Goal: Transaction & Acquisition: Purchase product/service

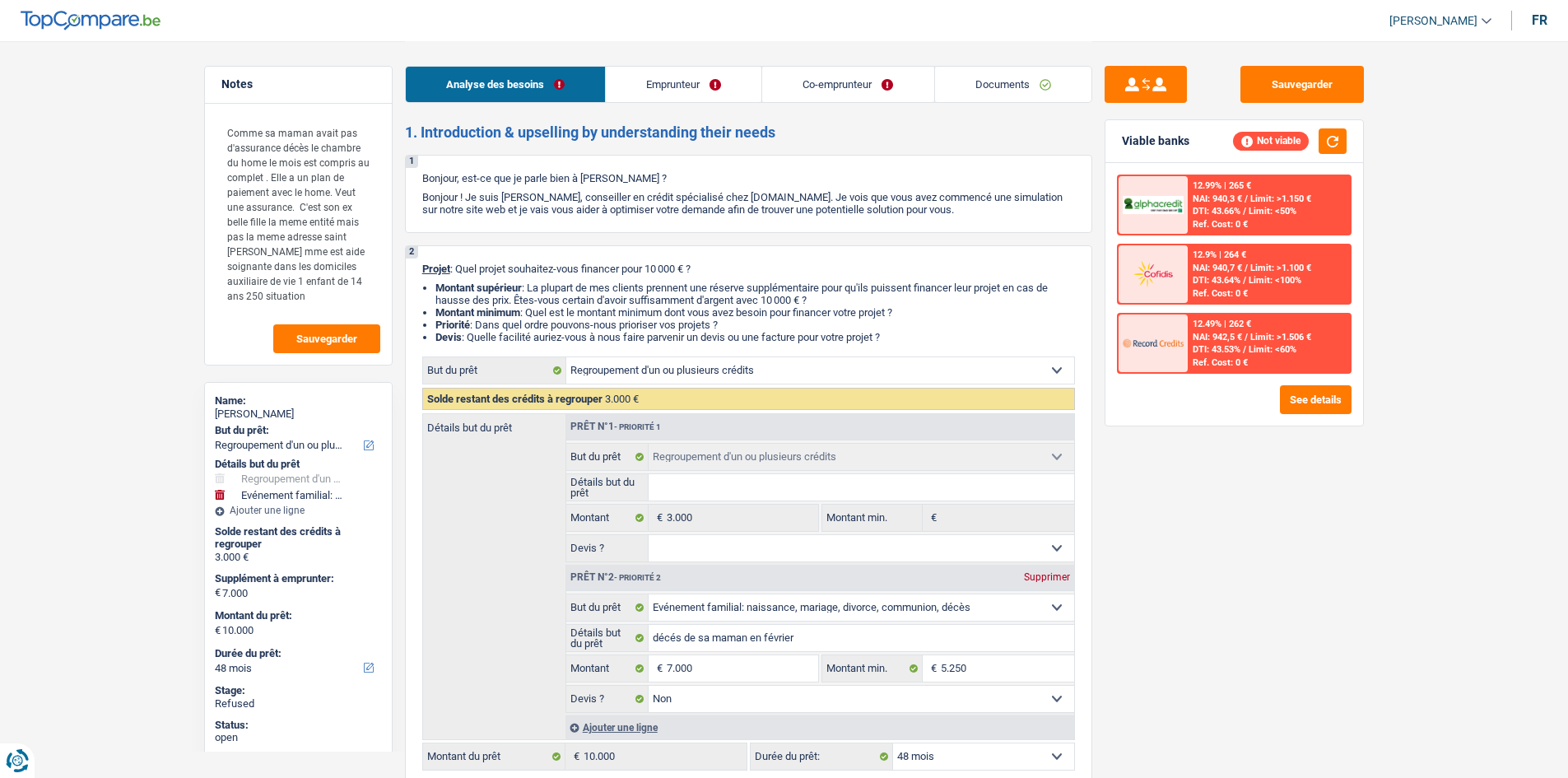
select select "refinancing"
select select "familyEvent"
select select "48"
select select "refinancing"
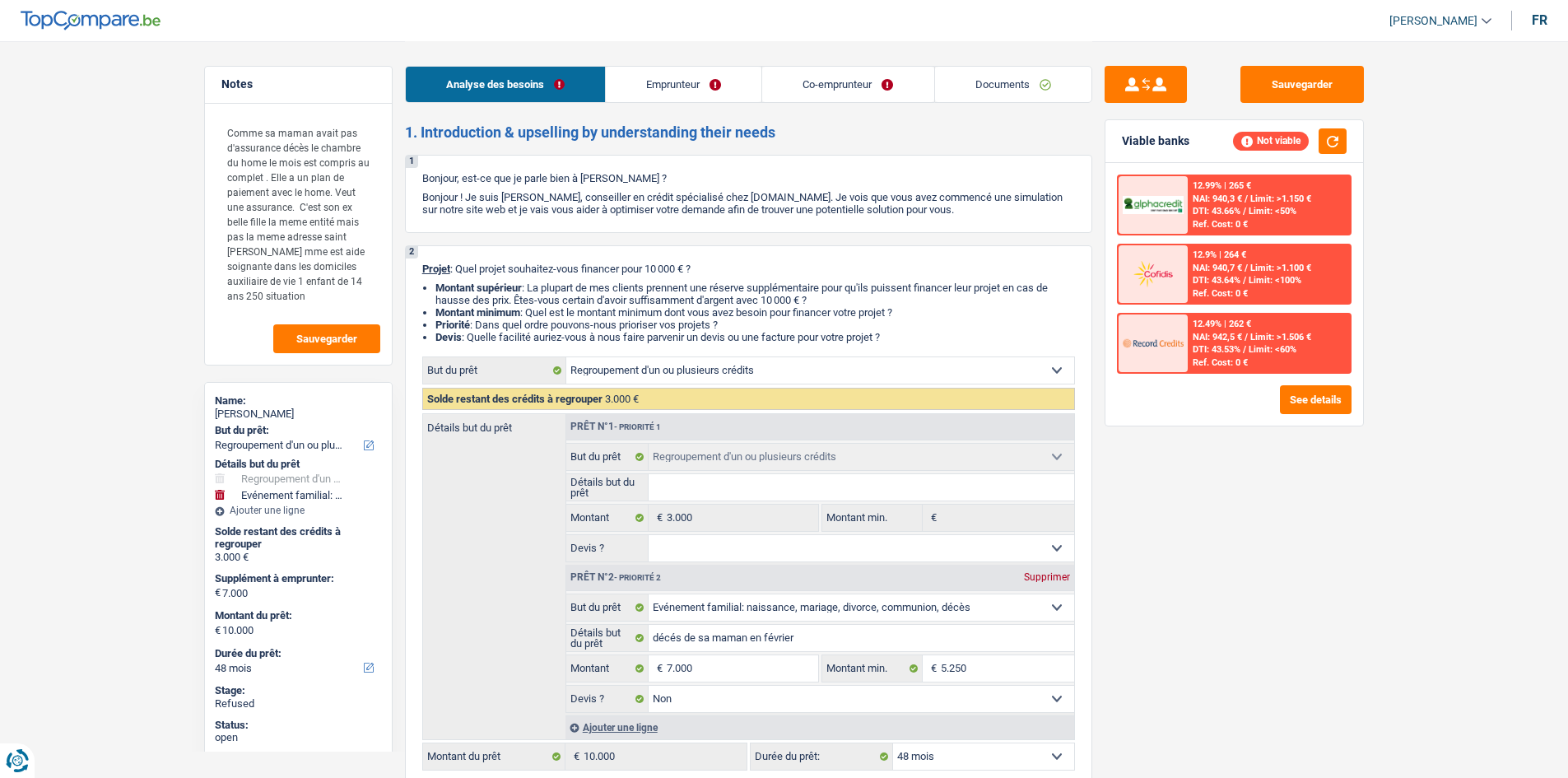
select select "refinancing"
select select "familyEvent"
select select "false"
select select "48"
select select "invalid"
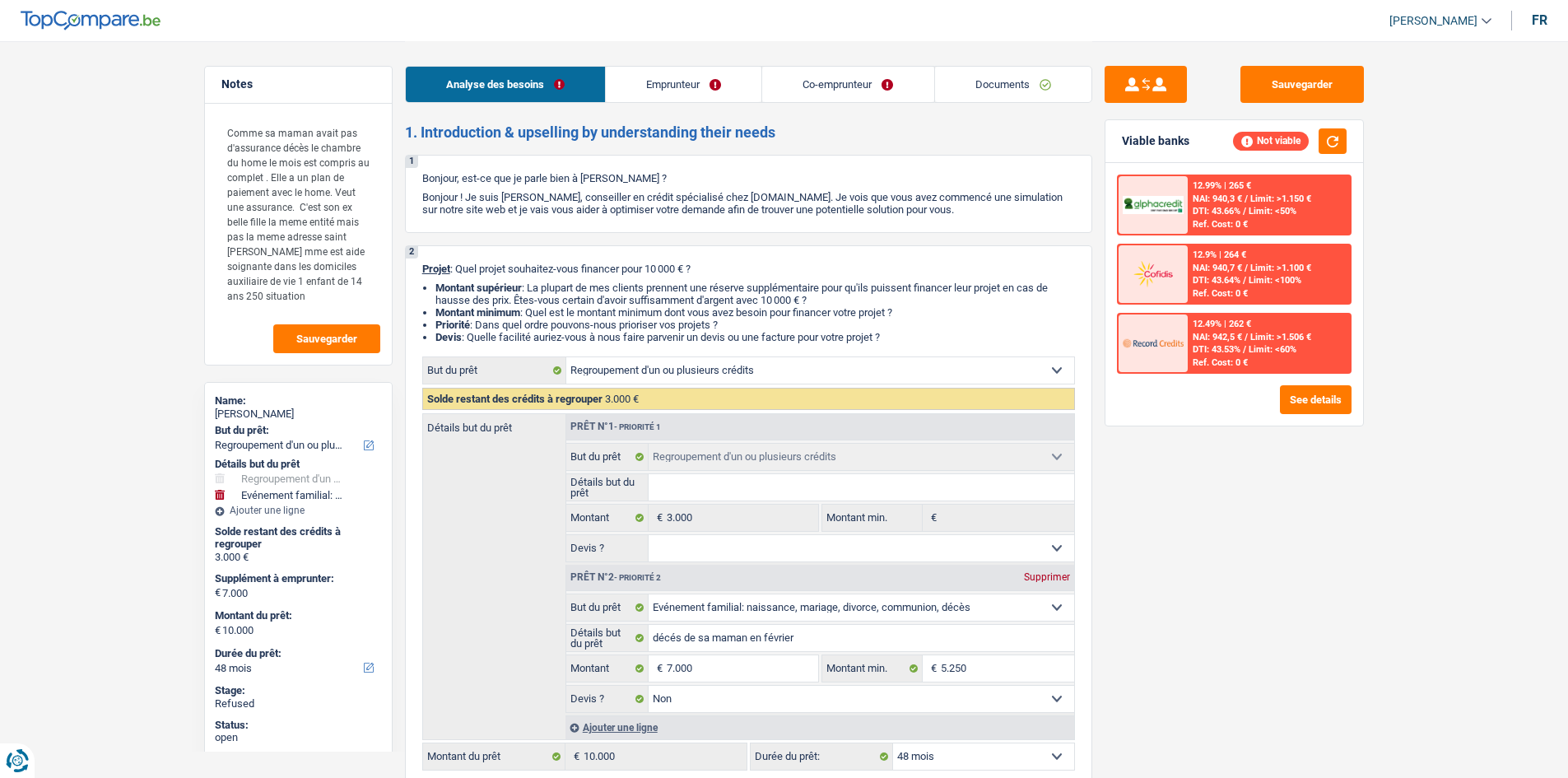
select select "disabilityPension"
select select "rents"
select select "cardOrCredit"
select select "refinancing"
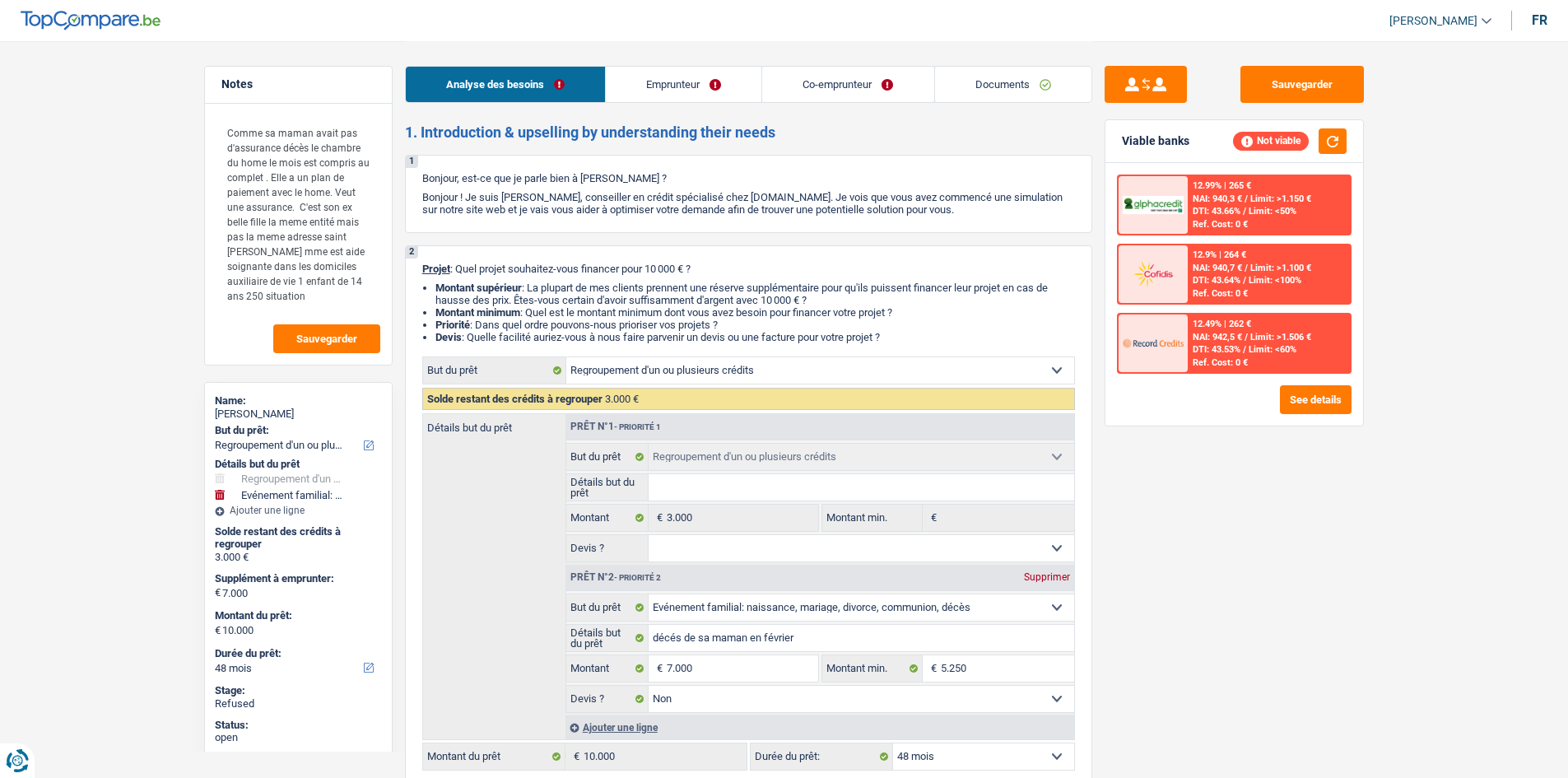
select select "refinancing"
select select "familyEvent"
select select "false"
select select "48"
click at [320, 296] on textarea "Comme sa maman avait pas d'assurance décès le chambre du home le mois est compr…" at bounding box center [298, 214] width 164 height 197
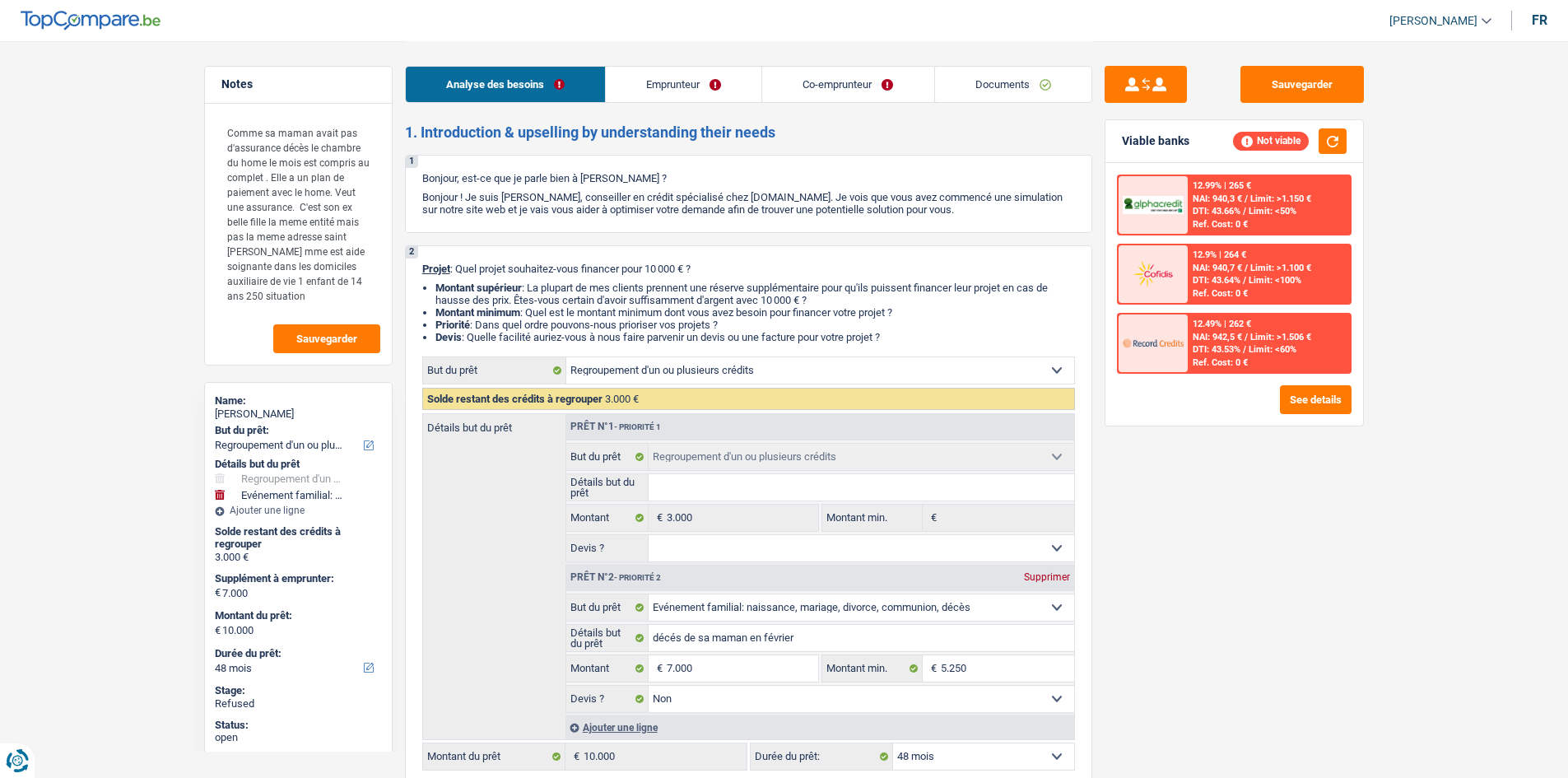
click at [707, 88] on link "Emprunteur" at bounding box center [683, 84] width 155 height 36
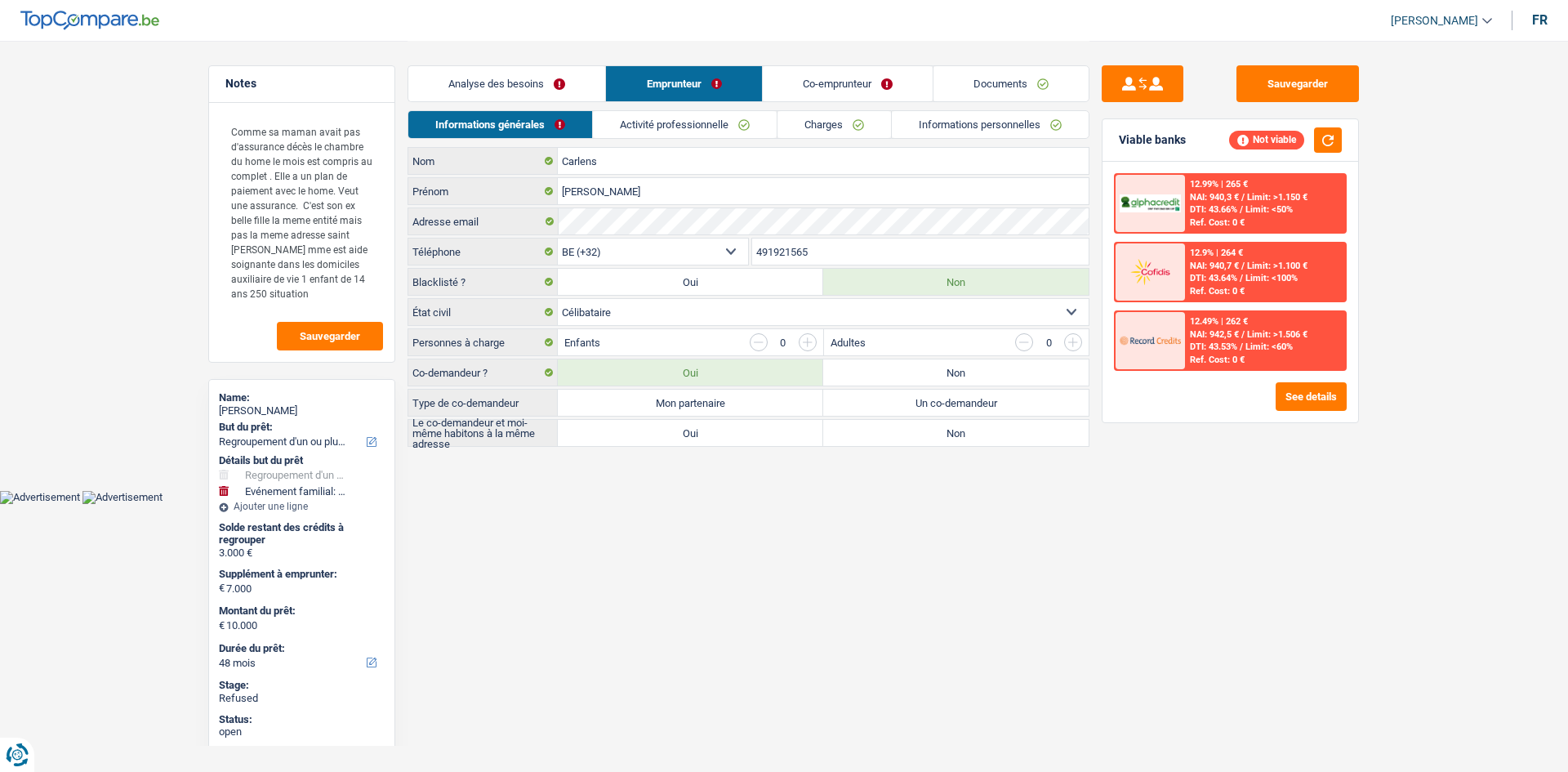
click at [837, 90] on link "Co-emprunteur" at bounding box center [847, 84] width 170 height 35
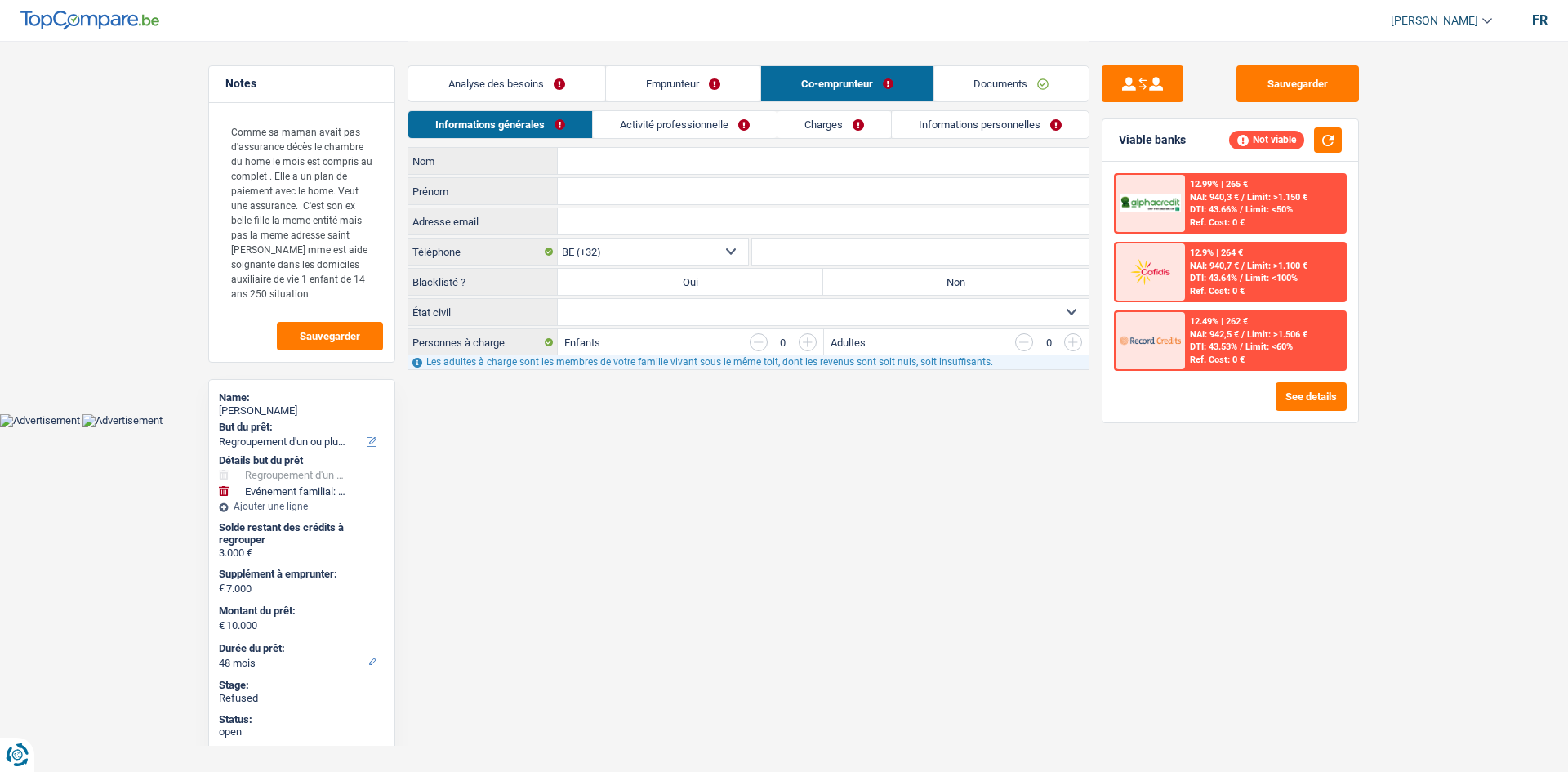
click at [570, 92] on link "Analyse des besoins" at bounding box center [507, 84] width 196 height 35
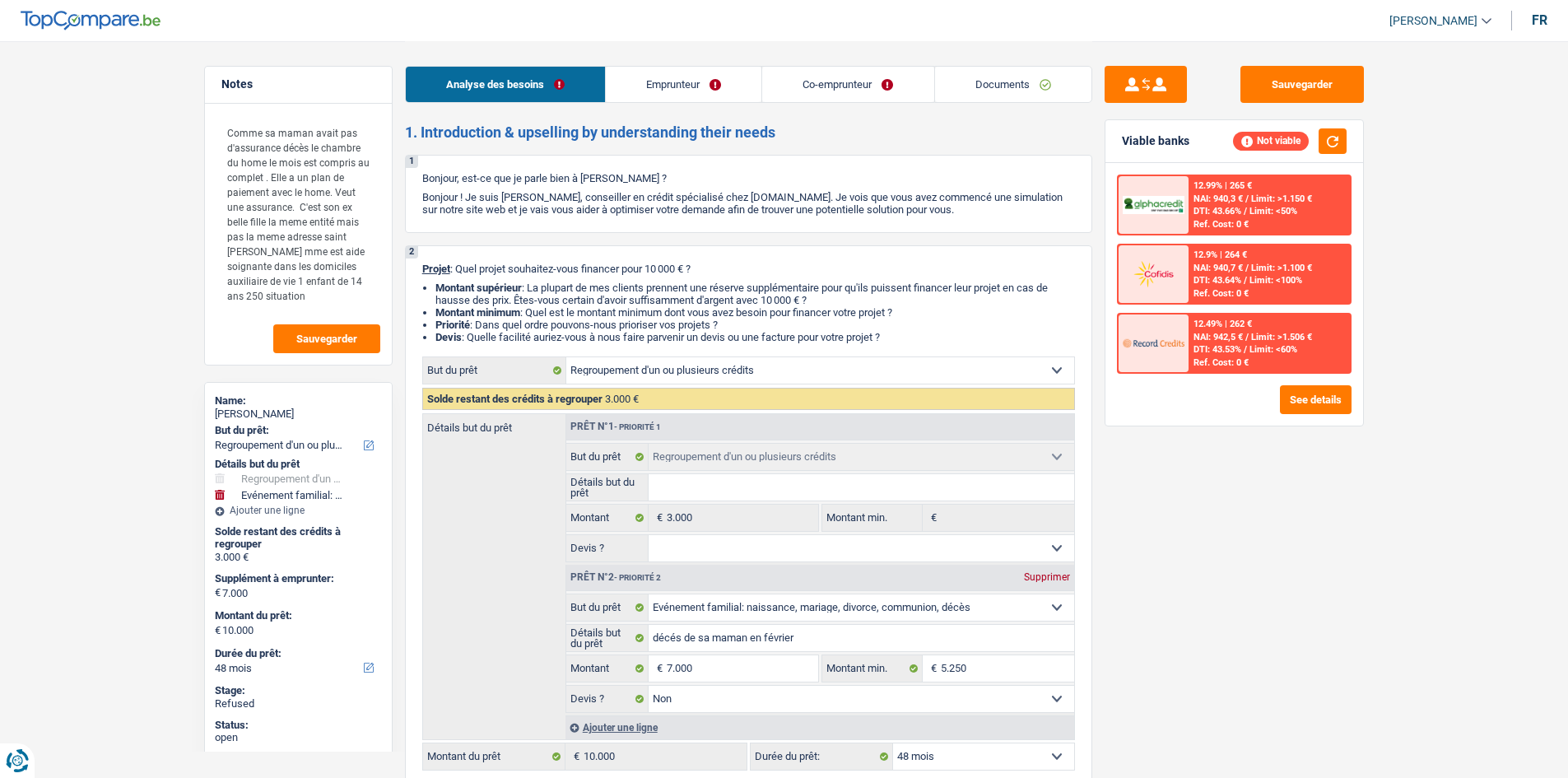
click at [755, 87] on link "Emprunteur" at bounding box center [683, 84] width 155 height 36
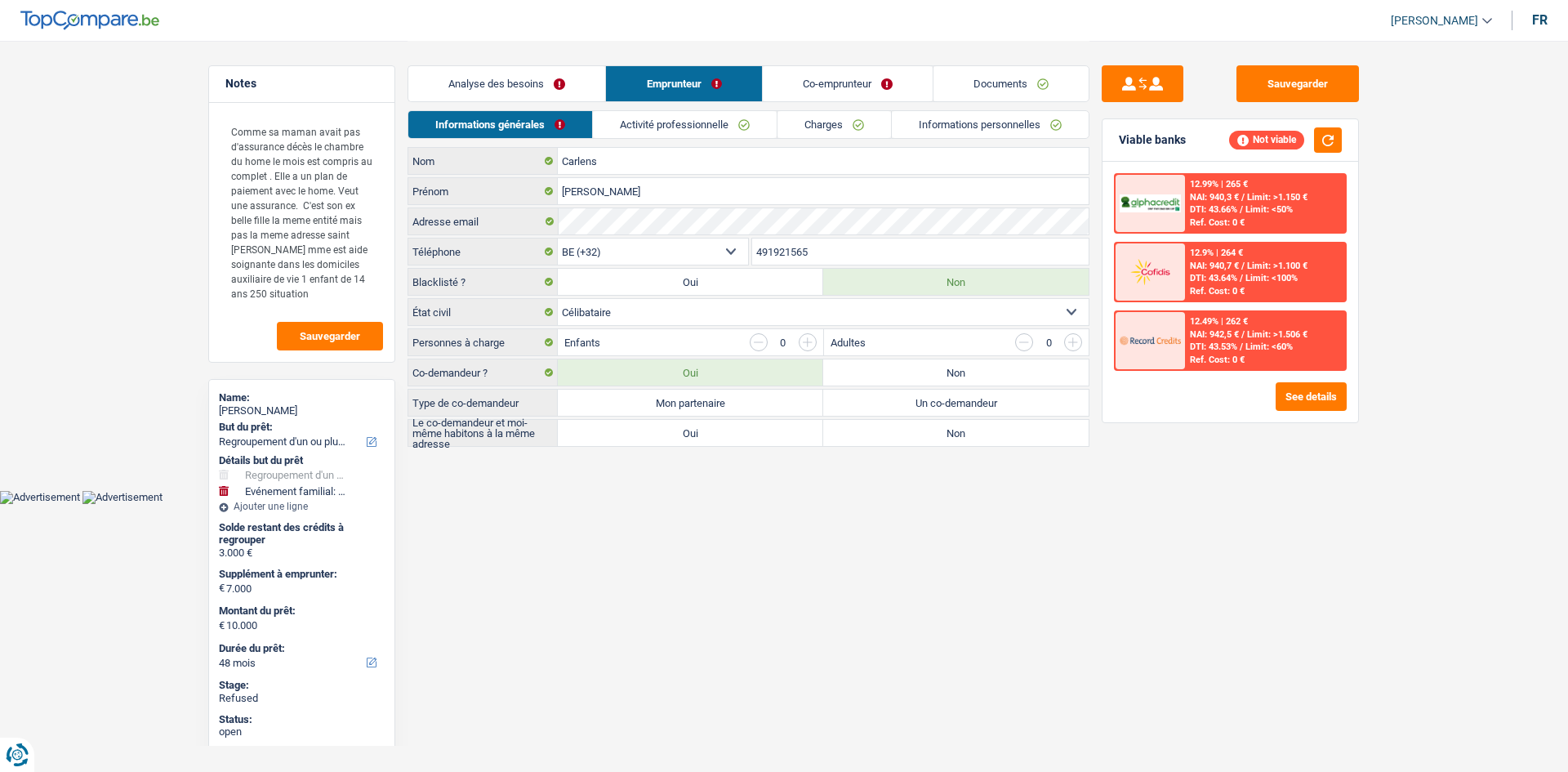
click at [831, 86] on link "Co-emprunteur" at bounding box center [847, 84] width 170 height 35
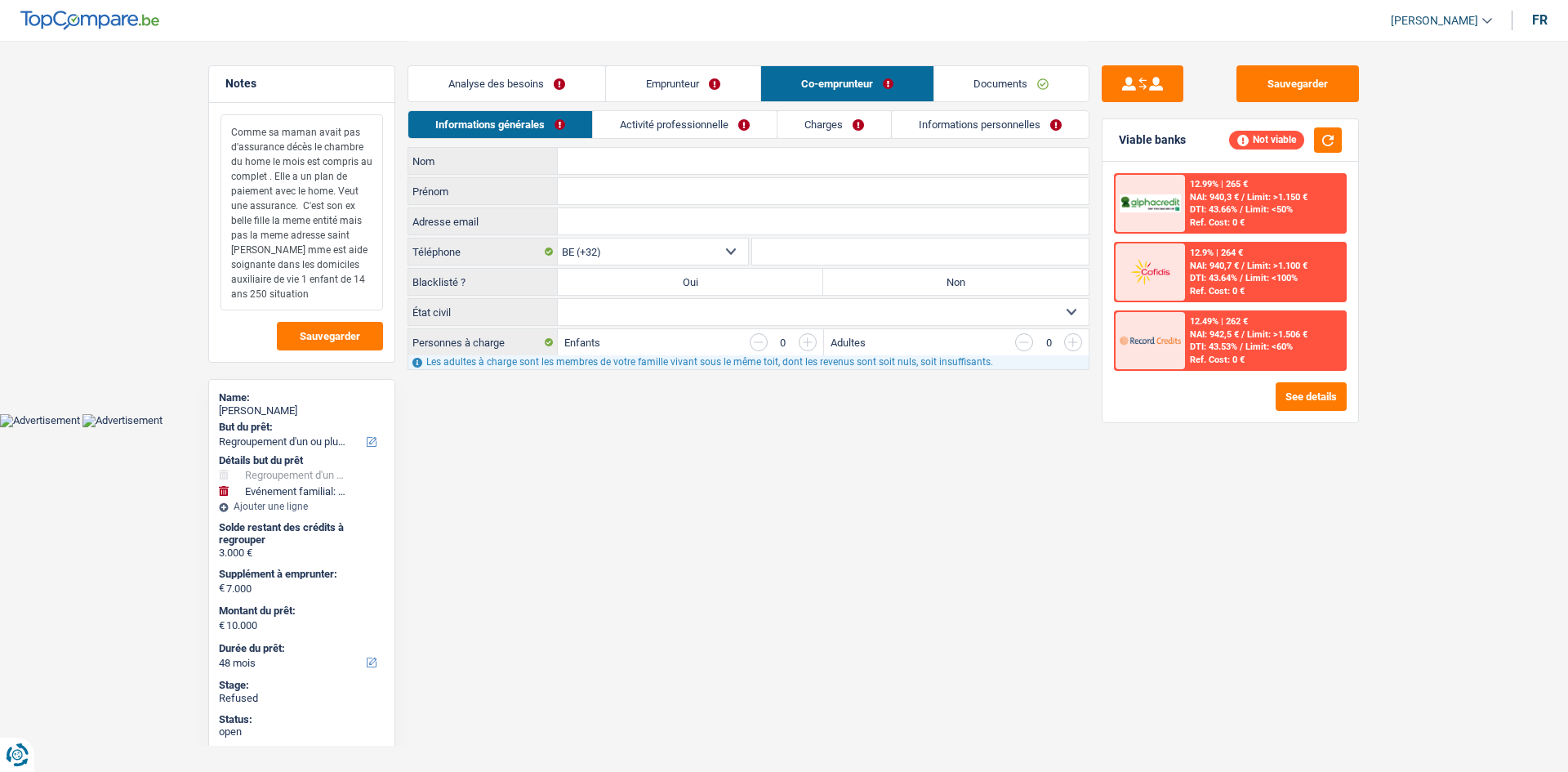
click at [288, 293] on textarea "Comme sa maman avait pas d'assurance décès le chambre du home le mois est compr…" at bounding box center [302, 212] width 163 height 196
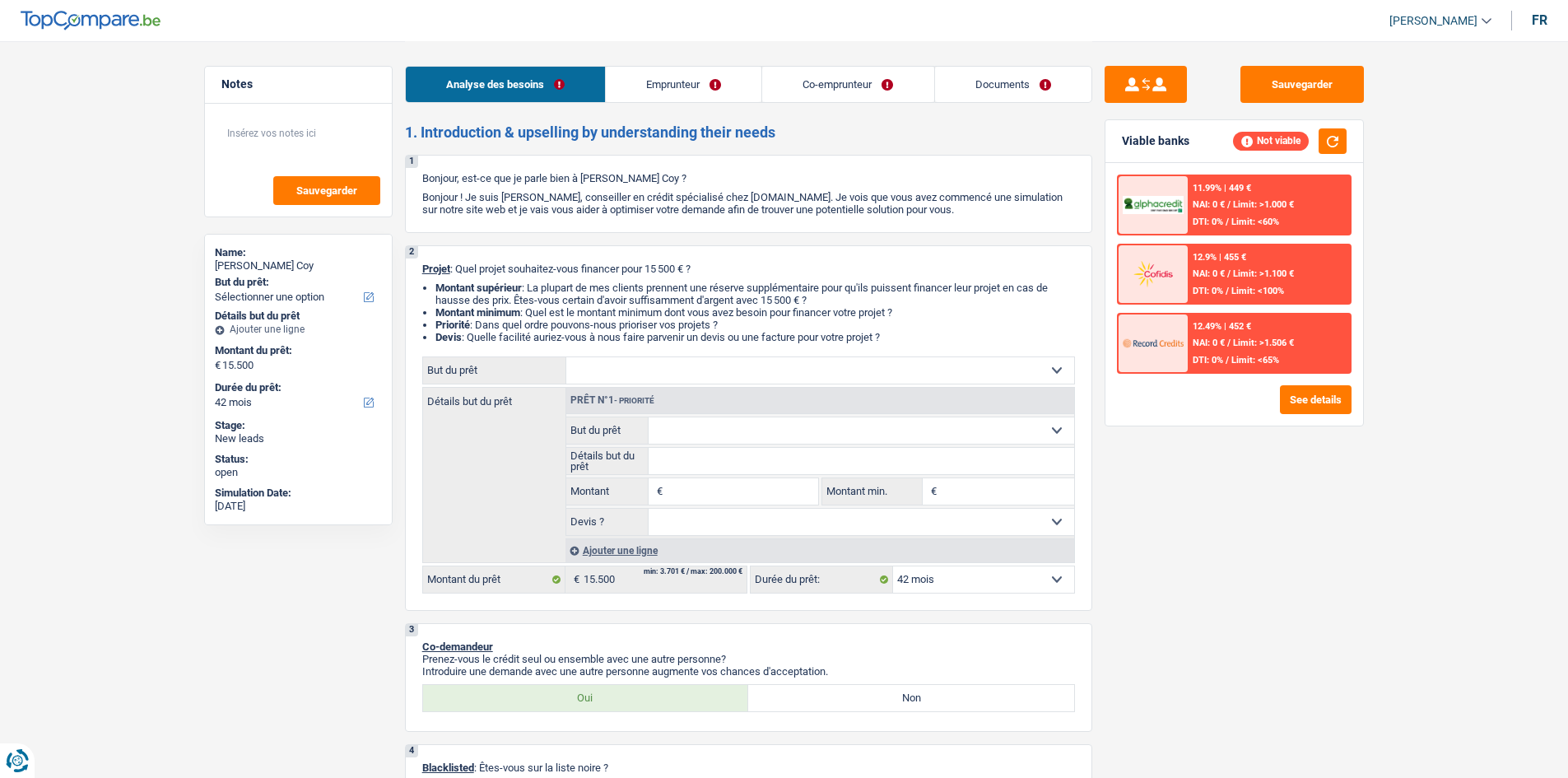
select select "42"
select select "independent"
select select "familyAllowances"
select select "netSalary"
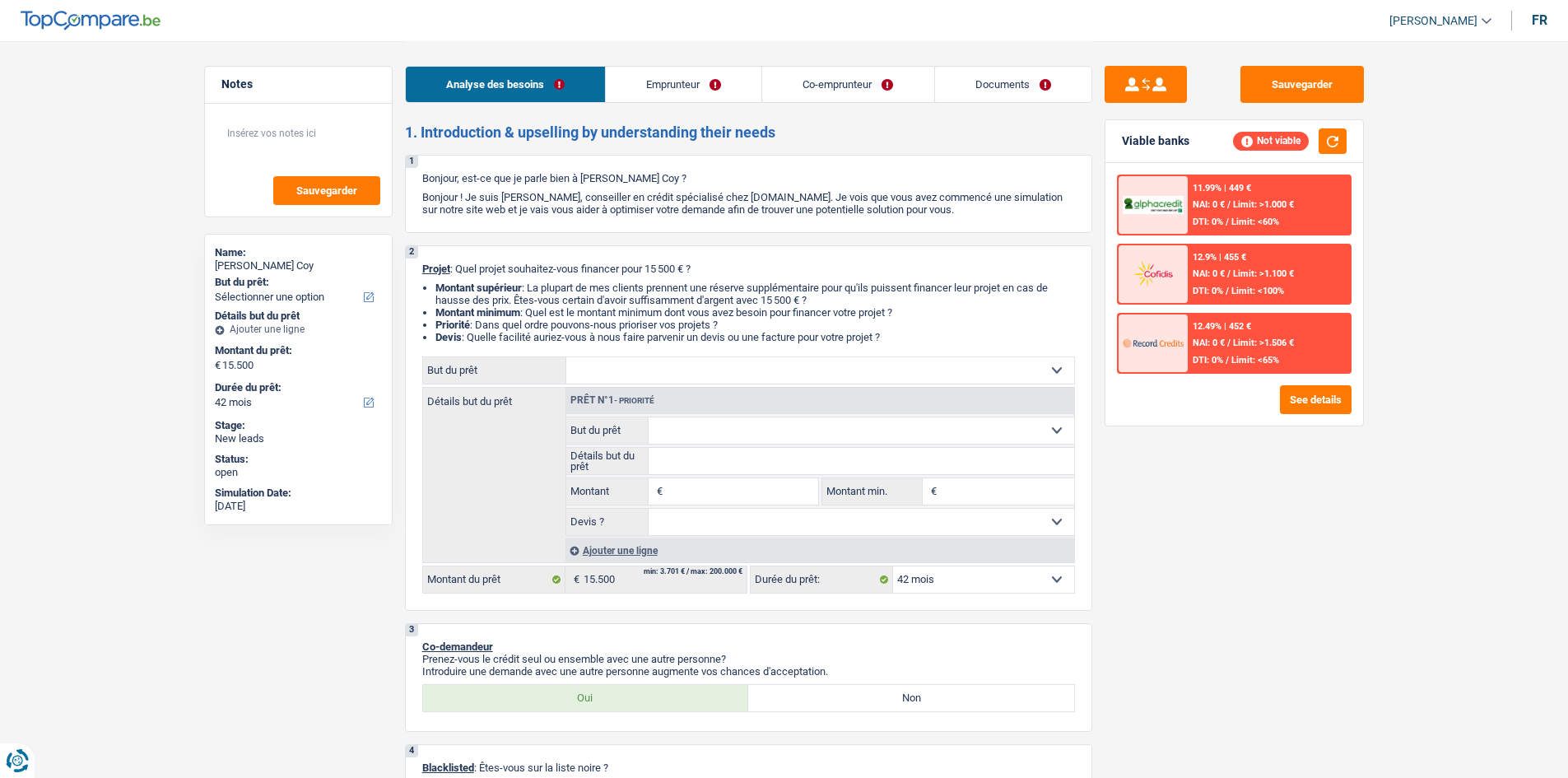
select select "ownerWithMortgage"
select select "mortgage"
select select "42"
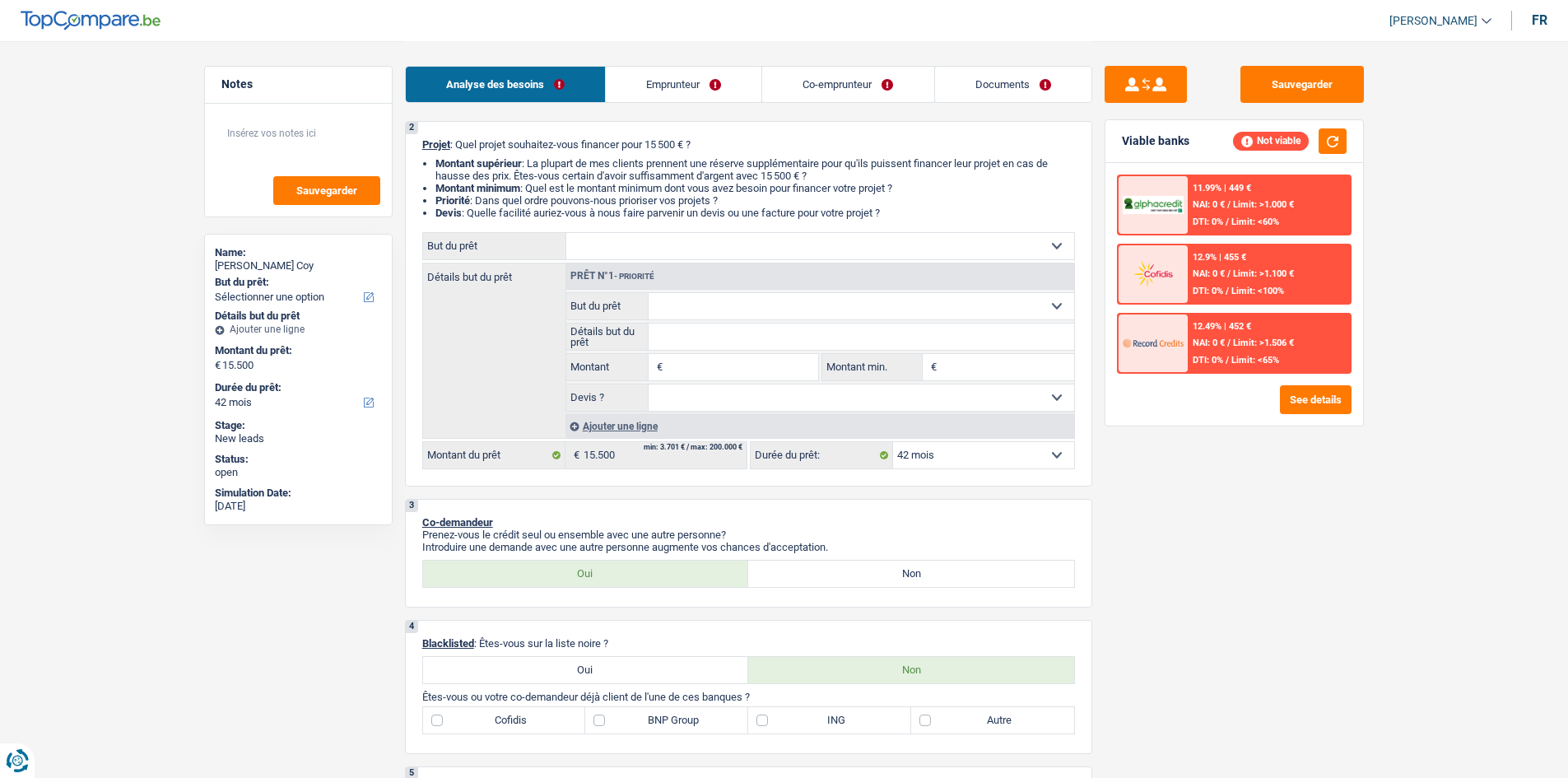
scroll to position [82, 0]
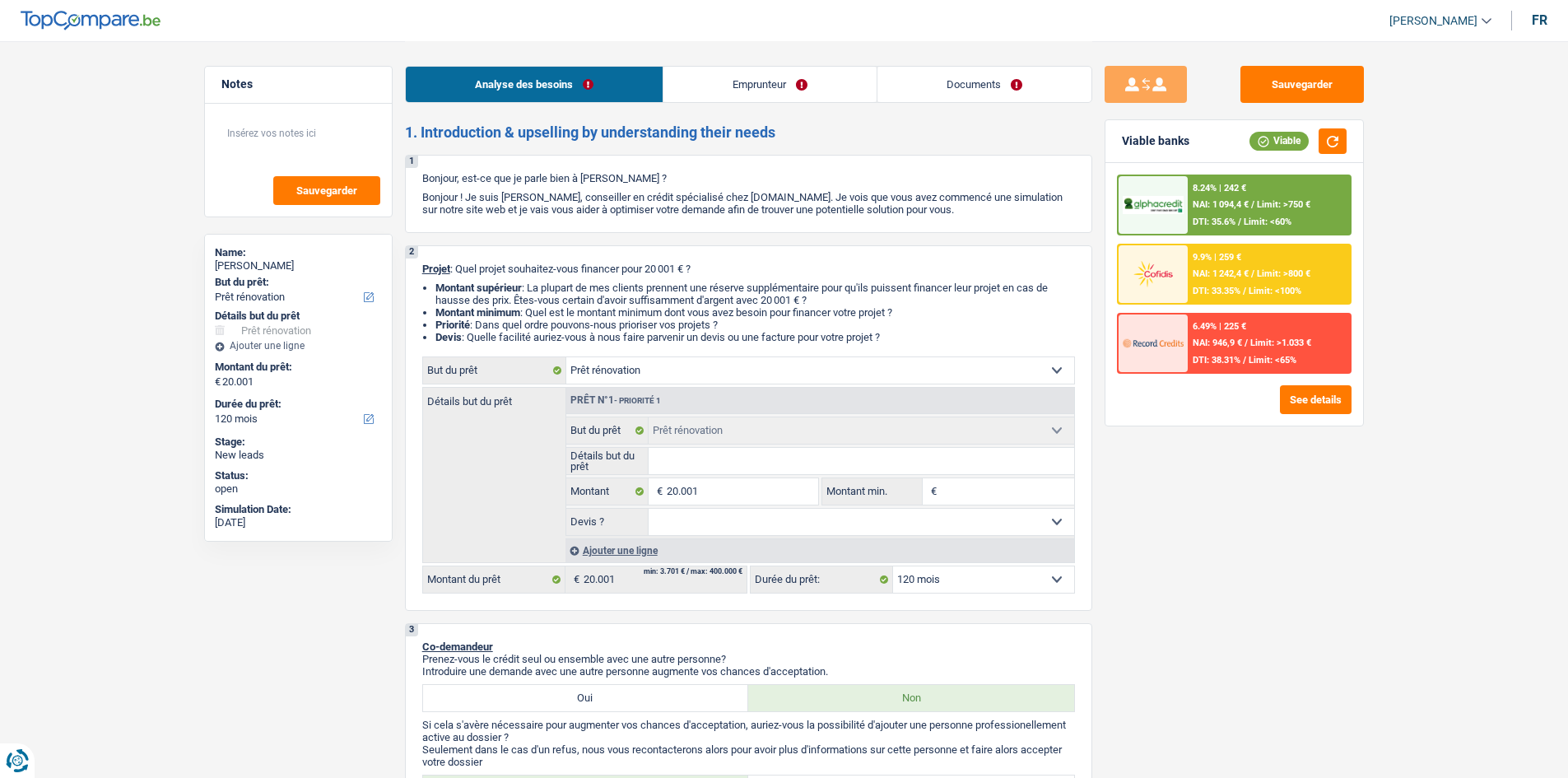
select select "renovation"
select select "120"
select select "renovation"
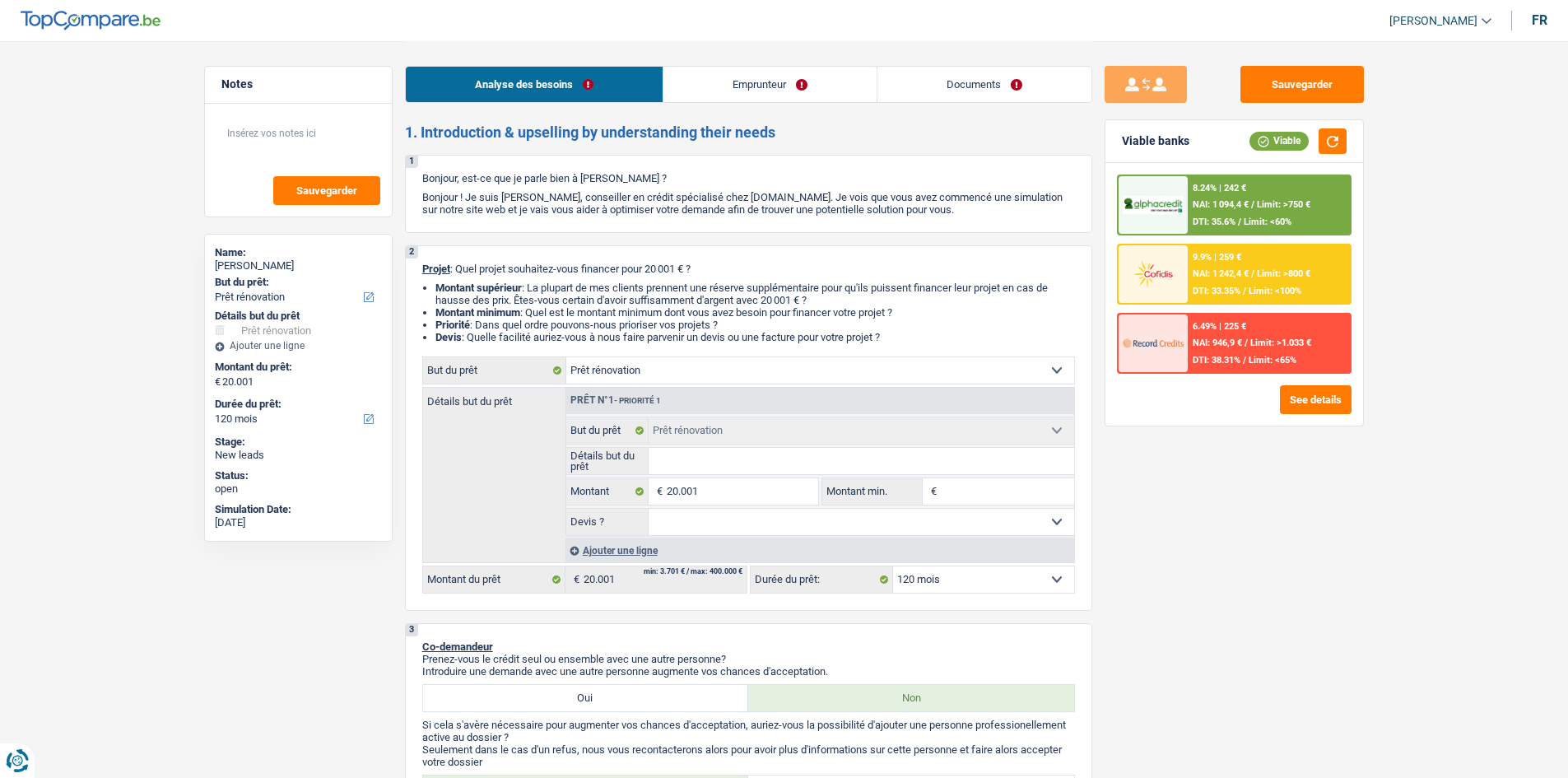
select select "120"
select select "invalid"
select select "familyAllowances"
select select "mutualityIndemnity"
select select "handicapAllowance"
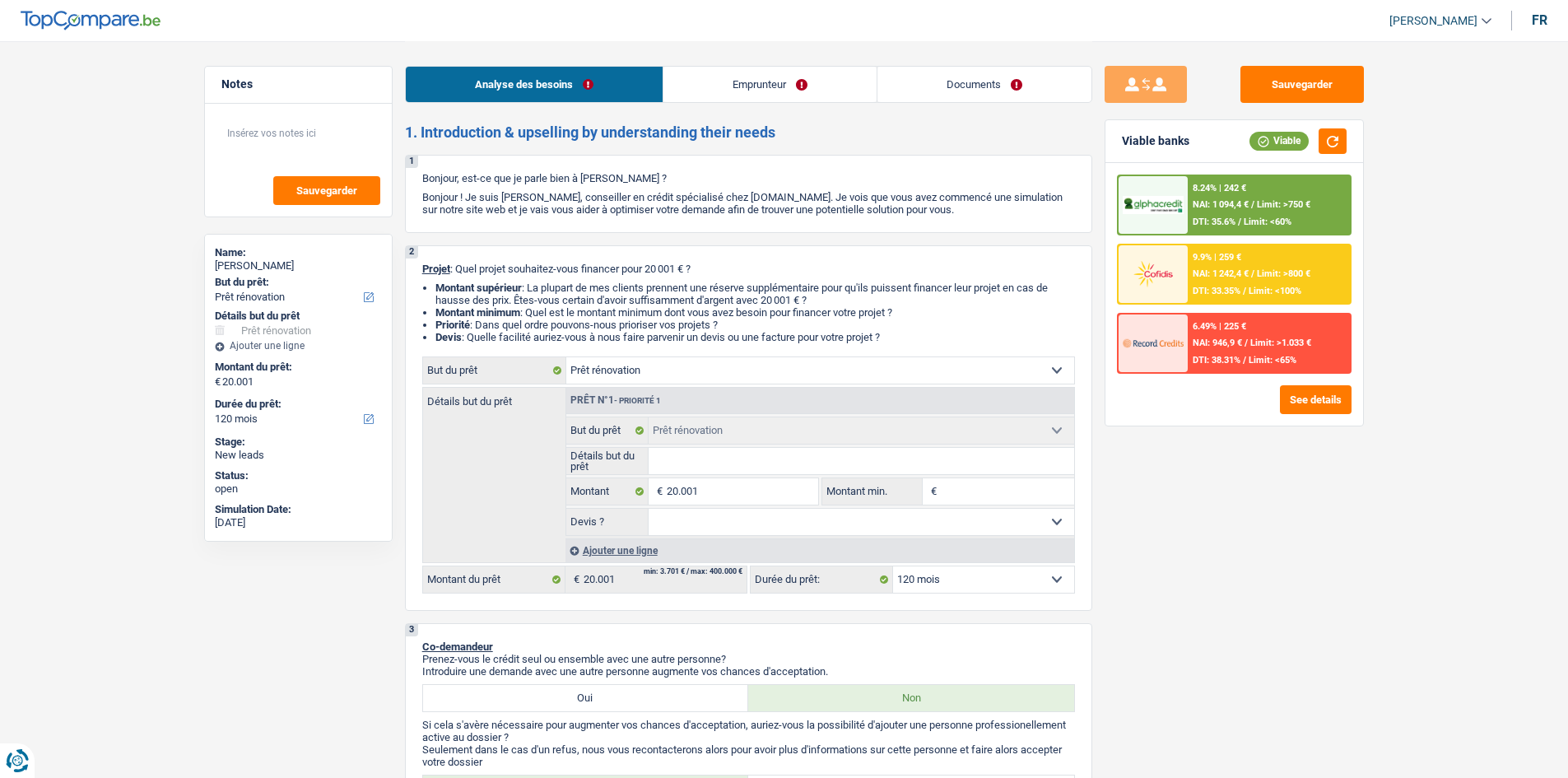
select select "disabilityPension"
select select "ownerWithMortgage"
select select "mortgage"
select select "300"
select select "renovation"
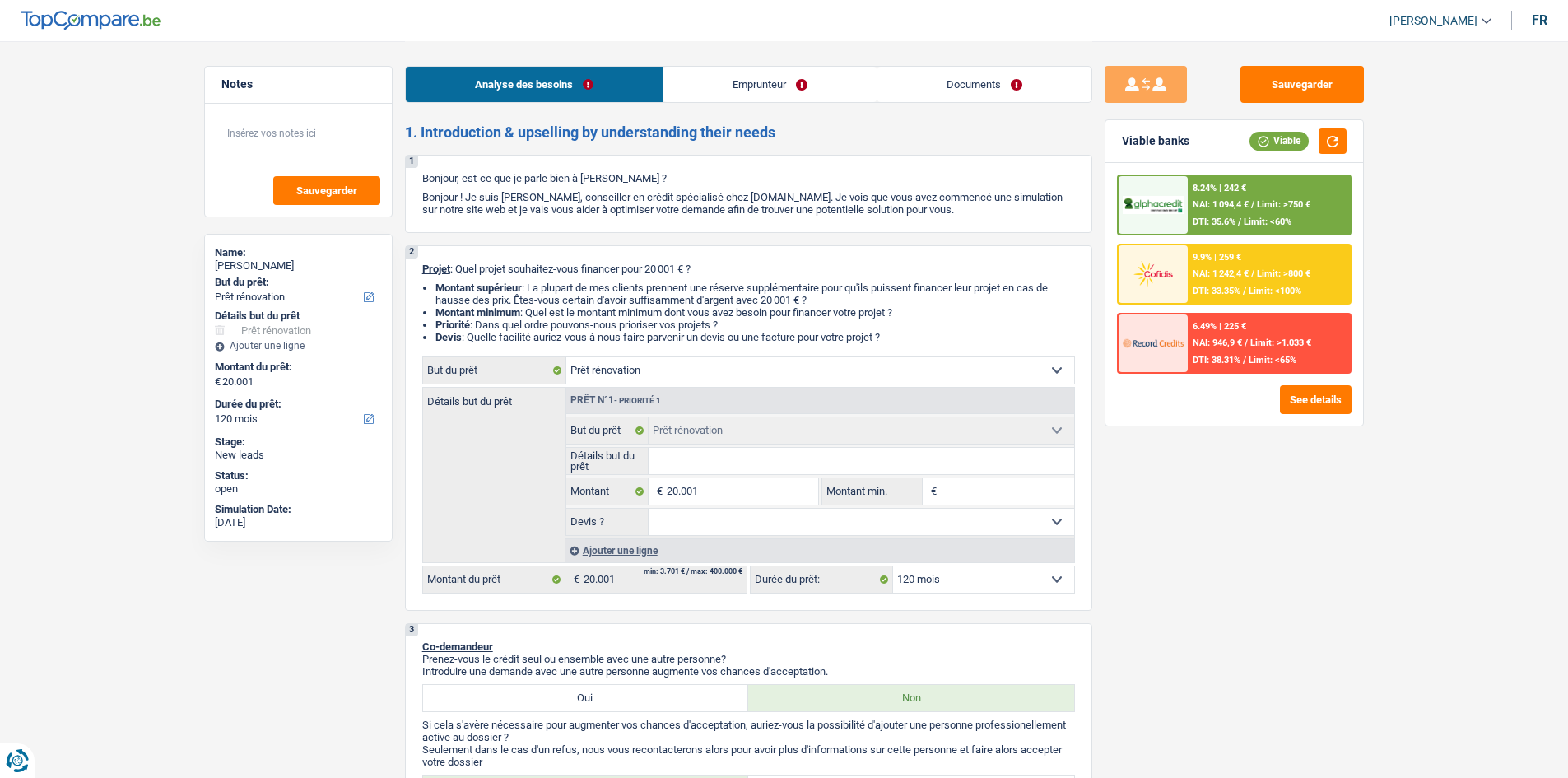
select select "renovation"
select select "120"
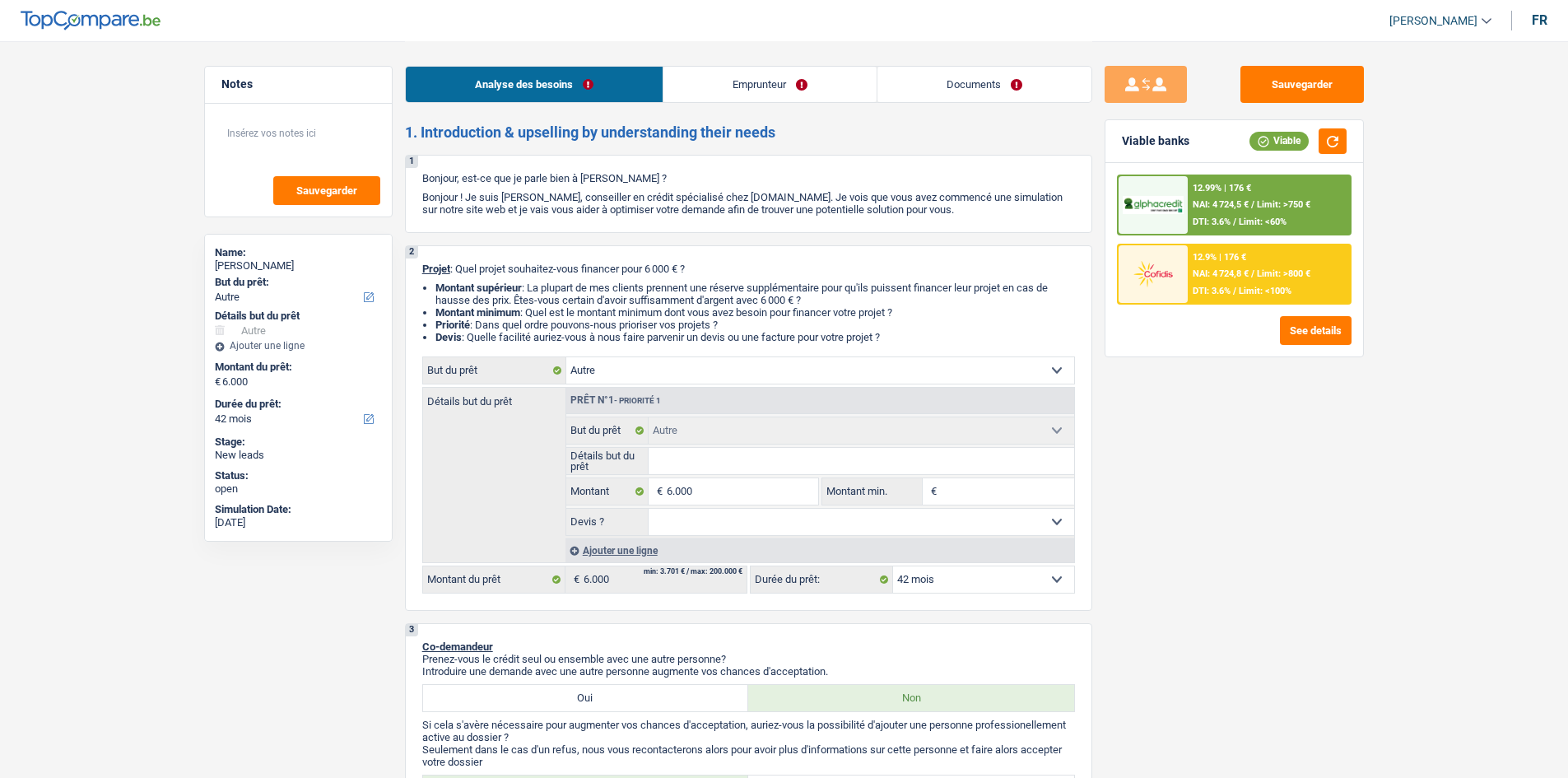
select select "other"
select select "42"
select select "other"
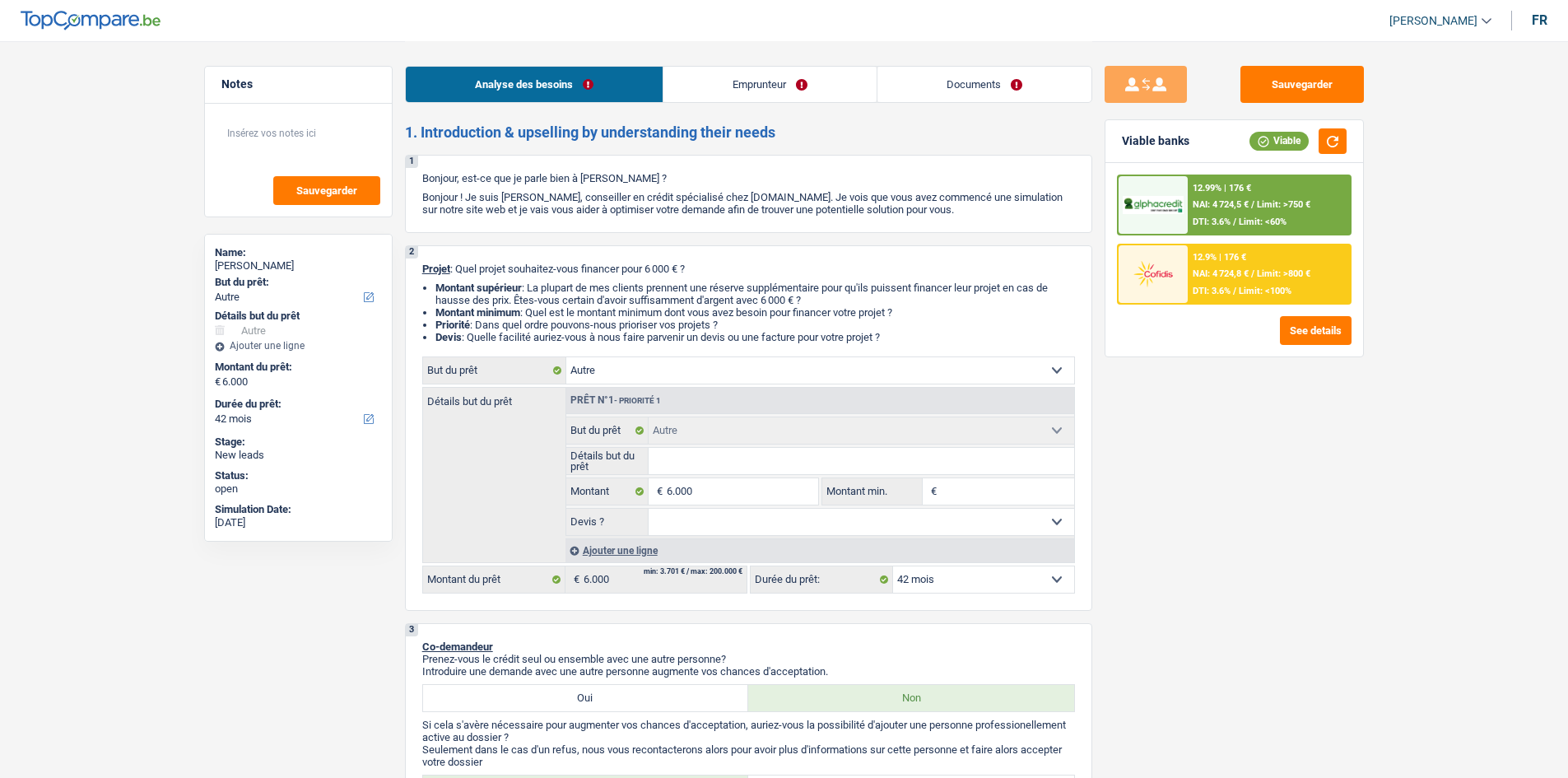
select select "42"
select select "publicEmployee"
select select "netSalary"
select select "mutualityIndemnity"
select select "mealVouchers"
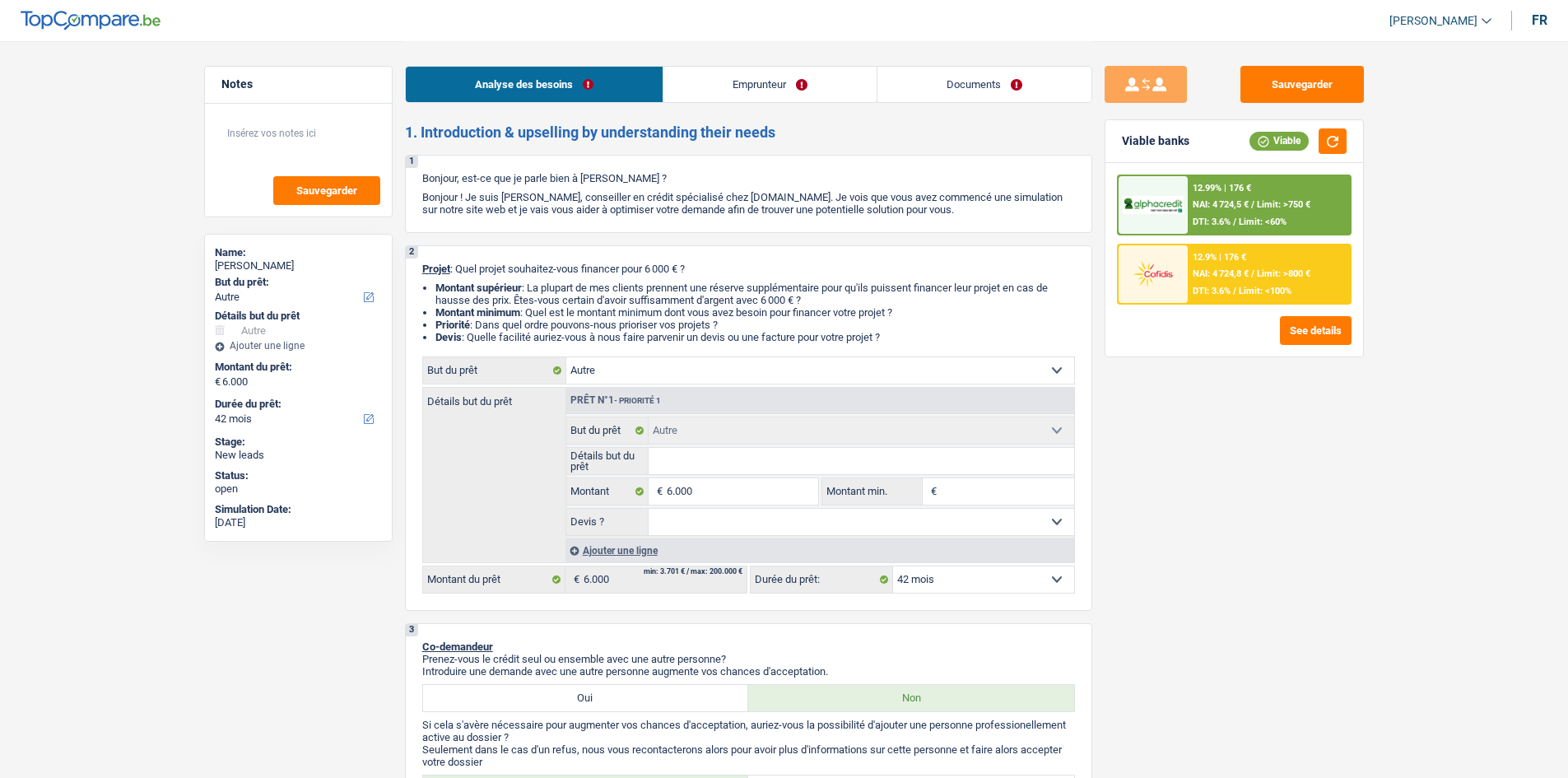
select select "ownerWithMortgage"
select select "other"
select select "42"
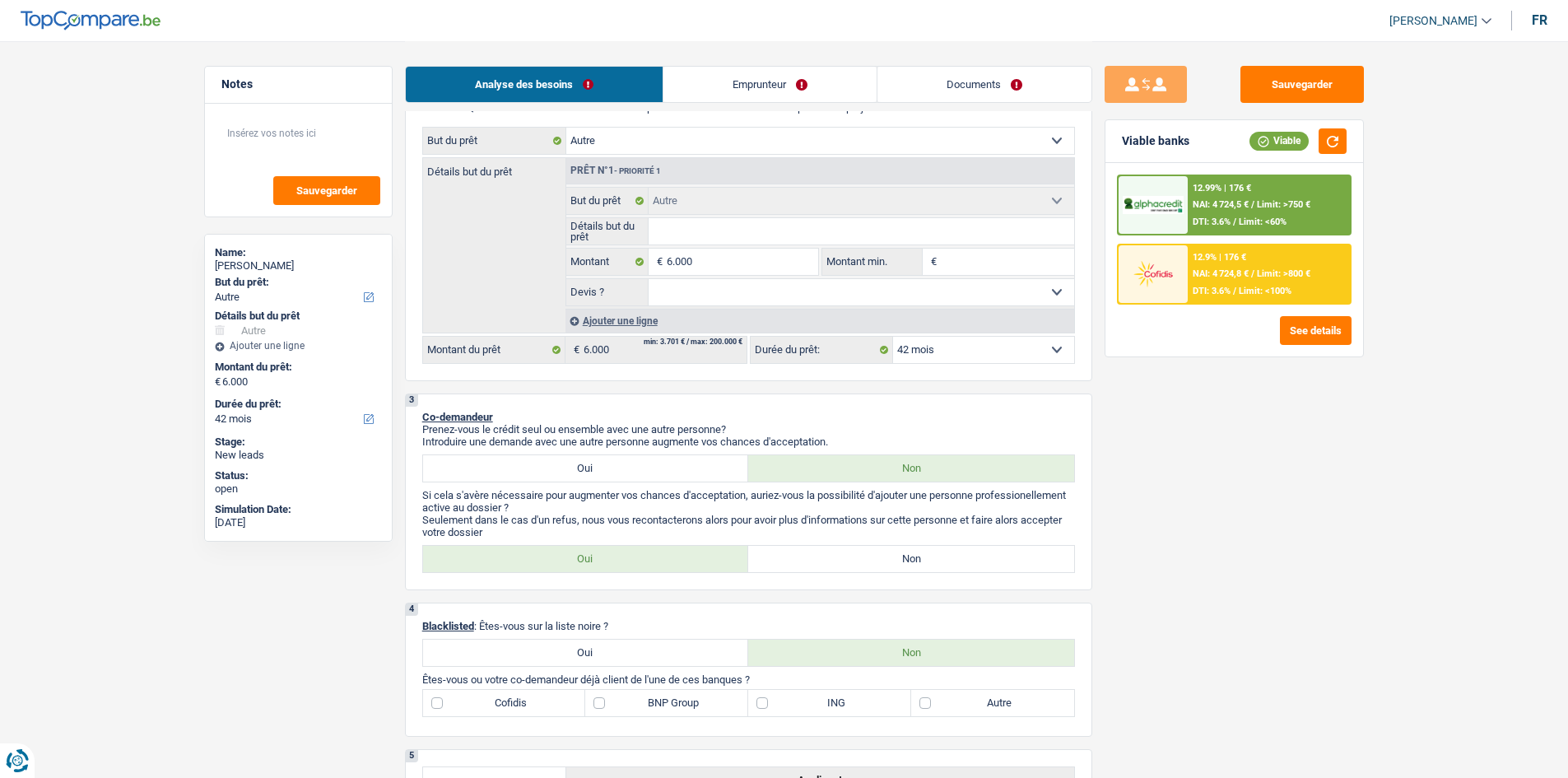
scroll to position [82, 0]
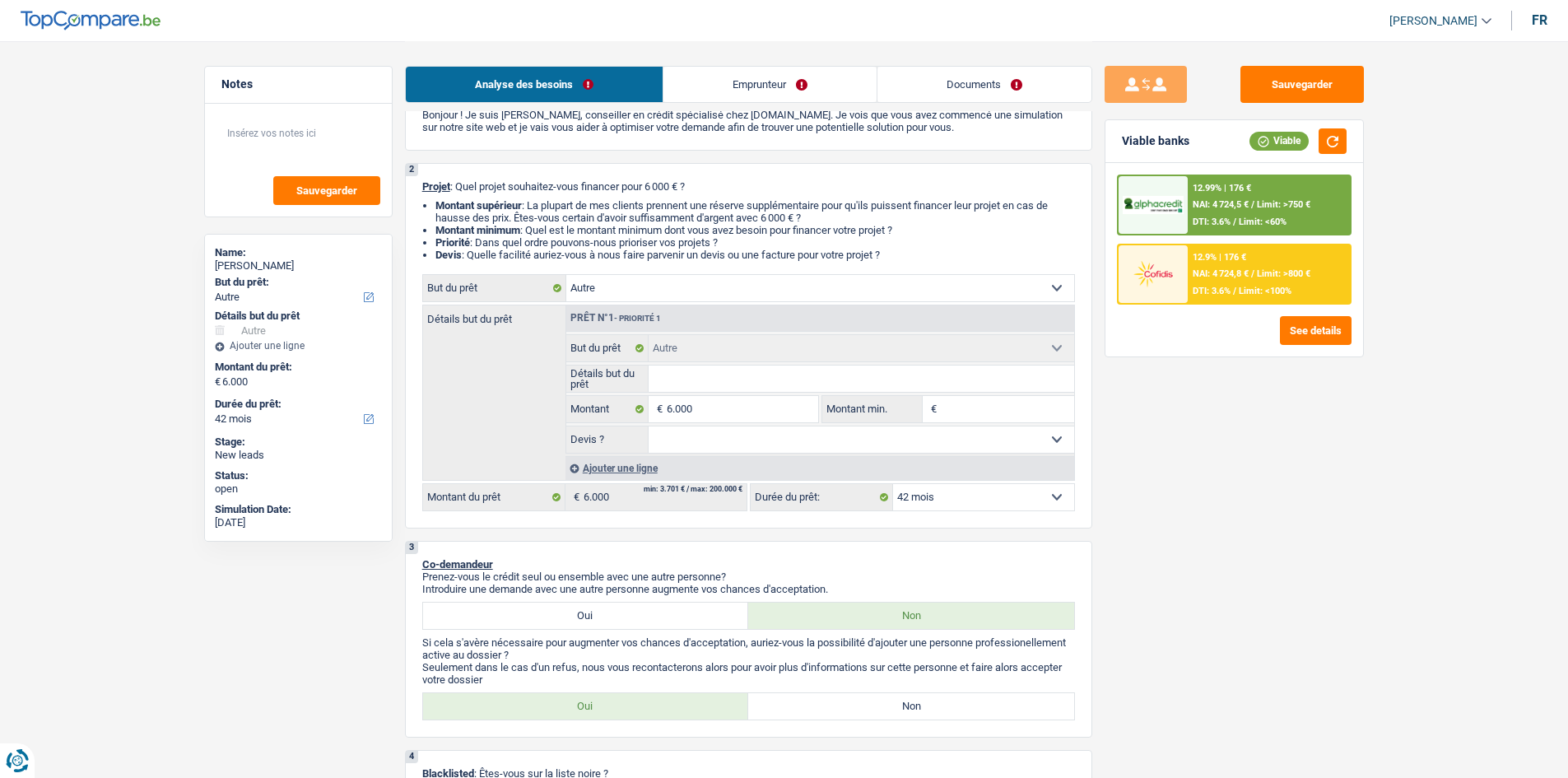
click at [819, 296] on select "Confort maison: meubles, textile, peinture, électroménager, outillage non-profe…" at bounding box center [820, 288] width 508 height 26
select select "household"
click at [566, 275] on select "Confort maison: meubles, textile, peinture, électroménager, outillage non-profe…" at bounding box center [820, 288] width 508 height 26
select select "household"
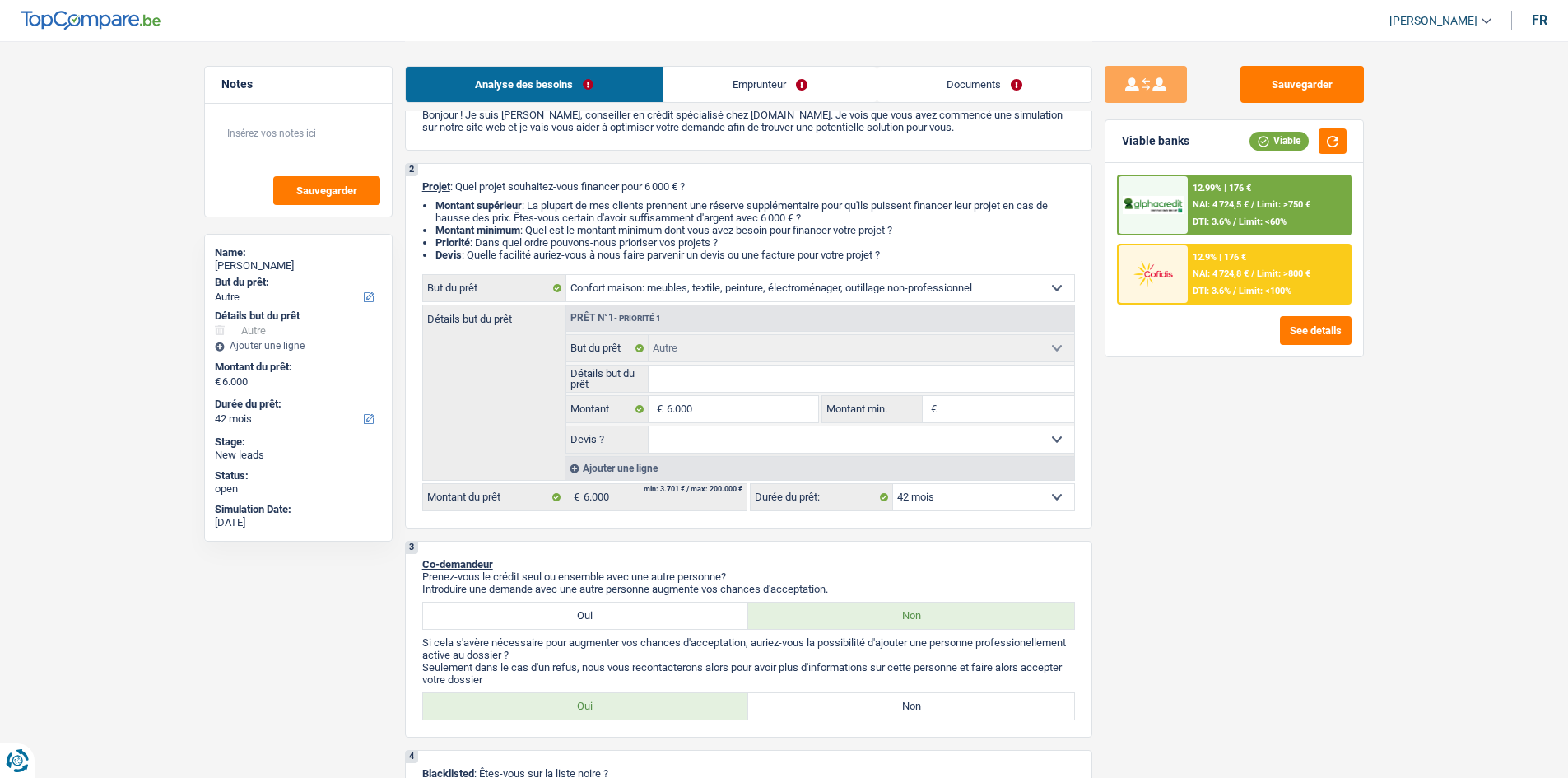
select select "household"
select select "other"
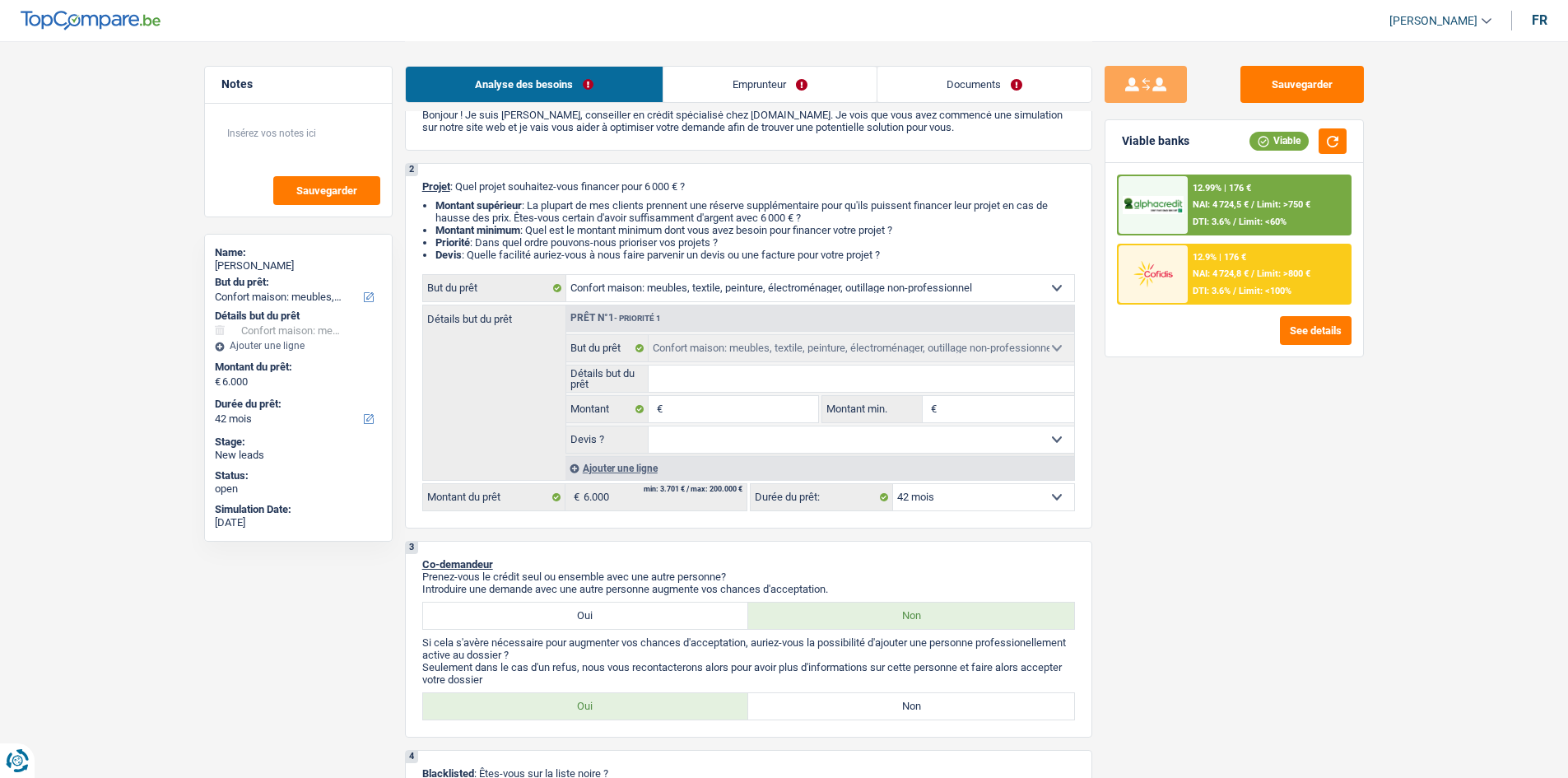
select select "other"
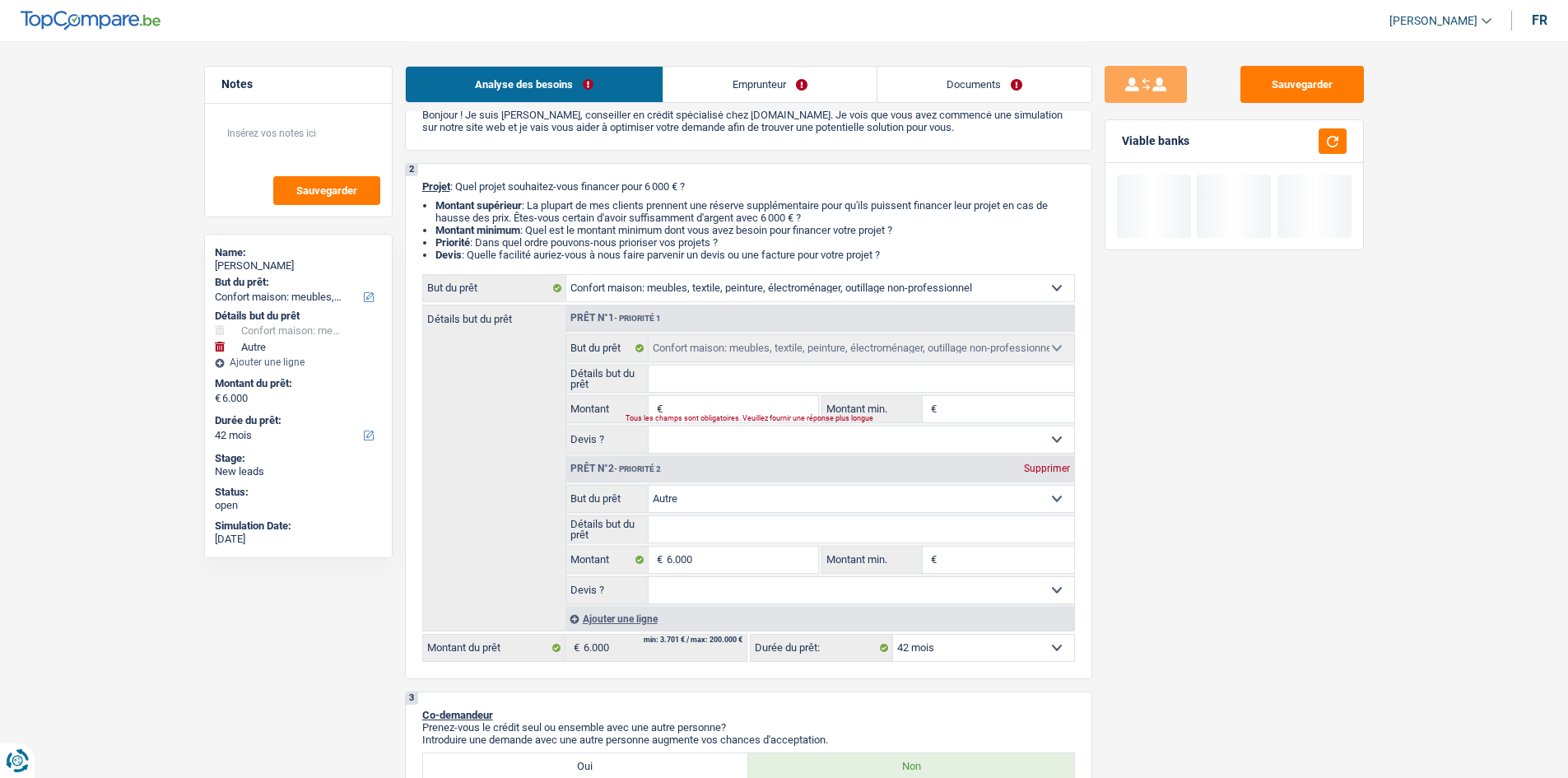
click at [1067, 465] on div "Supprimer" at bounding box center [1046, 468] width 55 height 10
type input "0"
select select
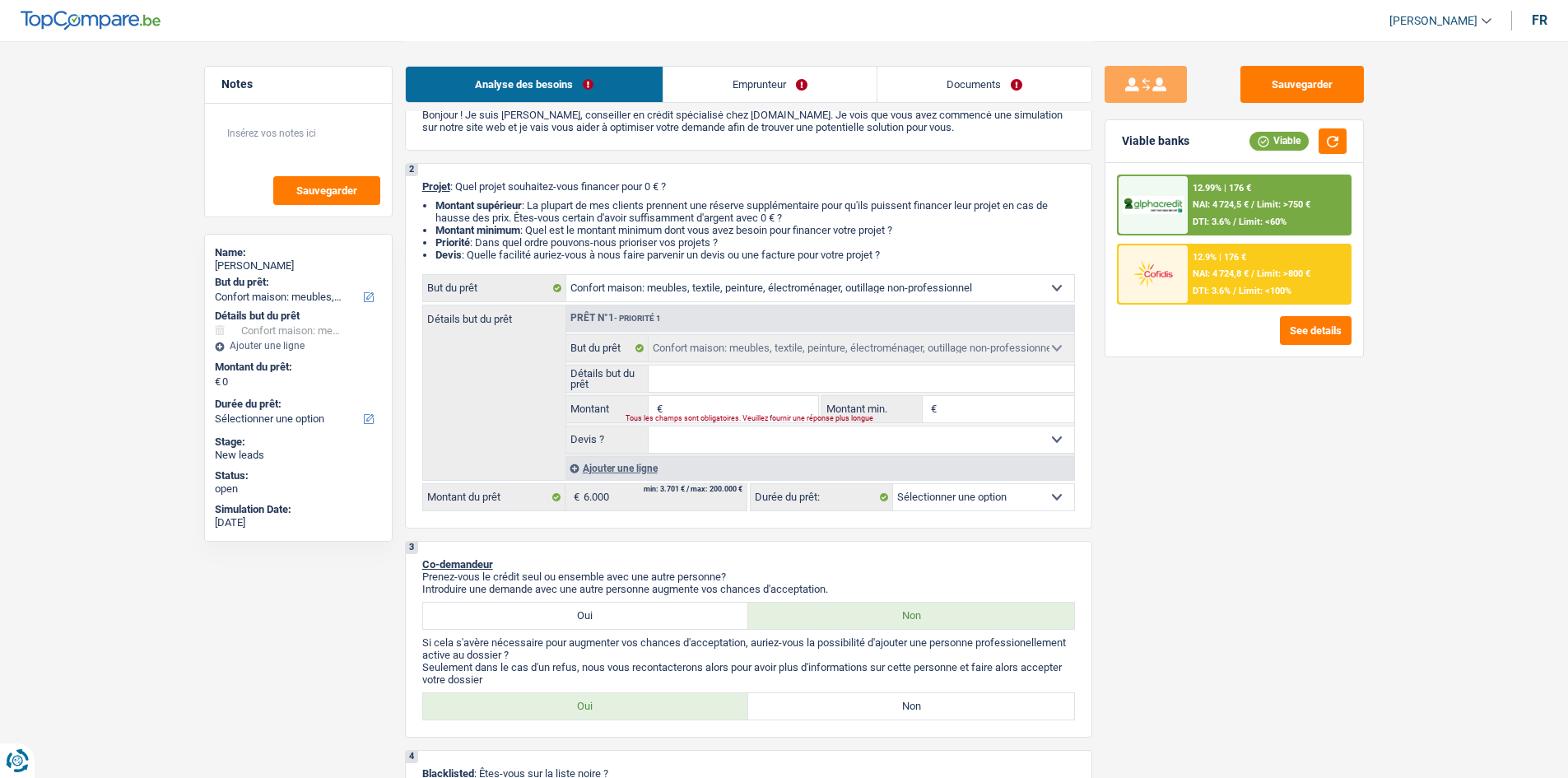
click at [737, 405] on input "Montant" at bounding box center [741, 409] width 150 height 26
type input "6"
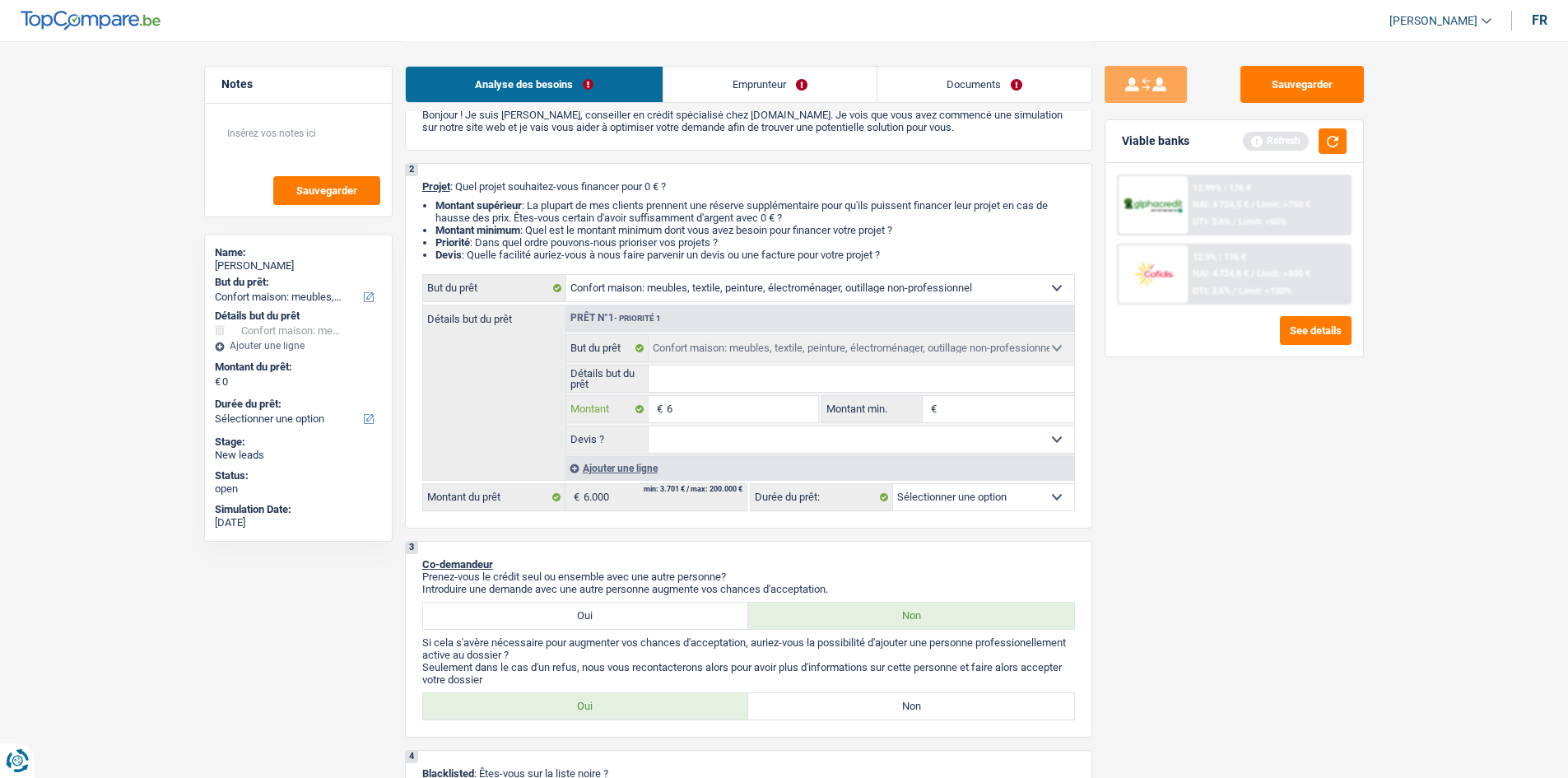
type input "60"
type input "600"
type input "6.000"
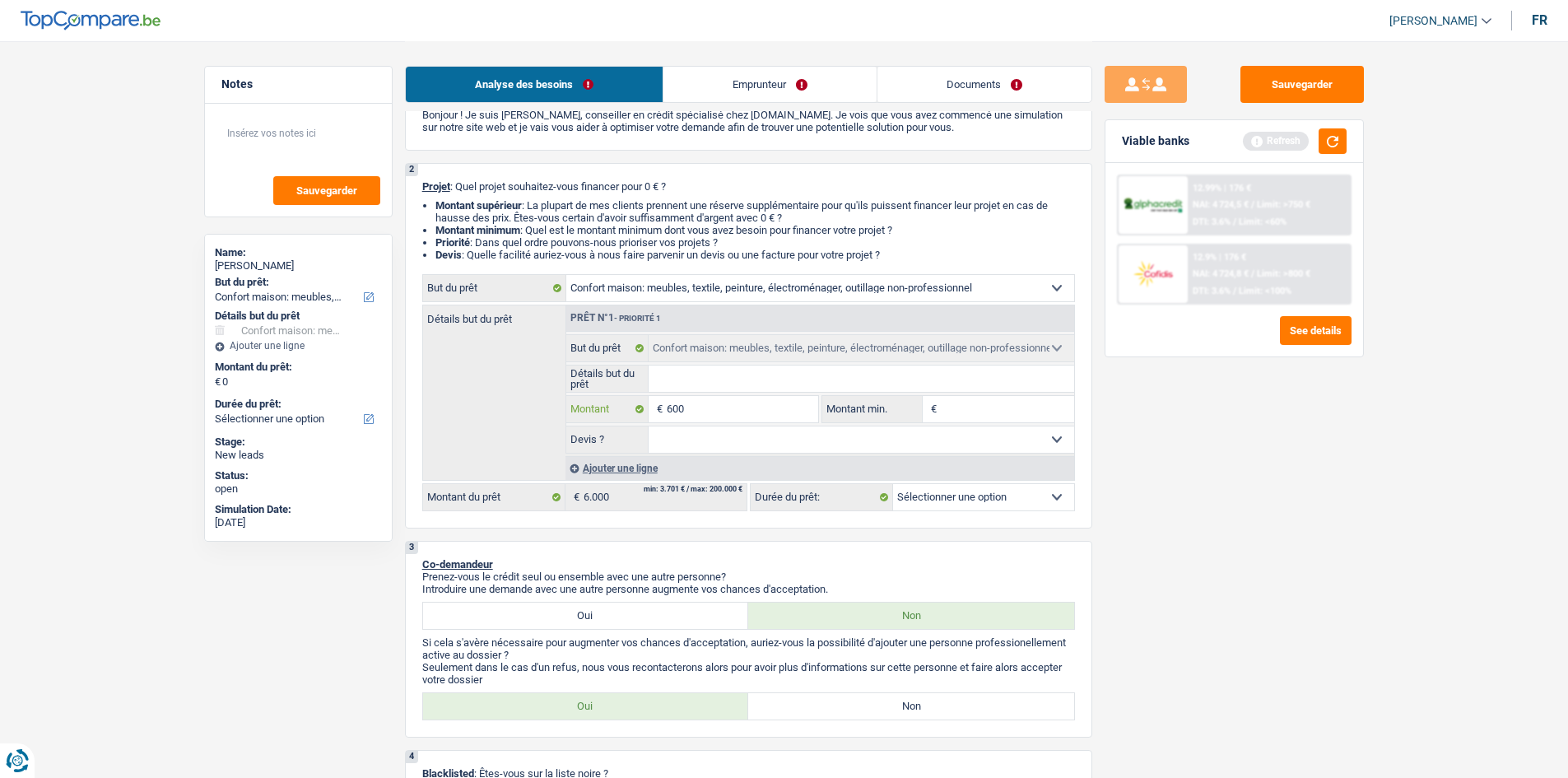
type input "6.000"
click at [702, 386] on input "Détails but du prêt" at bounding box center [861, 379] width 425 height 26
select select "42"
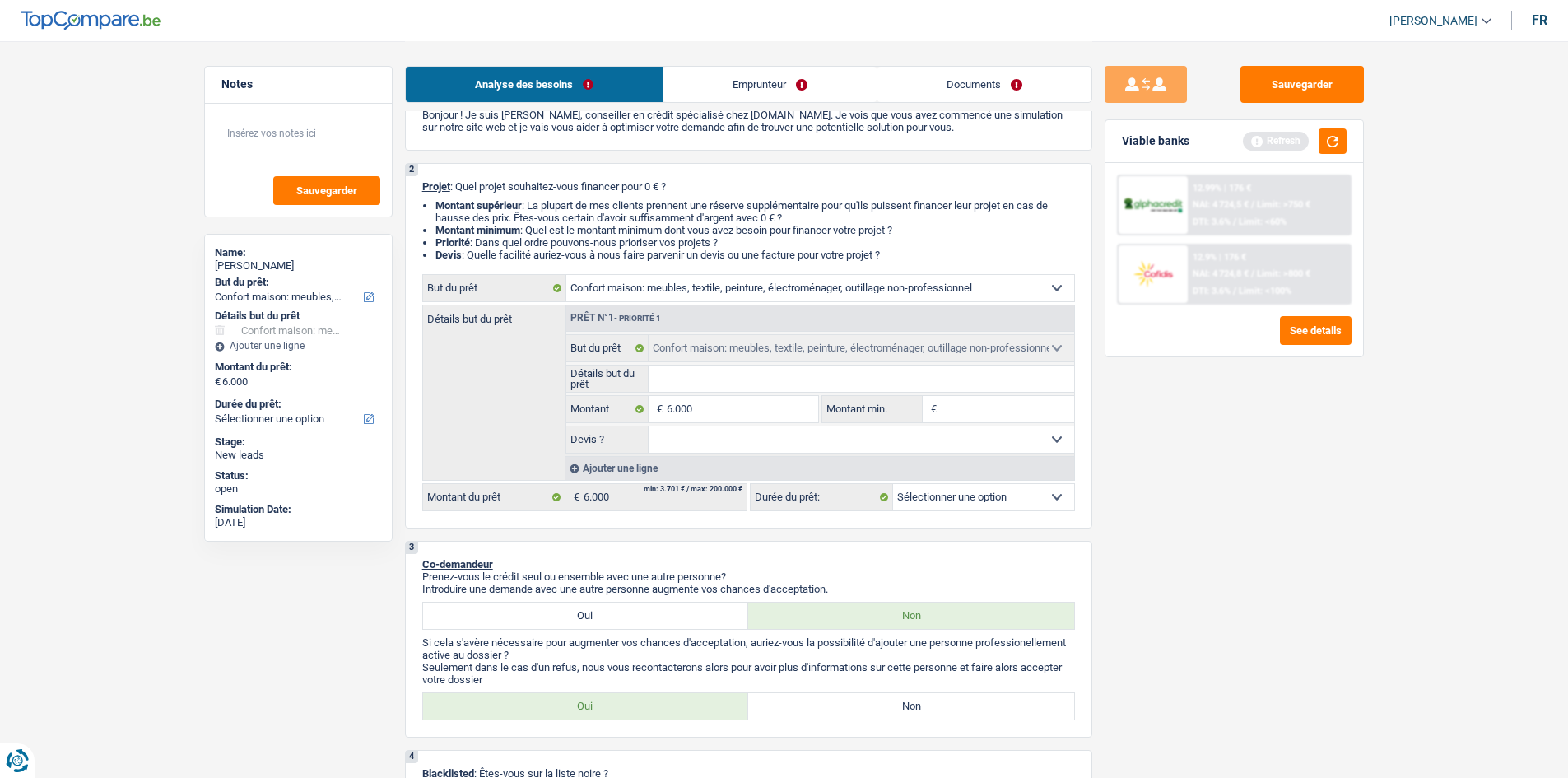
select select "42"
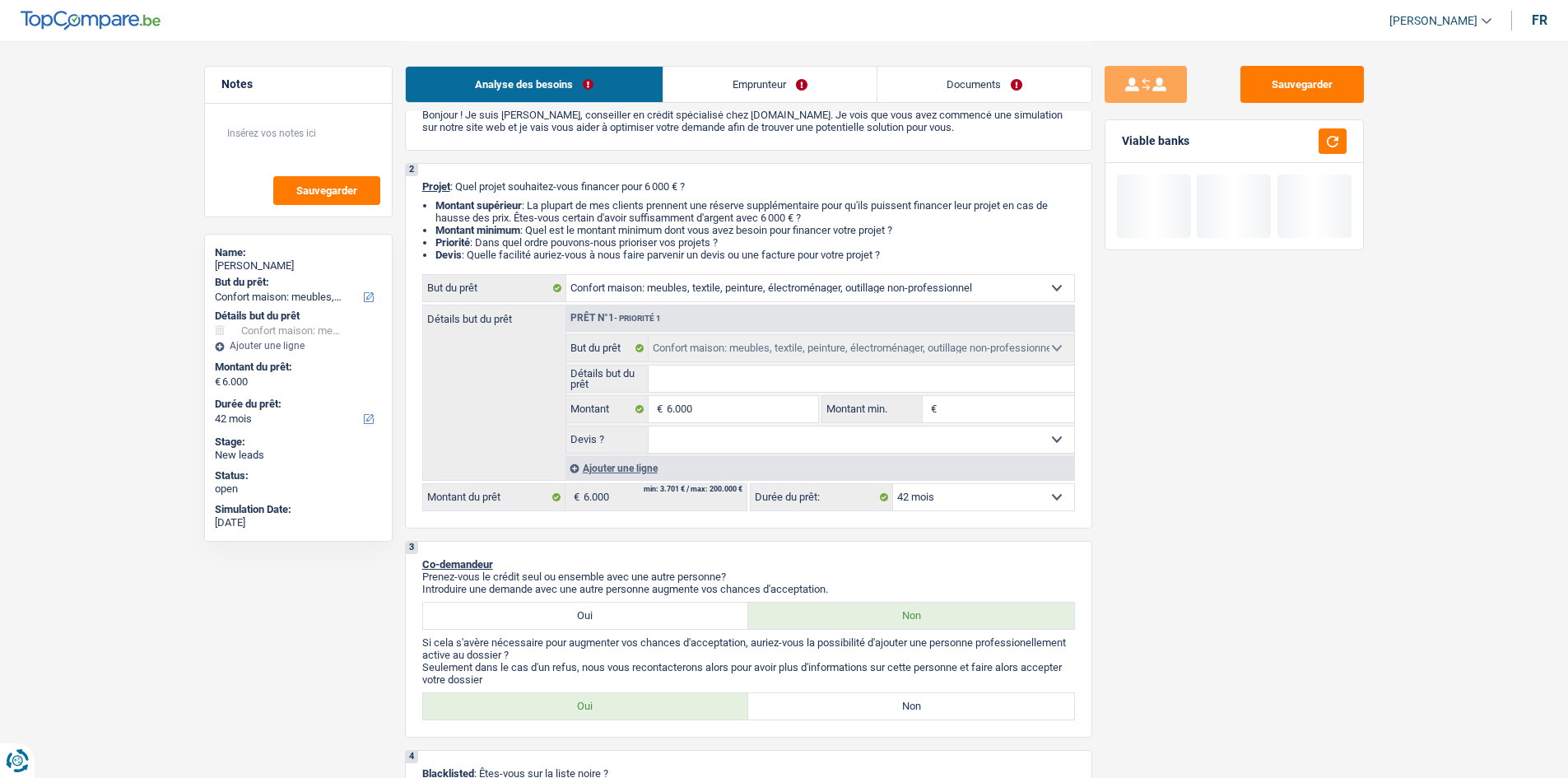
type input "A"
type input "Ac"
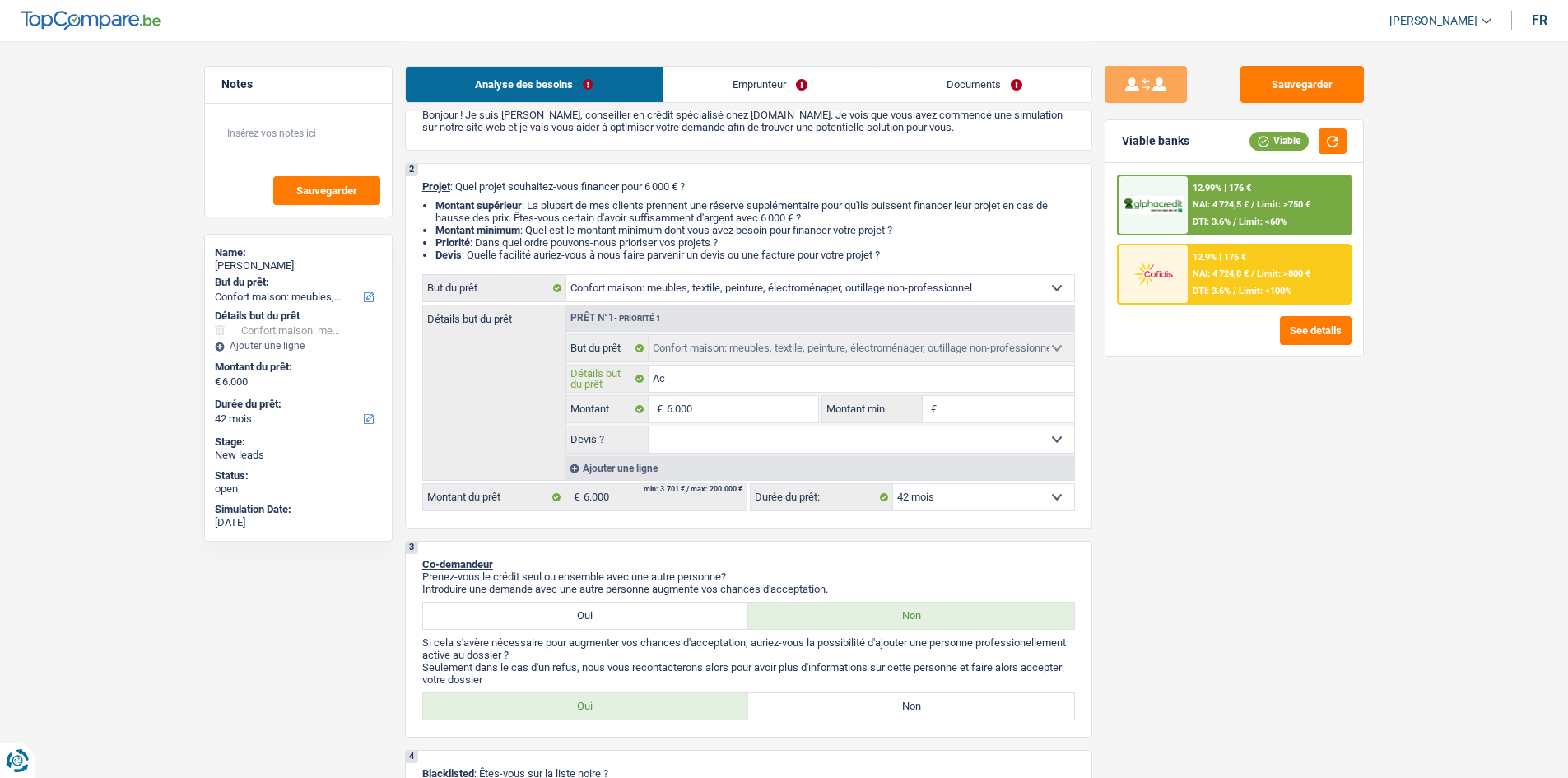
type input "Ach"
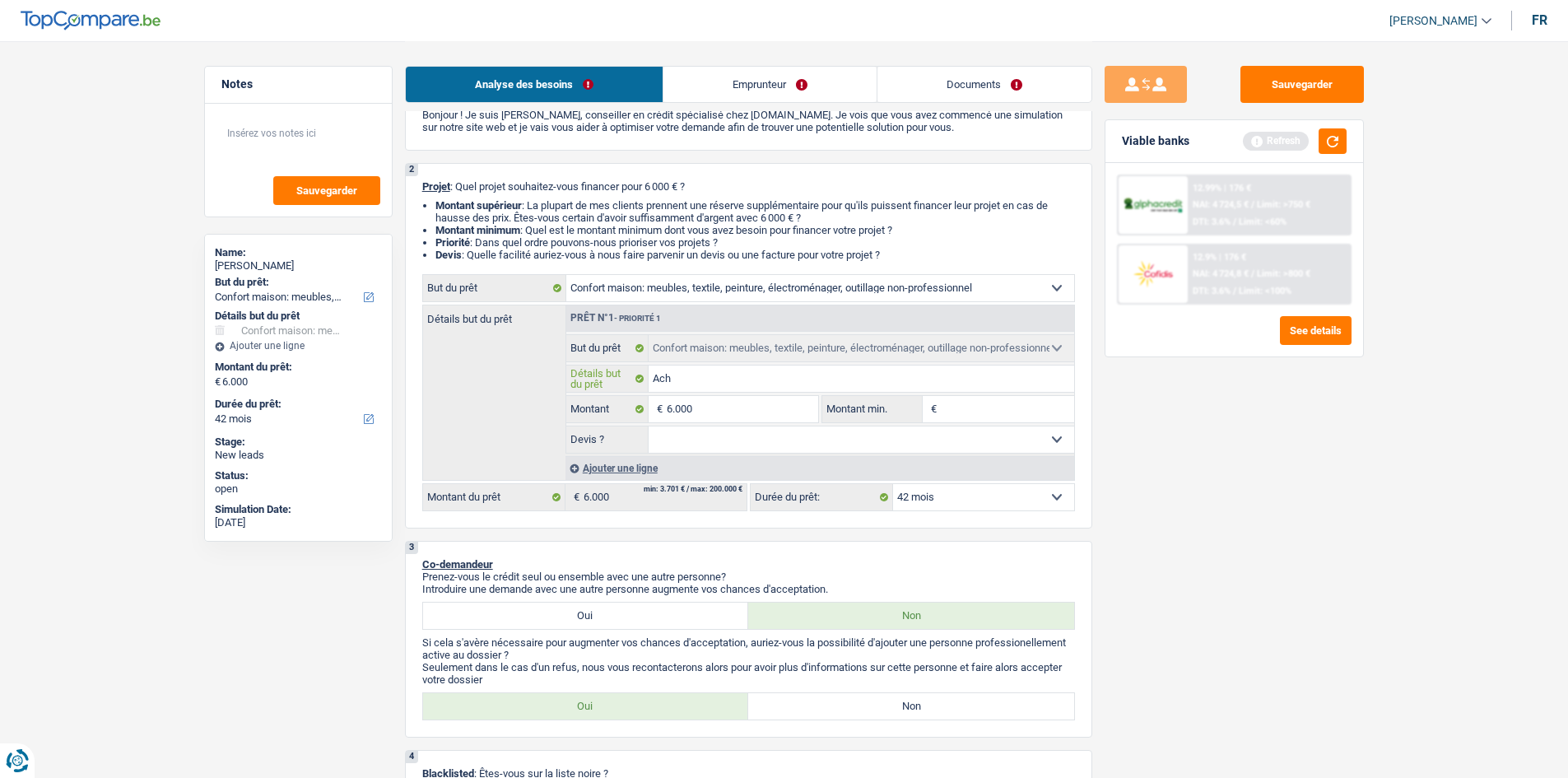
type input "Ache"
type input "Achet"
type input "Achete"
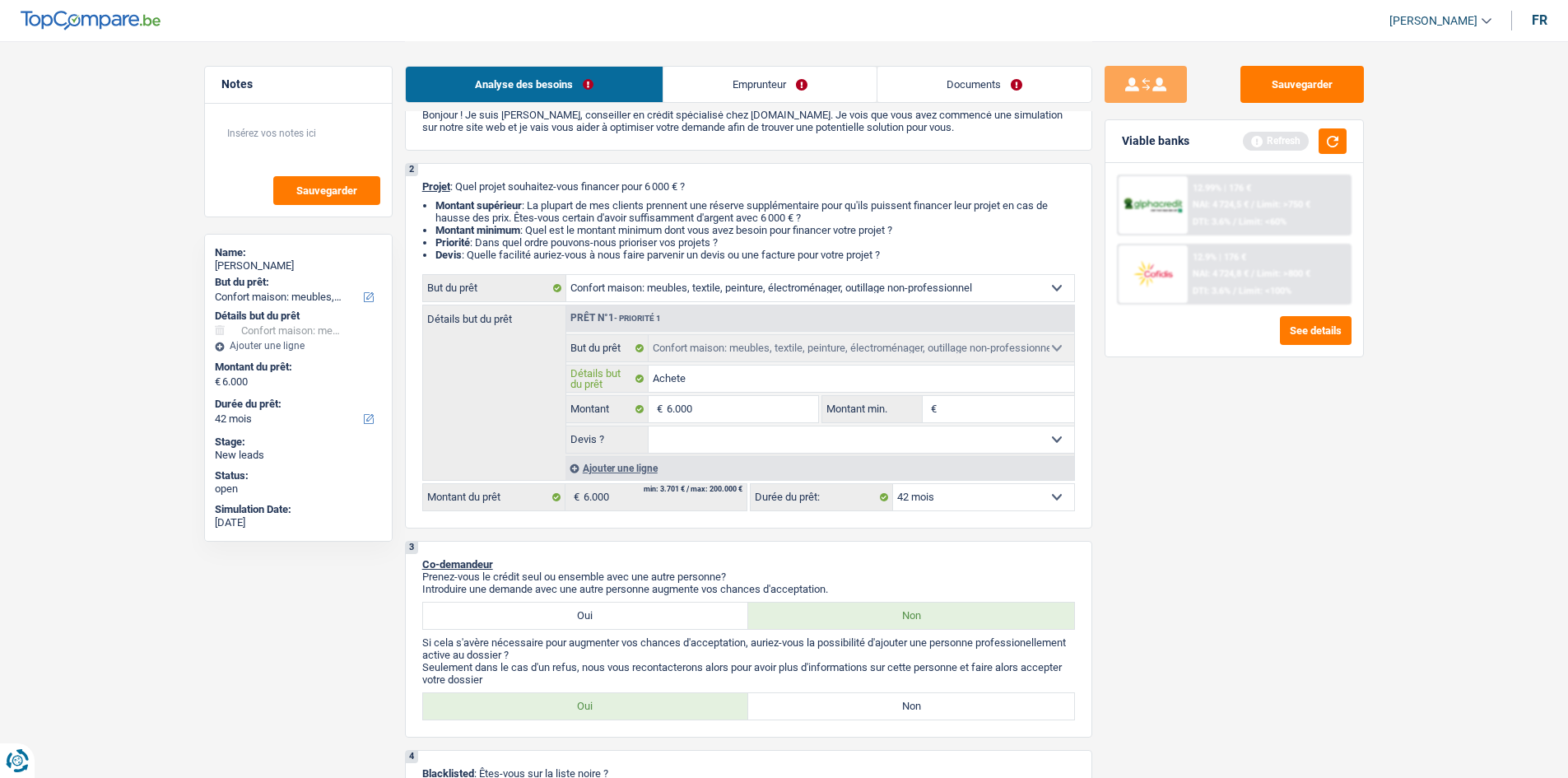
type input "Achete"
type input "Acheter"
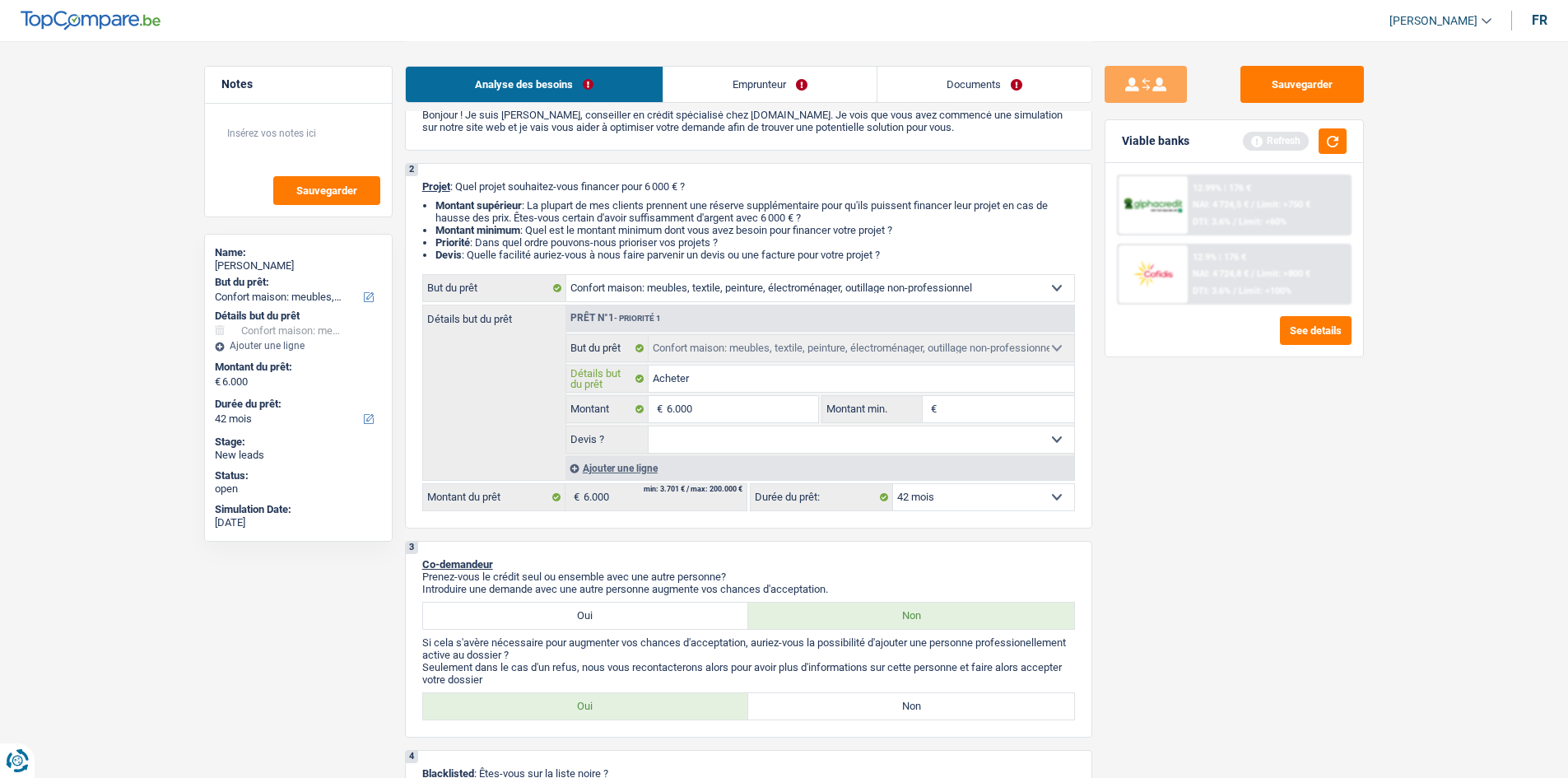
type input "Acheter d"
type input "Acheter de"
type input "Acheter des"
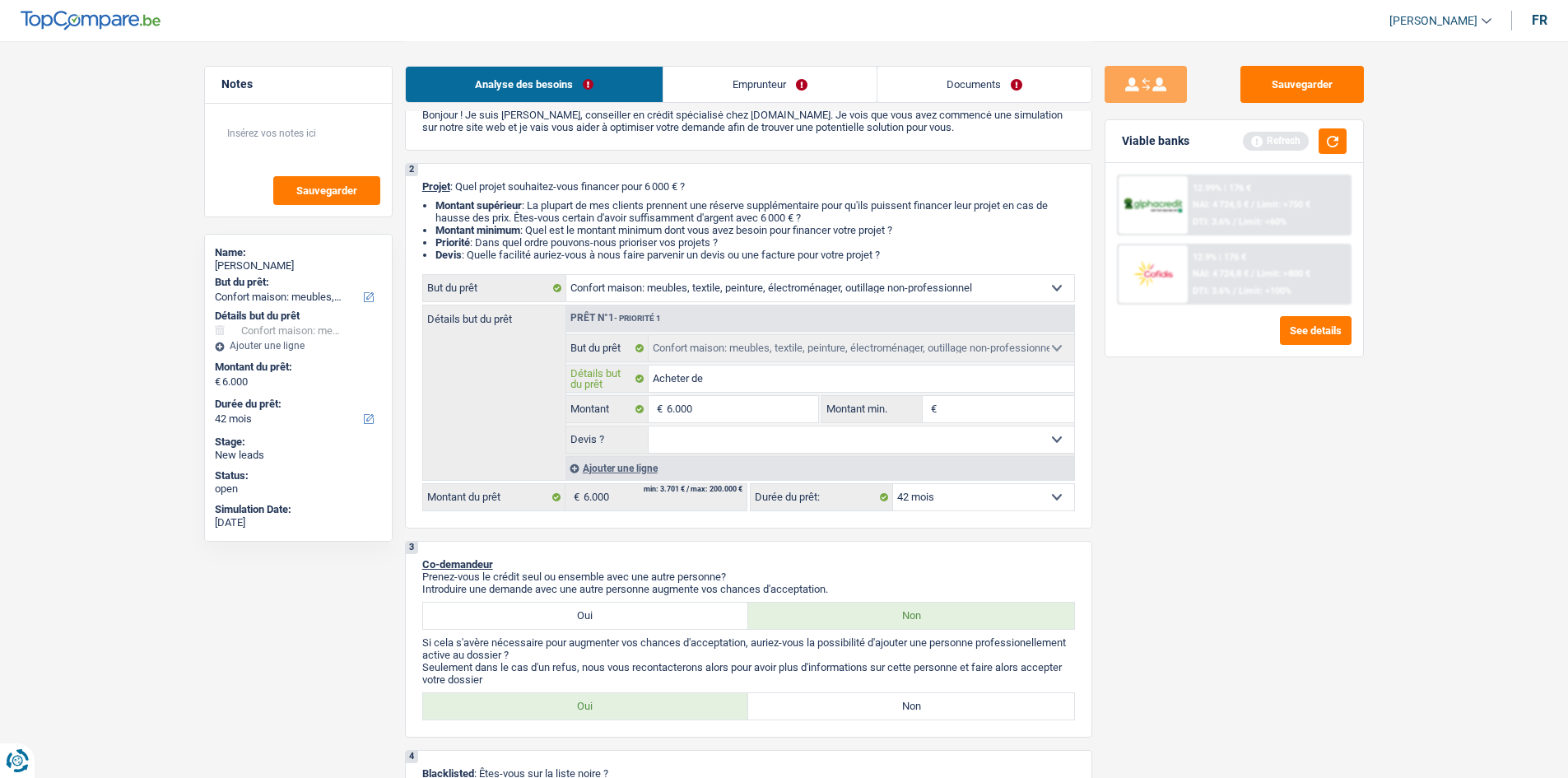
type input "Acheter des"
type input "Acheter des m"
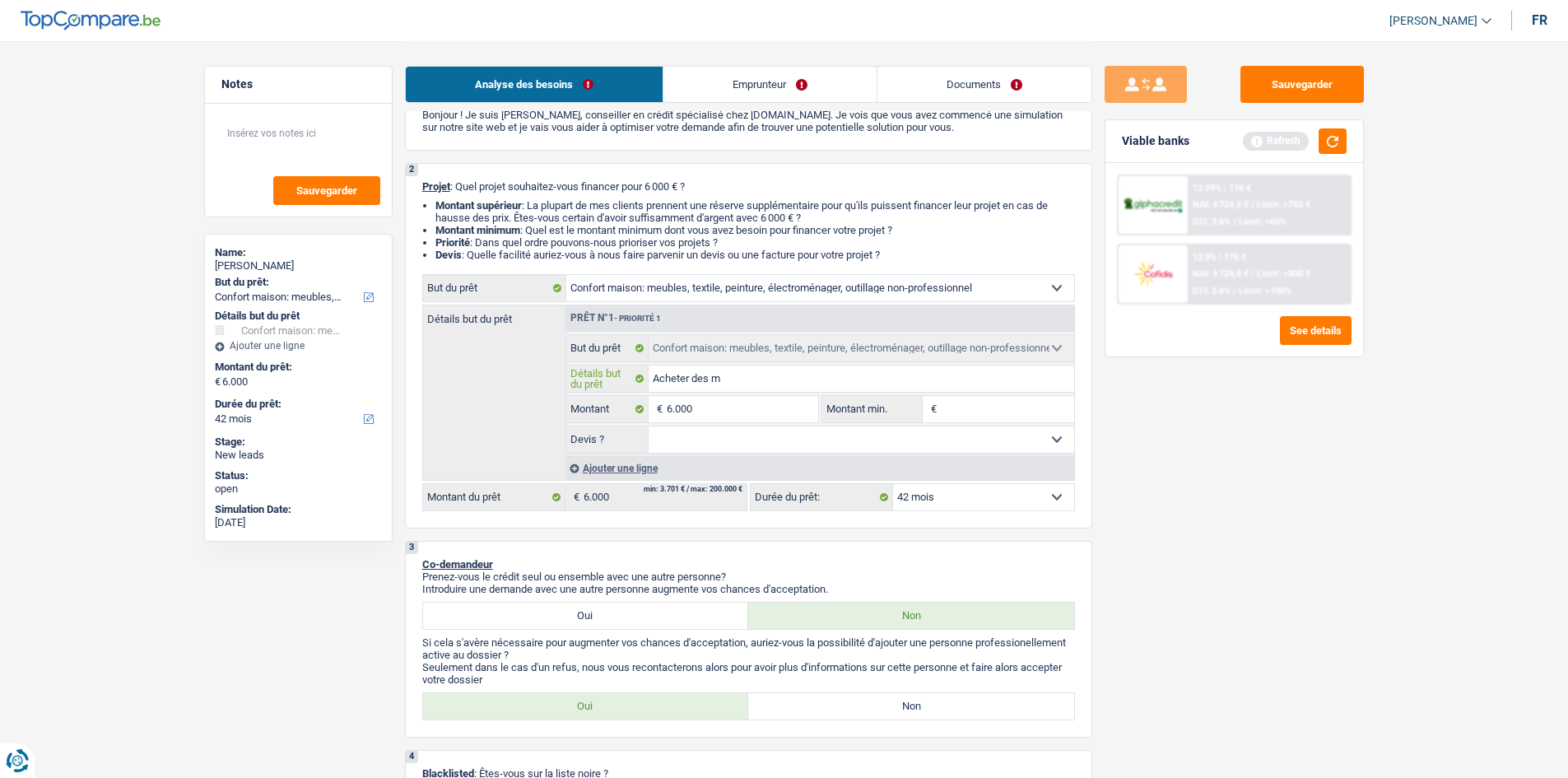
type input "Acheter des me"
type input "Acheter des meu"
type input "Acheter des meub"
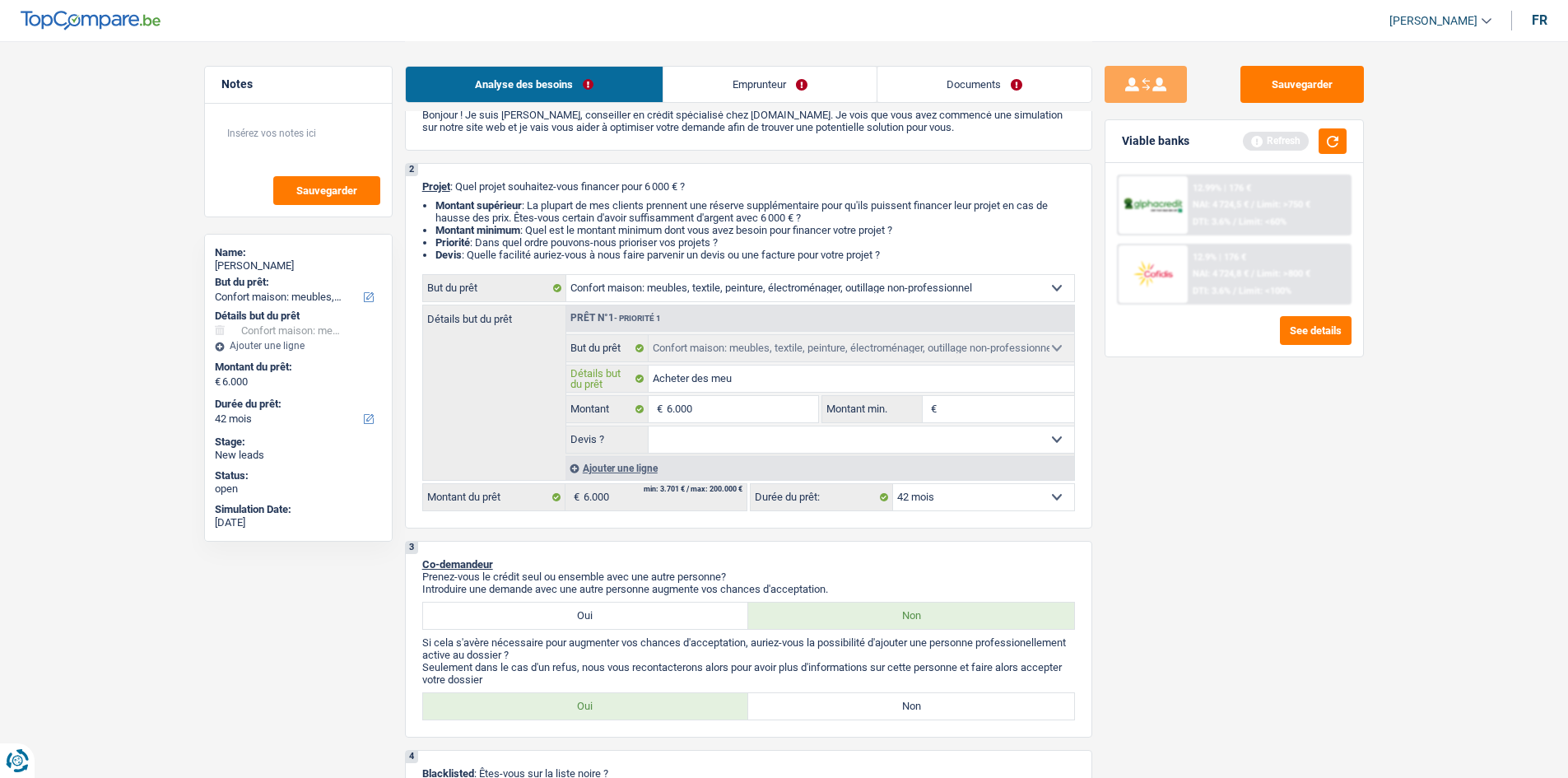
type input "Acheter des meub"
type input "Acheter des meubke"
type input "Acheter des meubkes"
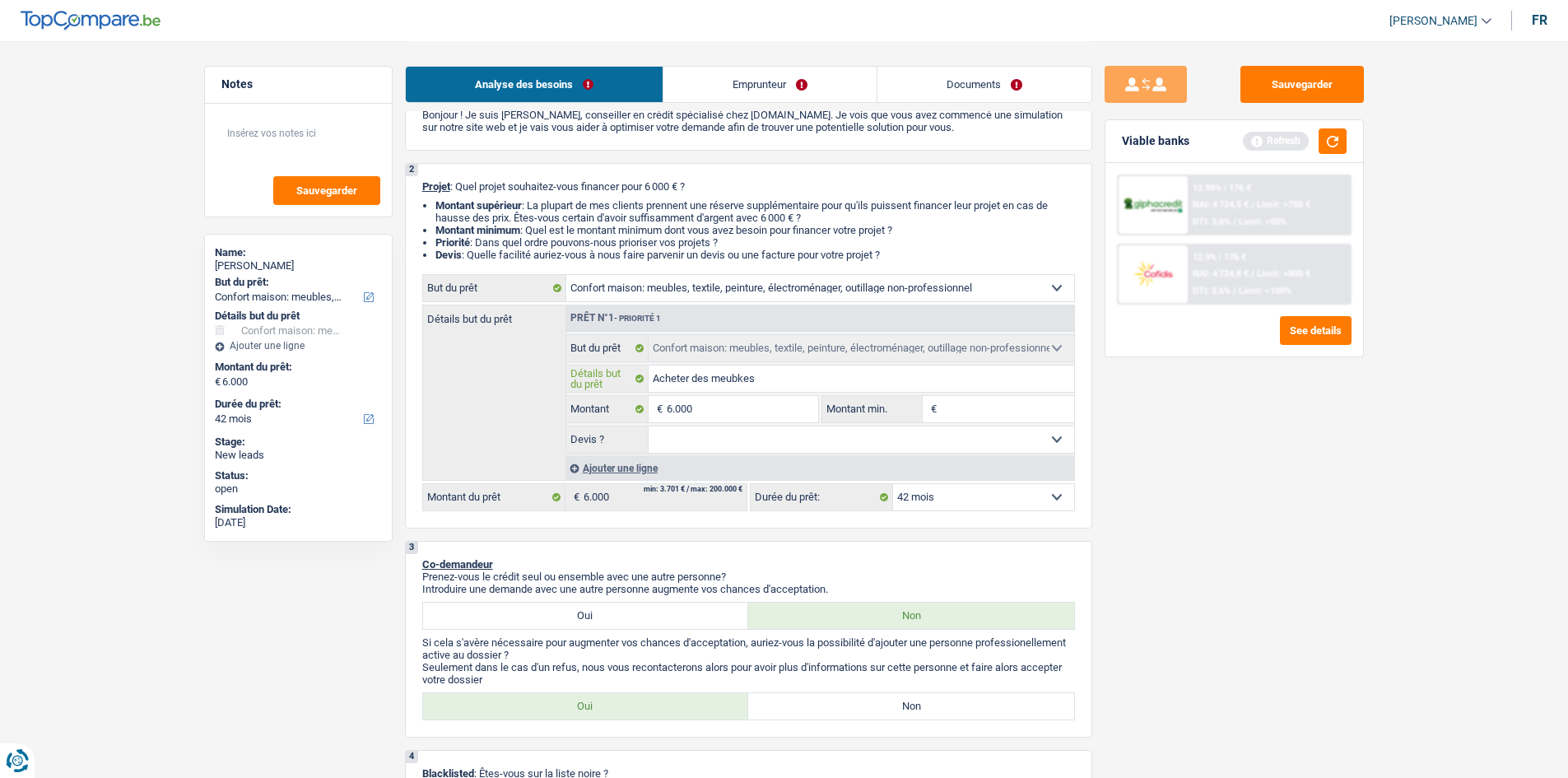
type input "Acheter des meubkes"
type input "Acheter des meubkes -"
type input "Acheter des meubkes --"
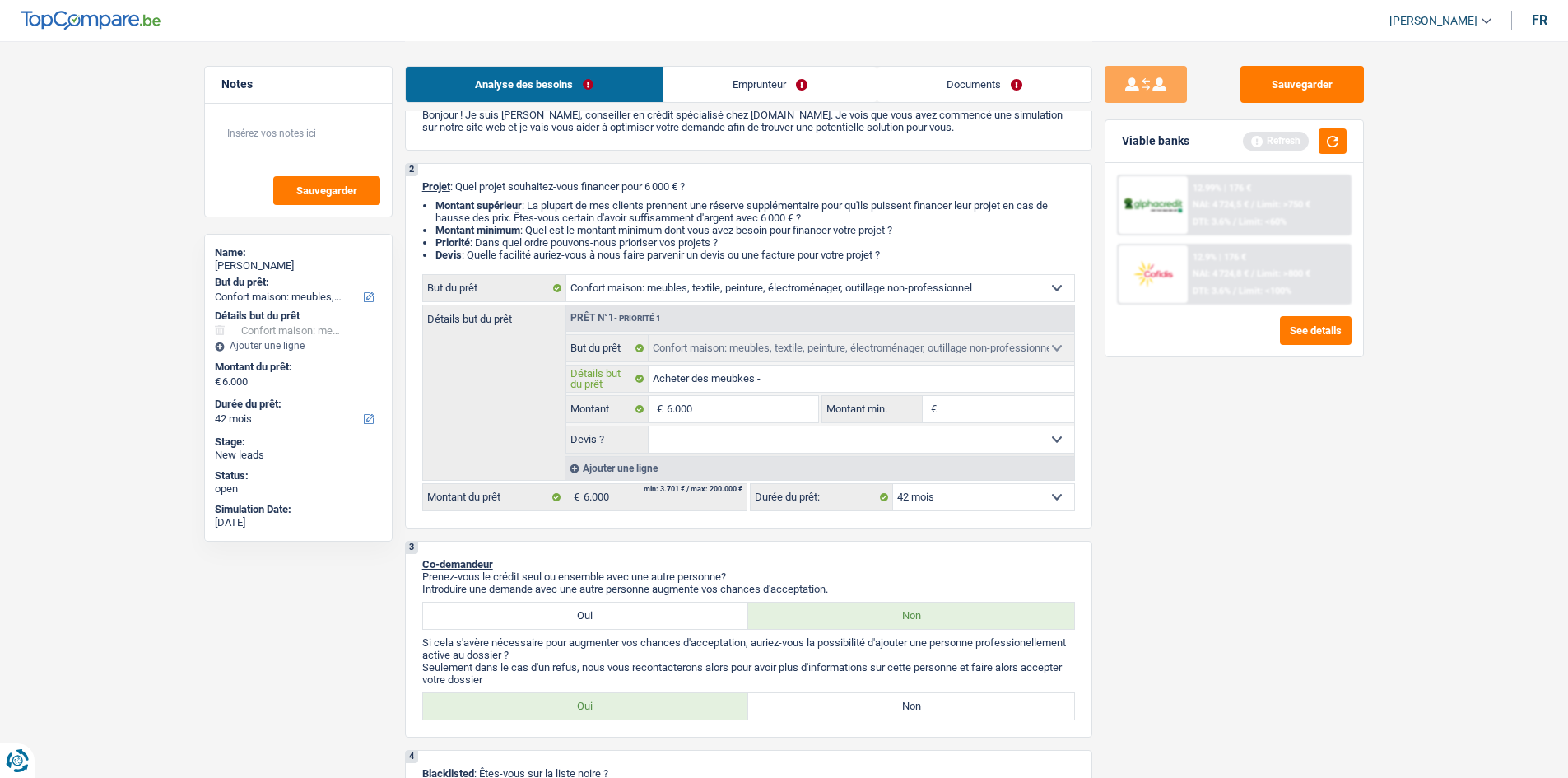
type input "Acheter des meubkes --"
type input "Acheter des meubkes ---"
type input "Acheter des meubkes --"
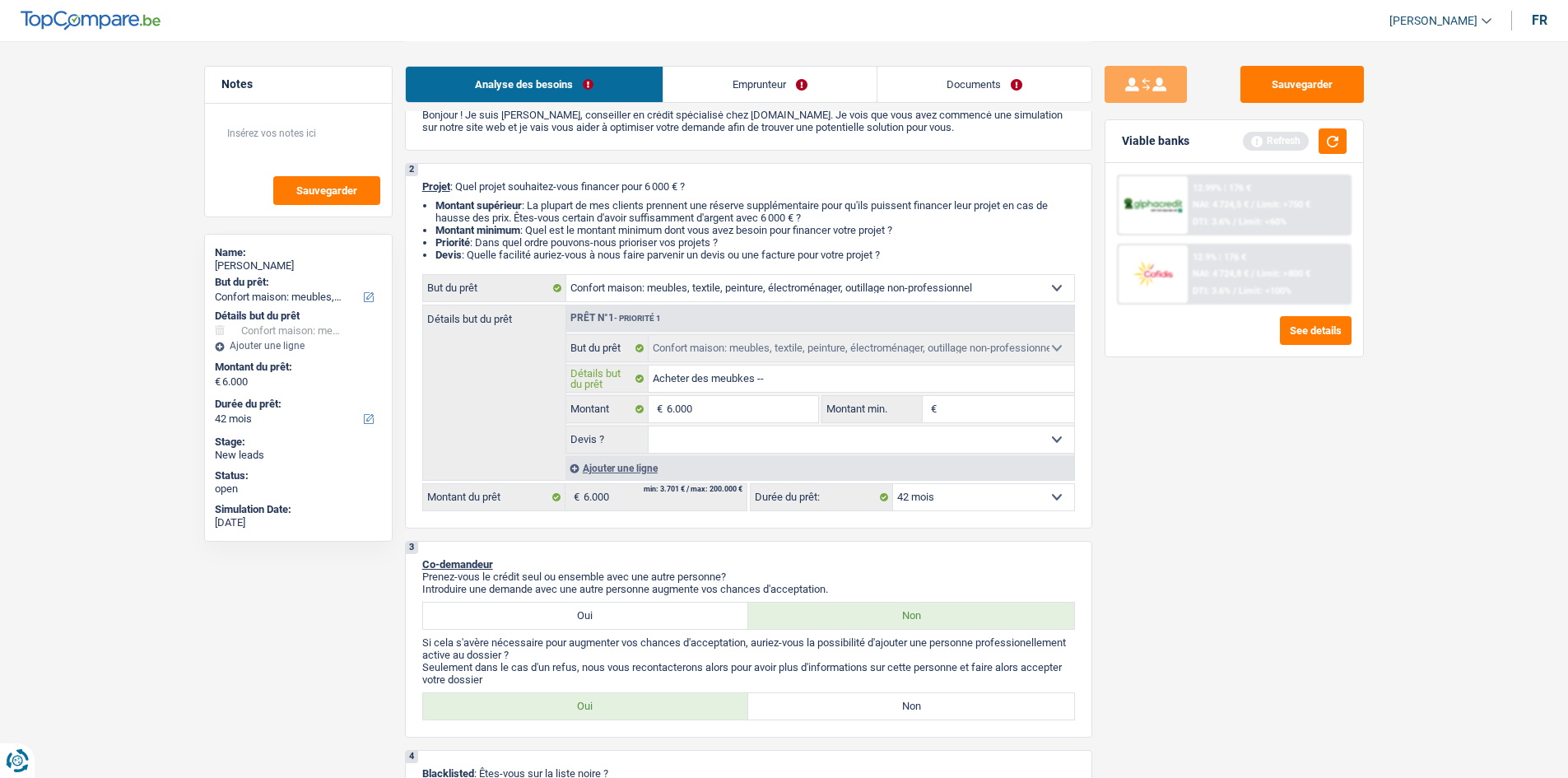
type input "Acheter des meubkes -"
type input "Acheter des meubkes"
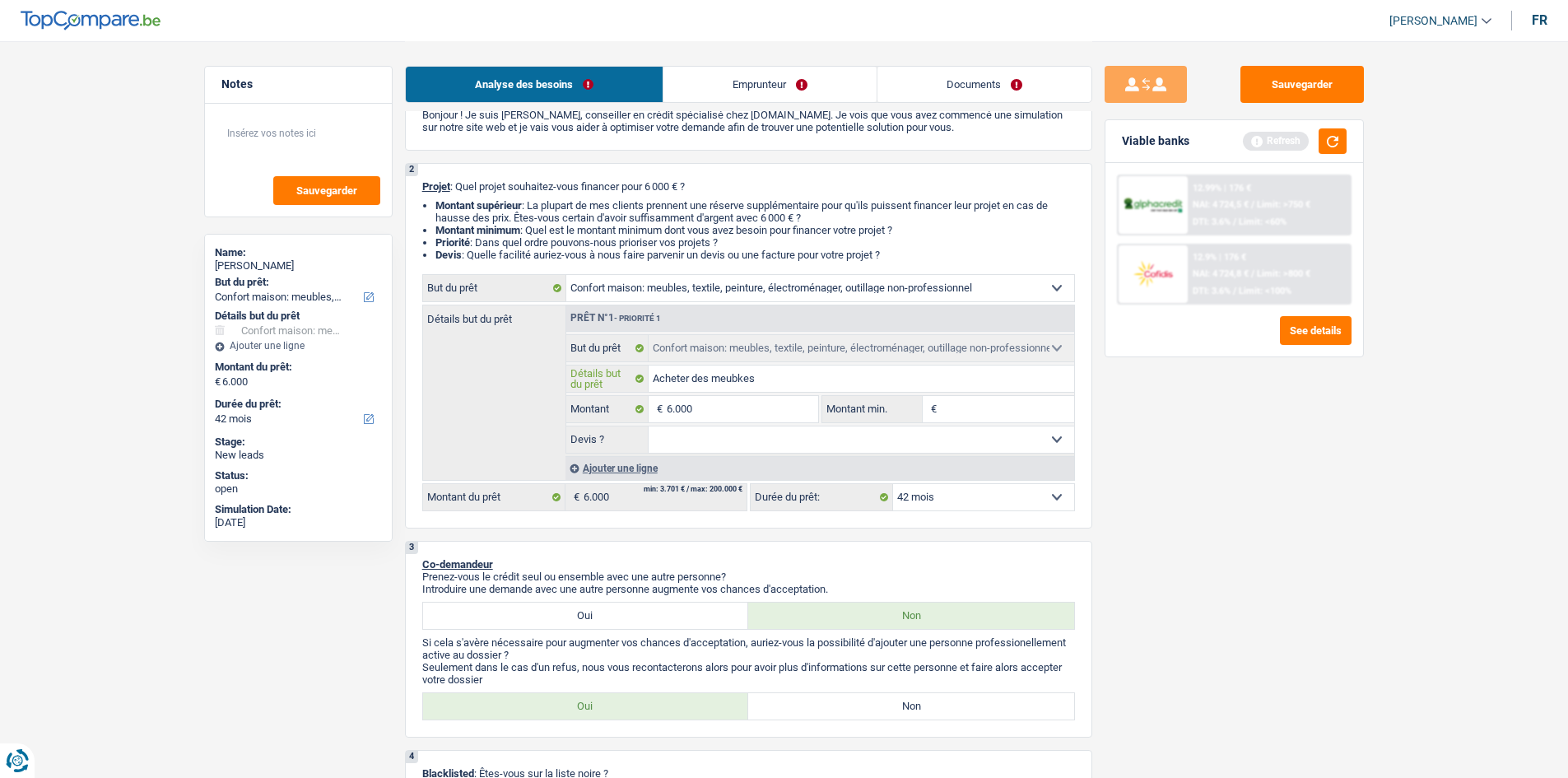
type input "Acheter des meubkes"
type input "Acheter des meubke"
type input "Acheter des meubk"
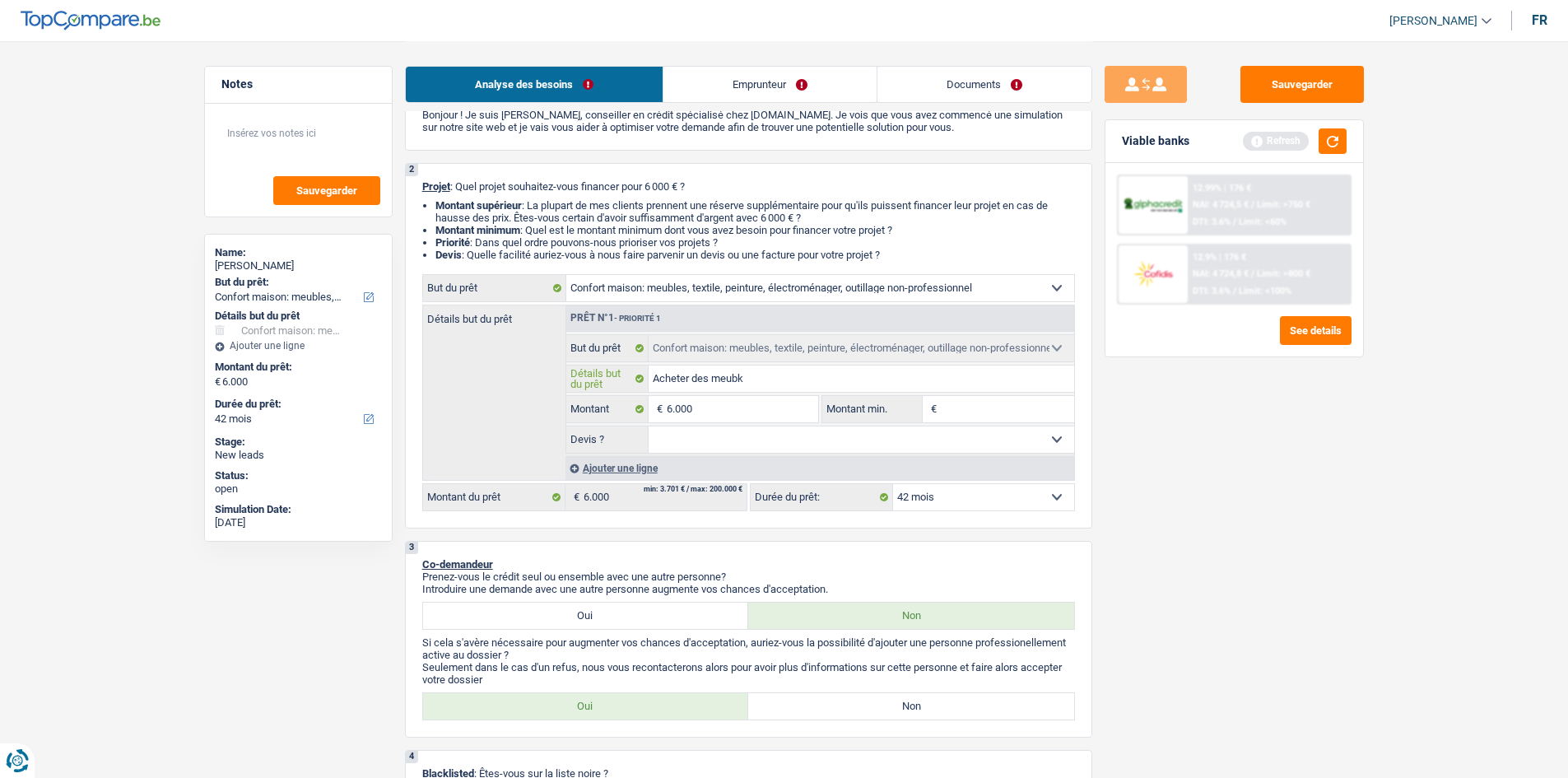
type input "Acheter des meub"
type input "Acheter des meuble"
type input "Acheter des meubles"
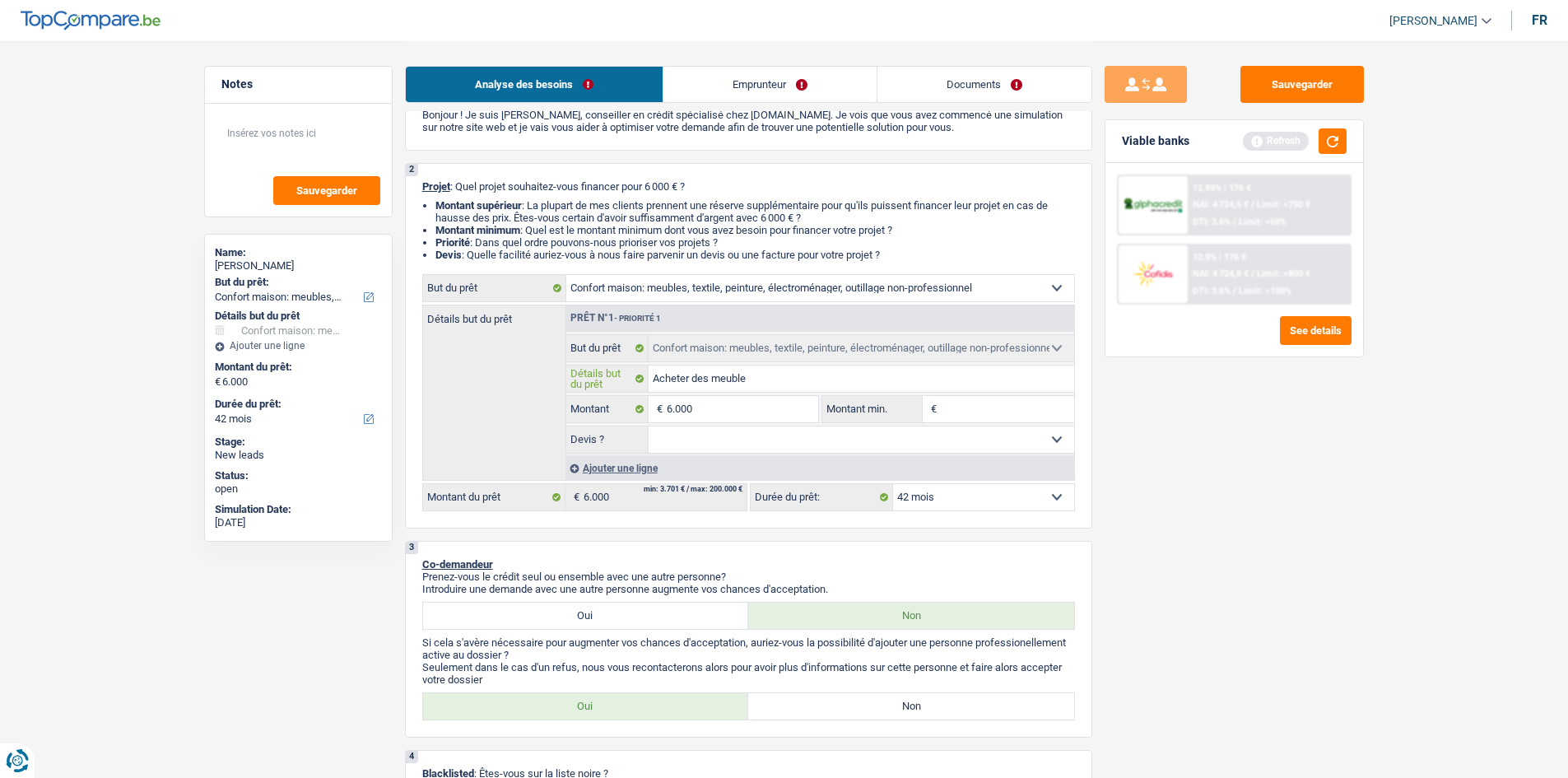
type input "Acheter des meubles"
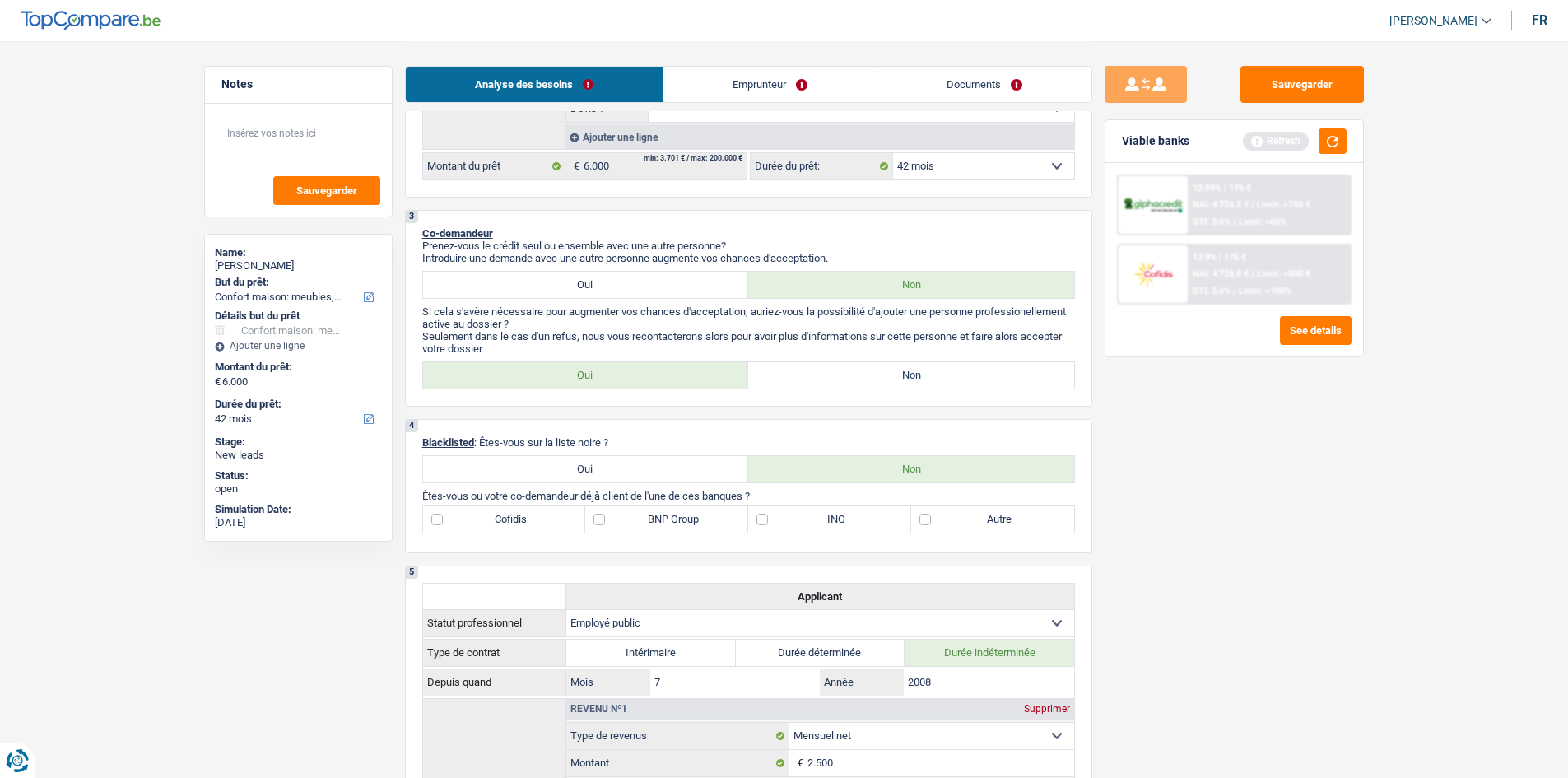
scroll to position [412, 0]
type input "Acheter des meubles"
click at [878, 387] on label "Non" at bounding box center [911, 377] width 326 height 26
click at [878, 387] on input "Non" at bounding box center [911, 377] width 326 height 26
radio input "true"
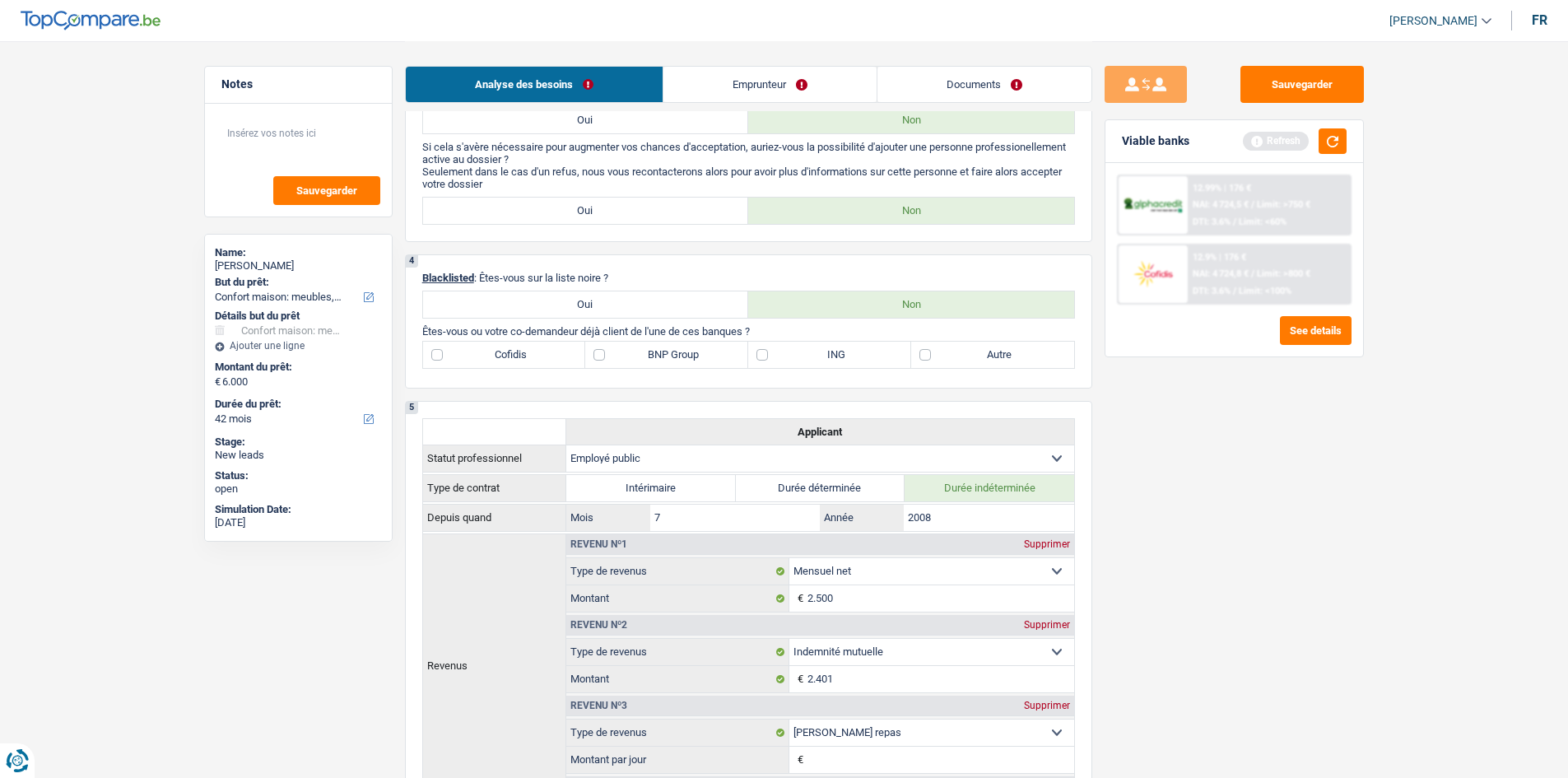
scroll to position [577, 0]
click at [649, 349] on label "BNP Group" at bounding box center [667, 356] width 163 height 26
click at [649, 349] on input "BNP Group" at bounding box center [667, 356] width 163 height 26
checkbox input "true"
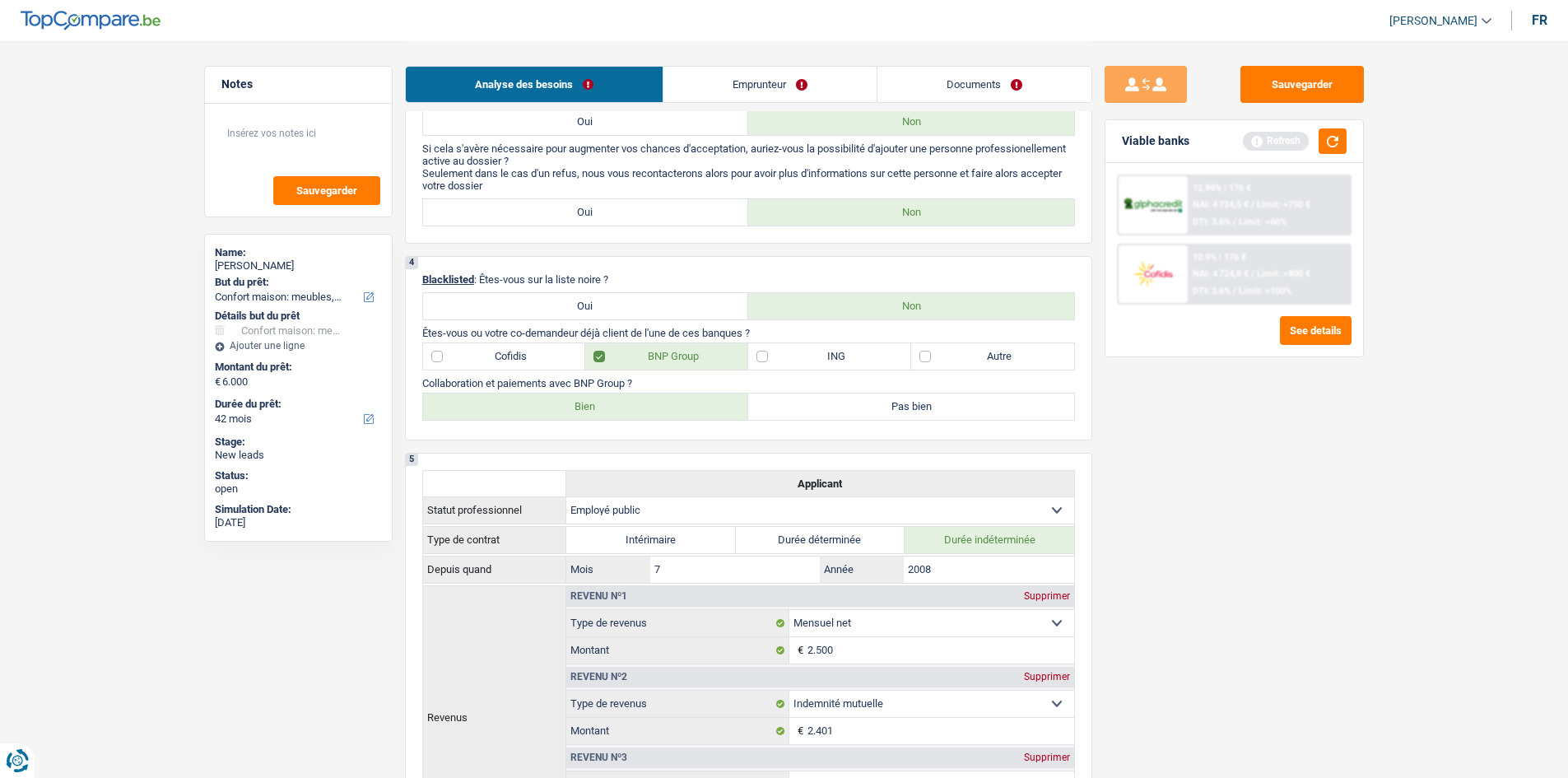
click at [622, 399] on label "Bien" at bounding box center [585, 406] width 326 height 26
click at [622, 399] on input "Bien" at bounding box center [585, 406] width 326 height 26
radio input "true"
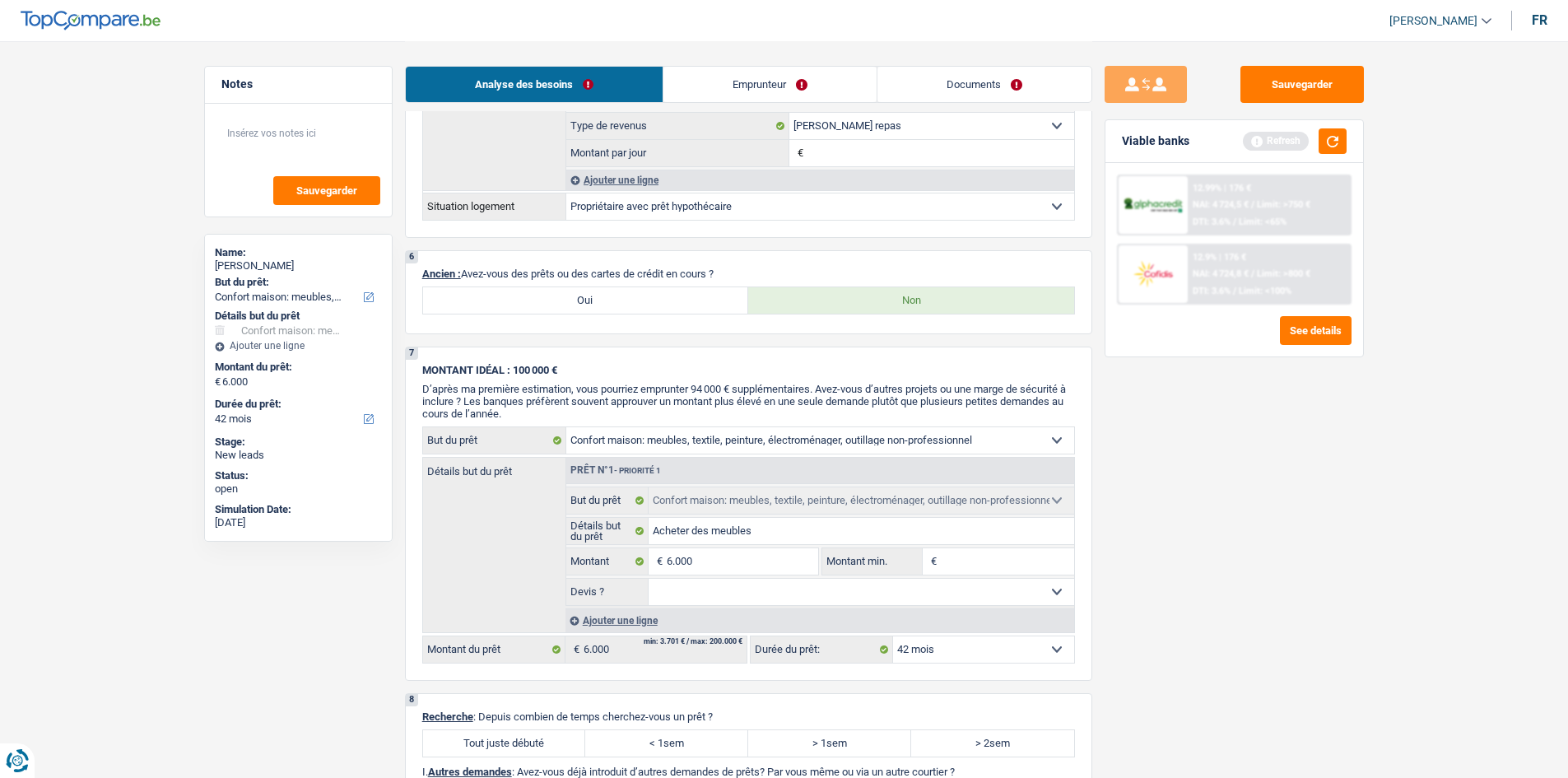
scroll to position [1317, 0]
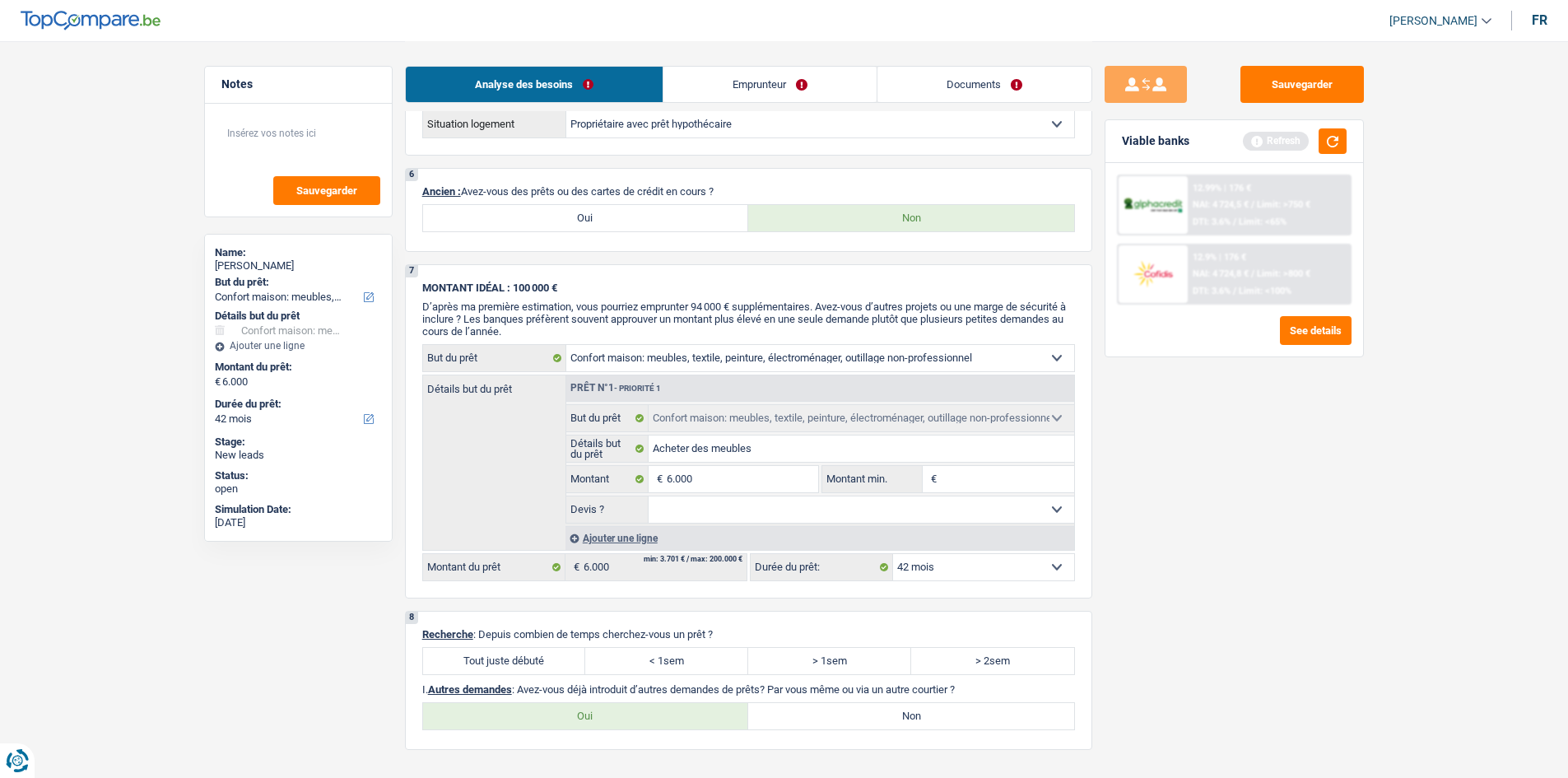
click at [615, 218] on label "Oui" at bounding box center [585, 218] width 326 height 26
click at [615, 218] on input "Oui" at bounding box center [585, 218] width 326 height 26
radio input "true"
select select "mortgage"
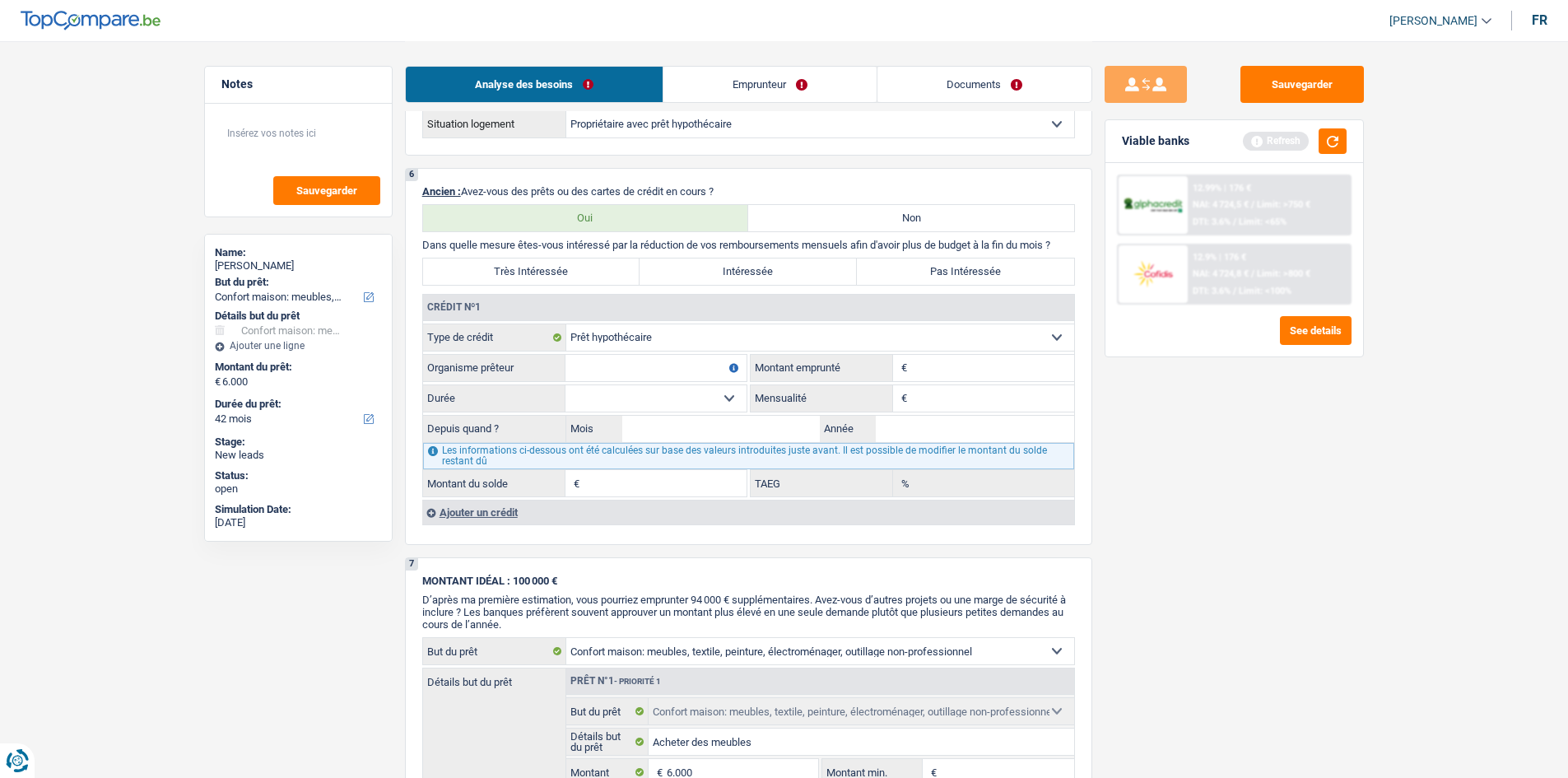
click at [680, 366] on input "Organisme prêteur" at bounding box center [656, 368] width 181 height 26
type input "BNP Paribas"
type input "1.127"
type input "08"
type input "2008"
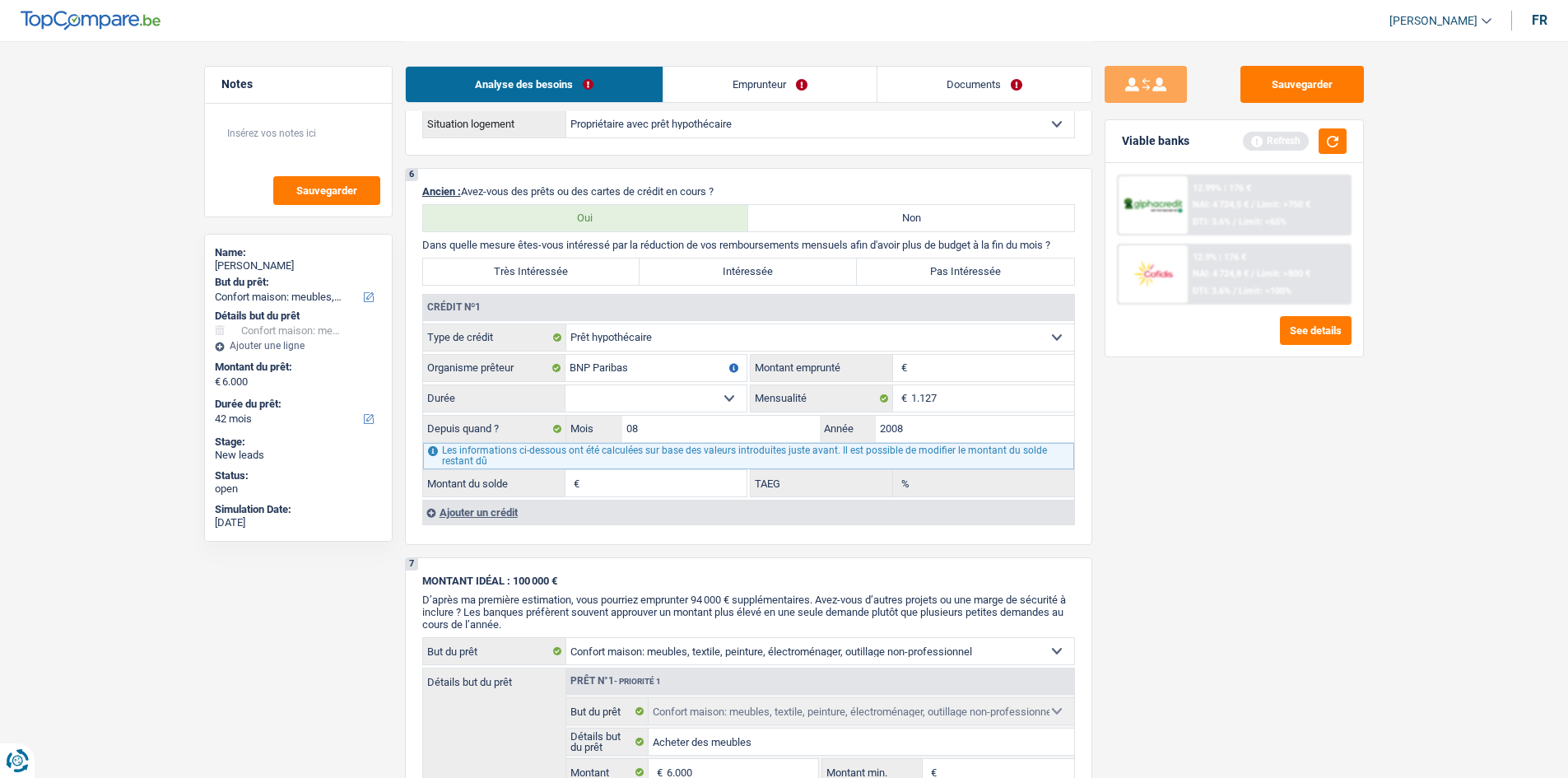
click at [721, 403] on select "120 mois 132 mois 144 mois 180 mois 240 mois 300 mois 360 mois 420 mois Sélecti…" at bounding box center [656, 399] width 181 height 26
click at [948, 355] on input "Montant" at bounding box center [992, 368] width 163 height 26
click at [1349, 132] on div "Viable banks Refresh" at bounding box center [1234, 141] width 258 height 43
click at [1332, 142] on button "button" at bounding box center [1332, 141] width 28 height 25
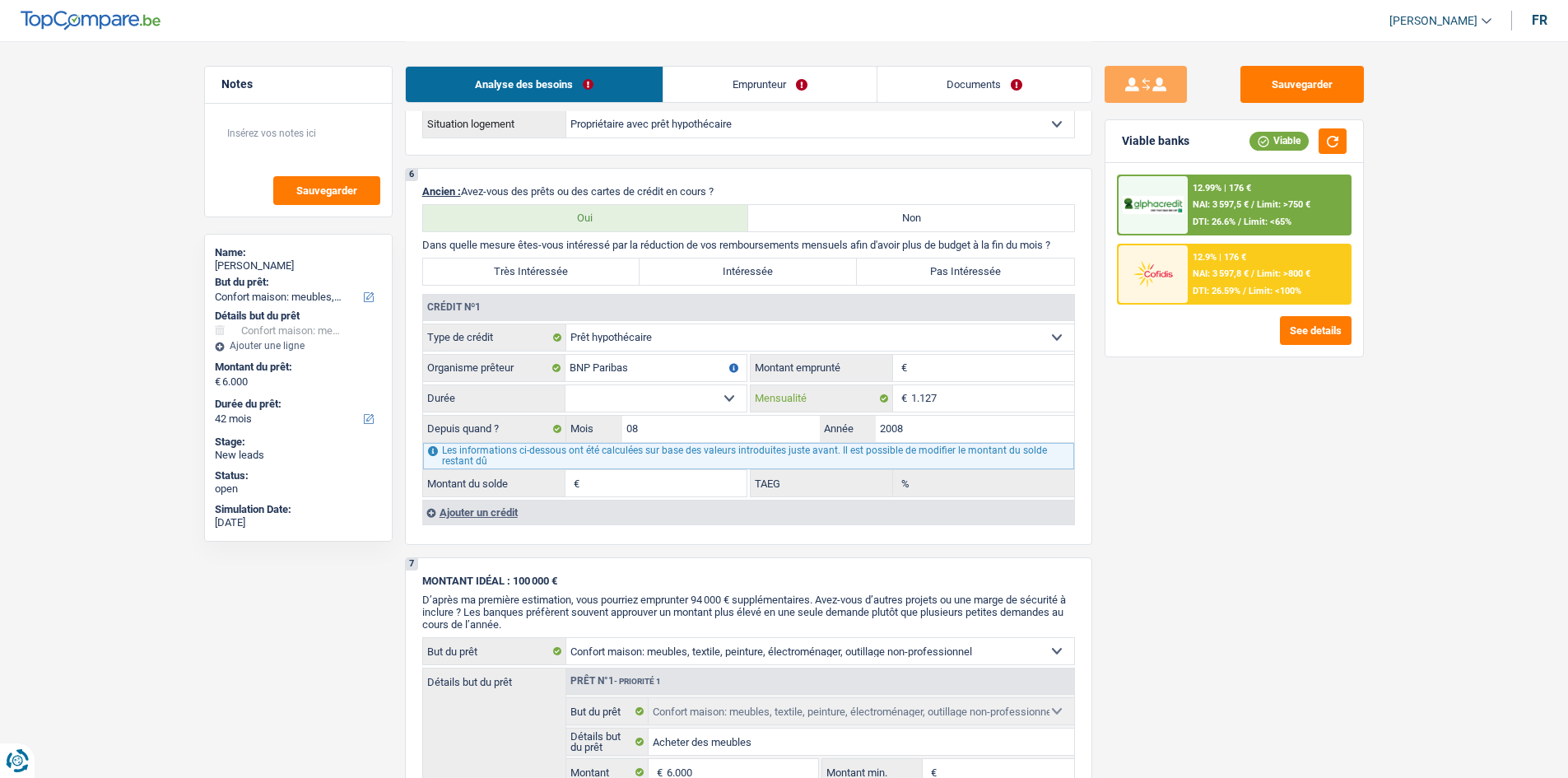
click at [953, 404] on input "1.127" at bounding box center [992, 399] width 163 height 26
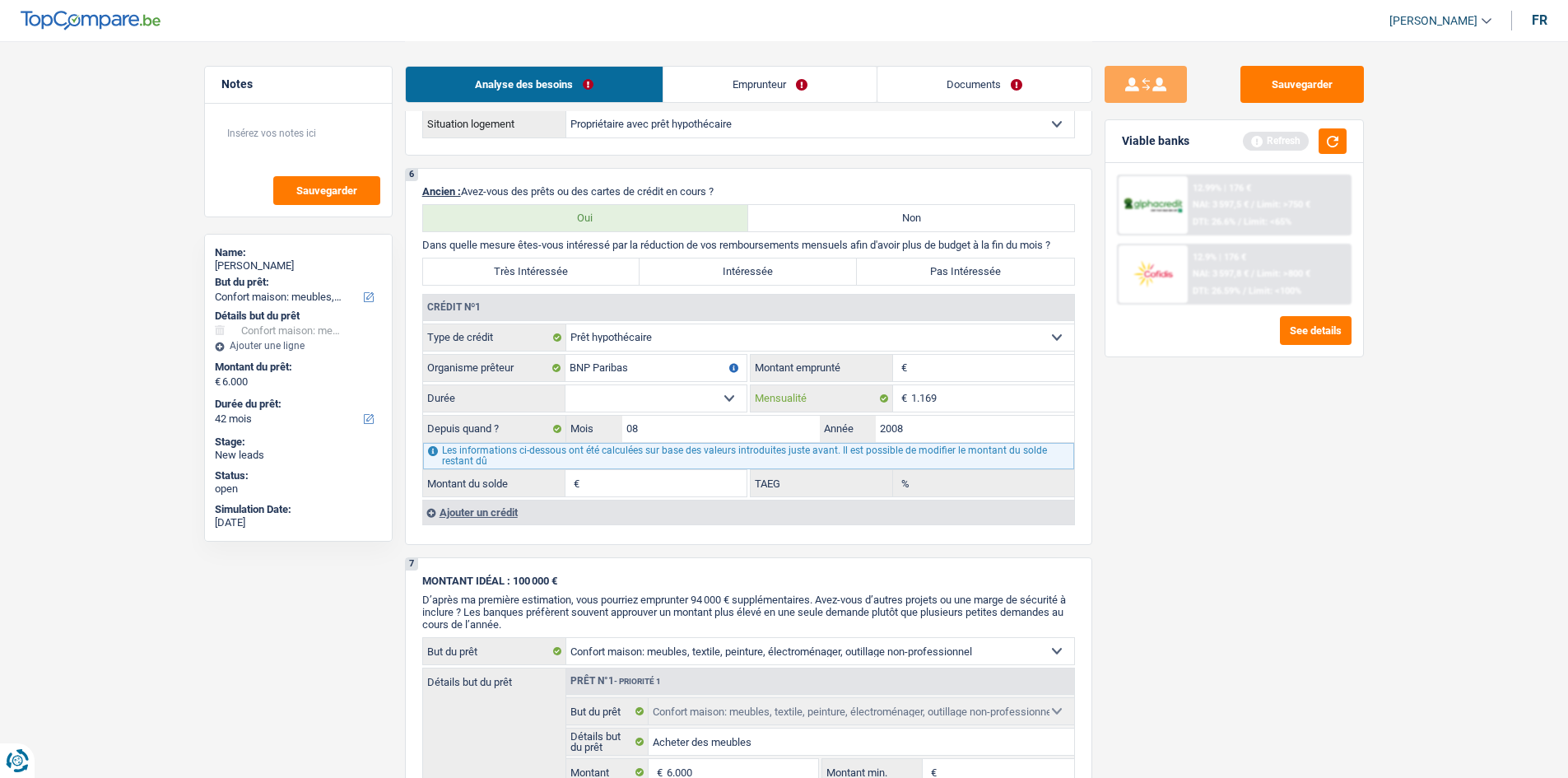
type input "1.169"
click at [1268, 70] on button "Sauvegarder" at bounding box center [1301, 84] width 123 height 37
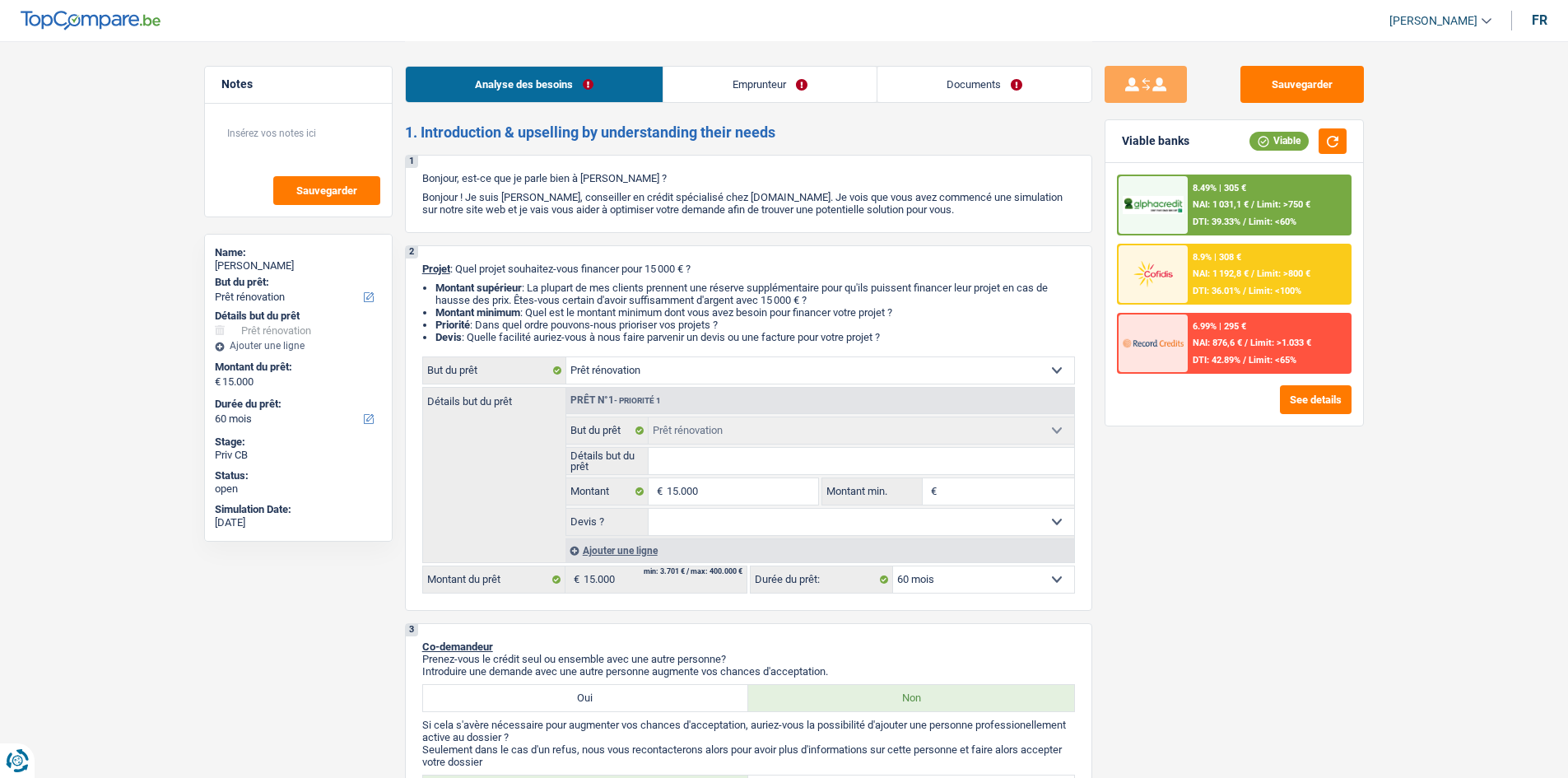
select select "renovation"
select select "60"
select select "renovation"
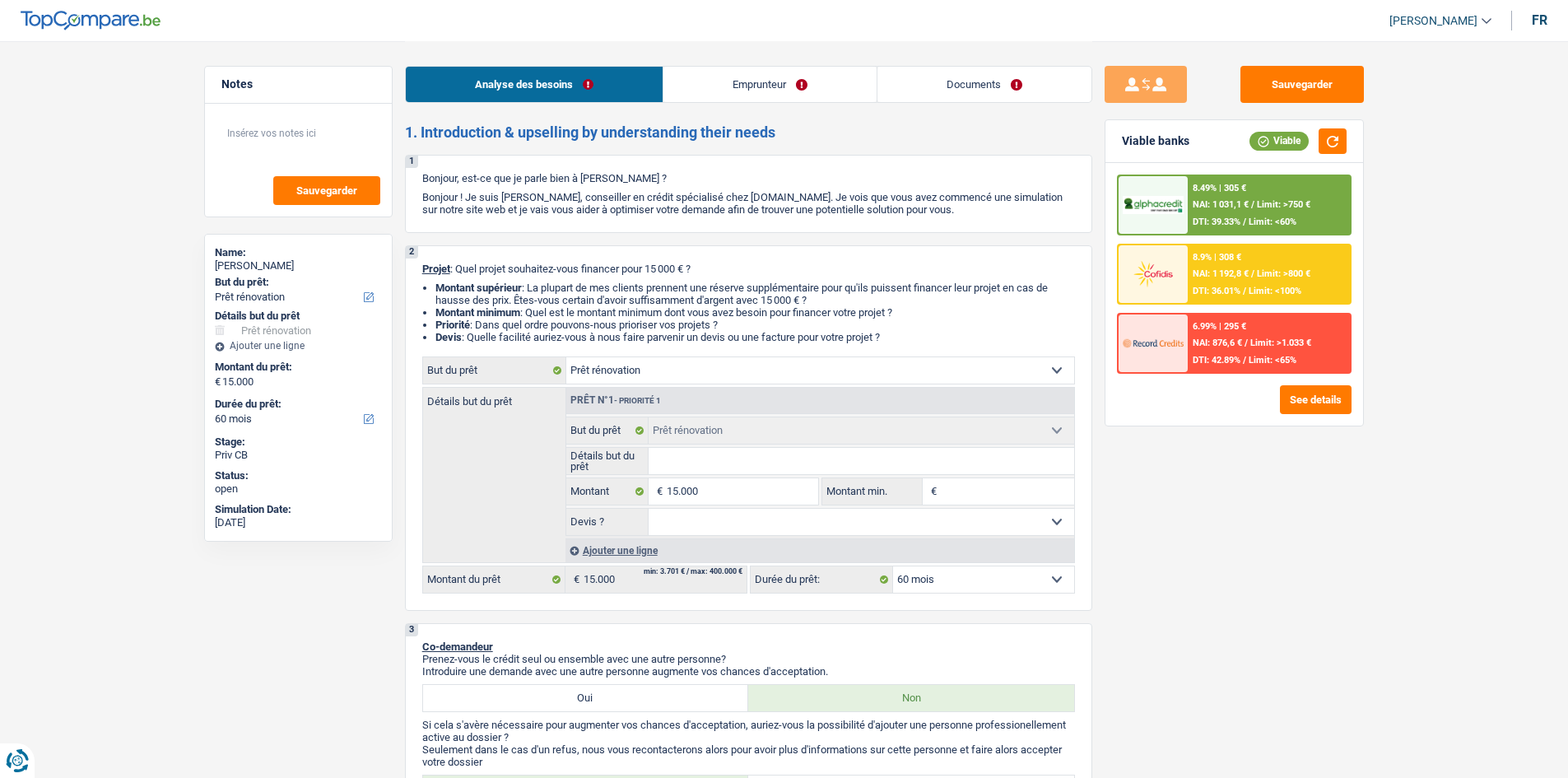
select select "60"
select select "invalid"
select select "familyAllowances"
select select "mutualityIndemnity"
select select "handicapAllowance"
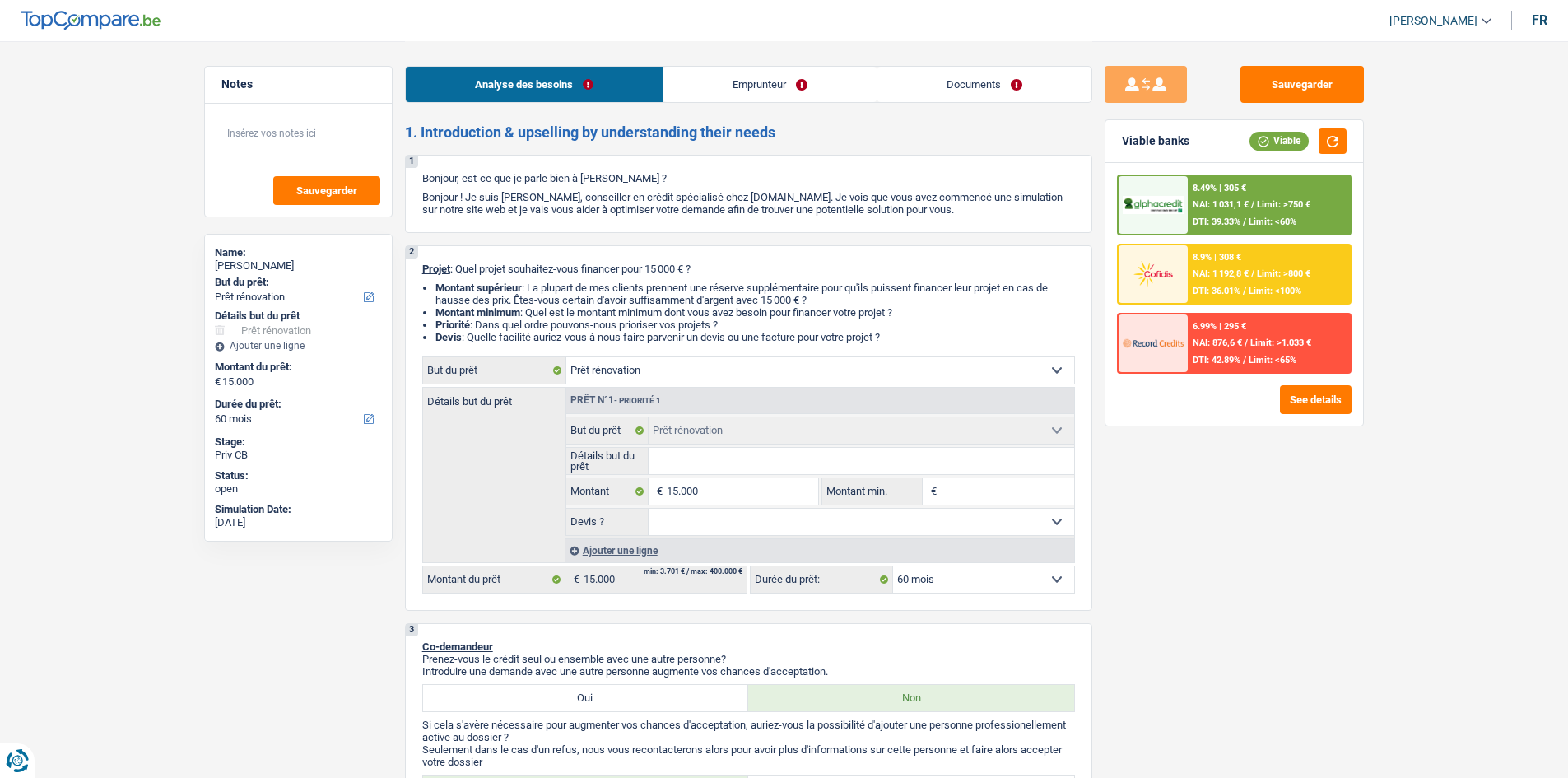
select select "disabilityPension"
select select "ownerWithMortgage"
select select "mortgage"
select select "300"
select select "renovation"
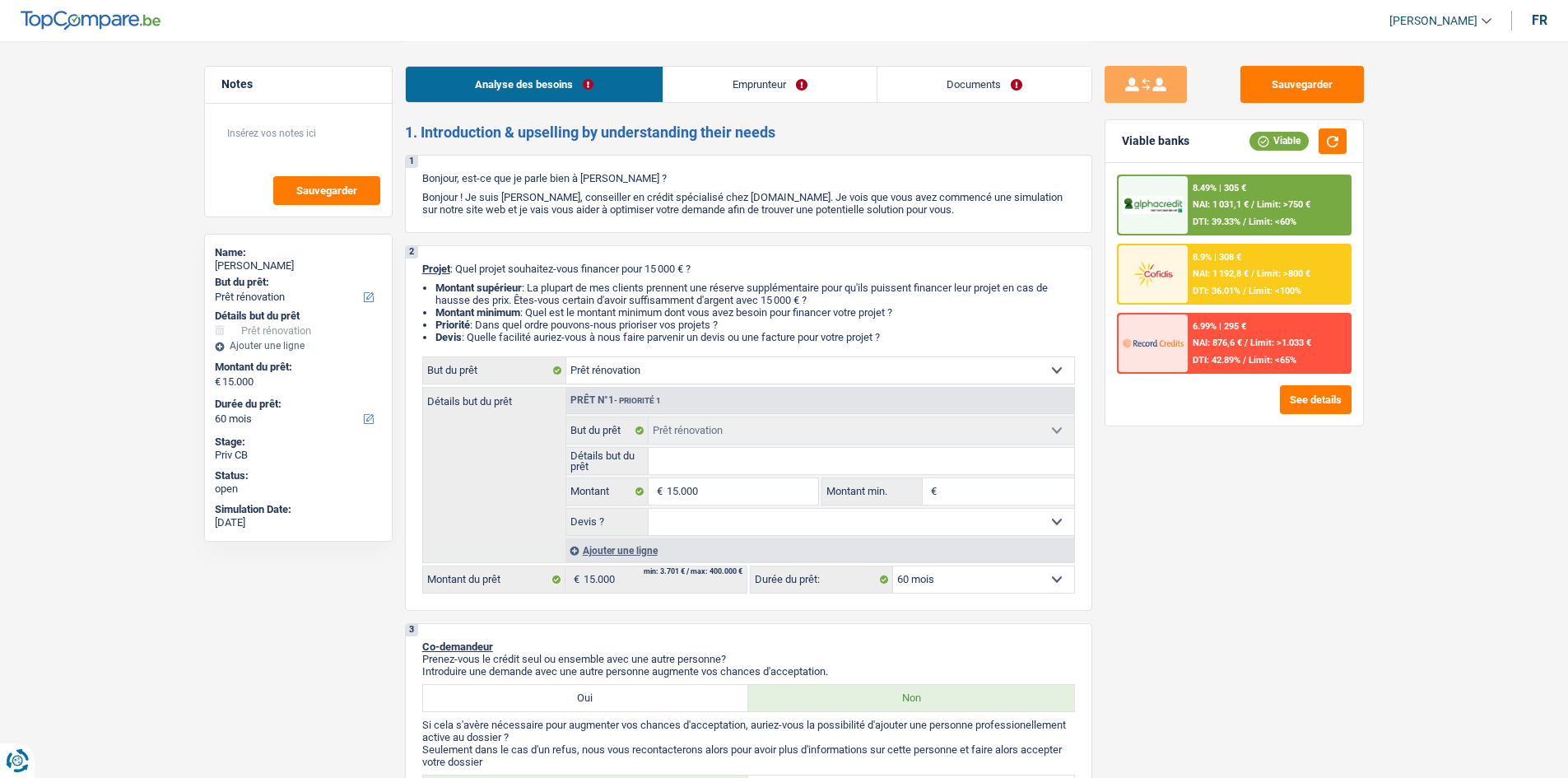
select select "renovation"
select select "60"
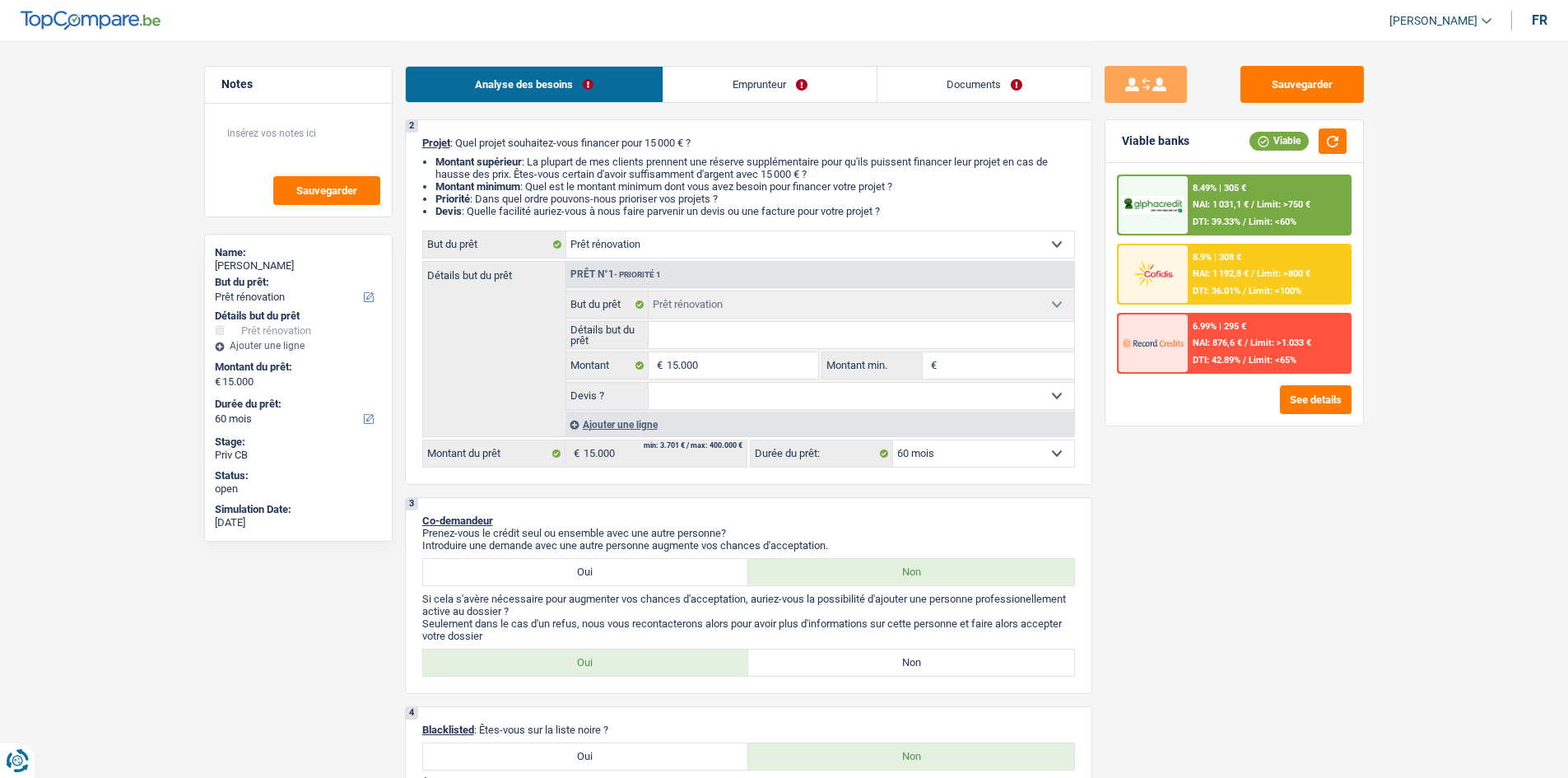
scroll to position [82, 0]
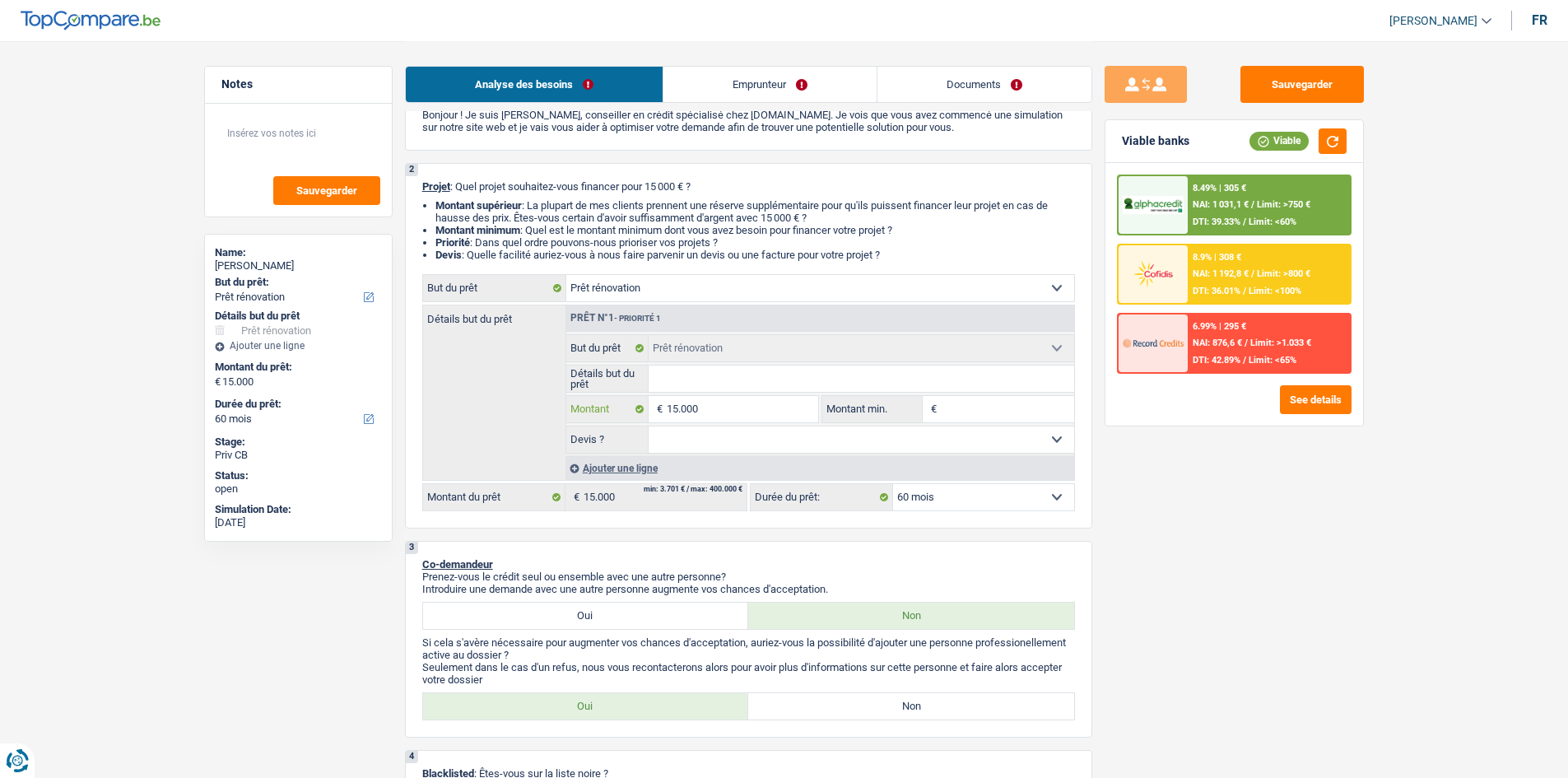
click at [734, 406] on input "15.000" at bounding box center [741, 409] width 150 height 26
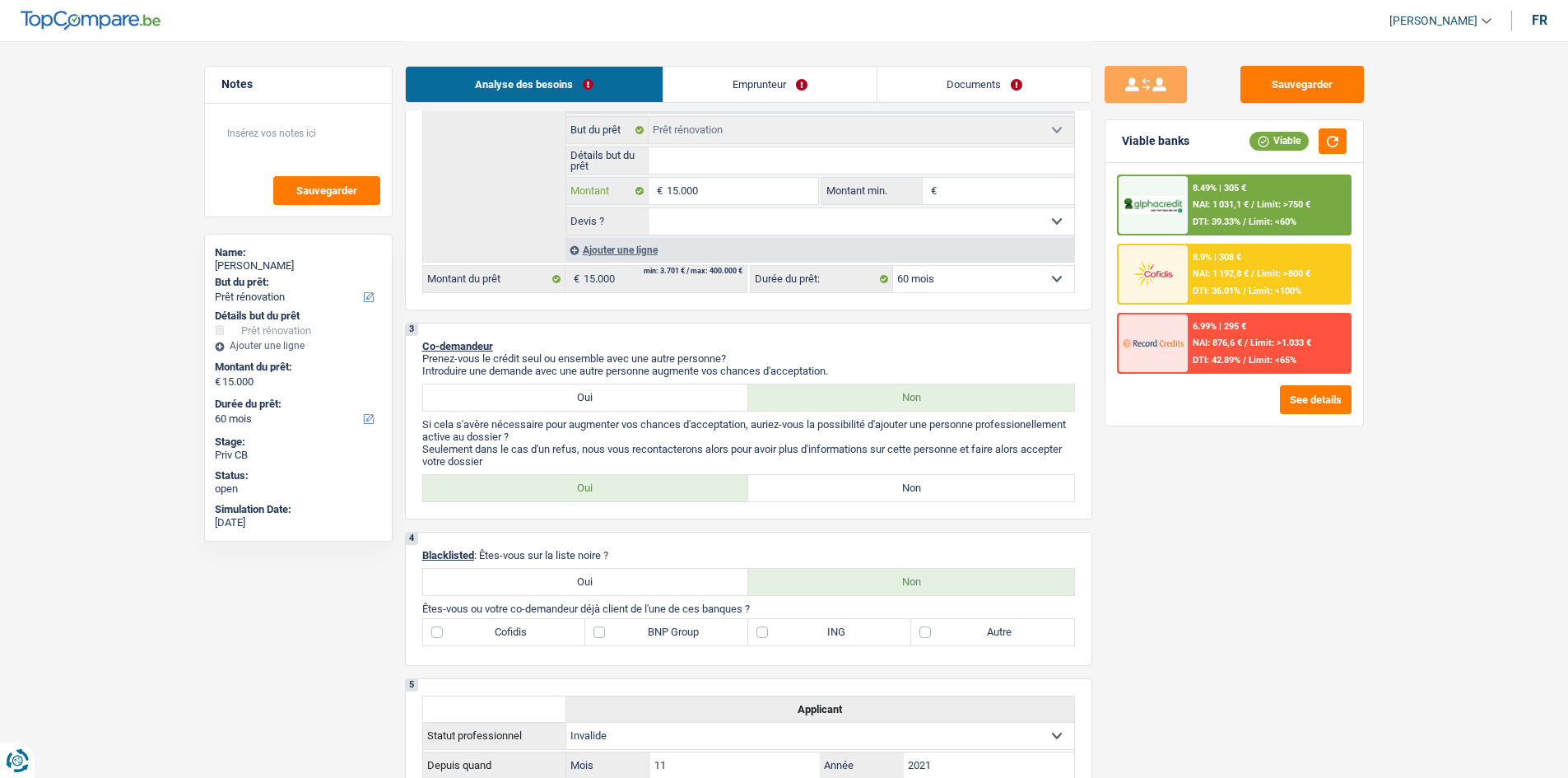
scroll to position [247, 0]
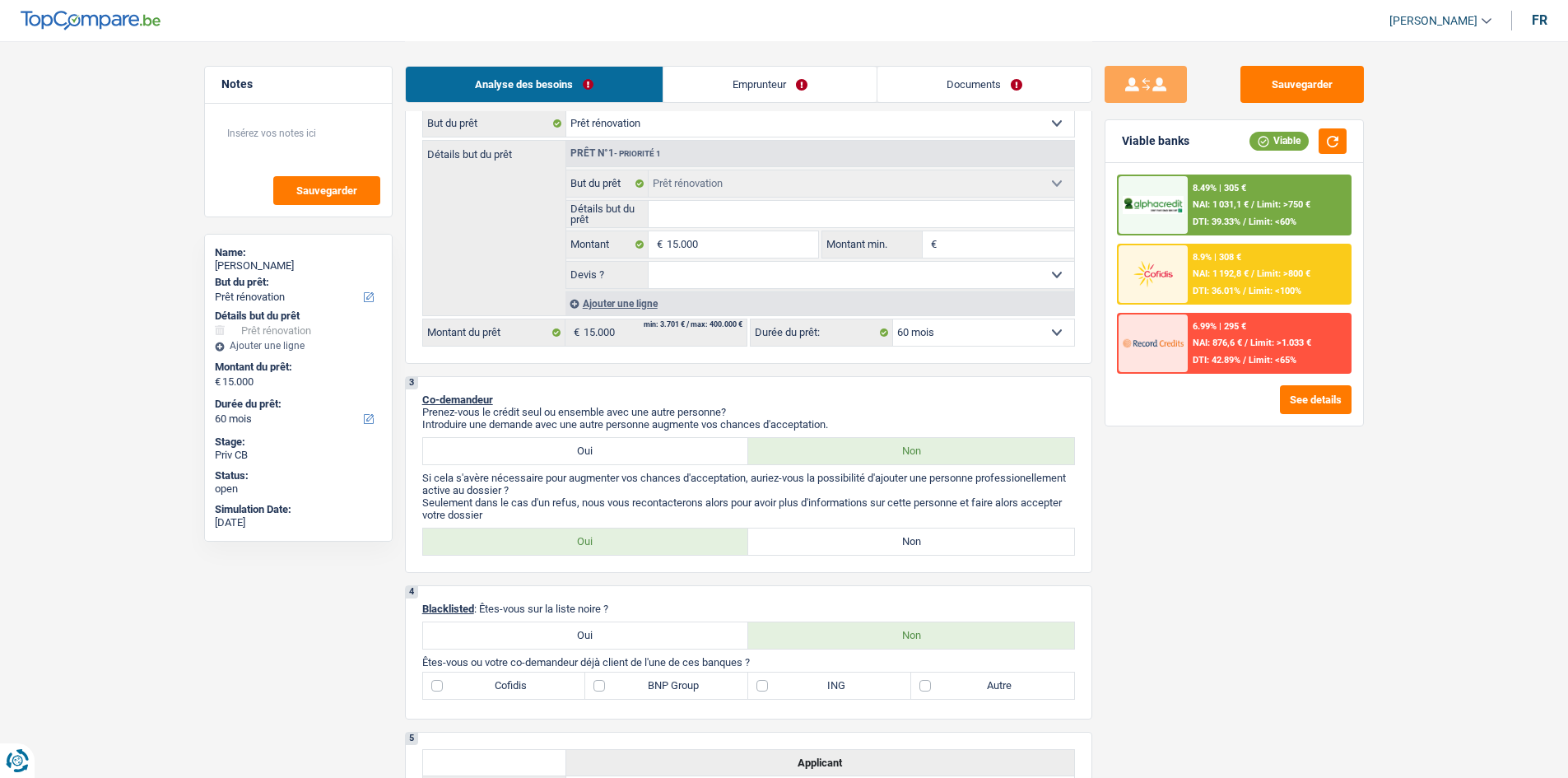
click at [868, 539] on label "Non" at bounding box center [911, 542] width 326 height 26
click at [868, 539] on input "Non" at bounding box center [911, 542] width 326 height 26
radio input "true"
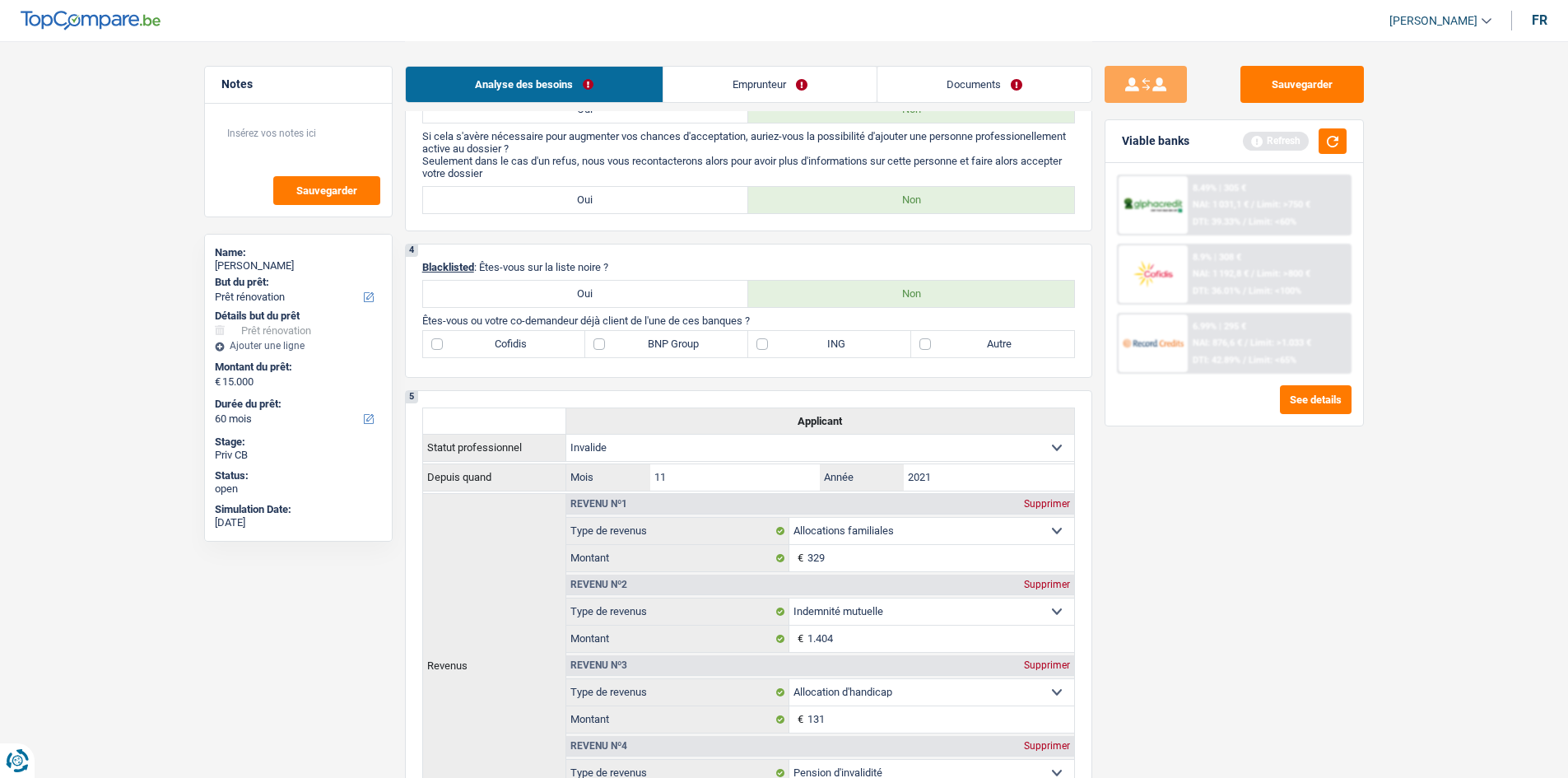
scroll to position [494, 0]
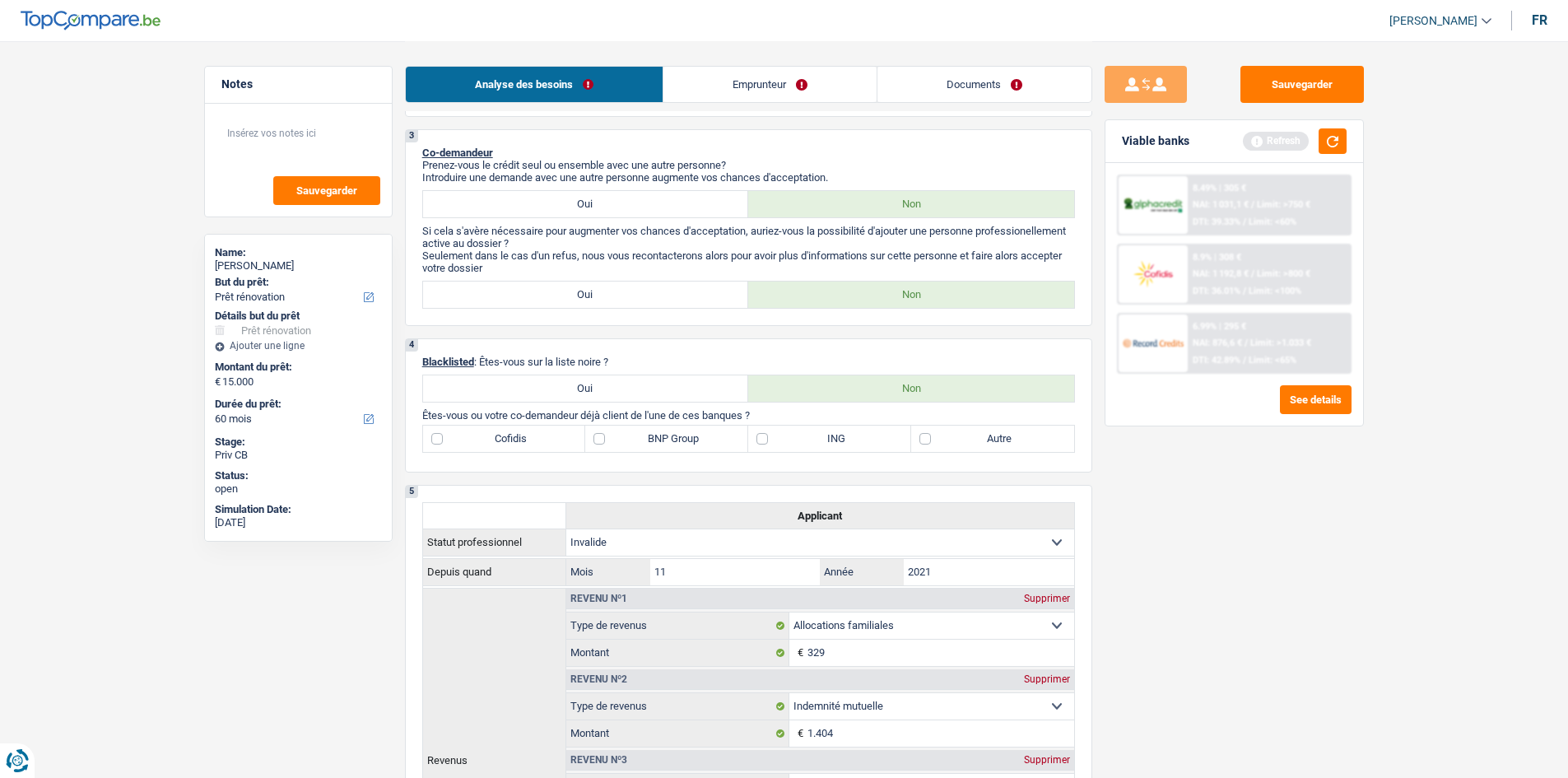
click at [608, 439] on label "BNP Group" at bounding box center [667, 438] width 163 height 26
click at [608, 439] on input "BNP Group" at bounding box center [667, 438] width 163 height 26
checkbox input "true"
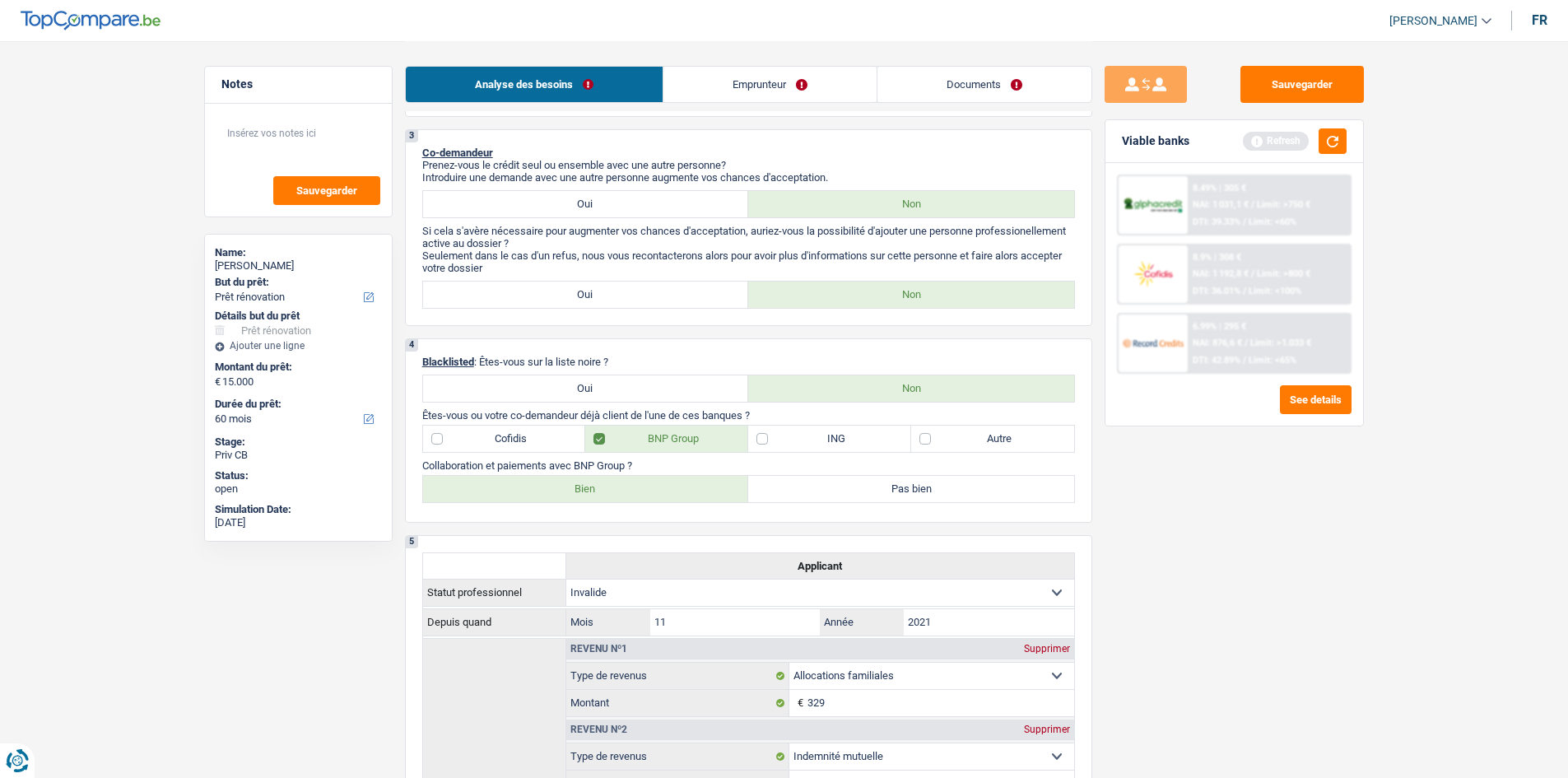
click at [622, 487] on label "Bien" at bounding box center [585, 489] width 326 height 26
click at [622, 487] on input "Bien" at bounding box center [585, 489] width 326 height 26
radio input "true"
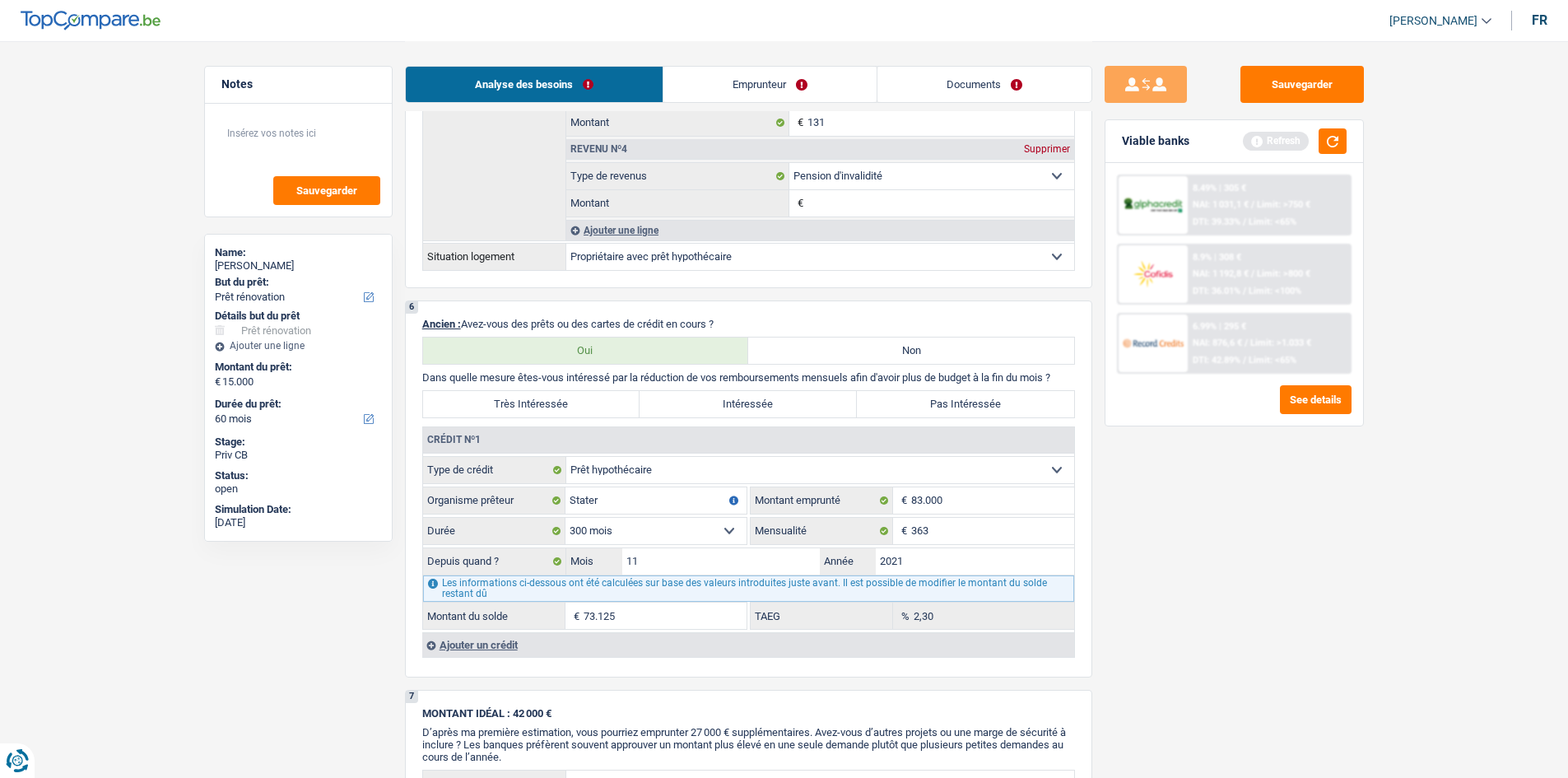
scroll to position [1235, 0]
click at [1332, 148] on button "button" at bounding box center [1332, 141] width 28 height 25
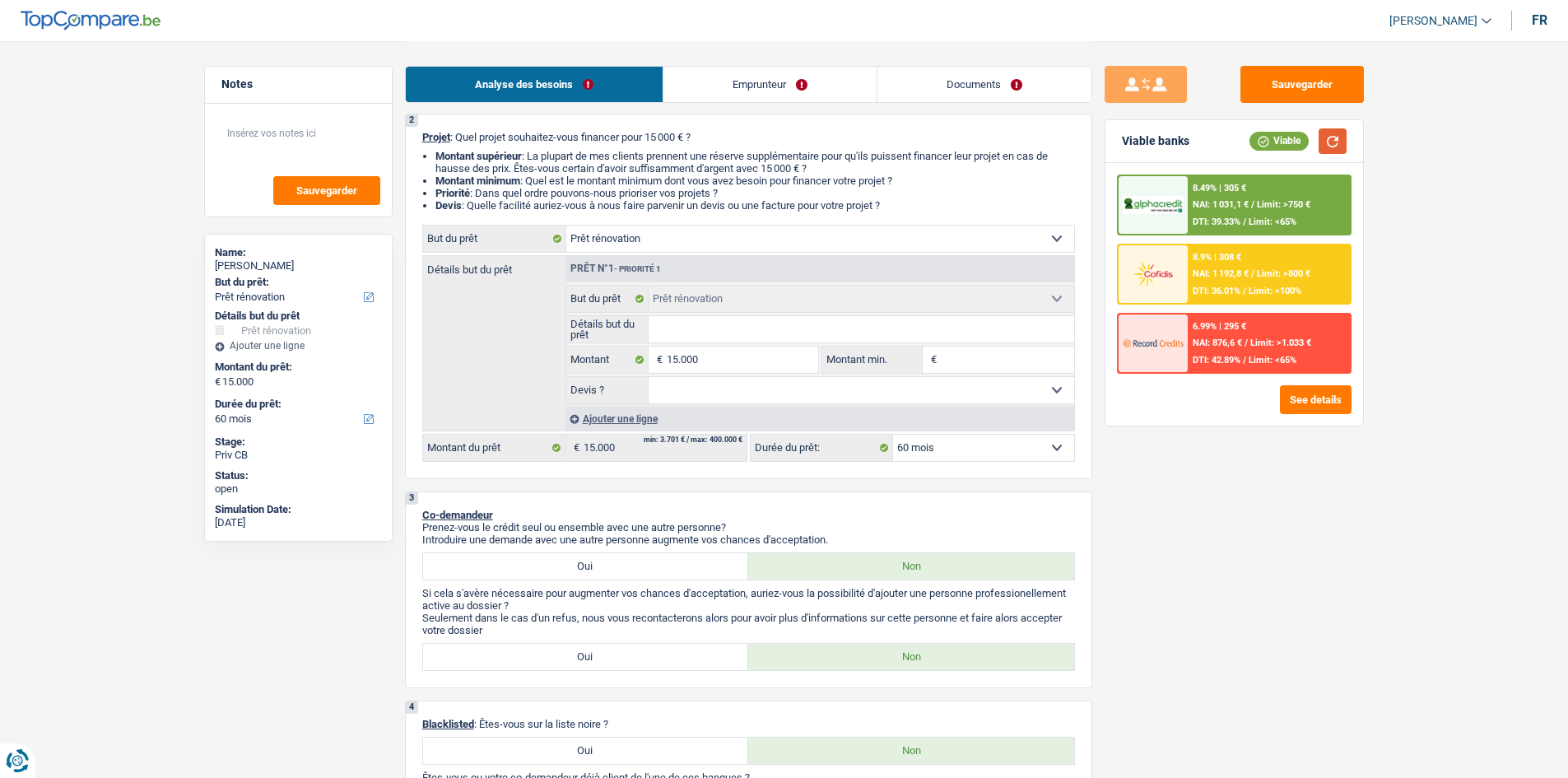
scroll to position [0, 0]
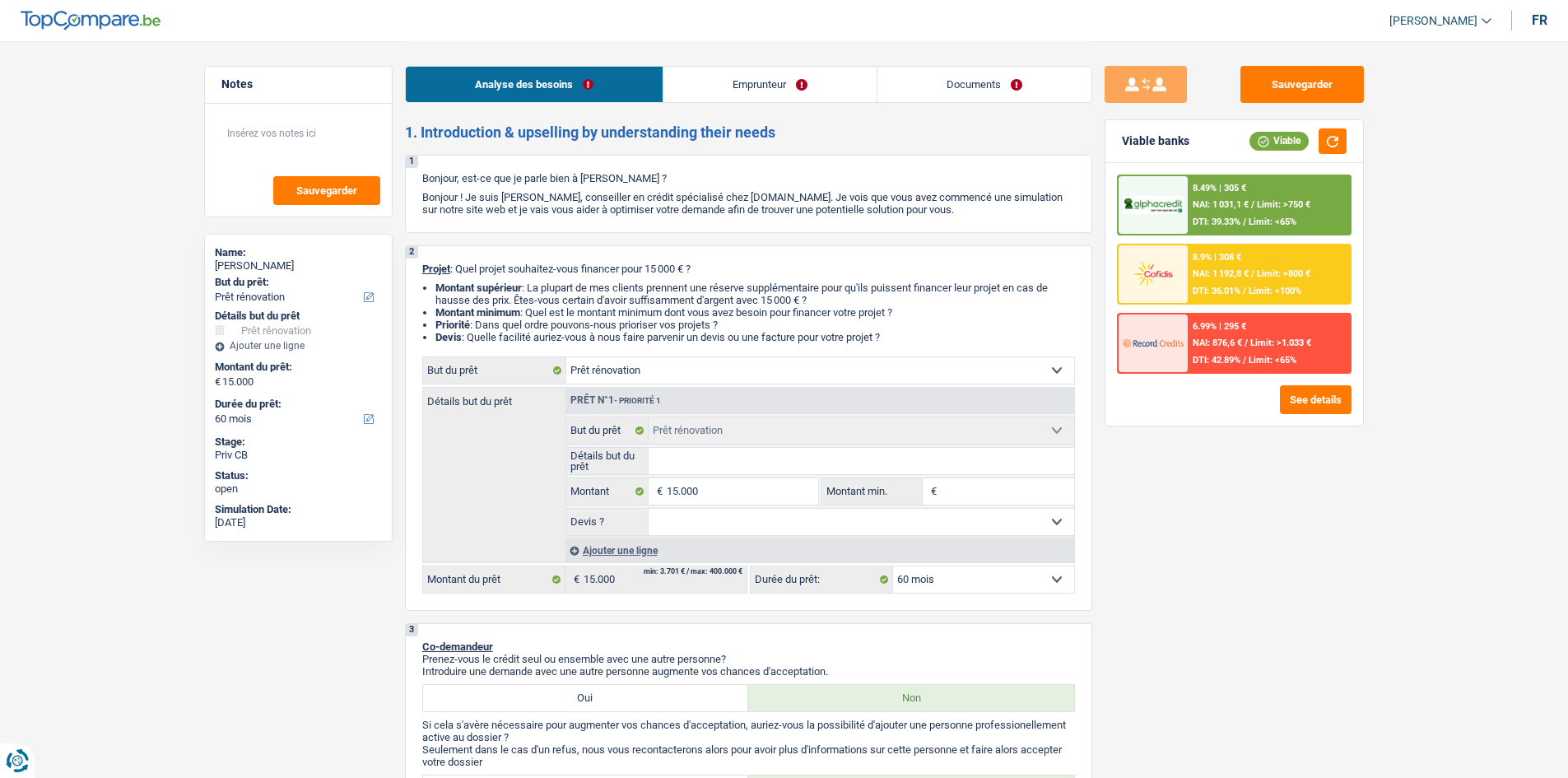
click at [760, 91] on link "Emprunteur" at bounding box center [769, 84] width 213 height 36
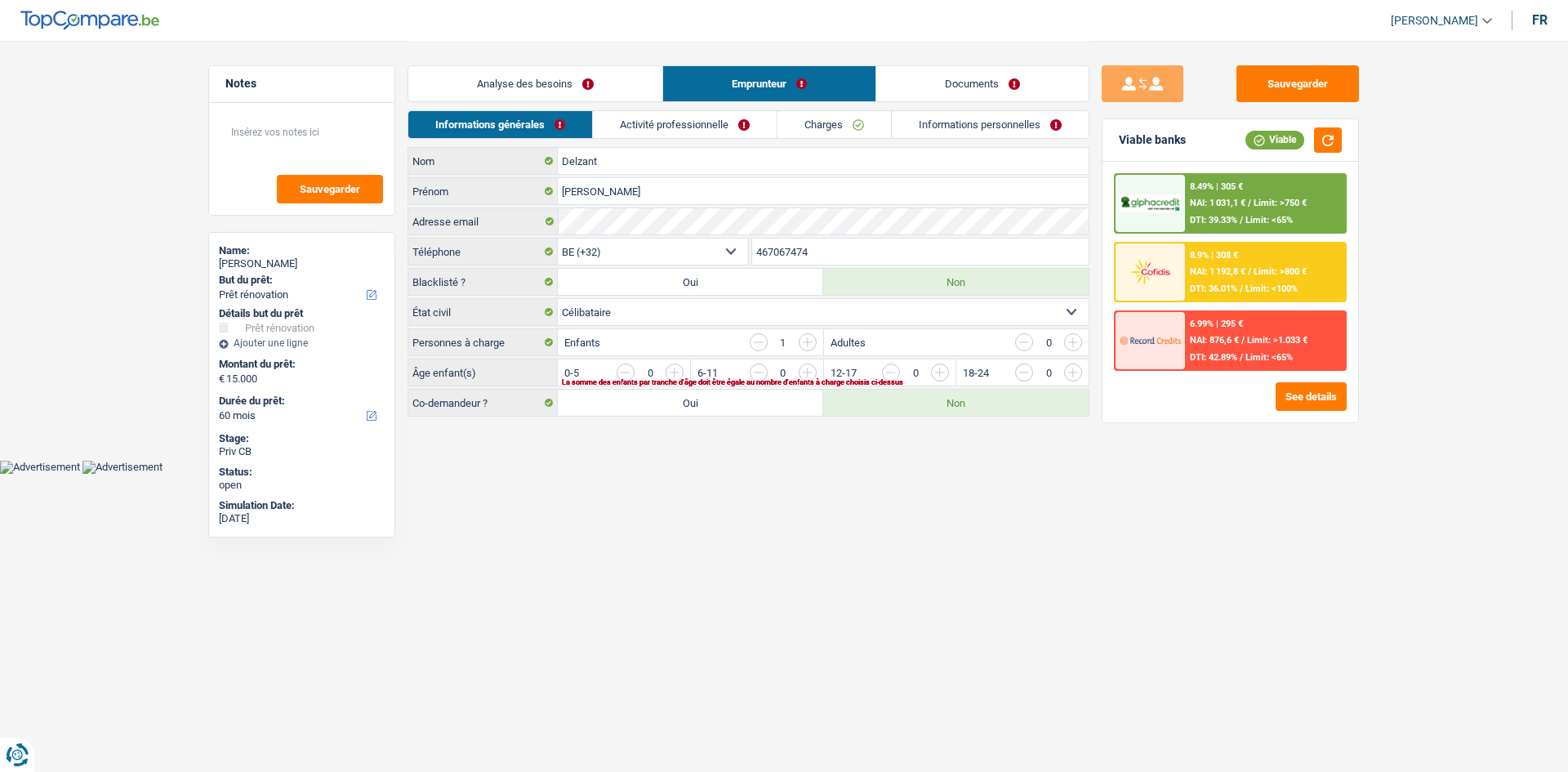
click at [1071, 374] on input "button" at bounding box center [1404, 377] width 681 height 26
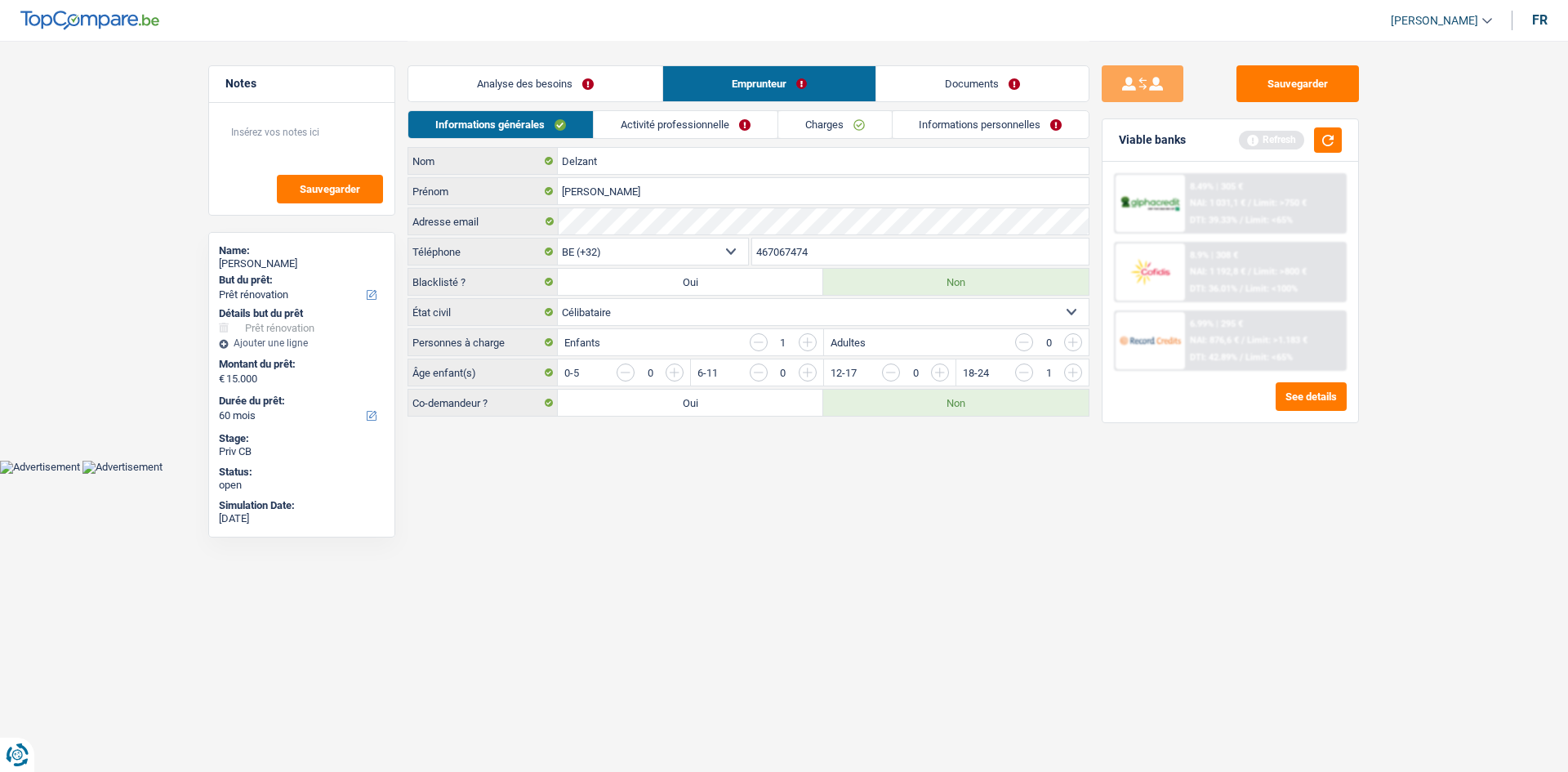
click at [701, 122] on link "Activité professionnelle" at bounding box center [685, 124] width 184 height 27
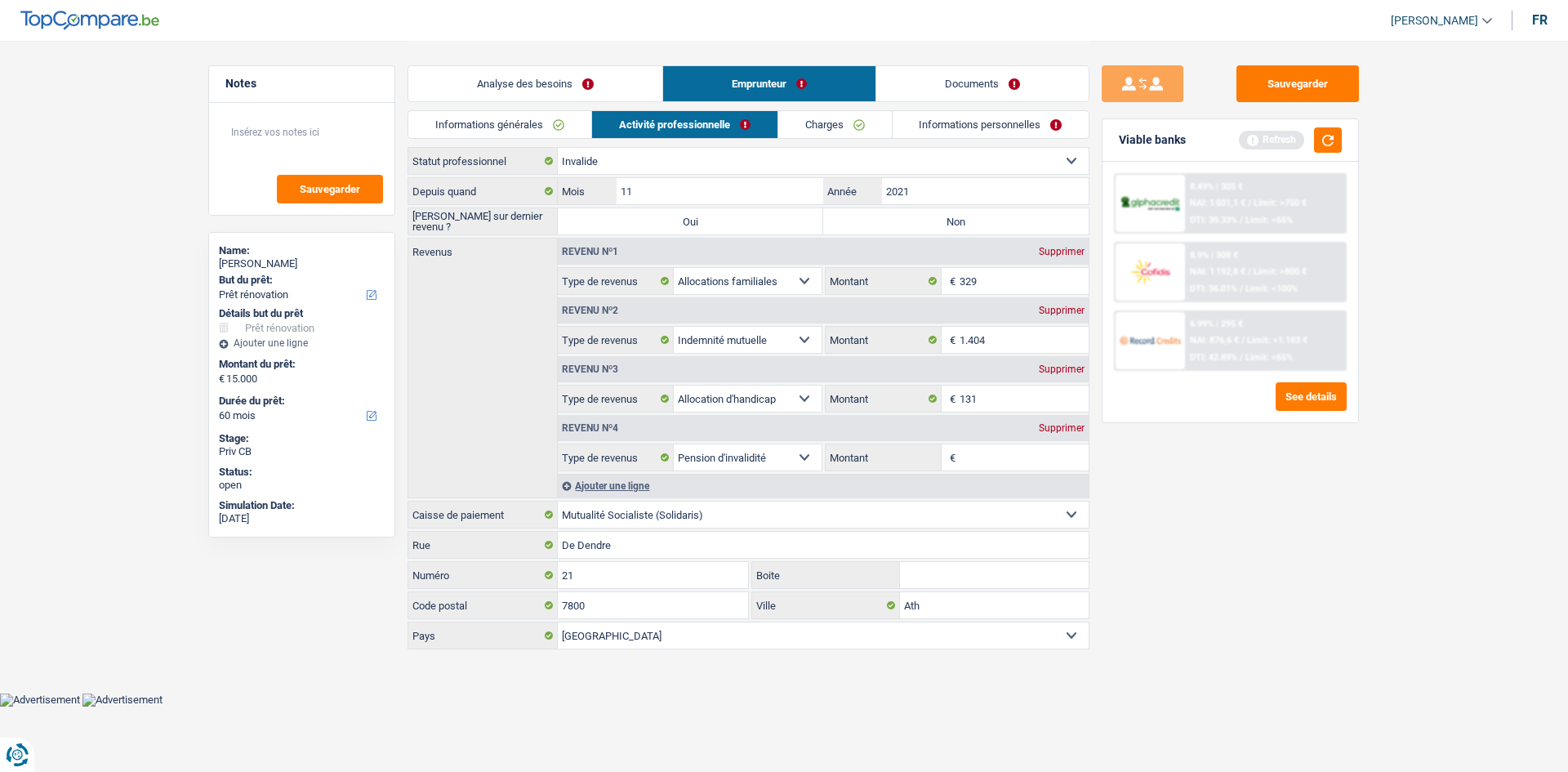
click at [901, 219] on label "Non" at bounding box center [955, 221] width 265 height 26
click at [901, 219] on input "Non" at bounding box center [955, 221] width 265 height 26
radio input "true"
drag, startPoint x: 786, startPoint y: 220, endPoint x: 477, endPoint y: 275, distance: 313.9
click at [477, 275] on div "Revenus Revenu nº1 Supprimer Allocation d'handicap Allocations chômage Allocati…" at bounding box center [748, 368] width 681 height 260
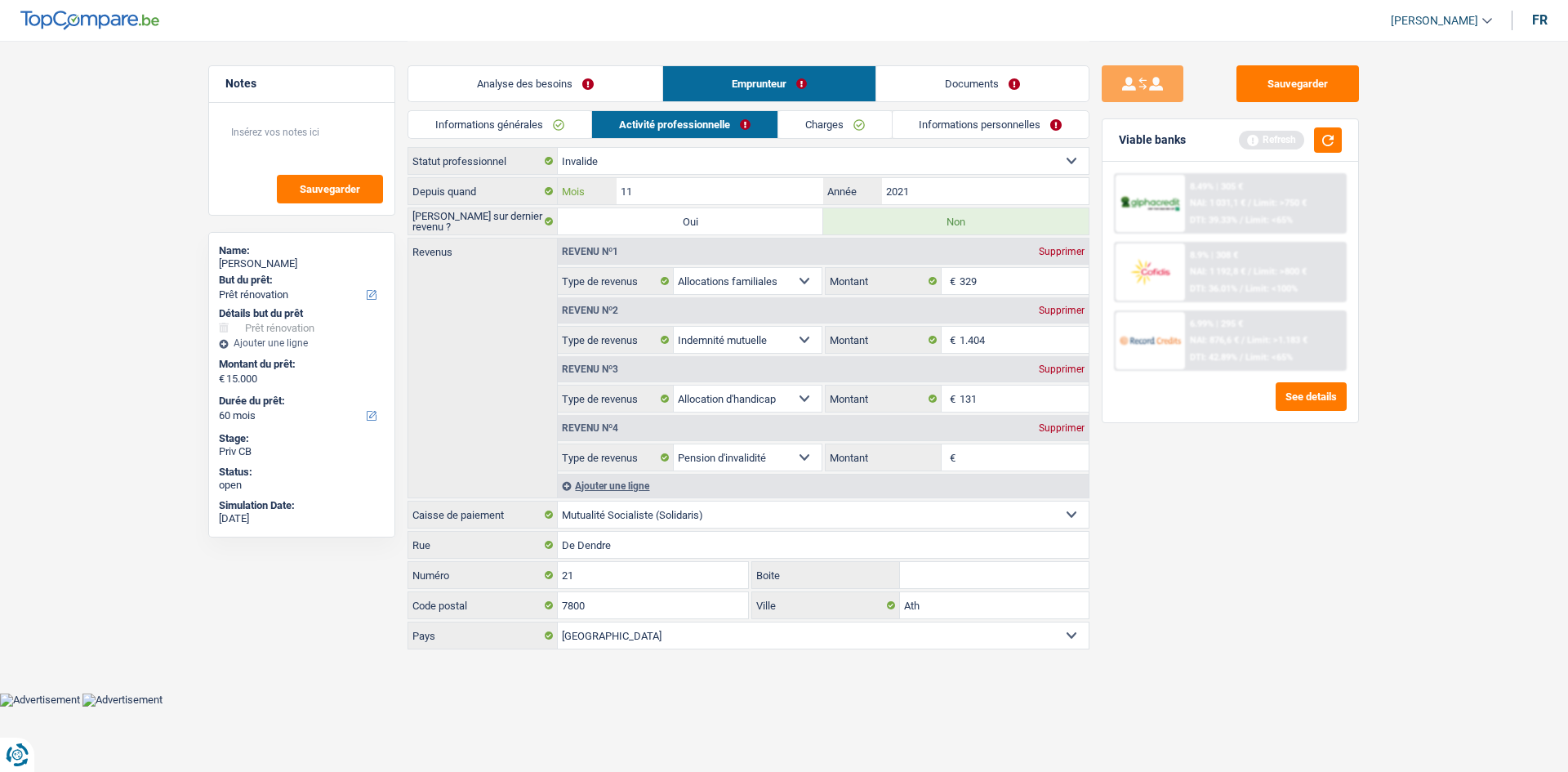
click at [758, 190] on input "11" at bounding box center [720, 191] width 207 height 26
type input "1"
type input "11"
type input "2017"
click at [1011, 333] on input "1.404" at bounding box center [1024, 339] width 130 height 26
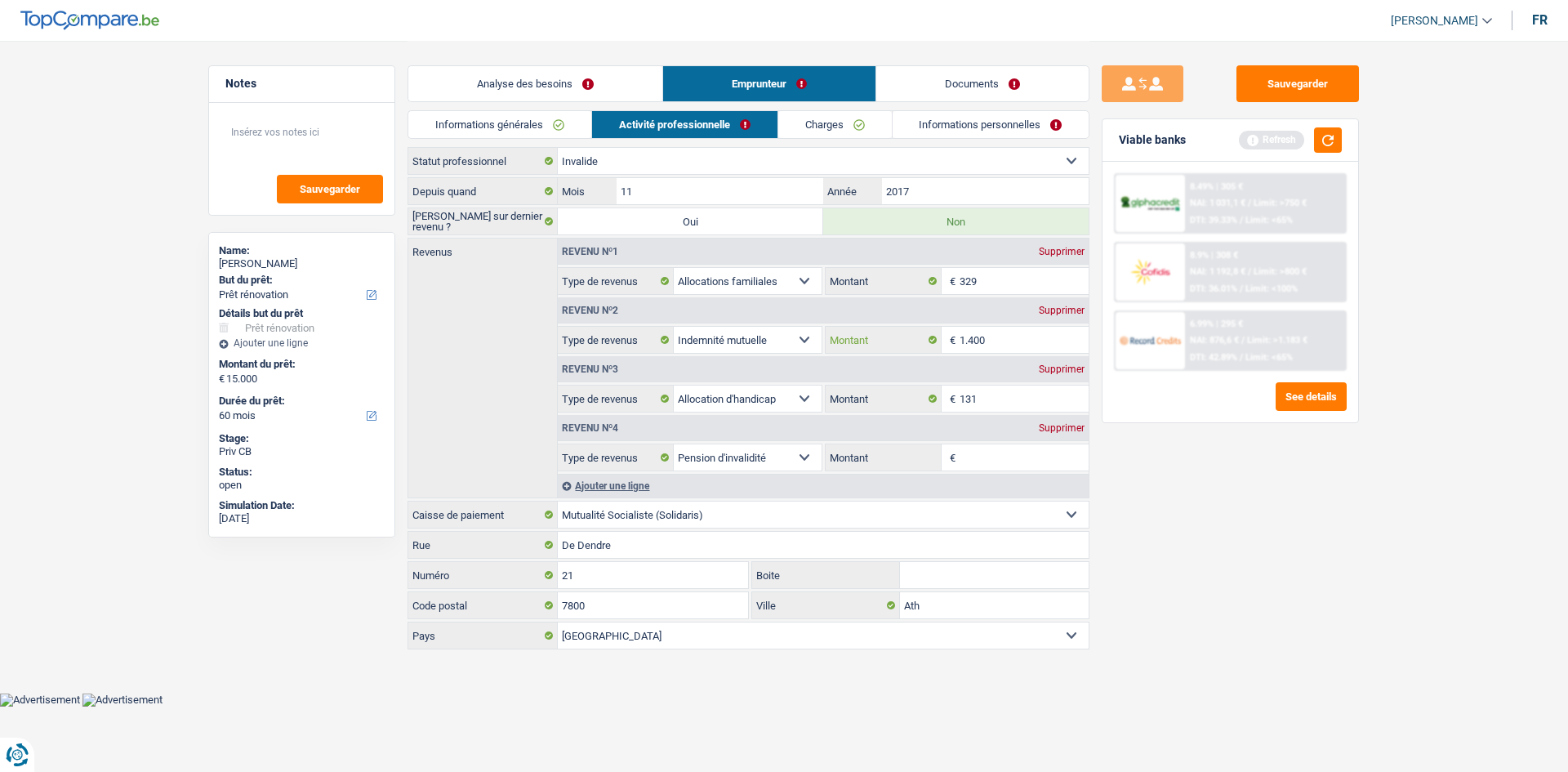
type input "1.400"
click at [1048, 428] on div "Supprimer" at bounding box center [1061, 427] width 54 height 9
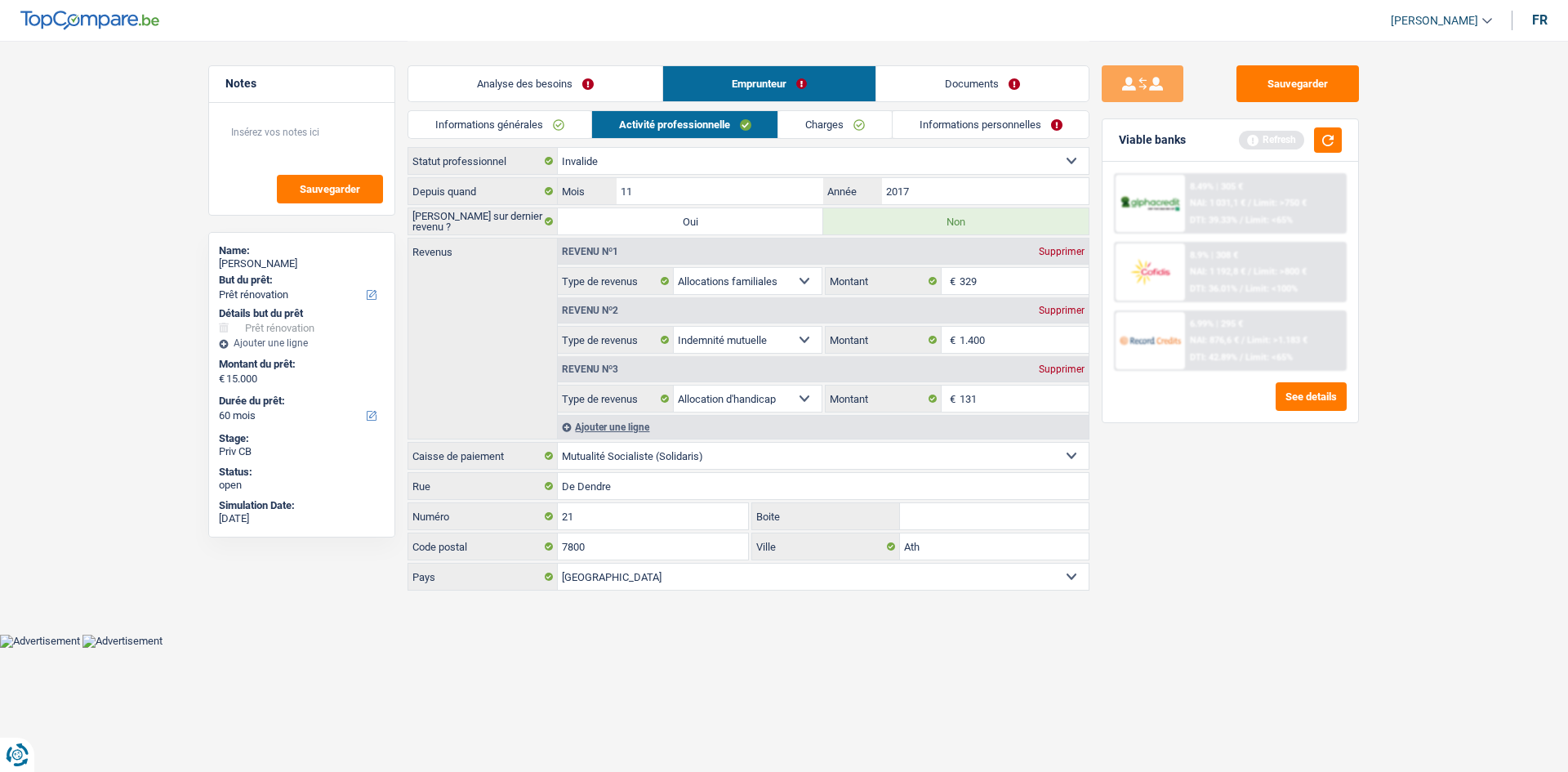
click at [619, 426] on div "Ajouter une ligne" at bounding box center [823, 426] width 531 height 23
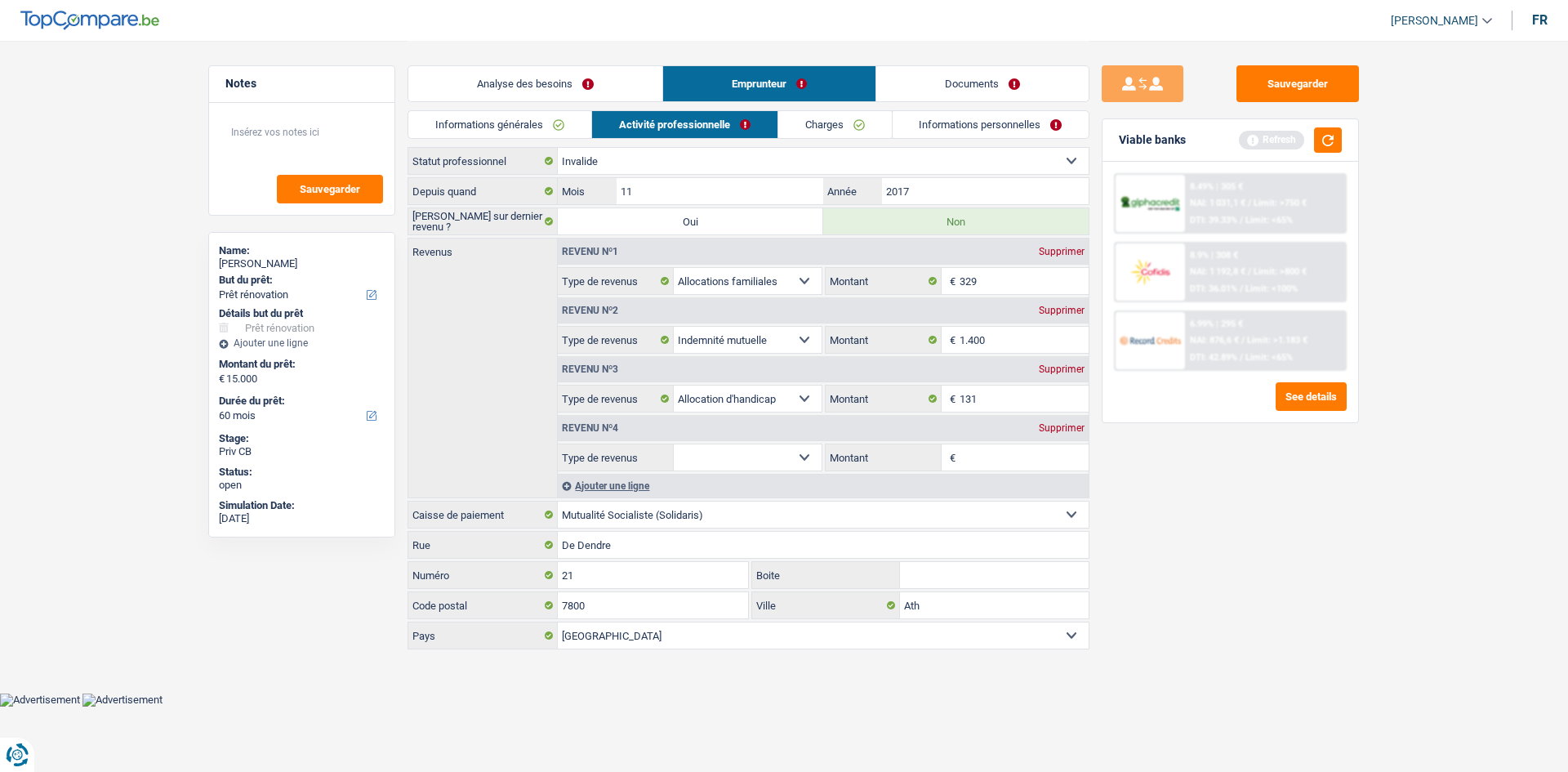
click at [808, 454] on select "Allocation d'handicap Allocations chômage Allocations familiales Chèques repas …" at bounding box center [748, 458] width 148 height 26
select select "rentalIncome"
click at [674, 445] on select "Allocation d'handicap Allocations chômage Allocations familiales Chèques repas …" at bounding box center [748, 458] width 148 height 26
click at [979, 453] on input "Montant" at bounding box center [1024, 458] width 130 height 26
type input "600"
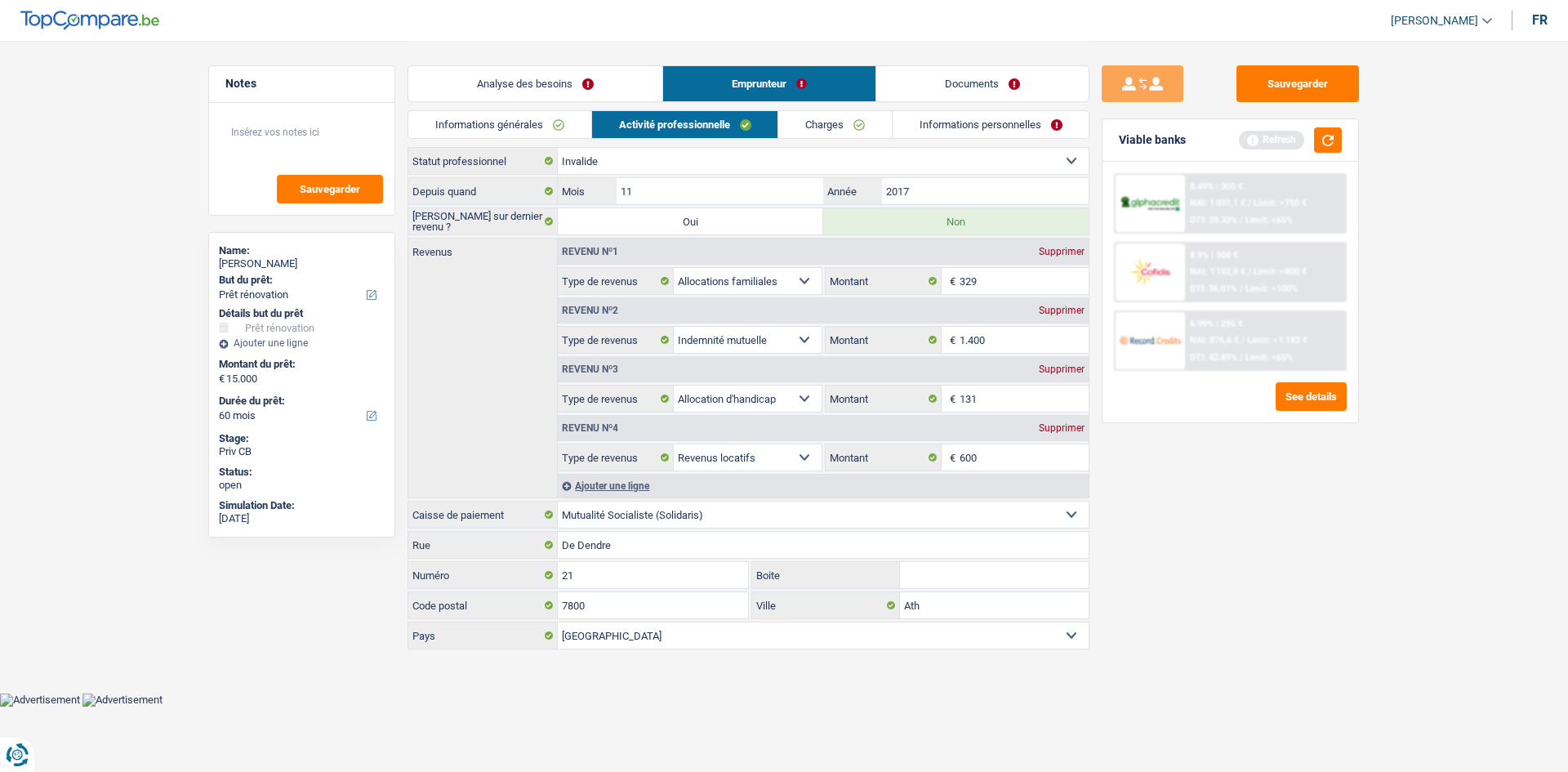
click at [1061, 370] on div "Supprimer" at bounding box center [1061, 369] width 54 height 9
select select "rentalIncome"
type input "600"
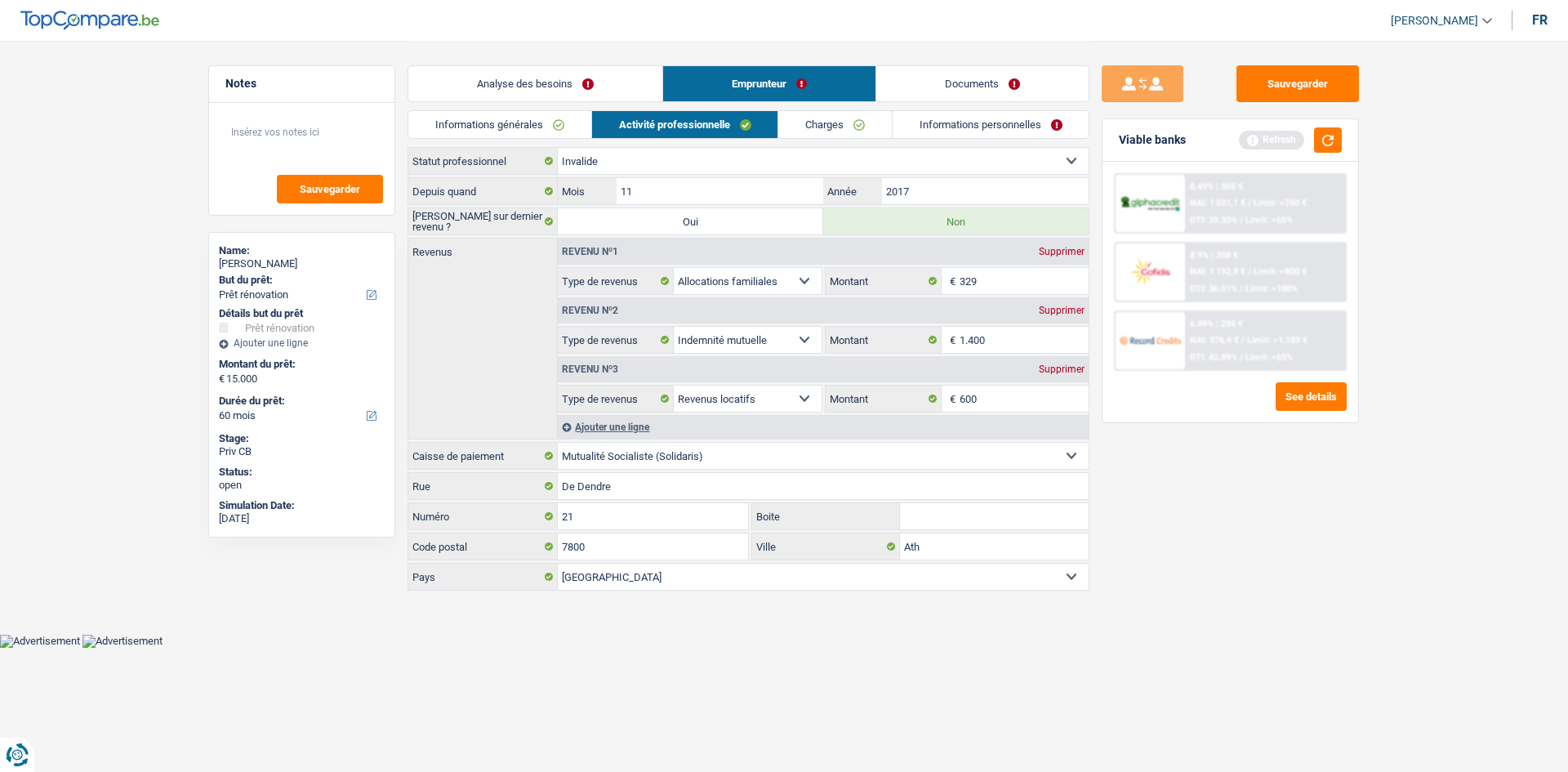
click at [822, 131] on link "Charges" at bounding box center [835, 124] width 114 height 27
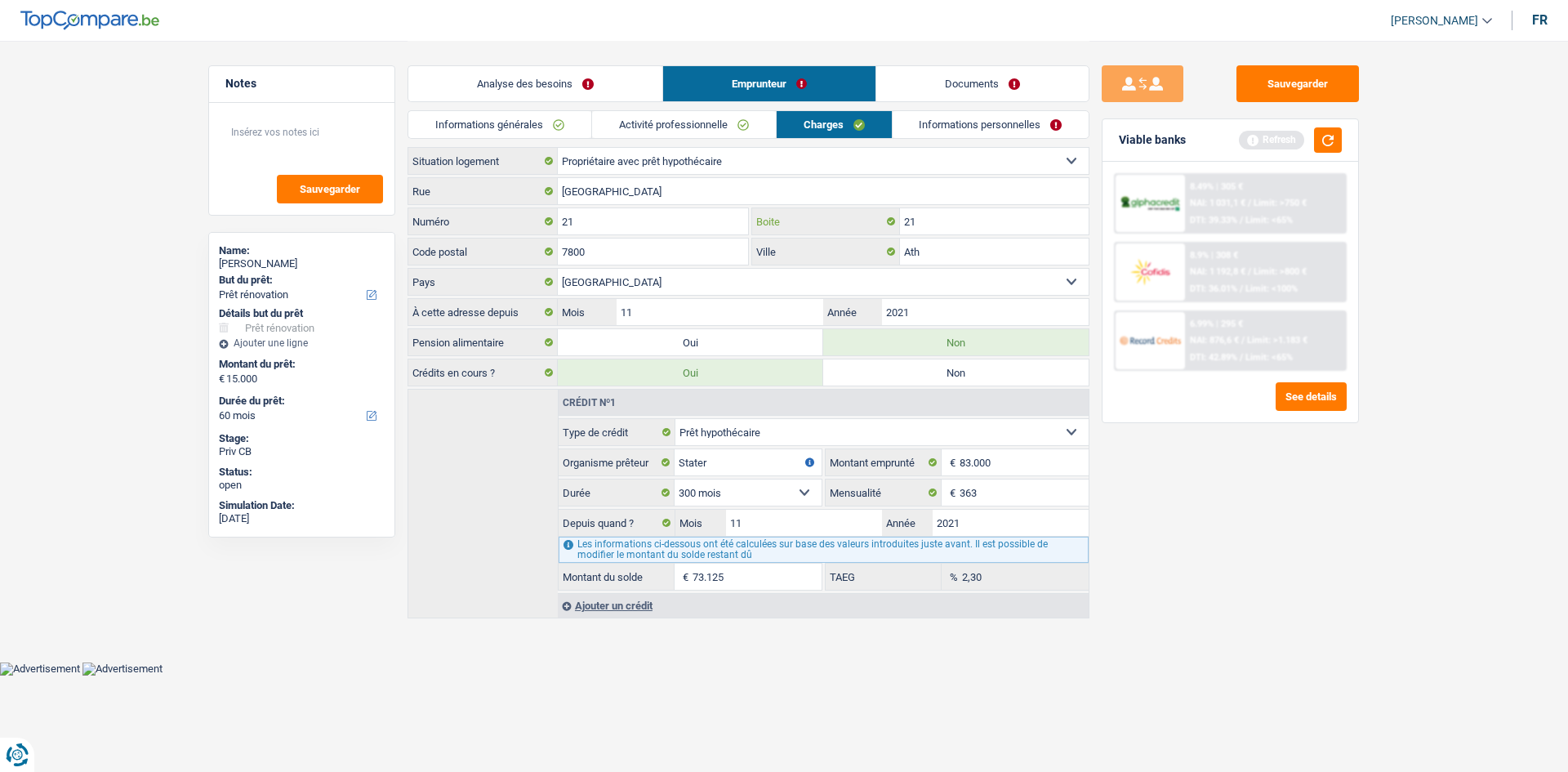
click at [934, 220] on input "21" at bounding box center [994, 221] width 189 height 26
type input "2"
click at [1337, 148] on button "button" at bounding box center [1328, 140] width 28 height 25
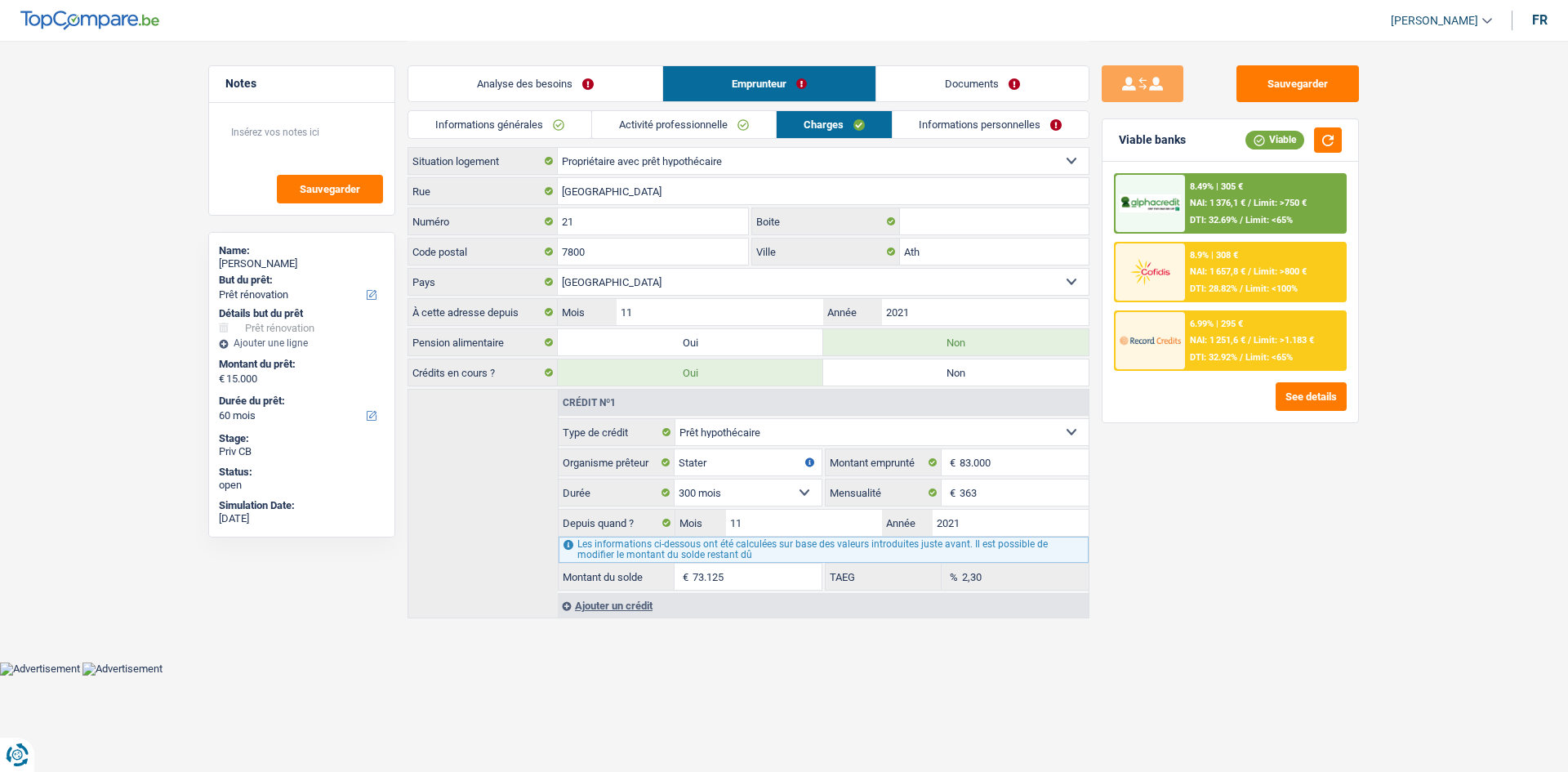
click at [947, 123] on link "Informations personnelles" at bounding box center [991, 124] width 196 height 27
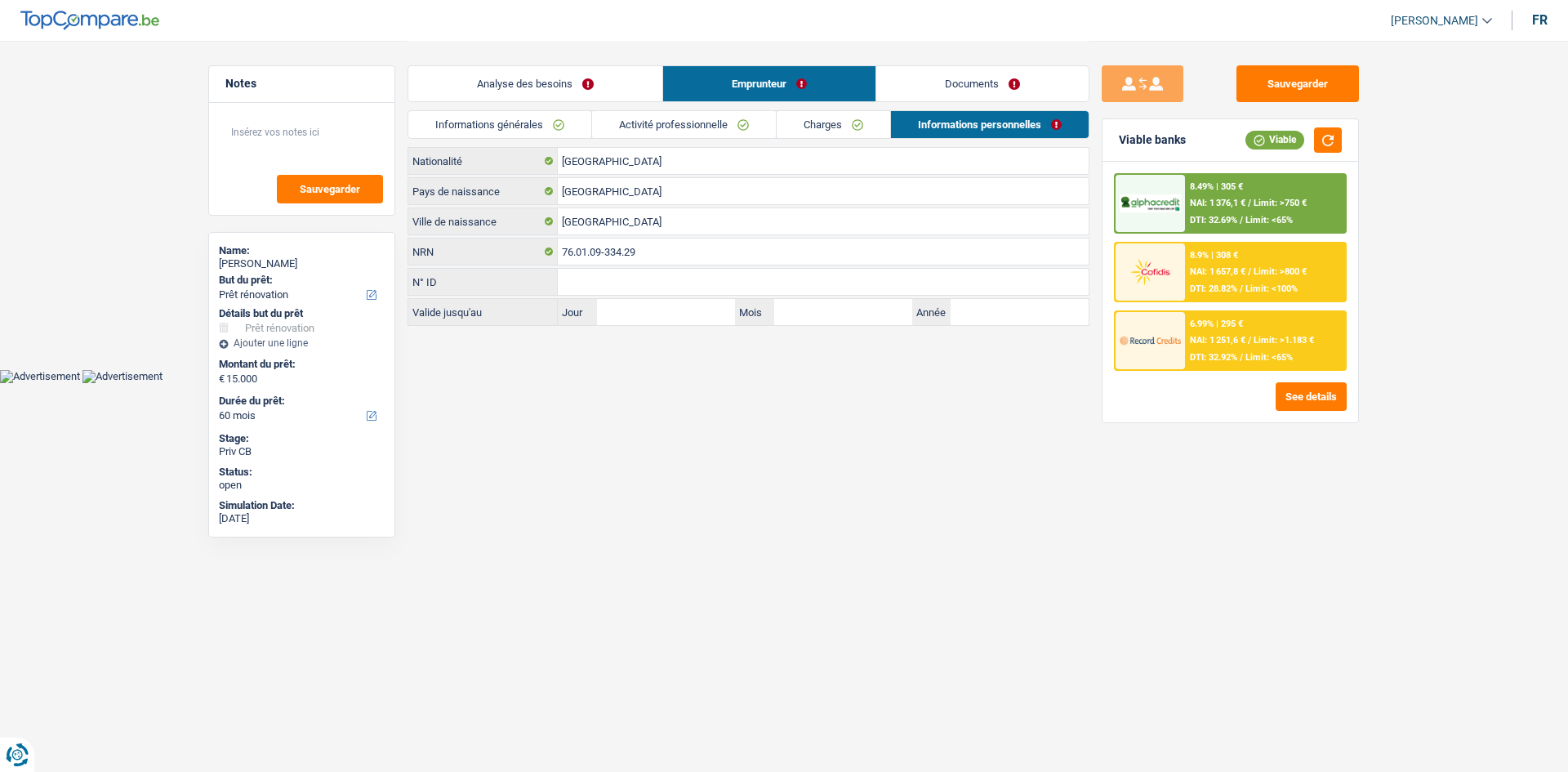
click at [933, 78] on link "Documents" at bounding box center [982, 84] width 212 height 35
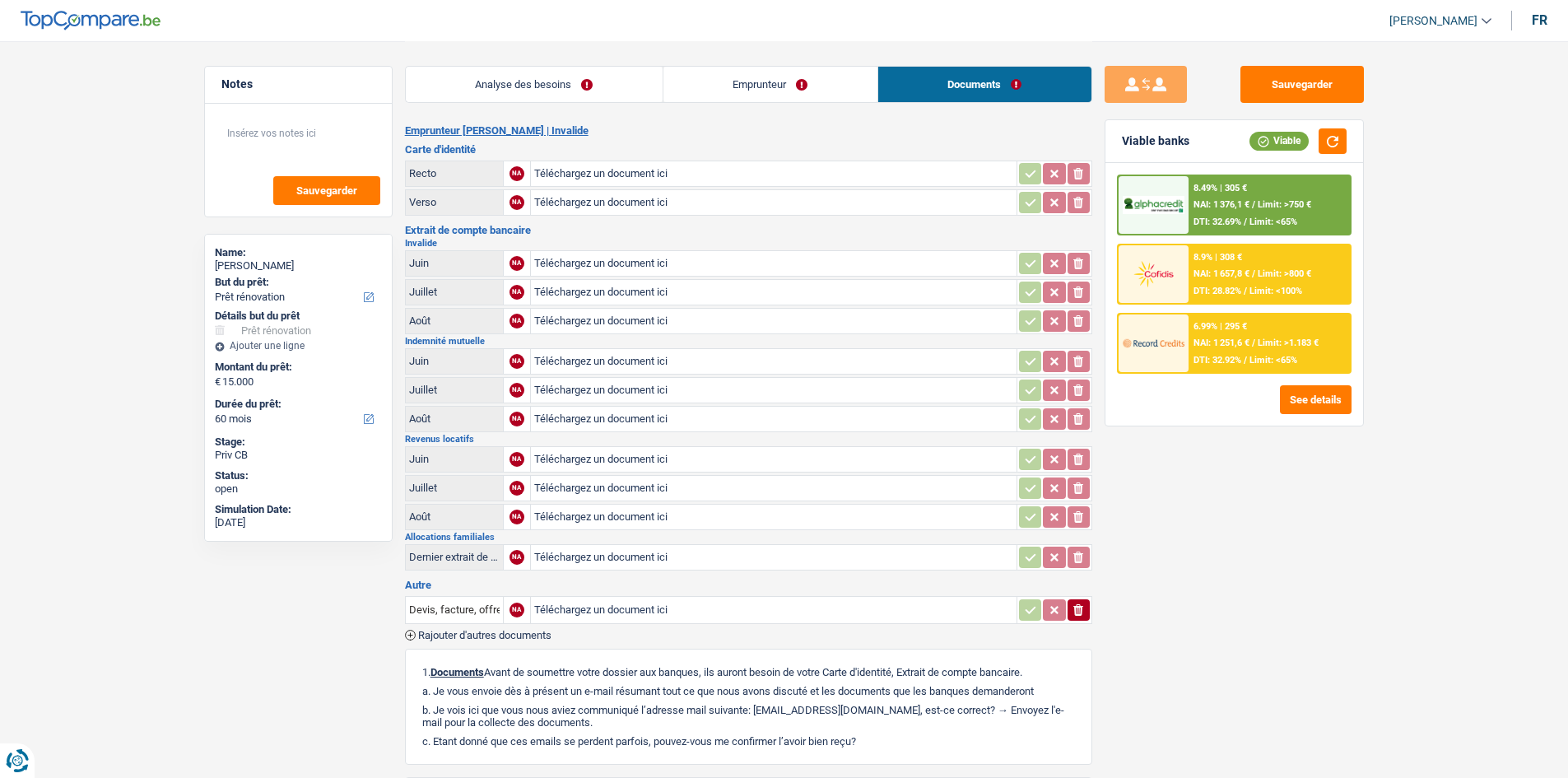
click at [785, 83] on link "Emprunteur" at bounding box center [770, 84] width 214 height 36
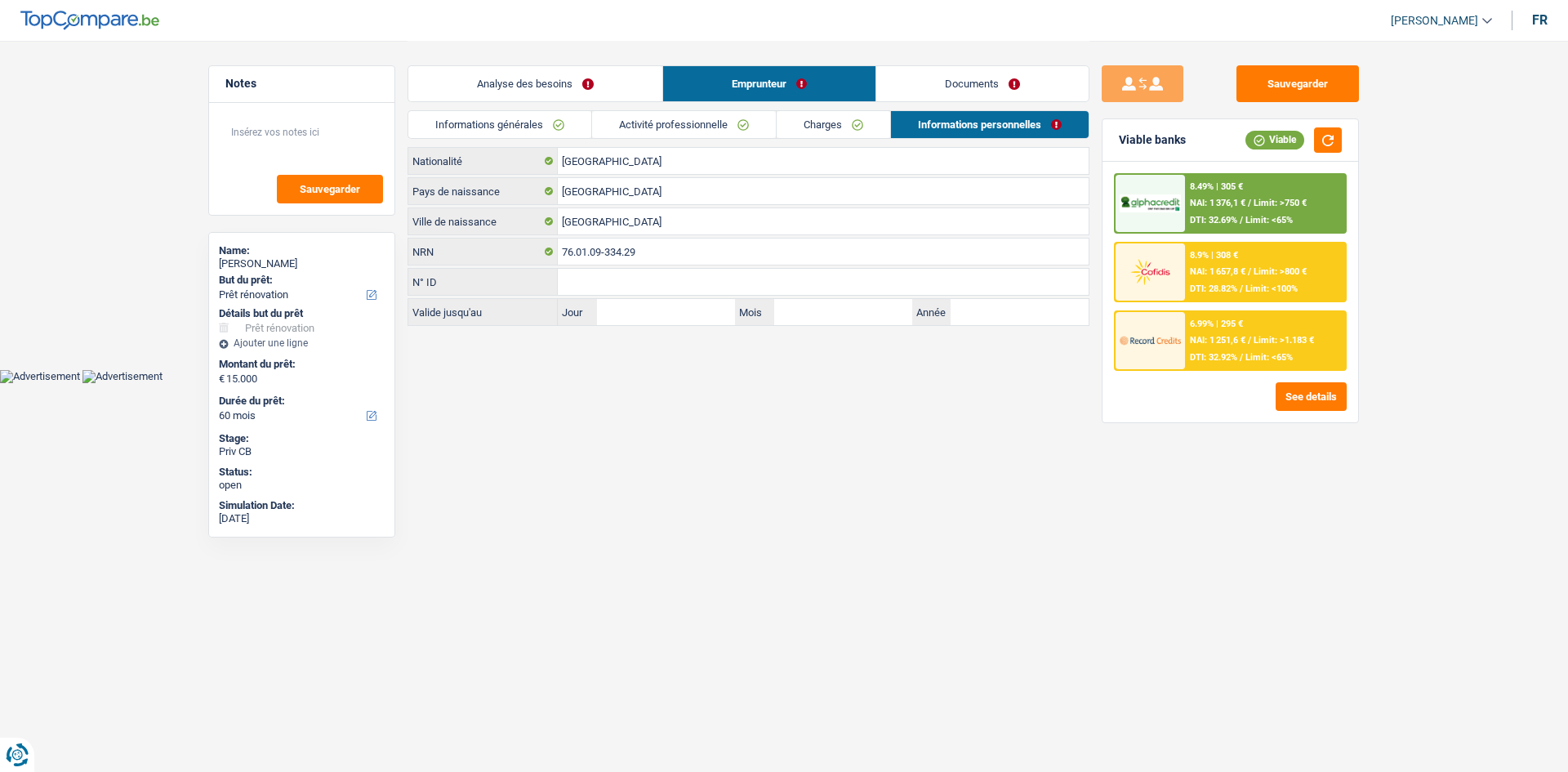
click at [625, 86] on link "Analyse des besoins" at bounding box center [535, 84] width 254 height 35
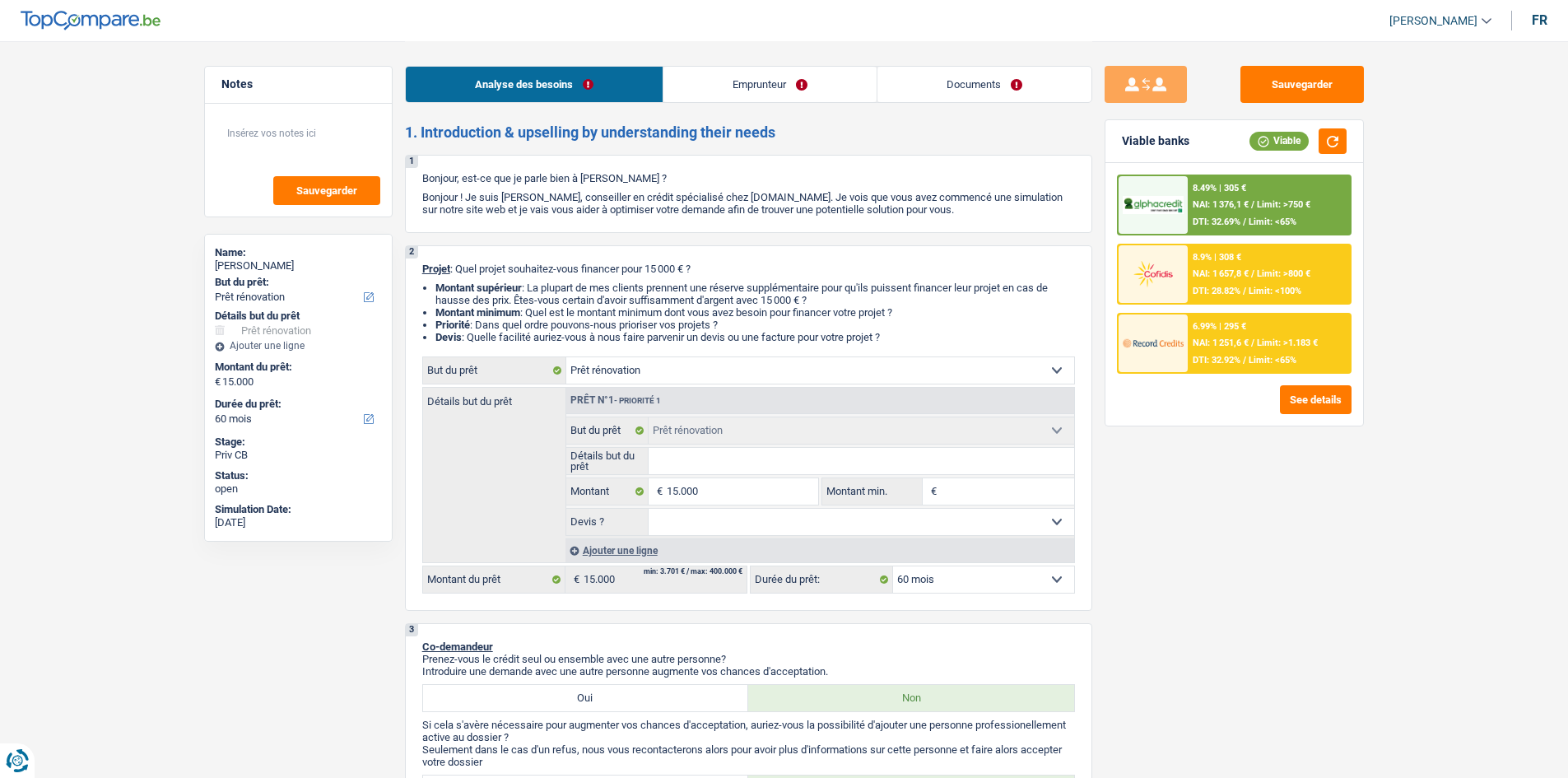
click at [813, 456] on input "Détails but du prêt" at bounding box center [861, 461] width 425 height 26
click at [1337, 143] on button "button" at bounding box center [1332, 141] width 28 height 25
click at [783, 454] on input "Détails but du prêt" at bounding box center [861, 461] width 425 height 26
type input "R"
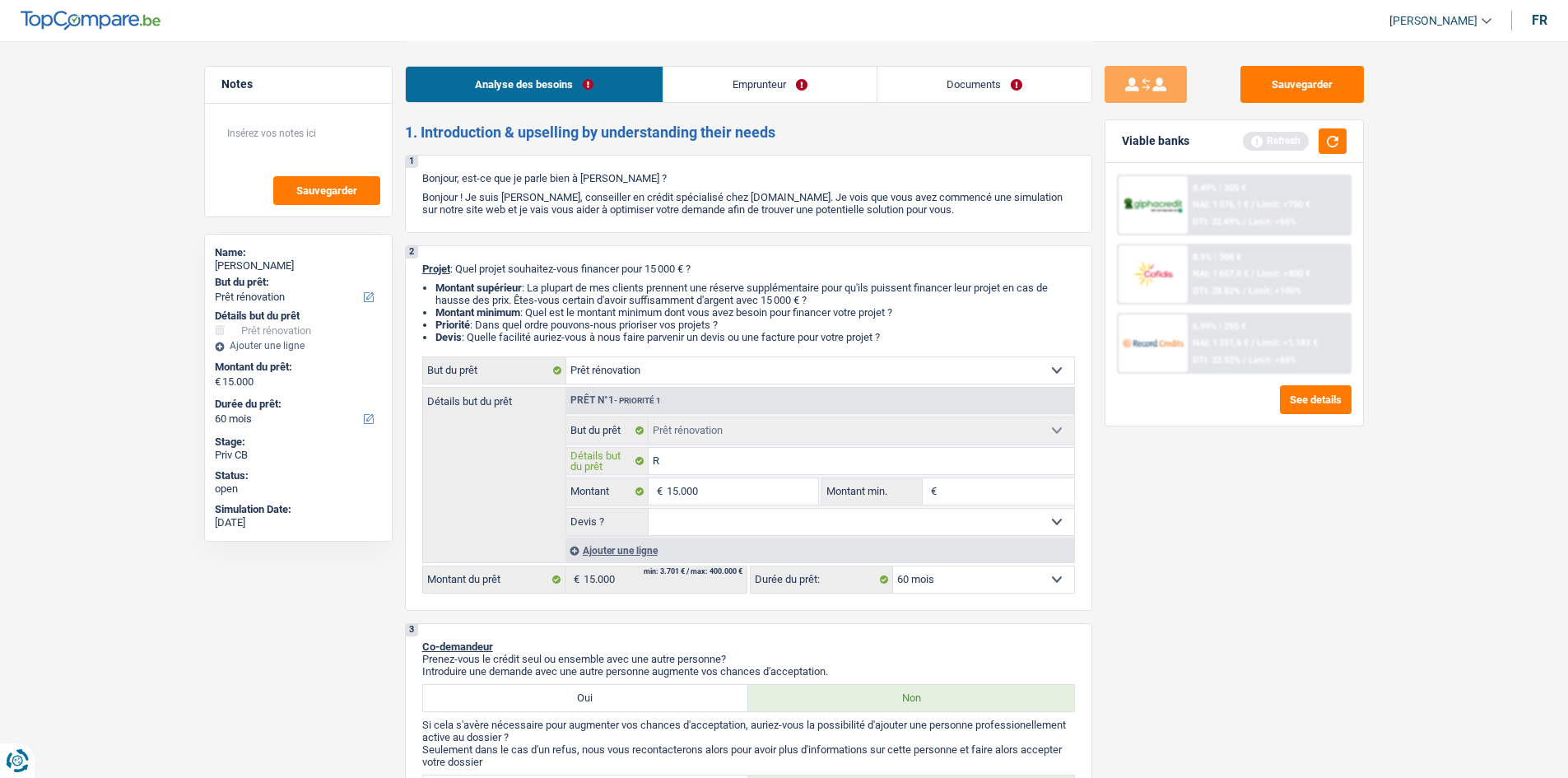
type input "Re"
type input "Ren"
type input "Reno"
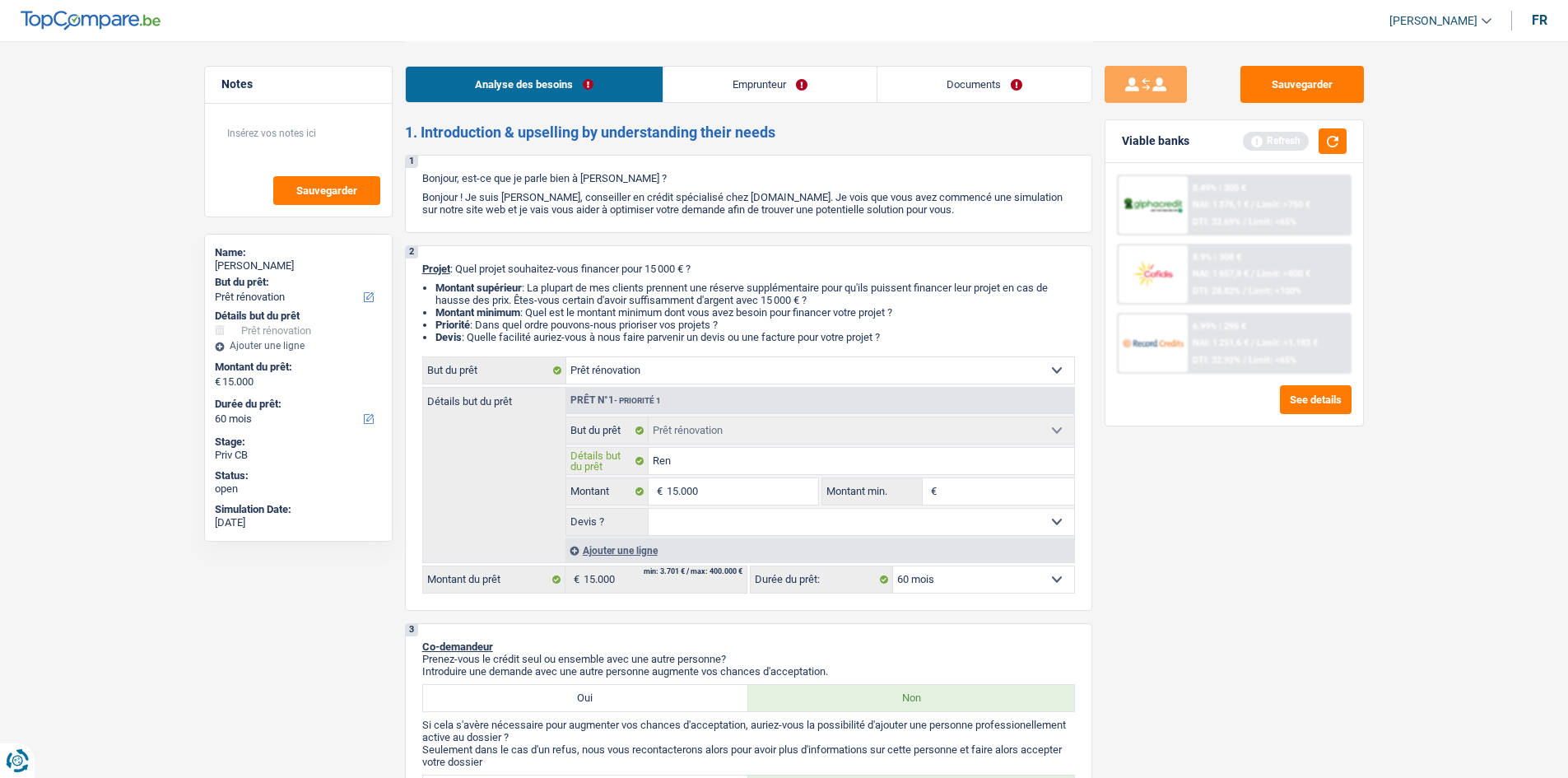
type input "Reno"
type input "Renov"
type input "Renova"
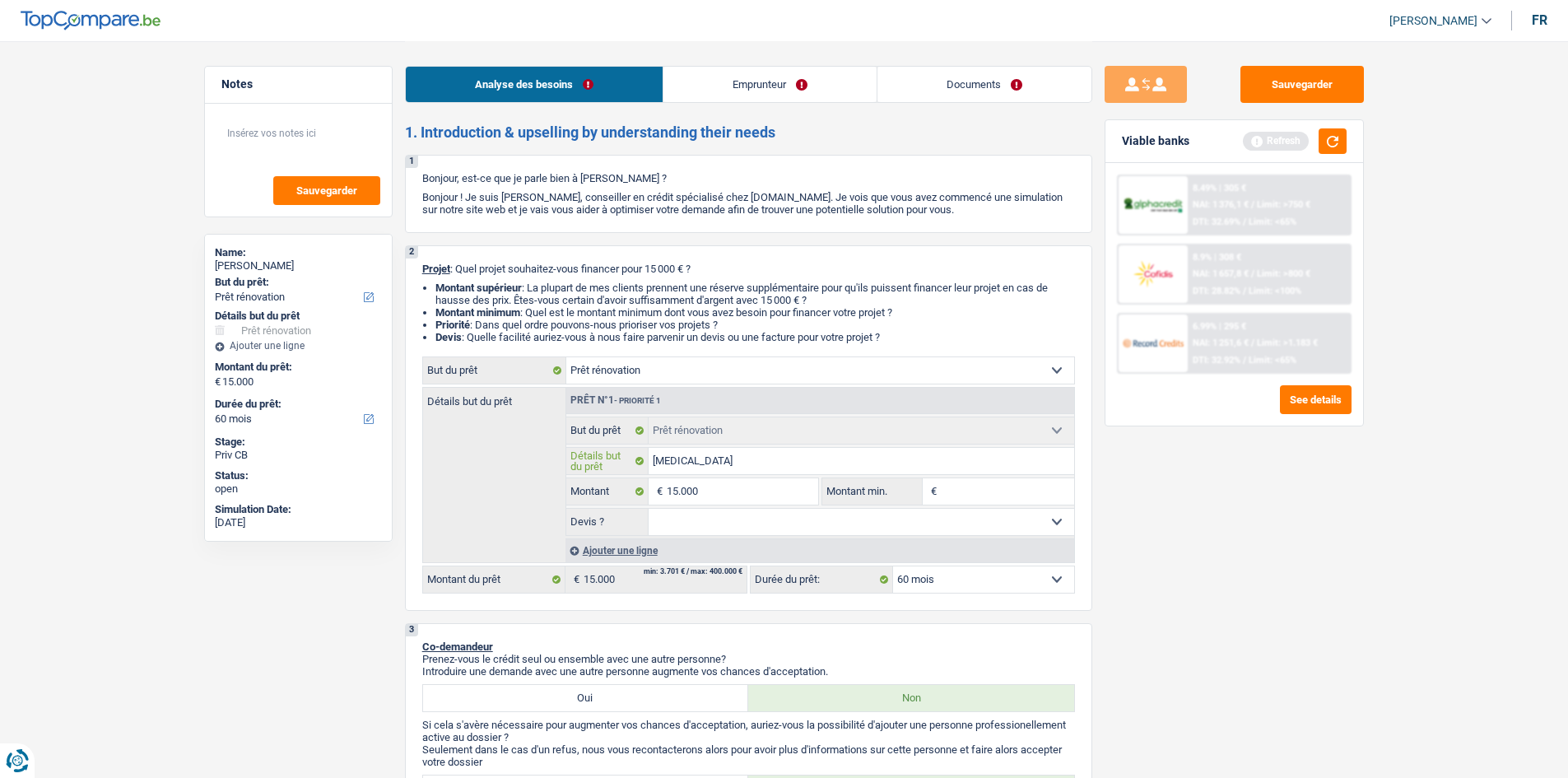
type input "Renovat"
type input "Renovati"
type input "Renovatio"
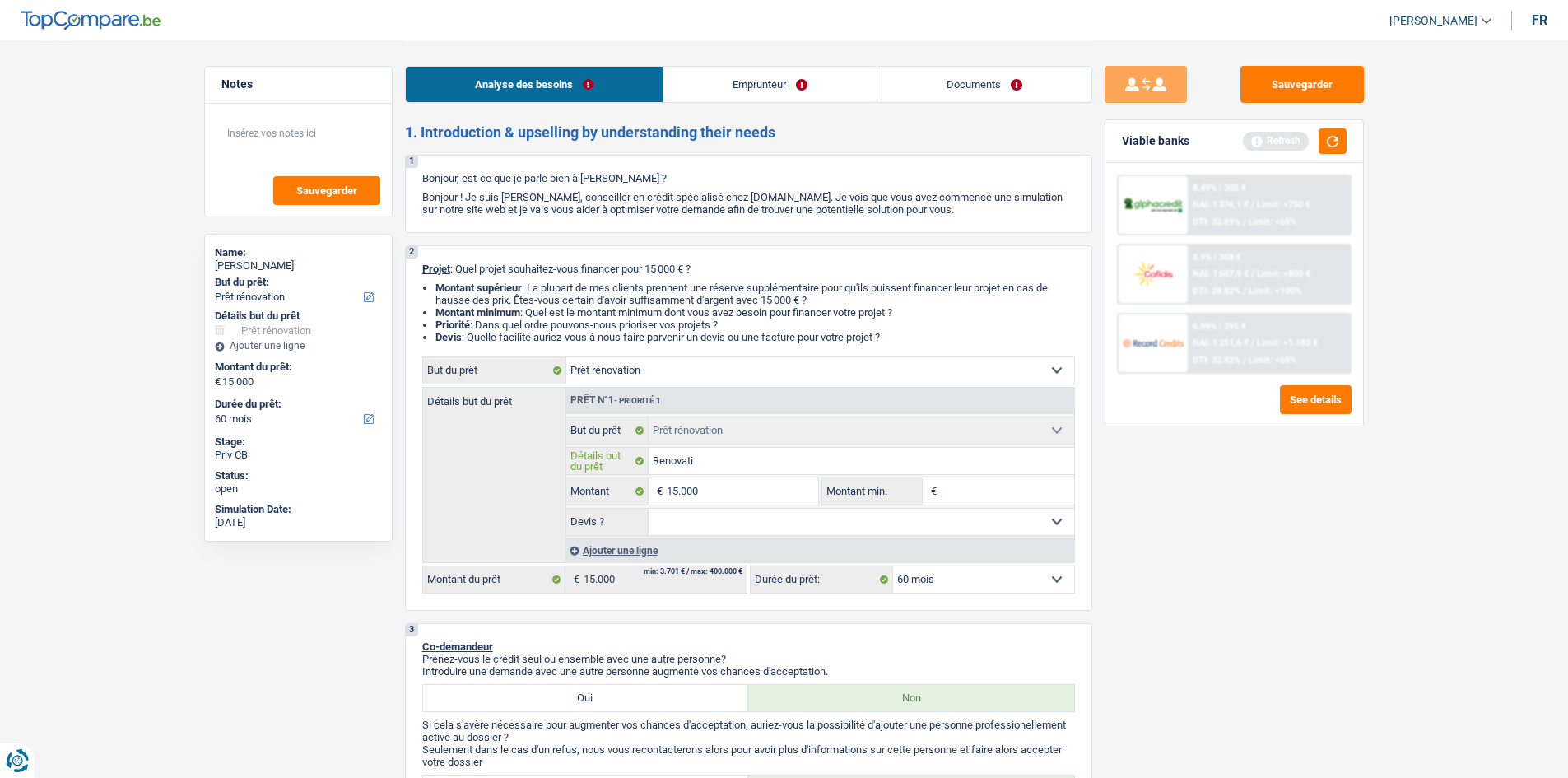
type input "Renovatio"
type input "Renovation"
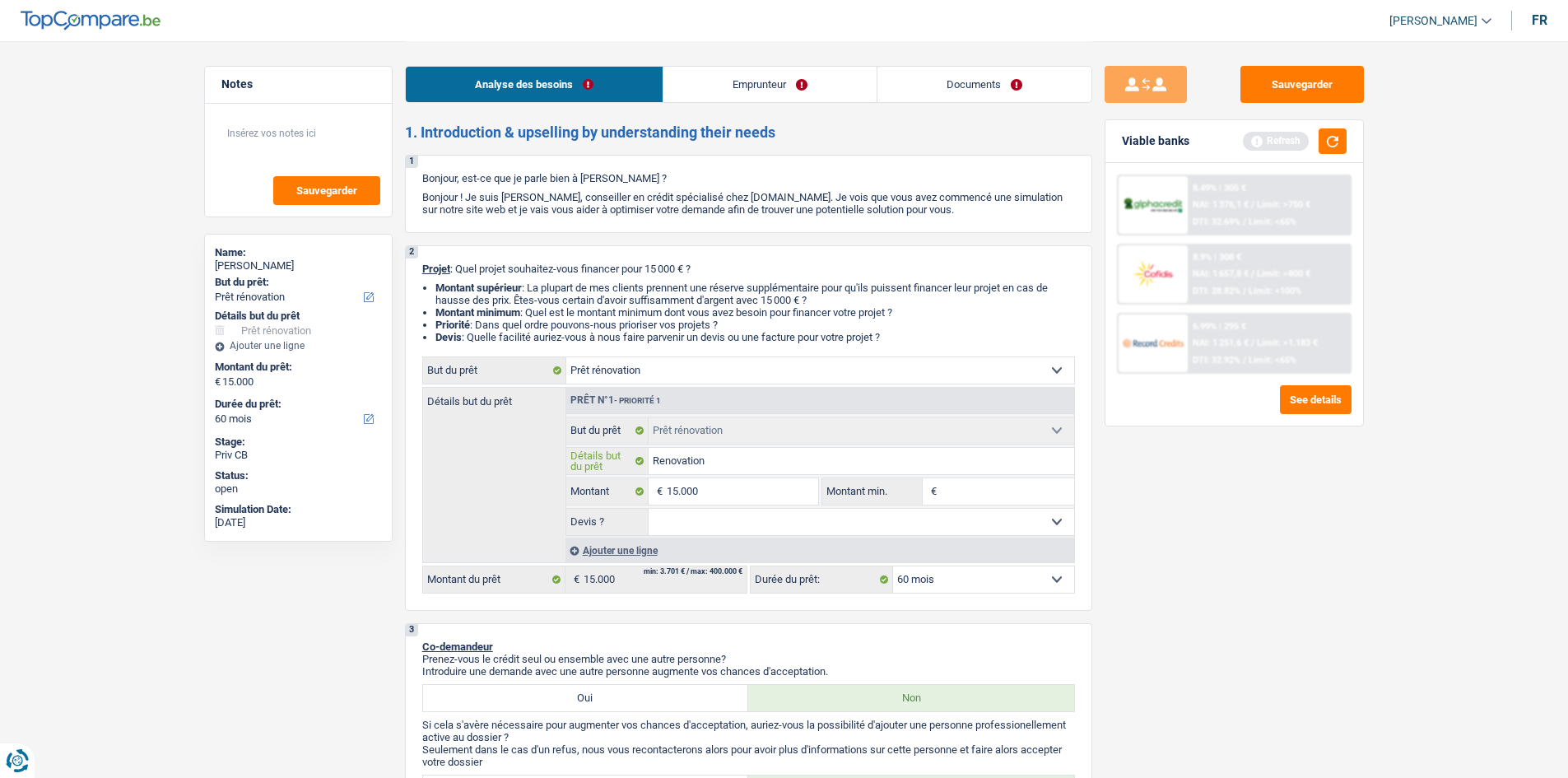
type input "Renovation d"
type input "Renovation de"
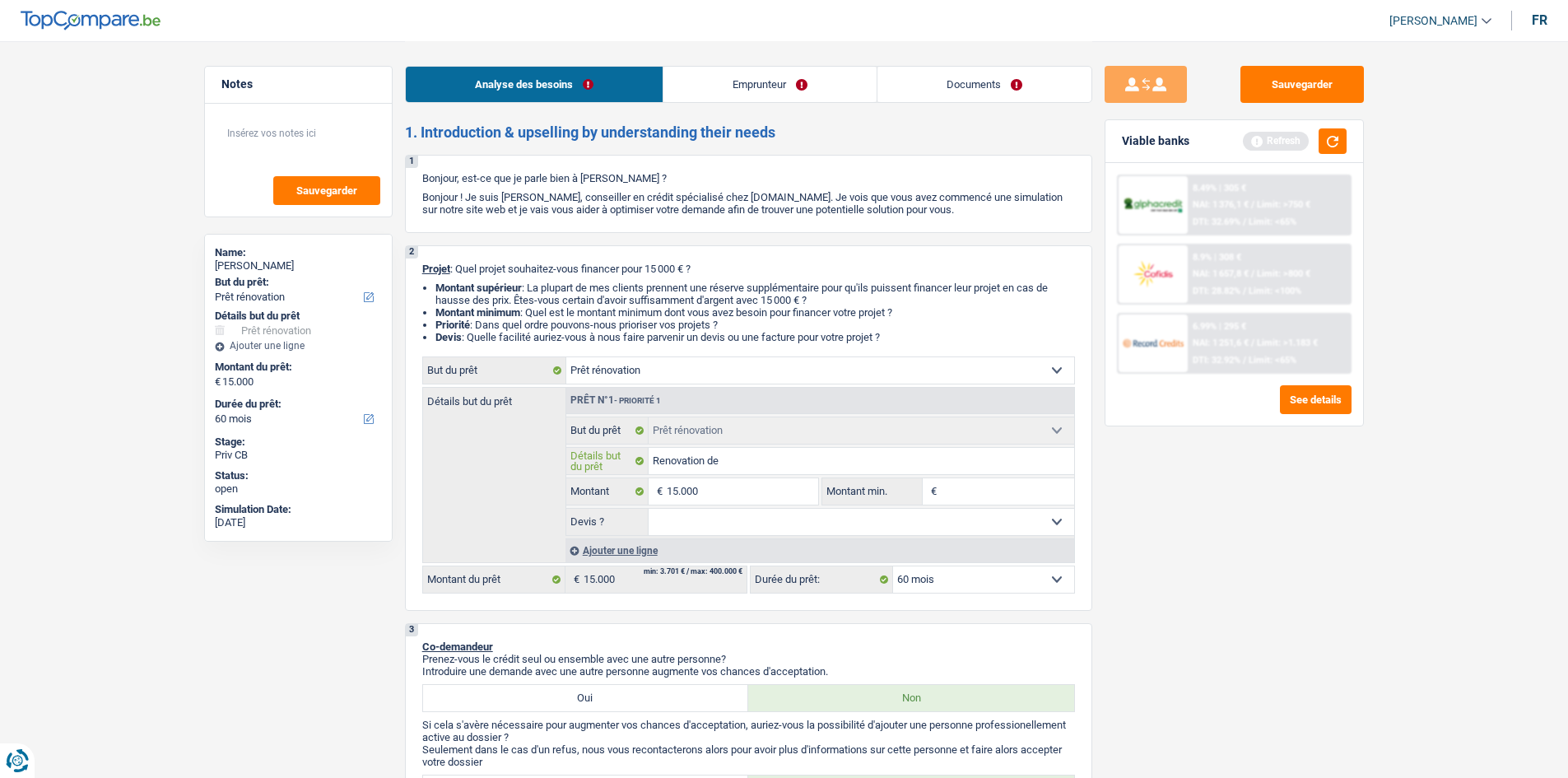
type input "Renovation de"
type input "Renovation de l"
type input "Renovation de la"
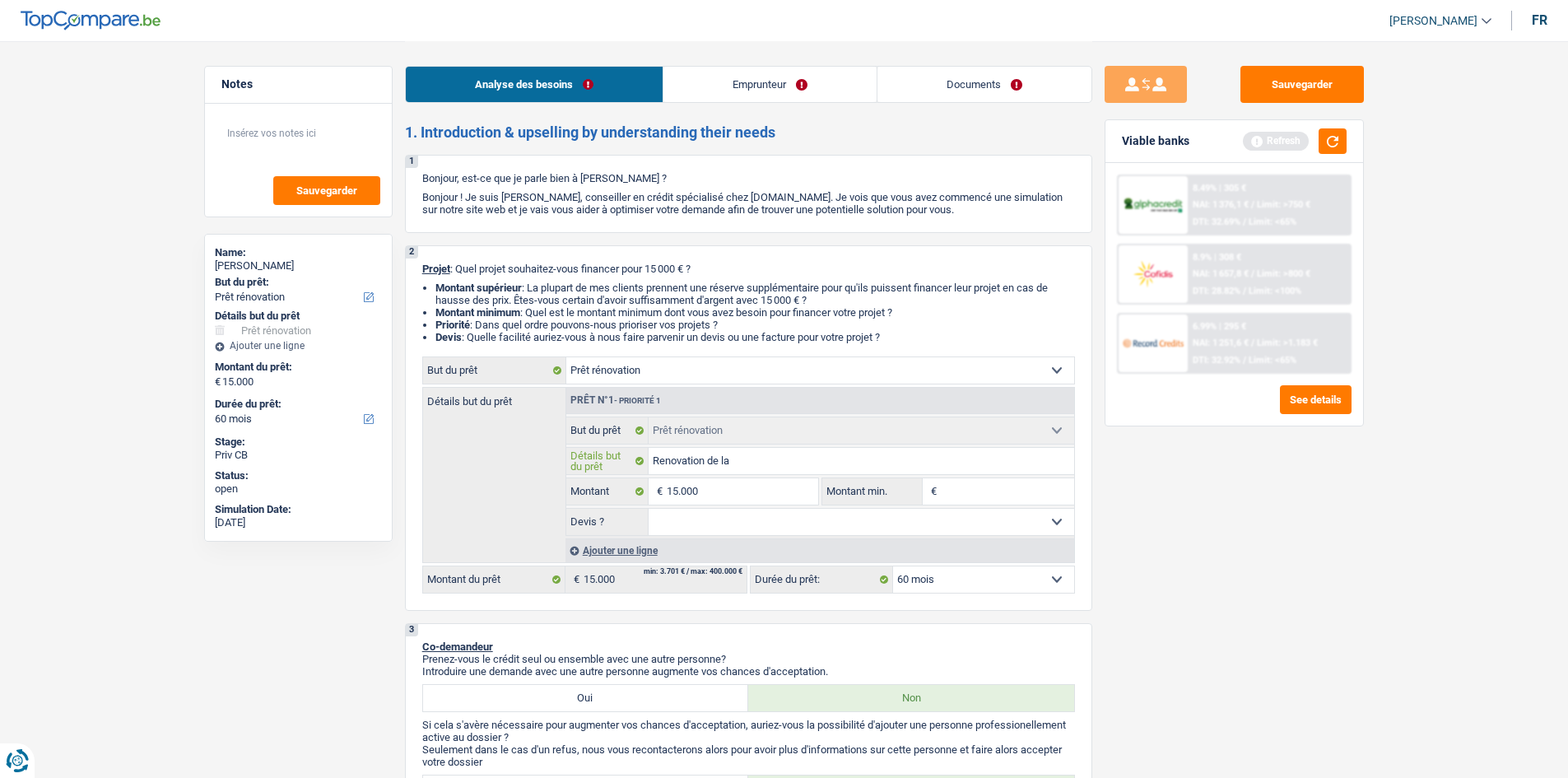
type input "Renovation de la"
type input "Renovation de la t"
type input "Renovation de la to"
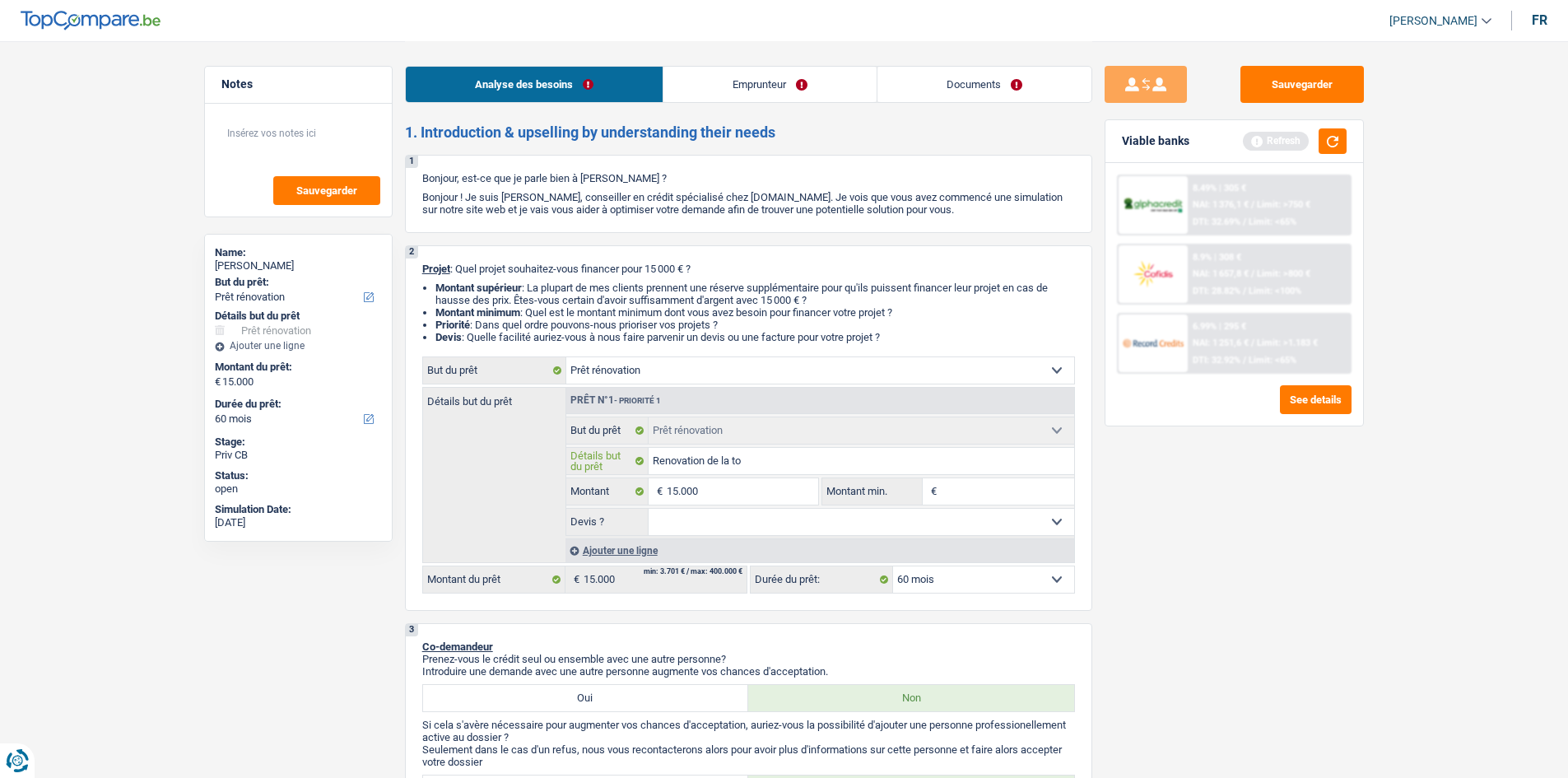
type input "Renovation de la to"
type input "Renovation de la toi"
type input "Renovation de la toit"
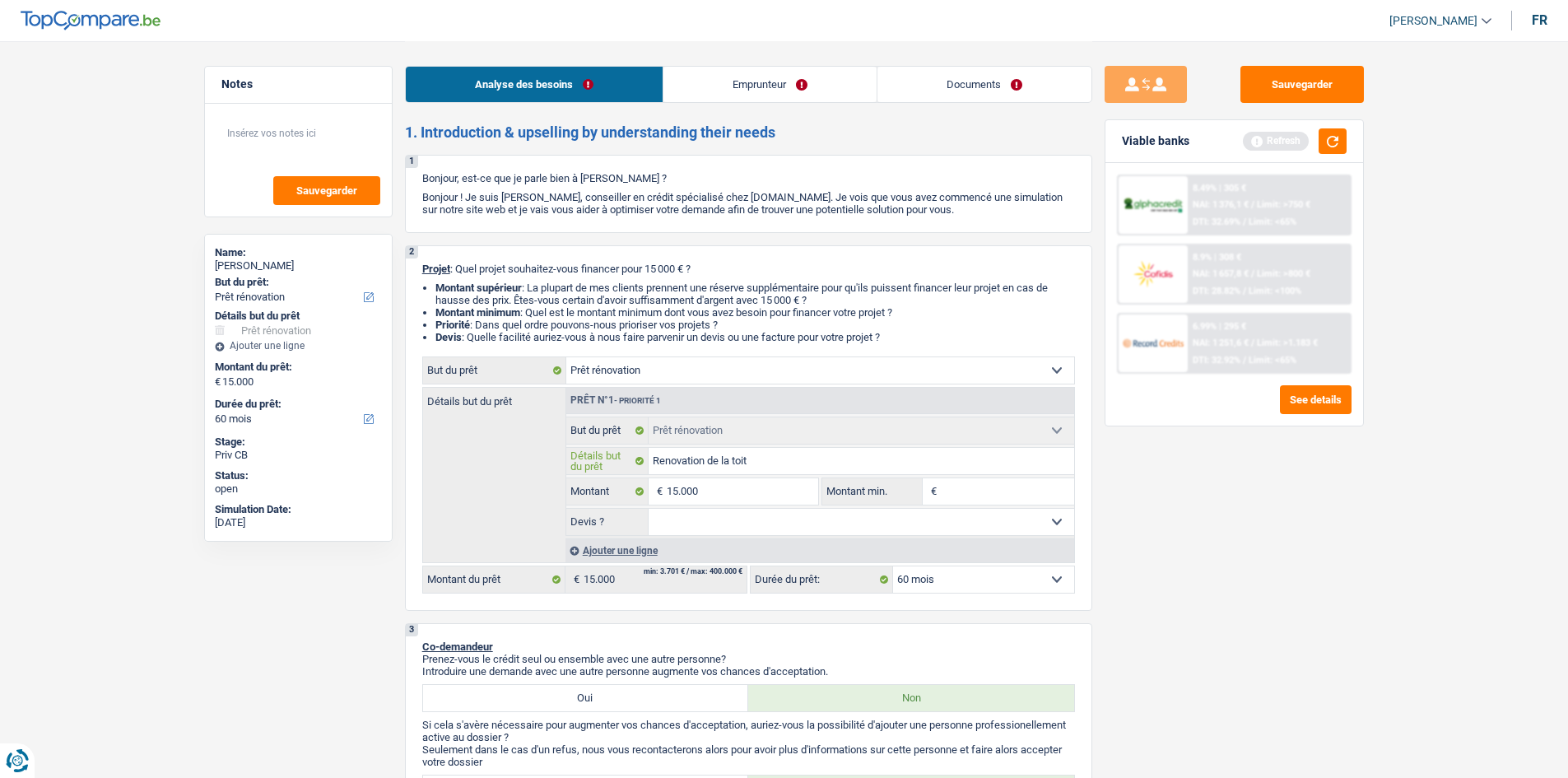
type input "Renovation de la toitu"
type input "Renovation de la toitur"
type input "Renovation de la toiture"
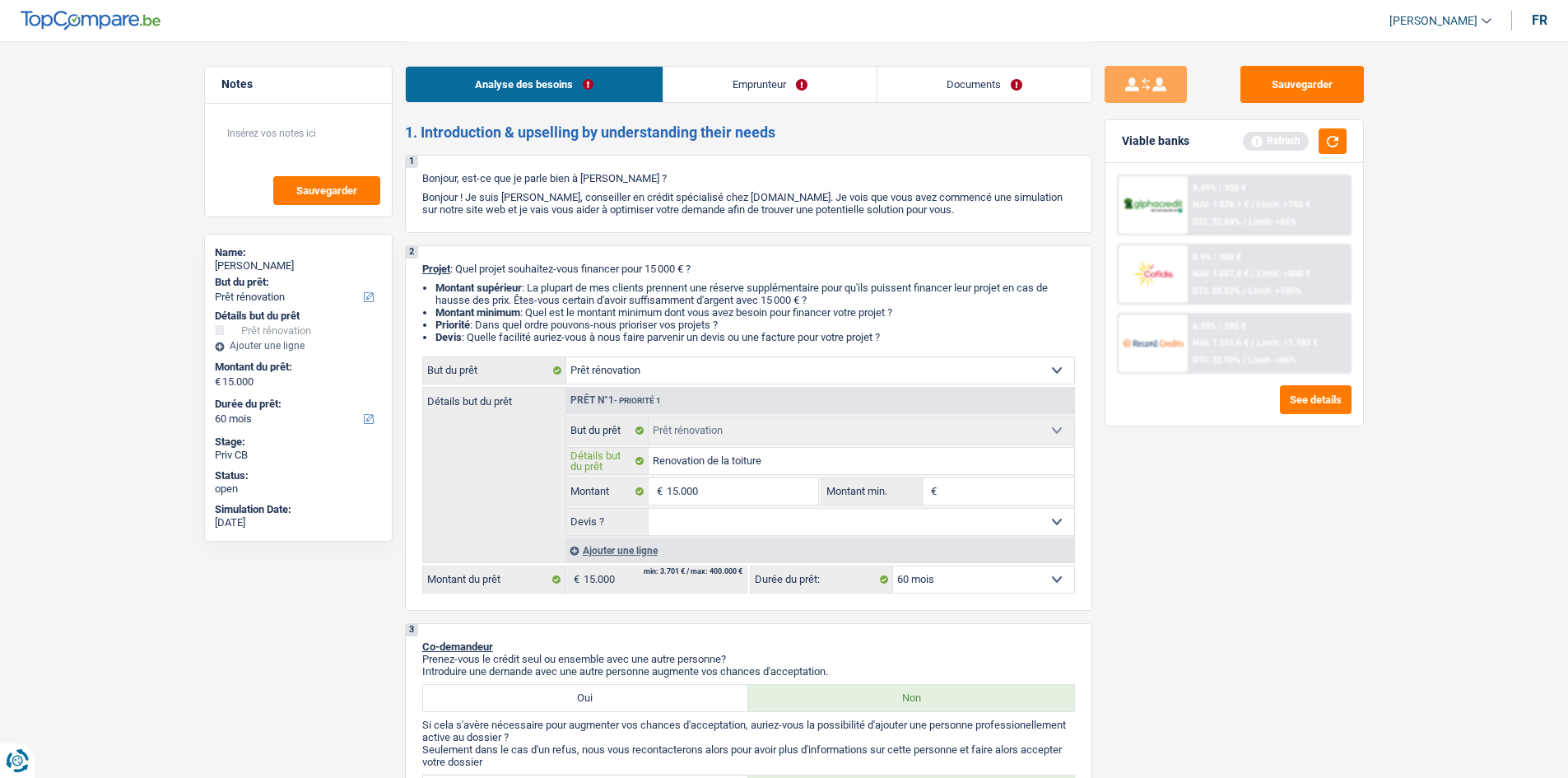
type input "Renovation de la toiture"
type input "Renovation de la toiture +"
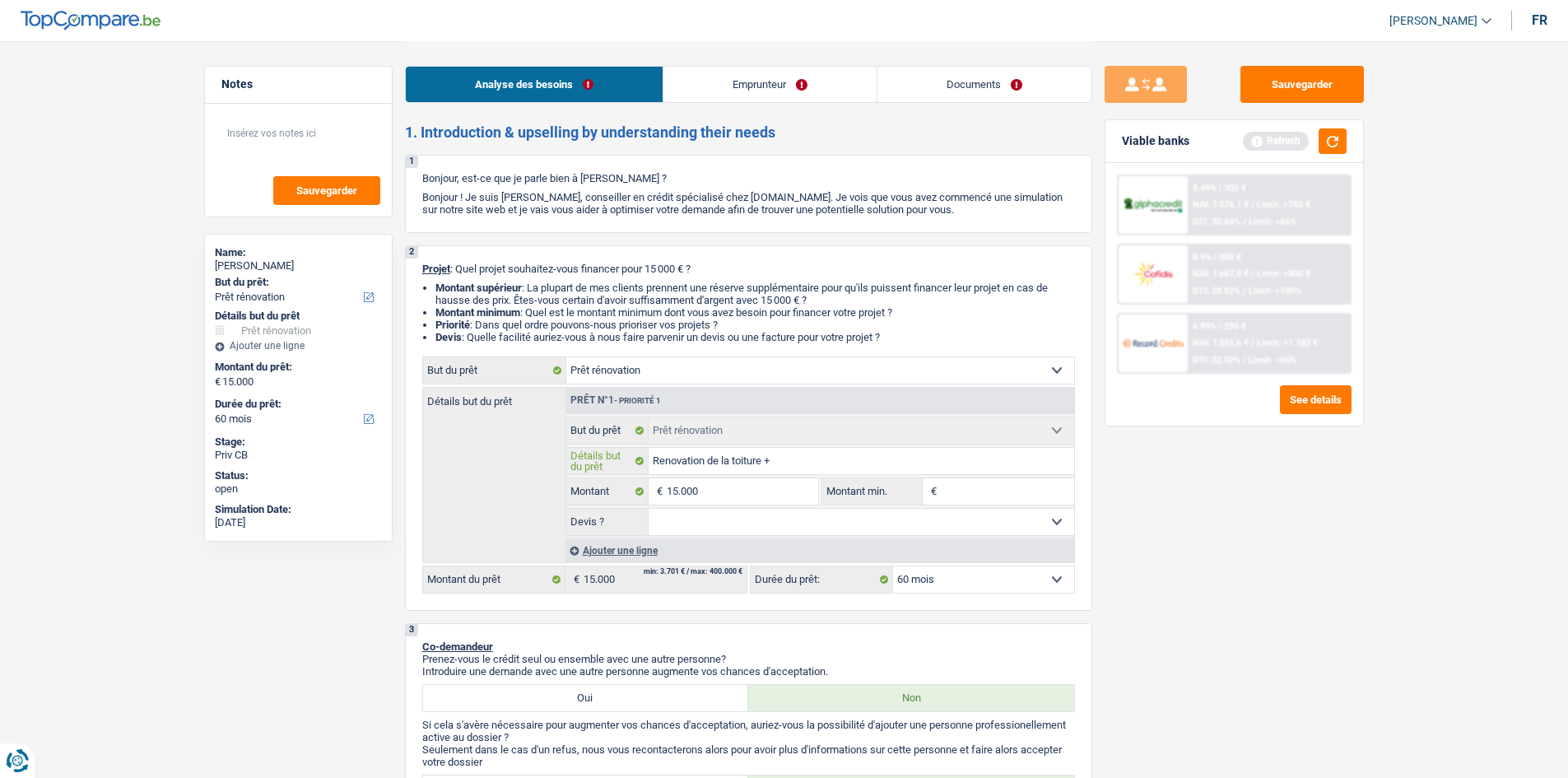
type input "Renovation de la toiture +"
type input "Renovation de la toiture + g"
type input "Renovation de la toiture + go"
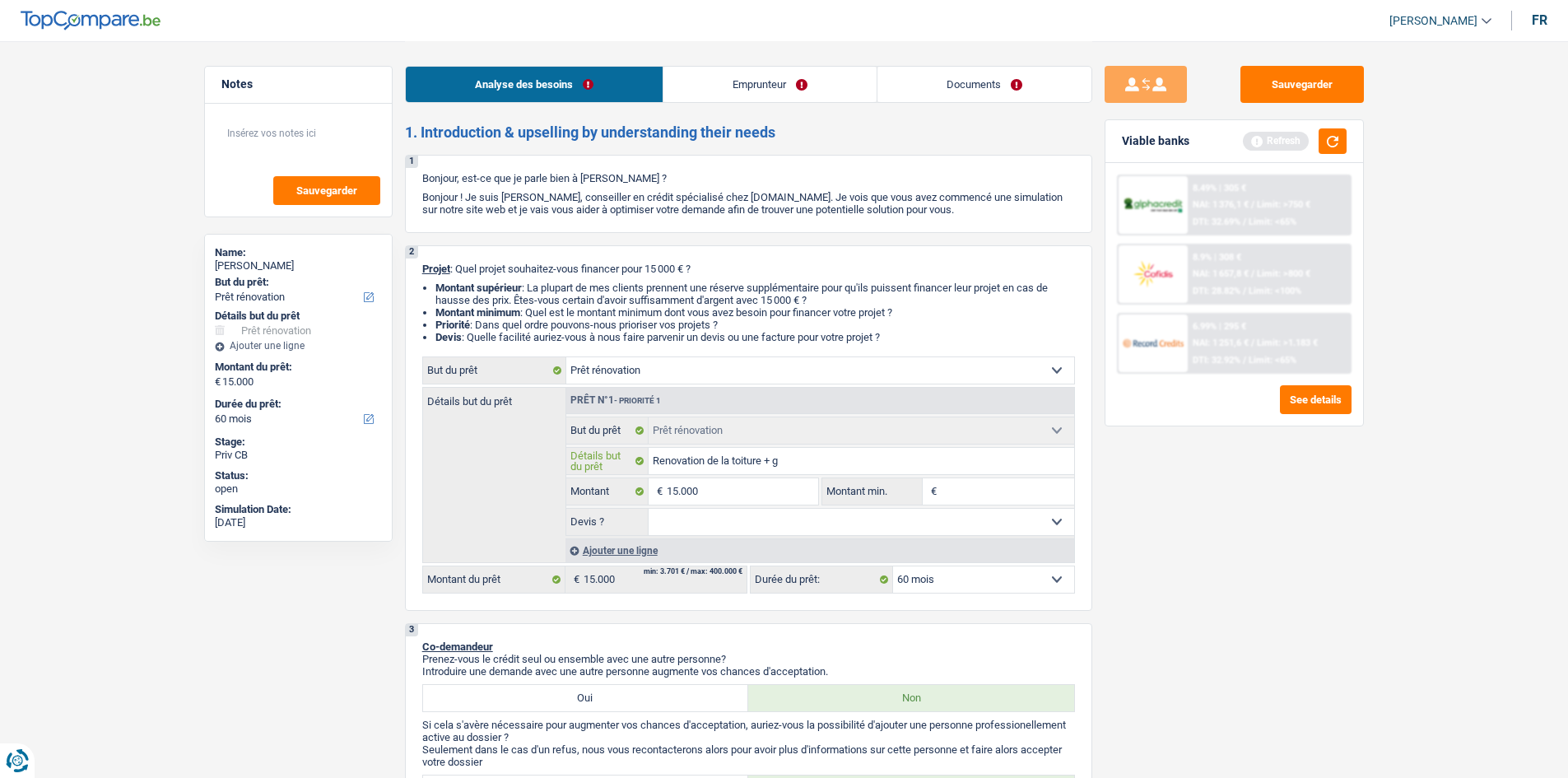
type input "Renovation de la toiture + go"
type input "Renovation de la toiture + gou"
type input "Renovation de la toiture + gout"
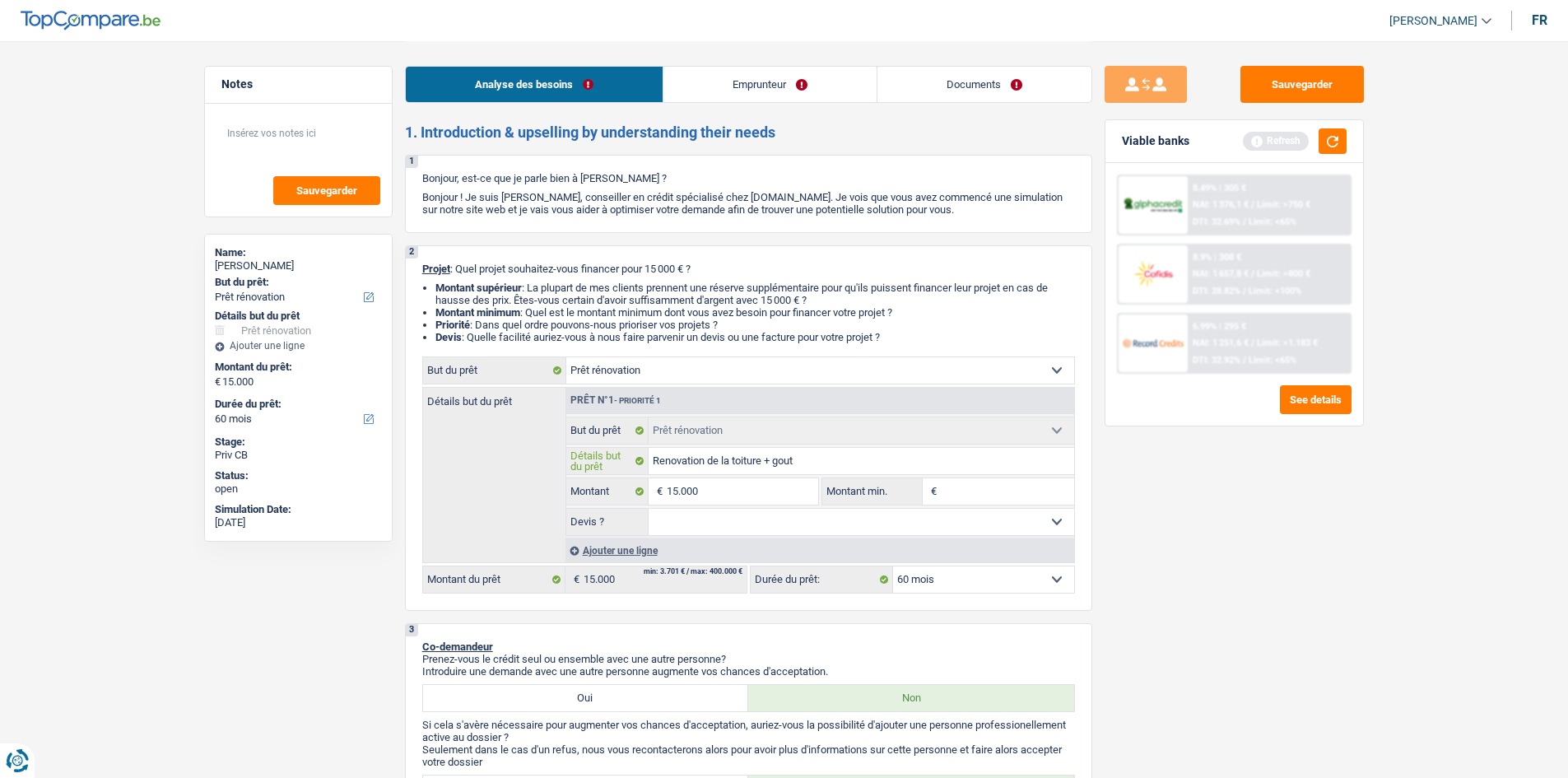
type input "Renovation de la toiture + gouti"
type input "Renovation de la toiture + goutie"
type input "Renovation de la toiture + goutier"
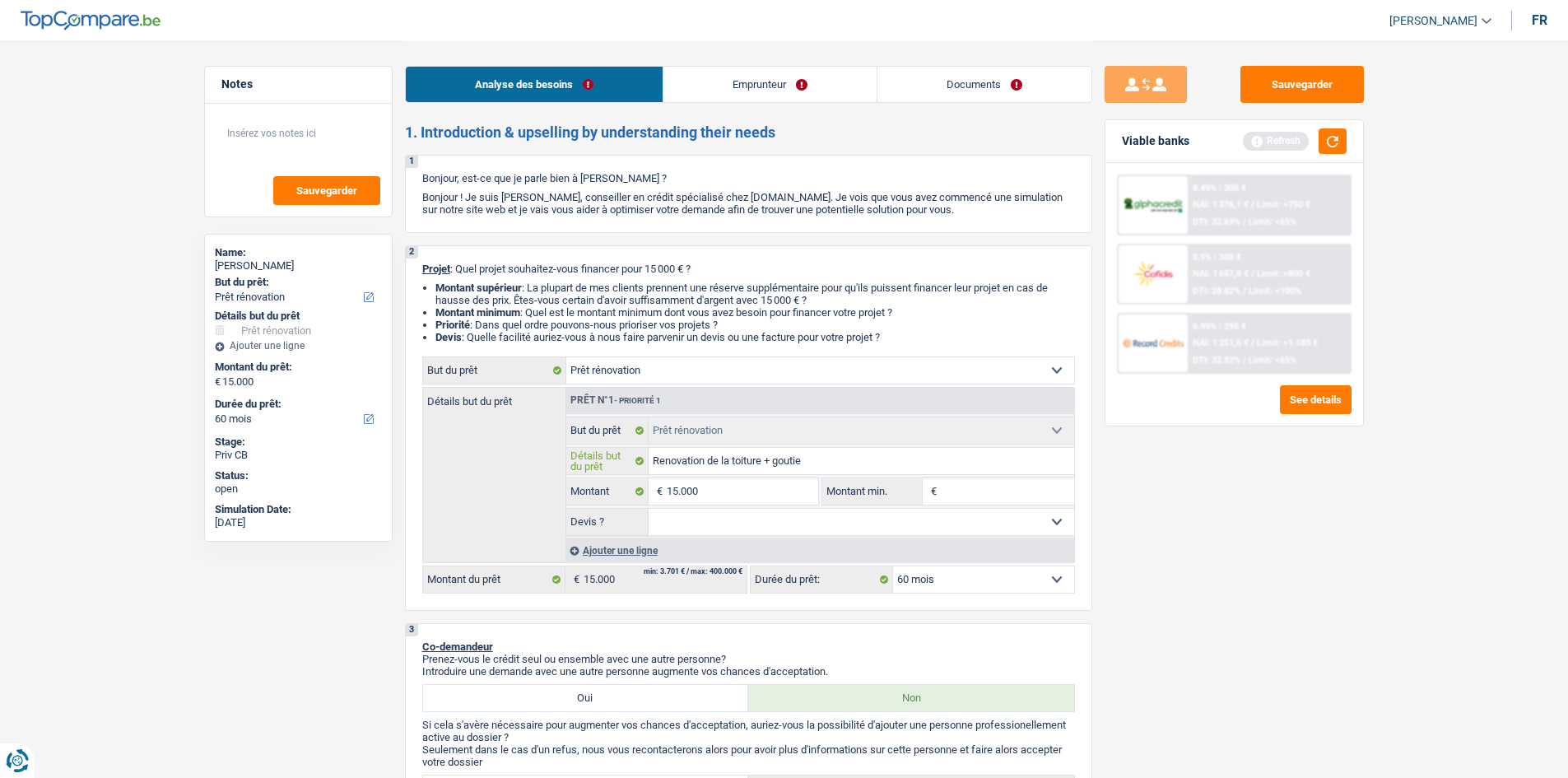
type input "Renovation de la toiture + goutier"
type input "Renovation de la toiture + goutiere"
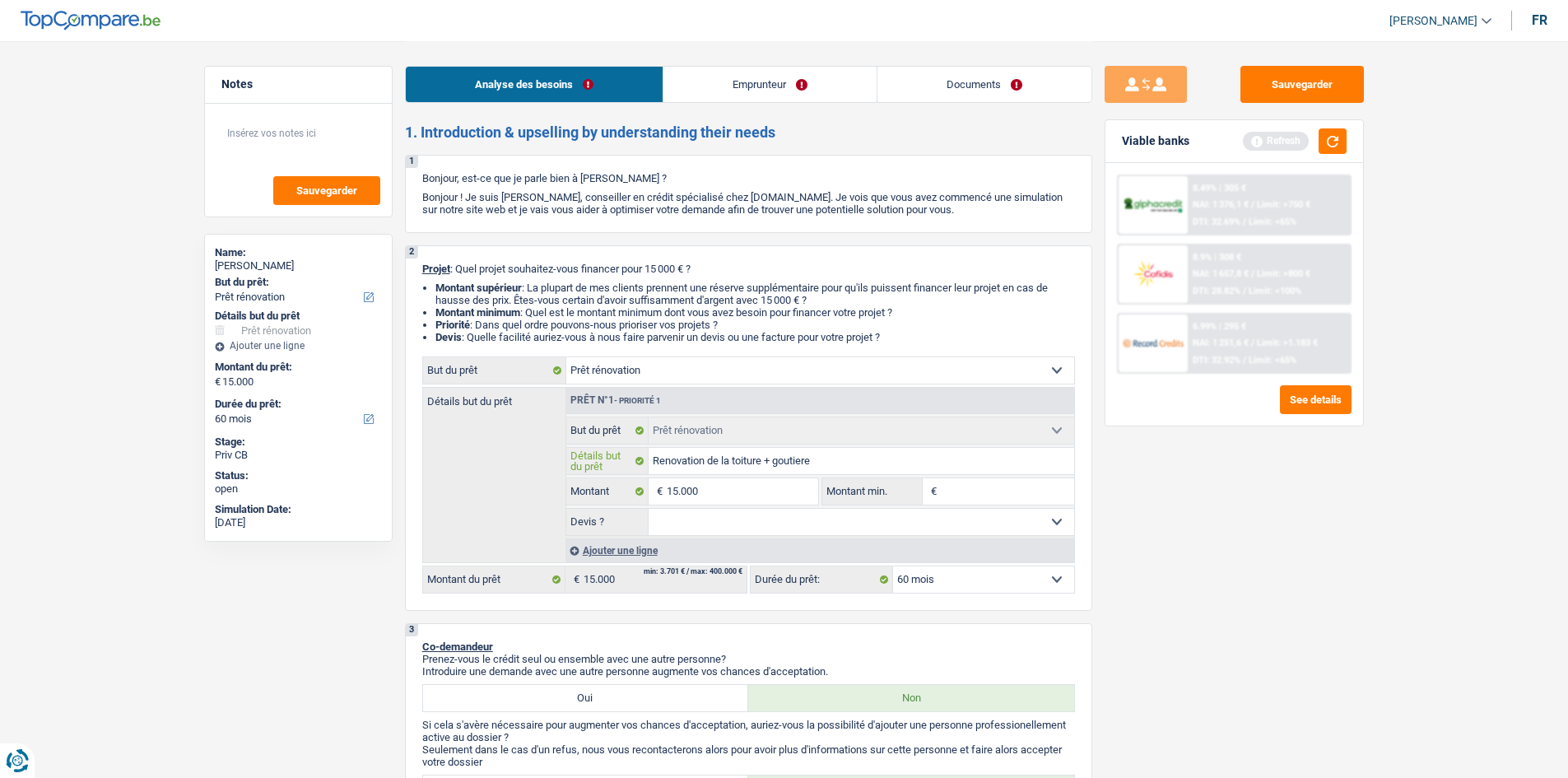
type input "Rénovation de la toiture + goutiere"
type input "Rénovation de la toiture + gouttière"
type input "Rénovation de la toiture + gouttières"
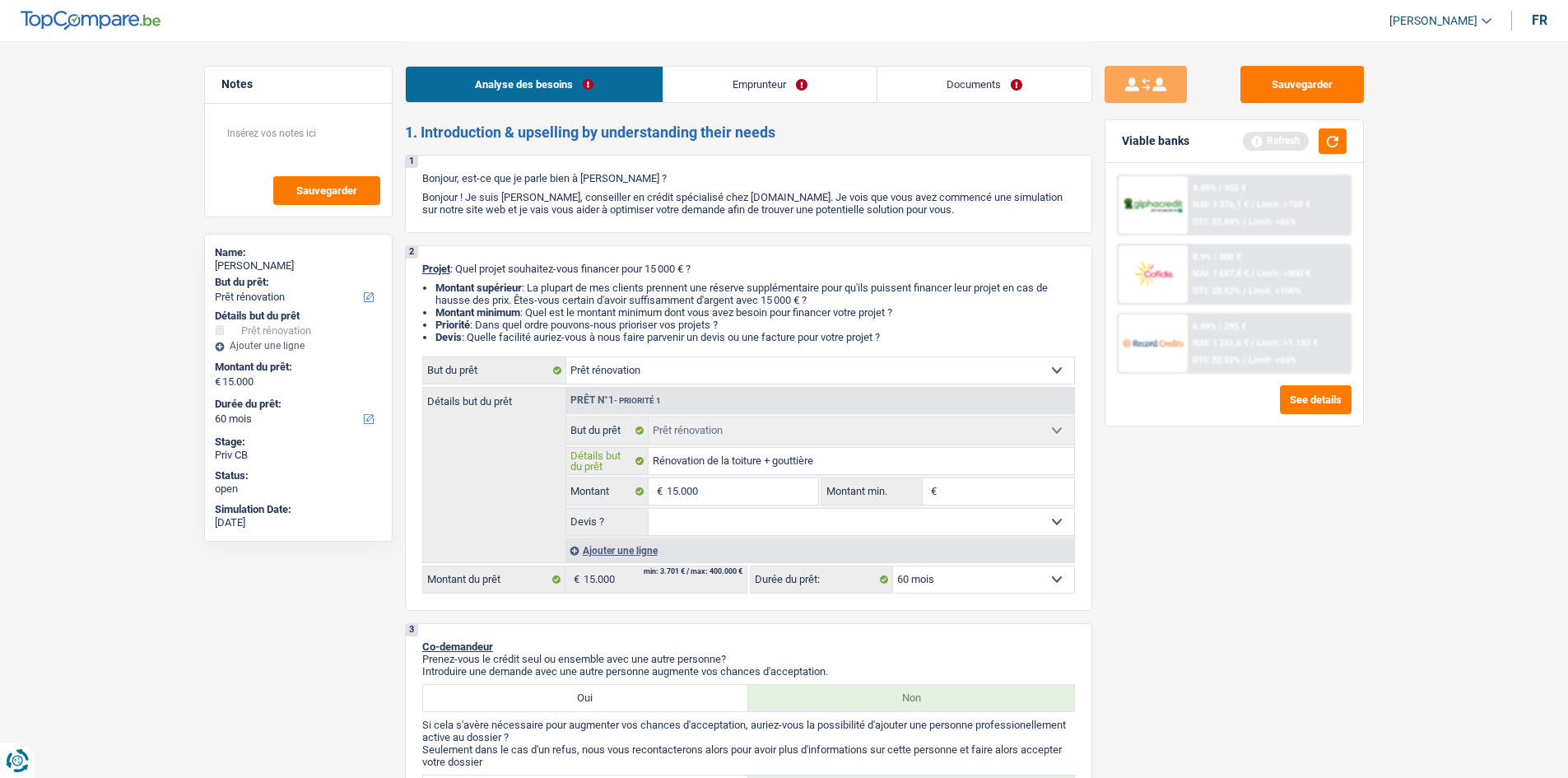
type input "Rénovation de la toiture + gouttières"
click at [778, 486] on input "15.000" at bounding box center [741, 491] width 150 height 26
type input "1.500"
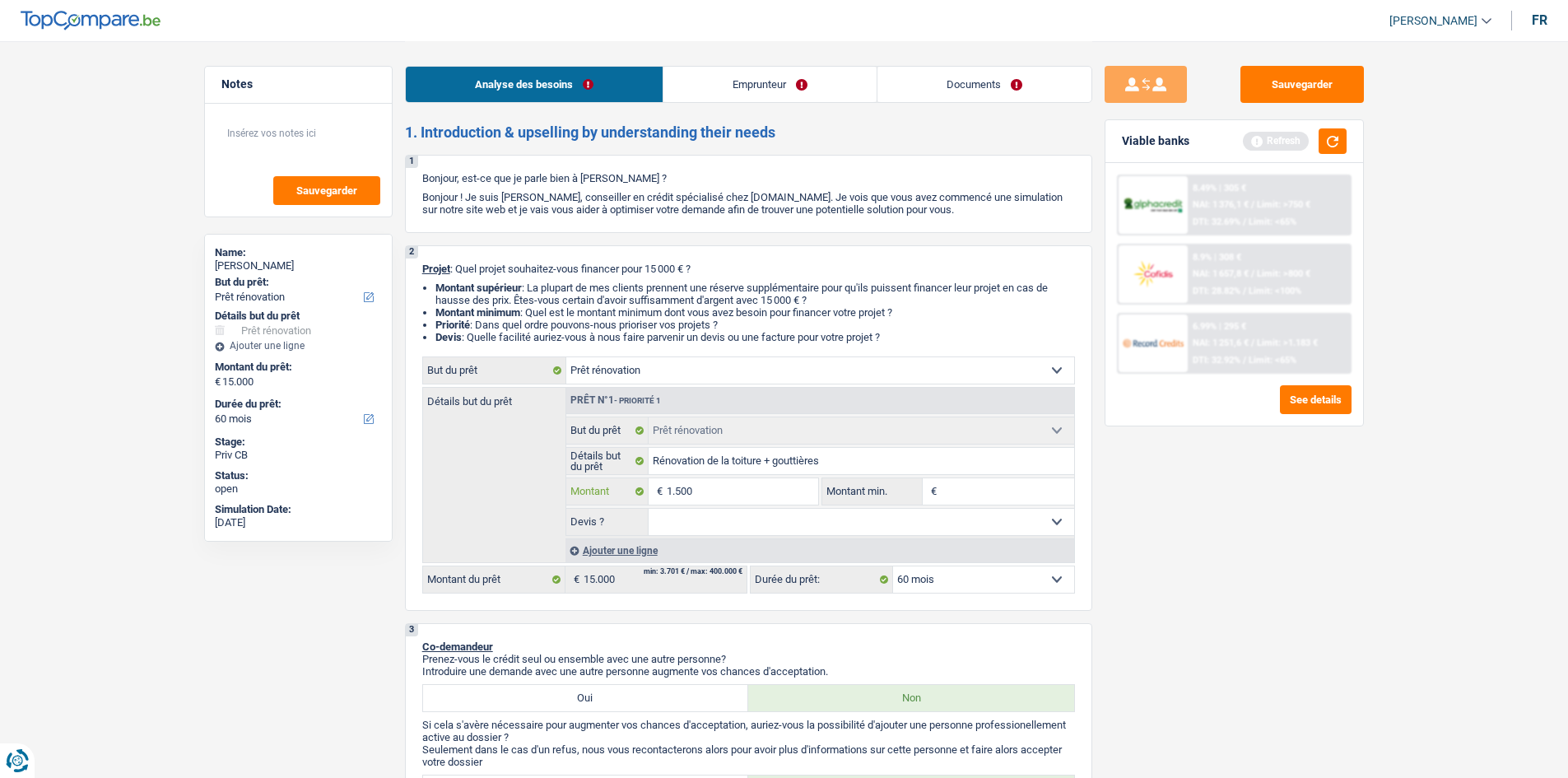
type input "15.001"
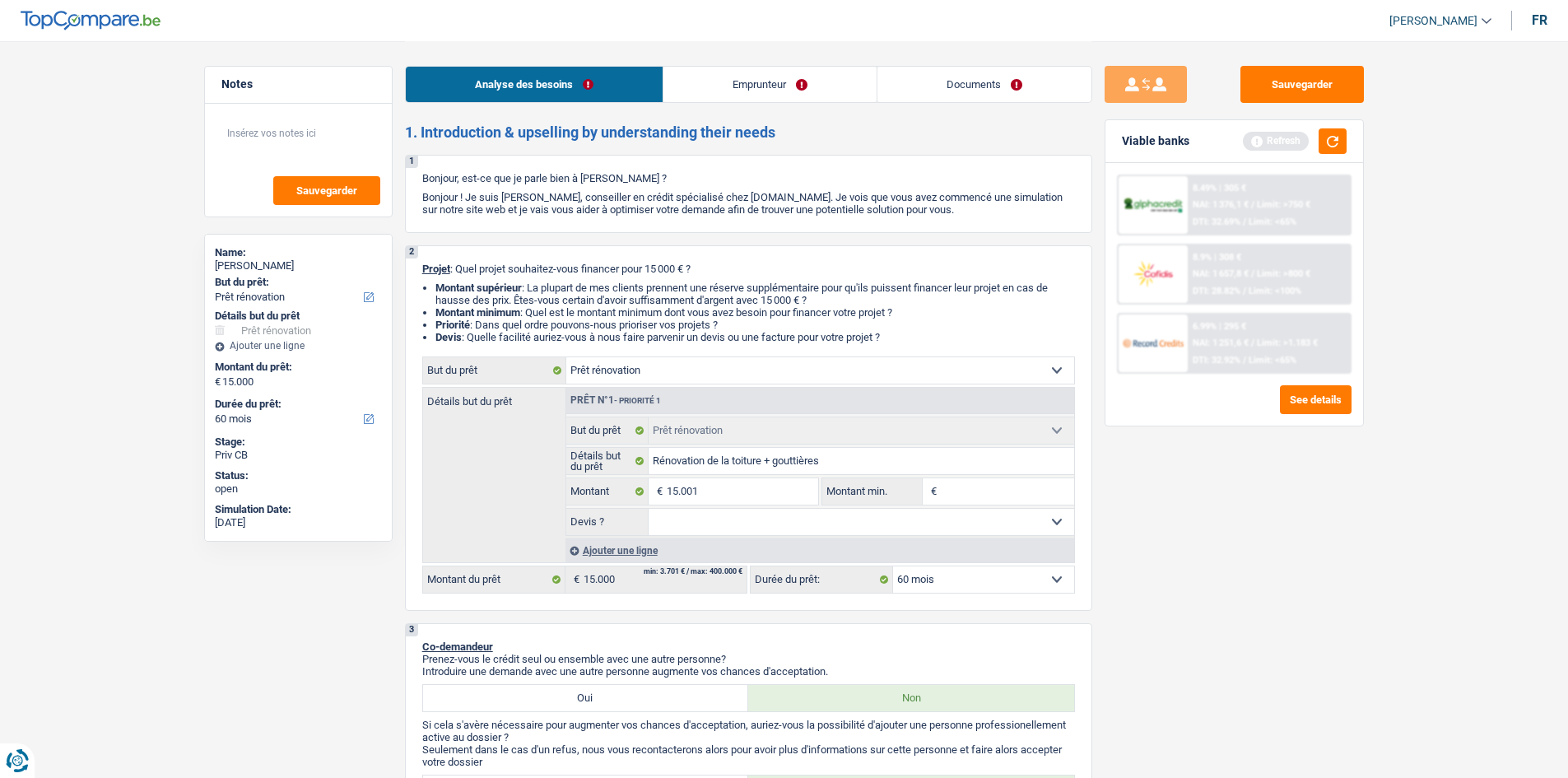
type input "15.001"
select select "84"
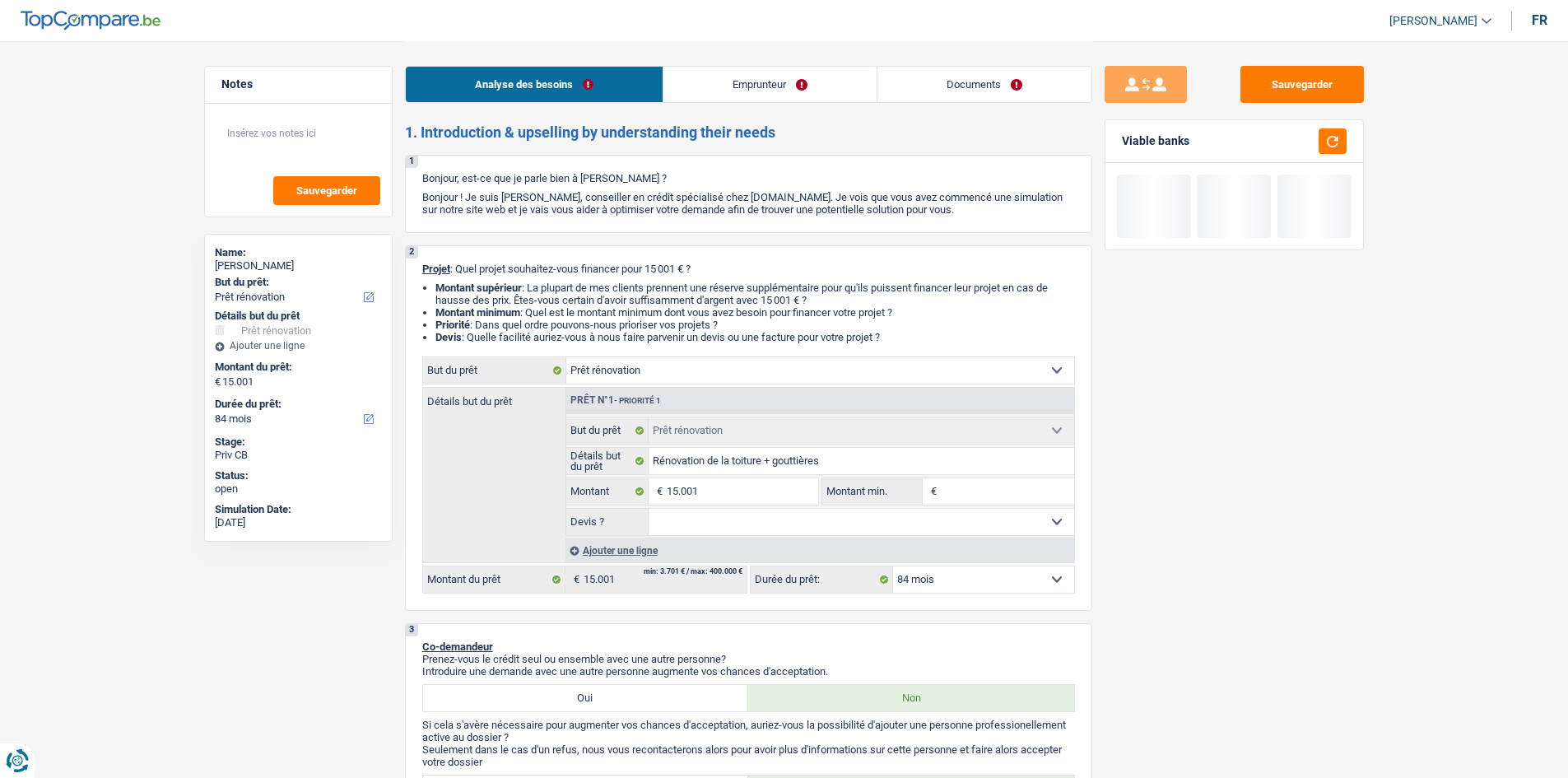
type input "1"
type input "15"
type input "150"
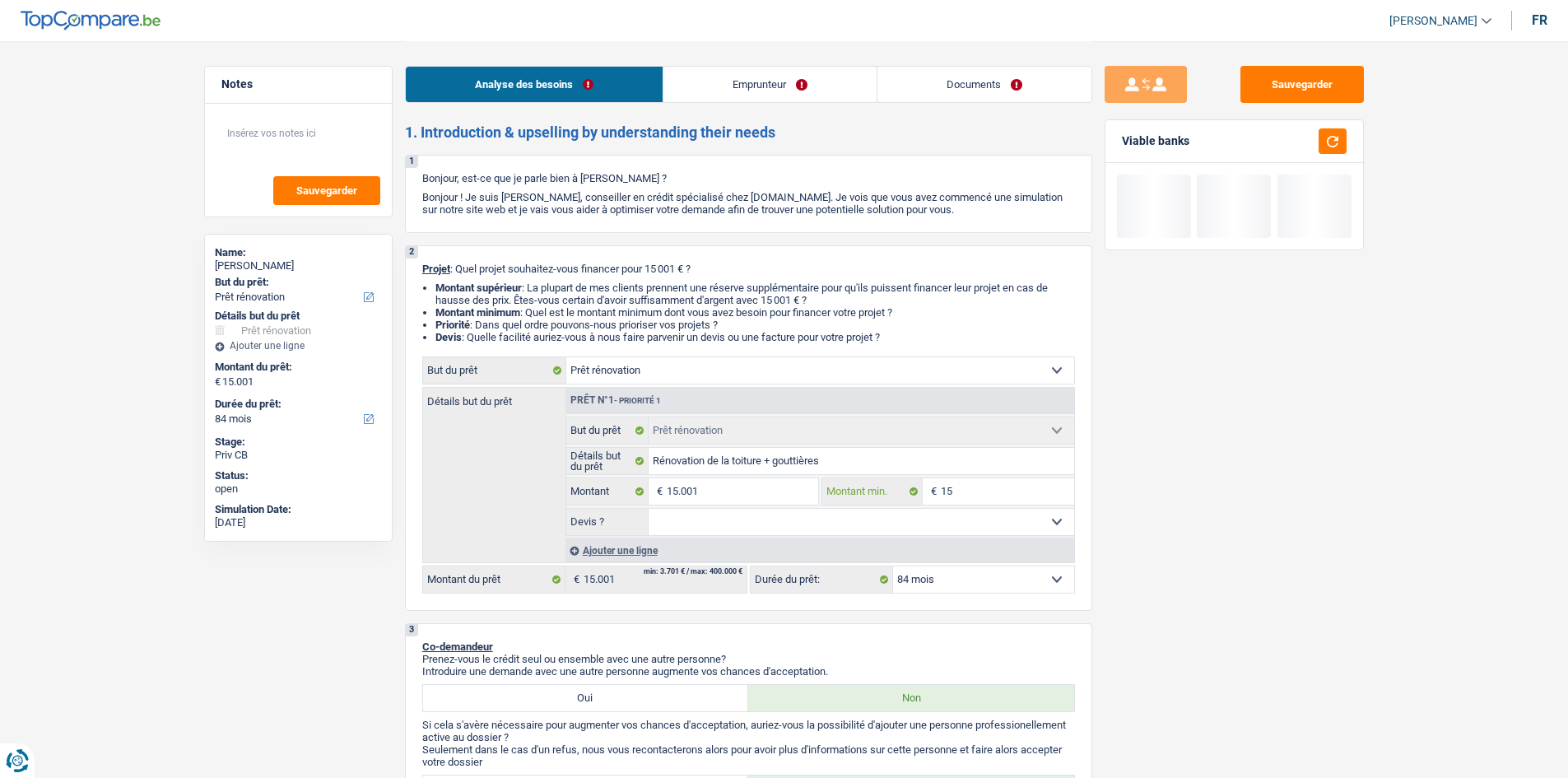
type input "150"
type input "1.500"
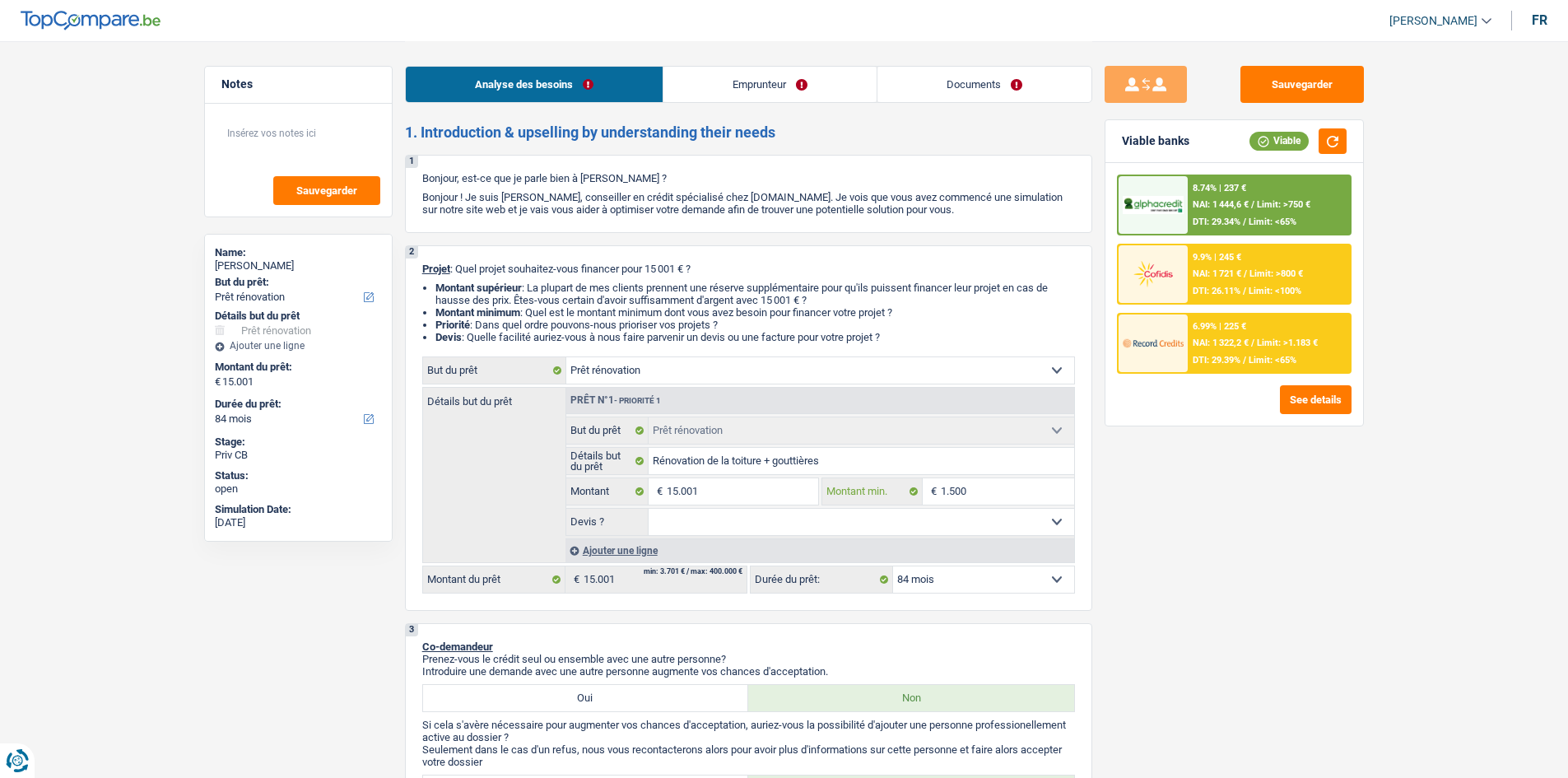
type input "15.001"
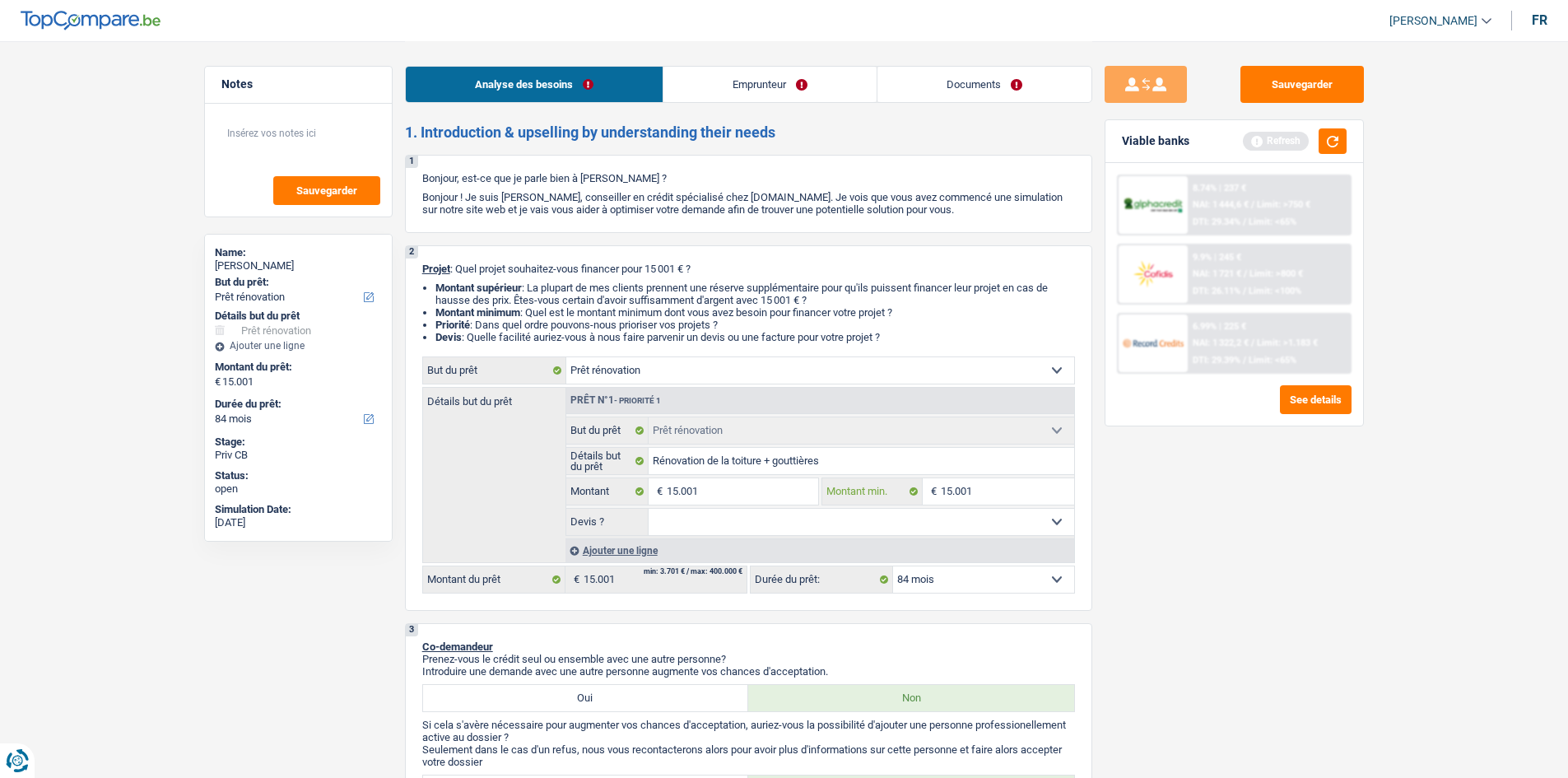
type input "15.001"
click at [803, 528] on select "Oui Non Non répondu Sélectionner une option" at bounding box center [861, 522] width 425 height 26
click at [1327, 142] on button "button" at bounding box center [1332, 141] width 28 height 25
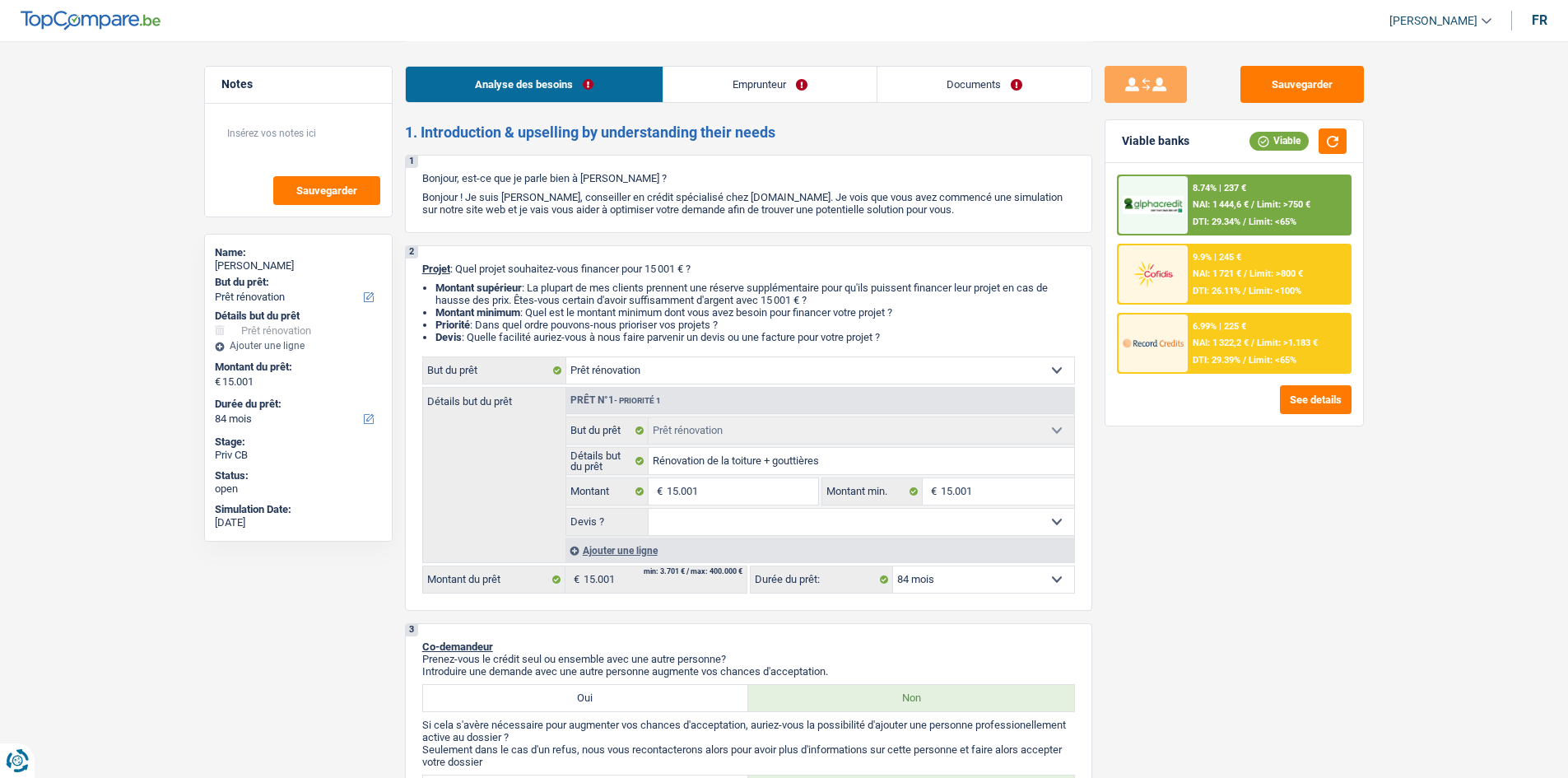
click at [766, 518] on select "Oui Non Non répondu Sélectionner une option" at bounding box center [861, 522] width 425 height 26
select select "yes"
click at [649, 509] on select "Oui Non Non répondu Sélectionner une option" at bounding box center [861, 522] width 425 height 26
select select "yes"
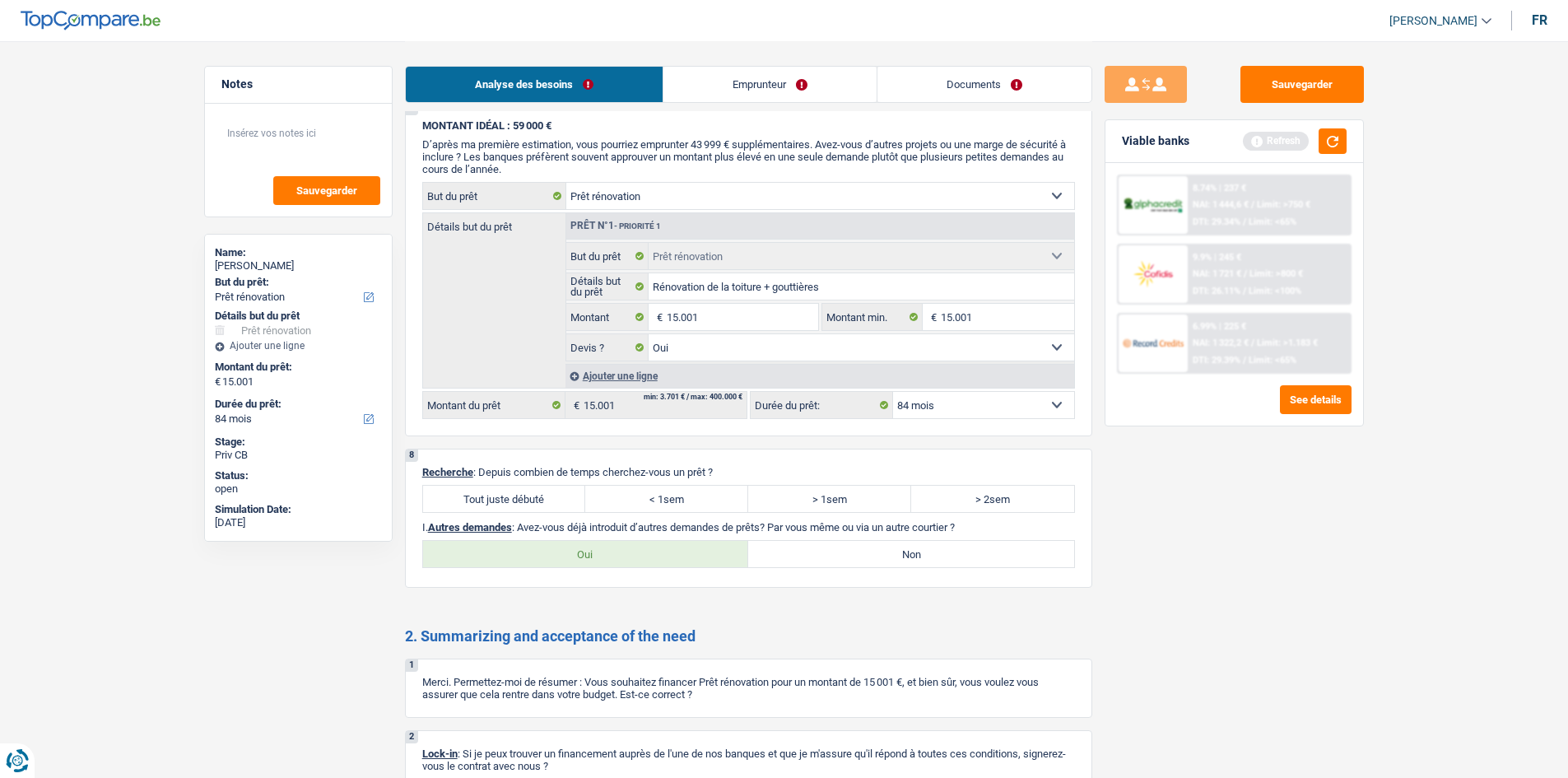
scroll to position [1948, 0]
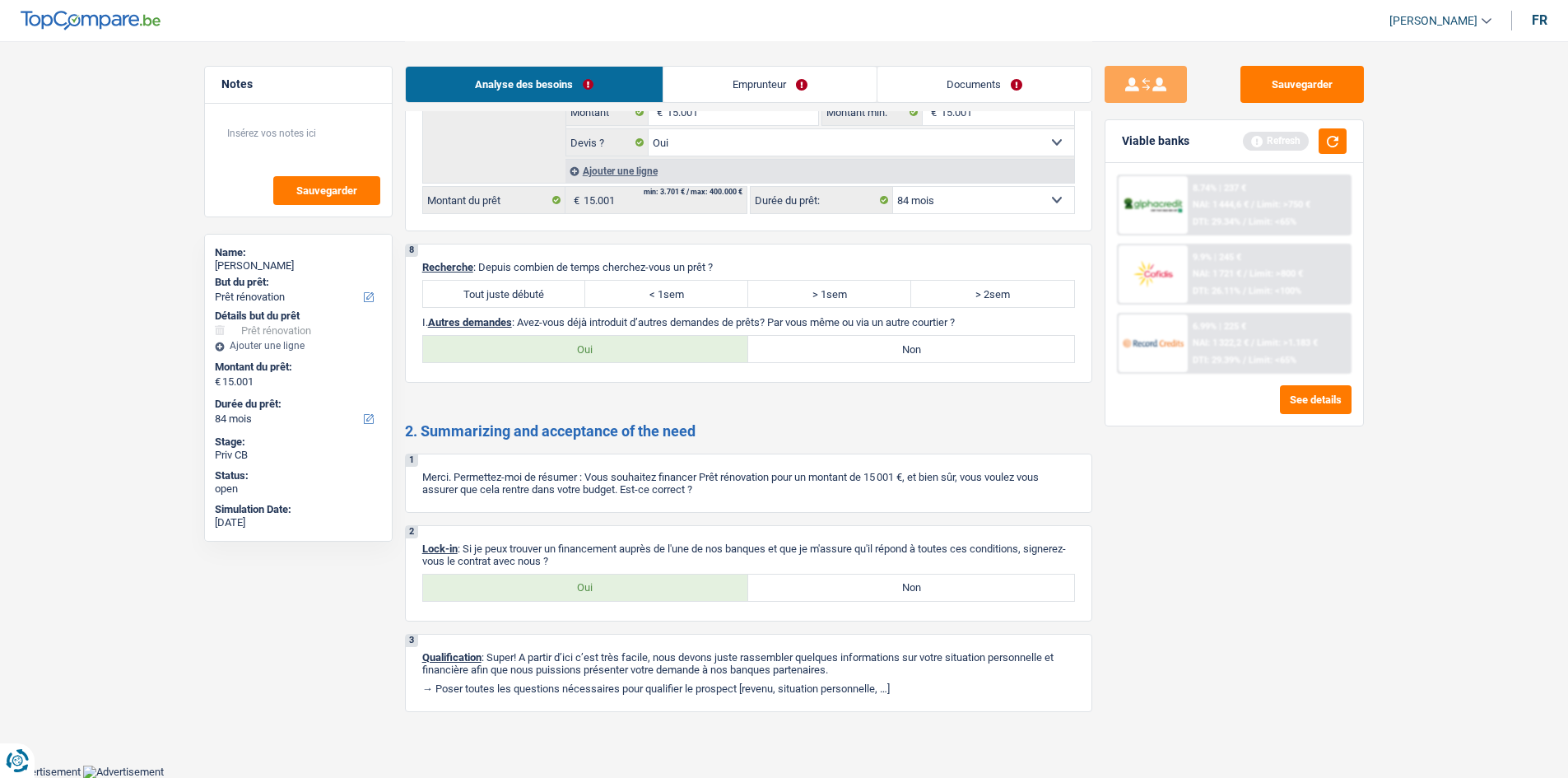
click at [560, 288] on label "Tout juste débuté" at bounding box center [504, 293] width 163 height 26
click at [560, 288] on input "Tout juste débuté" at bounding box center [504, 293] width 163 height 26
radio input "true"
click at [903, 349] on label "Non" at bounding box center [911, 349] width 326 height 26
click at [903, 349] on input "Non" at bounding box center [911, 349] width 326 height 26
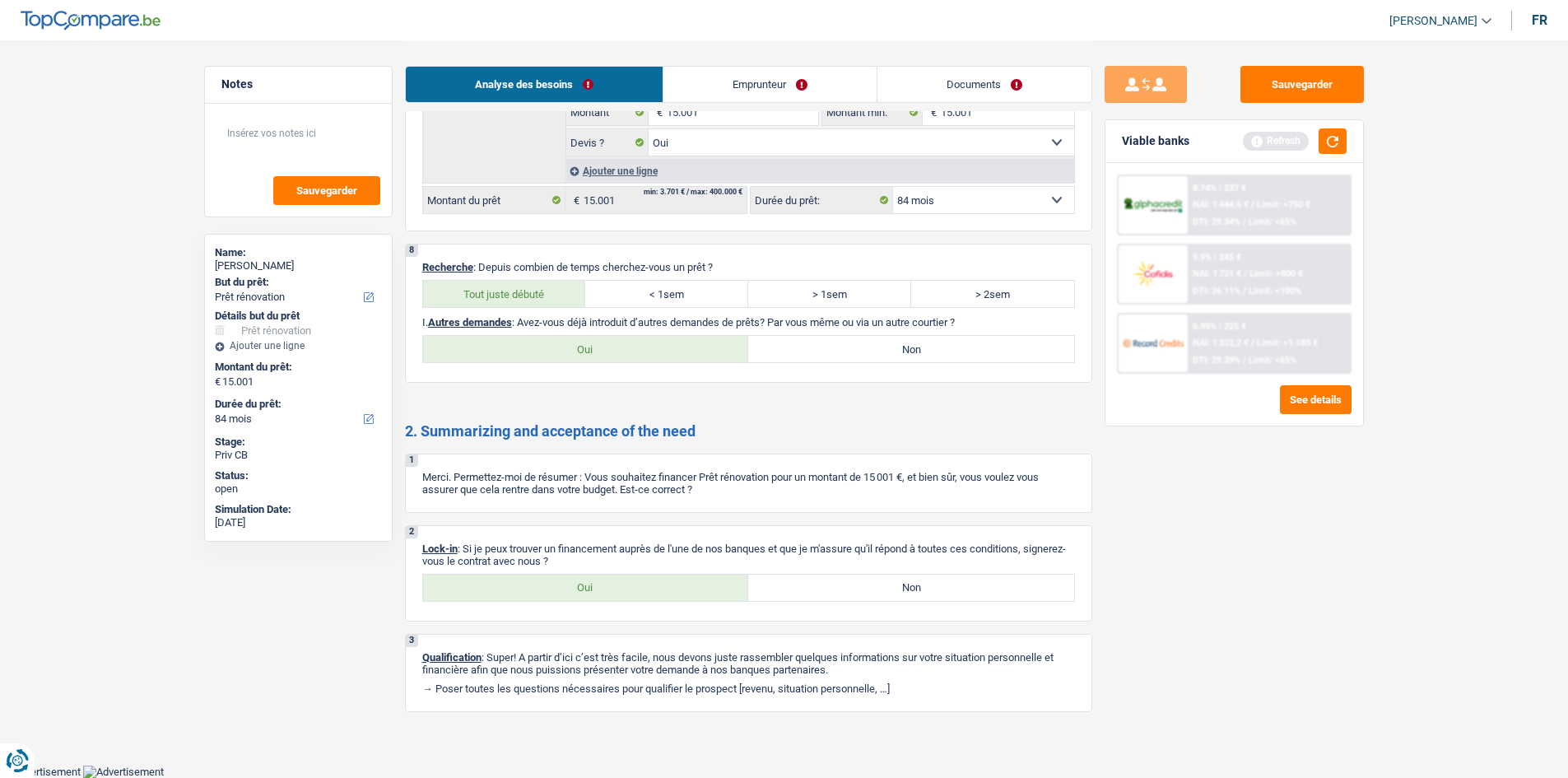
radio input "true"
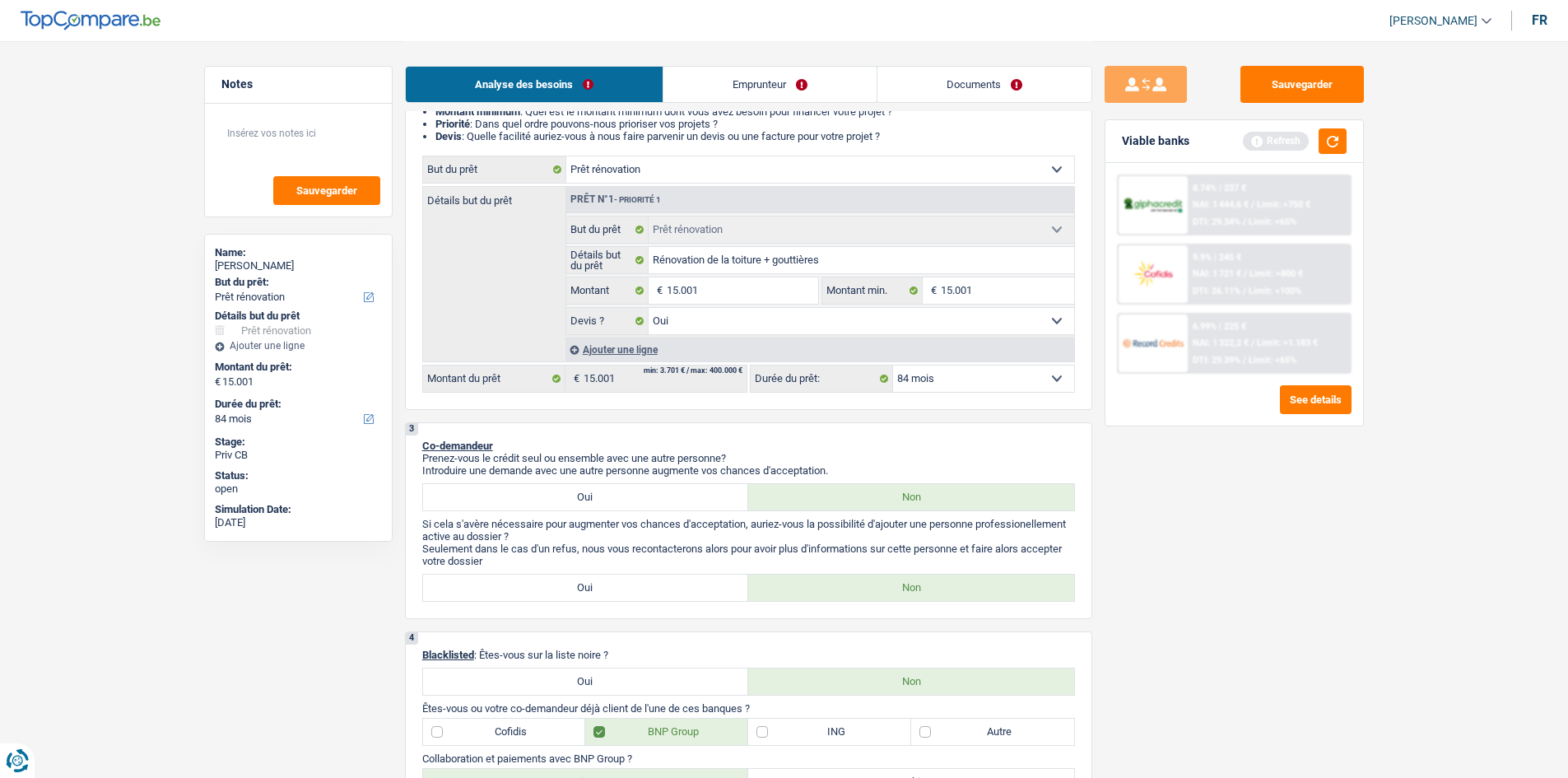
scroll to position [412, 0]
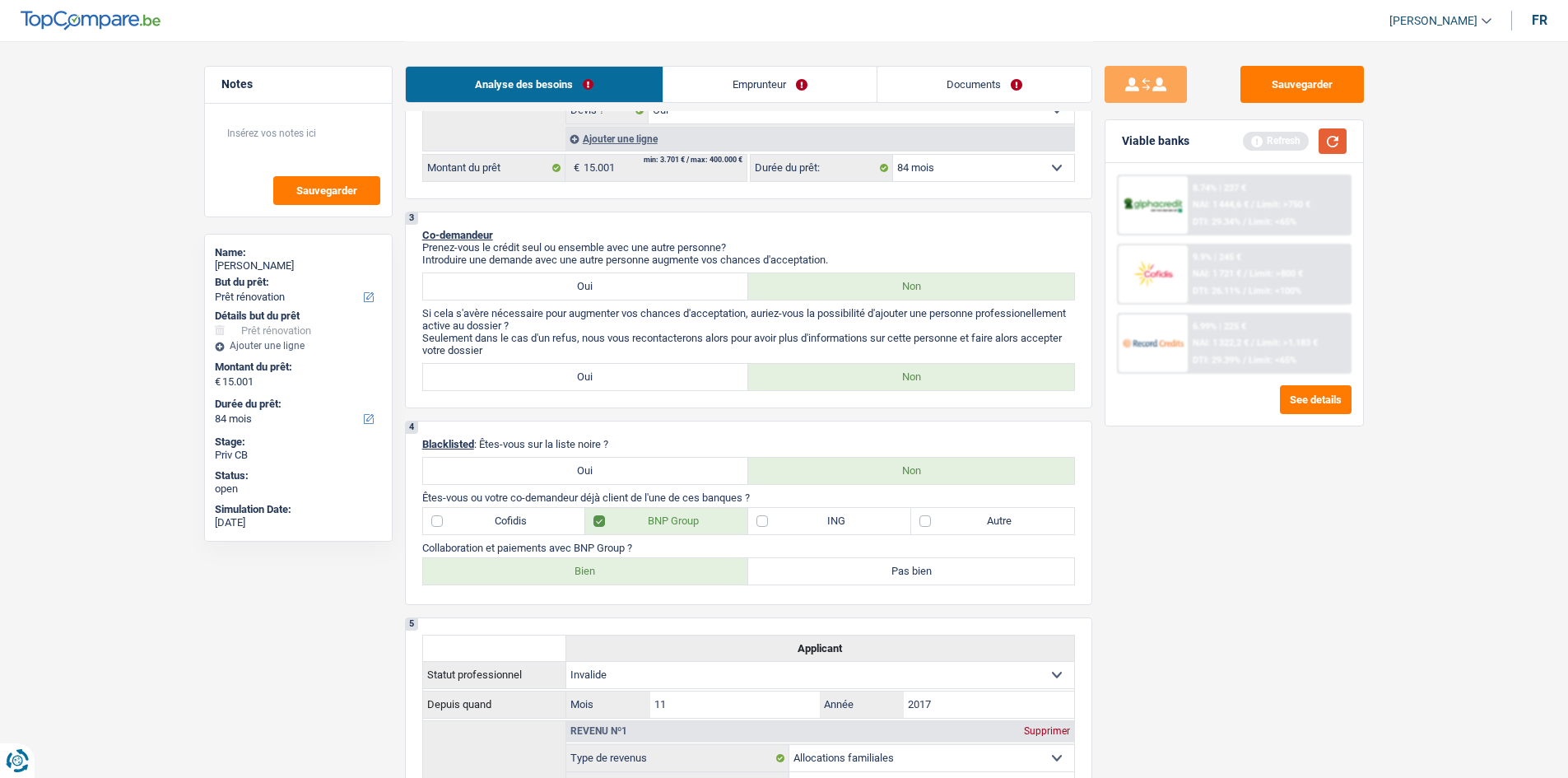
click at [1334, 135] on button "button" at bounding box center [1332, 141] width 28 height 25
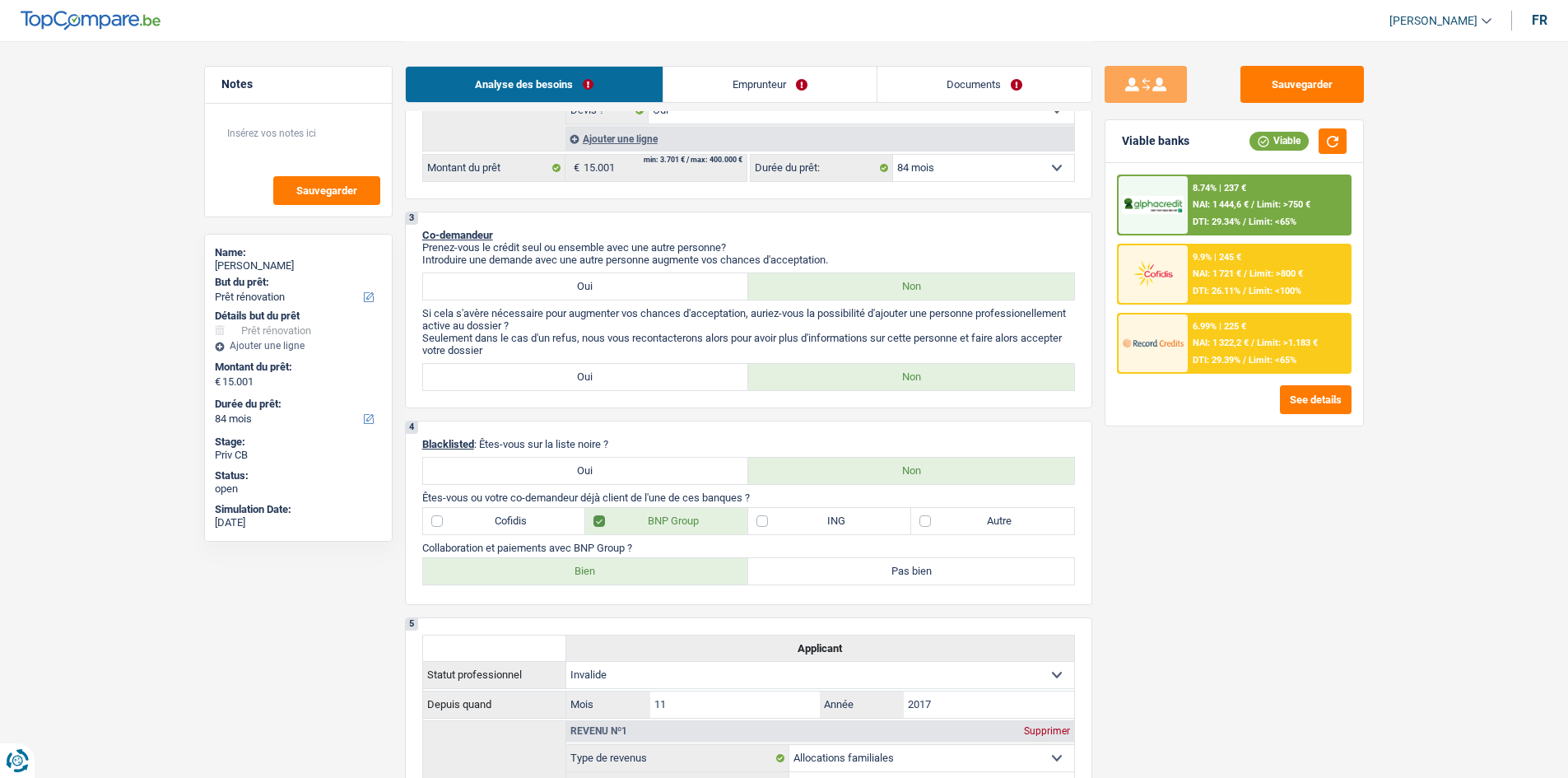
click at [1003, 173] on select "12 mois 18 mois 24 mois 30 mois 36 mois 42 mois 48 mois 60 mois 72 mois 84 mois…" at bounding box center [983, 168] width 181 height 26
click at [893, 155] on select "12 mois 18 mois 24 mois 30 mois 36 mois 42 mois 48 mois 60 mois 72 mois 84 mois…" at bounding box center [983, 168] width 181 height 26
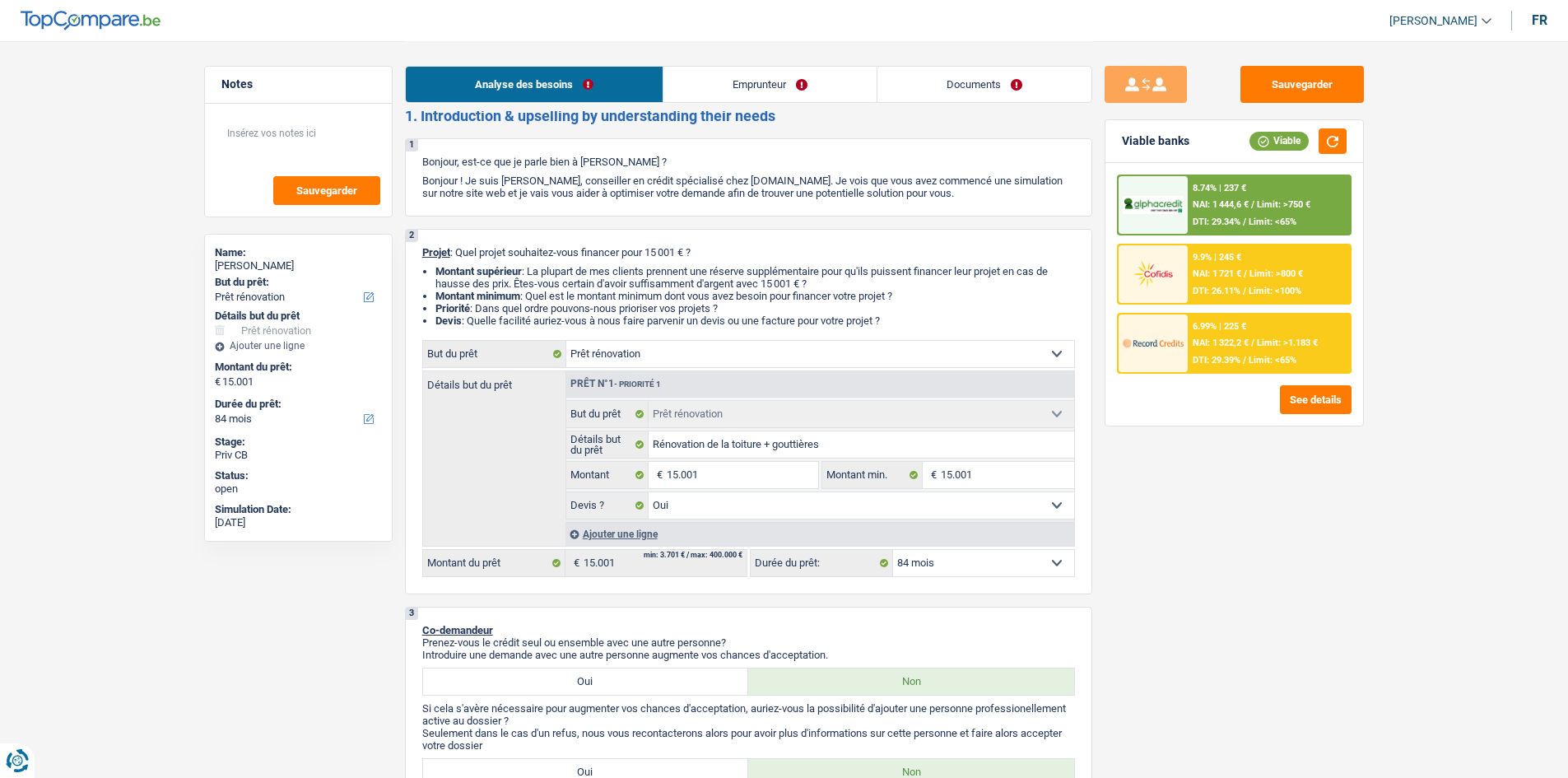
scroll to position [0, 0]
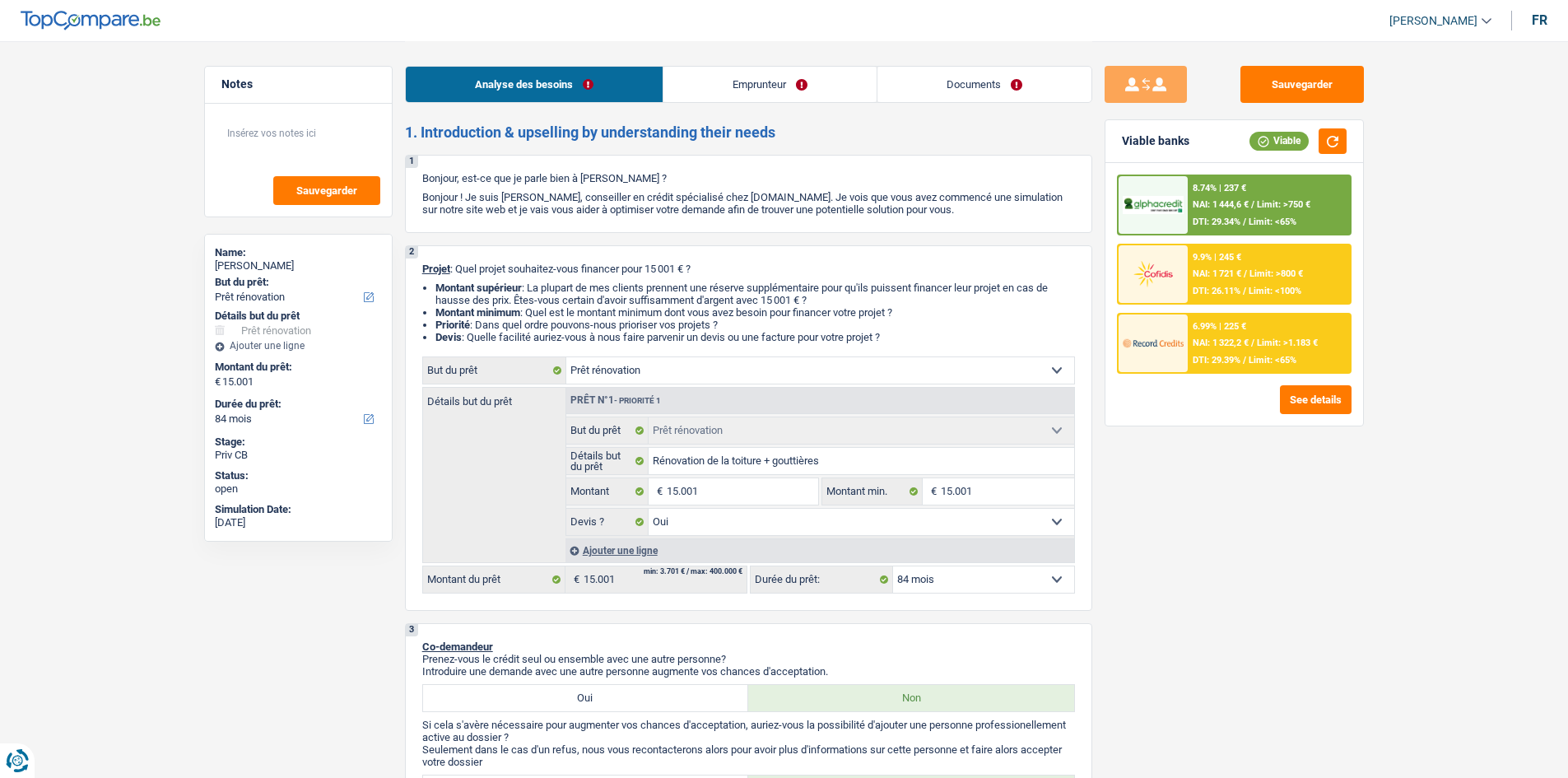
click at [1276, 340] on span "Limit: >1.183 €" at bounding box center [1287, 343] width 61 height 10
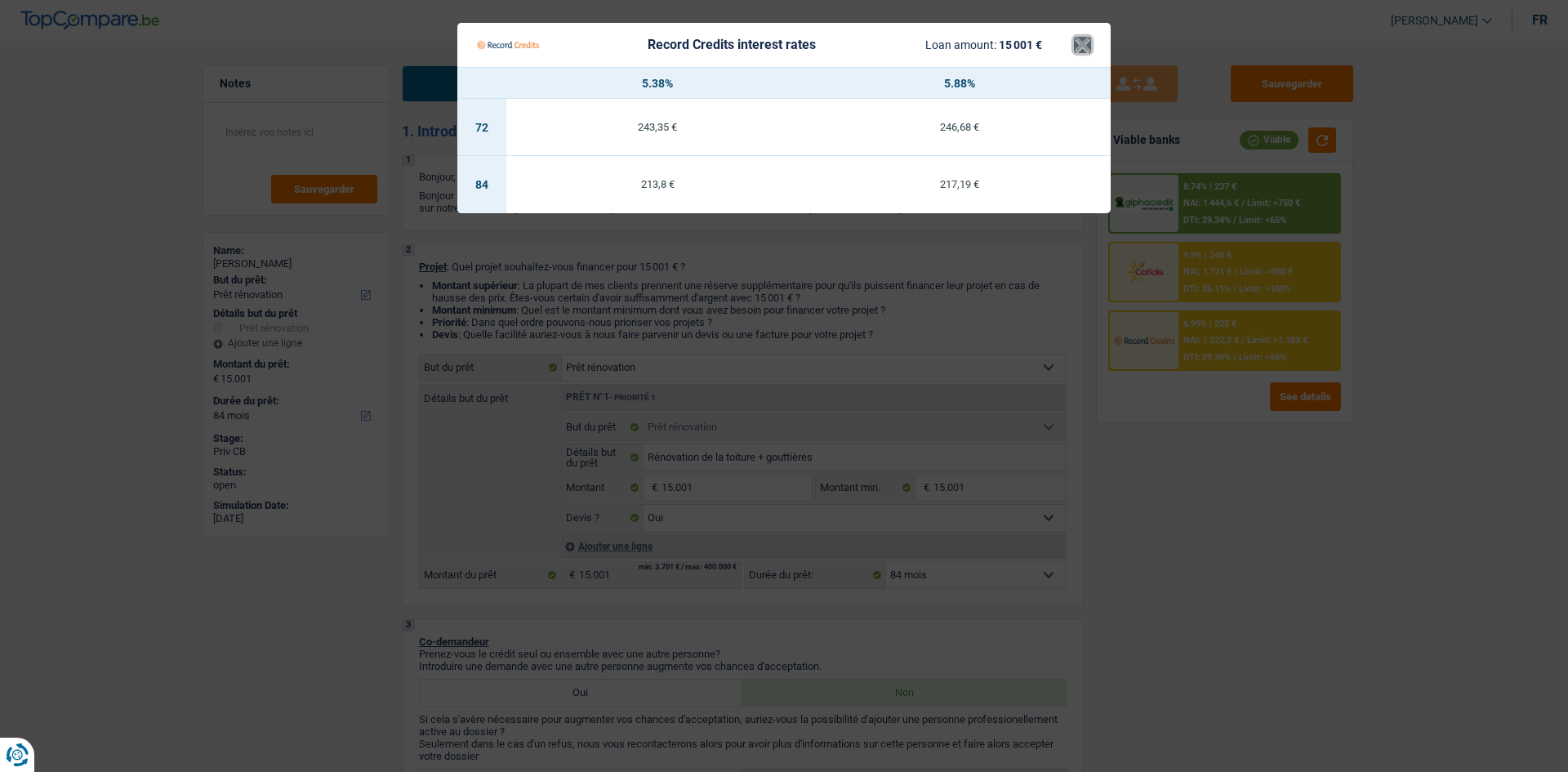
click at [1086, 48] on button "×" at bounding box center [1082, 45] width 17 height 16
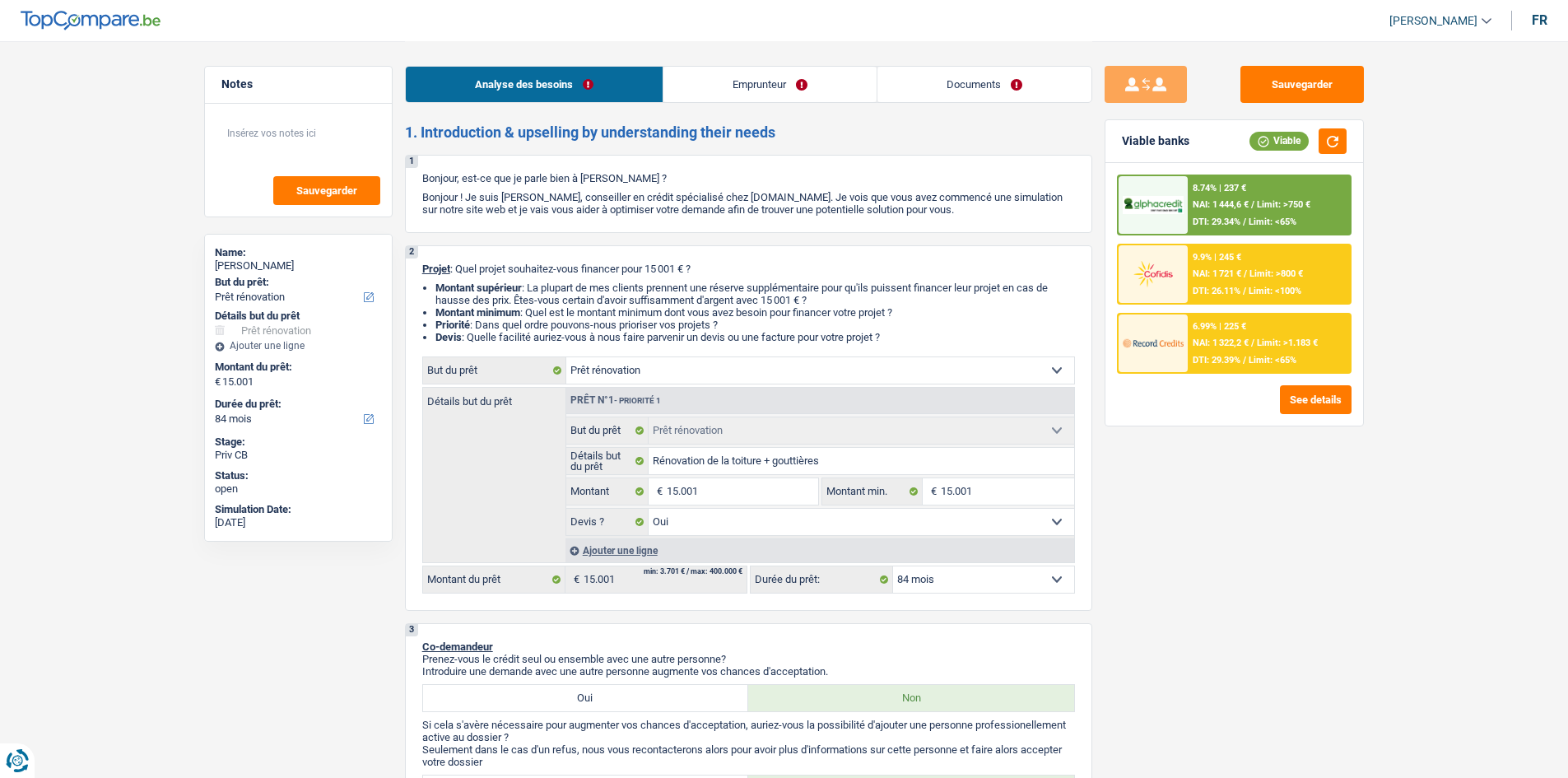
click at [1250, 188] on div "8.74% | 237 € NAI: 1 444,6 € / Limit: >750 € DTI: 29.34% / Limit: <65%" at bounding box center [1268, 205] width 162 height 57
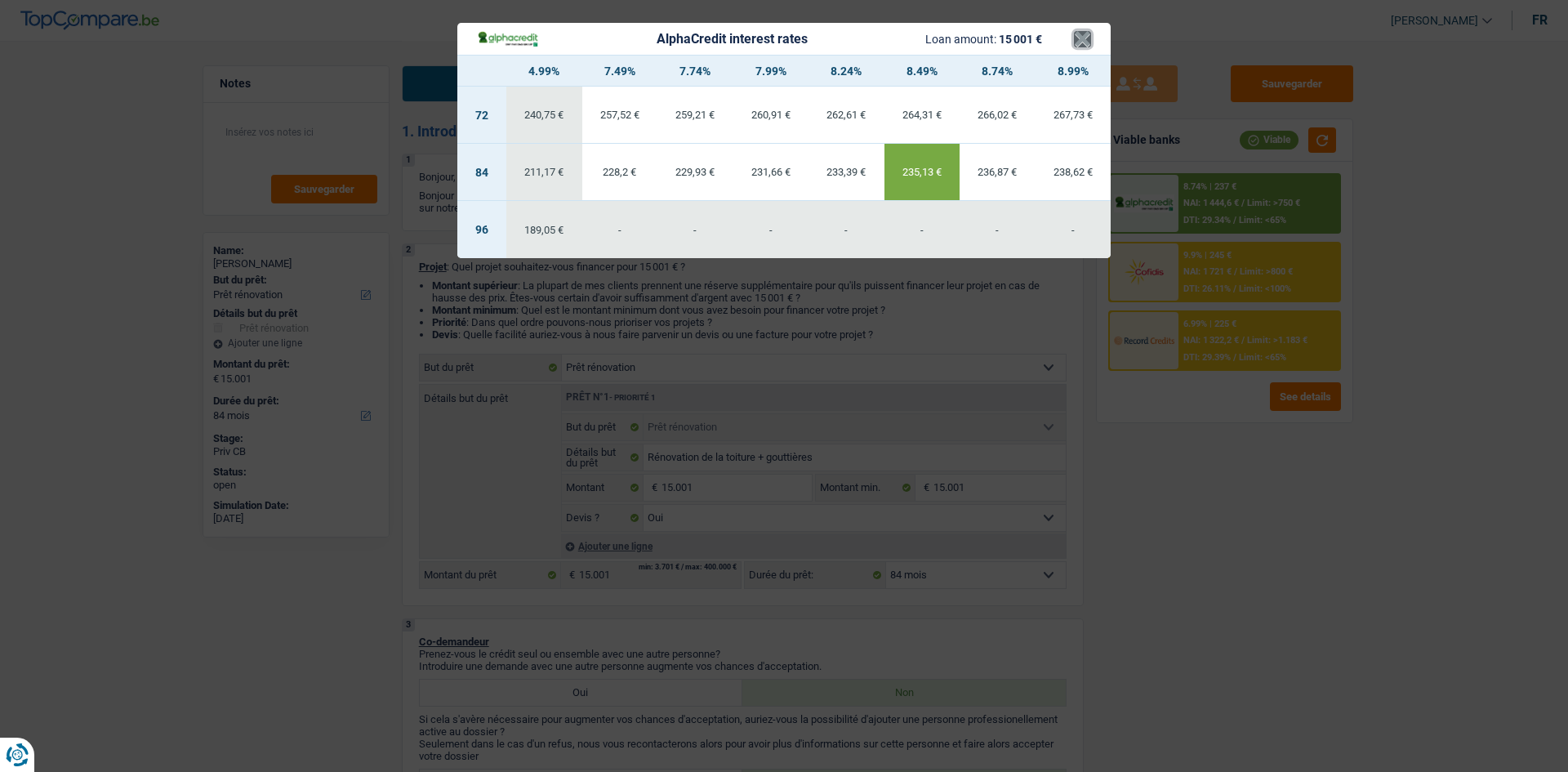
click at [1083, 47] on button "×" at bounding box center [1082, 39] width 17 height 16
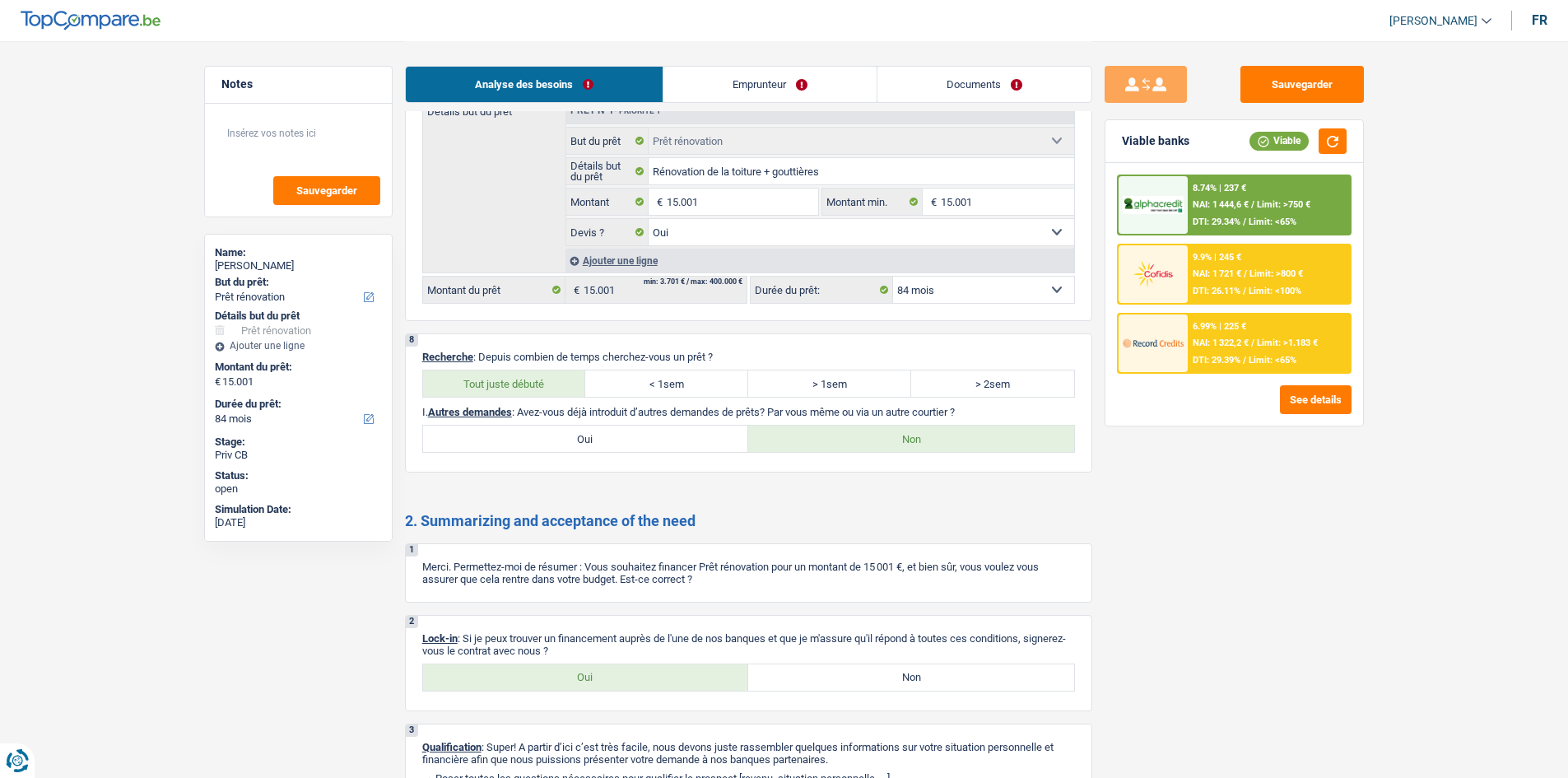
scroll to position [1948, 0]
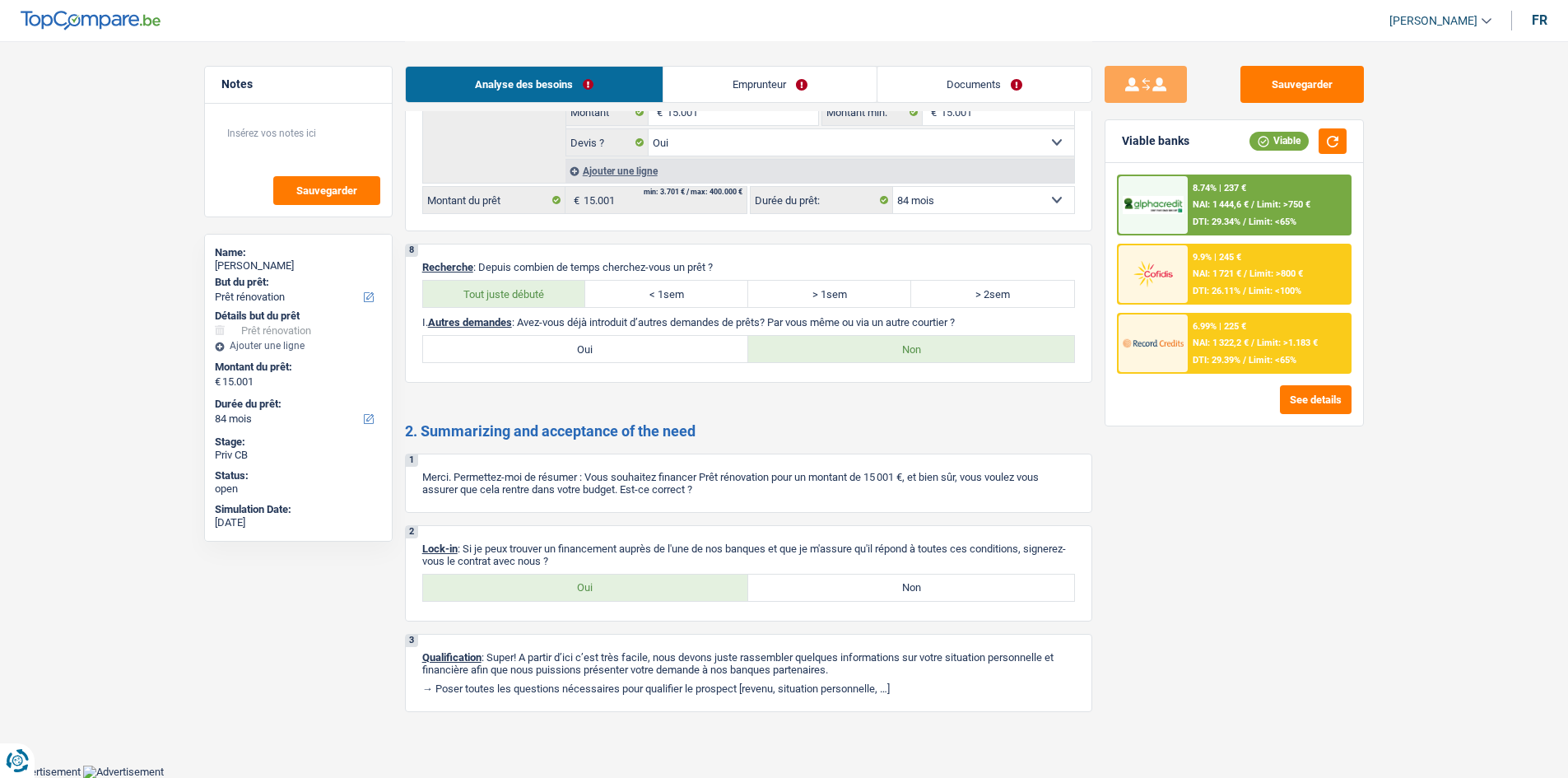
click at [599, 577] on label "Oui" at bounding box center [585, 588] width 326 height 26
click at [599, 577] on input "Oui" at bounding box center [585, 588] width 326 height 26
radio input "true"
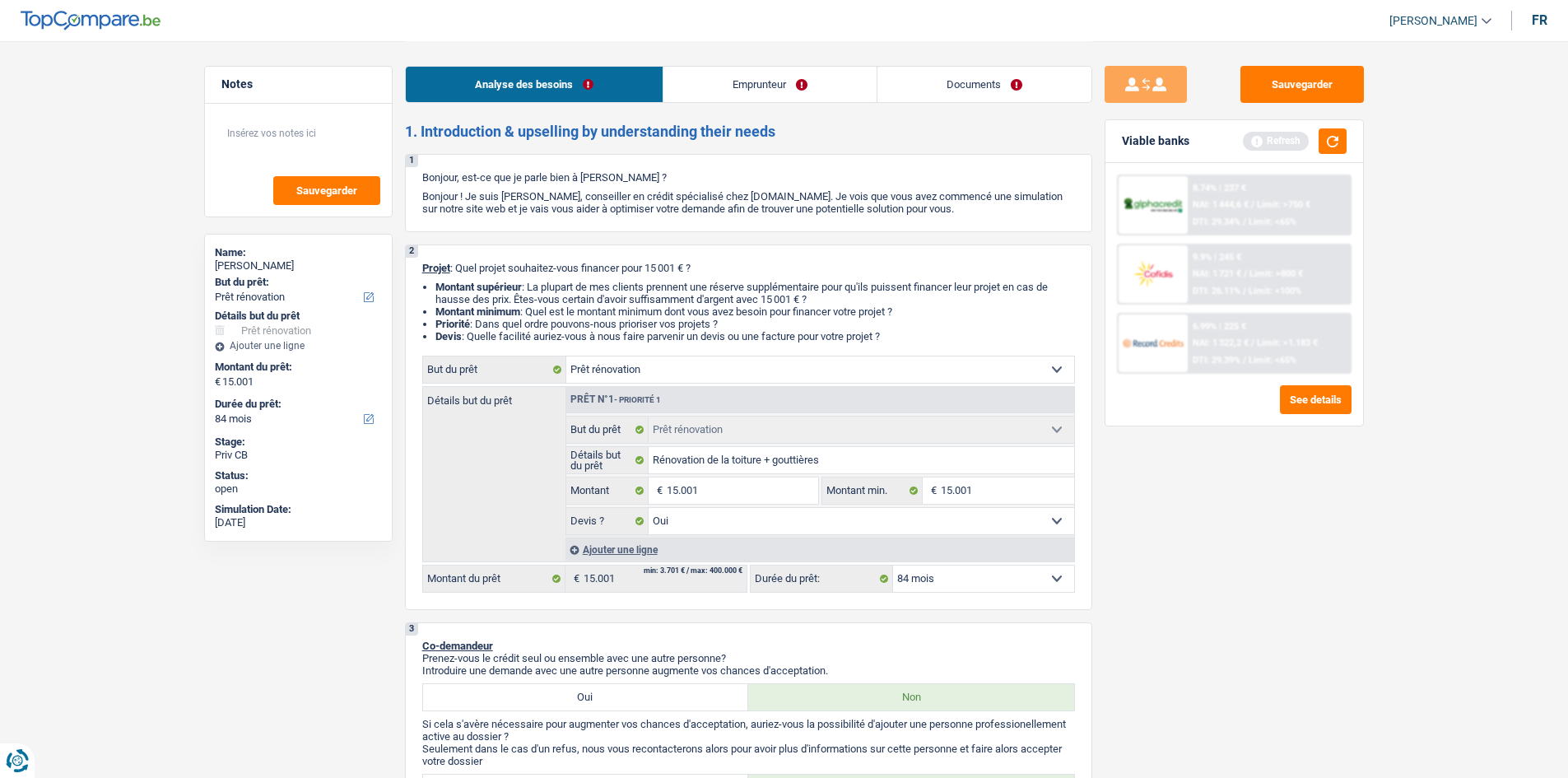
scroll to position [0, 0]
click at [721, 485] on input "15.001" at bounding box center [741, 491] width 150 height 26
type input "1.500"
type input "150"
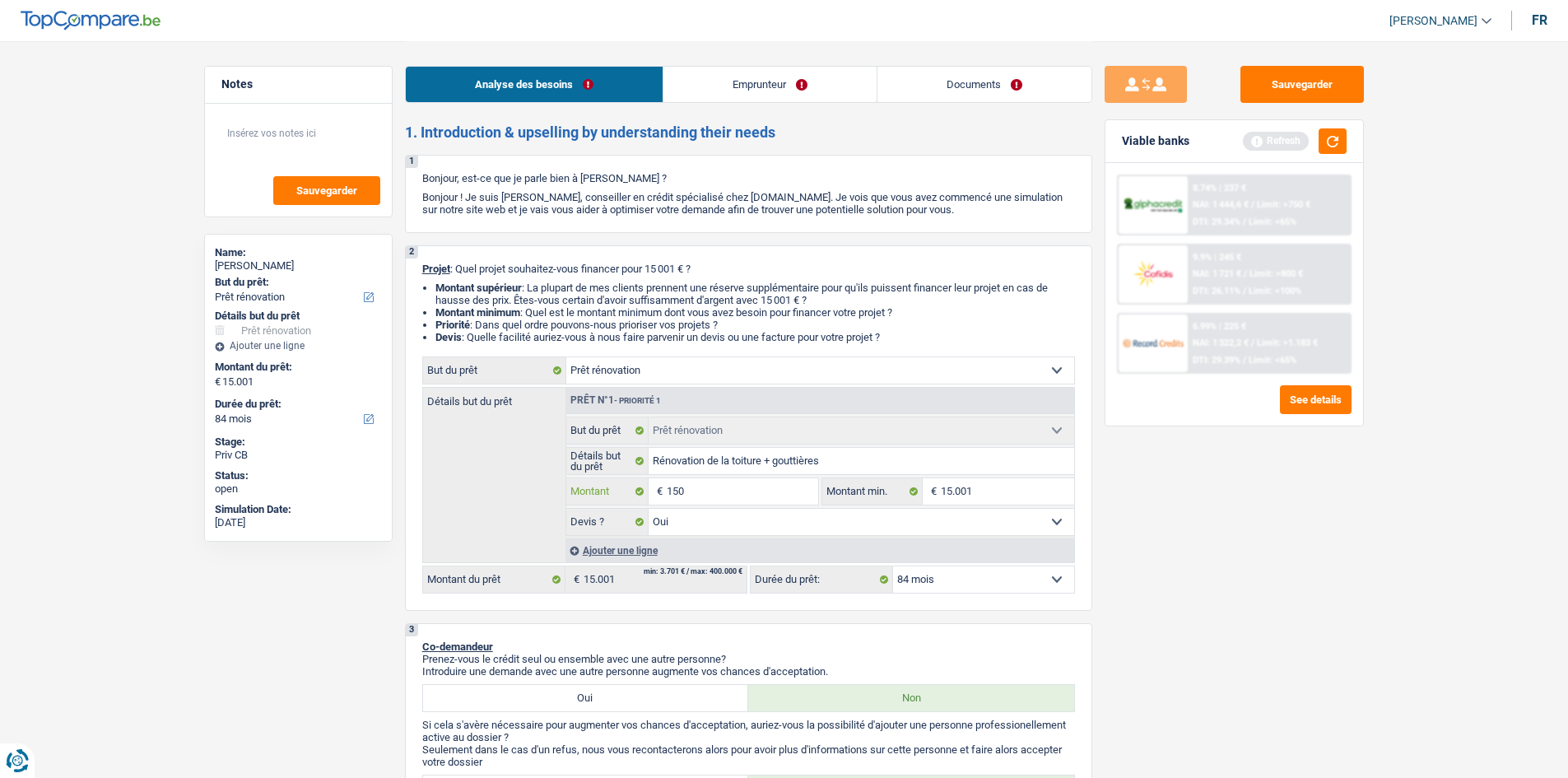
type input "150"
type input "15"
type input "1"
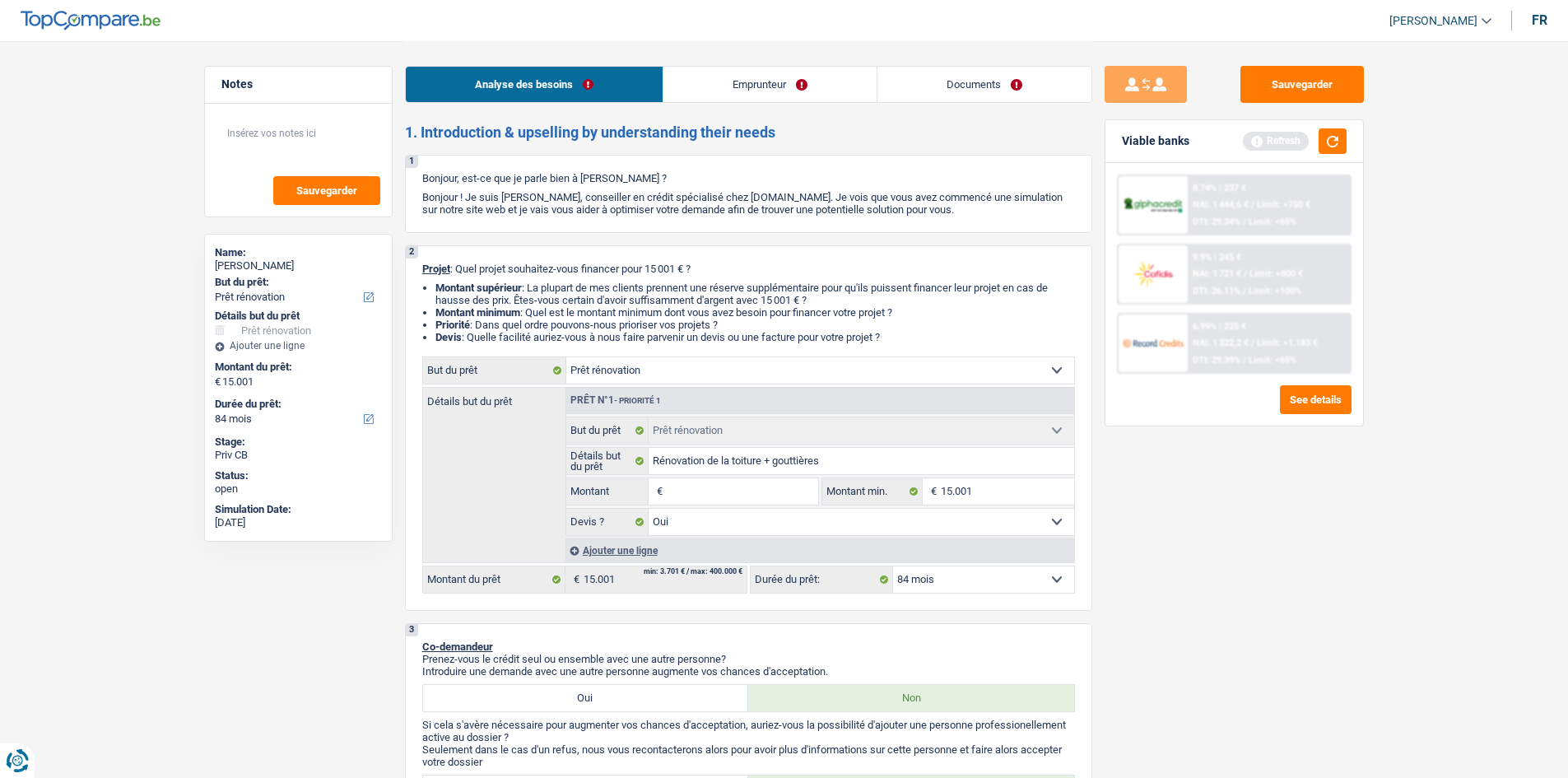
type input "2"
type input "20"
type input "200"
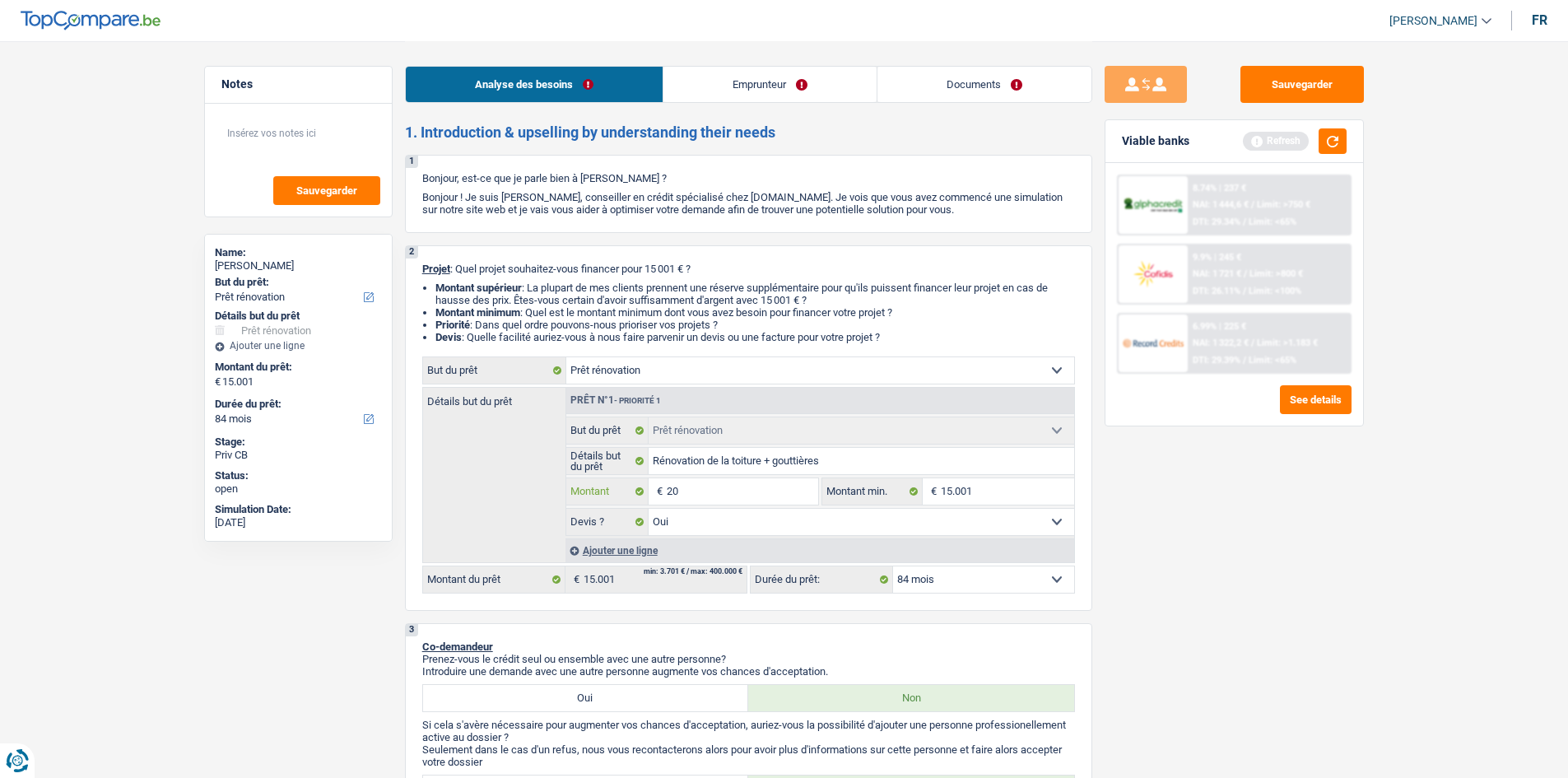
type input "200"
type input "2.000"
type input "20.000"
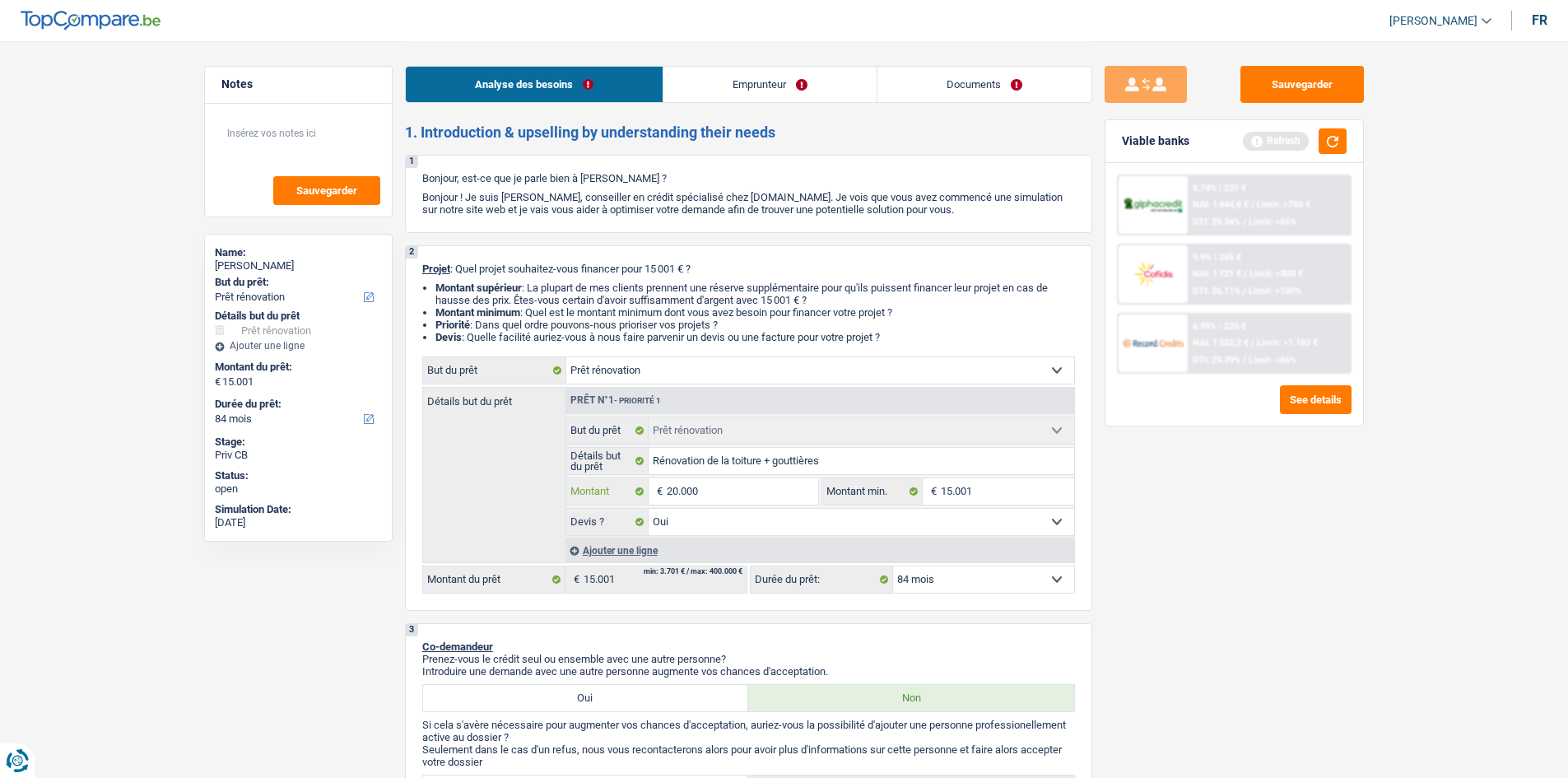
type input "20.000"
click at [998, 492] on input "15.001" at bounding box center [1007, 491] width 134 height 26
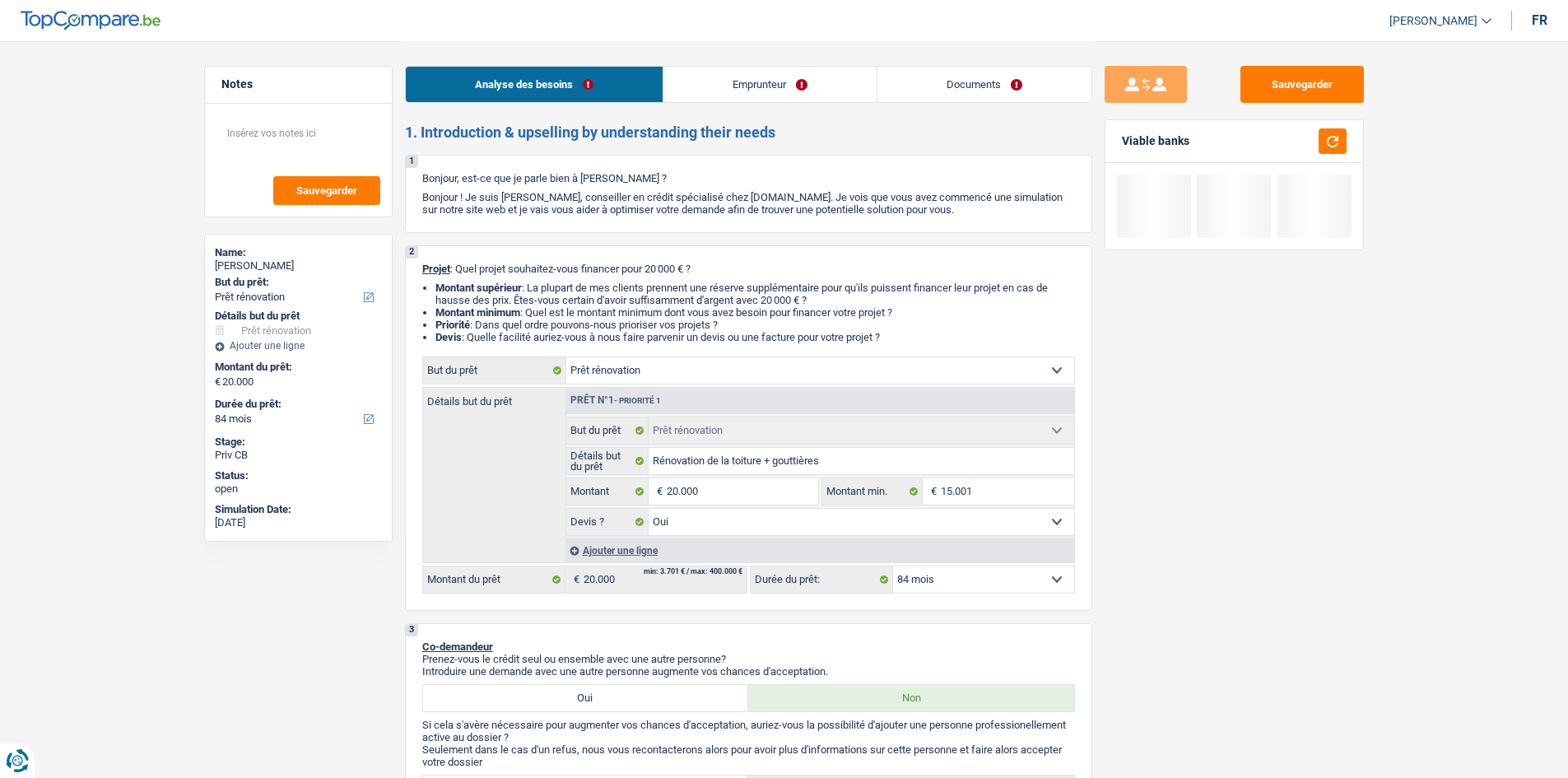
click at [1219, 560] on div "Sauvegarder Viable banks" at bounding box center [1234, 409] width 284 height 686
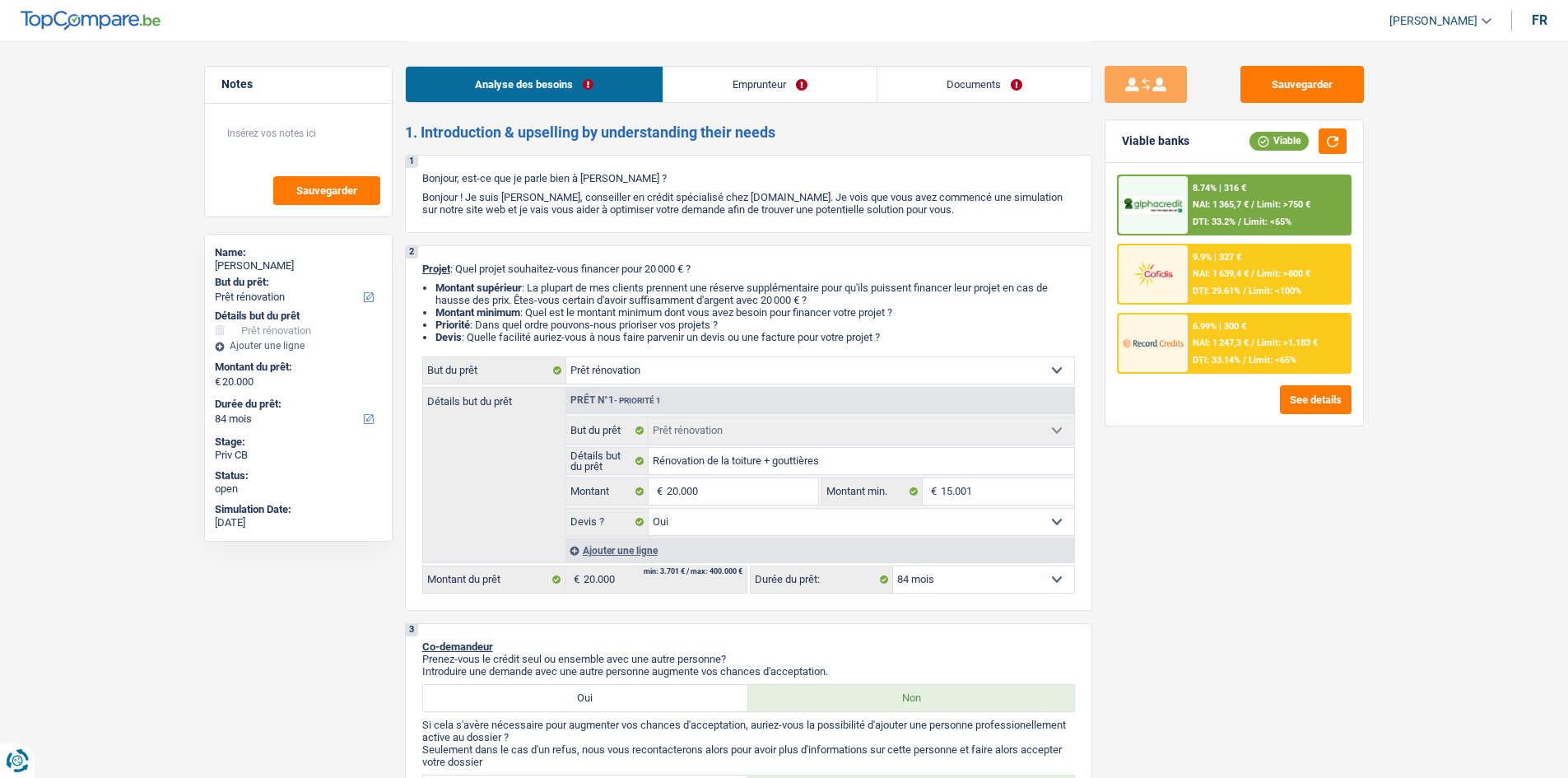
click at [1002, 589] on select "12 mois 18 mois 24 mois 30 mois 36 mois 42 mois 48 mois 60 mois 72 mois 84 mois…" at bounding box center [983, 579] width 181 height 26
click at [789, 502] on input "20.000" at bounding box center [741, 491] width 150 height 26
type input "2.000"
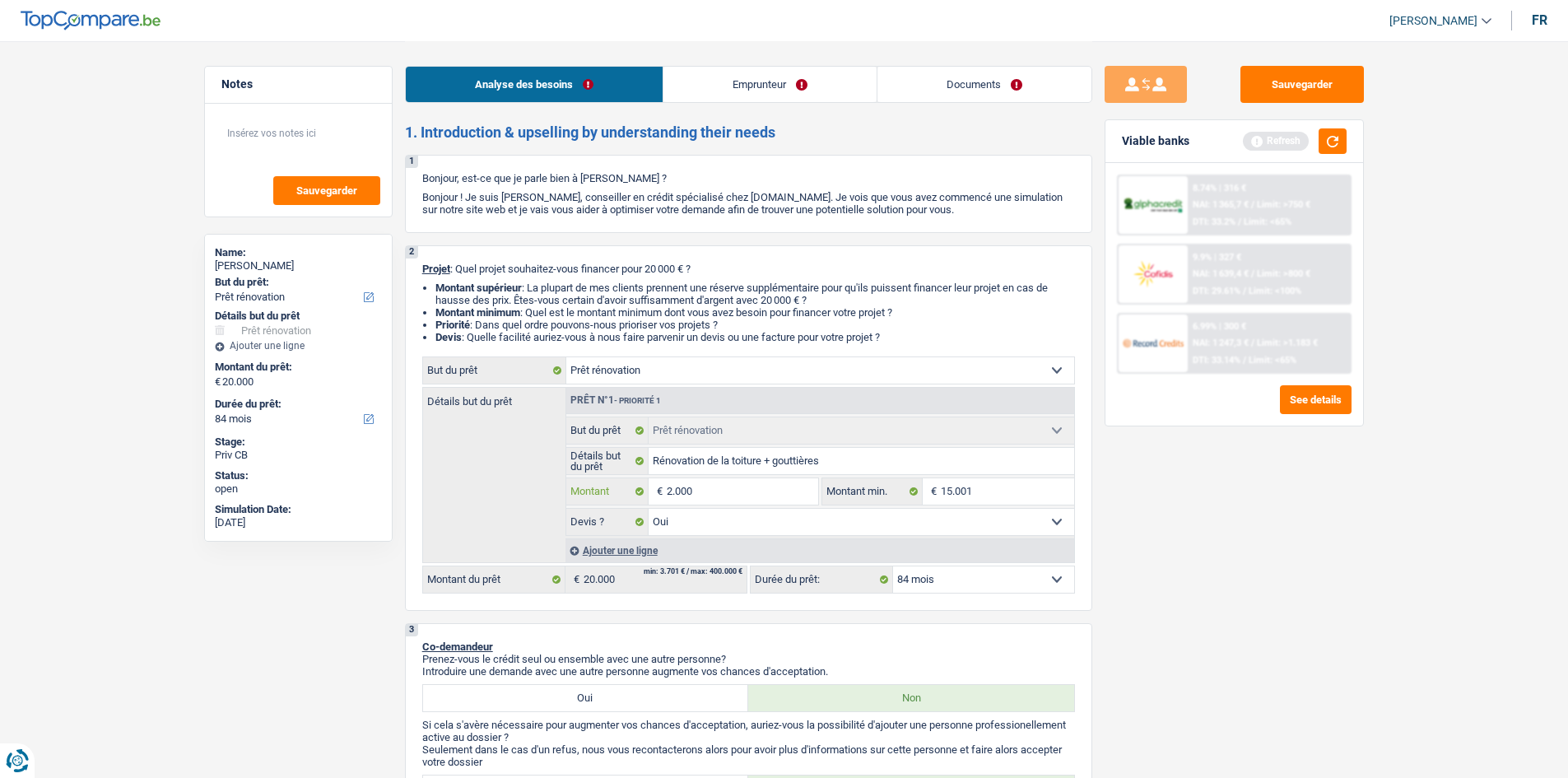
type input "20.001"
click at [1028, 571] on select "12 mois 18 mois 24 mois 30 mois 36 mois 42 mois 48 mois 60 mois 72 mois 84 mois…" at bounding box center [983, 579] width 181 height 26
type input "20.001"
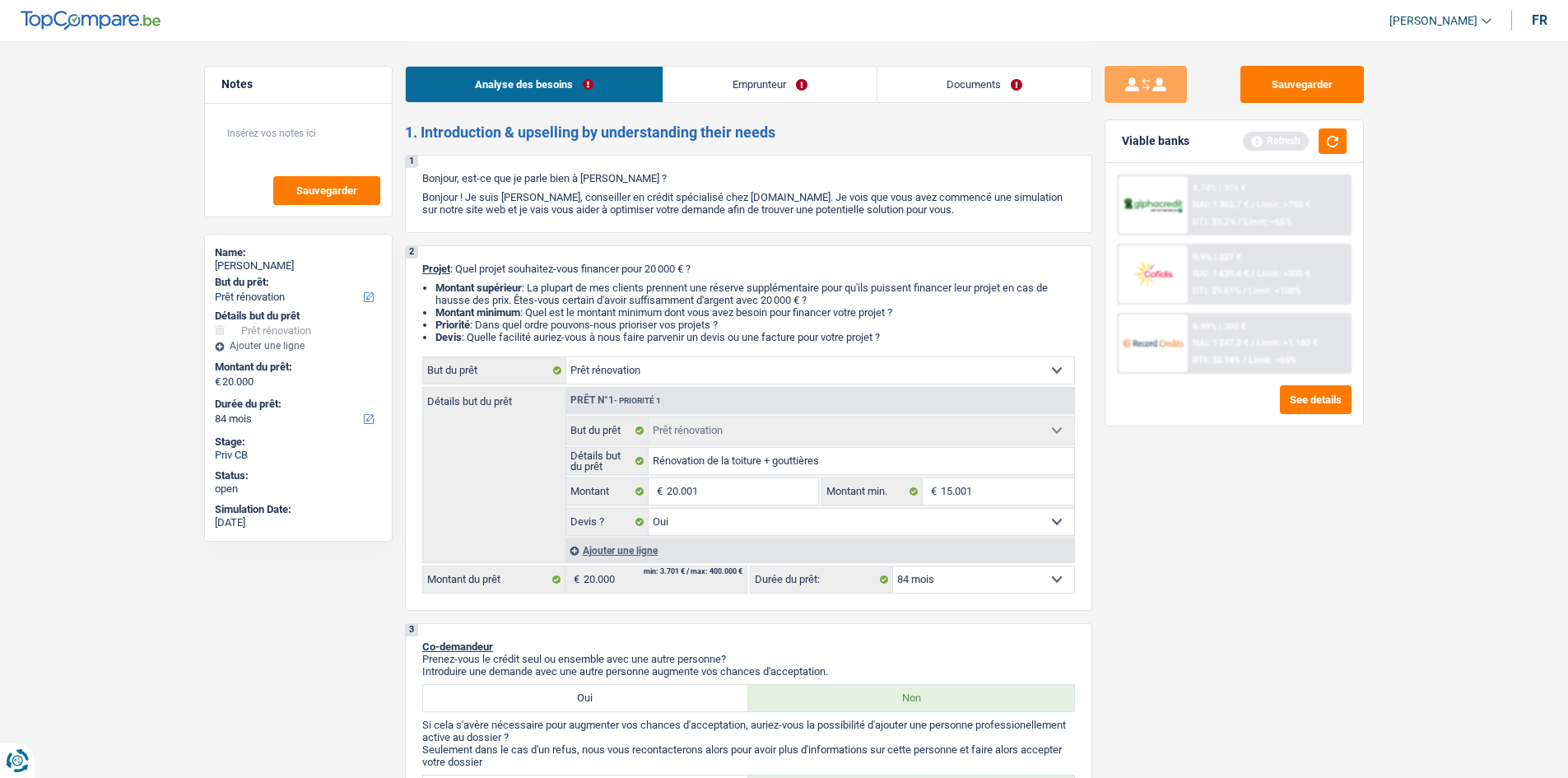
type input "20.001"
select select "120"
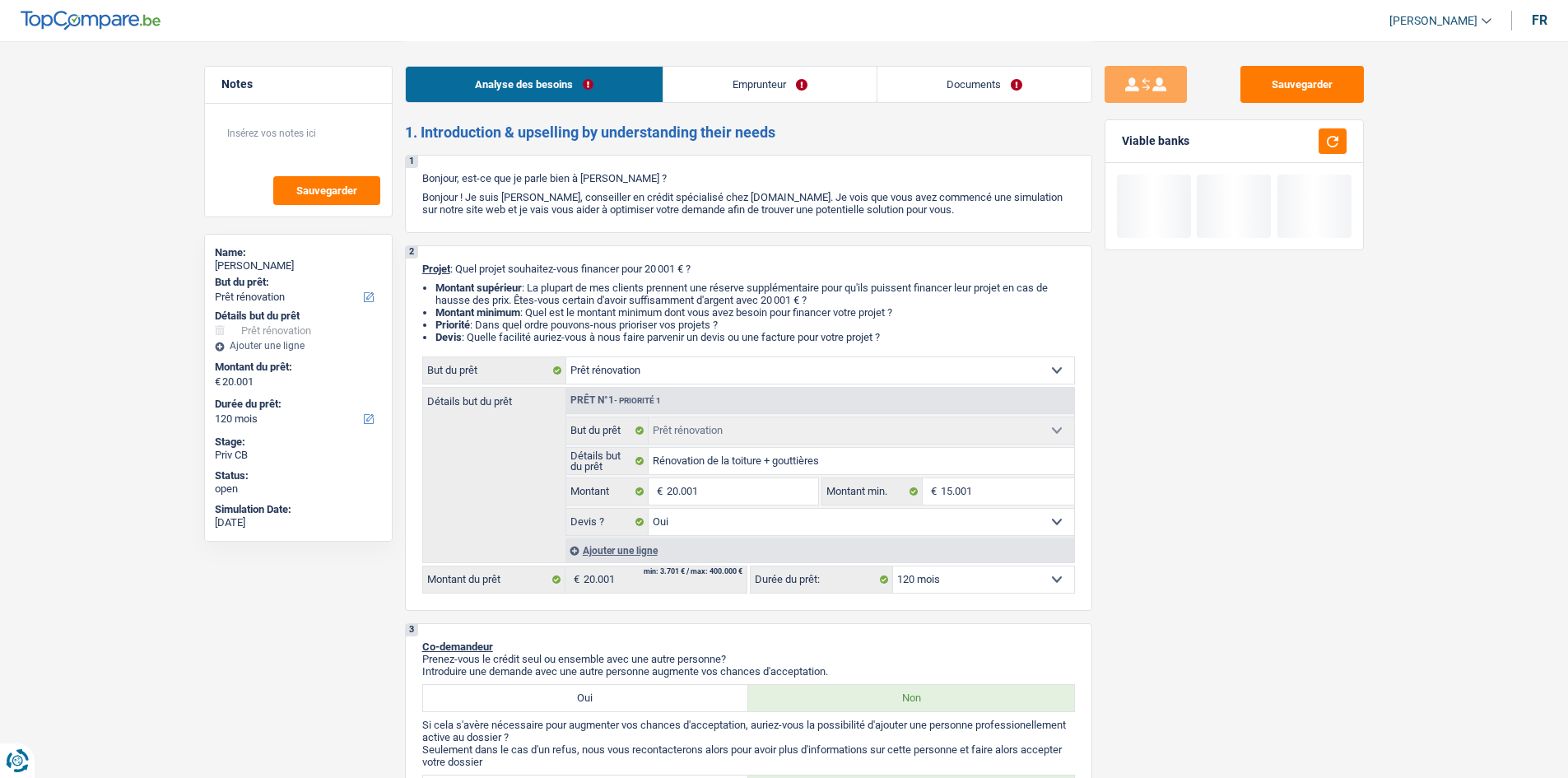
click at [1155, 553] on div "Sauvegarder Viable banks" at bounding box center [1234, 409] width 284 height 686
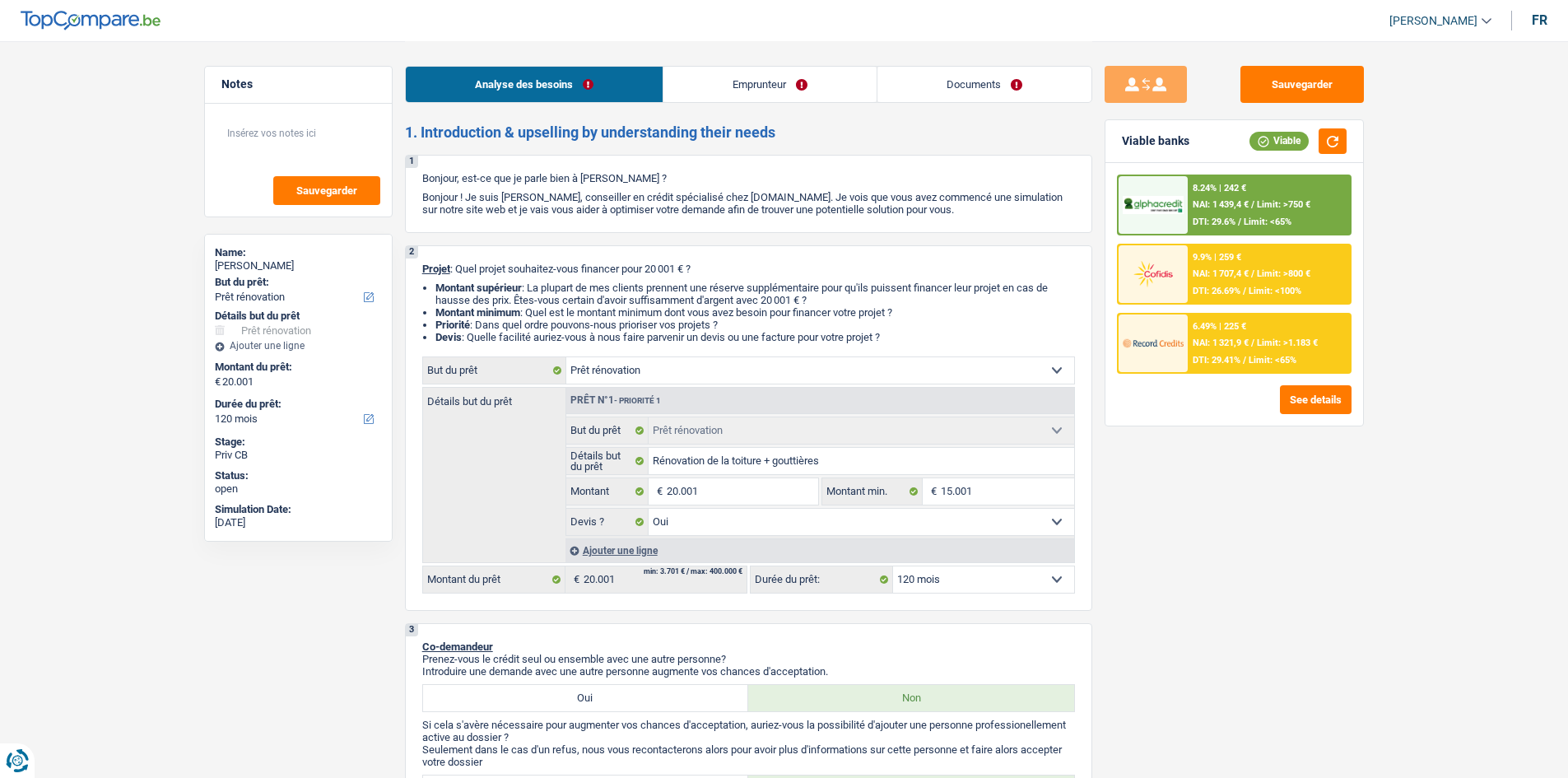
click at [1260, 337] on div "6.49% | 225 € NAI: 1 321,9 € / Limit: >1.183 € DTI: 29.41% / Limit: <65%" at bounding box center [1268, 343] width 162 height 57
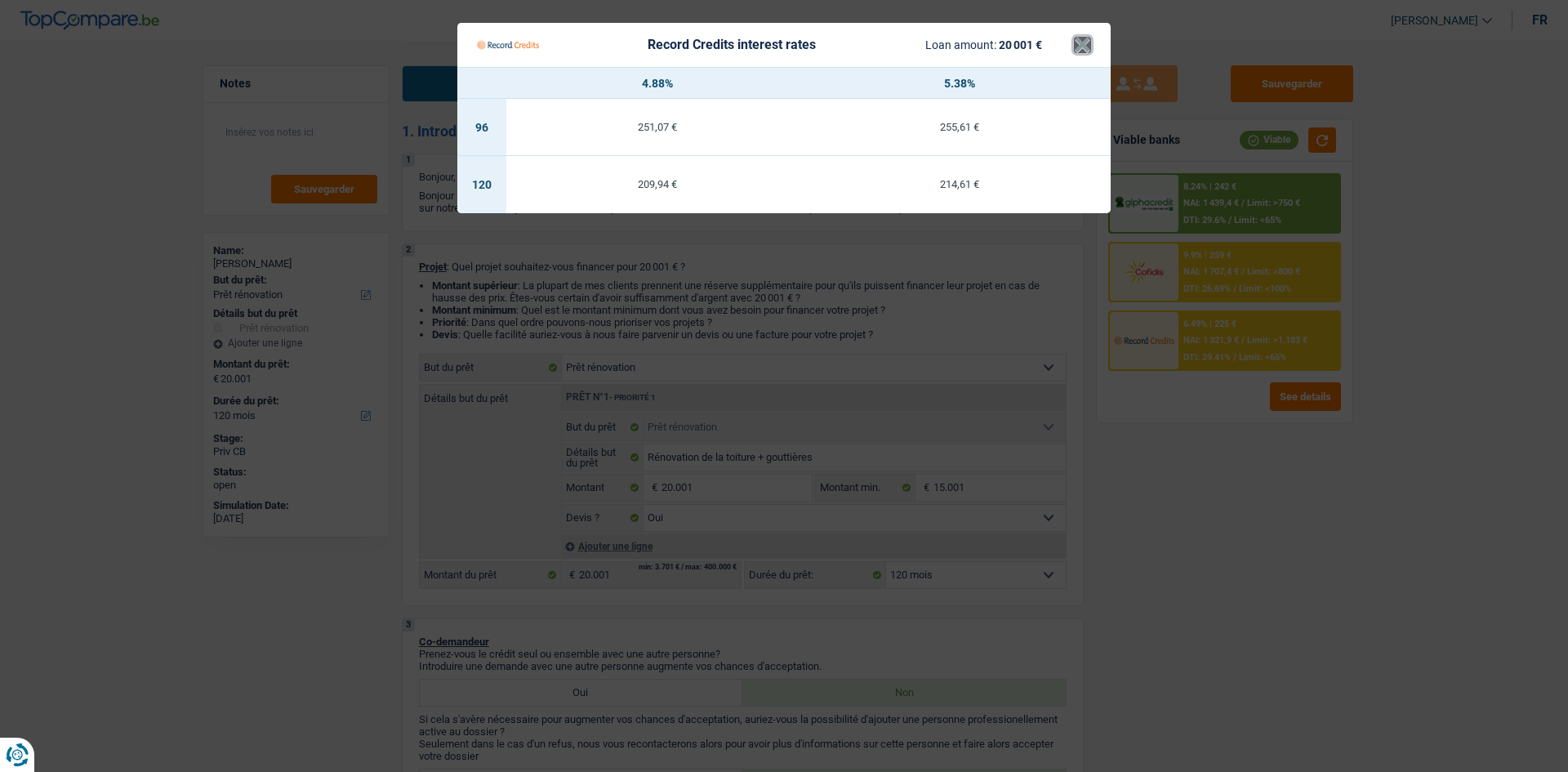
click at [1086, 51] on button "×" at bounding box center [1082, 45] width 17 height 16
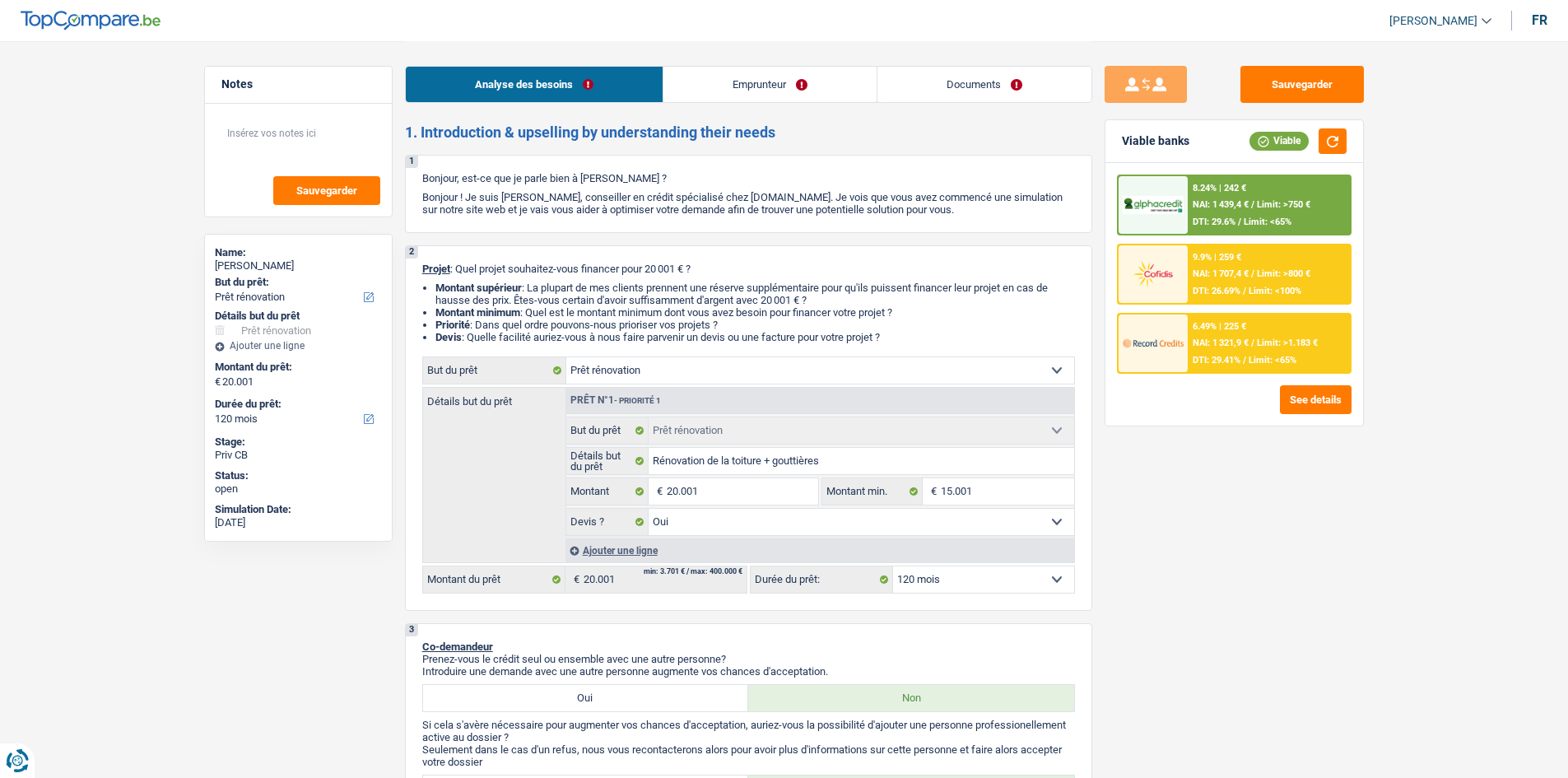
click at [1259, 200] on span "Limit: >750 €" at bounding box center [1283, 204] width 54 height 10
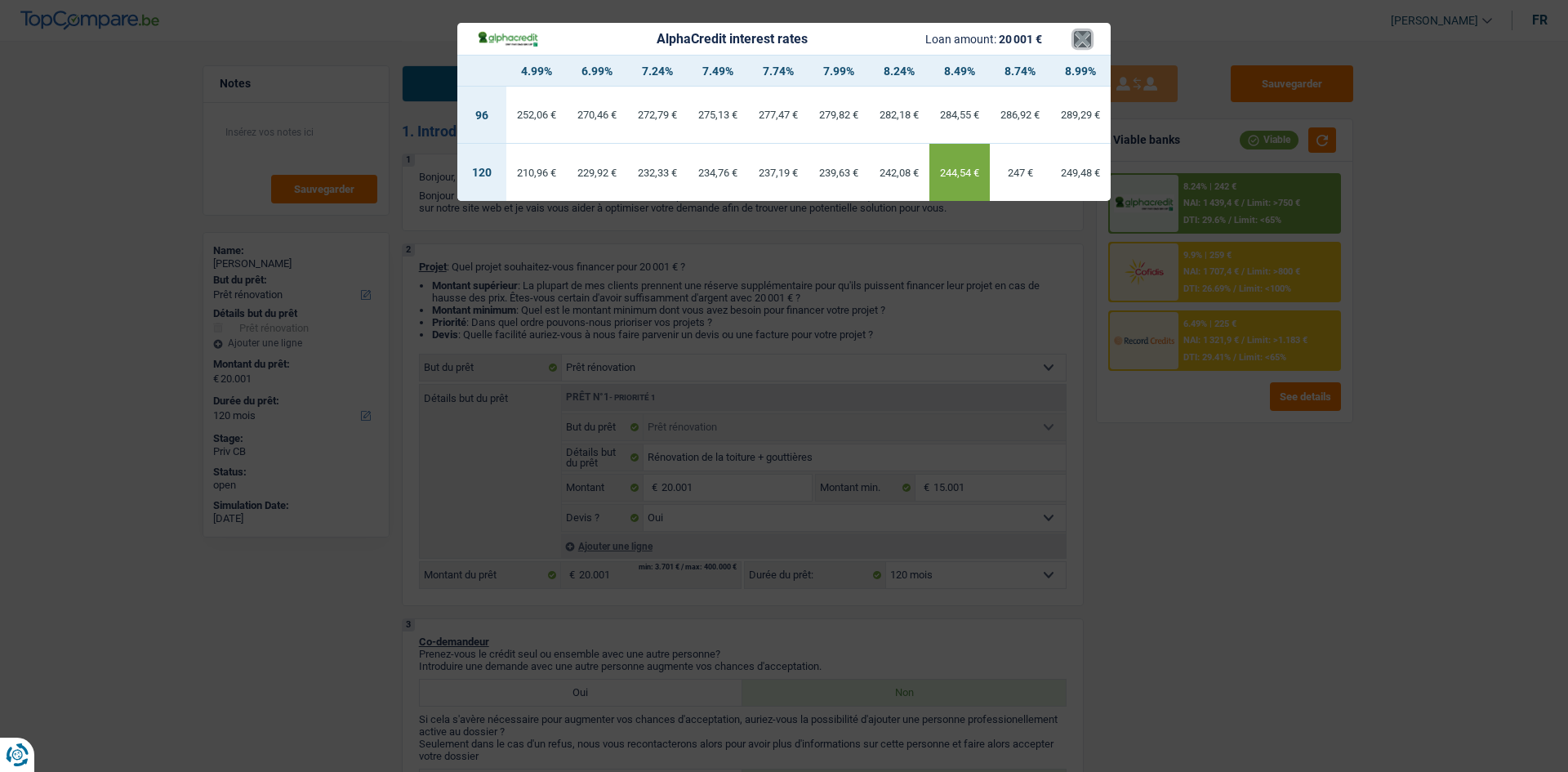
click at [1086, 39] on button "×" at bounding box center [1082, 39] width 17 height 16
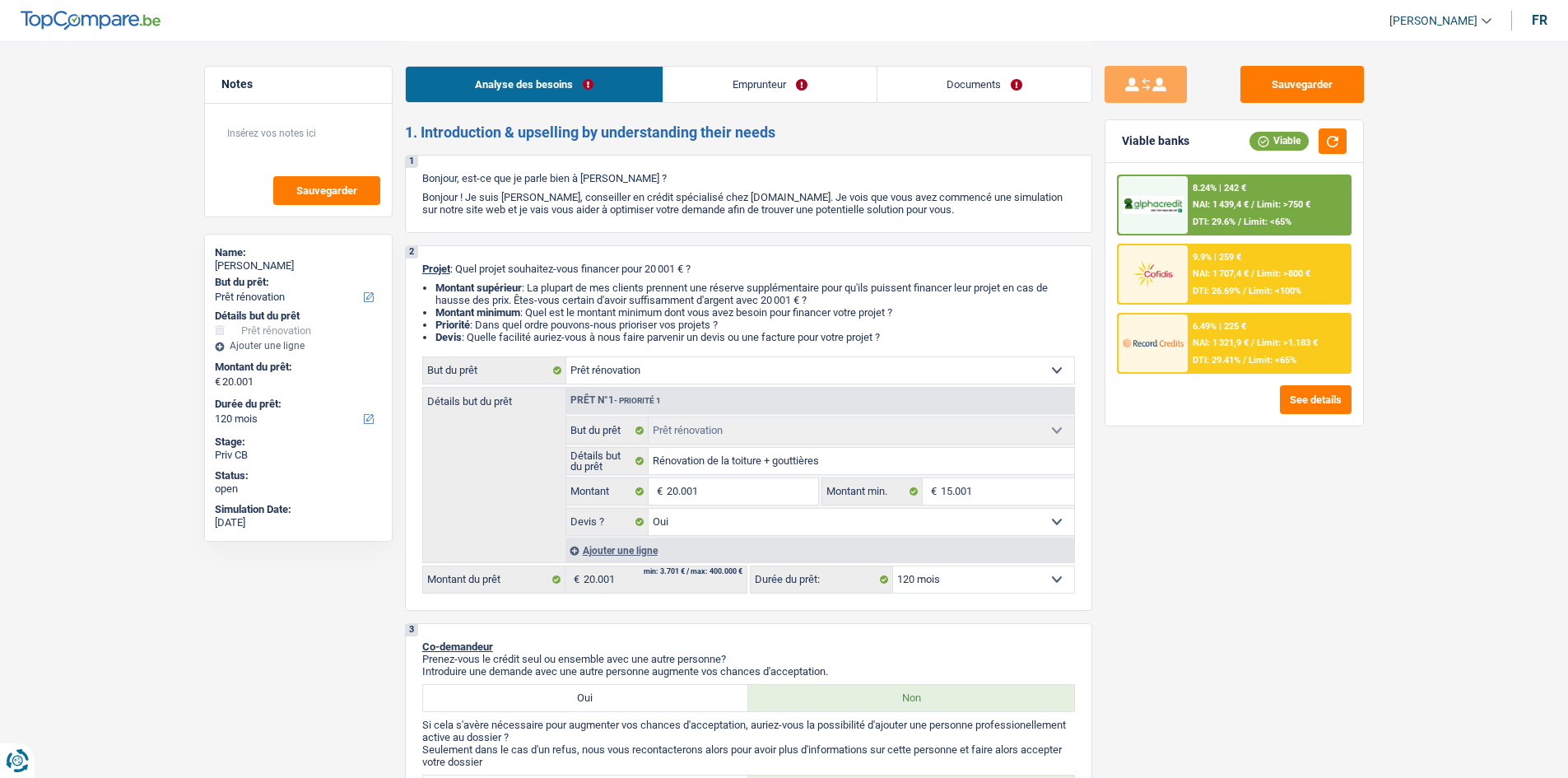
click at [1226, 350] on div "6.49% | 225 € NAI: 1 321,9 € / Limit: >1.183 € DTI: 29.41% / Limit: <65%" at bounding box center [1268, 343] width 162 height 57
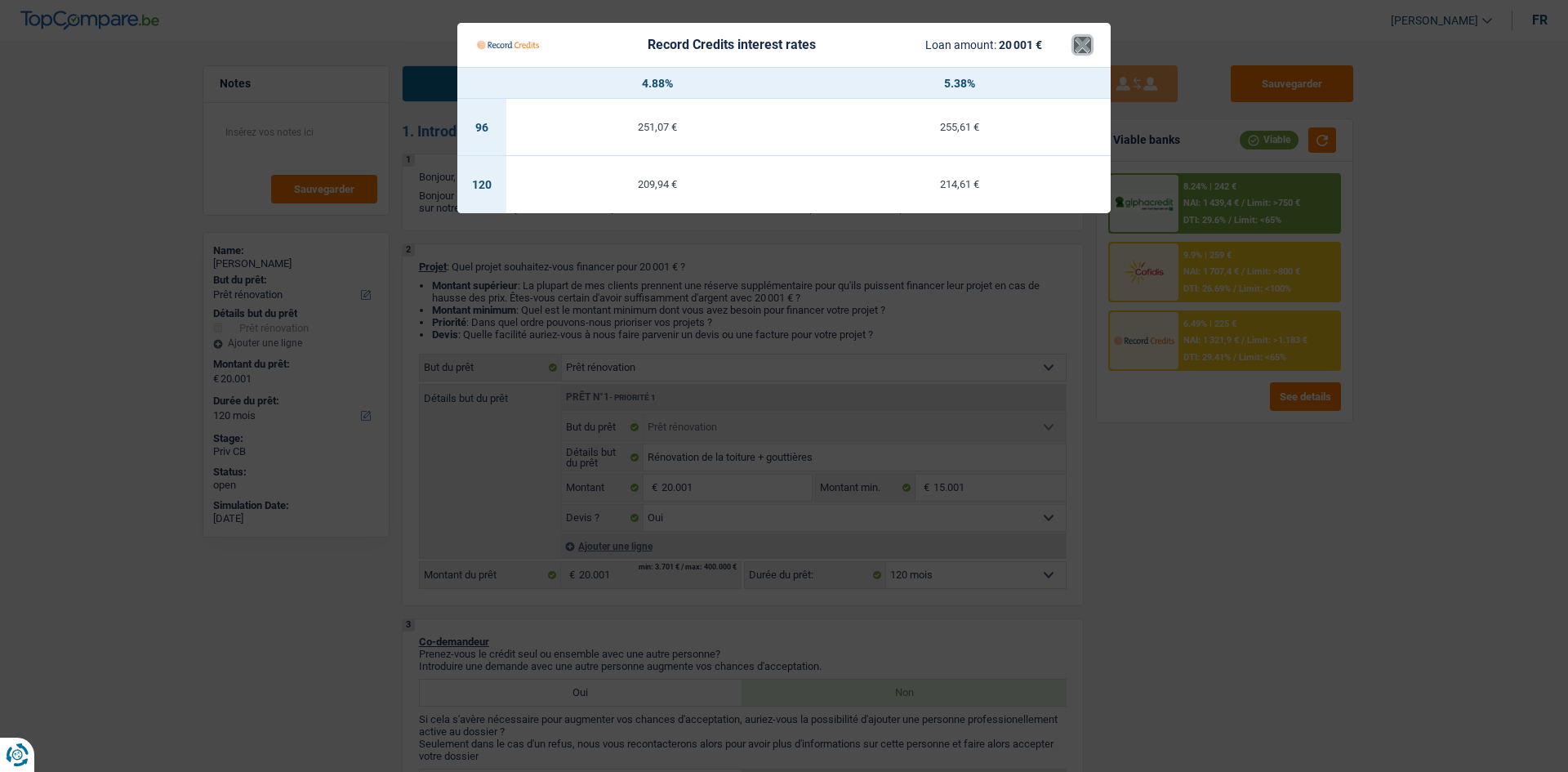
click at [1090, 42] on button "×" at bounding box center [1082, 45] width 17 height 16
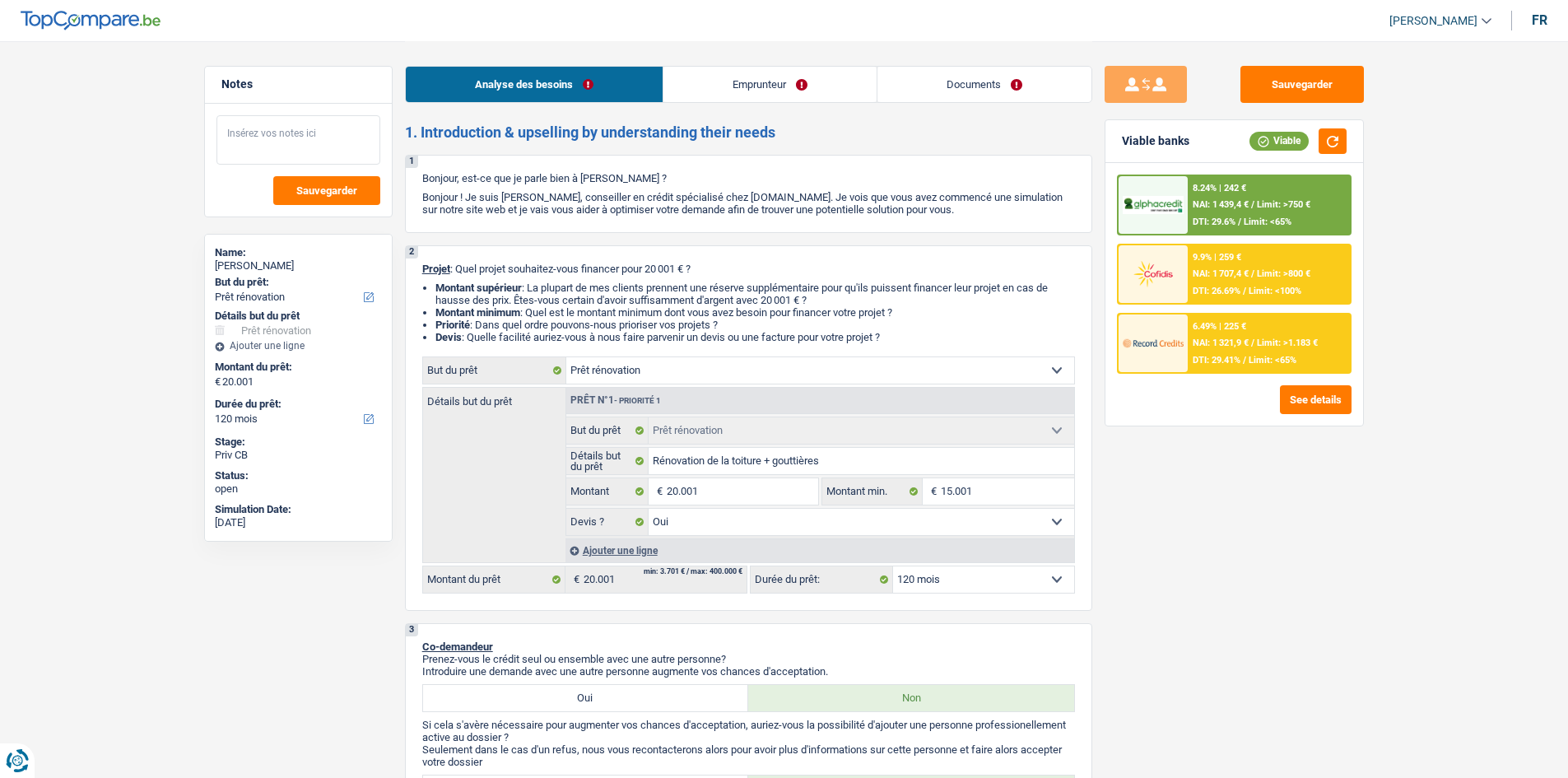
click at [264, 134] on textarea at bounding box center [298, 140] width 164 height 49
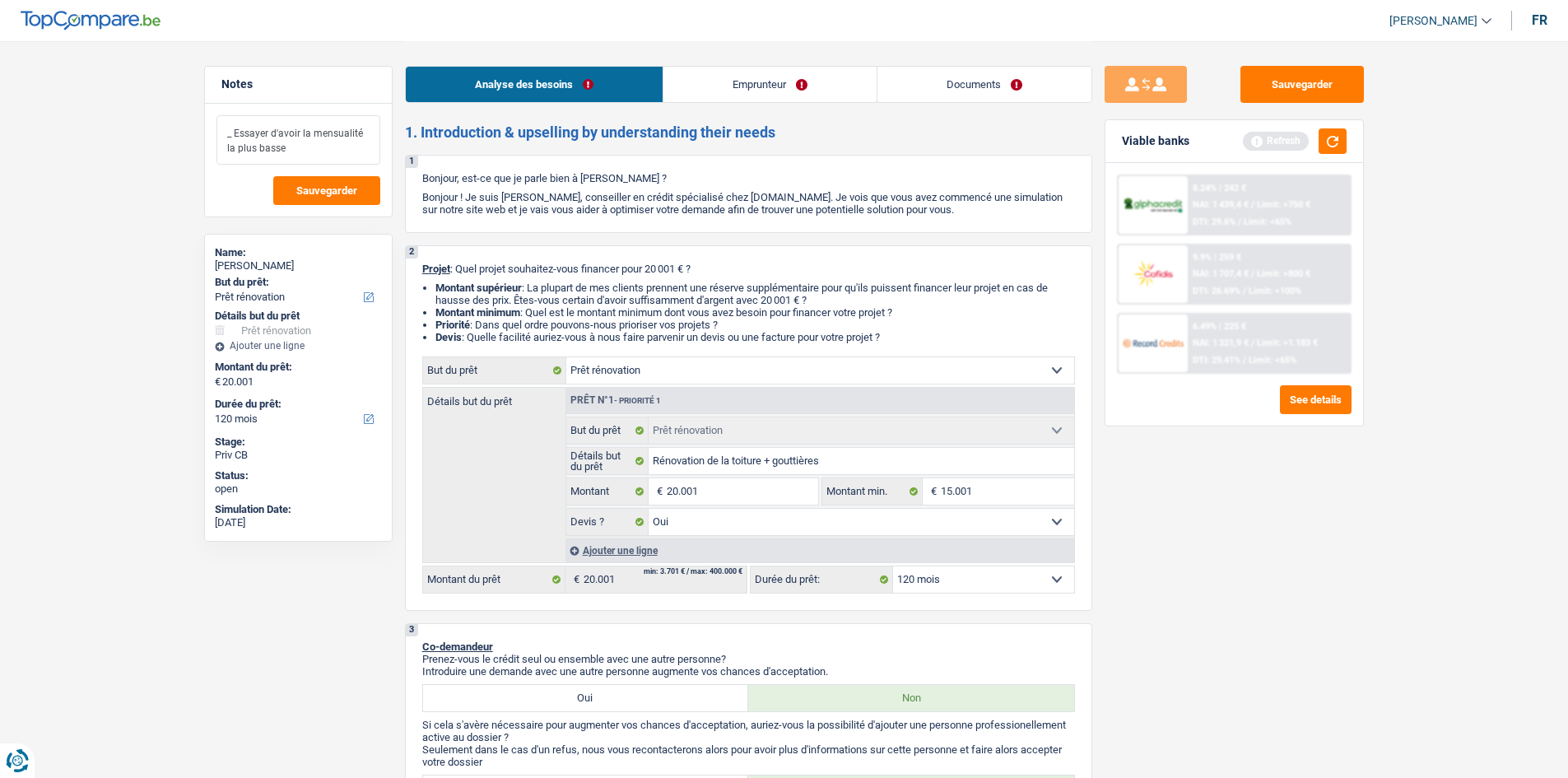
click at [232, 130] on textarea "_ Essayer d'avoir la mensualité la plus basse" at bounding box center [298, 140] width 164 height 49
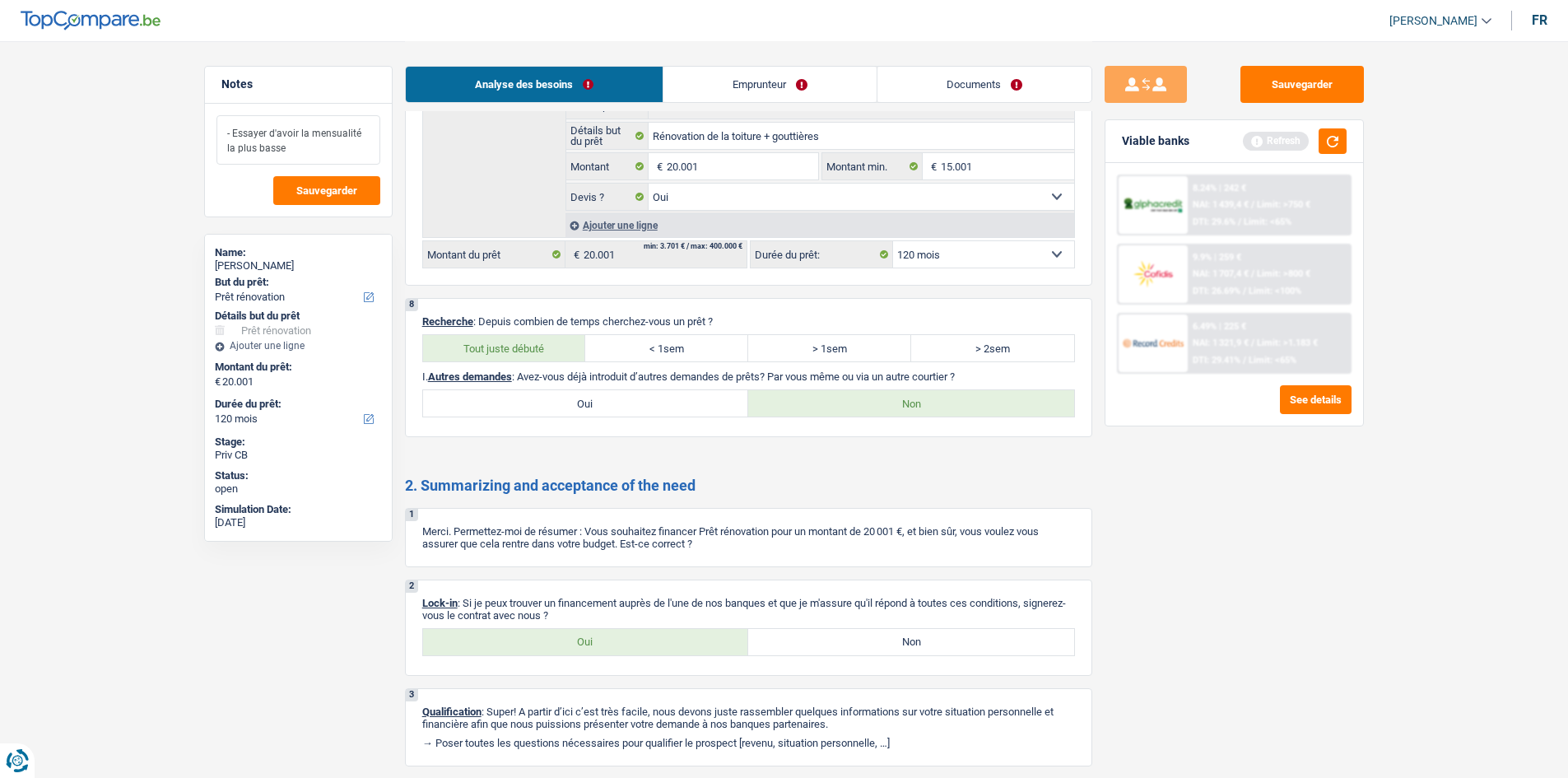
scroll to position [1948, 0]
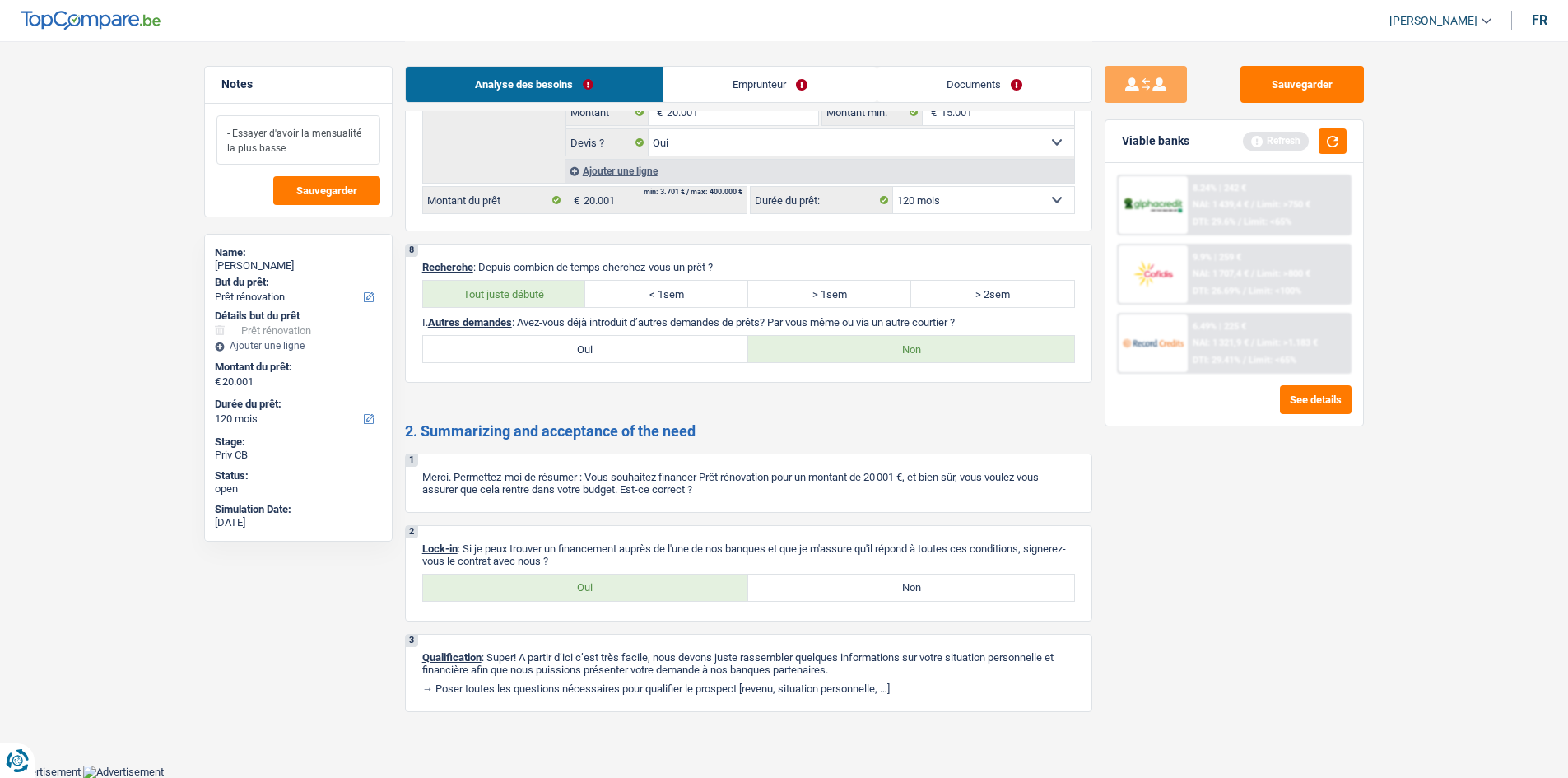
type textarea "- Essayer d'avoir la mensualité la plus basse"
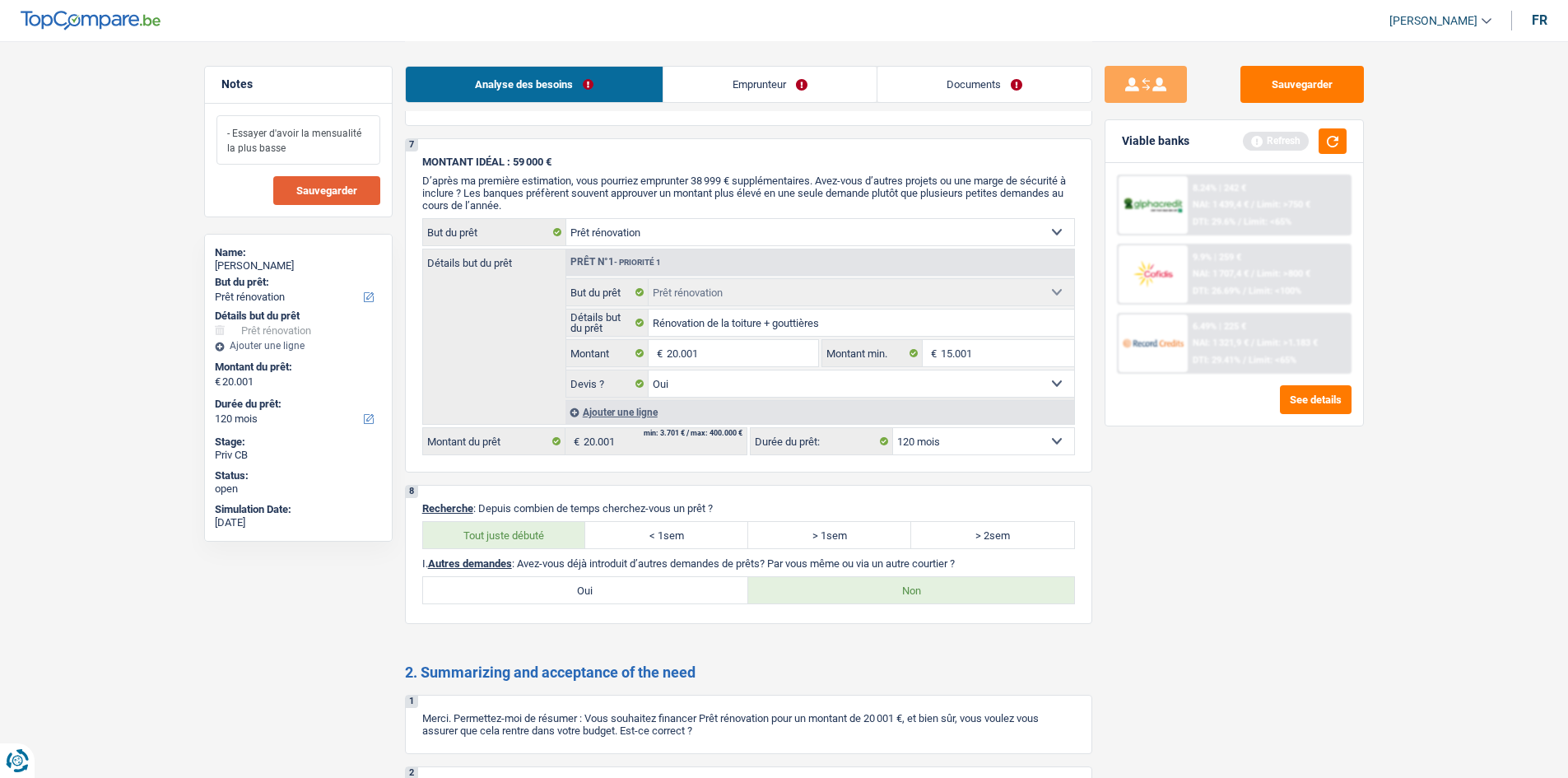
scroll to position [1700, 0]
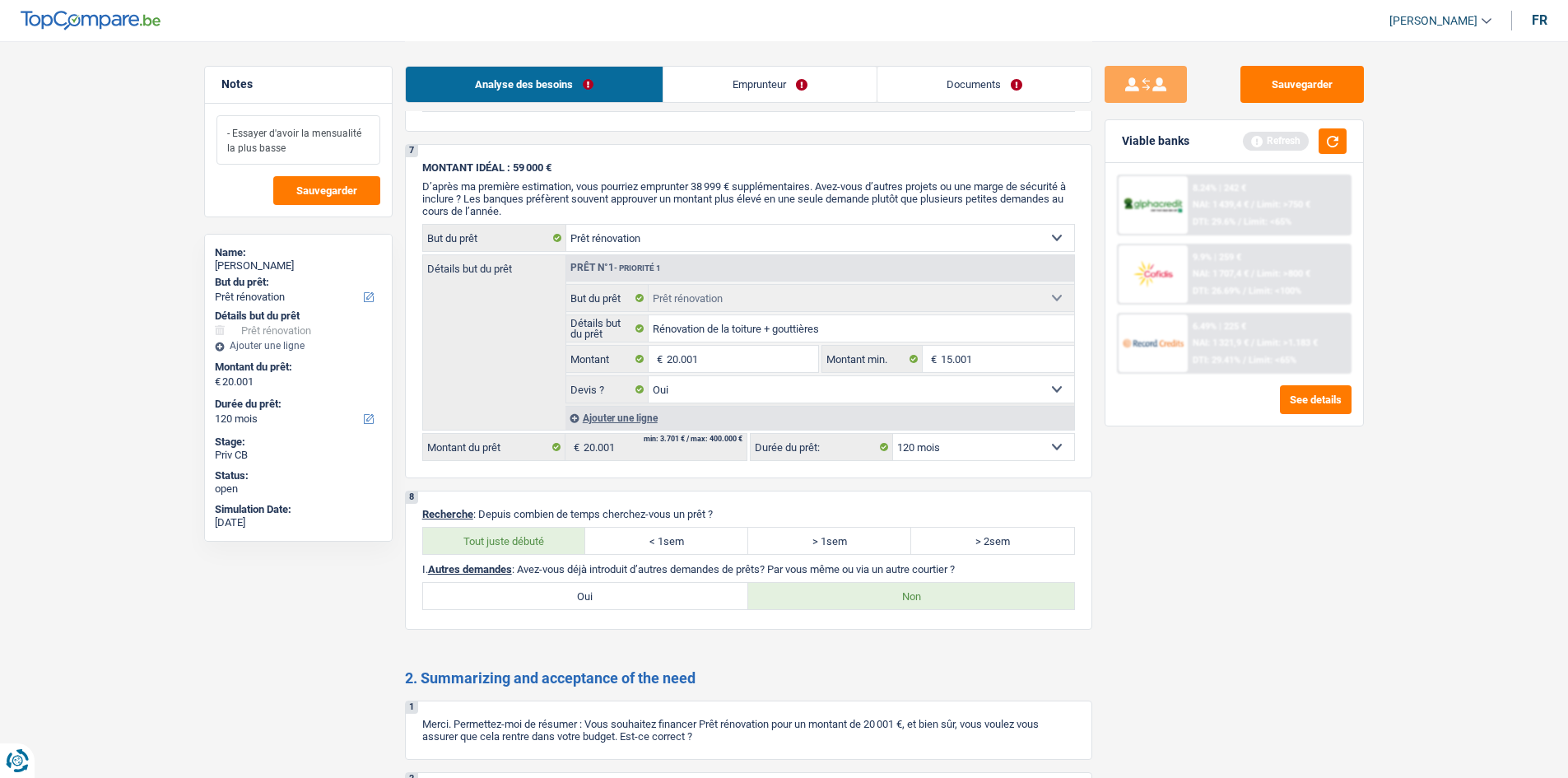
drag, startPoint x: 294, startPoint y: 147, endPoint x: 201, endPoint y: 115, distance: 98.4
click at [201, 115] on div "Notes - Essayer d'avoir la mensualité la plus basse Sauvegarder Name: Catherine…" at bounding box center [298, 409] width 213 height 686
click at [347, 182] on button "Sauvegarder" at bounding box center [326, 190] width 107 height 29
click at [1255, 82] on button "Sauvegarder" at bounding box center [1301, 84] width 123 height 37
click at [1338, 135] on button "button" at bounding box center [1332, 141] width 28 height 25
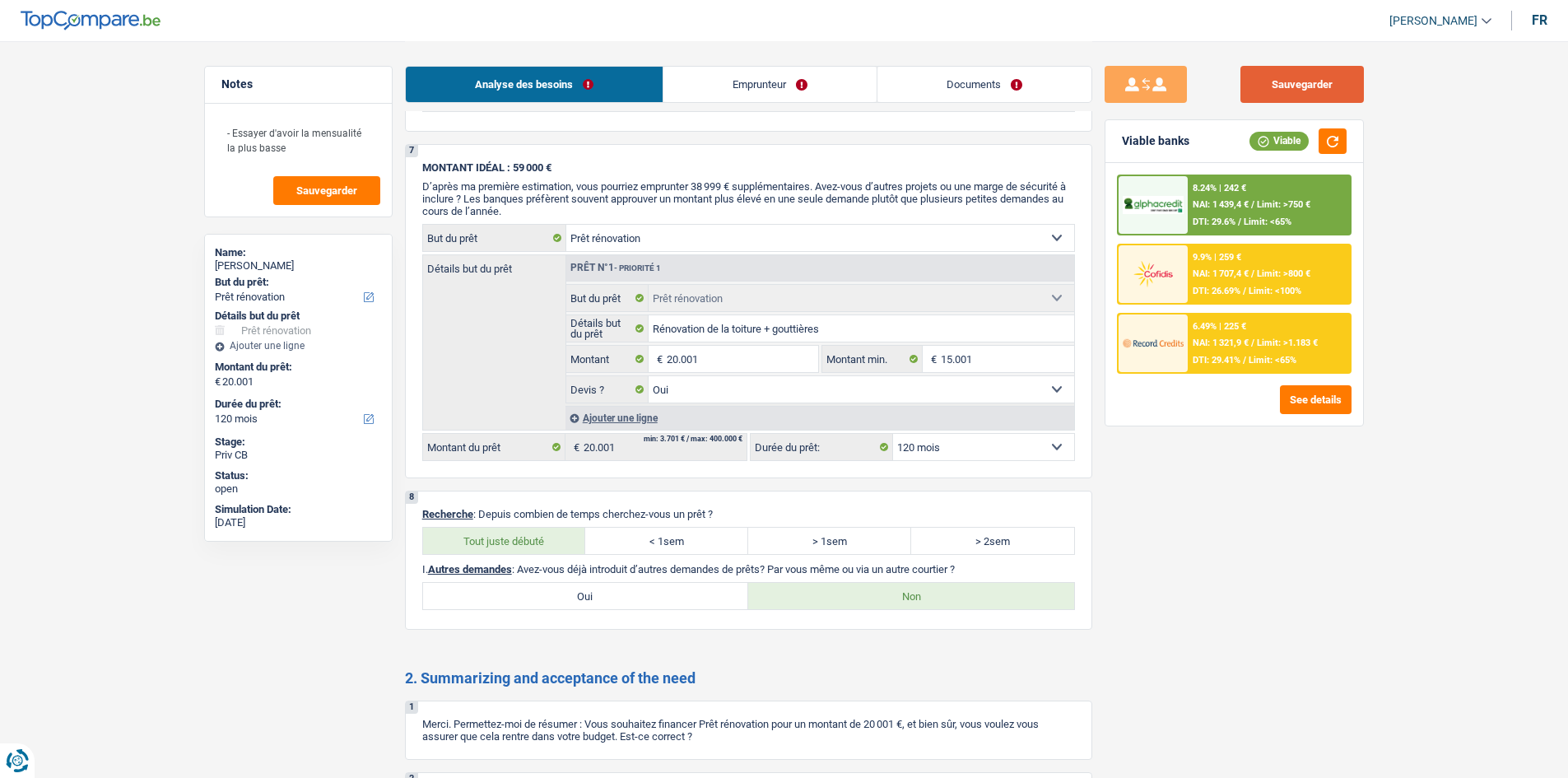
click at [1318, 82] on button "Sauvegarder" at bounding box center [1301, 84] width 123 height 37
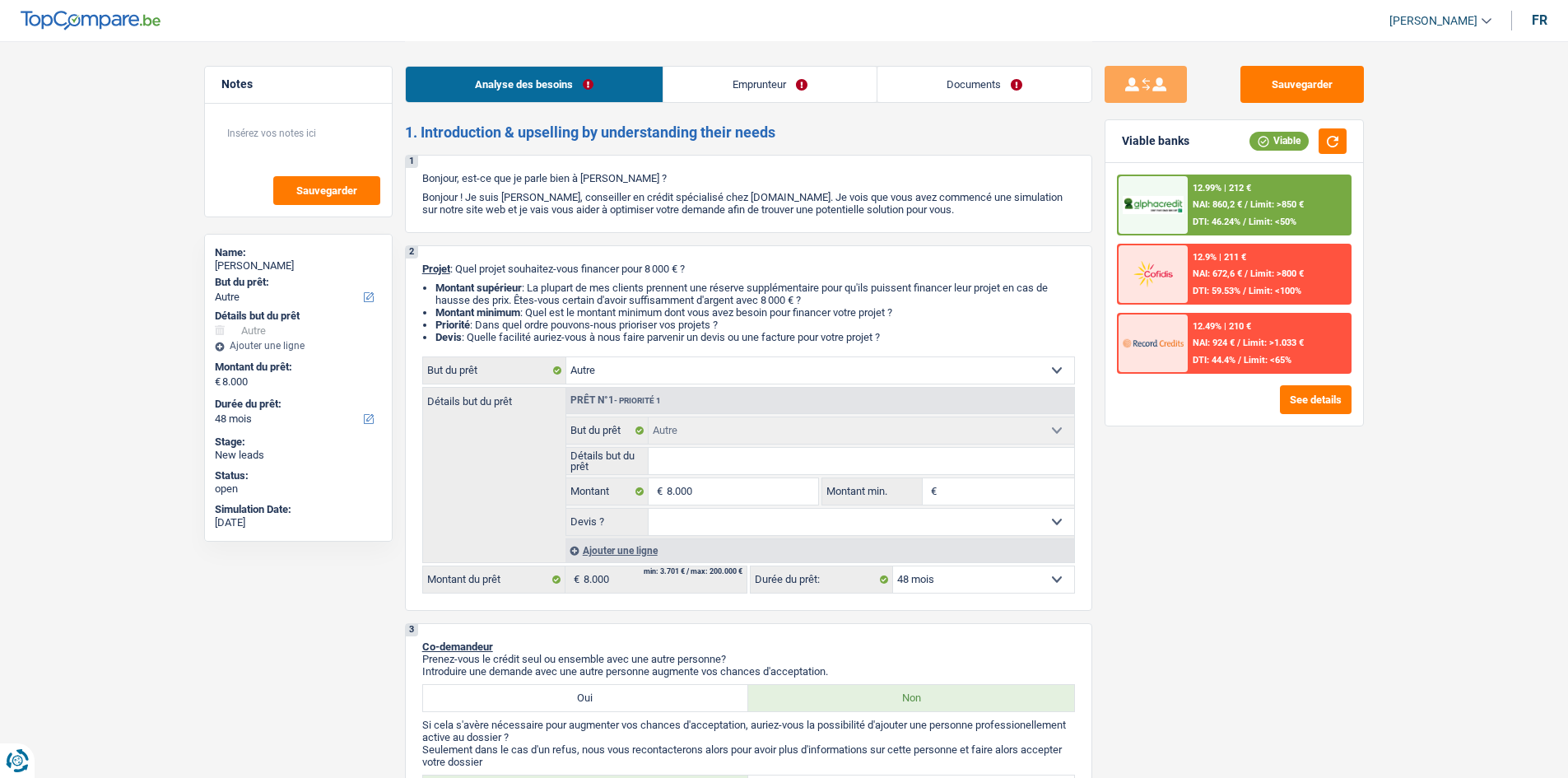
select select "other"
select select "48"
select select "other"
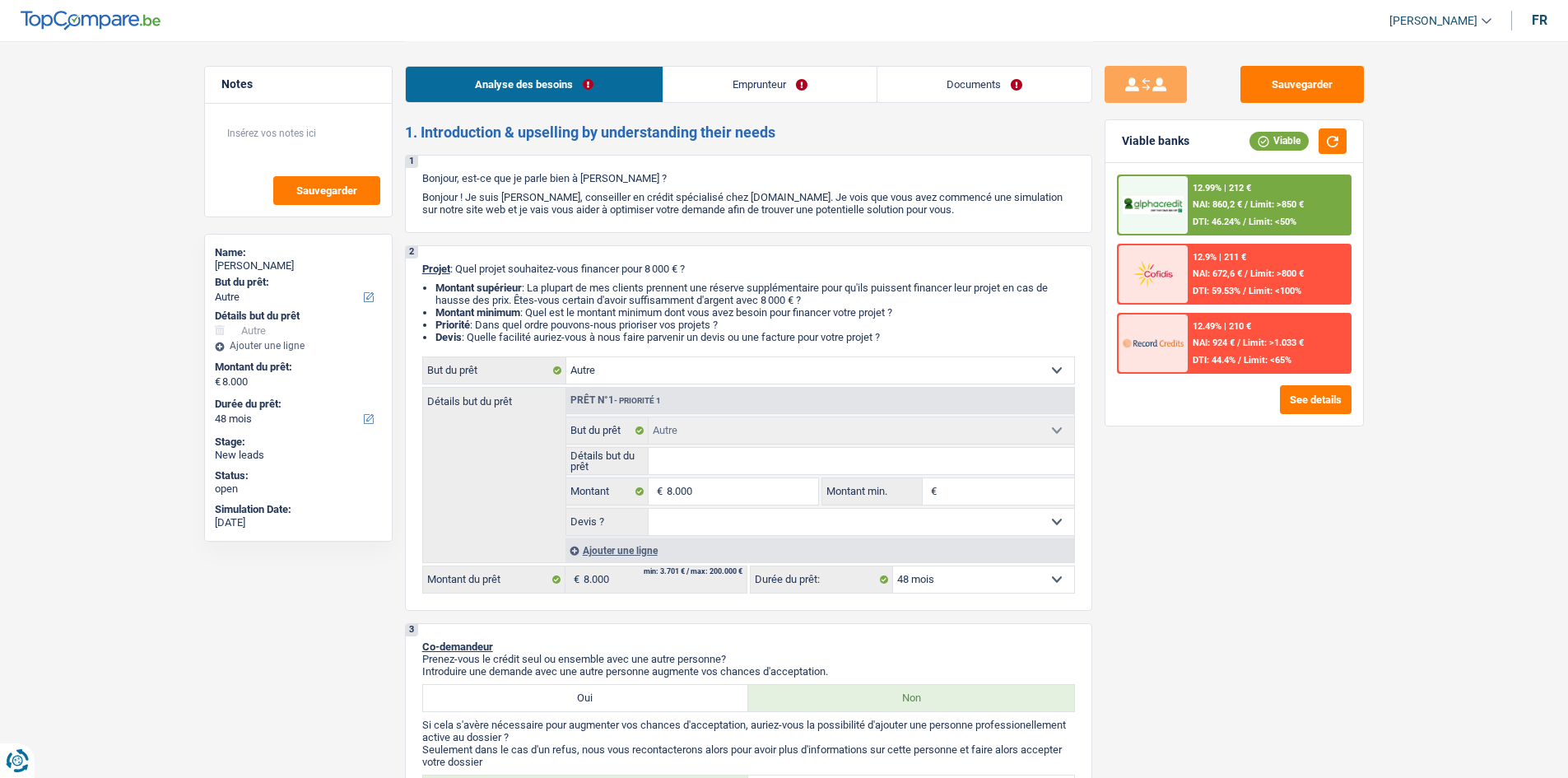
select select "48"
select select "privateEmployee"
select select "netSalary"
select select "mealVouchers"
select select "liveWithParents"
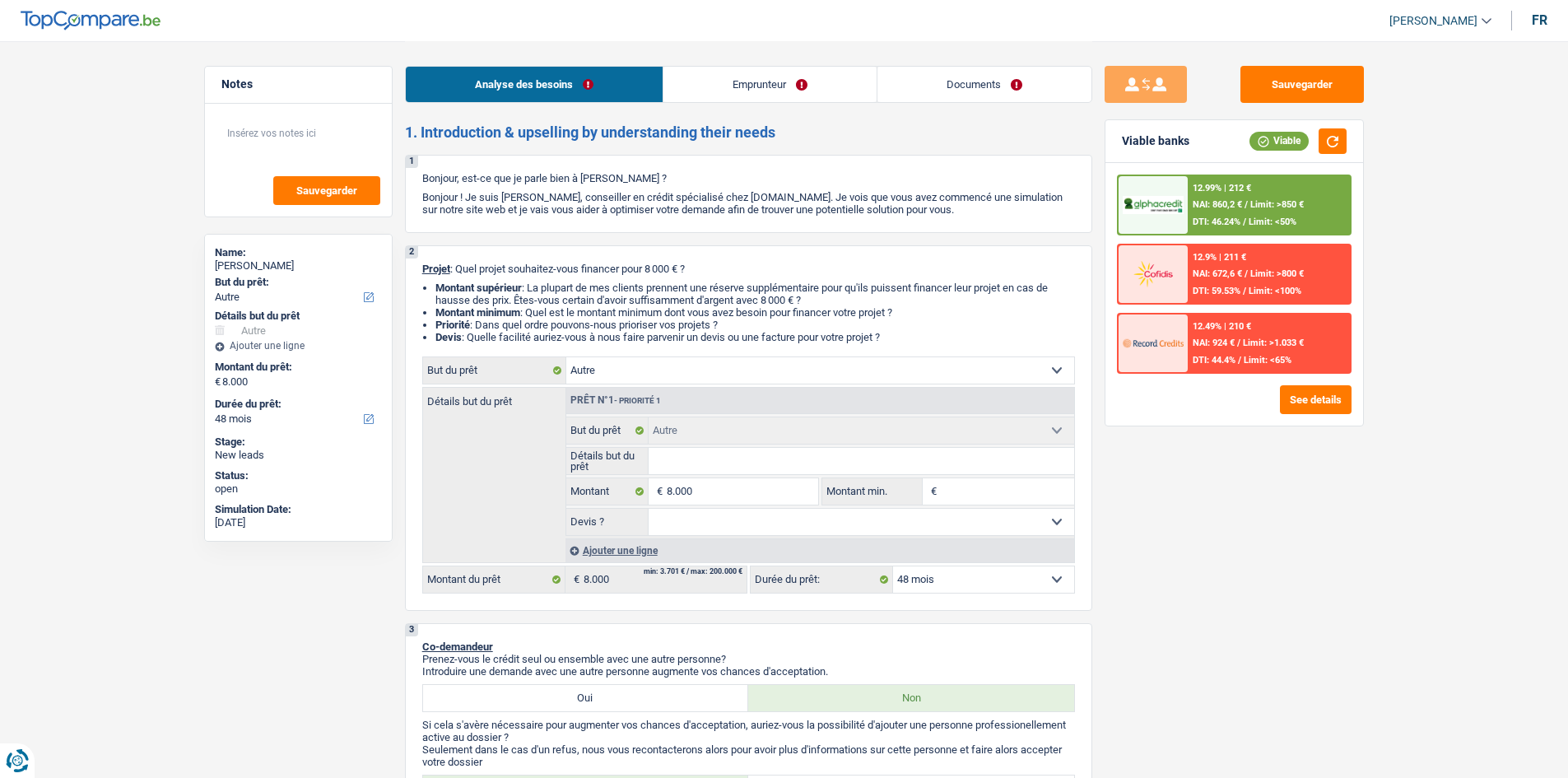
select select "personalSale"
select select "42"
select select "carLoan"
select select "60"
select select "other"
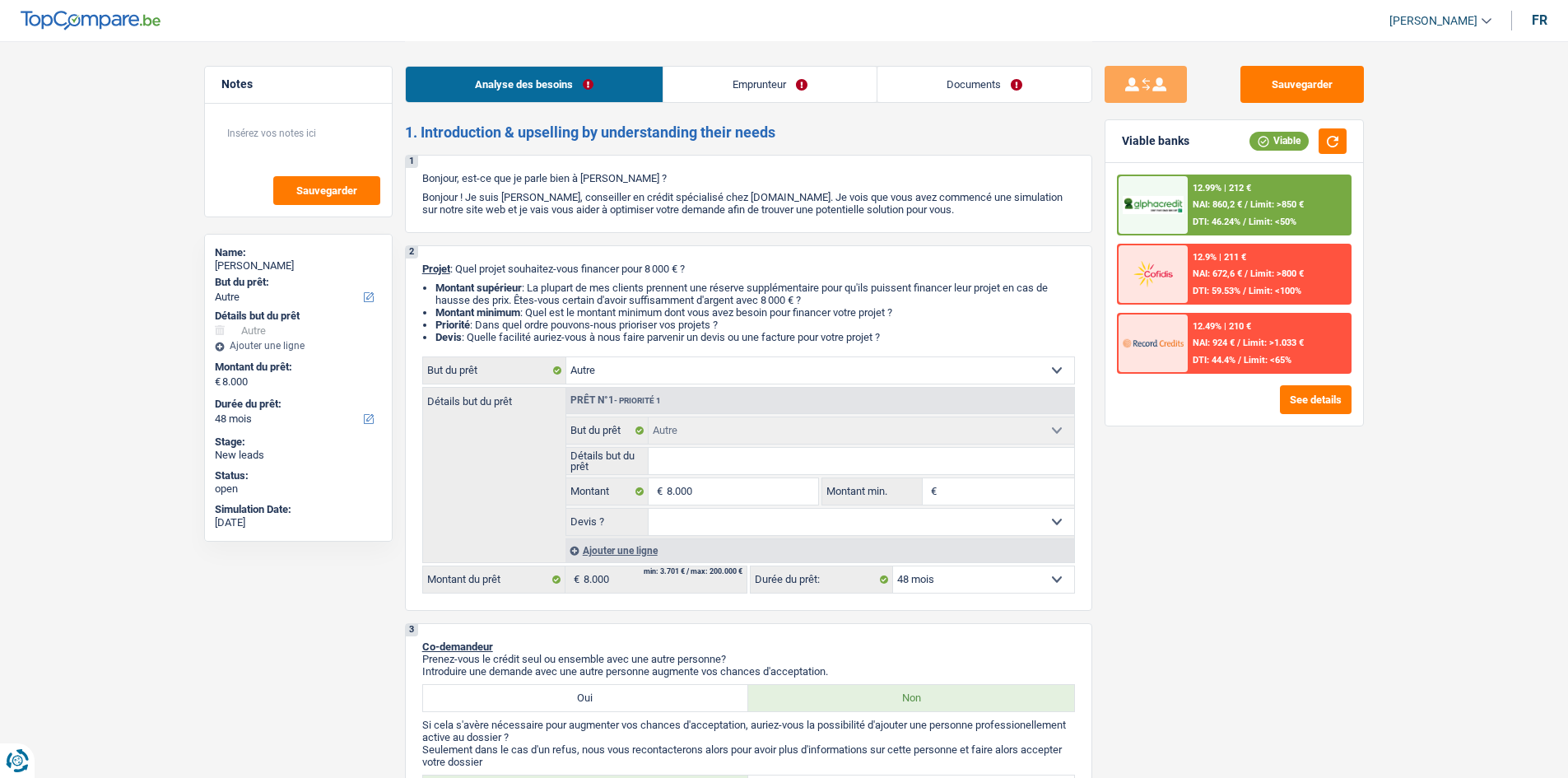
select select "other"
select select "48"
click at [777, 366] on select "Confort maison: meubles, textile, peinture, électroménager, outillage non-profe…" at bounding box center [820, 370] width 508 height 26
select select "car"
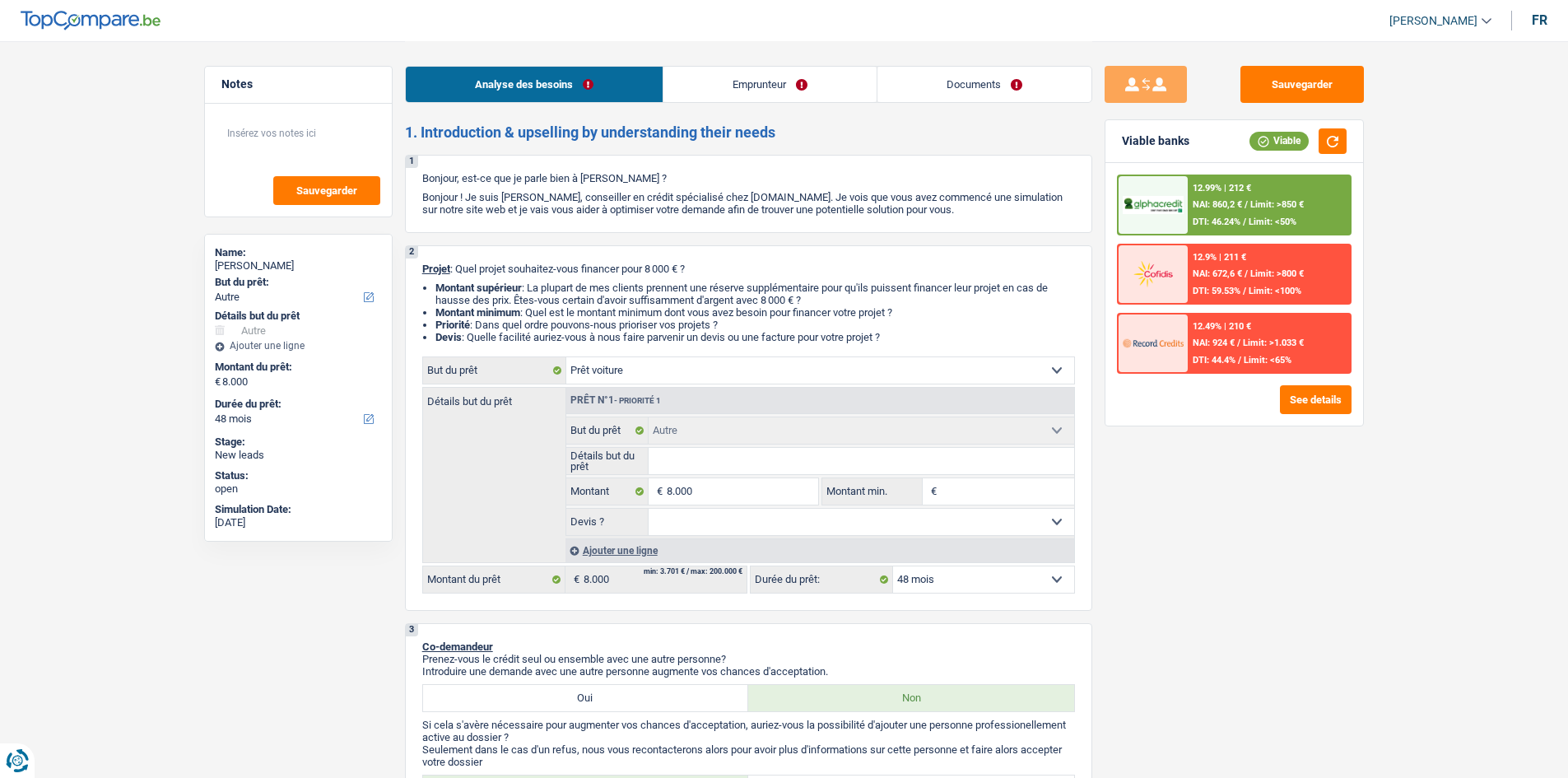
click at [566, 357] on select "Confort maison: meubles, textile, peinture, électroménager, outillage non-profe…" at bounding box center [820, 370] width 508 height 26
select select "car"
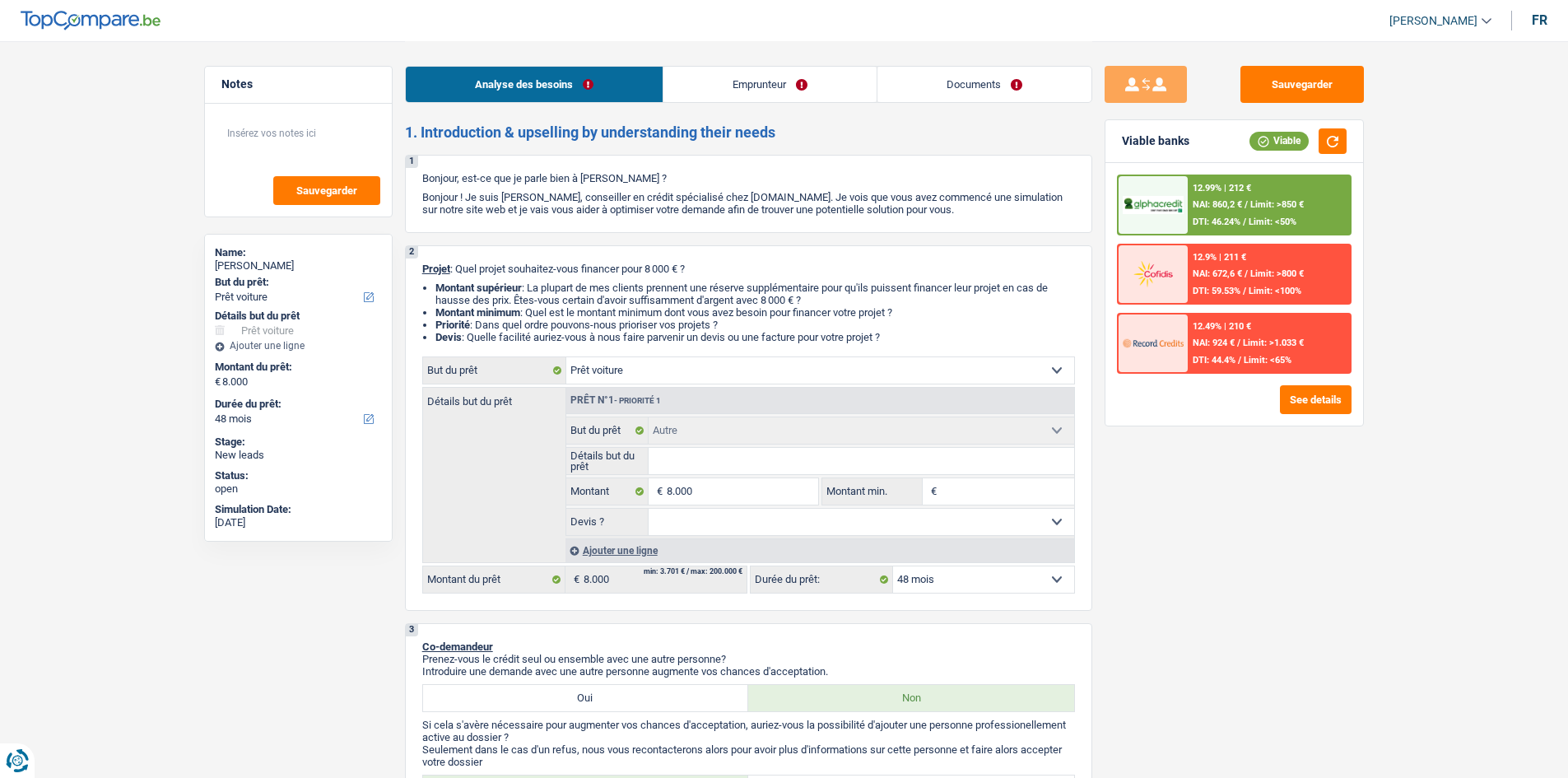
select select "car"
select select "other"
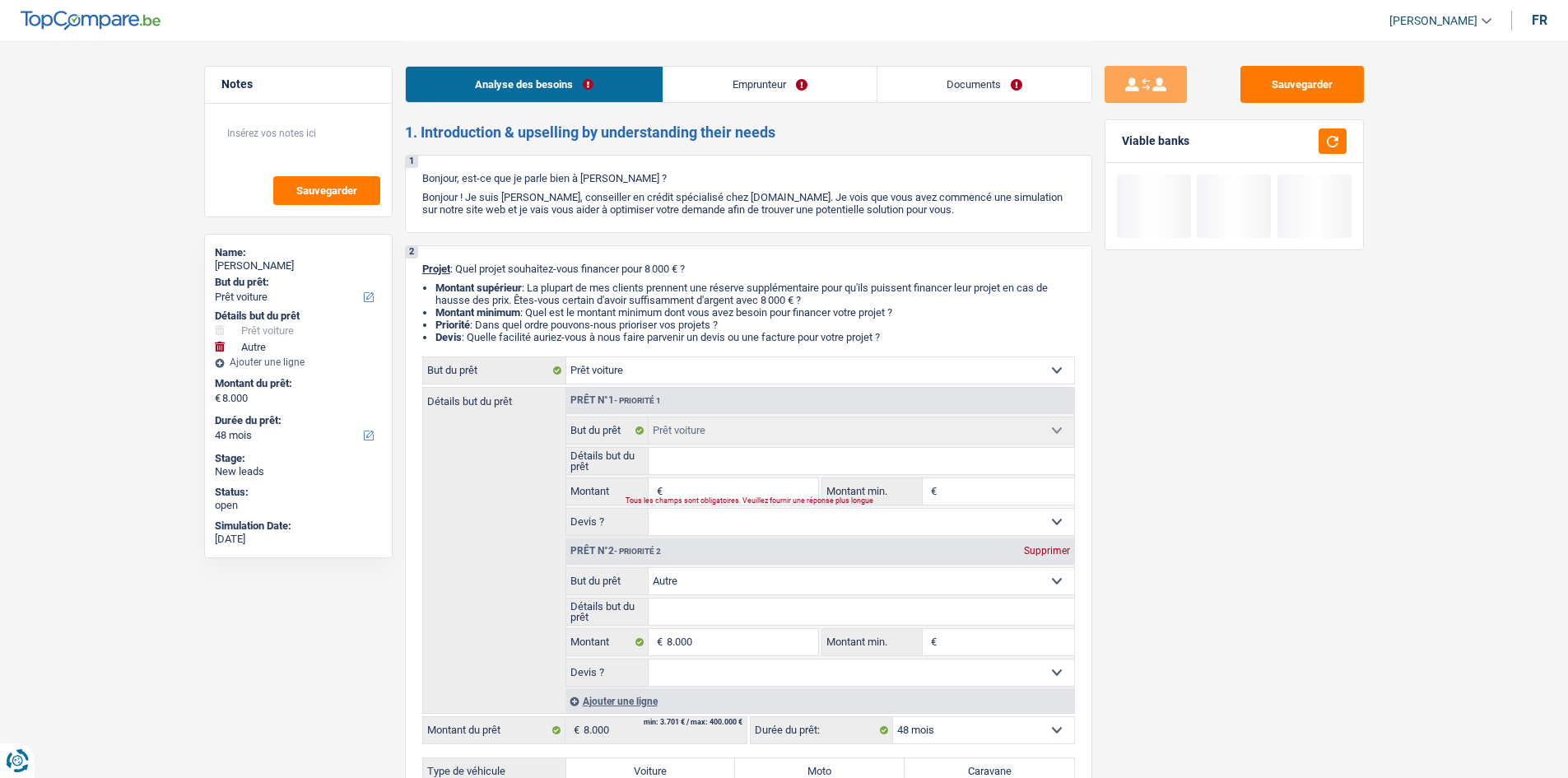
click at [744, 462] on input "Détails but du prêt" at bounding box center [861, 461] width 425 height 26
click at [1044, 550] on div "Supprimer" at bounding box center [1046, 550] width 55 height 10
type input "0"
select select
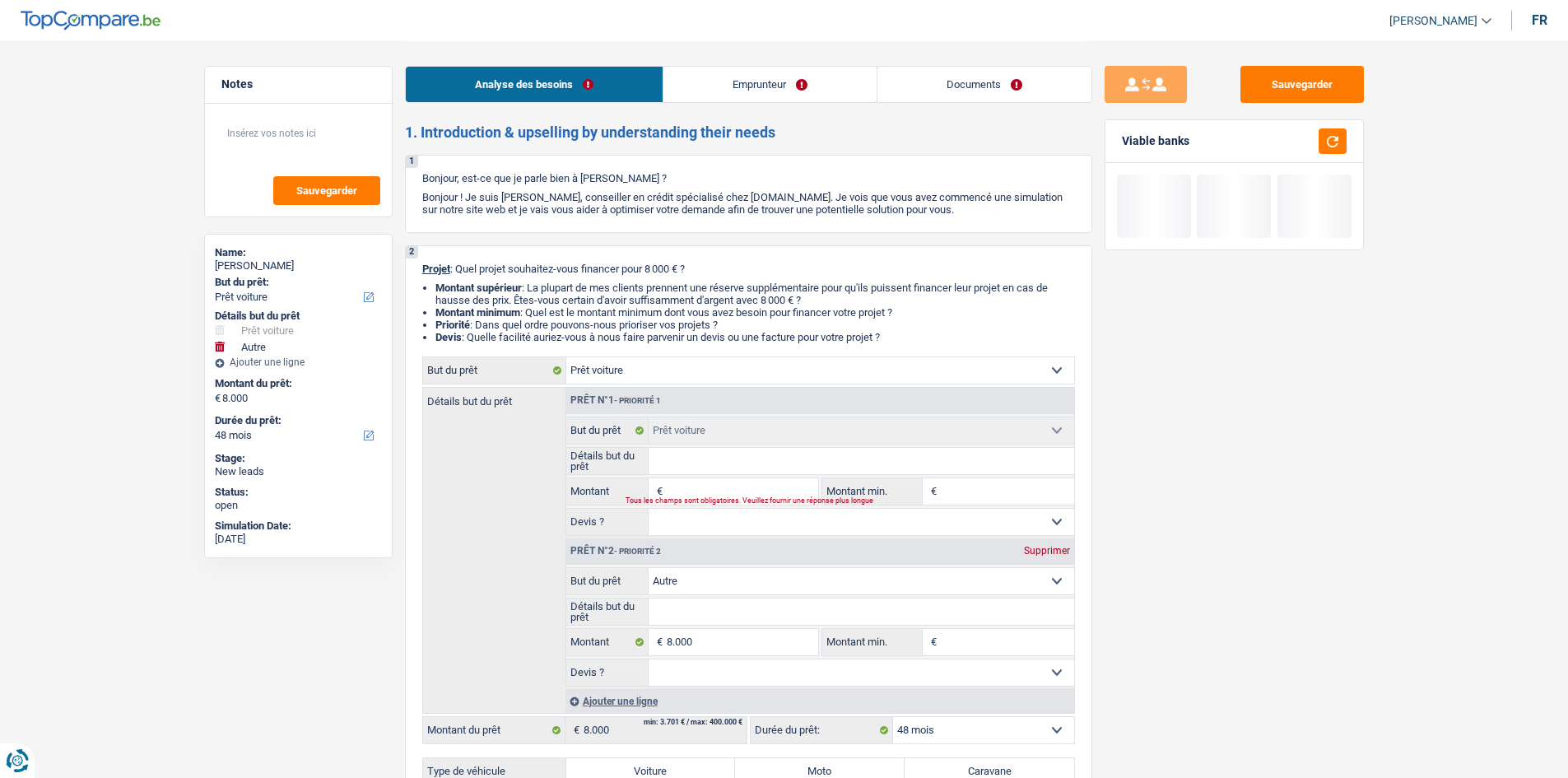
select select
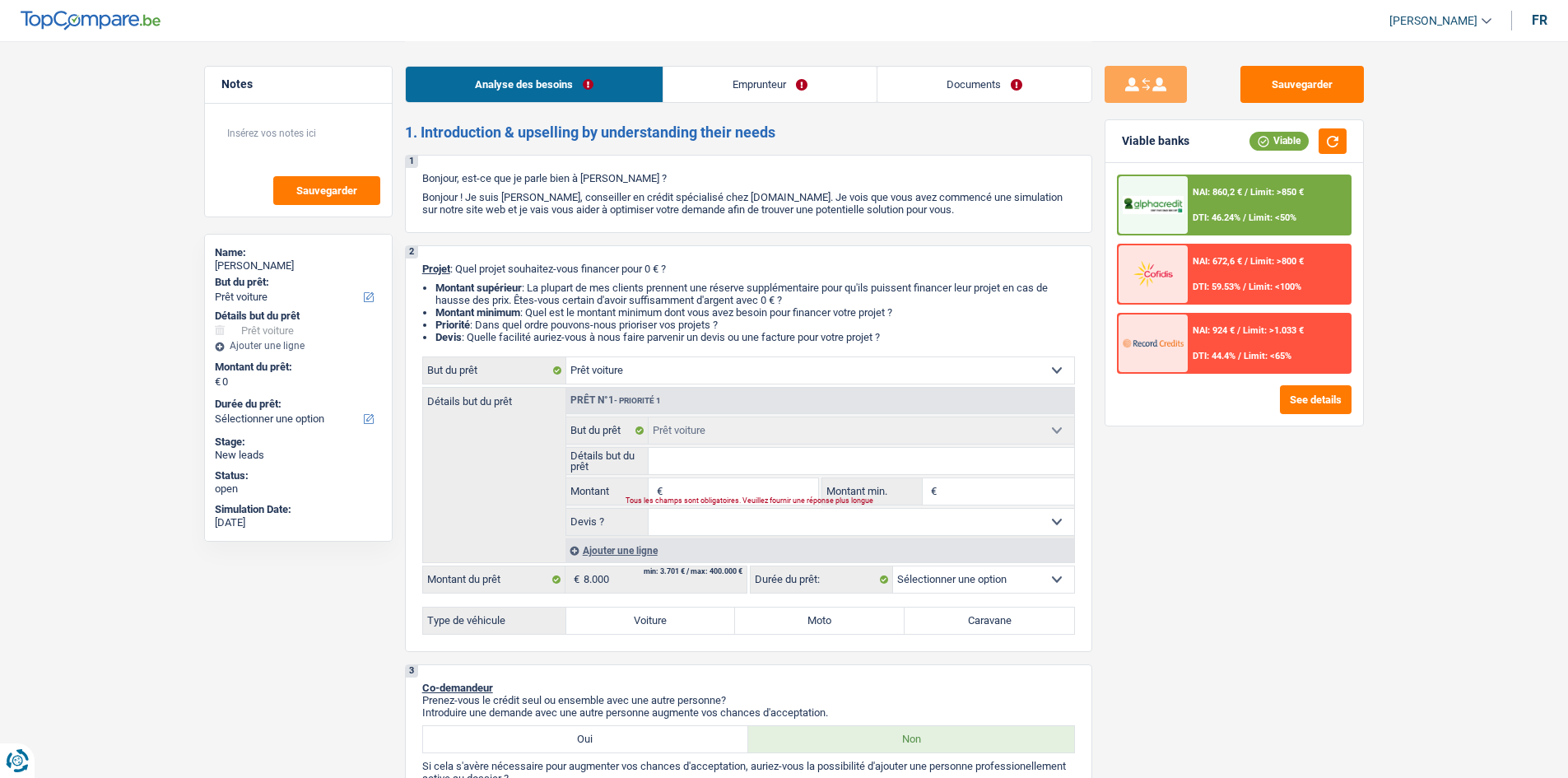
click at [716, 491] on input "Montant" at bounding box center [741, 491] width 150 height 26
type input "8"
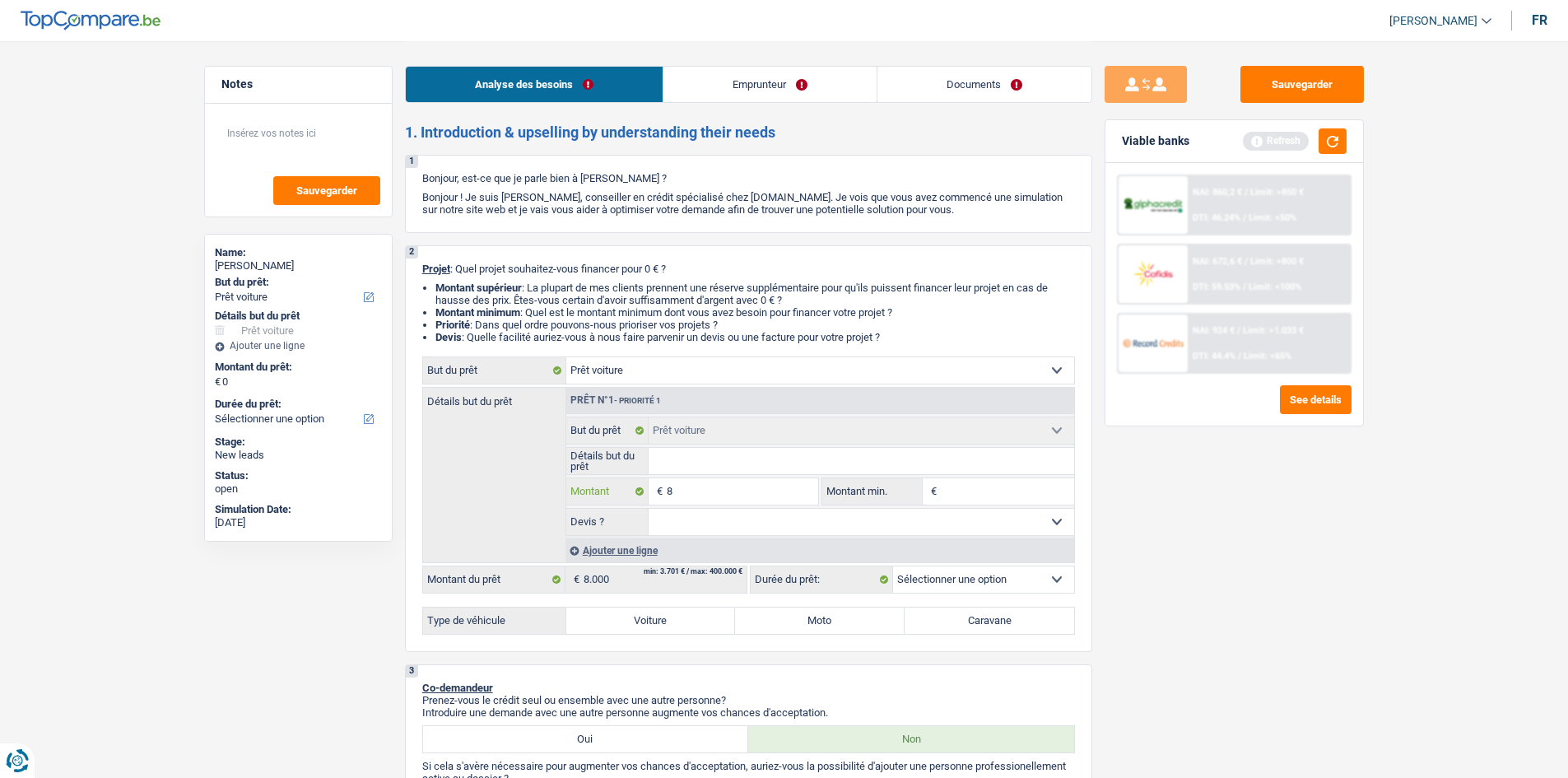
type input "80"
type input "800"
type input "8.000"
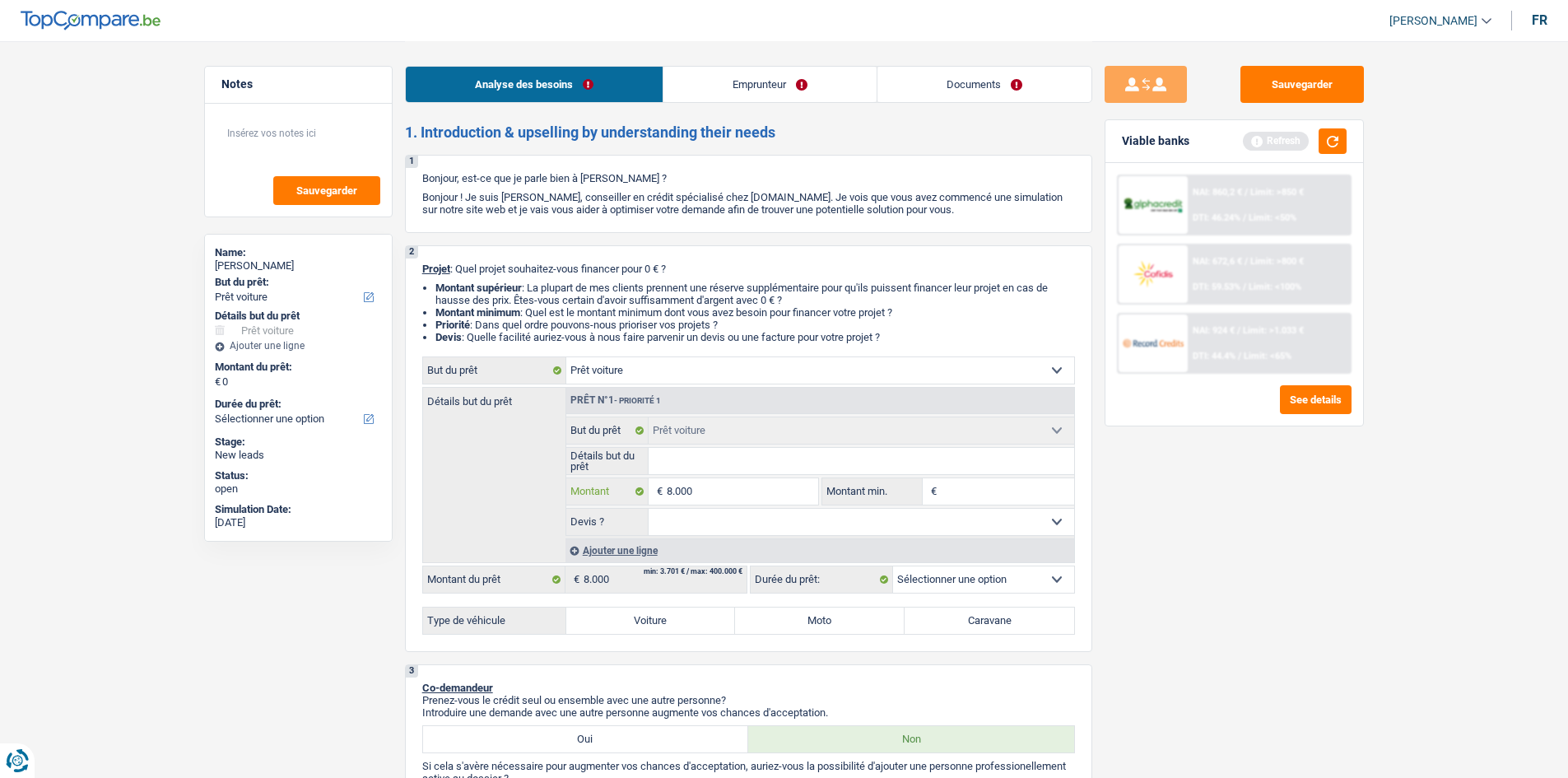
type input "8.000"
select select "48"
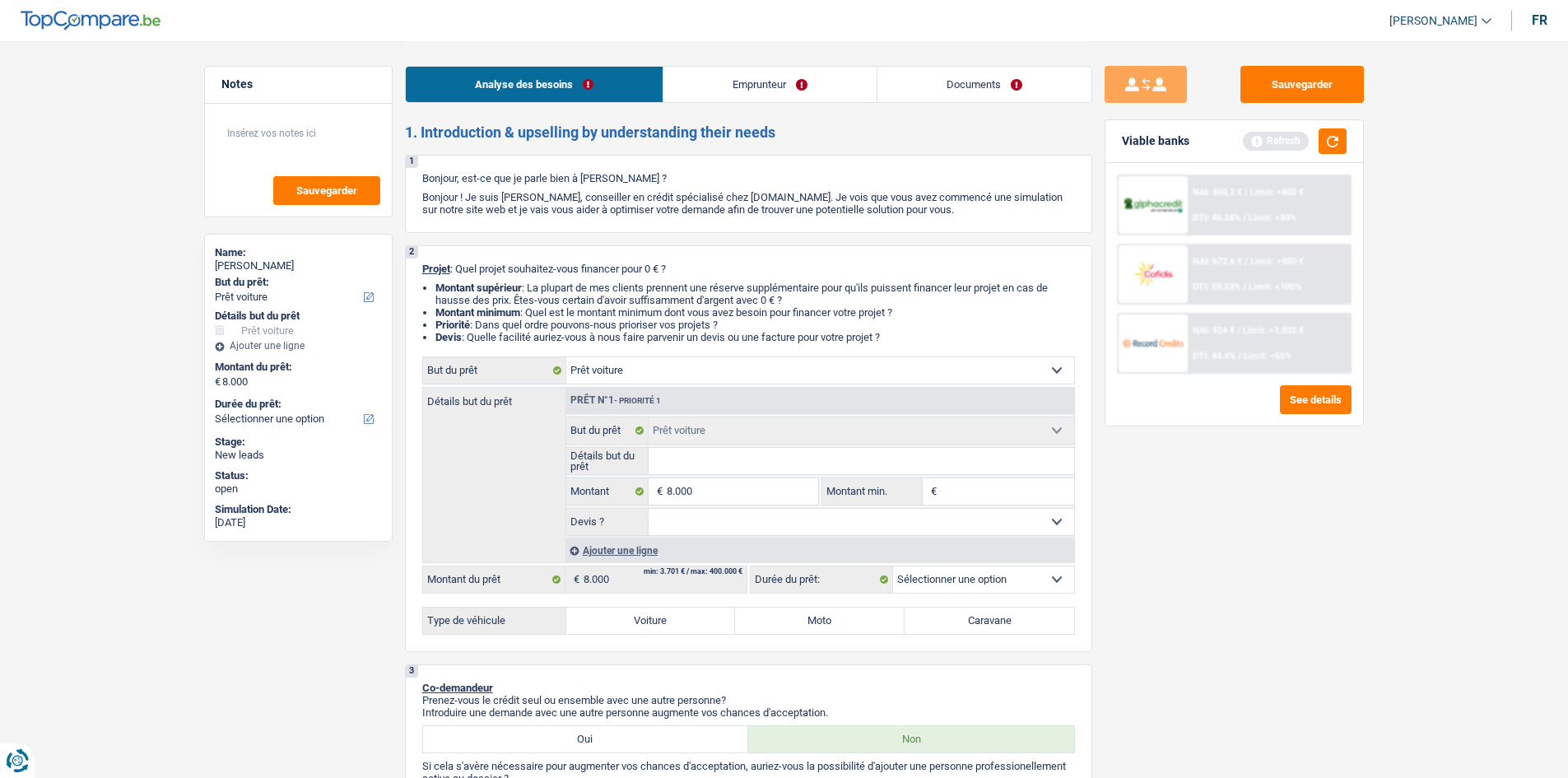
select select "48"
click at [646, 610] on label "Voiture" at bounding box center [650, 621] width 169 height 26
click at [646, 610] on input "Voiture" at bounding box center [650, 621] width 169 height 26
radio input "true"
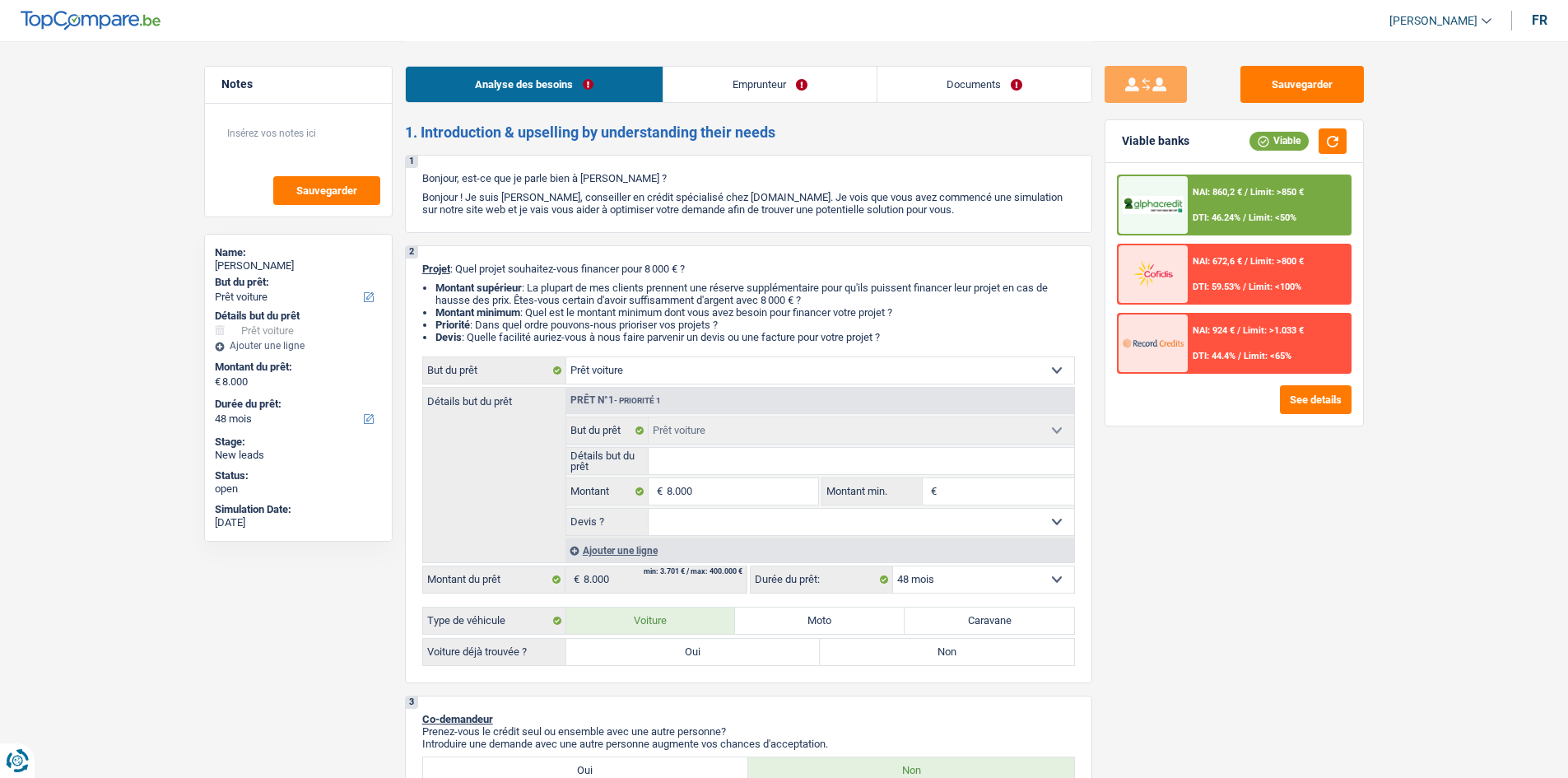
click at [715, 651] on label "Oui" at bounding box center [693, 652] width 254 height 26
click at [715, 651] on input "Oui" at bounding box center [693, 652] width 254 height 26
radio input "true"
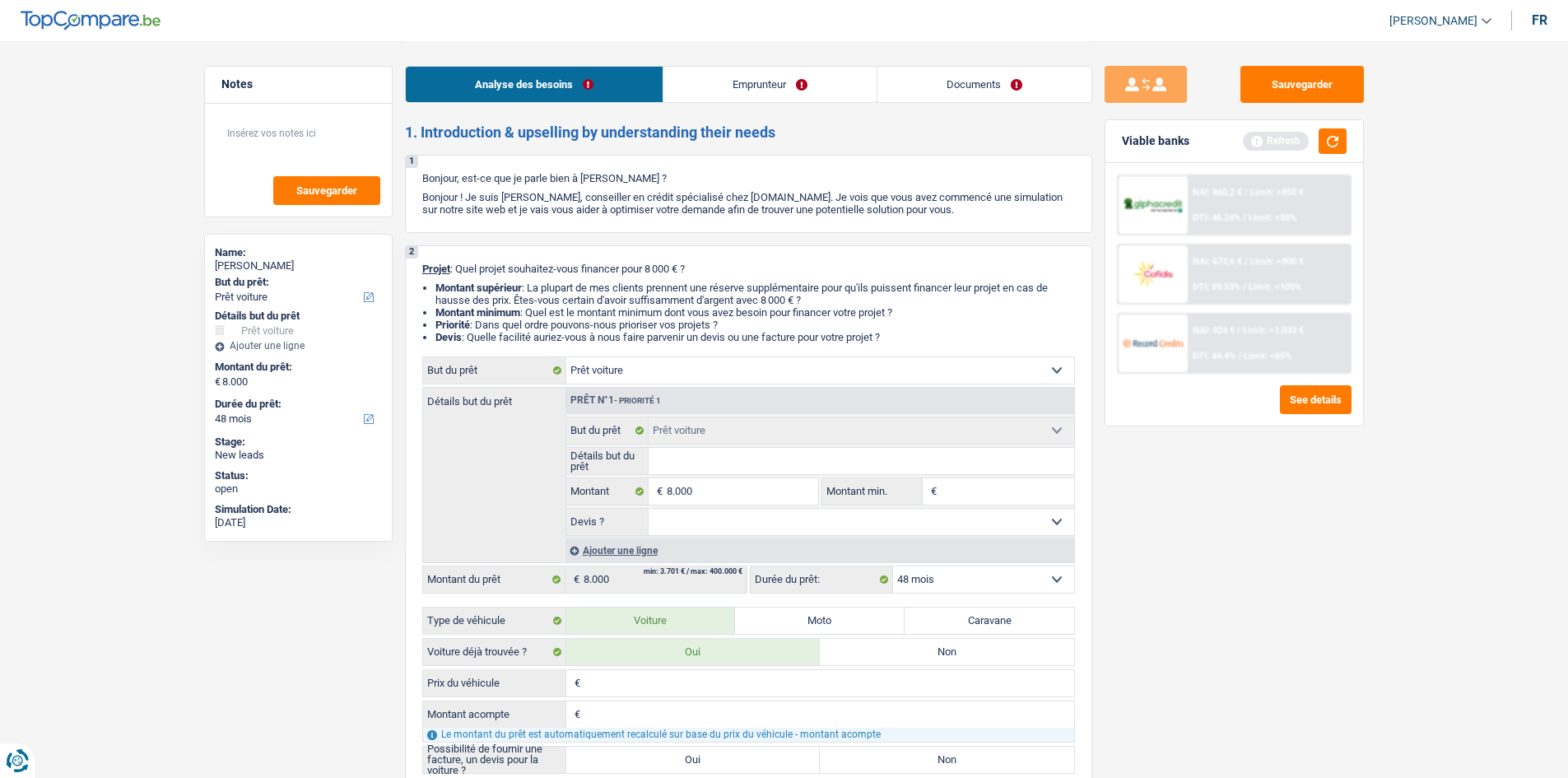
drag, startPoint x: 700, startPoint y: 455, endPoint x: 690, endPoint y: 455, distance: 10.0
click at [699, 455] on input "Détails but du prêt" at bounding box center [861, 461] width 425 height 26
type input "O"
type input "Op"
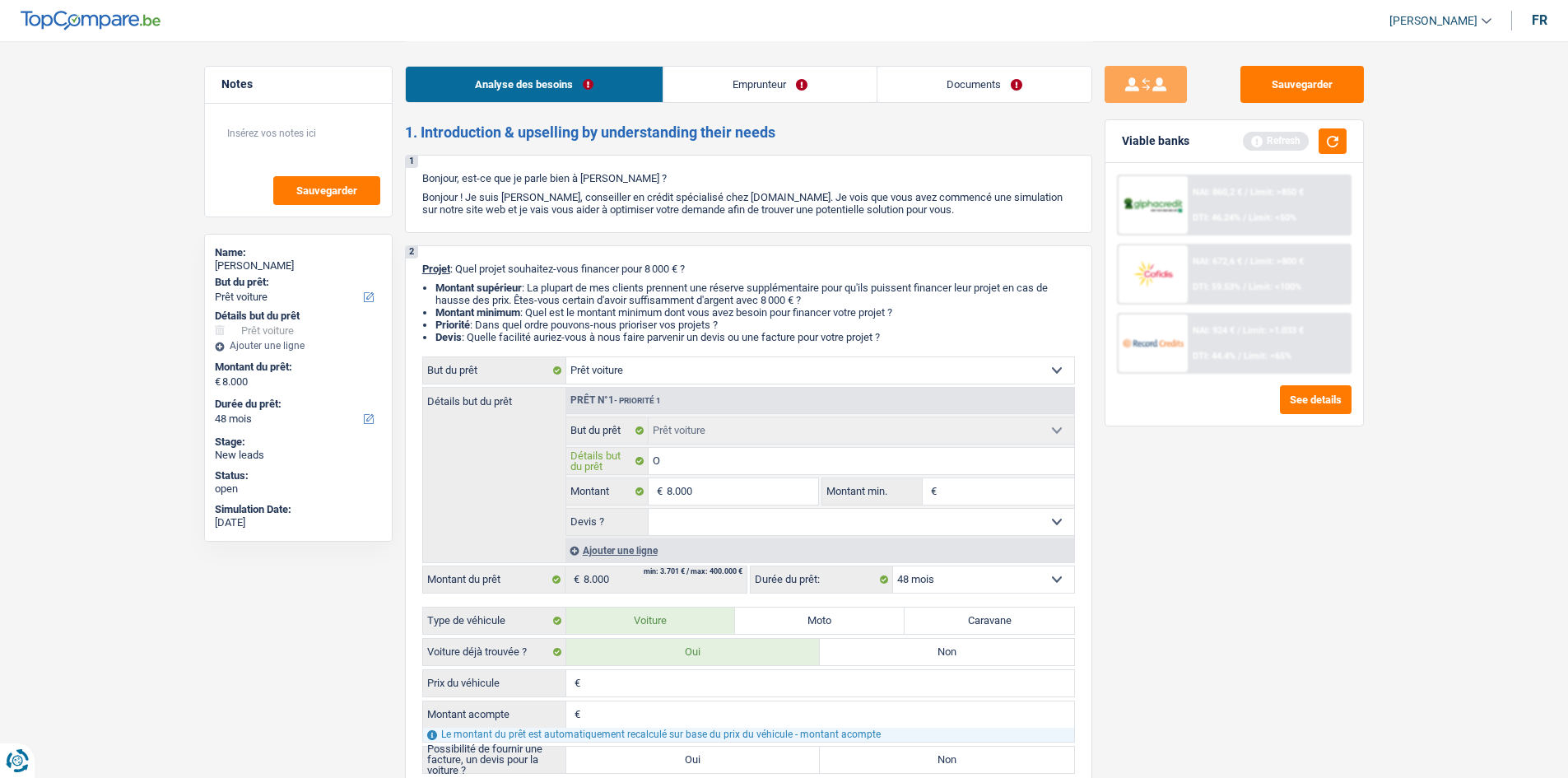
type input "Op"
type input "Ope"
type input "Opel"
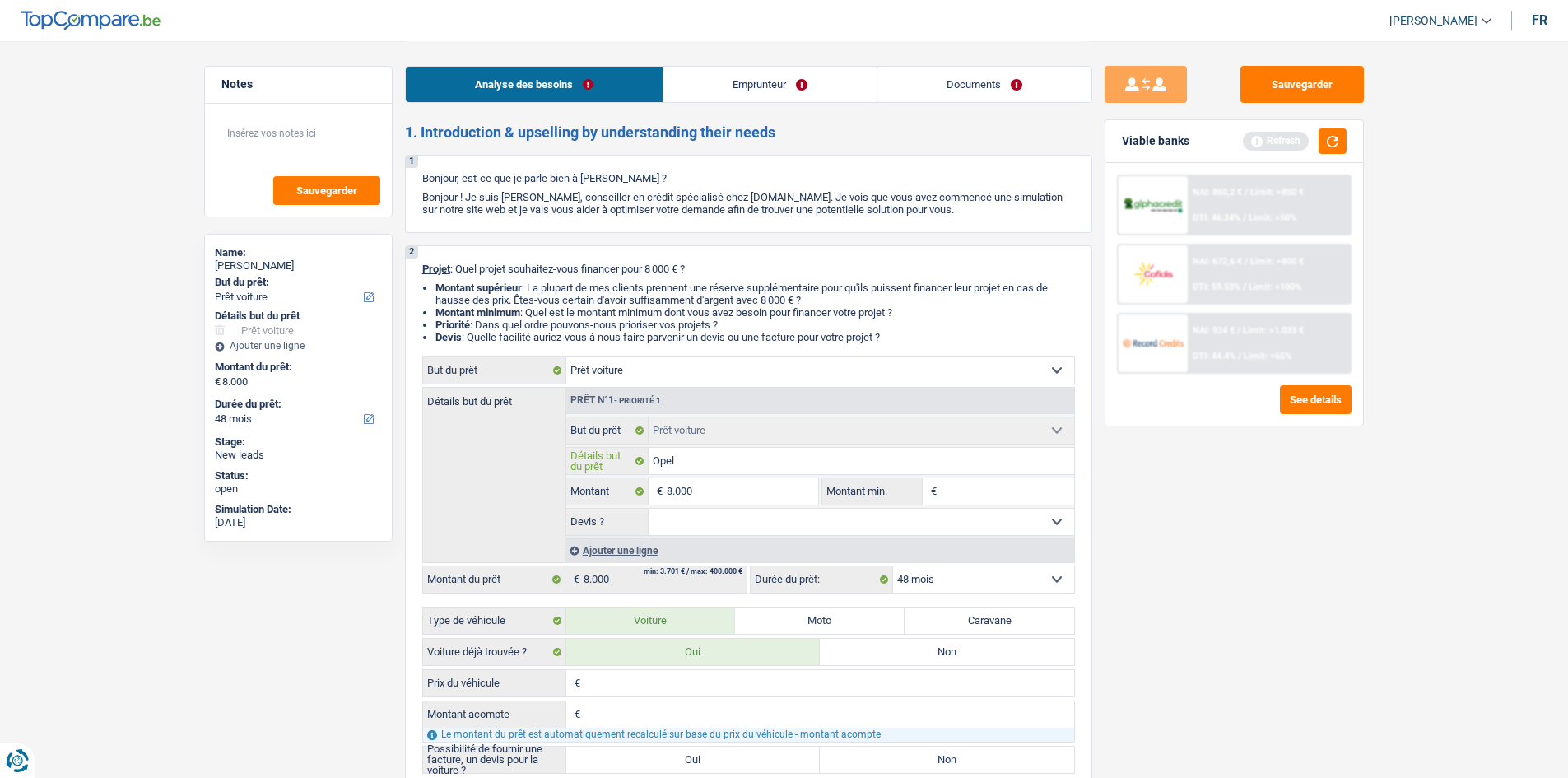
type input "Opel"
type input "Opel A"
type input "Opel As"
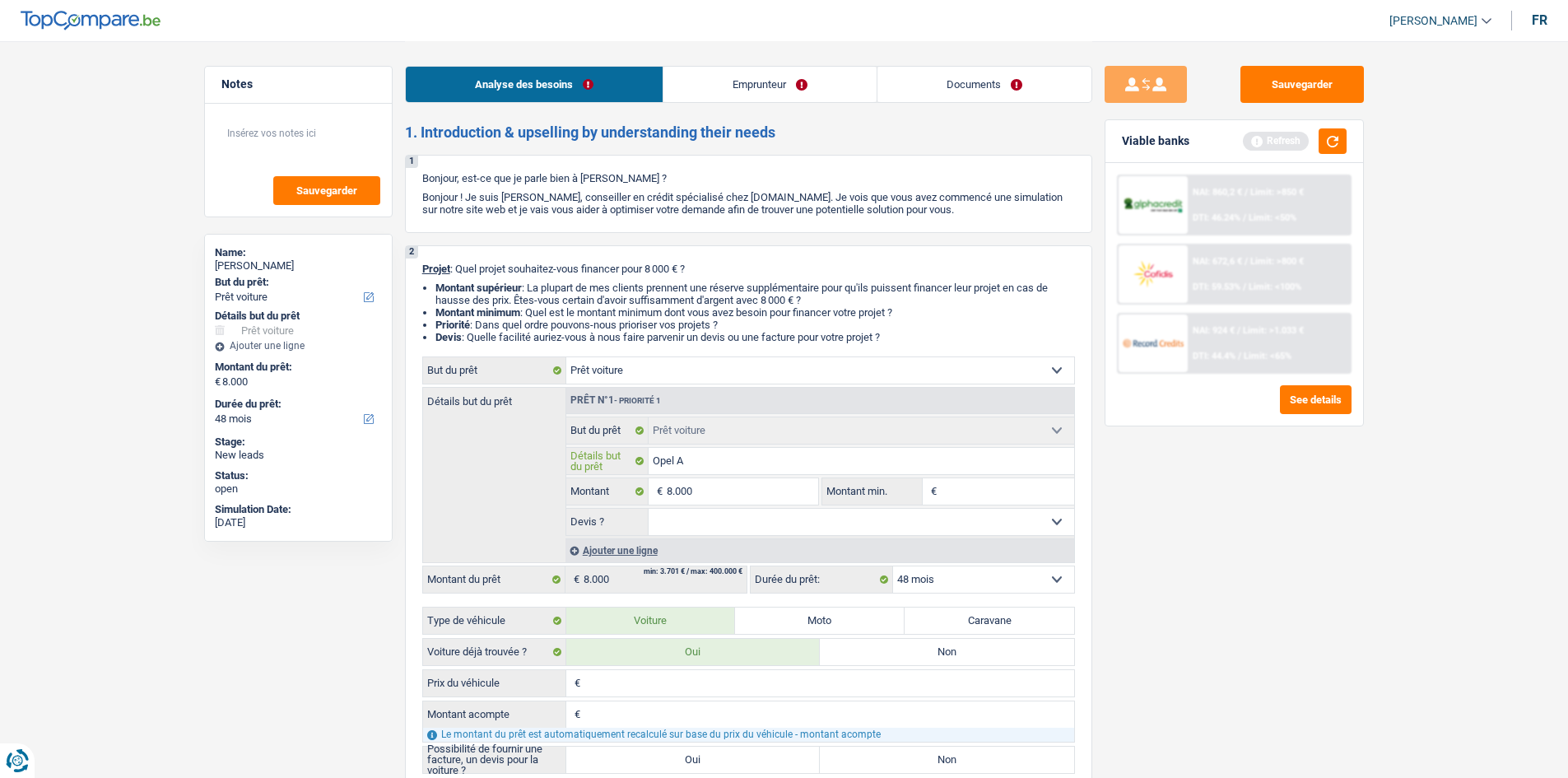
type input "Opel As"
type input "Opel Ast"
type input "Opel Astr"
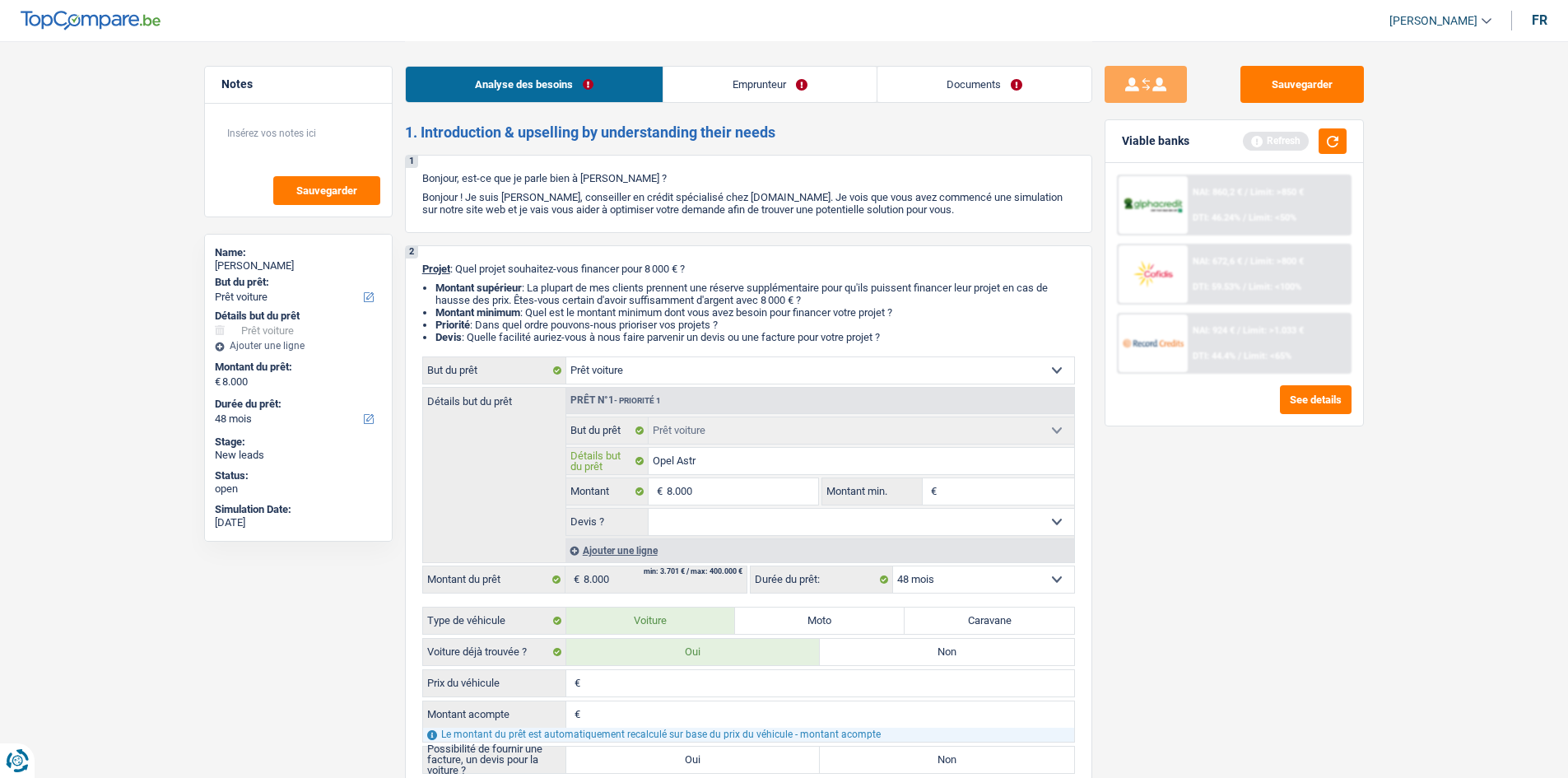
type input "Opel Astra"
click at [758, 520] on select "Oui Non Non répondu Sélectionner une option" at bounding box center [861, 522] width 425 height 26
select select "yes"
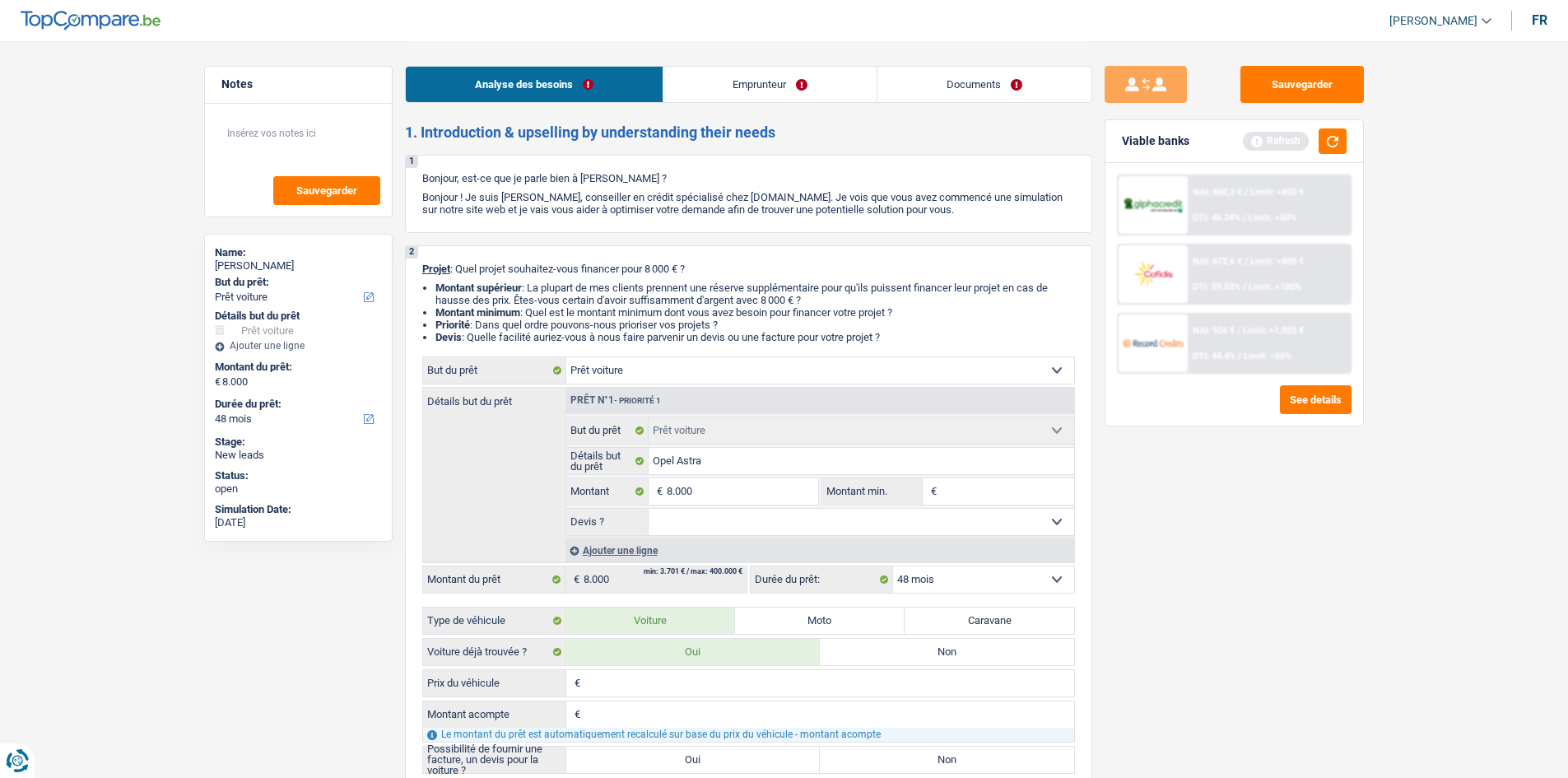
click at [649, 509] on select "Oui Non Non répondu Sélectionner une option" at bounding box center [861, 522] width 425 height 26
select select "yes"
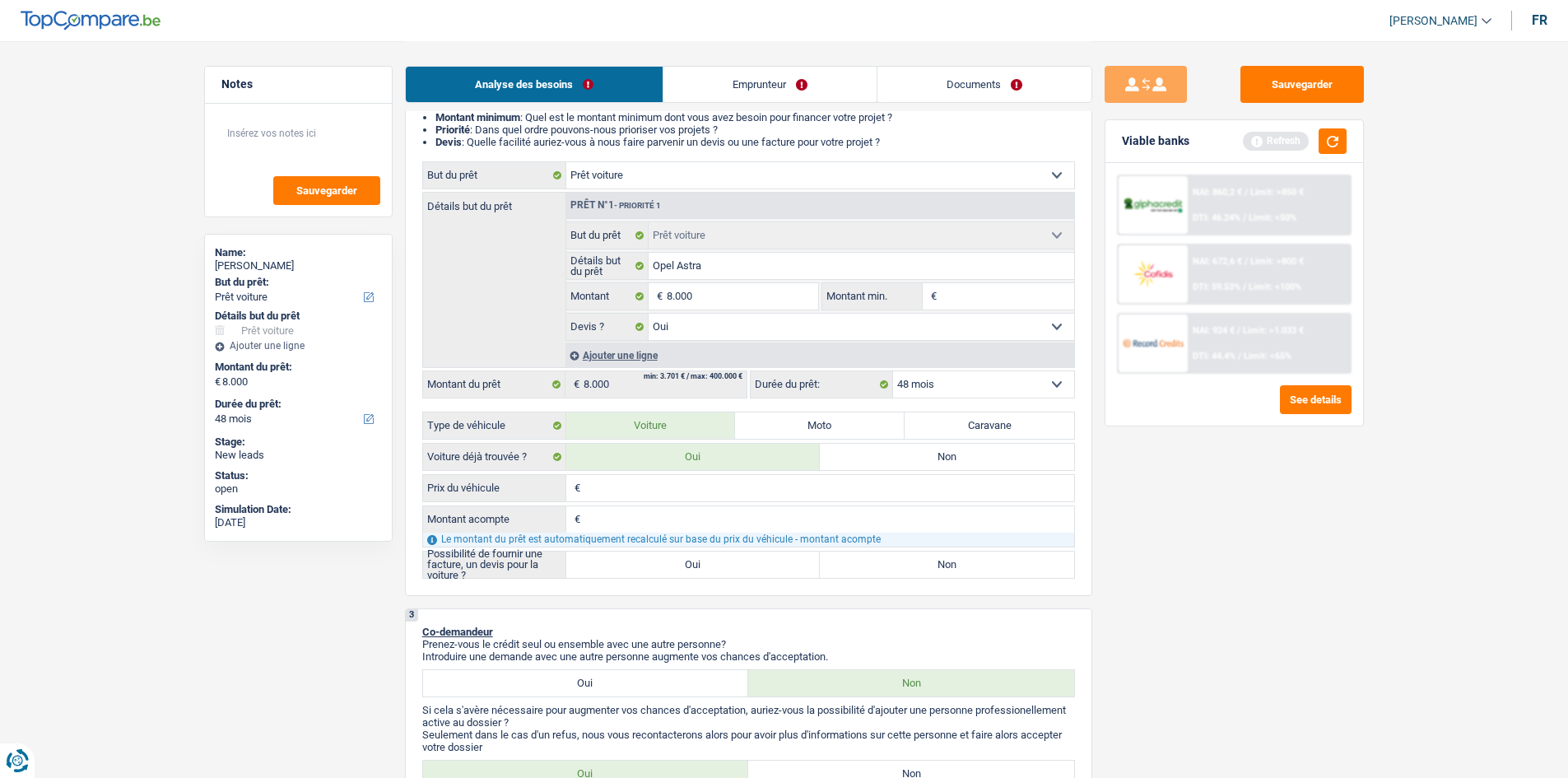
scroll to position [247, 0]
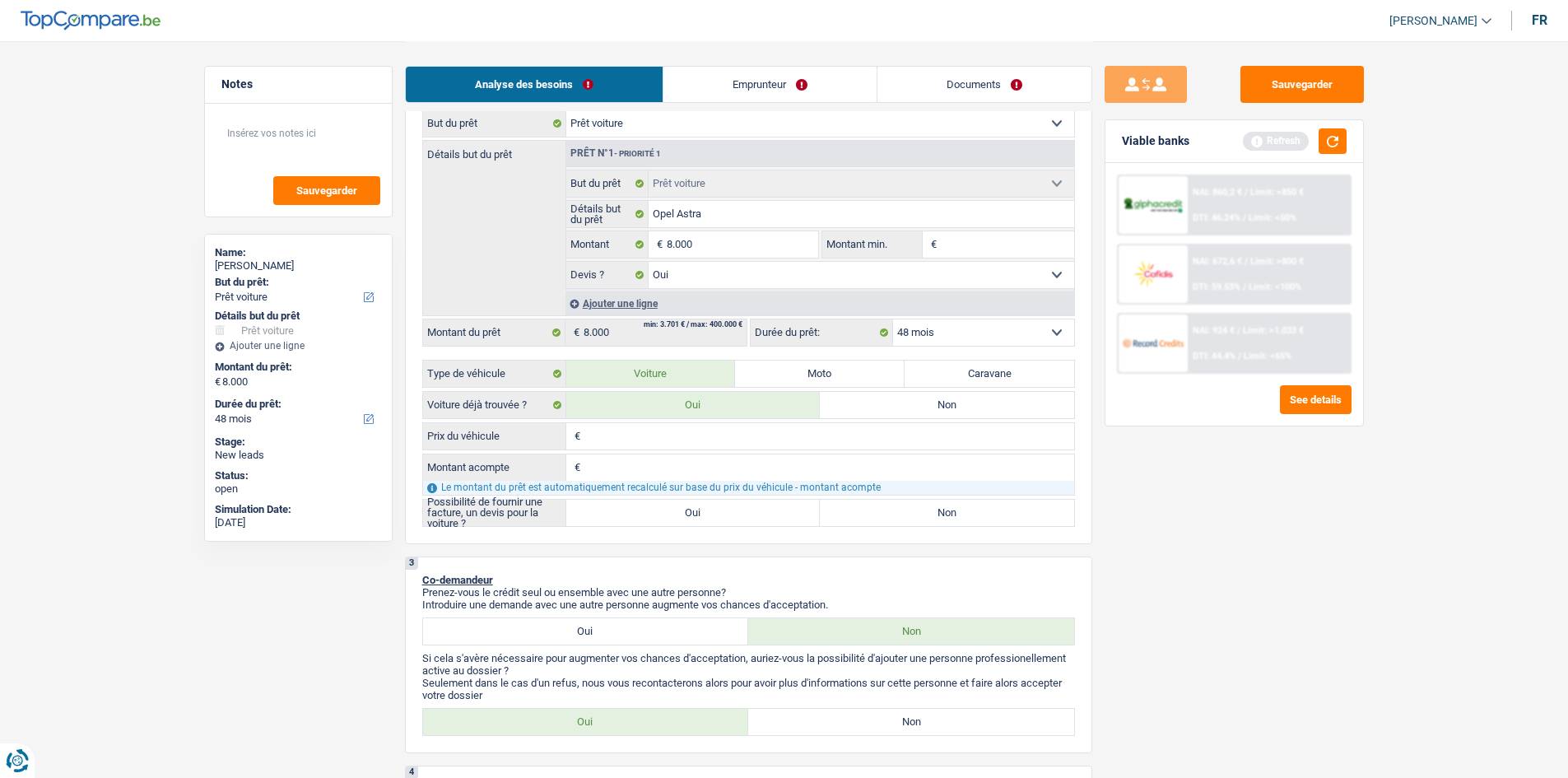
click at [612, 438] on input "Prix du véhicule" at bounding box center [829, 436] width 490 height 26
type input "8"
type input "80"
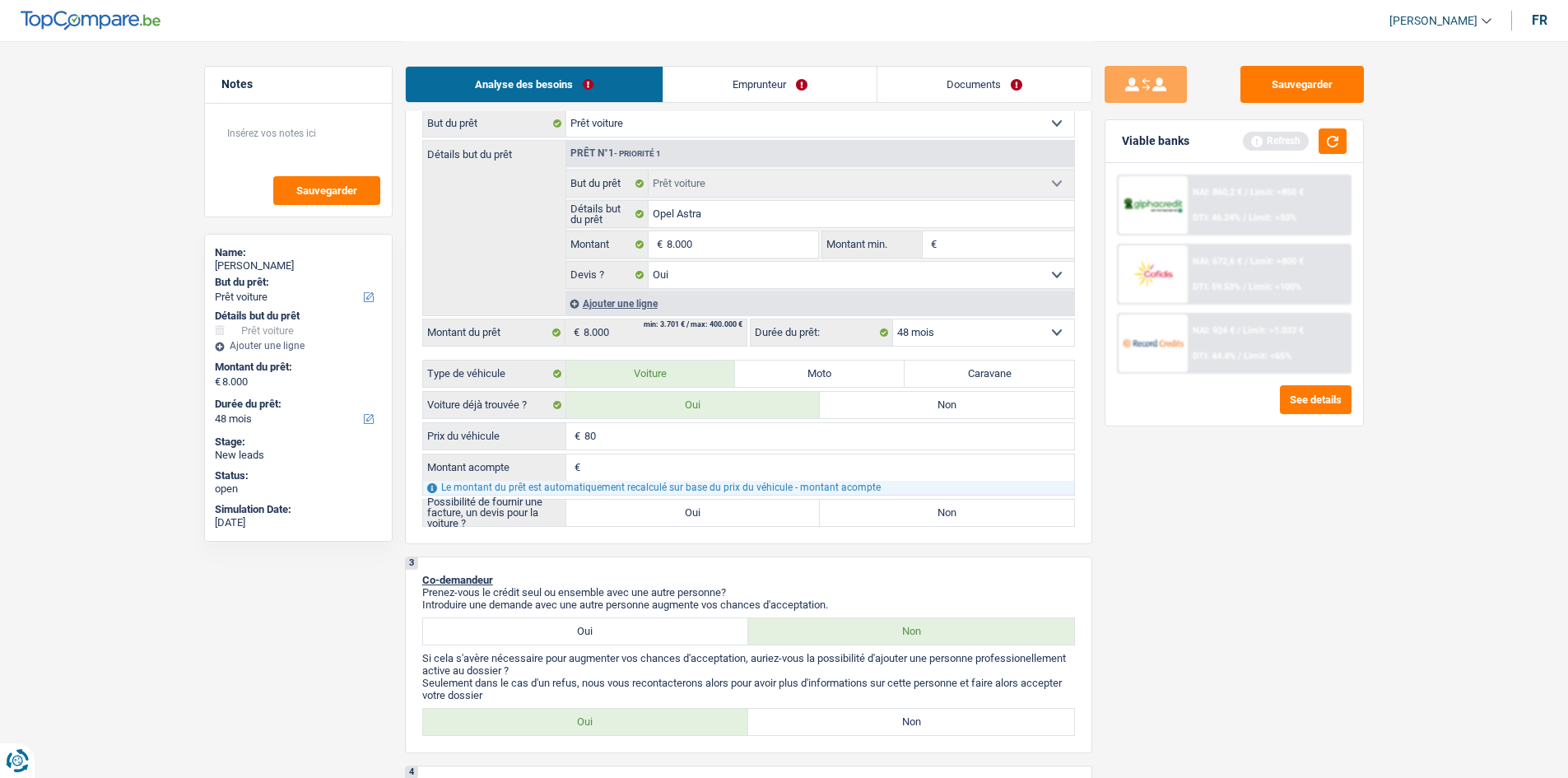
type input "800"
type input "8.000"
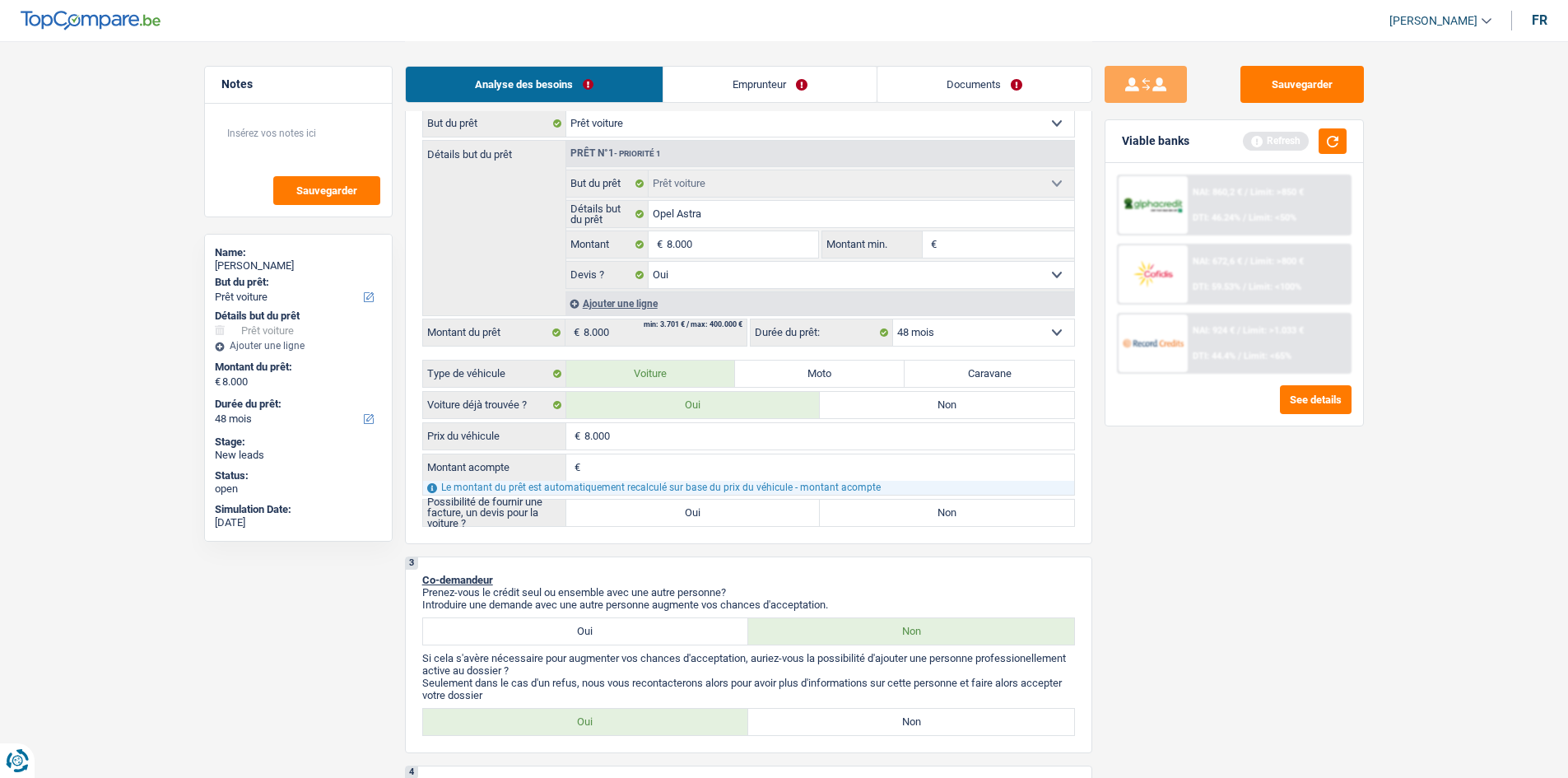
click at [675, 519] on label "Oui" at bounding box center [693, 512] width 254 height 26
click at [675, 519] on input "Oui" at bounding box center [693, 512] width 254 height 26
radio input "true"
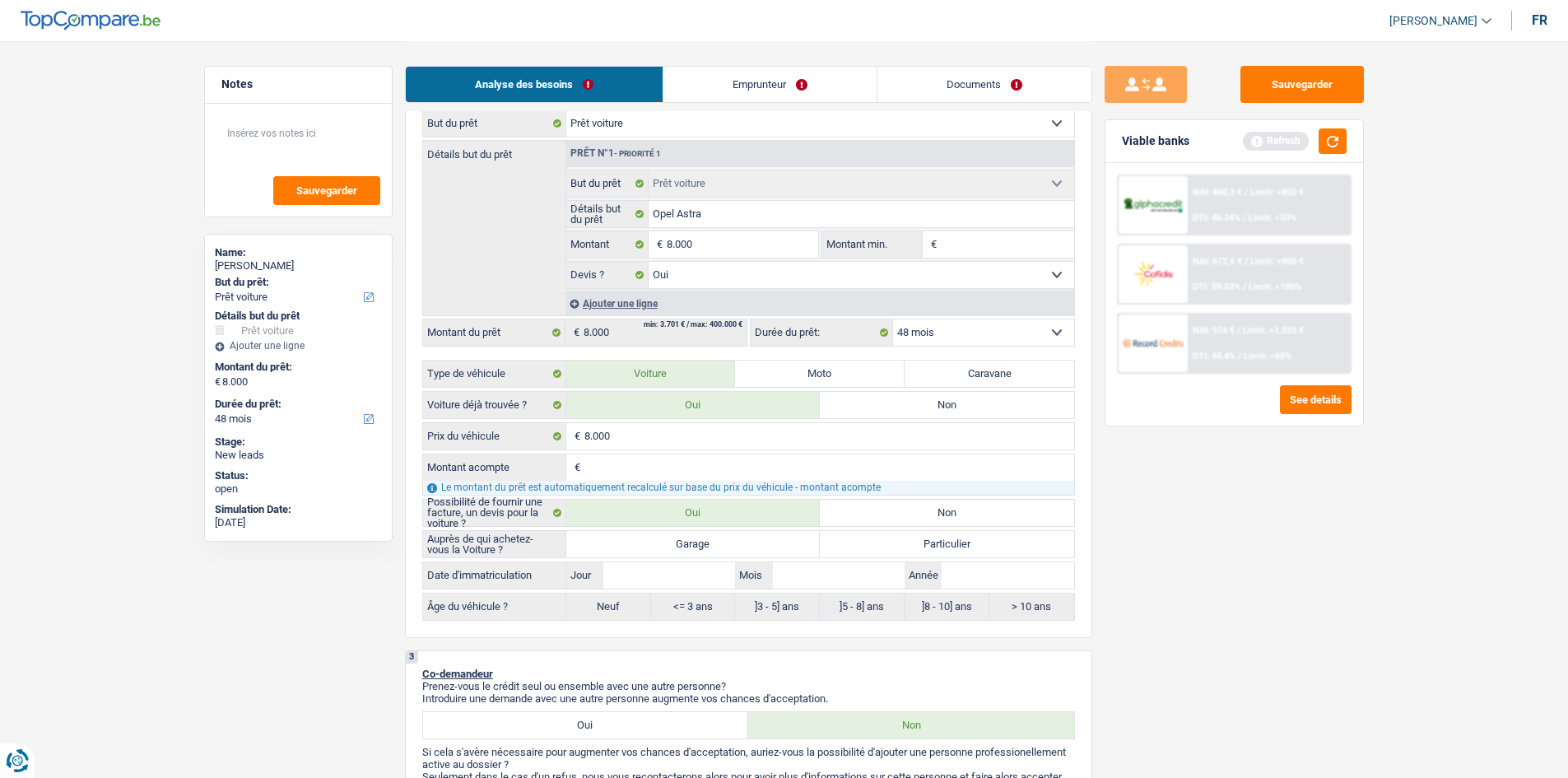
click at [736, 470] on input "Montant acompte" at bounding box center [829, 467] width 490 height 26
type input "0"
click at [904, 538] on label "Particulier" at bounding box center [946, 544] width 254 height 26
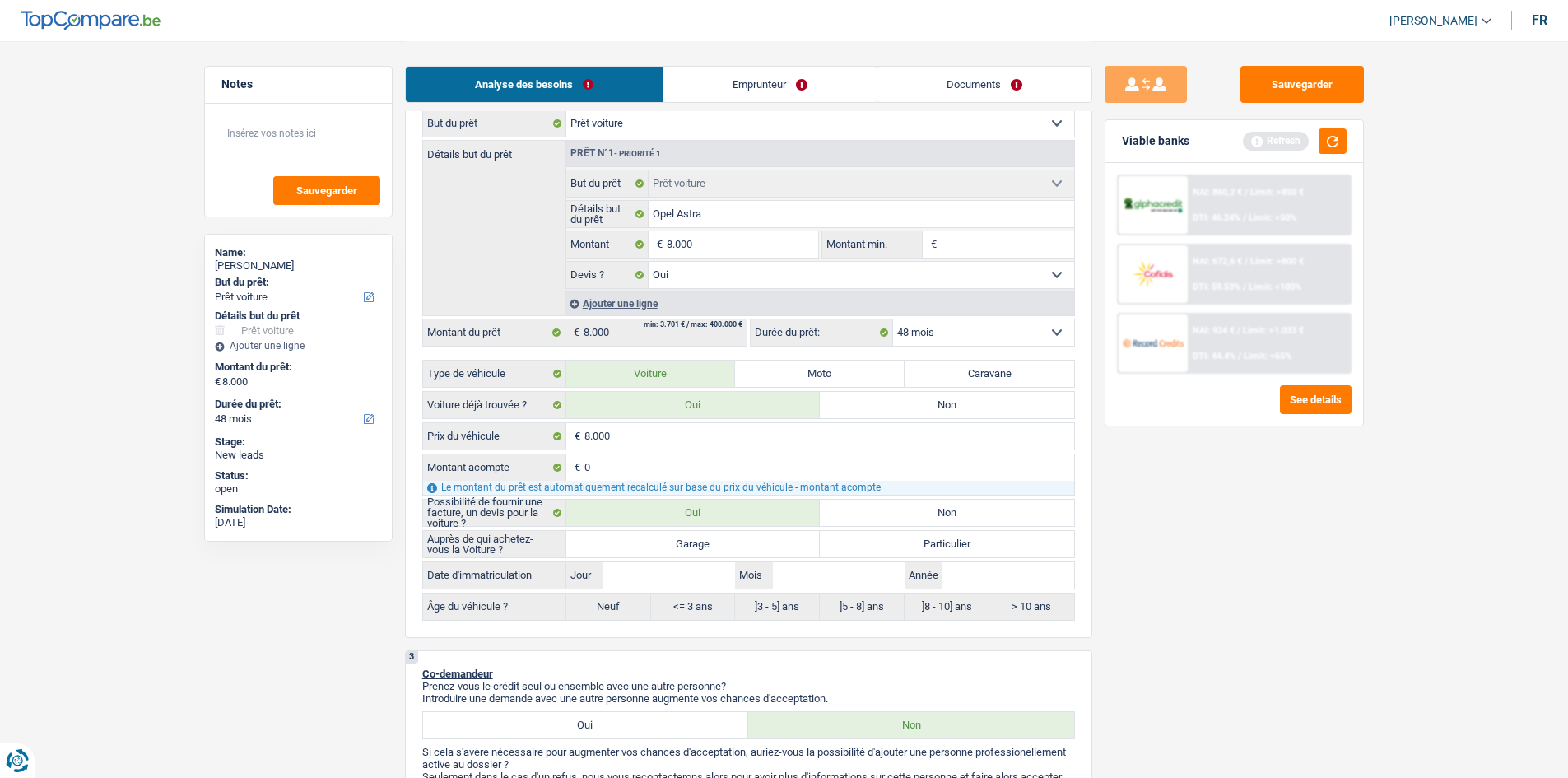
click at [904, 538] on input "Particulier" at bounding box center [946, 544] width 254 height 26
radio input "true"
click at [645, 573] on input "Jour" at bounding box center [669, 575] width 132 height 26
type input "0"
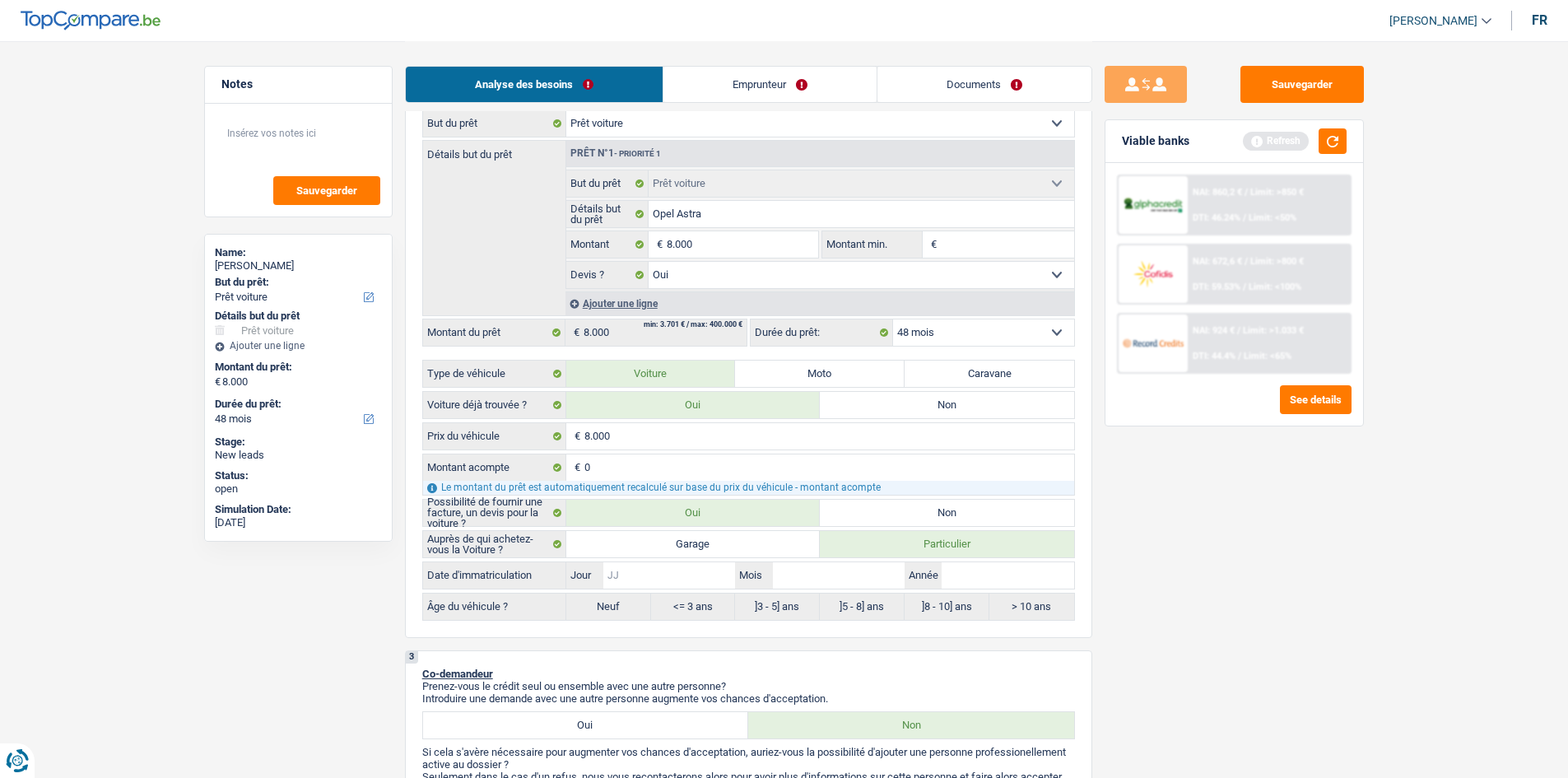
type input "0"
type input "01"
type input "0"
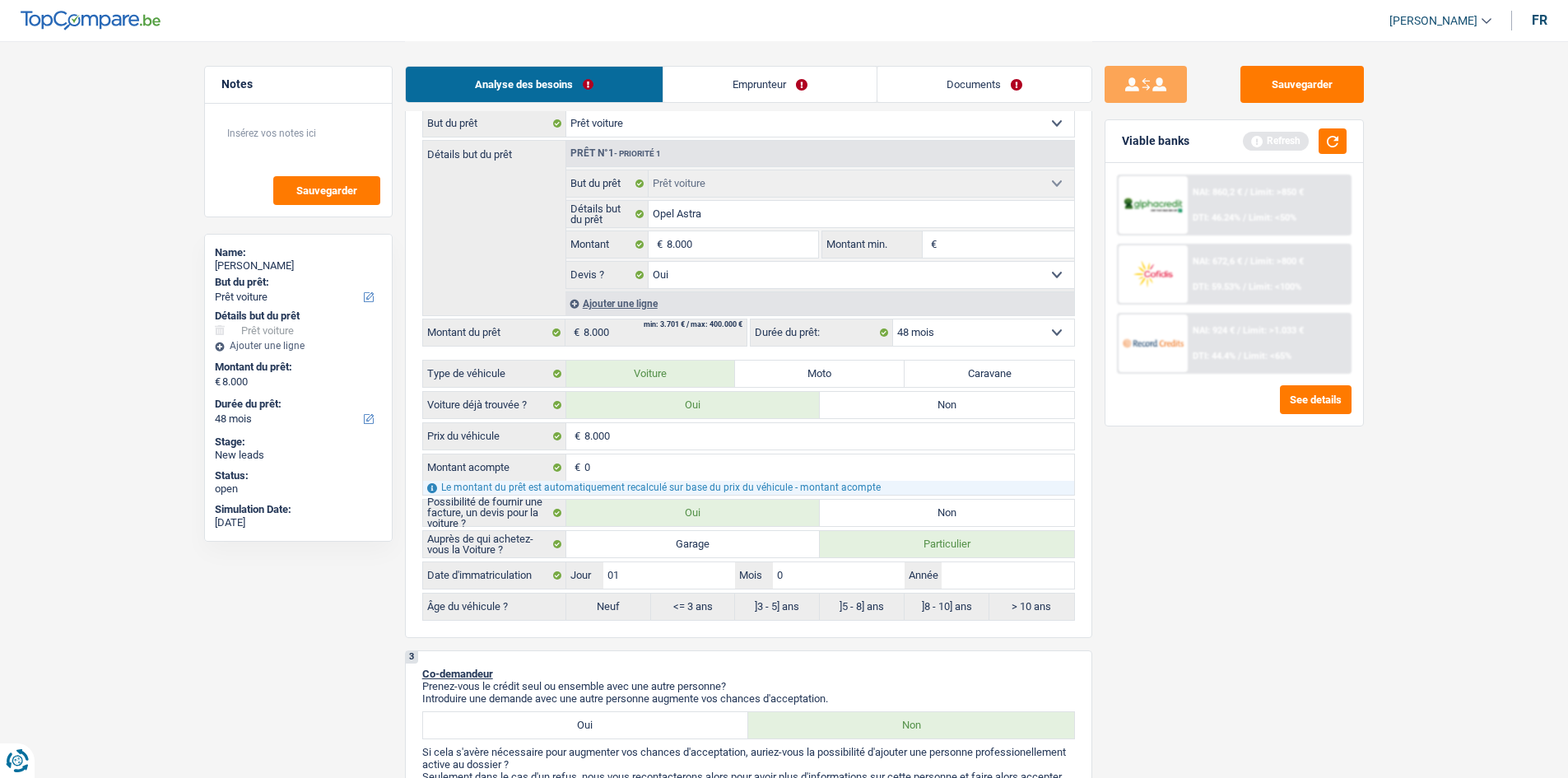
type input "01"
type input "2"
type input "20"
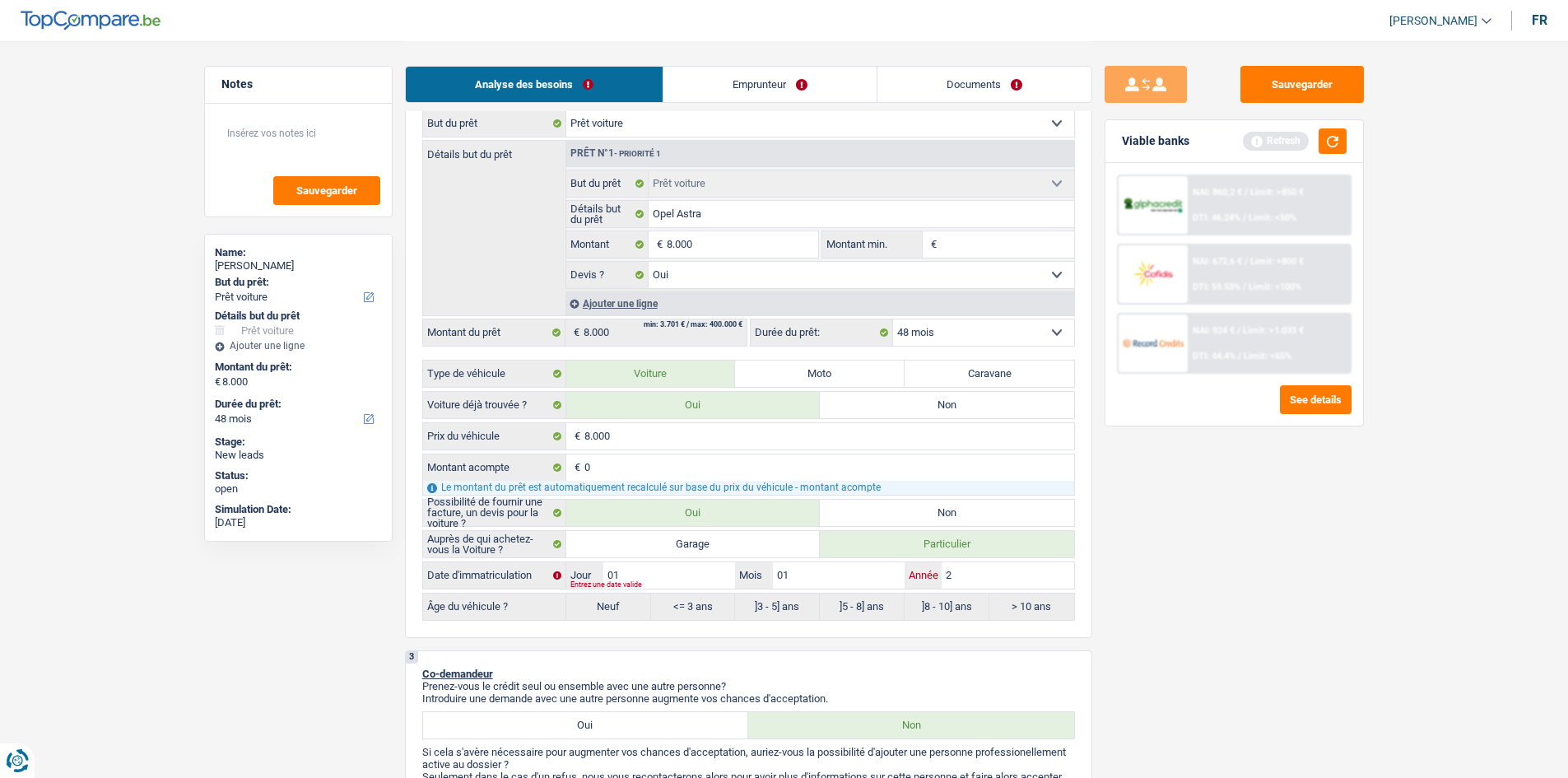
type input "20"
type input "201"
type input "2016"
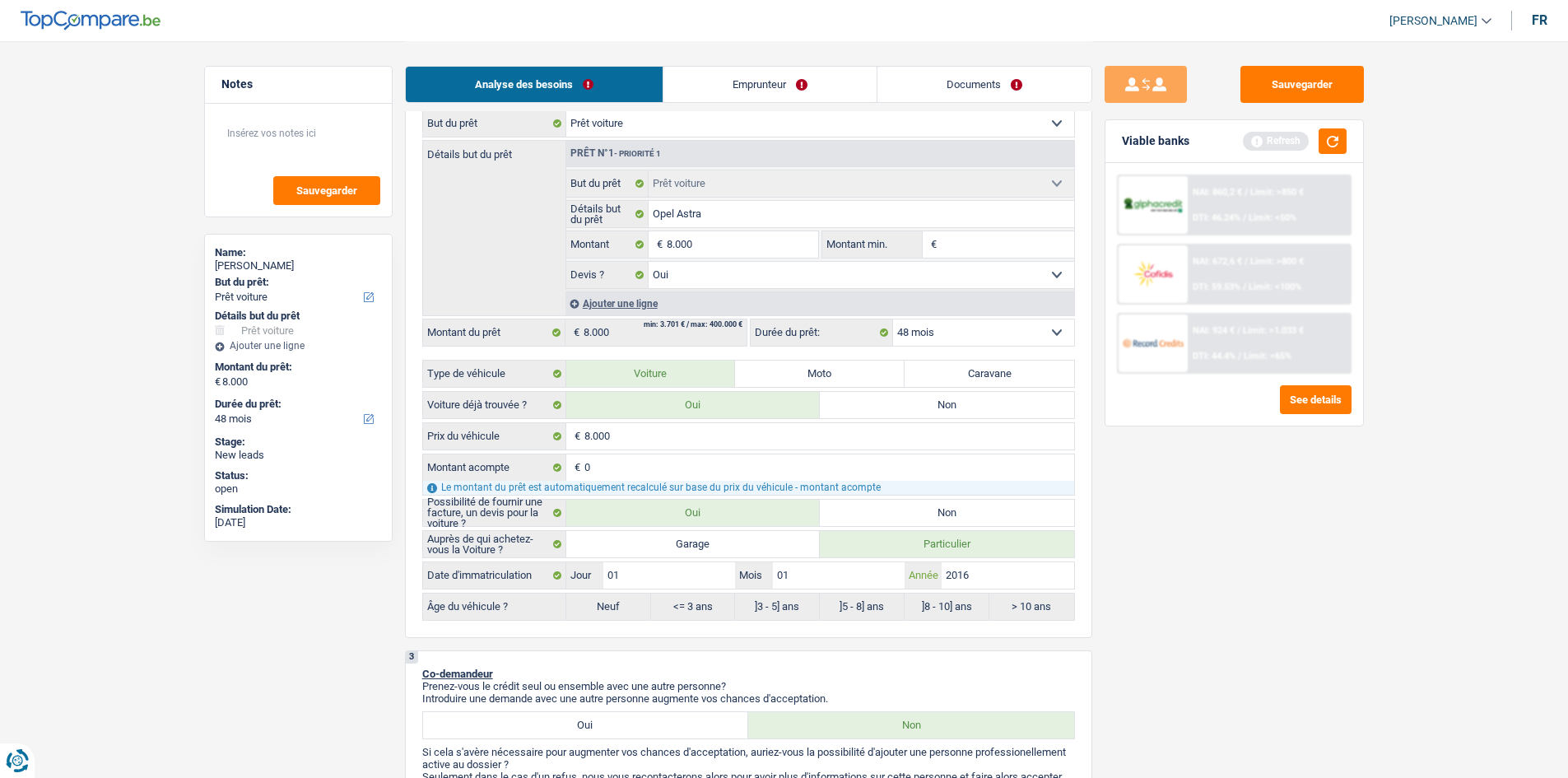
type input "2016"
radio input "false"
radio input "true"
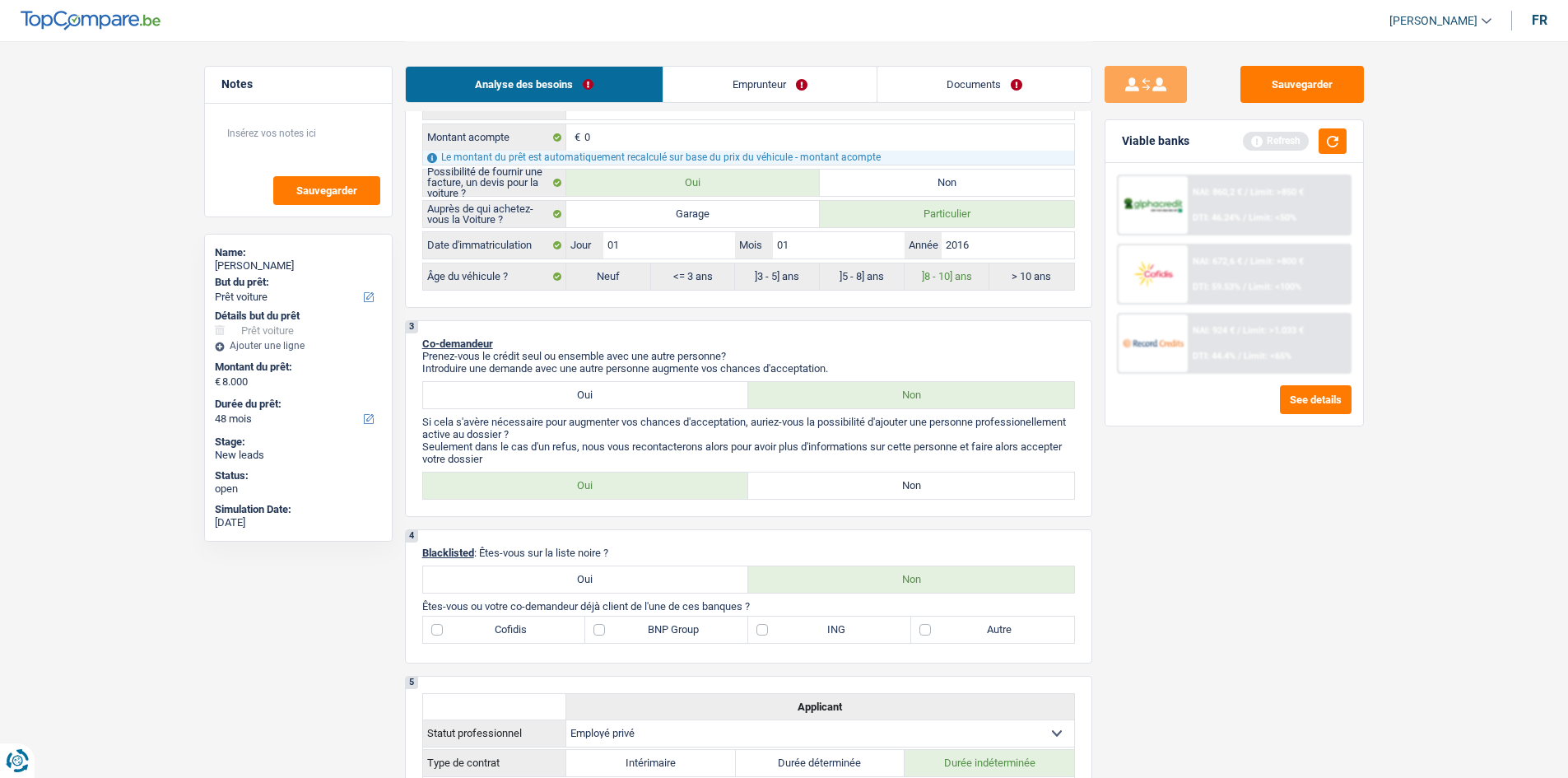
scroll to position [577, 0]
click at [798, 486] on label "Non" at bounding box center [911, 486] width 326 height 26
click at [798, 486] on input "Non" at bounding box center [911, 486] width 326 height 26
radio input "true"
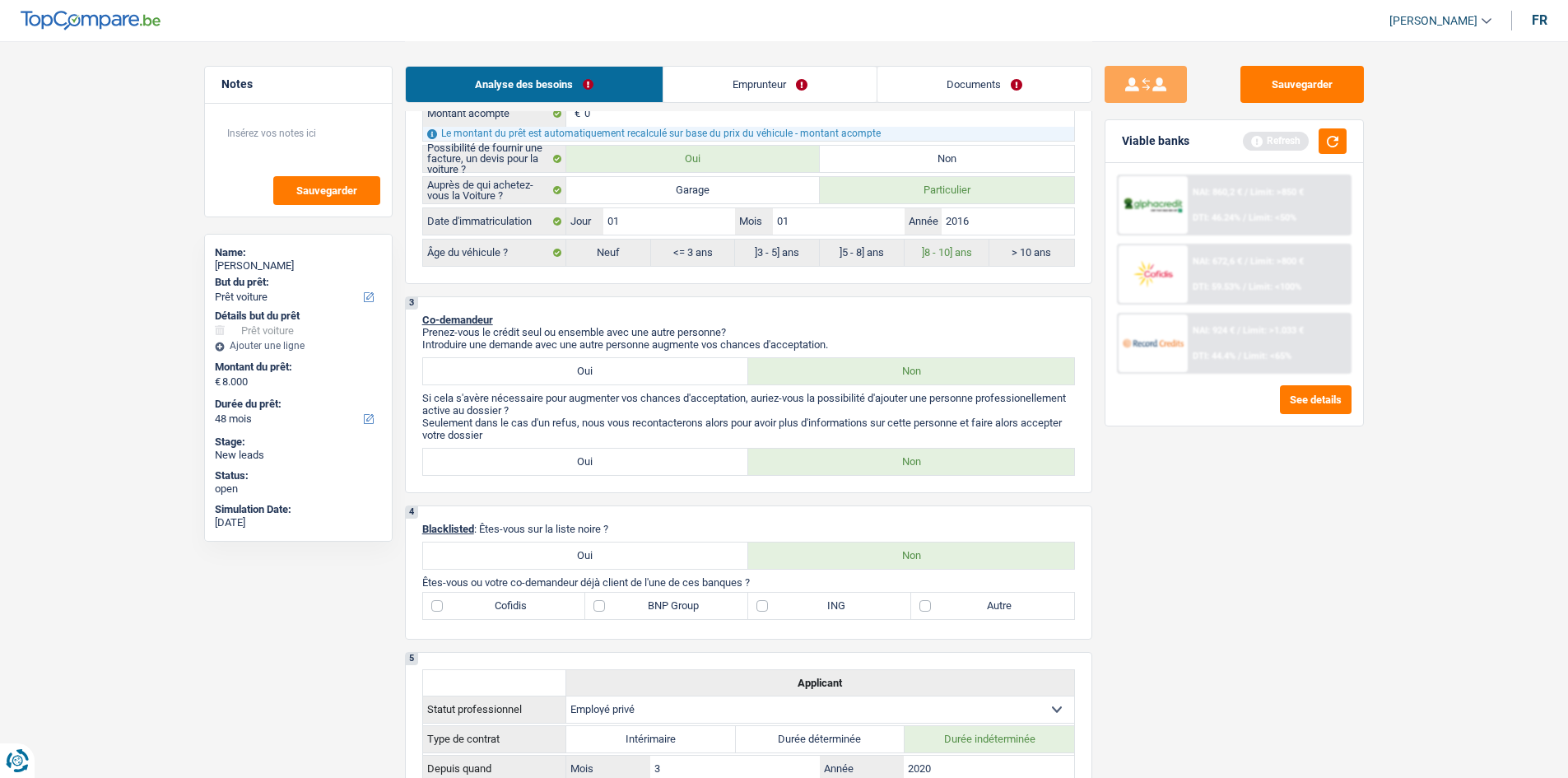
scroll to position [823, 0]
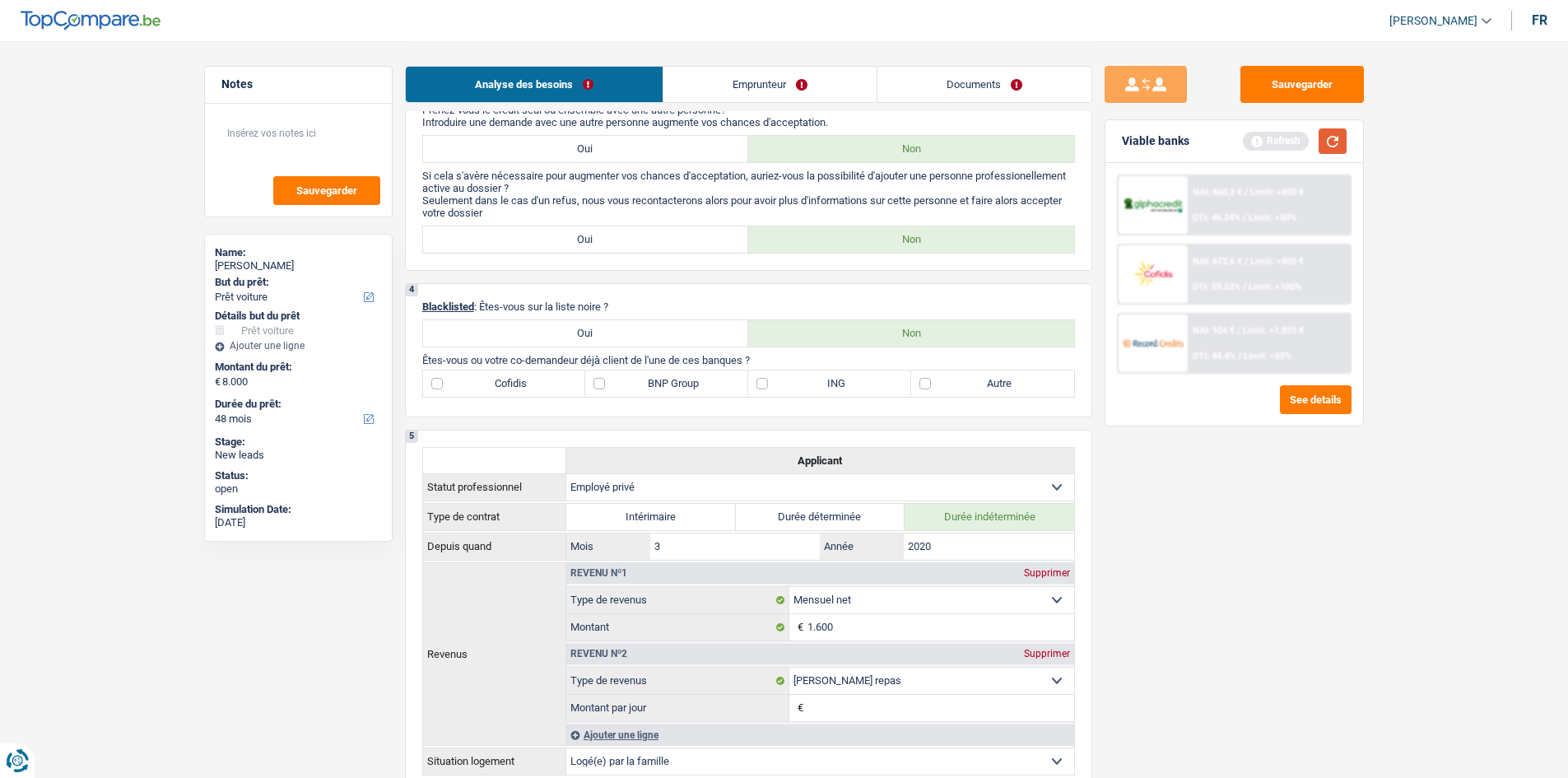
click at [1331, 147] on button "button" at bounding box center [1332, 141] width 28 height 25
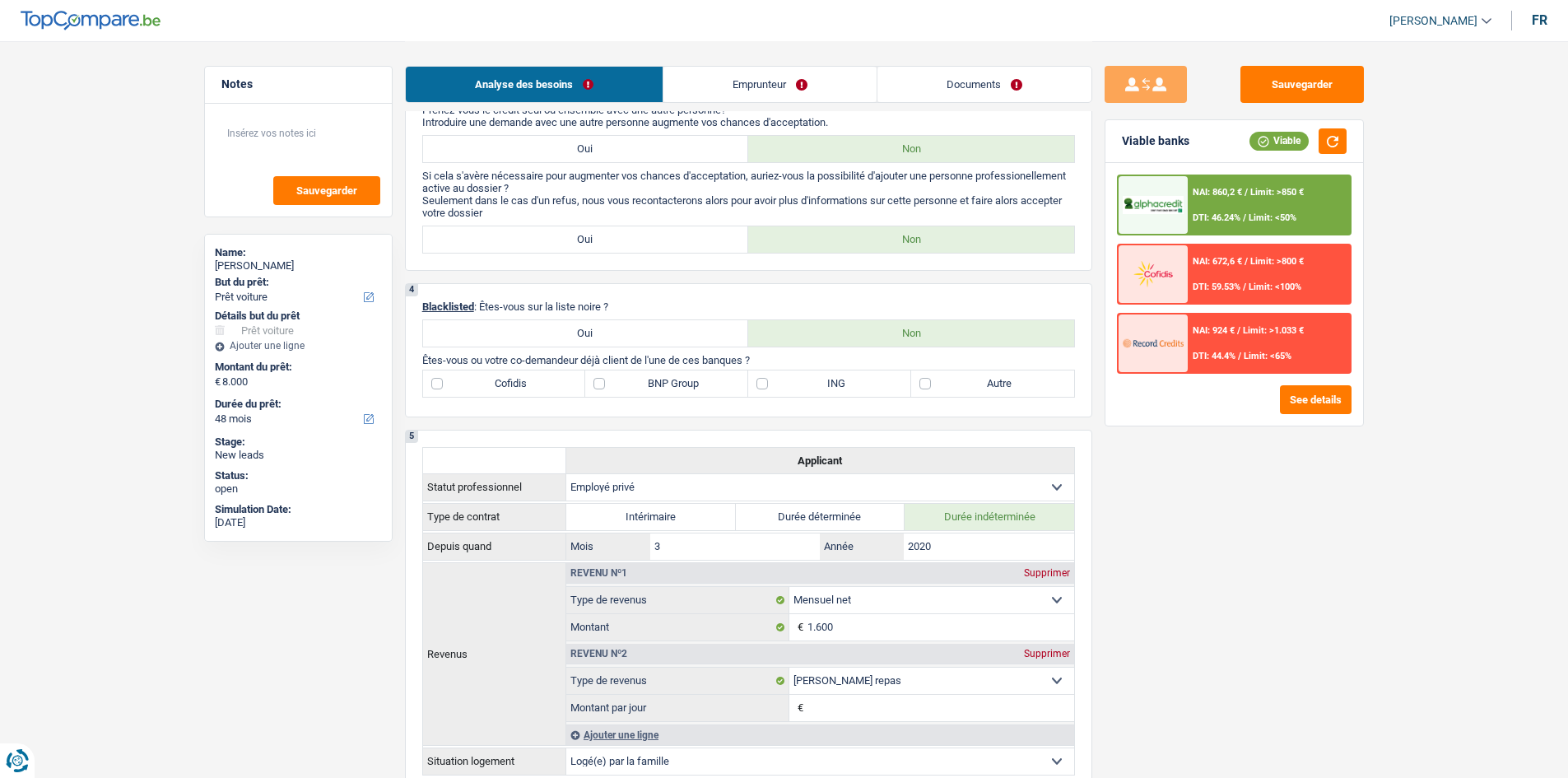
click at [768, 379] on label "ING" at bounding box center [830, 384] width 163 height 26
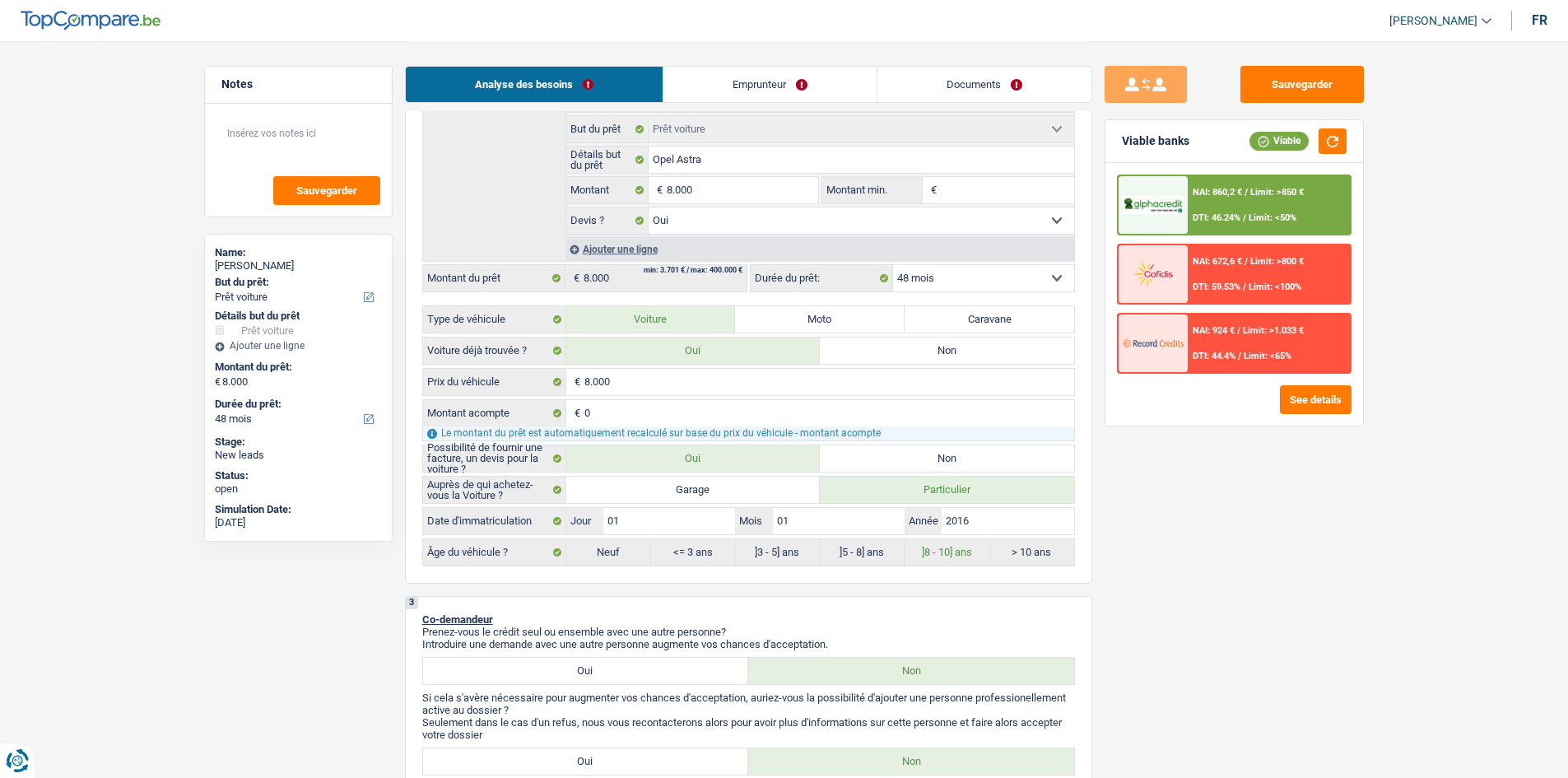
scroll to position [82, 0]
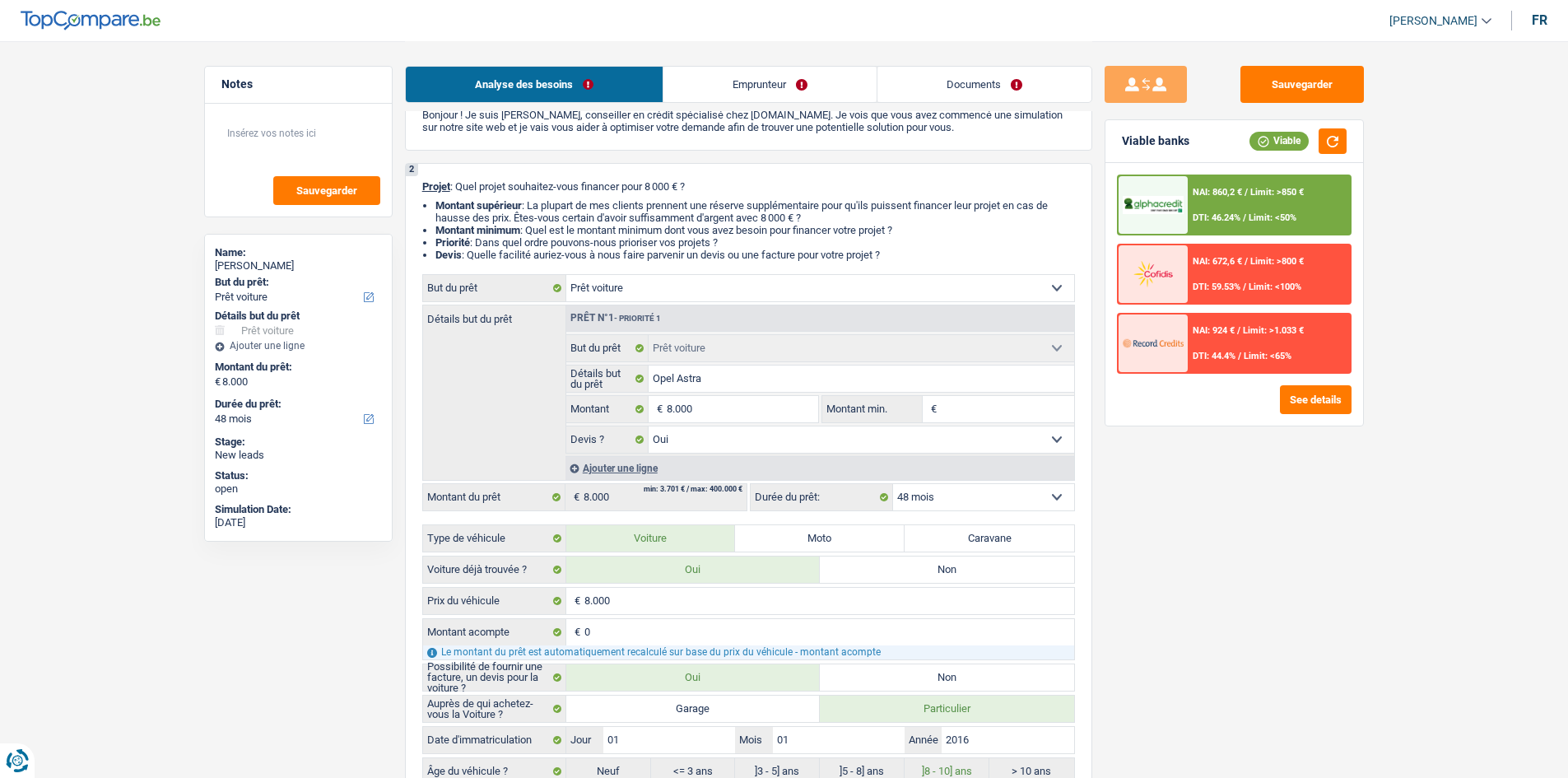
click at [759, 93] on link "Emprunteur" at bounding box center [769, 84] width 213 height 36
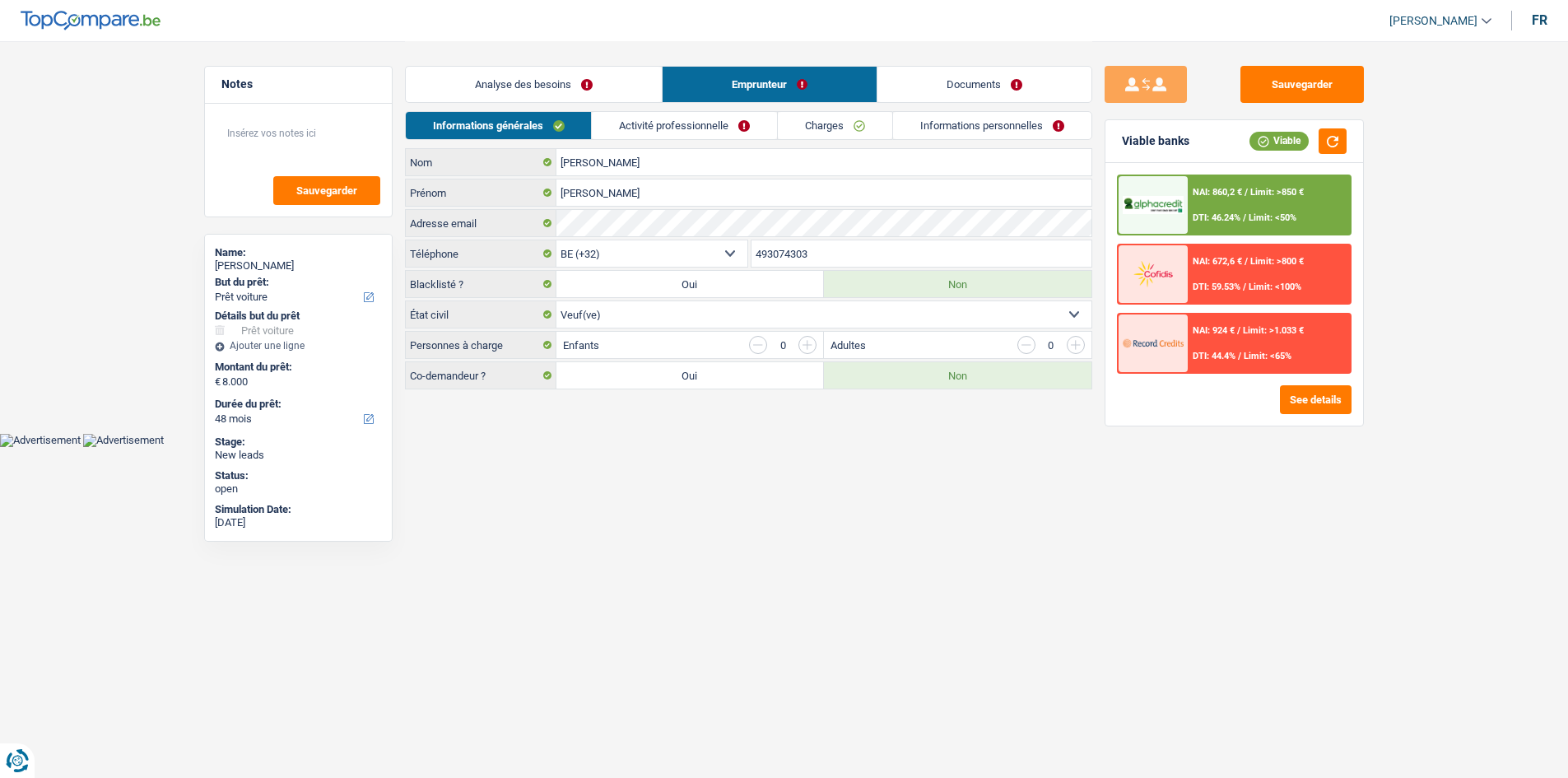
scroll to position [0, 0]
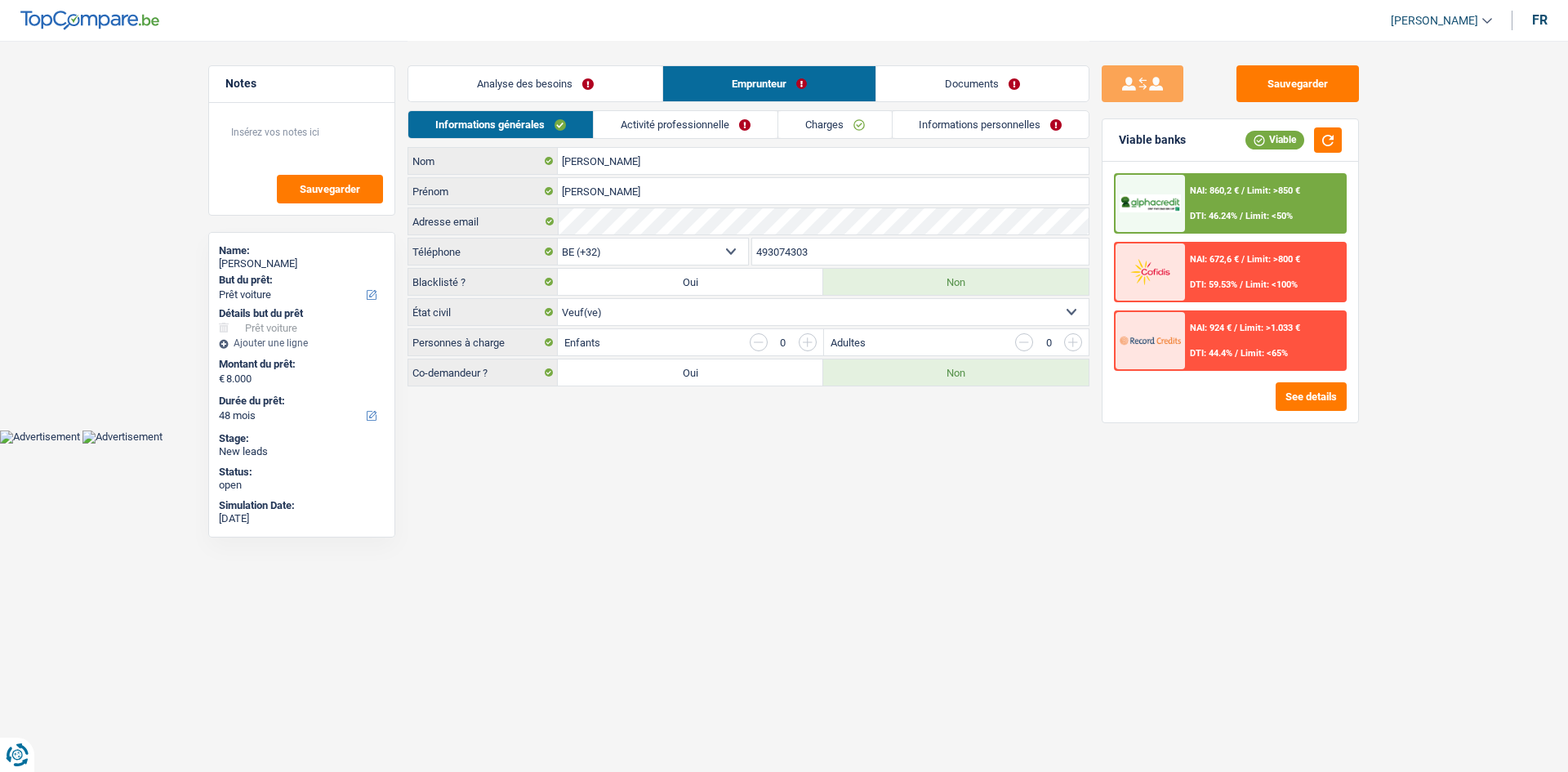
click at [735, 116] on link "Activité professionnelle" at bounding box center [685, 124] width 184 height 27
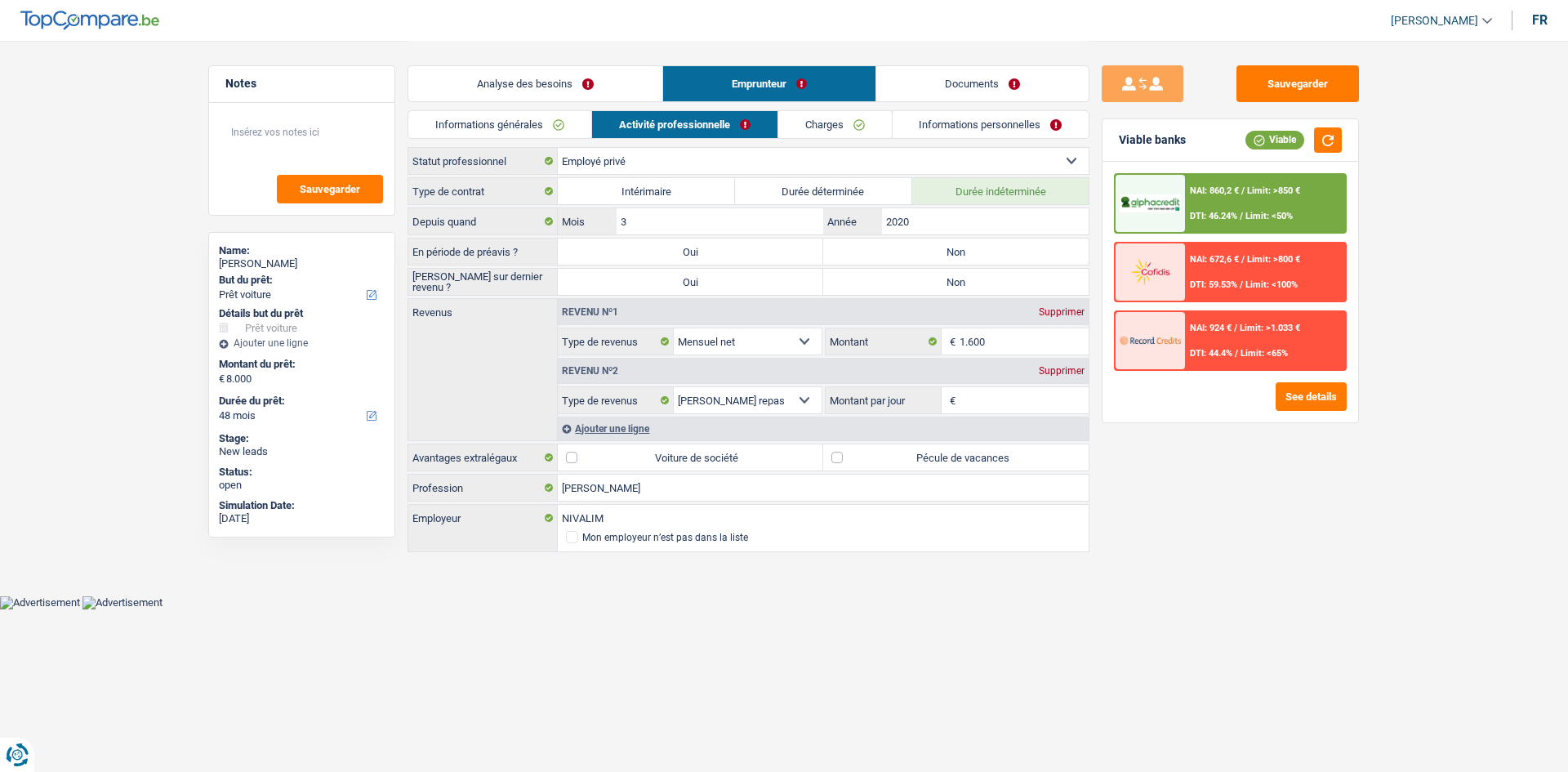
click at [905, 249] on label "Non" at bounding box center [955, 252] width 265 height 26
click at [905, 249] on input "Non" at bounding box center [955, 252] width 265 height 26
radio input "true"
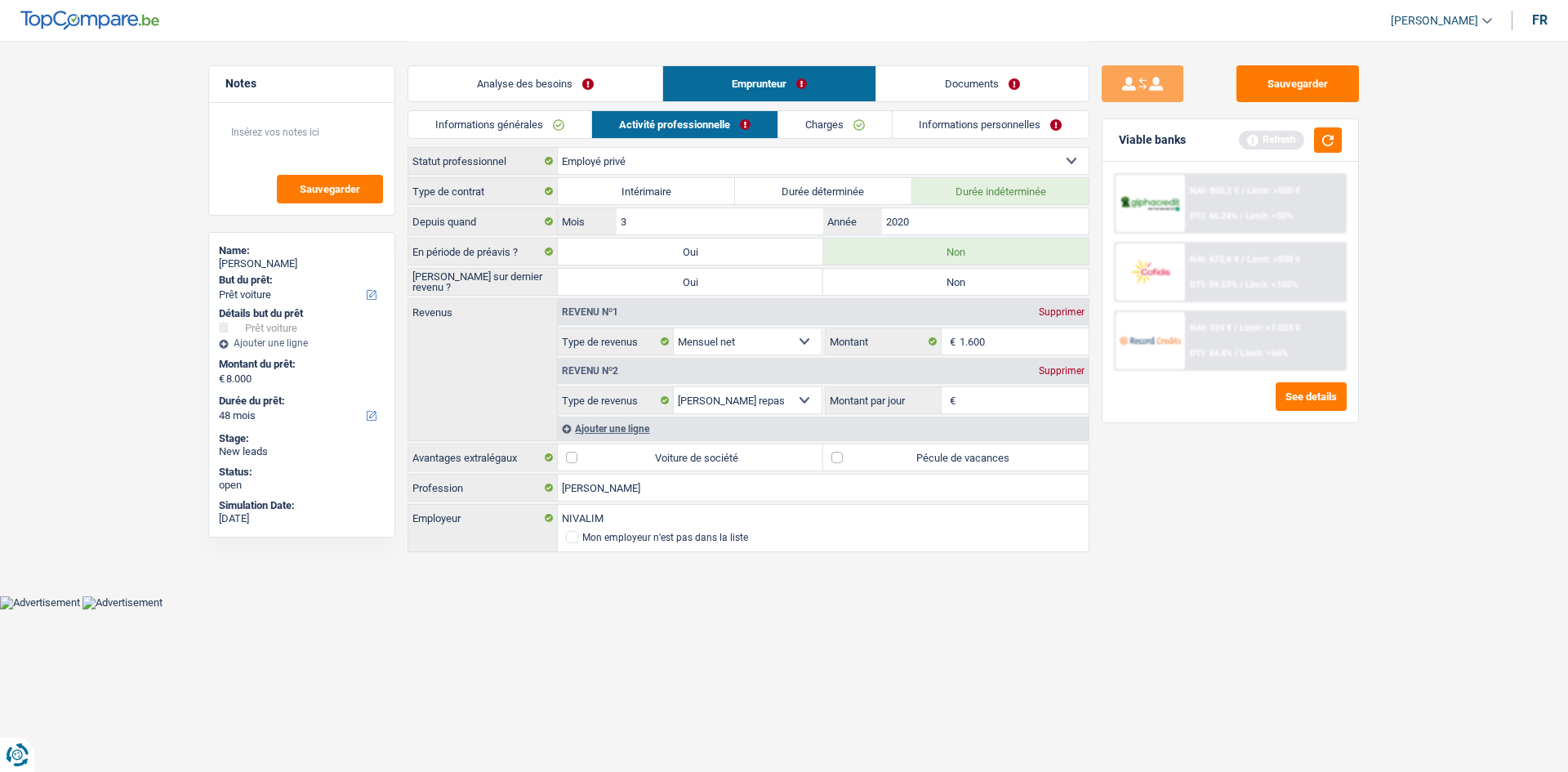
click at [897, 282] on label "Non" at bounding box center [955, 282] width 265 height 26
click at [897, 282] on input "Non" at bounding box center [955, 282] width 265 height 26
radio input "true"
click at [989, 340] on input "1.600" at bounding box center [1024, 341] width 130 height 26
click at [996, 395] on input "Montant par jour" at bounding box center [1024, 400] width 130 height 26
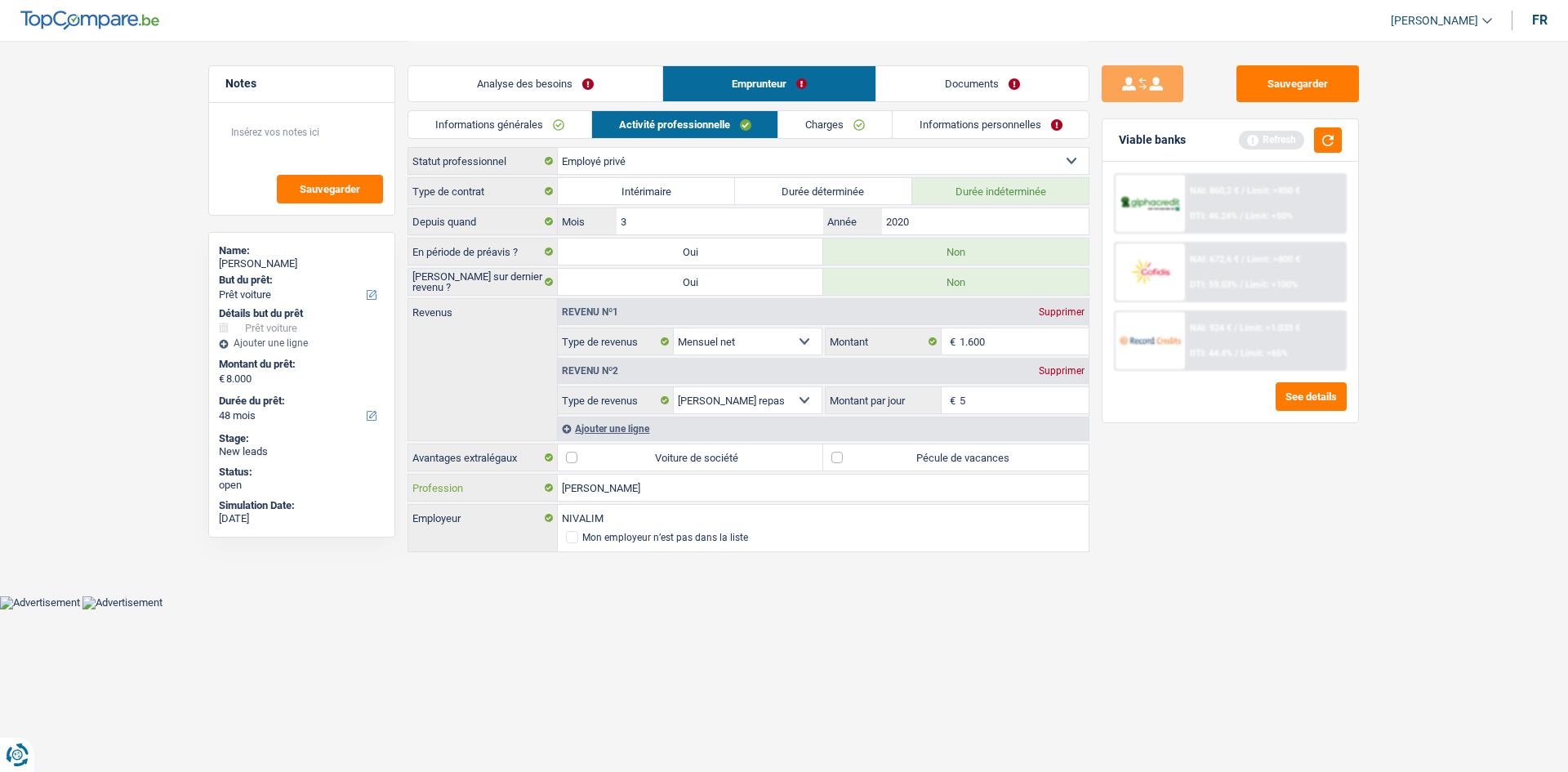
type input "5,0"
click at [839, 459] on label "Pécule de vacances" at bounding box center [955, 458] width 265 height 26
click at [839, 459] on input "Pécule de vacances" at bounding box center [955, 458] width 265 height 26
click at [838, 459] on label "Pécule de vacances" at bounding box center [955, 458] width 265 height 26
click at [838, 459] on input "Pécule de vacances" at bounding box center [955, 458] width 265 height 26
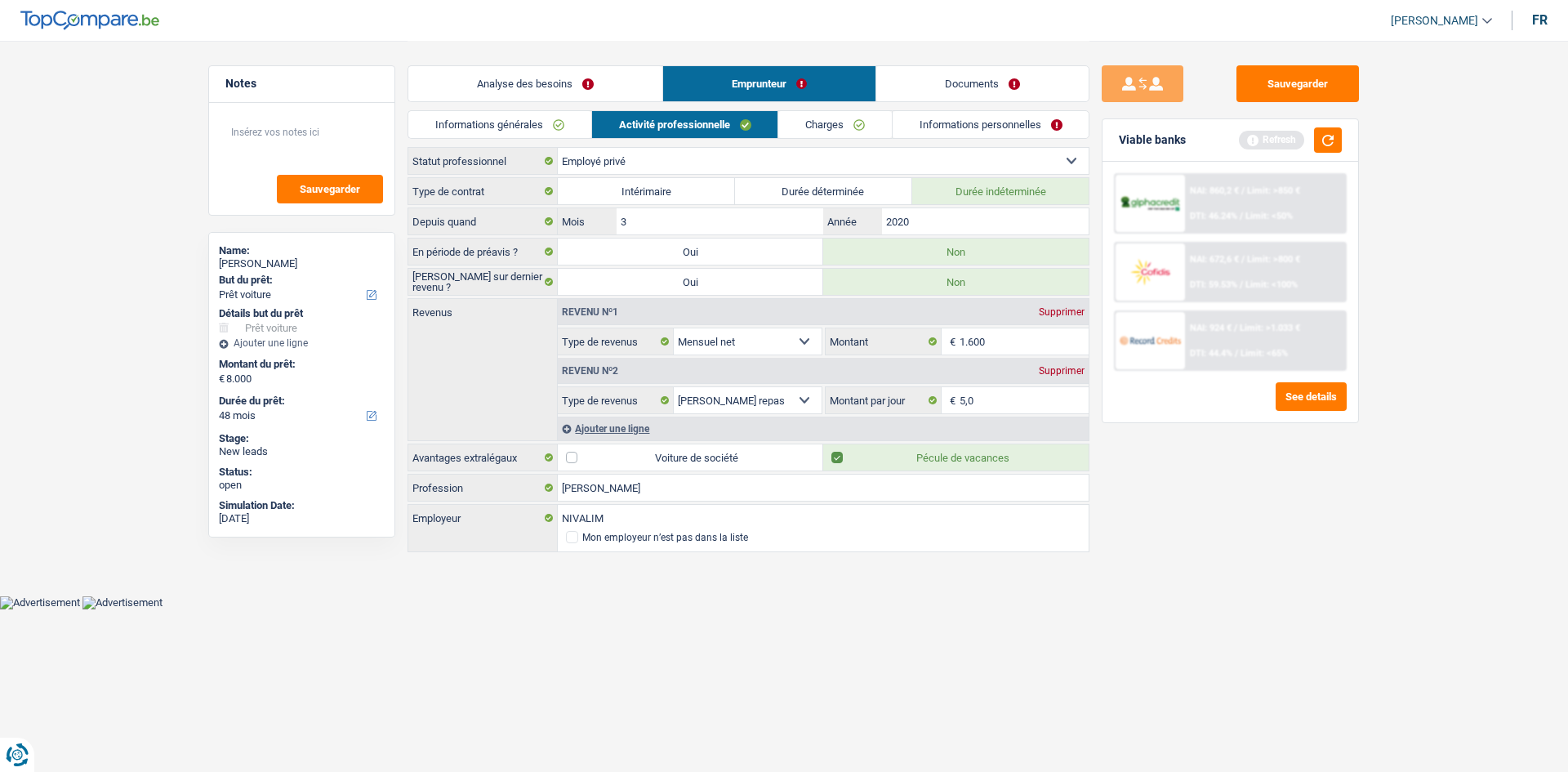
checkbox input "false"
click at [824, 129] on link "Charges" at bounding box center [835, 124] width 114 height 27
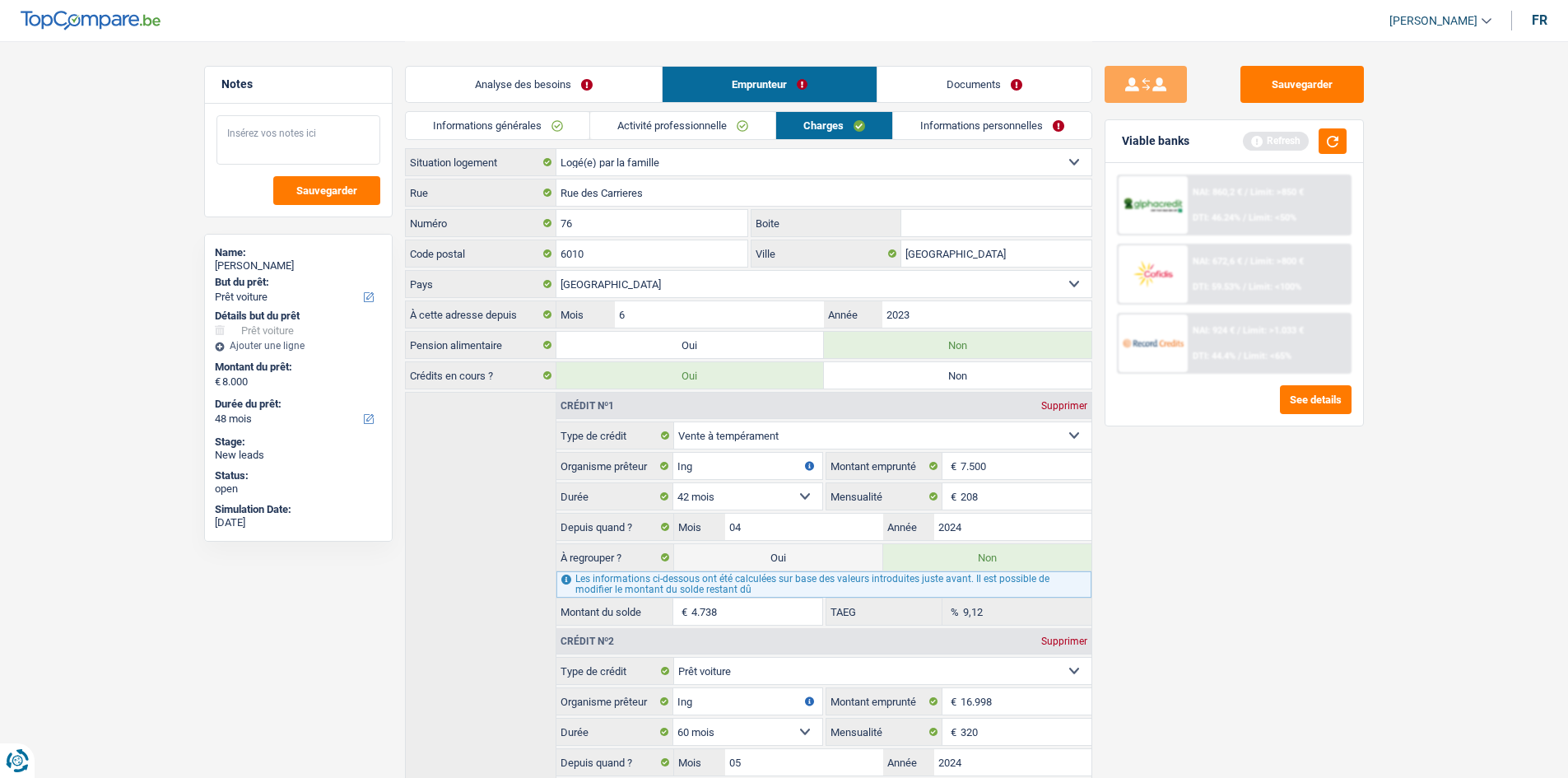
click at [290, 122] on textarea at bounding box center [298, 140] width 164 height 49
type textarea "Logé par la famille : il vit chez ses beaux-parents"
click at [939, 123] on link "Informations personnelles" at bounding box center [992, 125] width 198 height 27
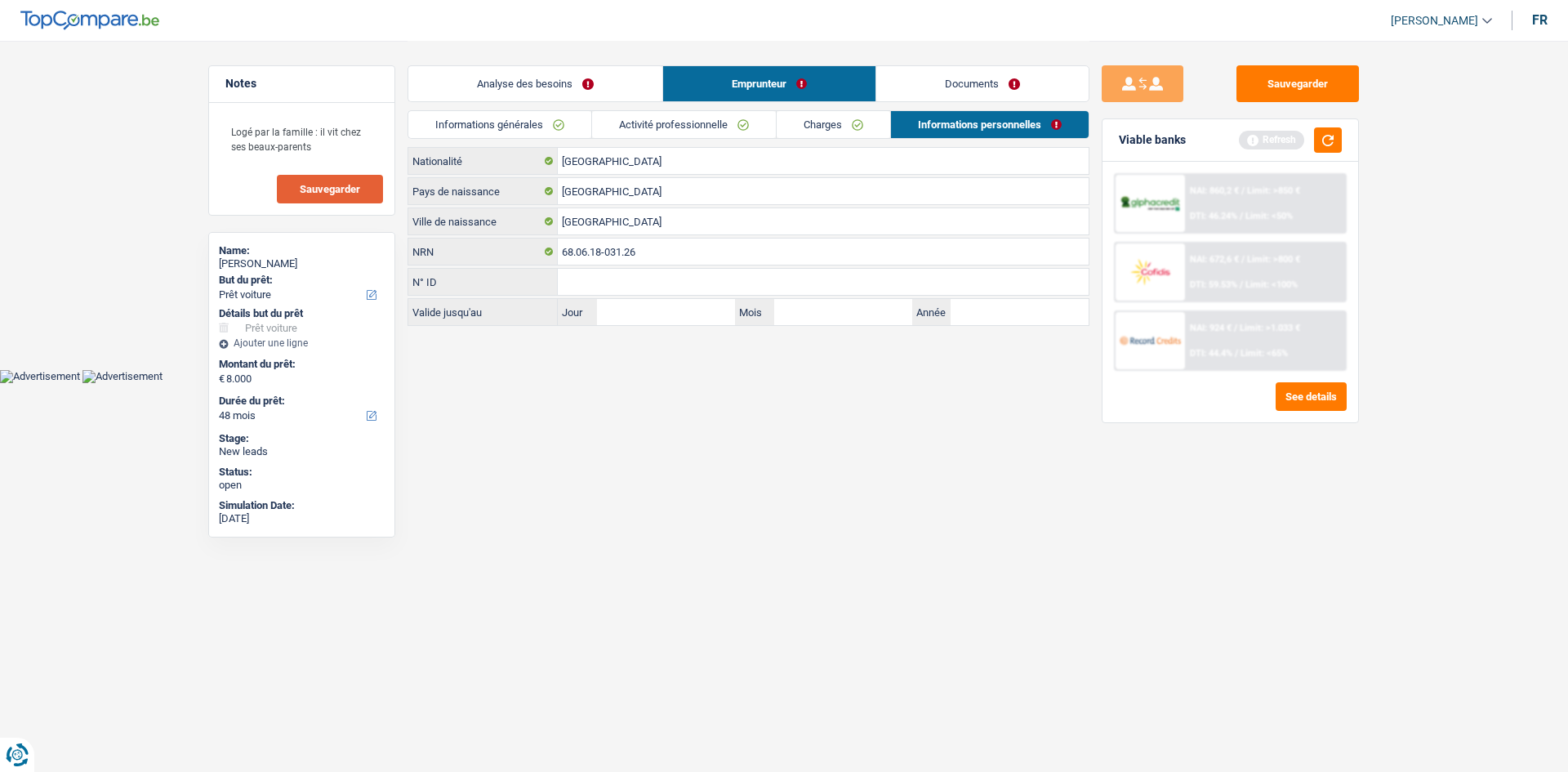
click at [341, 187] on span "Sauvegarder" at bounding box center [330, 189] width 60 height 10
click at [1329, 134] on button "button" at bounding box center [1328, 140] width 28 height 25
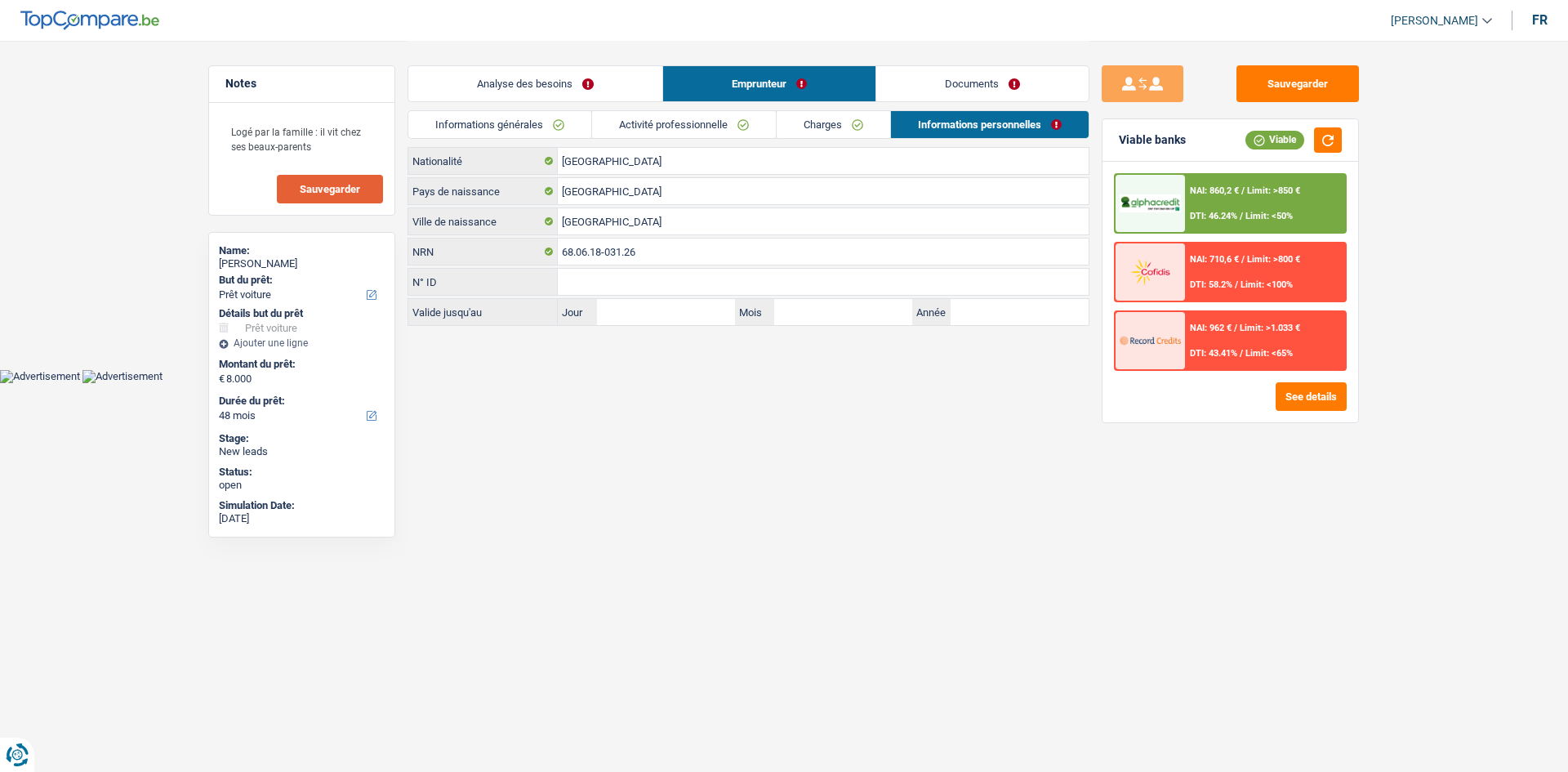
click at [610, 77] on link "Analyse des besoins" at bounding box center [535, 84] width 254 height 35
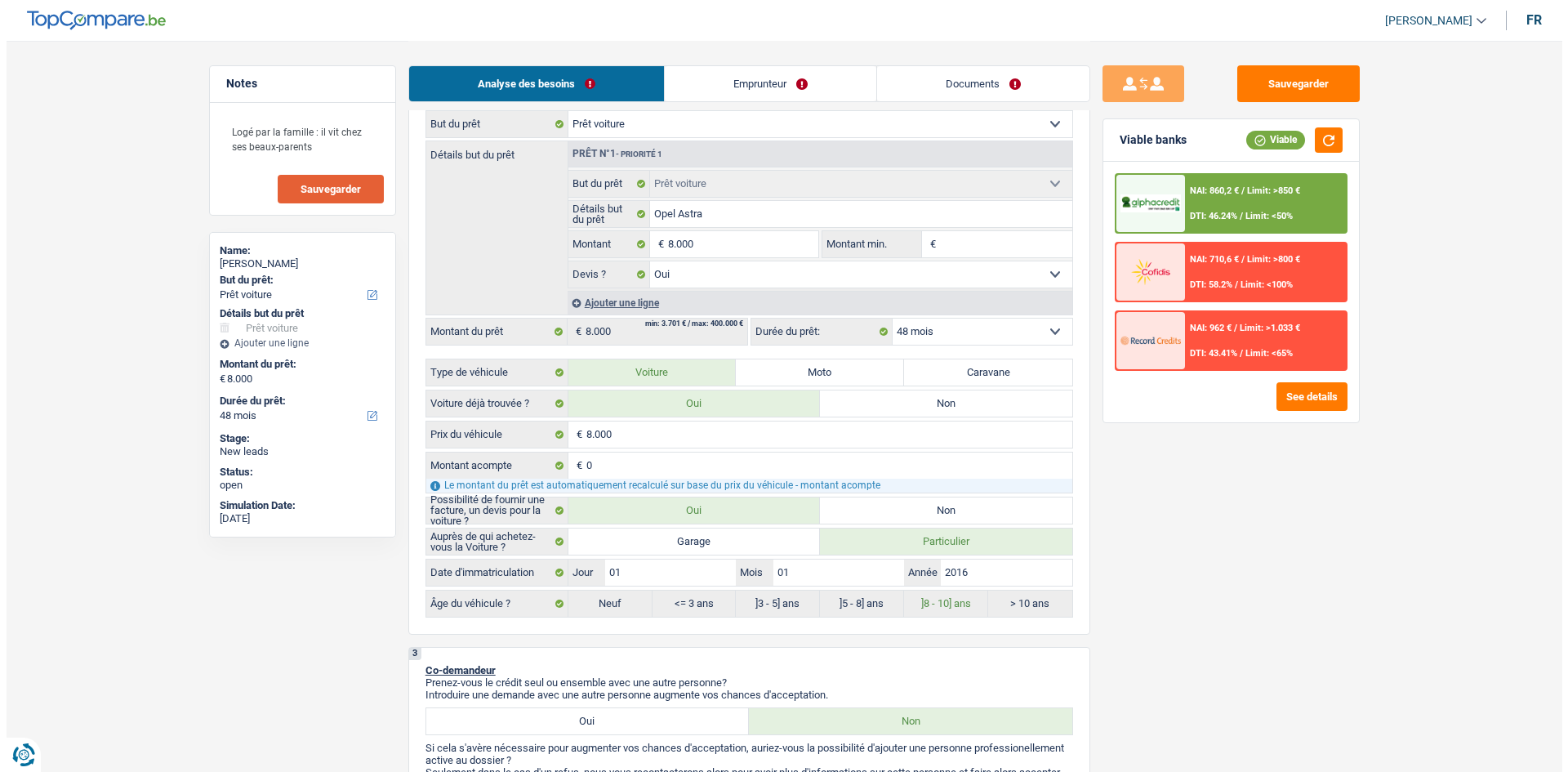
scroll to position [245, 0]
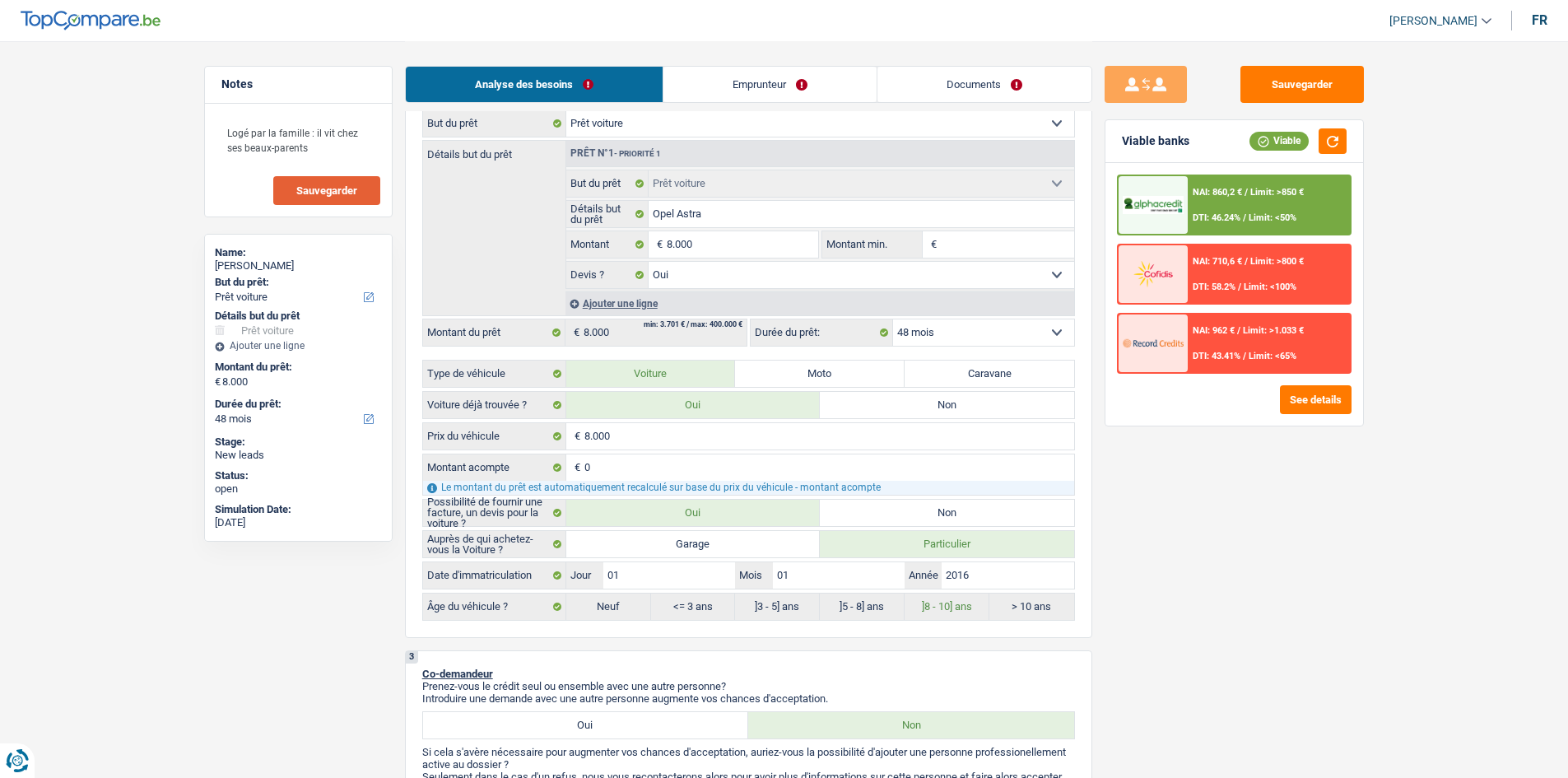
click at [1008, 335] on select "12 mois 18 mois 24 mois 30 mois 36 mois 42 mois 48 mois Sélectionner une option" at bounding box center [983, 333] width 181 height 26
click at [893, 320] on select "12 mois 18 mois 24 mois 30 mois 36 mois 42 mois 48 mois Sélectionner une option" at bounding box center [983, 333] width 181 height 26
click at [992, 339] on select "12 mois 18 mois 24 mois 30 mois 36 mois 42 mois 48 mois Sélectionner une option" at bounding box center [983, 333] width 181 height 26
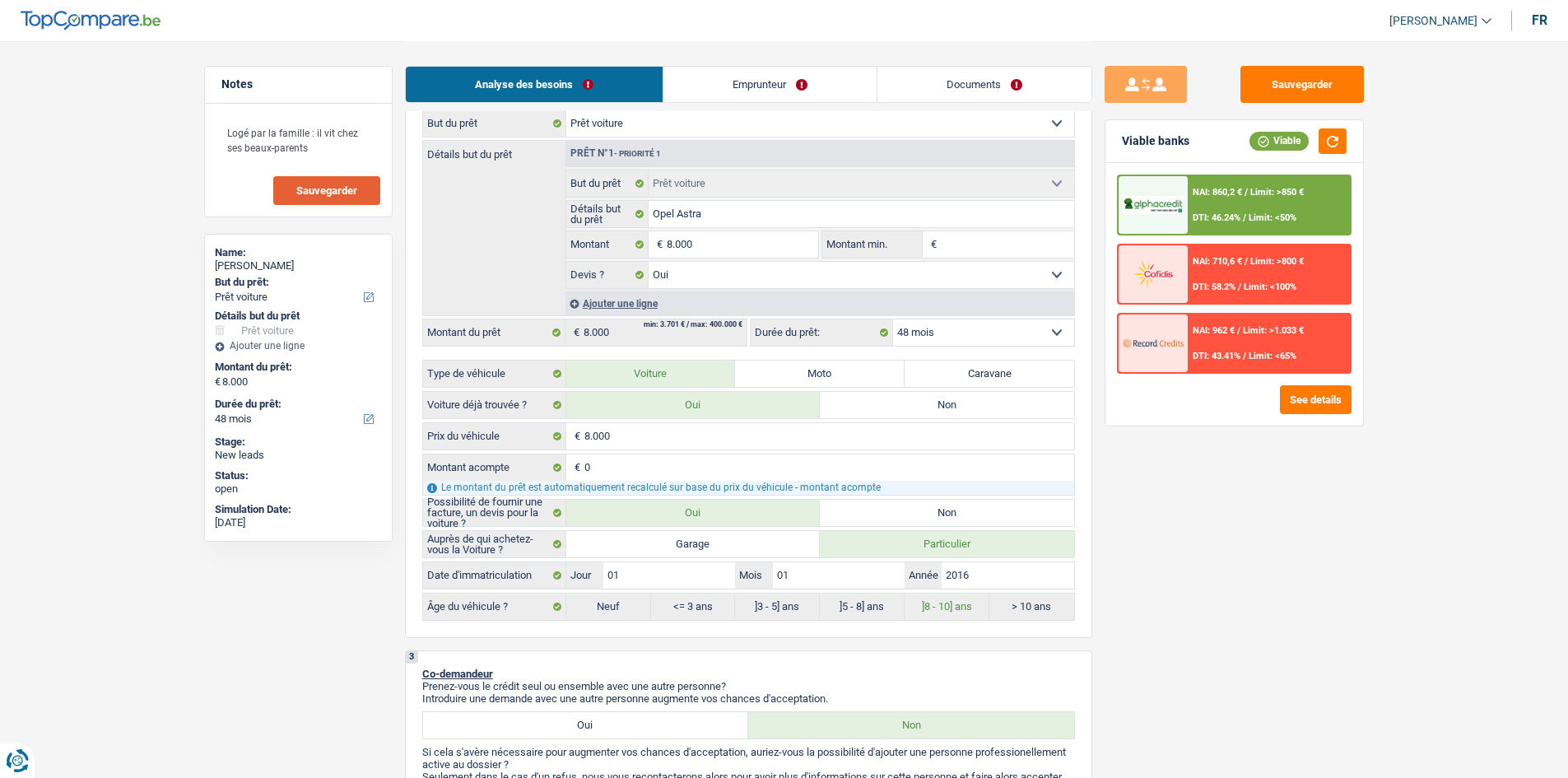
click at [893, 320] on select "12 mois 18 mois 24 mois 30 mois 36 mois 42 mois 48 mois Sélectionner une option" at bounding box center [983, 333] width 181 height 26
click at [1308, 409] on button "See details" at bounding box center [1315, 399] width 71 height 29
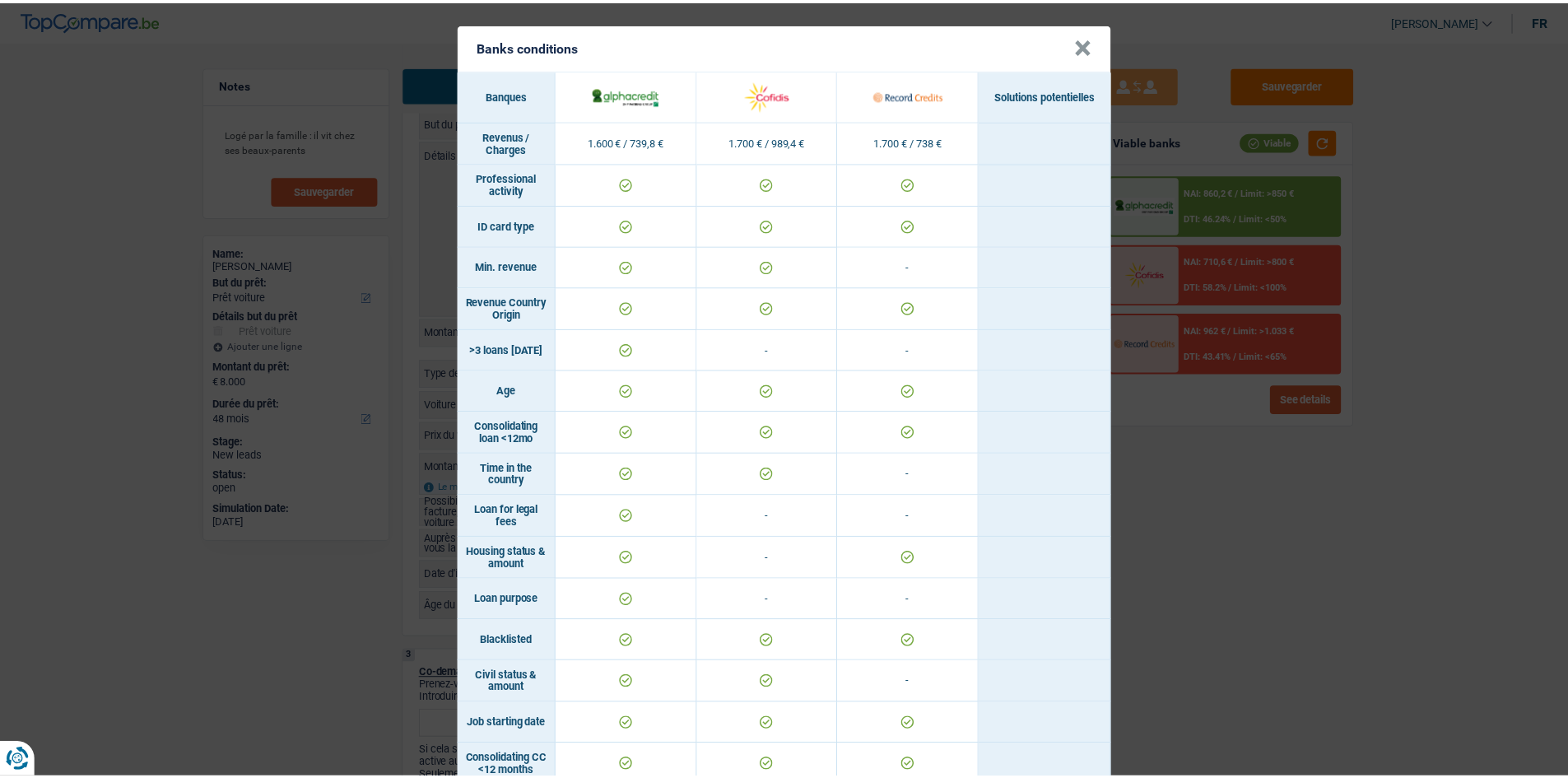
scroll to position [0, 0]
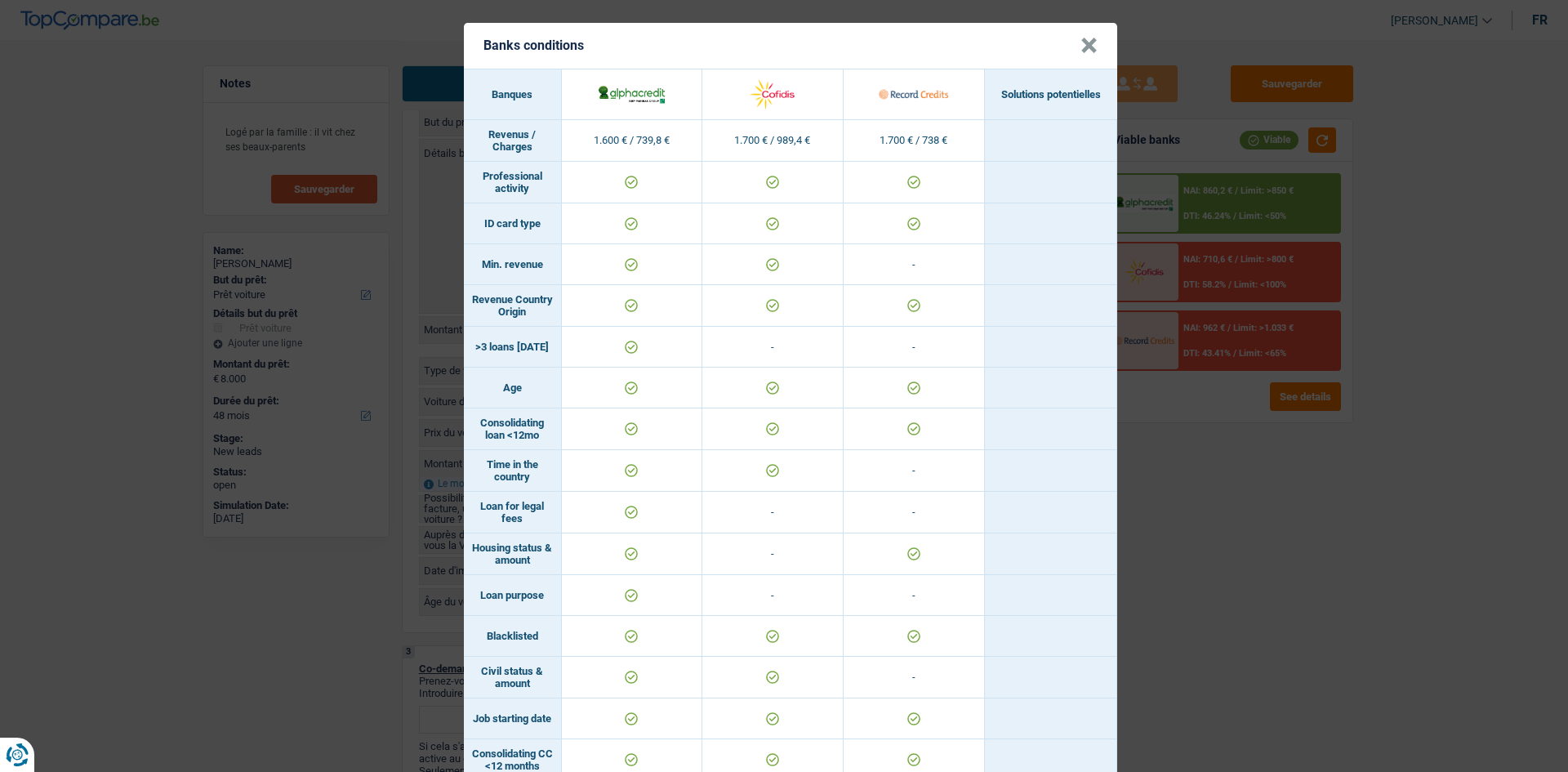
click at [1080, 54] on button "×" at bounding box center [1089, 46] width 17 height 16
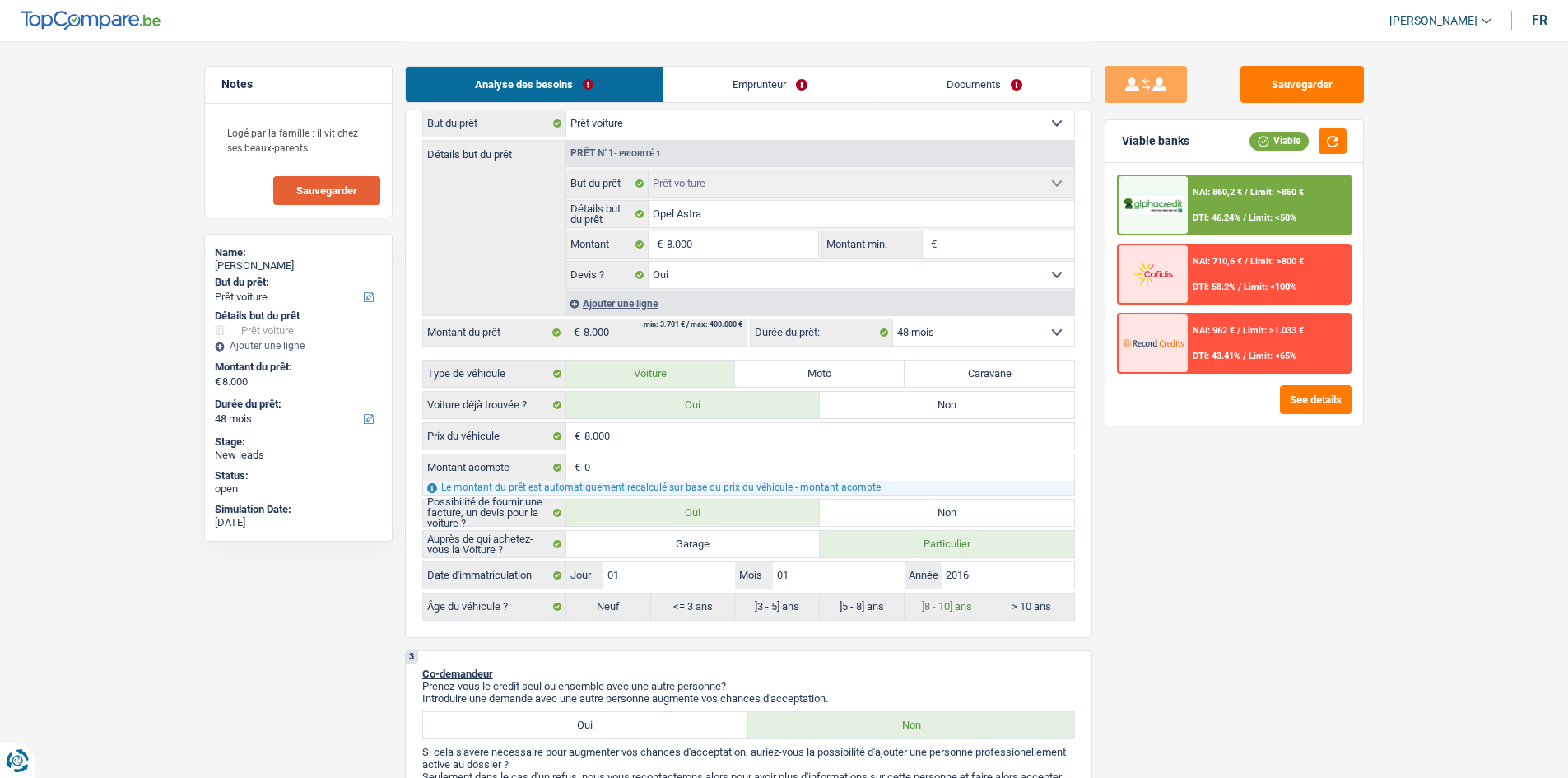
click at [1252, 214] on span "Limit: <50%" at bounding box center [1272, 218] width 48 height 10
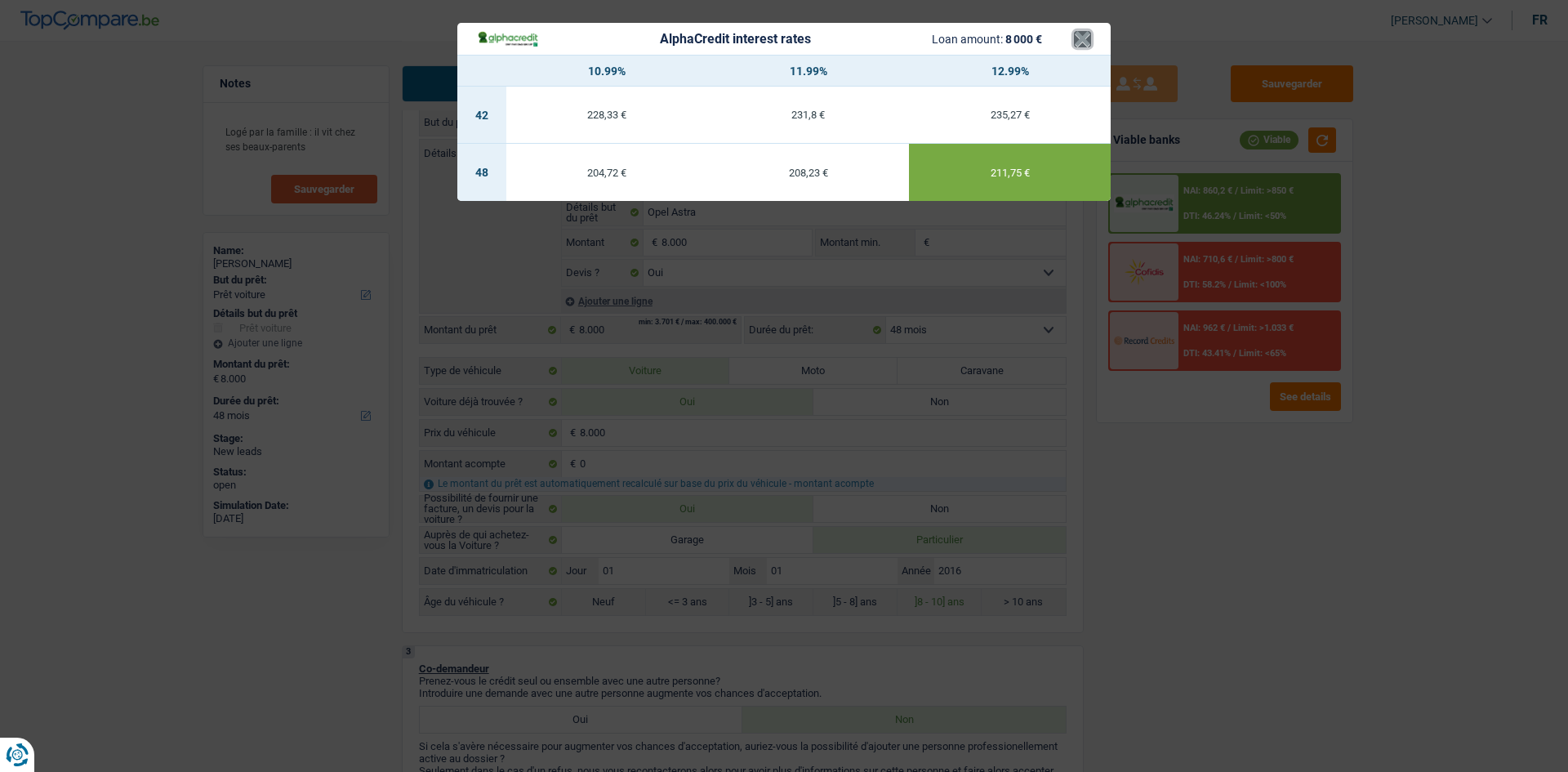
click at [1088, 38] on button "×" at bounding box center [1082, 39] width 17 height 16
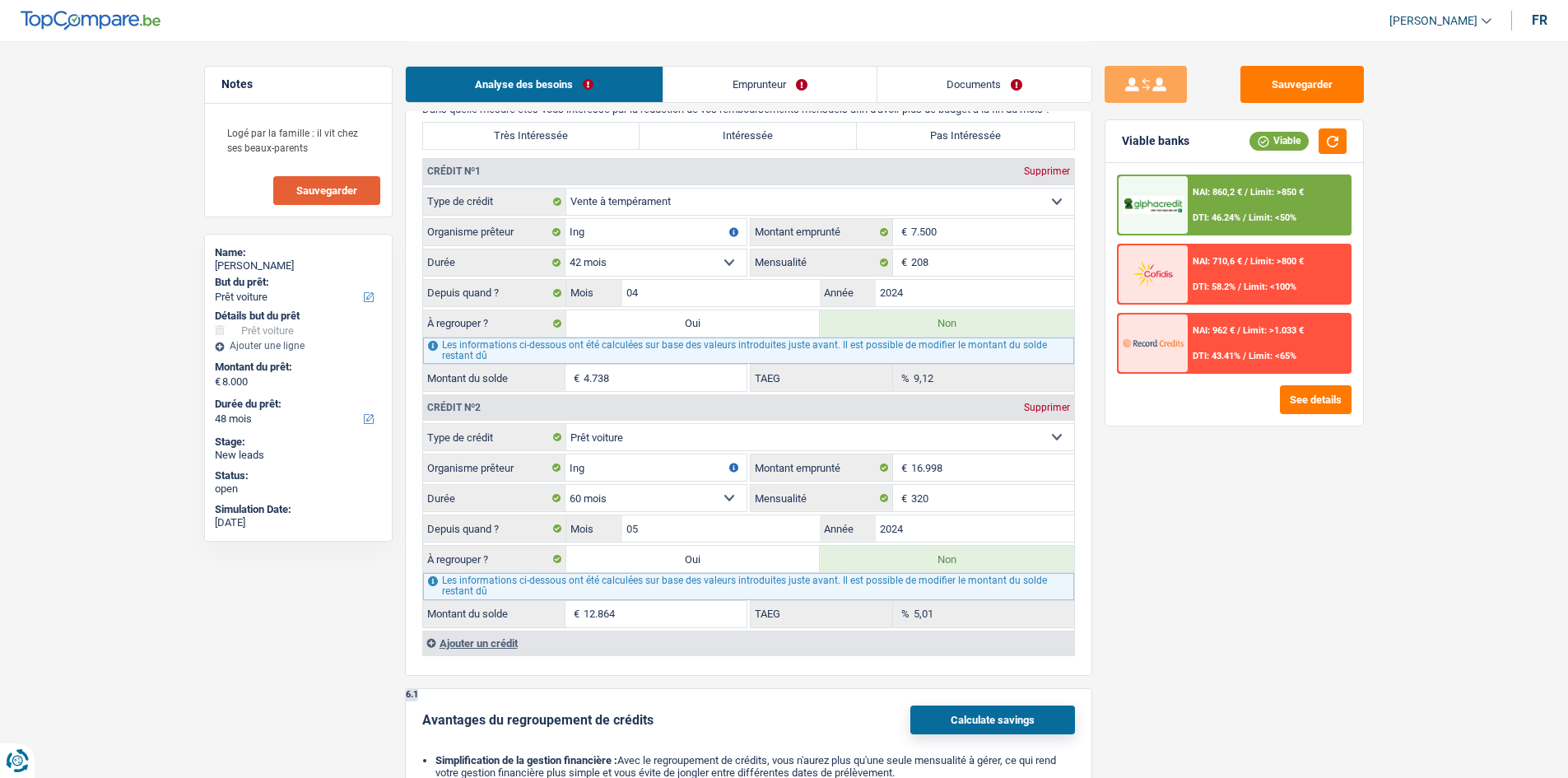
scroll to position [1646, 0]
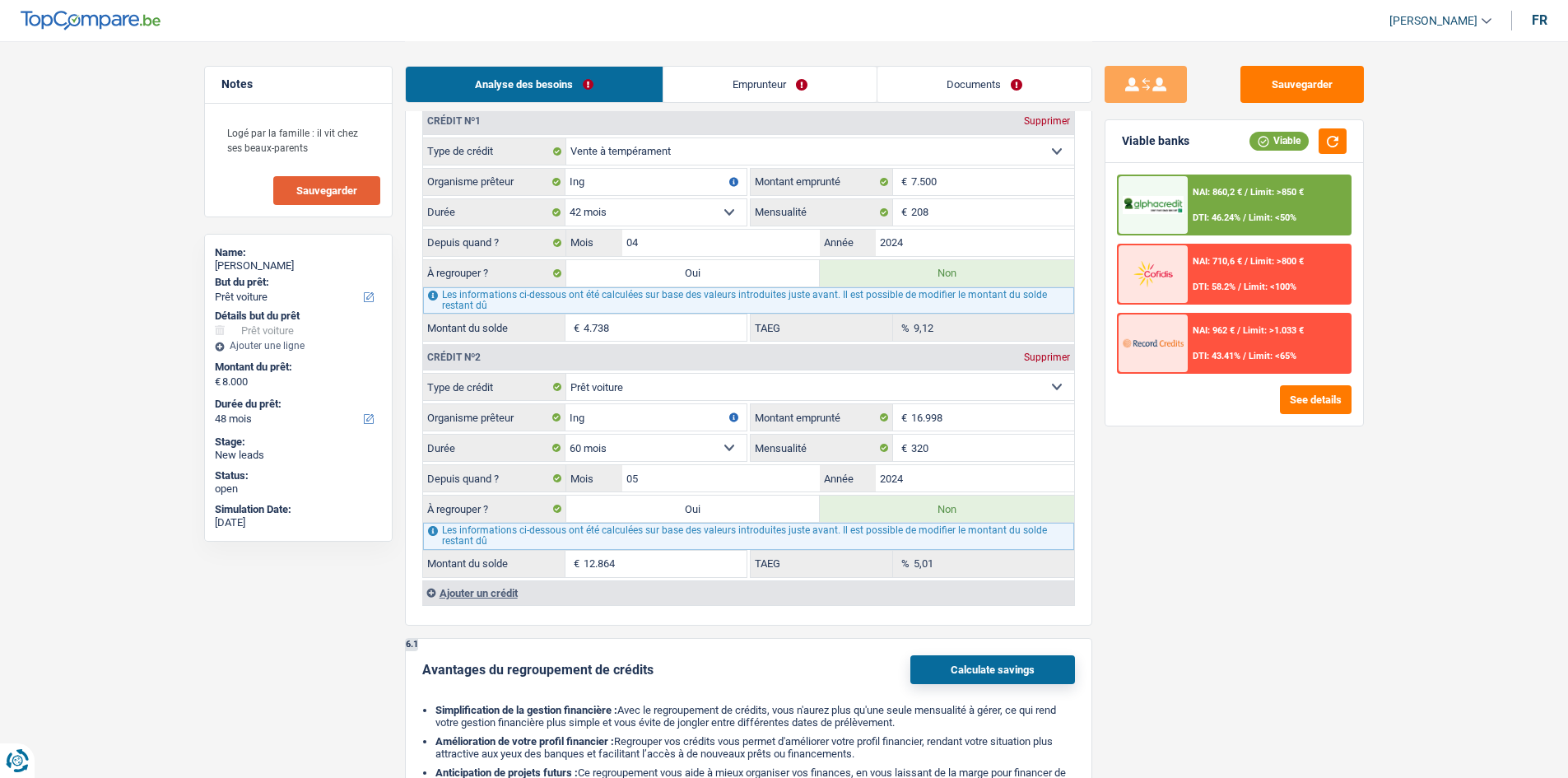
click at [705, 275] on label "Oui" at bounding box center [693, 274] width 254 height 26
click at [705, 275] on input "Oui" at bounding box center [693, 274] width 254 height 26
radio input "true"
type input "12.738"
type input "4.738"
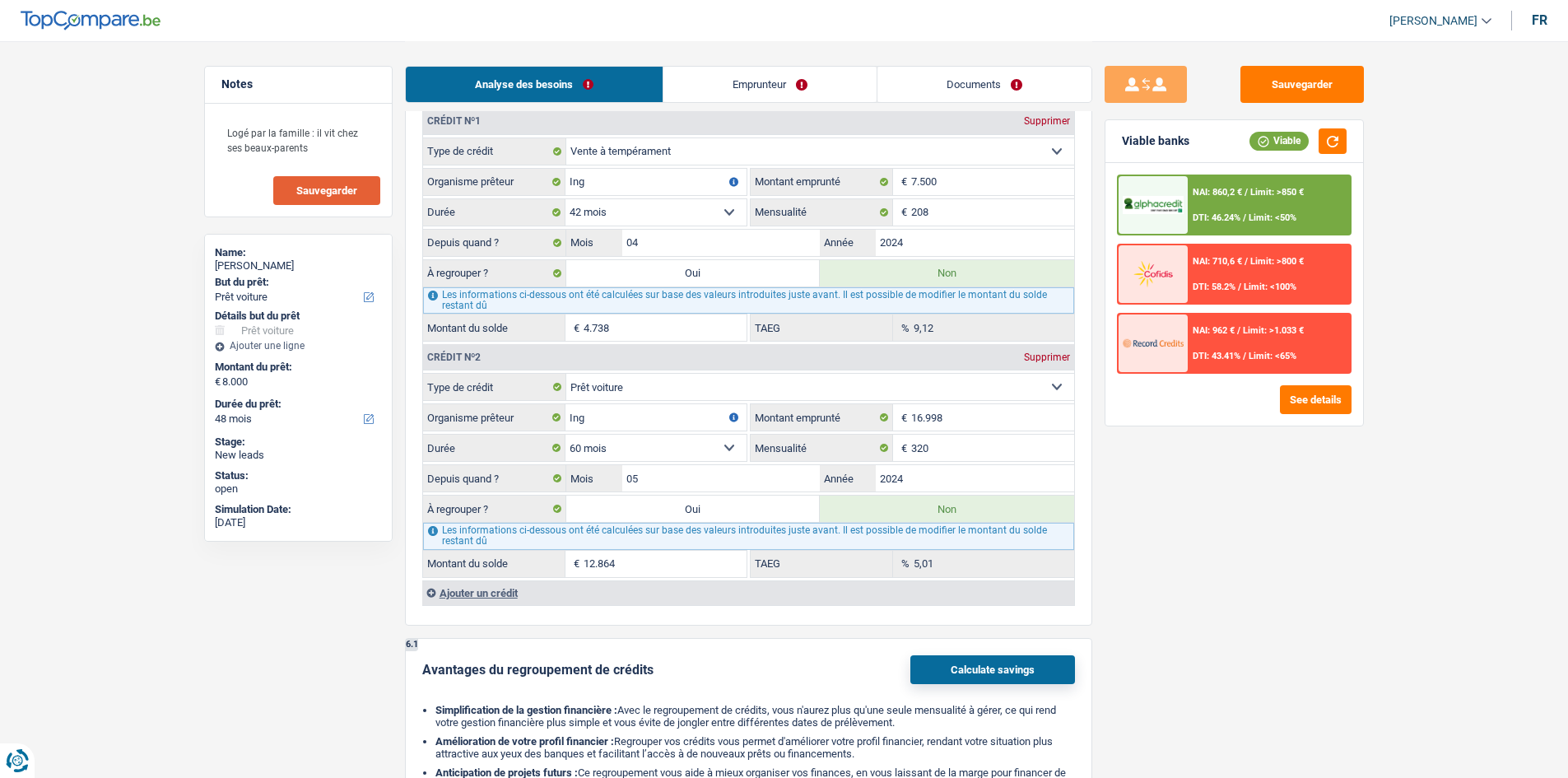
select select
radio input "false"
type input "4.738"
select select
select select "refinancing"
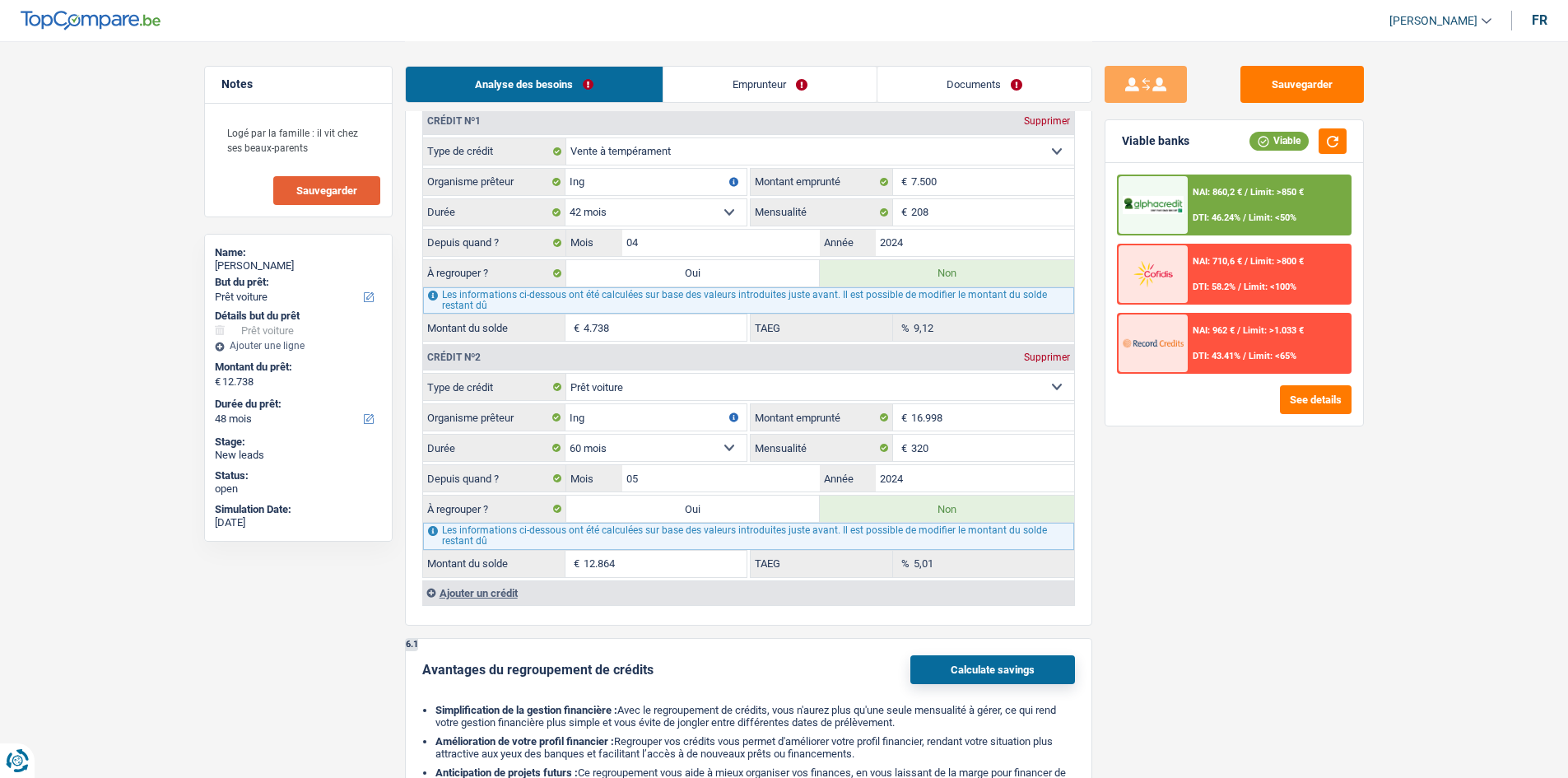
select select "refinancing"
select select "60"
select select "refinancing"
select select "60"
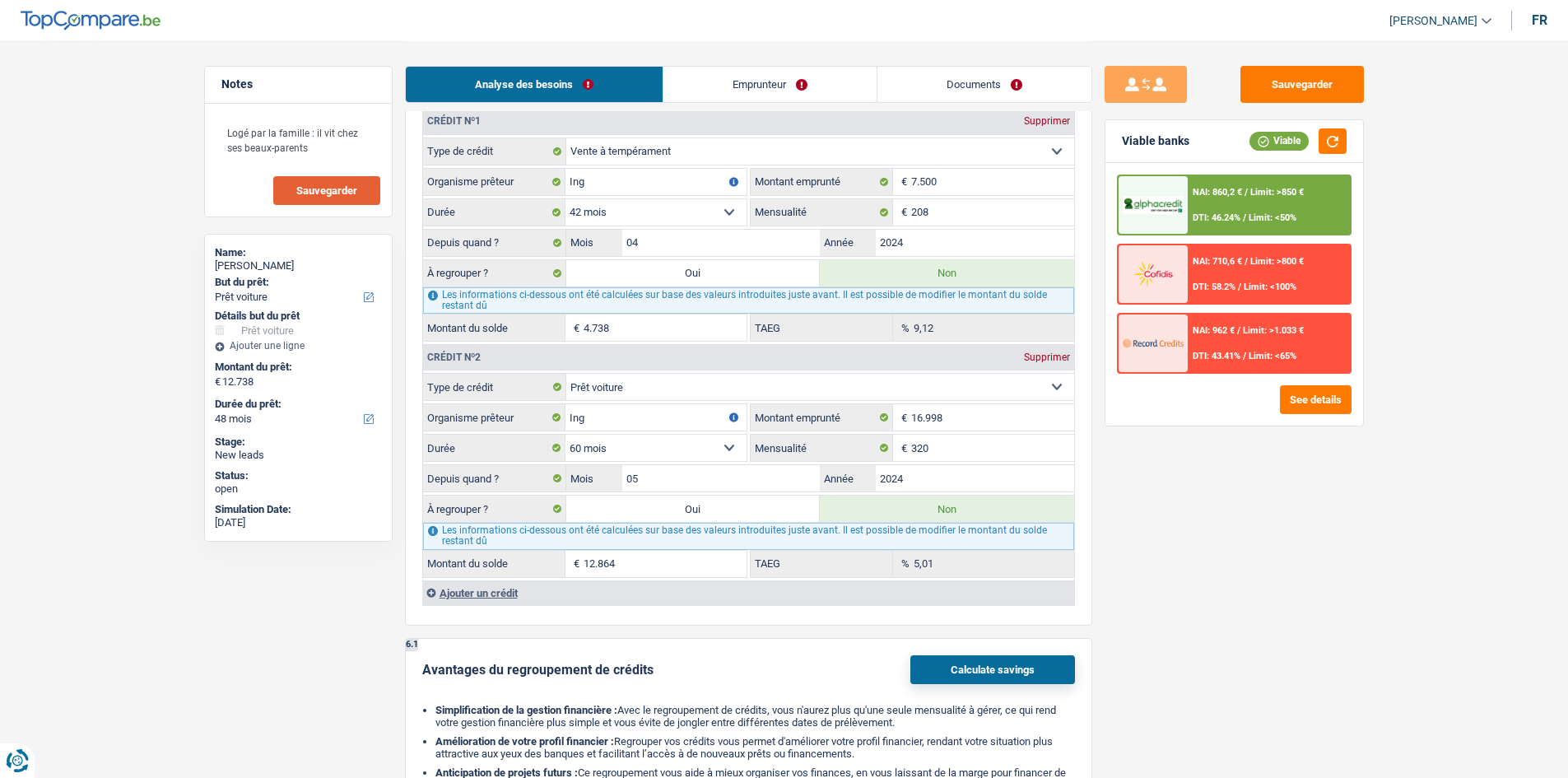
select select "refinancing"
select select "60"
select select "car"
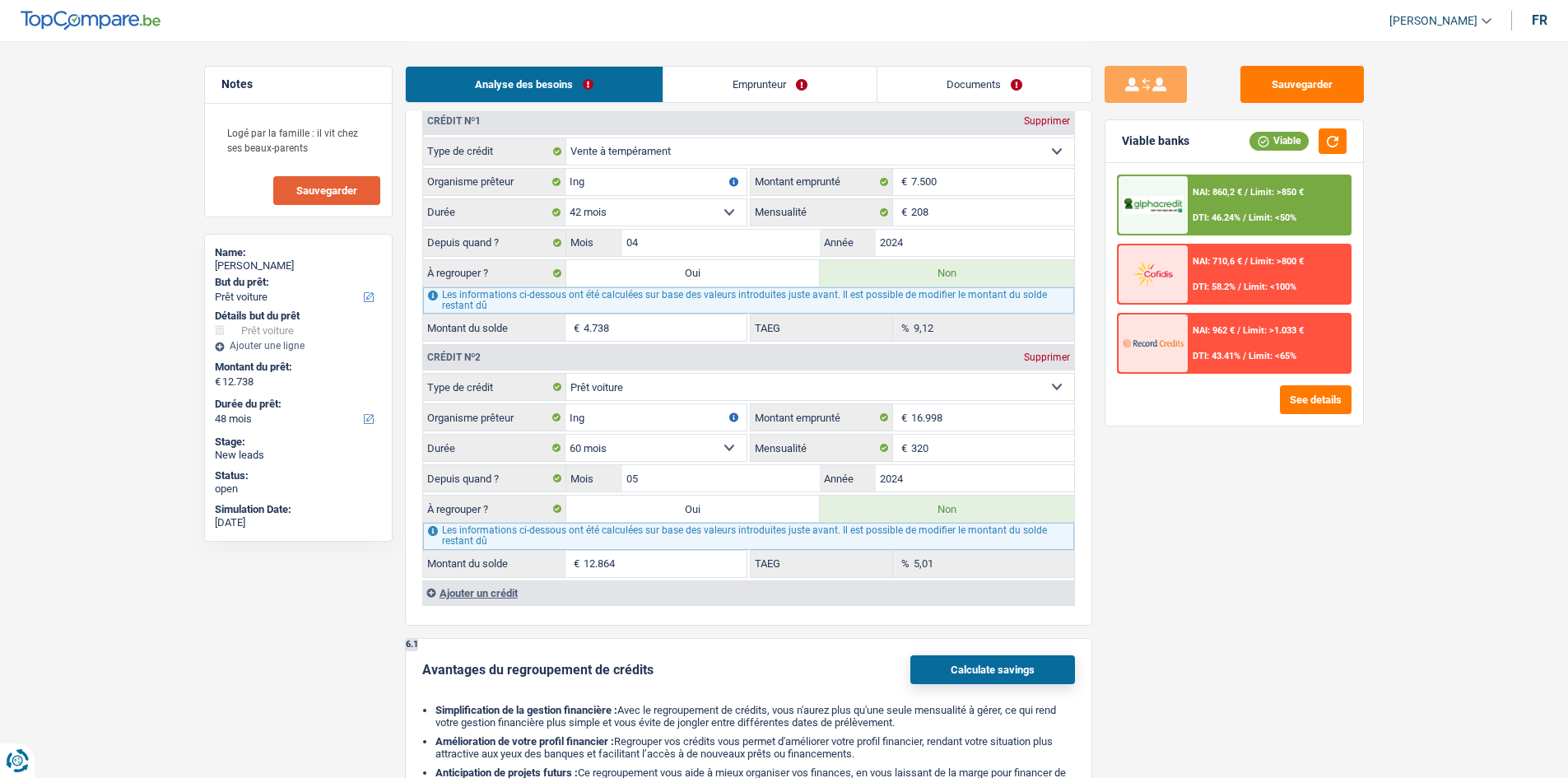
select select "yes"
select select "car"
select select "yes"
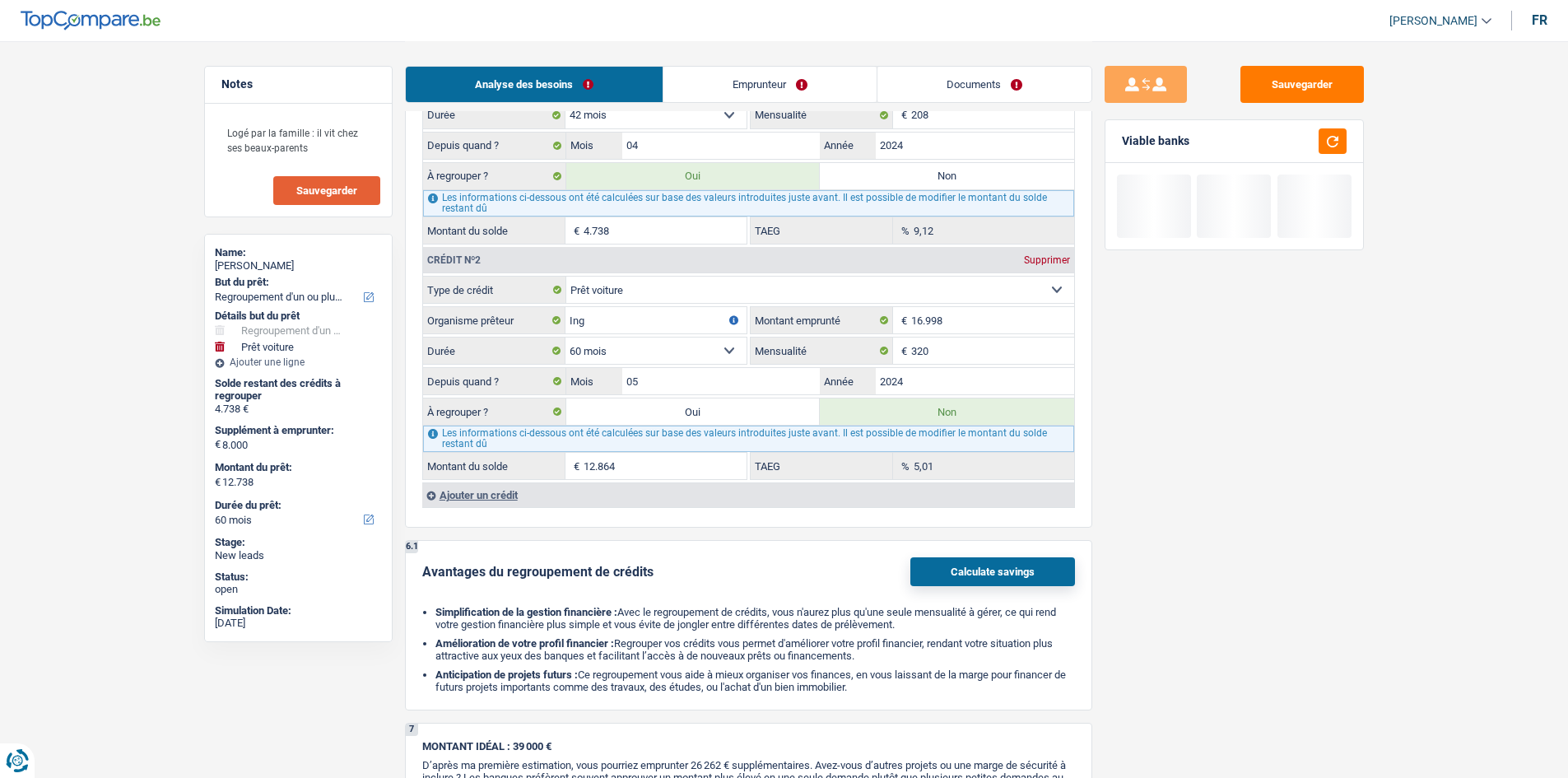
click at [679, 407] on label "Oui" at bounding box center [693, 412] width 254 height 26
click at [679, 407] on input "Oui" at bounding box center [693, 412] width 254 height 26
radio input "true"
type input "17.602"
radio input "false"
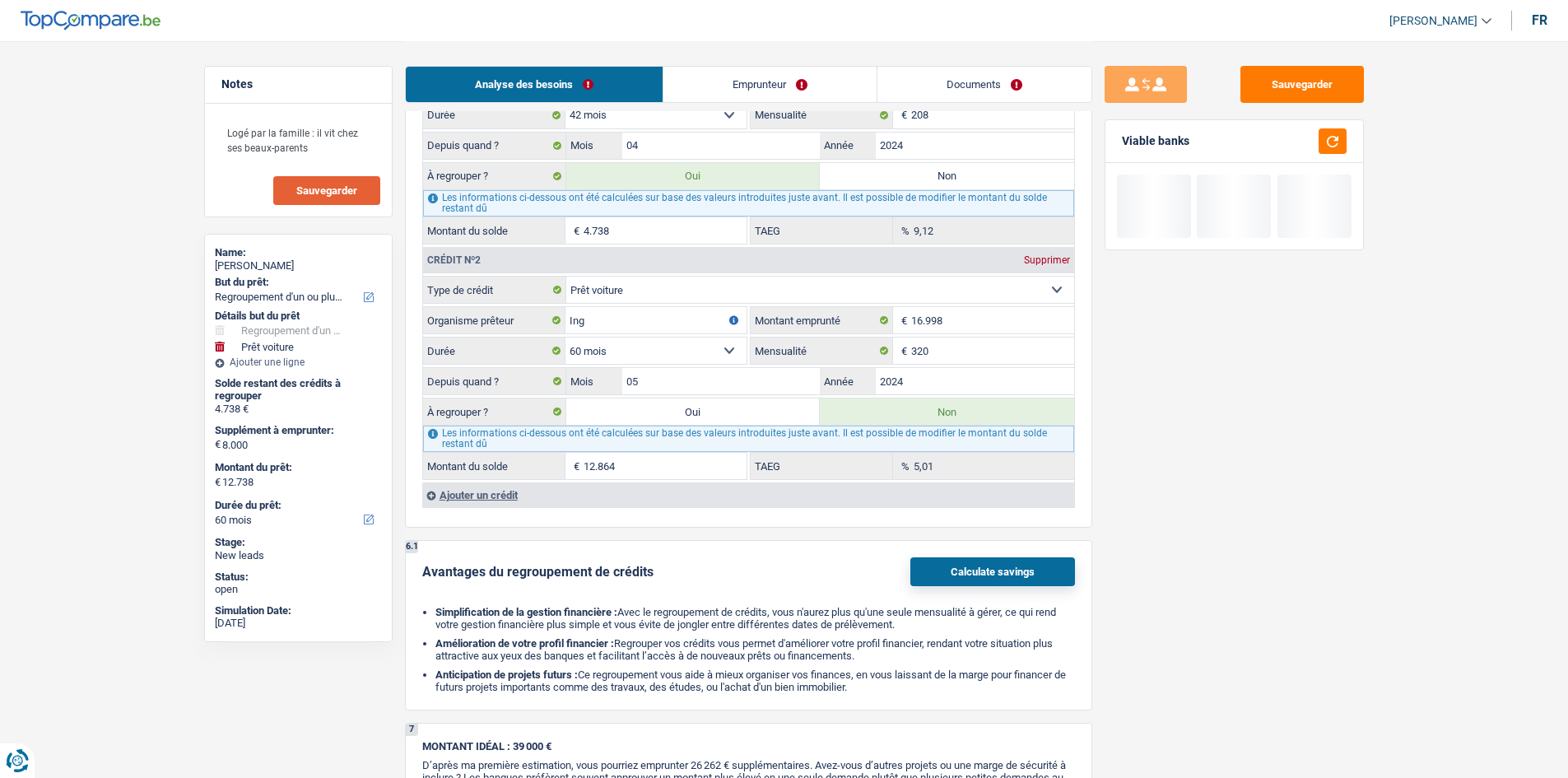
type input "17.602"
type input "25.602"
select select "120"
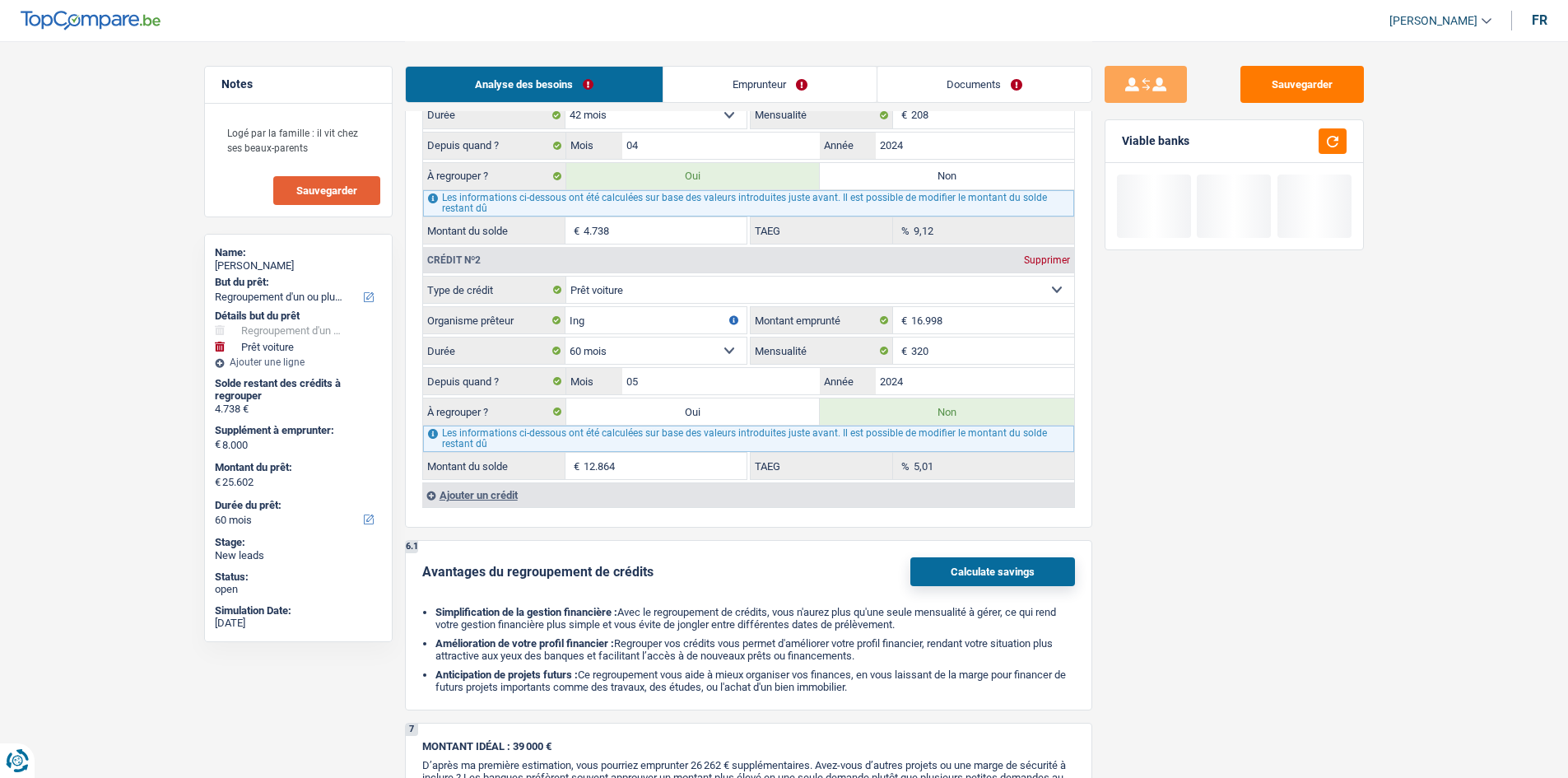
select select "120"
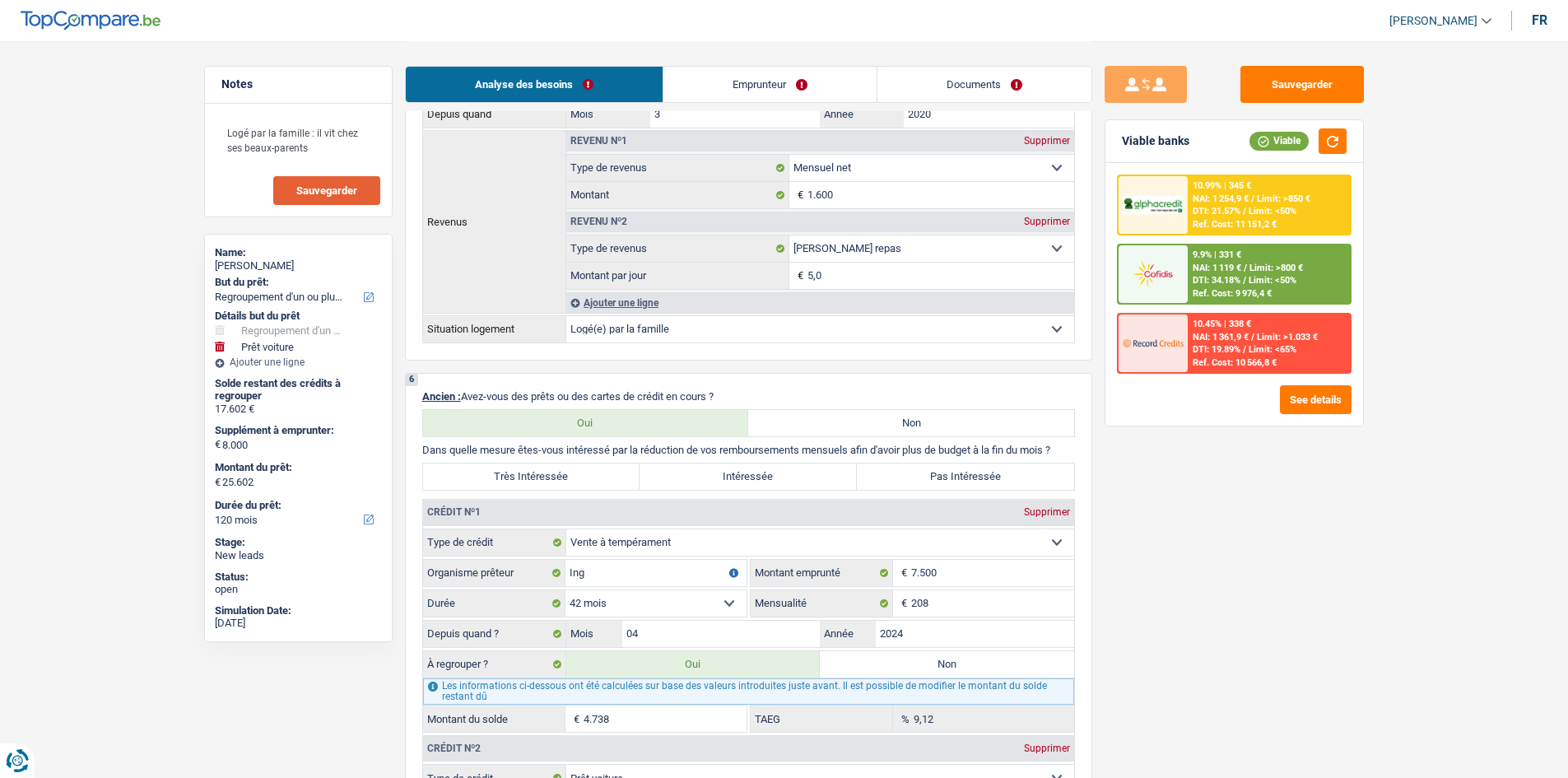
scroll to position [1152, 0]
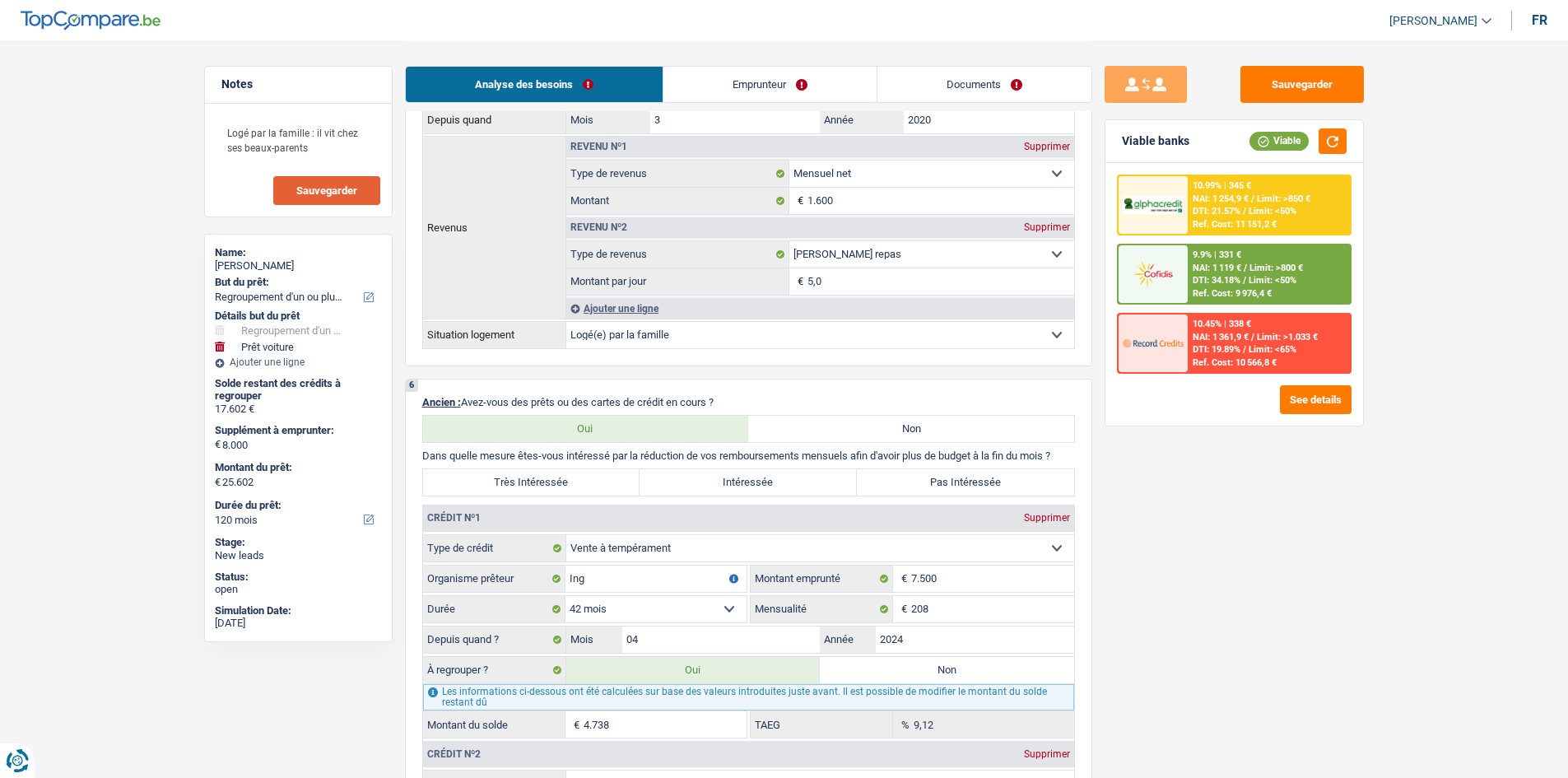
click at [569, 478] on label "Très Intéressée" at bounding box center [531, 482] width 217 height 26
click at [569, 478] on input "Très Intéressée" at bounding box center [531, 482] width 217 height 26
radio input "true"
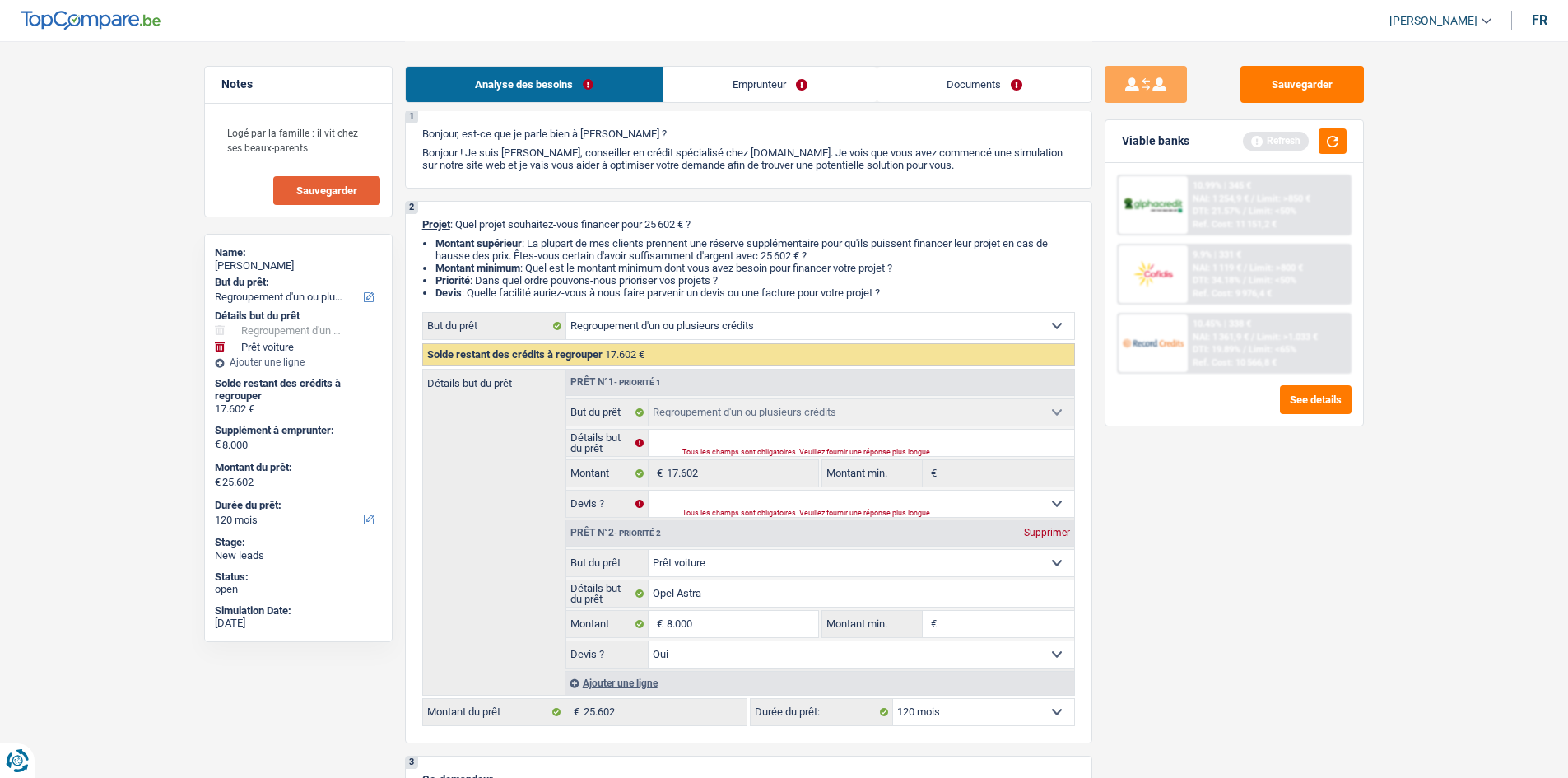
scroll to position [0, 0]
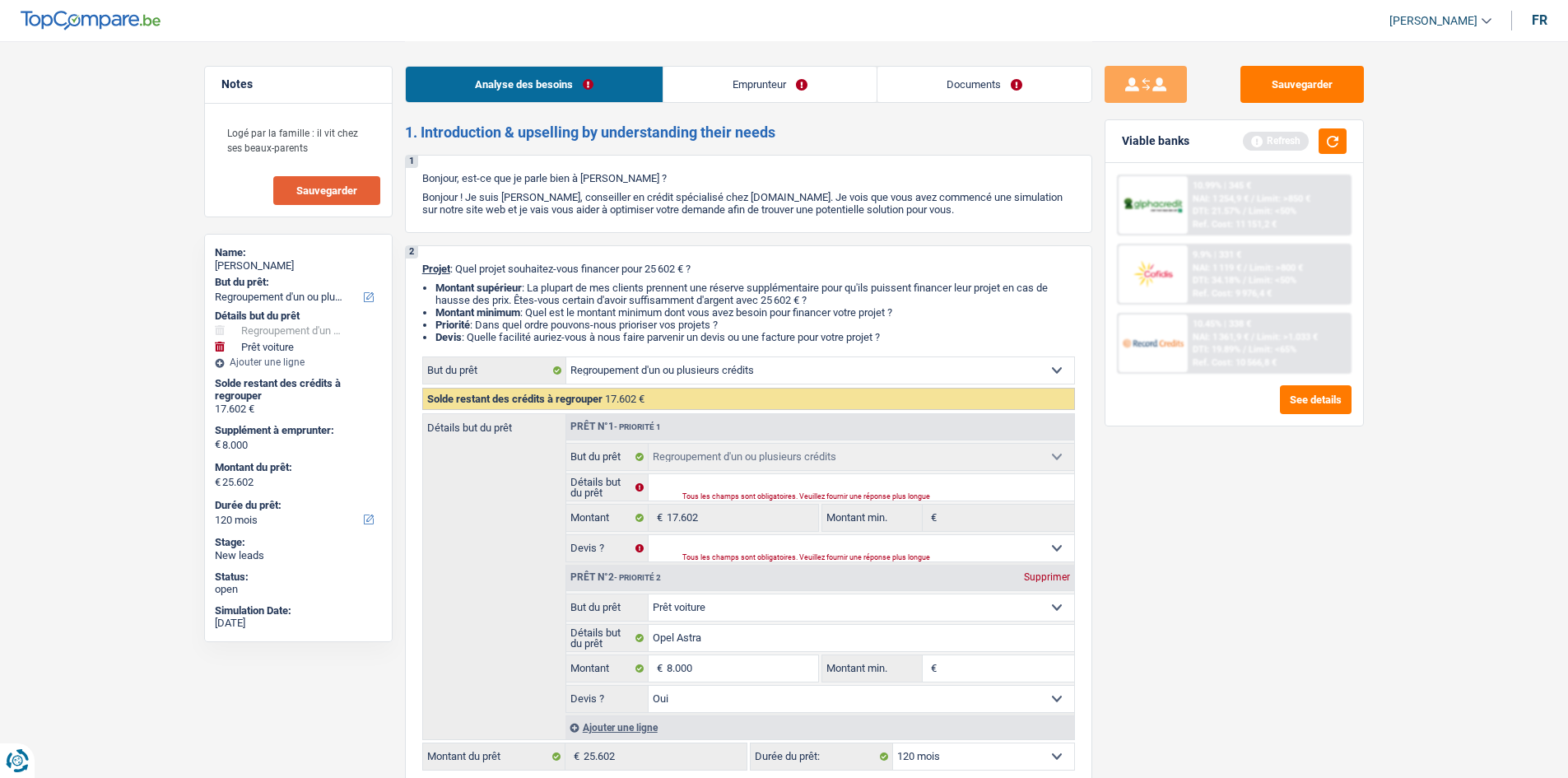
click at [820, 496] on div "Tous les champs sont obligatoires. Veuillez fournir une réponse plus longue" at bounding box center [858, 498] width 352 height 7
click at [816, 486] on input "Détails but du prêt" at bounding box center [861, 487] width 425 height 26
type input "R"
type input "Re"
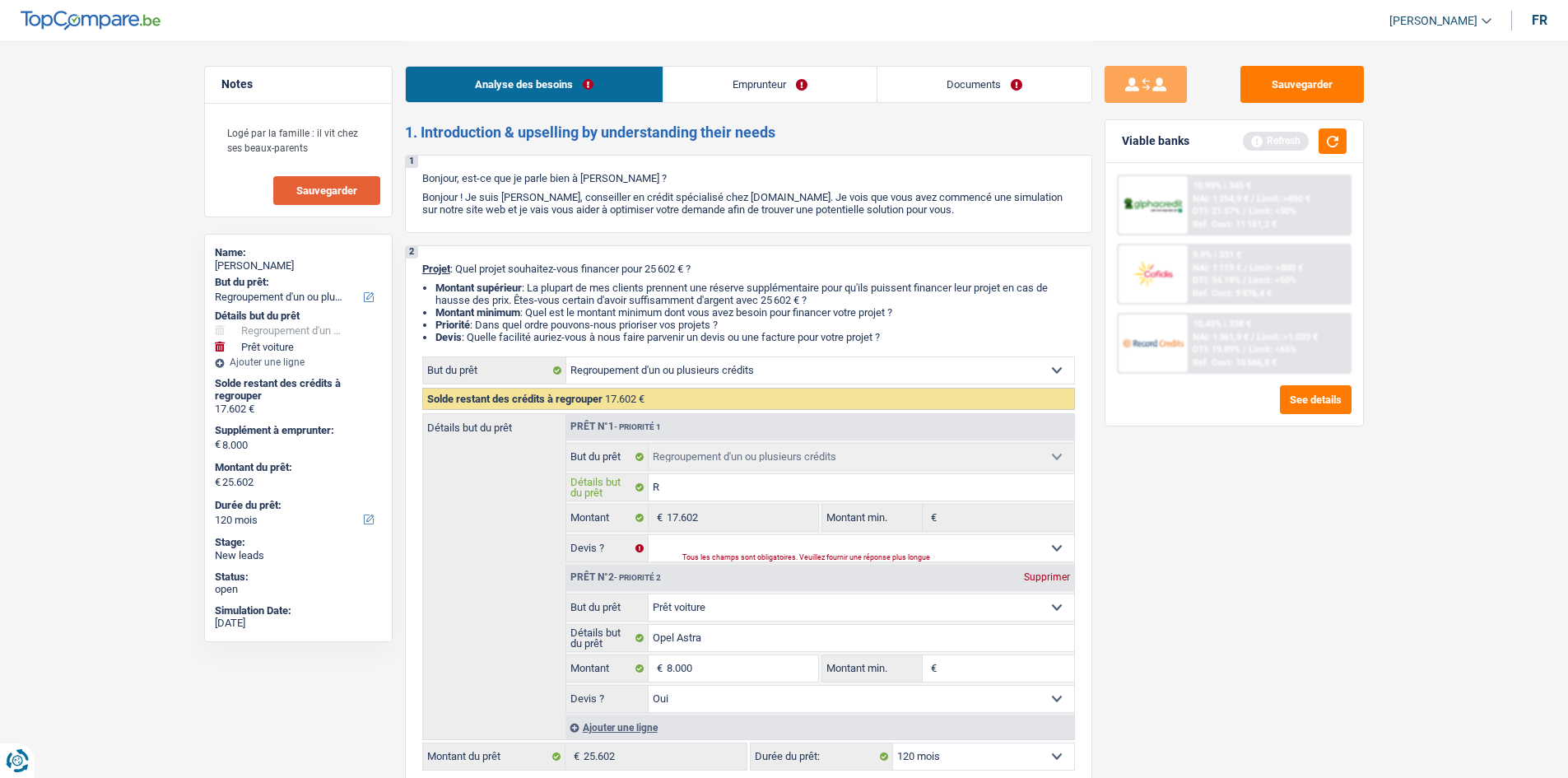
type input "Re"
type input "Reg"
type input "Regr"
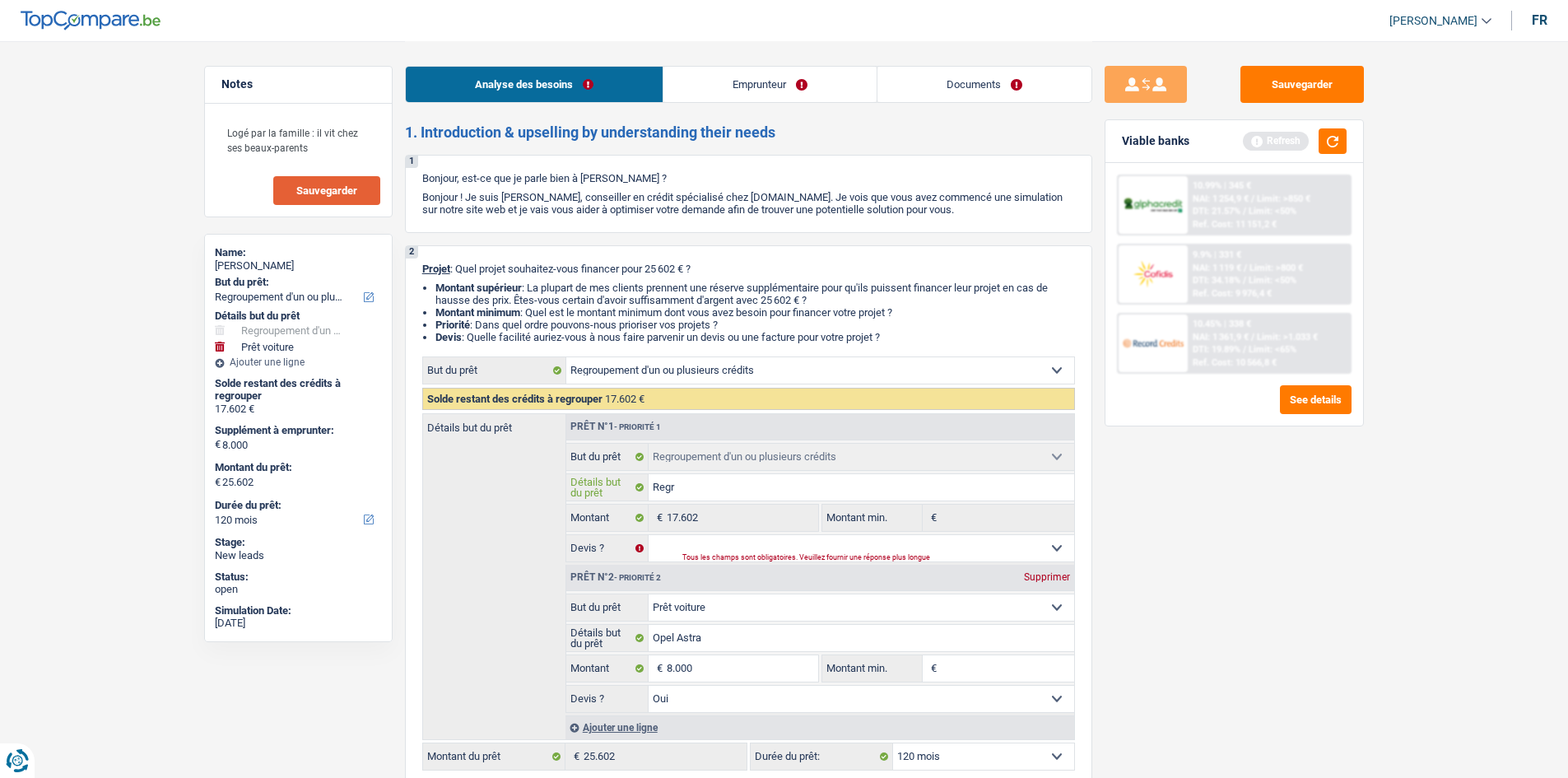
type input "Regro"
type input "Regrou"
type input "Regroup"
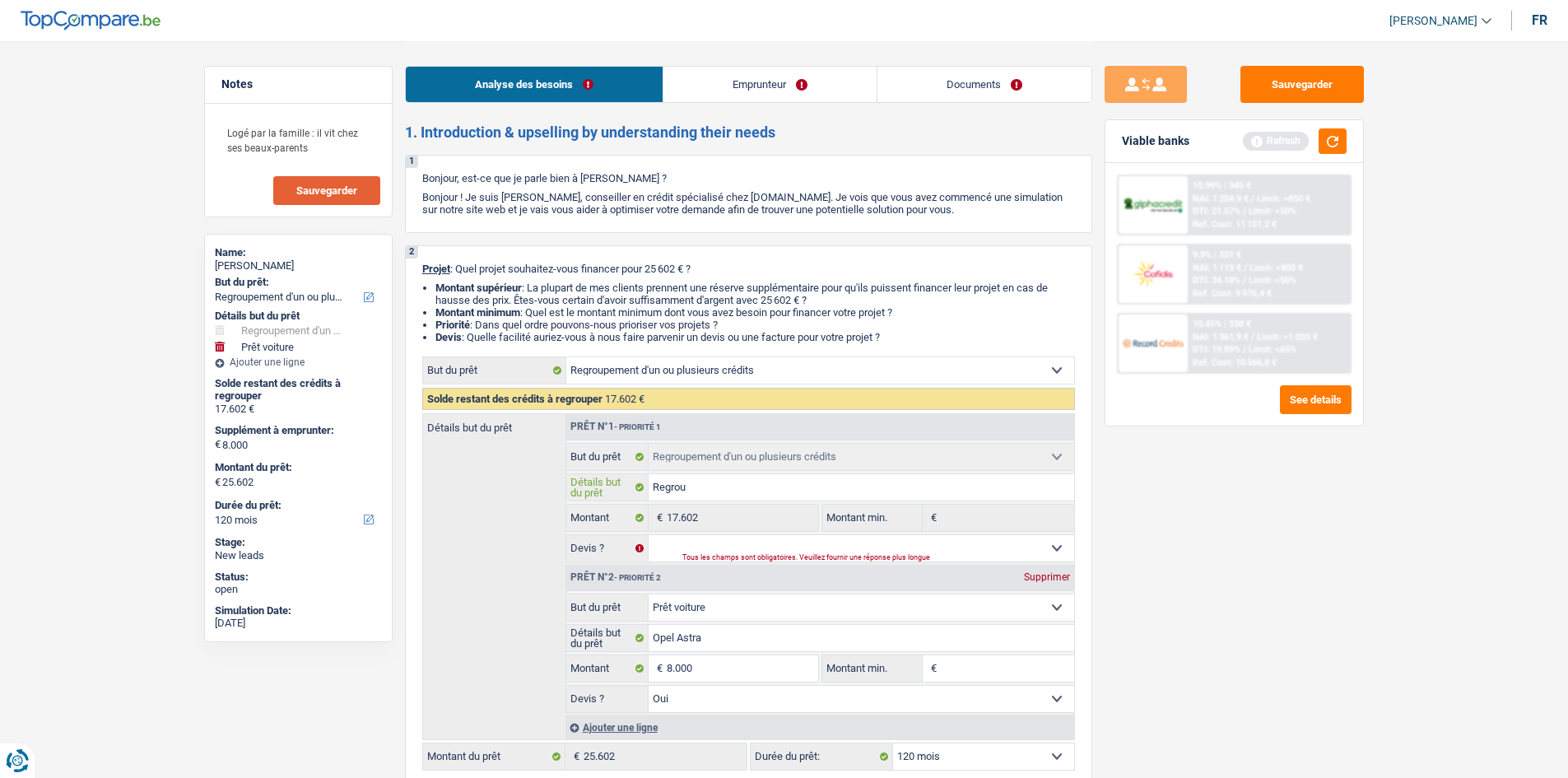
type input "Regroup"
type input "Regroupe"
type input "Regrouper"
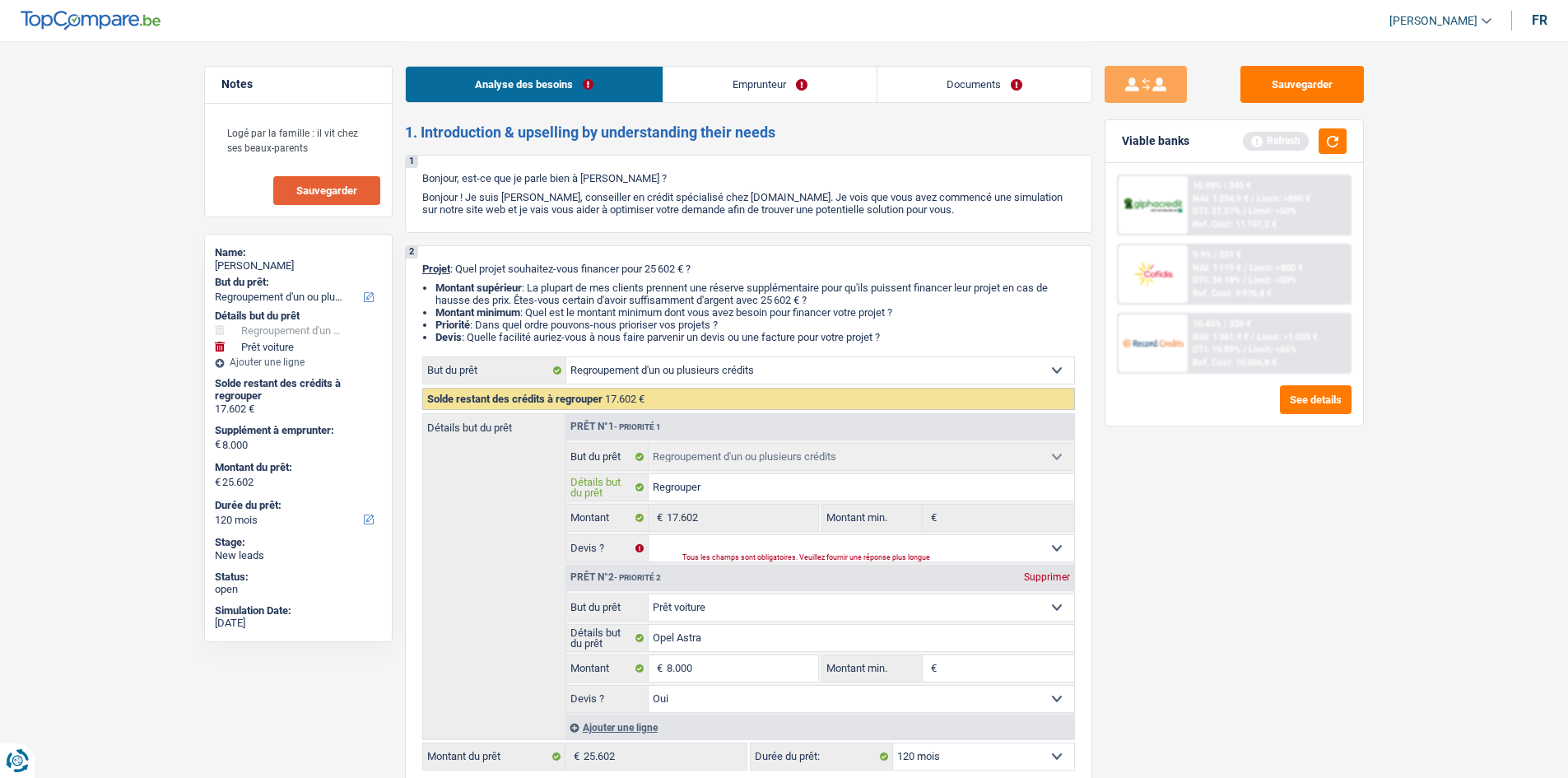
type input "Regrouper l"
type input "Regrouper le"
type input "Regrouper les"
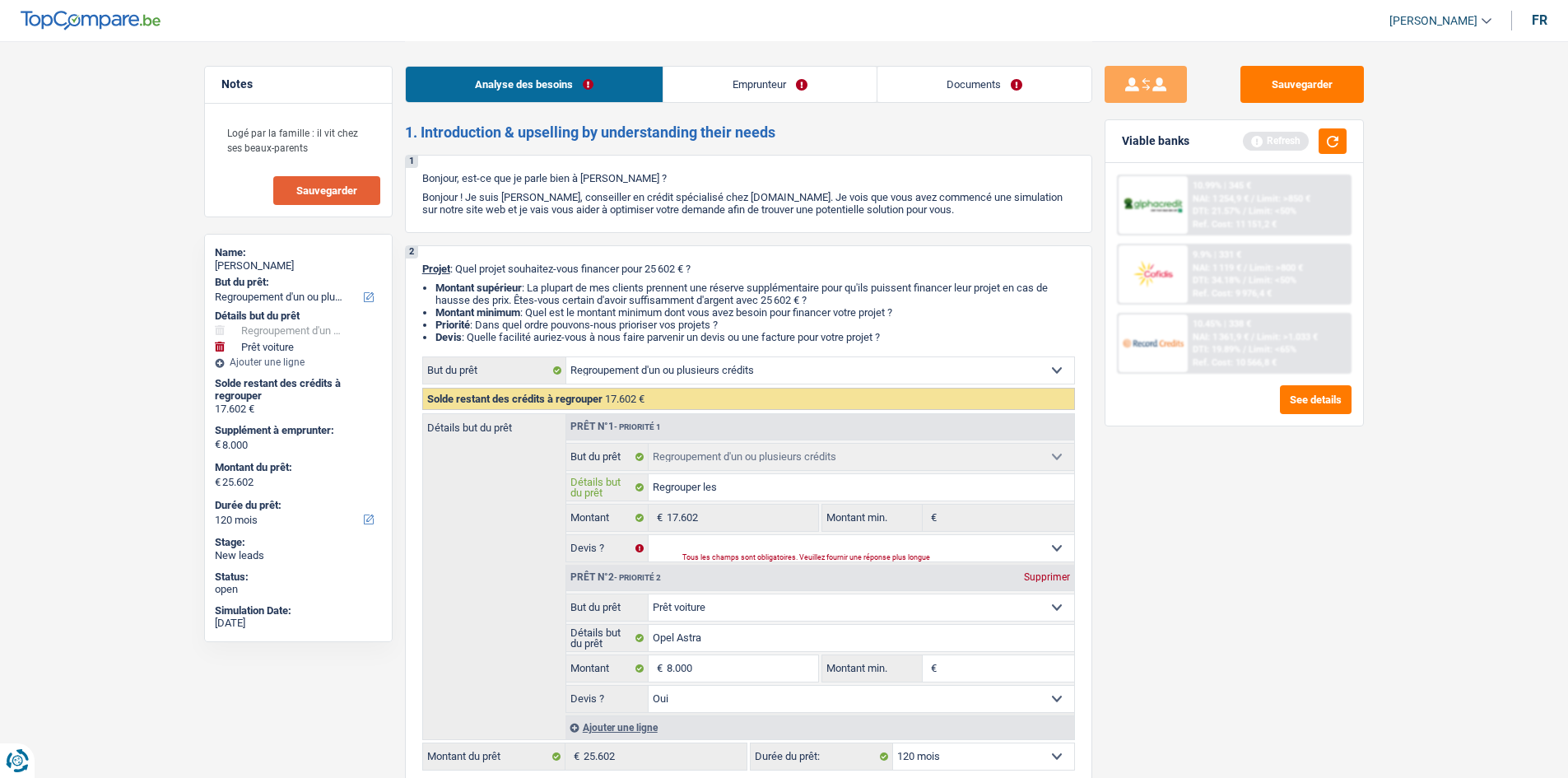
type input "Regrouper les"
type input "Regrouper les p"
type input "Regrouper les pr"
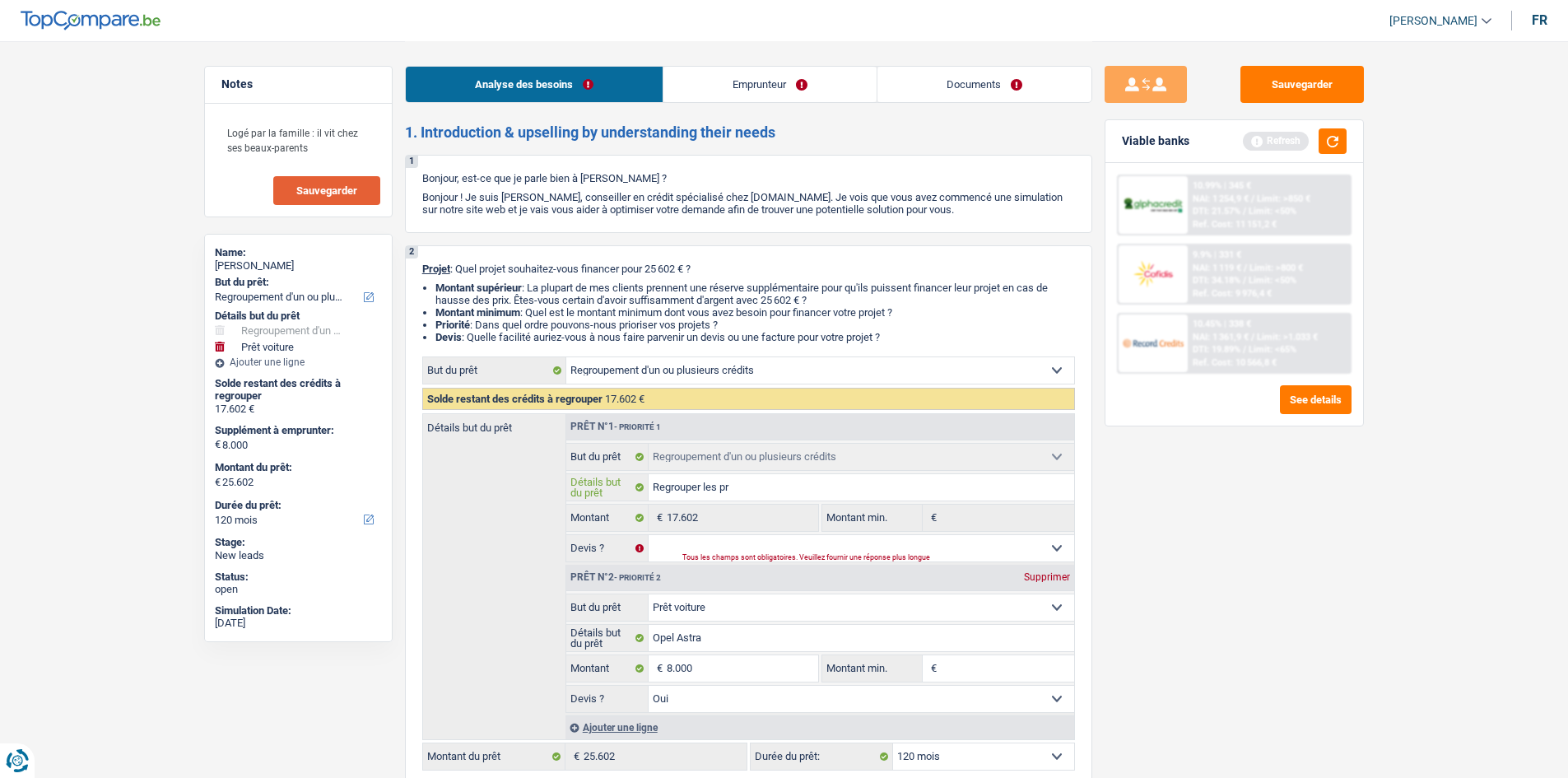
type input "Regrouper les pre"
type input "Regrouper les pret"
type input "Regrouper les prets"
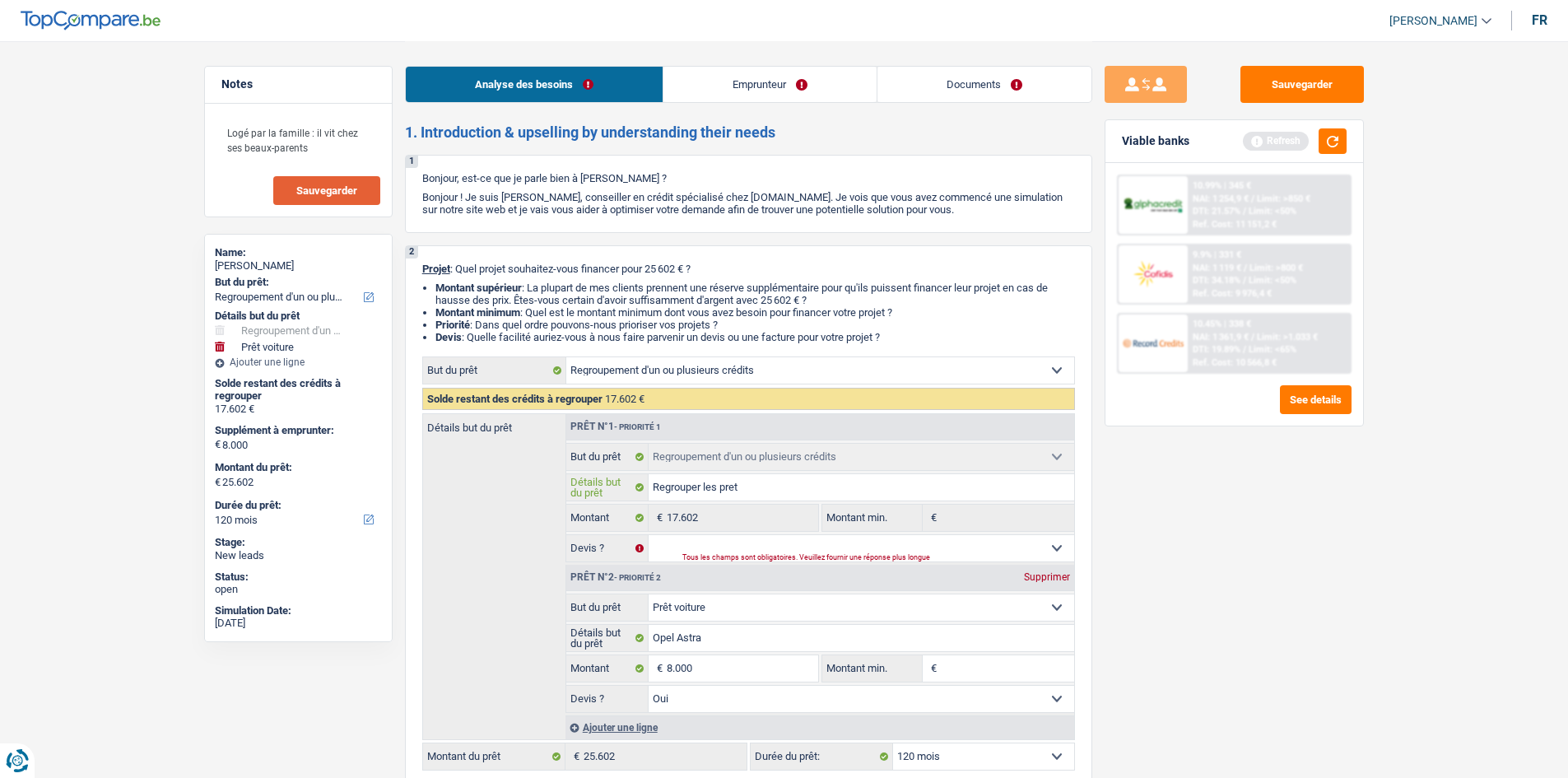
type input "Regrouper les prets"
click at [728, 542] on select "Oui Non Non répondu Sélectionner une option" at bounding box center [861, 548] width 425 height 26
select select "false"
click at [649, 535] on select "Oui Non Non répondu Sélectionner une option" at bounding box center [861, 548] width 425 height 26
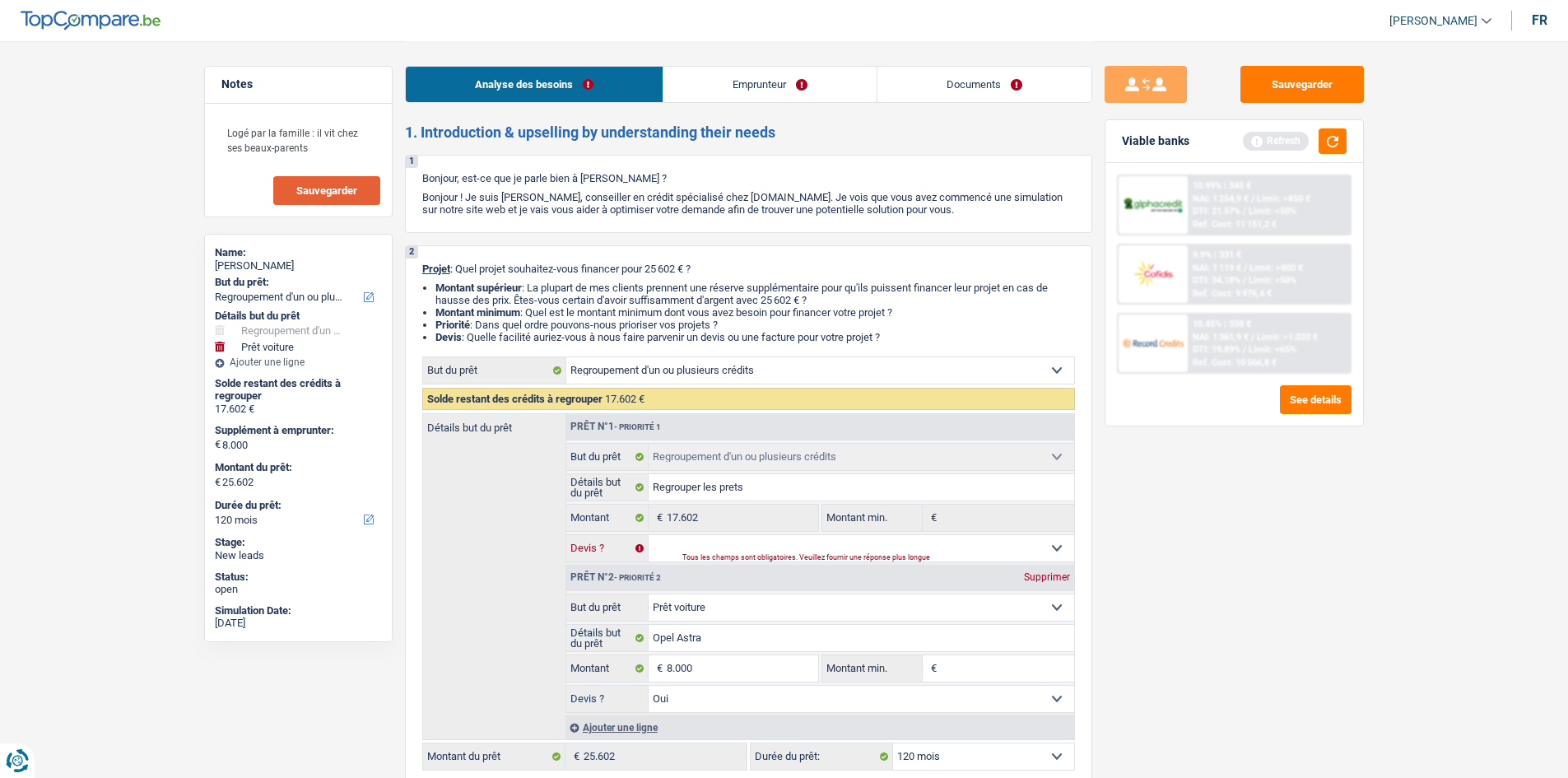
select select "false"
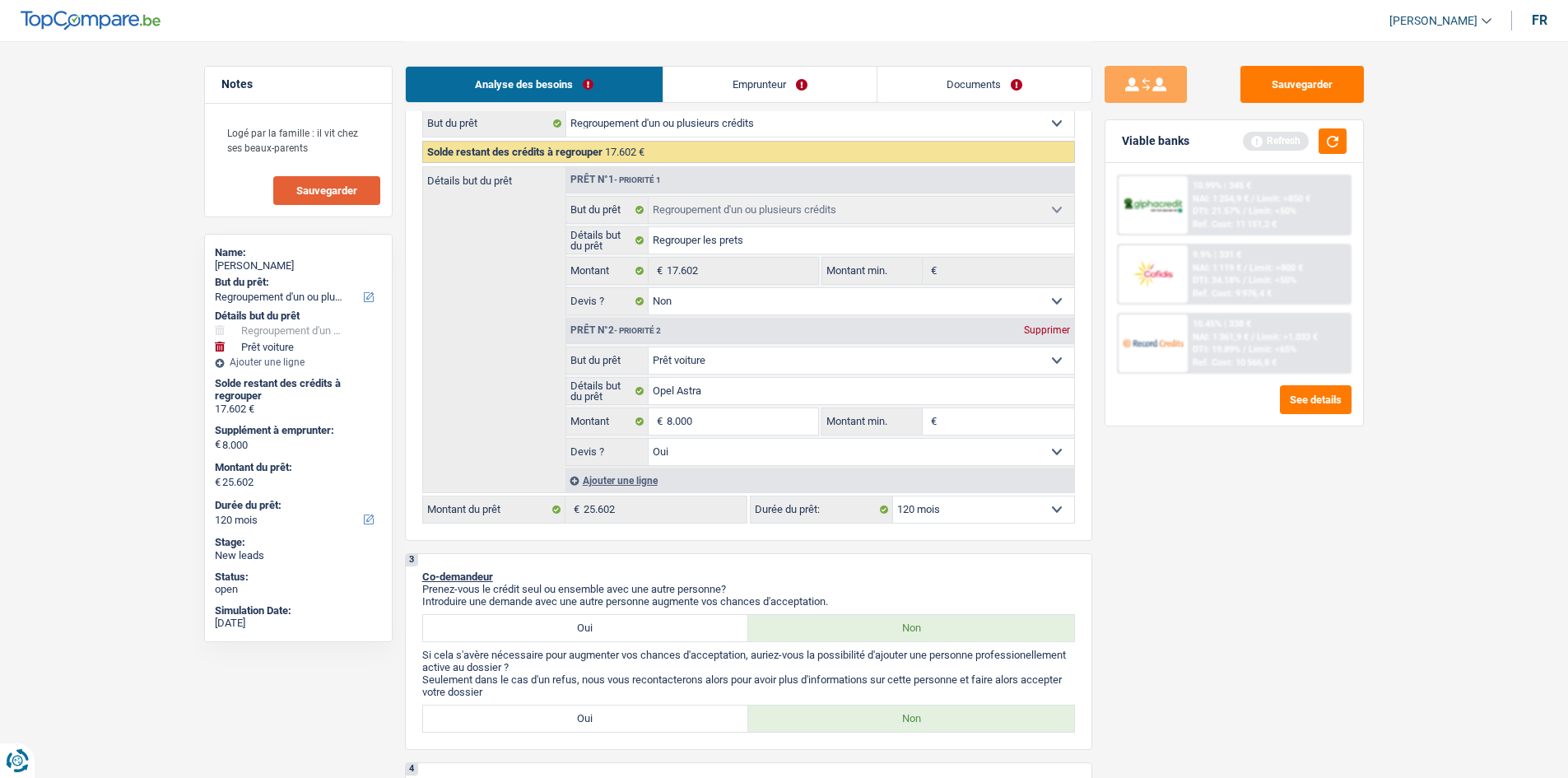
scroll to position [329, 0]
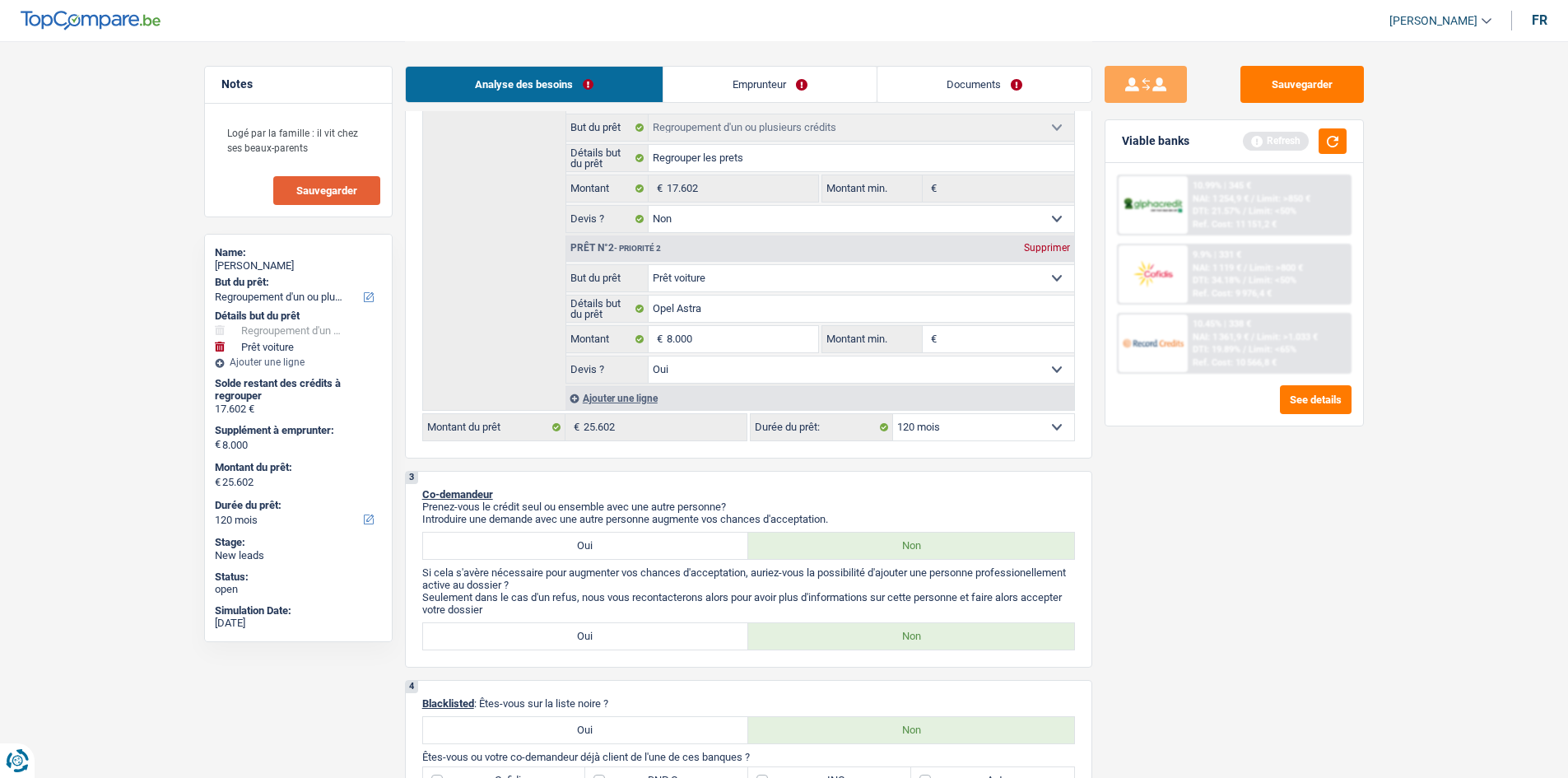
click at [989, 445] on div "2 Projet : Quel projet souhaitez-vous financer pour 25 602 € ? Montant supérieu…" at bounding box center [748, 187] width 687 height 543
click at [986, 428] on select "12 mois 18 mois 24 mois 30 mois 36 mois 42 mois 48 mois 60 mois 72 mois 84 mois…" at bounding box center [983, 427] width 181 height 26
select select "60"
click at [893, 414] on select "12 mois 18 mois 24 mois 30 mois 36 mois 42 mois 48 mois 60 mois 72 mois 84 mois…" at bounding box center [983, 427] width 181 height 26
select select "60"
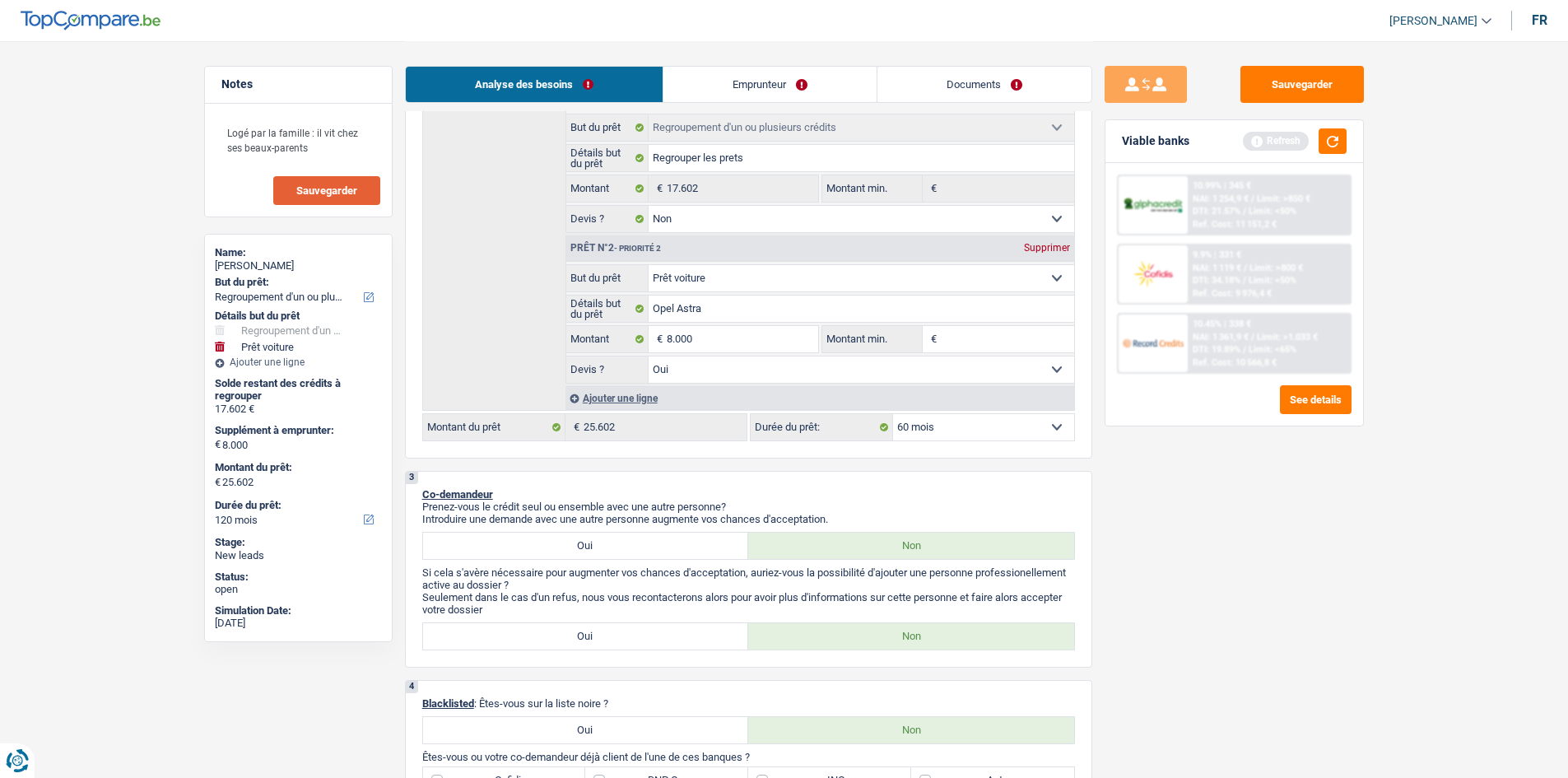
select select "60"
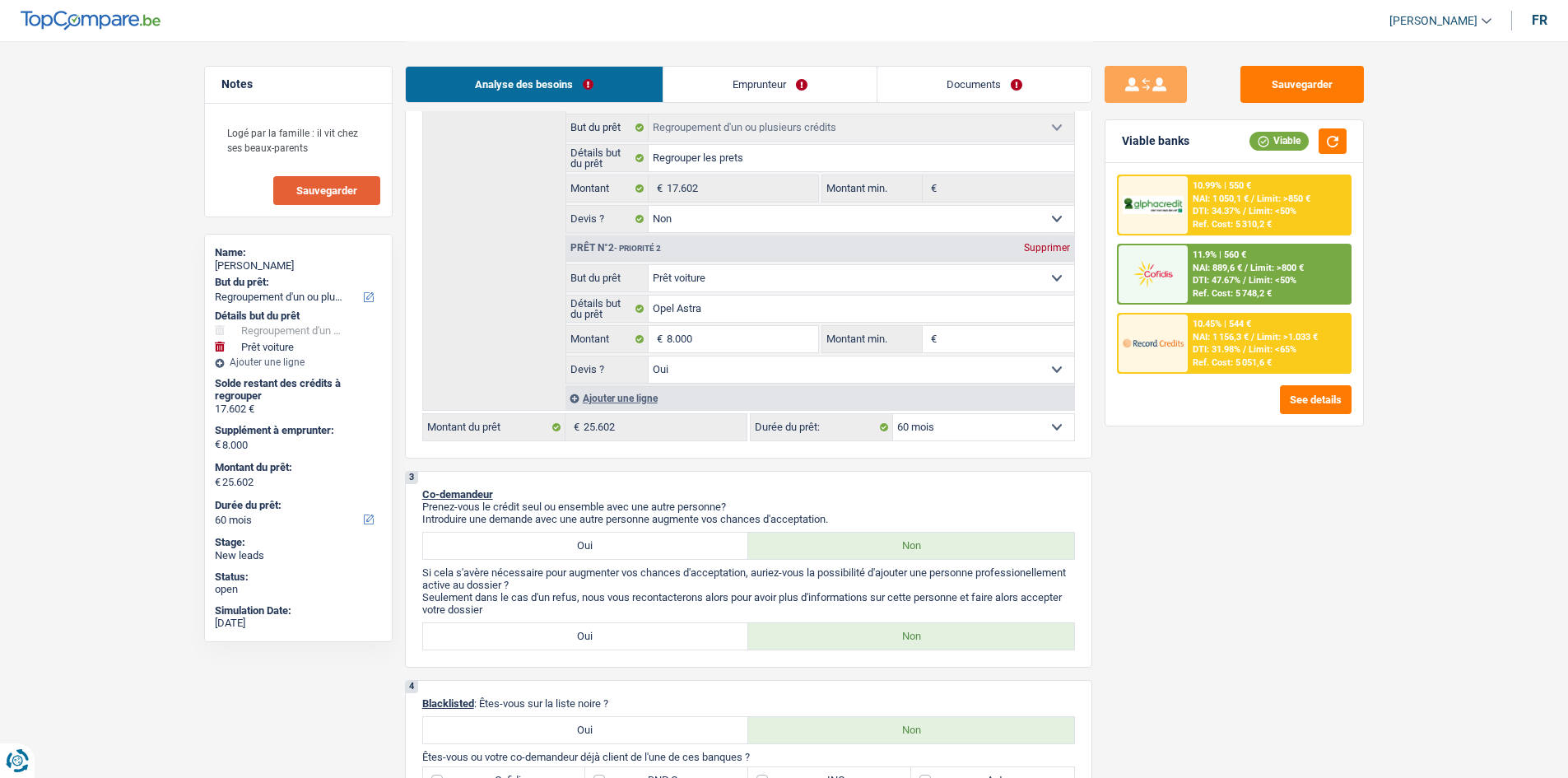
click at [1222, 338] on span "NAI: 1 156,3 €" at bounding box center [1220, 337] width 56 height 10
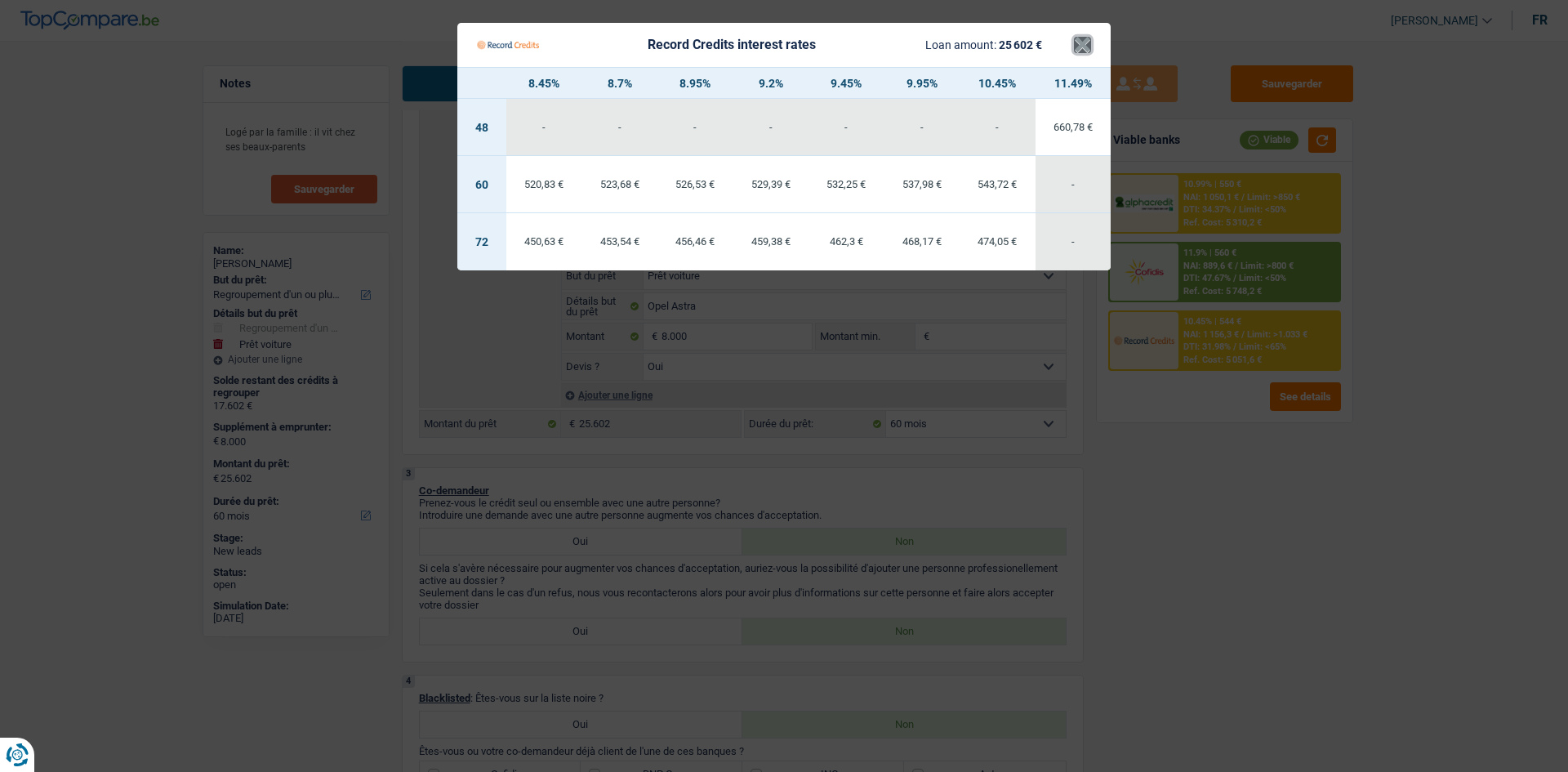
click at [1080, 37] on button "×" at bounding box center [1082, 45] width 17 height 16
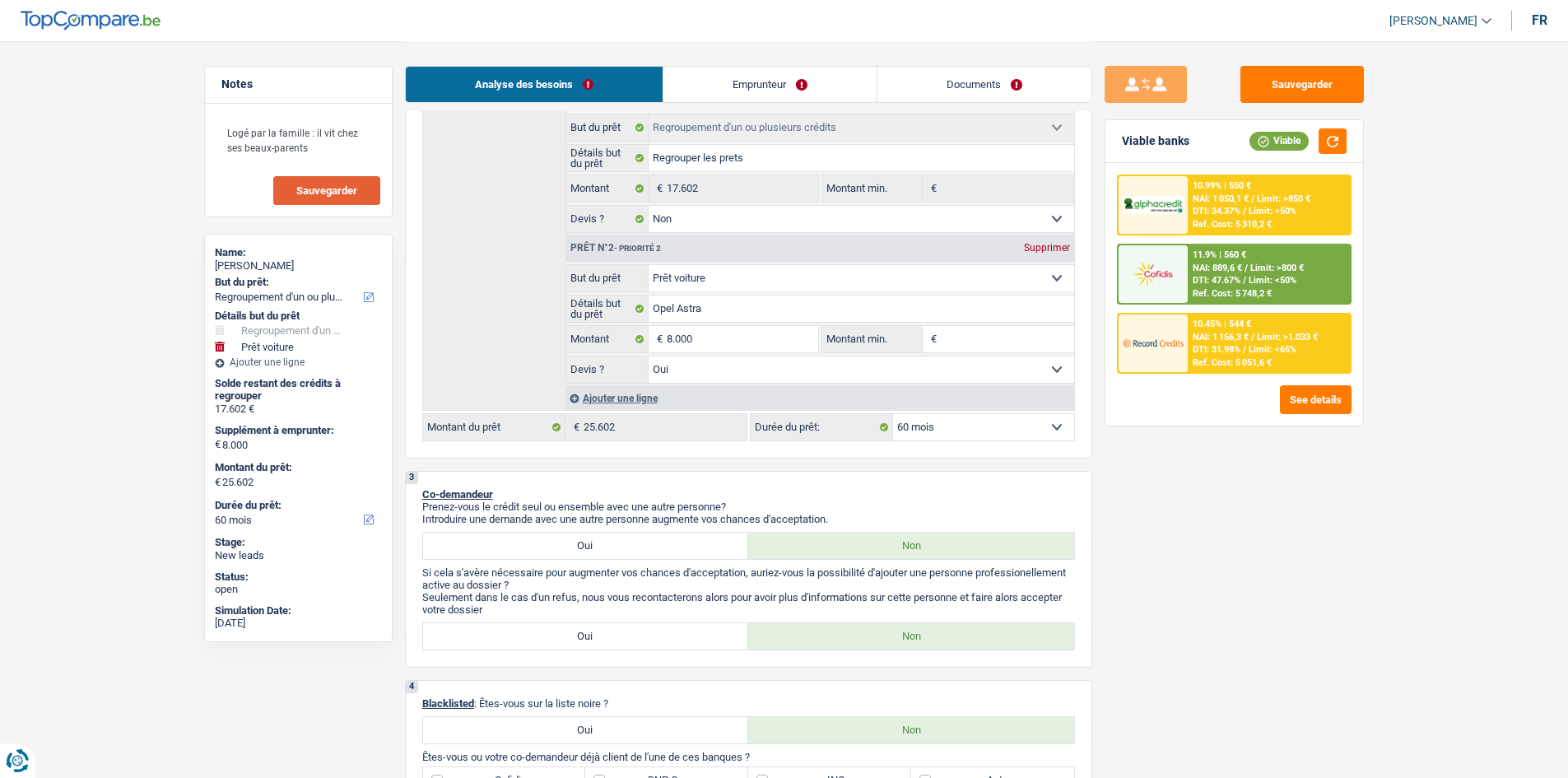
click at [1271, 197] on span "Limit: >850 €" at bounding box center [1283, 199] width 54 height 10
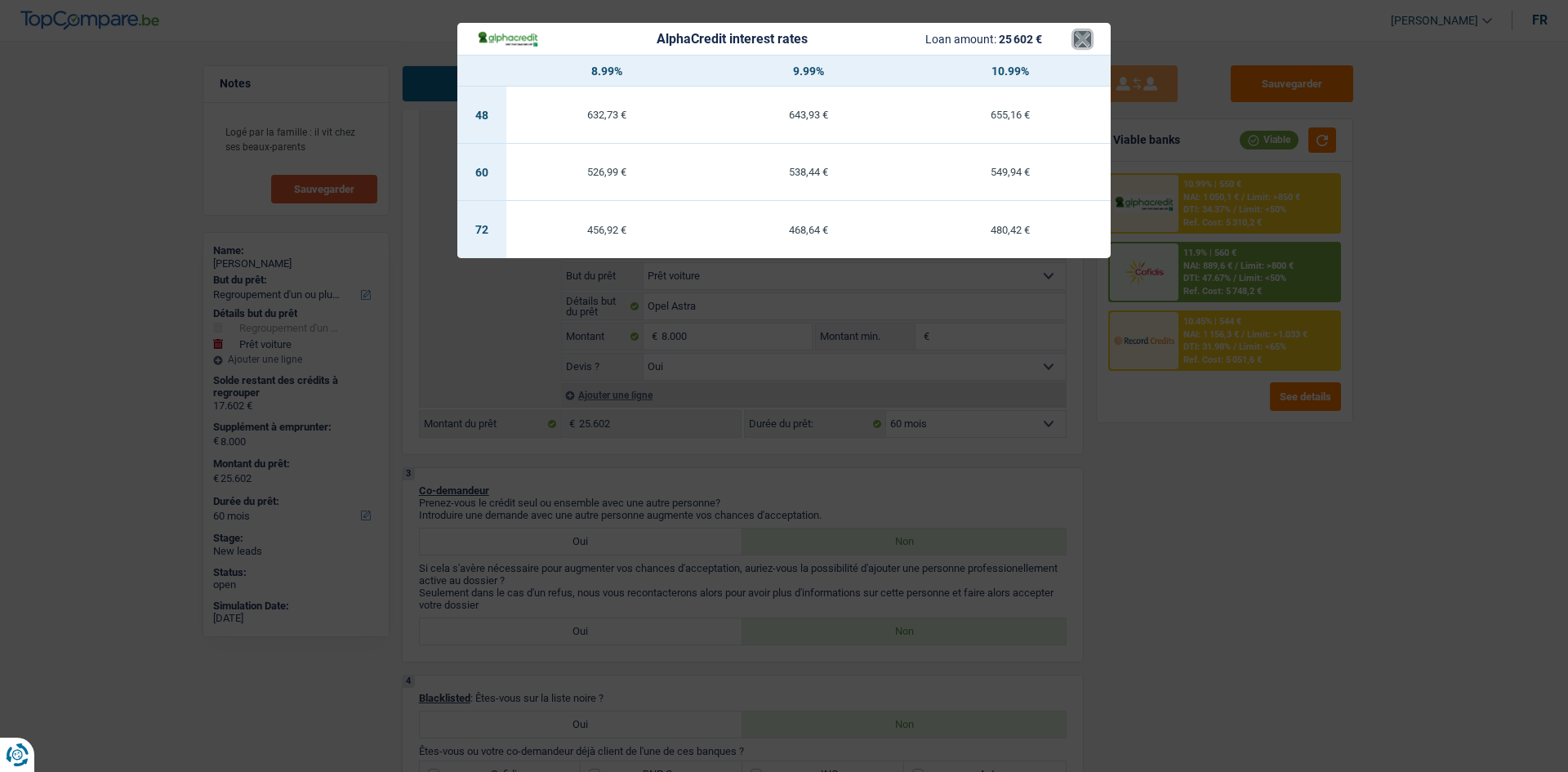
click at [1076, 46] on button "×" at bounding box center [1082, 39] width 17 height 16
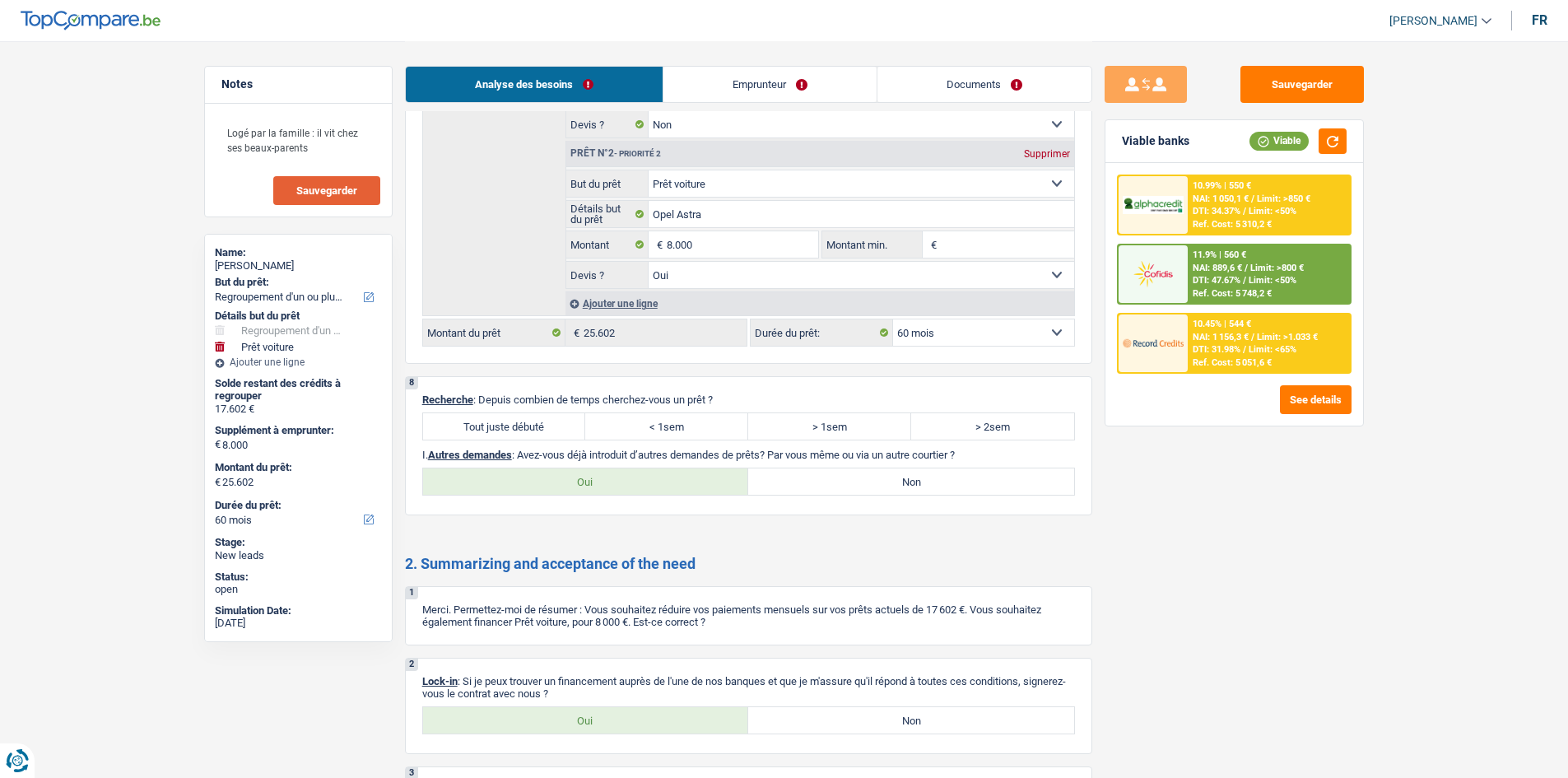
scroll to position [2395, 0]
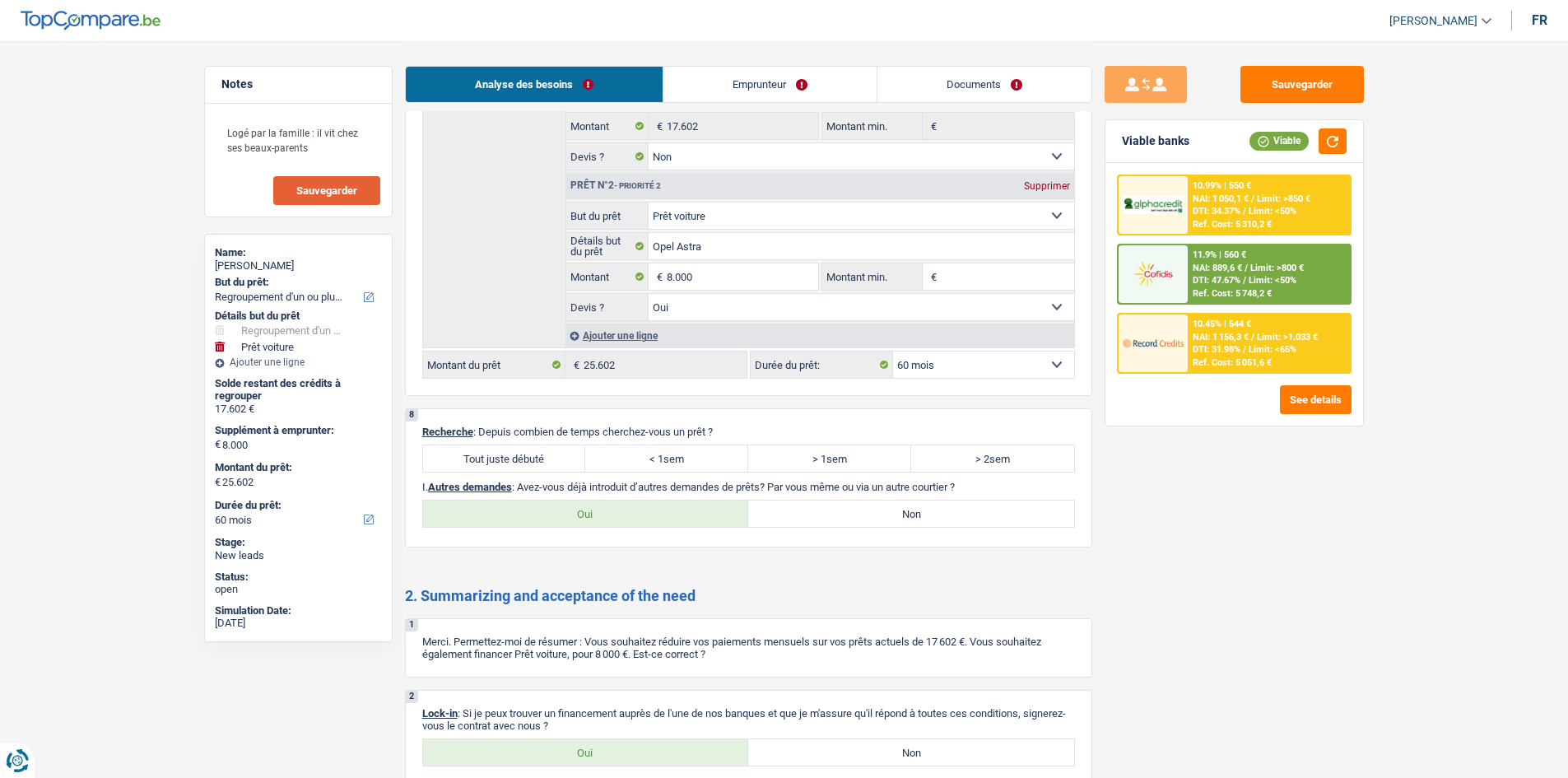
click at [706, 449] on label "< 1sem" at bounding box center [667, 458] width 163 height 26
click at [706, 449] on input "< 1sem" at bounding box center [667, 458] width 163 height 26
radio input "true"
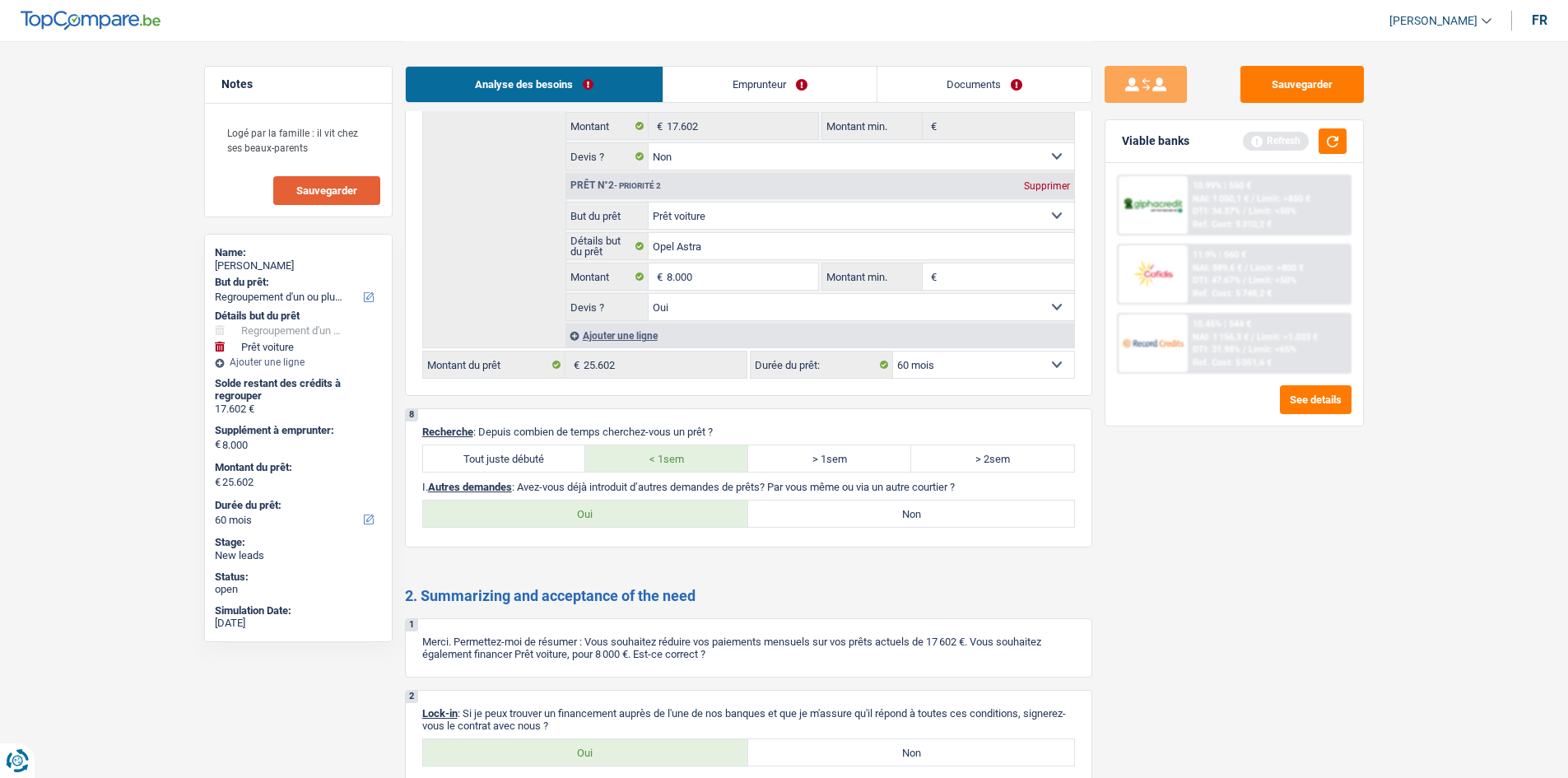
click at [862, 518] on label "Non" at bounding box center [911, 513] width 326 height 26
click at [862, 518] on input "Non" at bounding box center [911, 513] width 326 height 26
radio input "true"
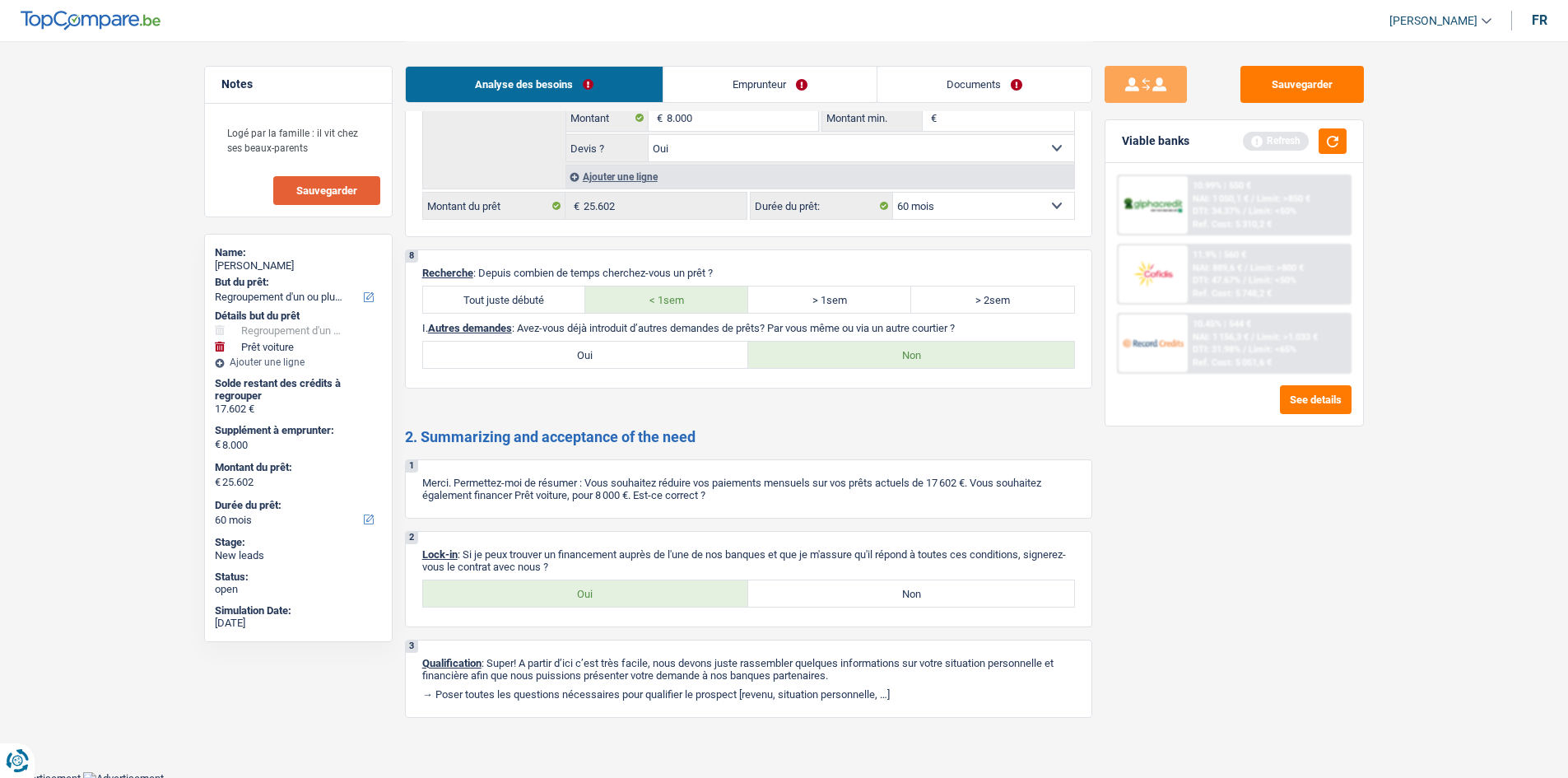
scroll to position [2560, 0]
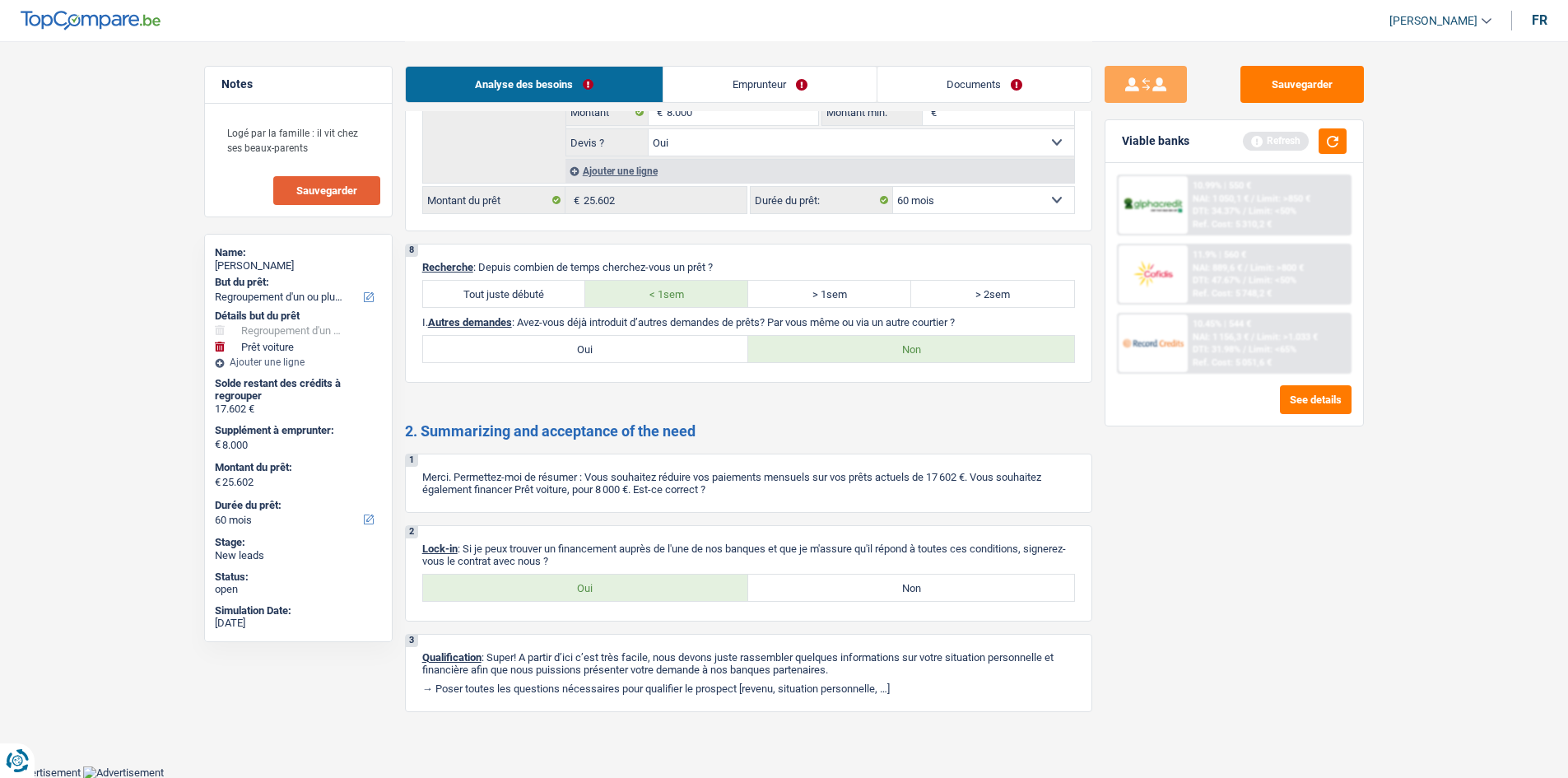
click at [609, 582] on label "Oui" at bounding box center [585, 588] width 326 height 26
click at [609, 582] on input "Oui" at bounding box center [585, 588] width 326 height 26
radio input "true"
drag, startPoint x: 321, startPoint y: 145, endPoint x: 223, endPoint y: 125, distance: 100.0
click at [223, 125] on textarea "Logé par la famille : il vit chez ses beaux-parents" at bounding box center [298, 140] width 164 height 49
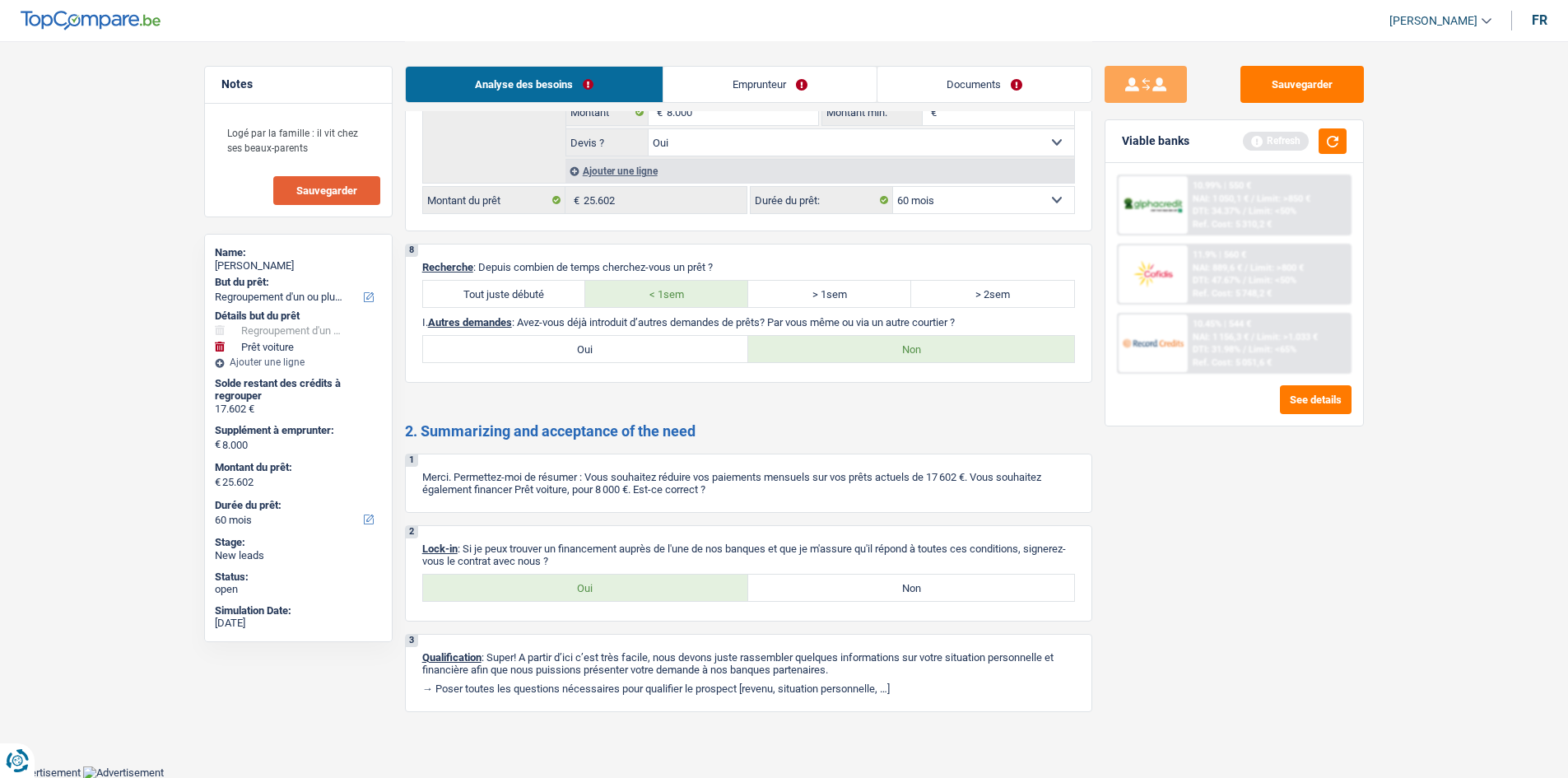
click at [368, 191] on button "Sauvegarder" at bounding box center [326, 190] width 107 height 29
click at [1314, 82] on button "Sauvegarder" at bounding box center [1301, 84] width 123 height 37
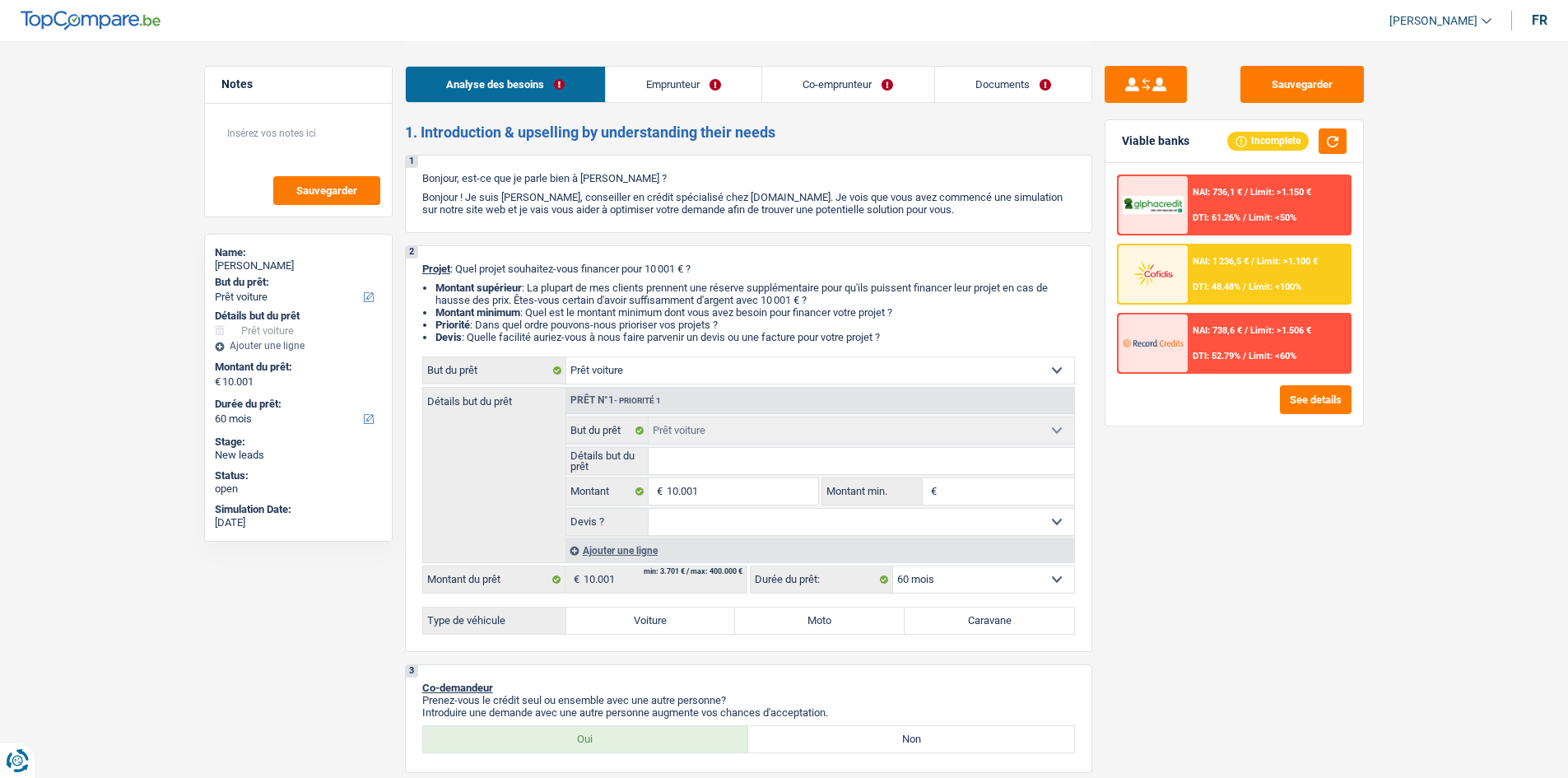
select select "car"
select select "60"
select select "car"
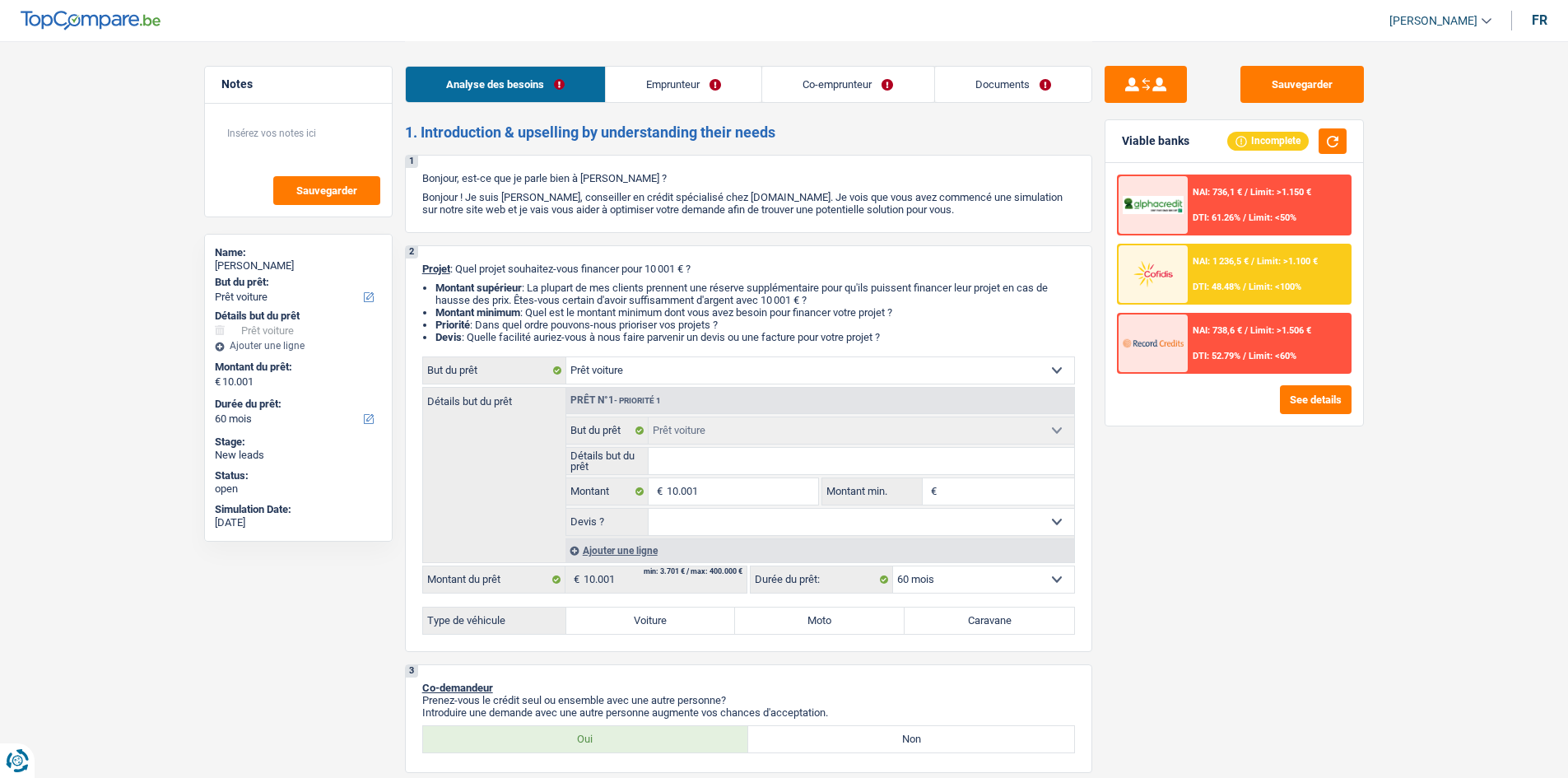
select select "60"
select select "worker"
select select "rentBeneficiary"
select select "familyAllowances"
select select "netSalary"
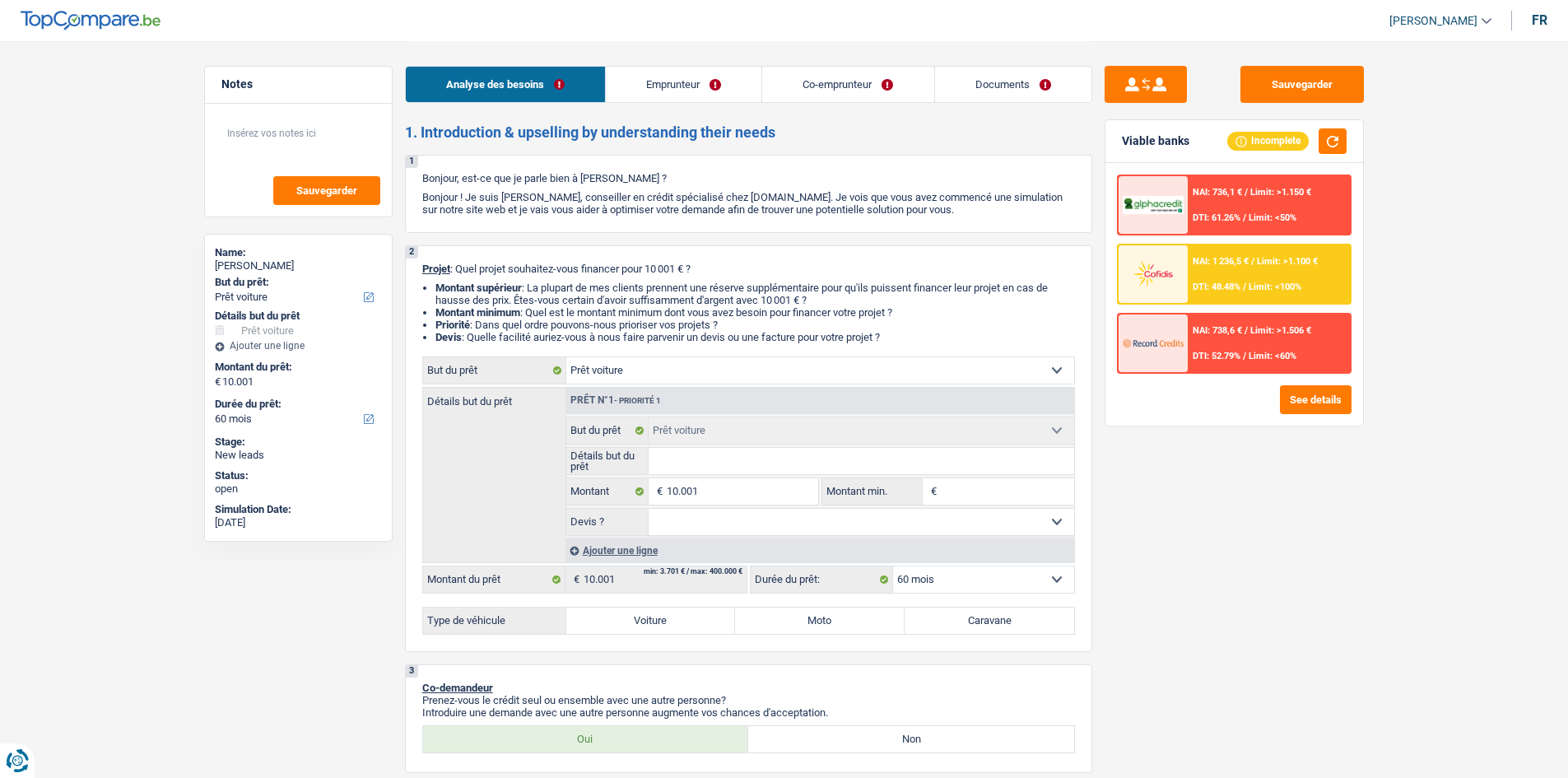
select select "rentalIncome"
select select "rents"
select select "car"
select select "60"
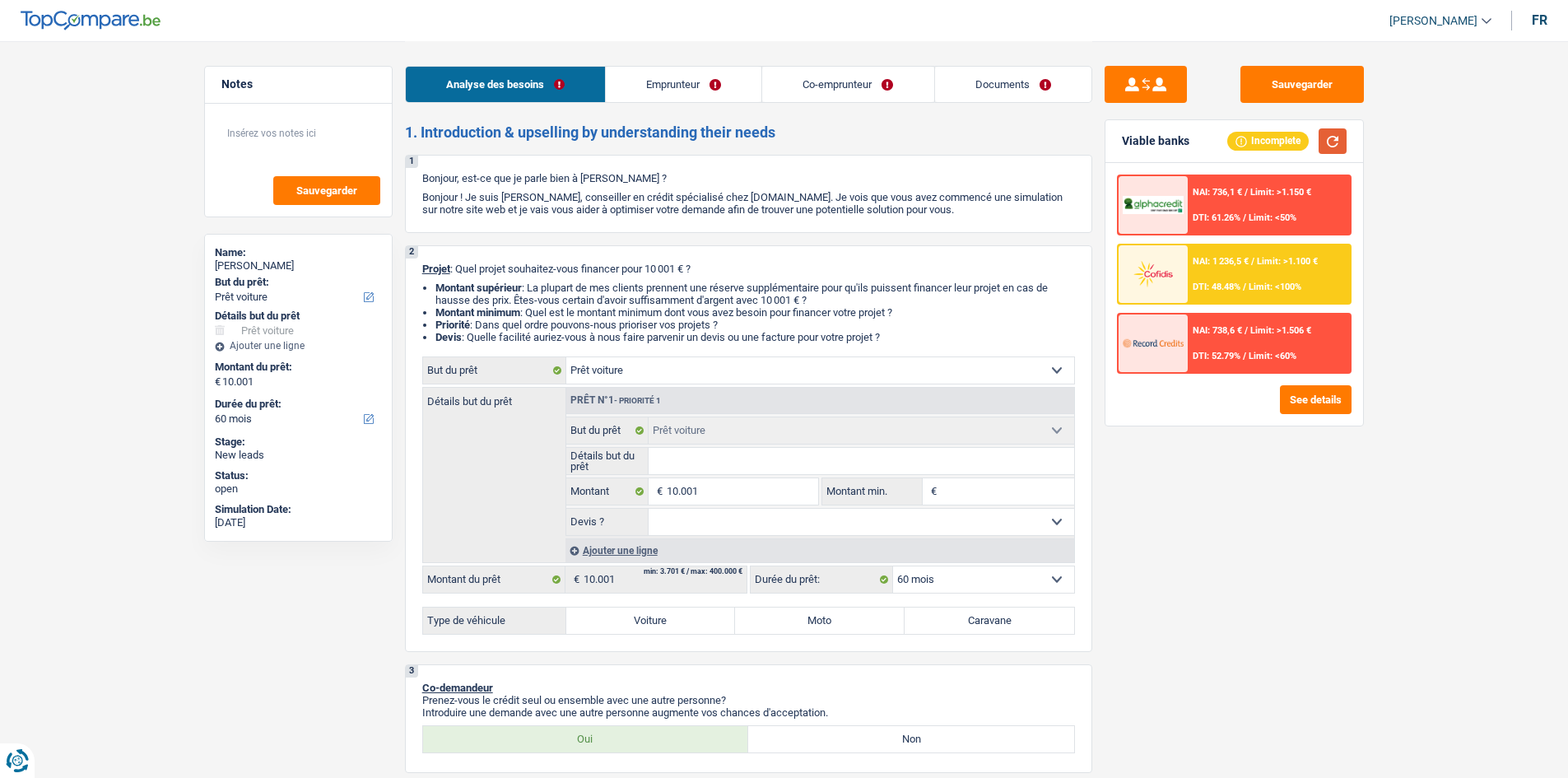
click at [1341, 142] on button "button" at bounding box center [1332, 141] width 28 height 25
click at [723, 485] on input "10.001" at bounding box center [741, 491] width 150 height 26
type input "1.000"
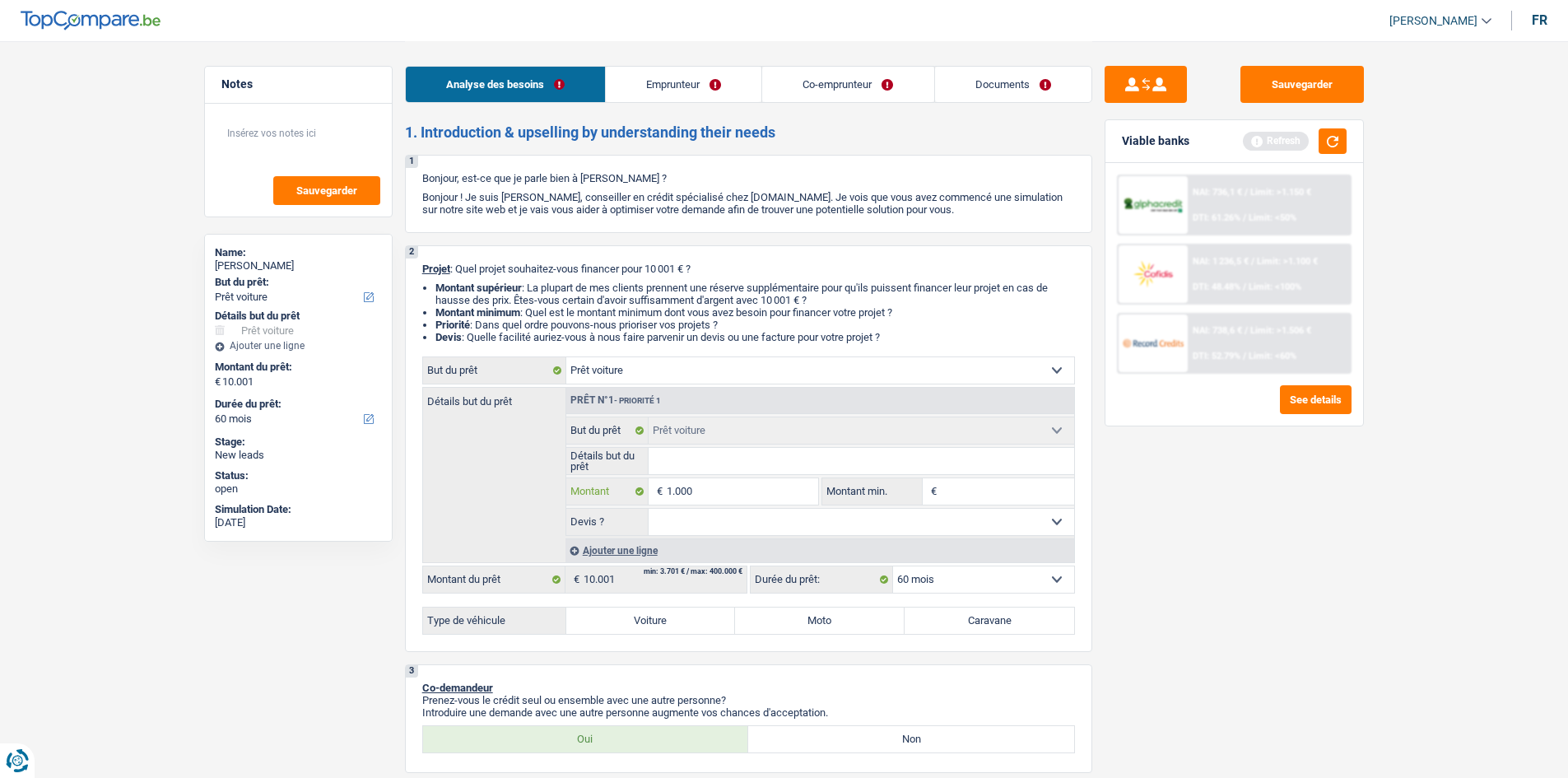
type input "100"
type input "10"
type input "1"
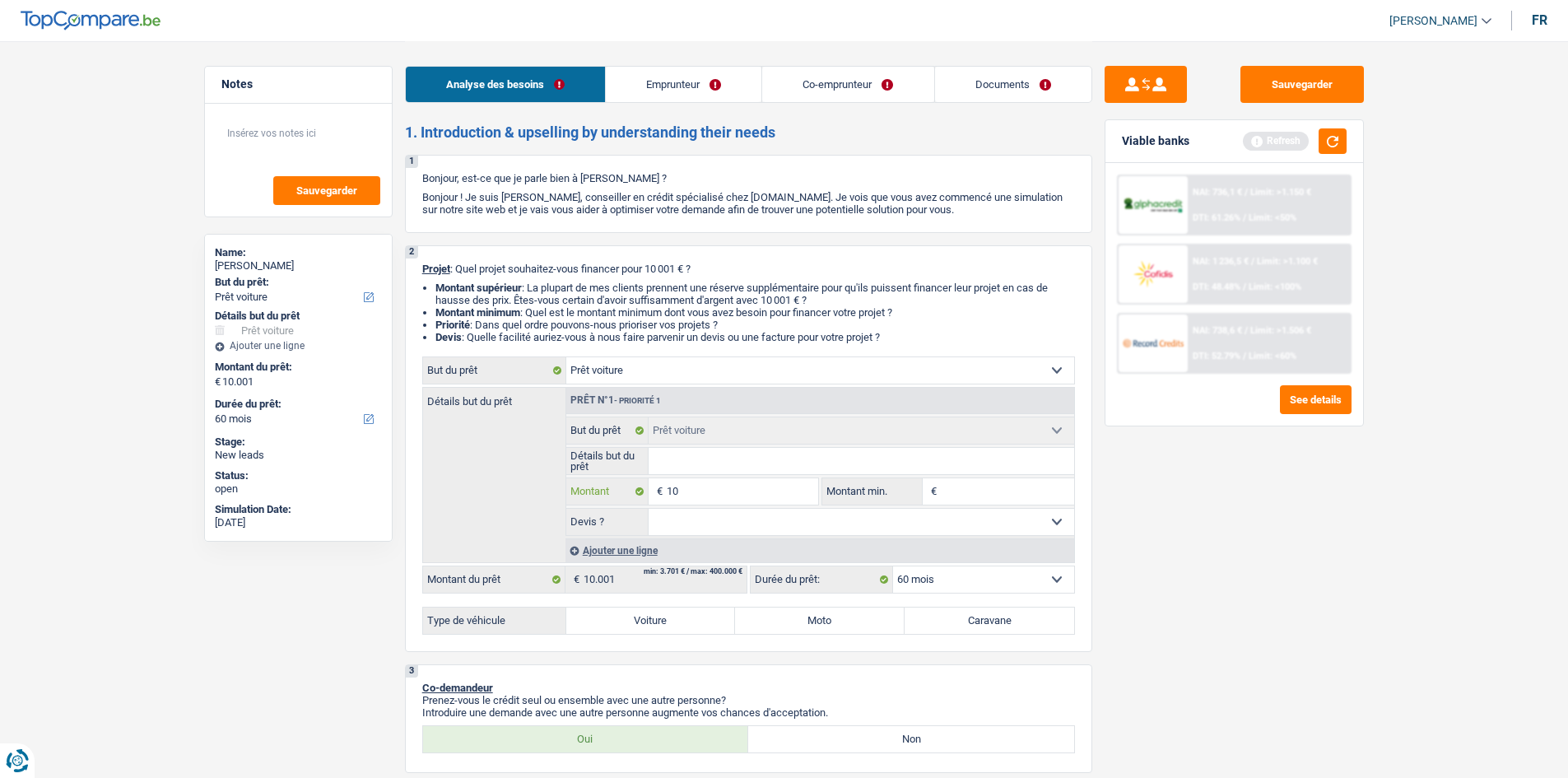
type input "1"
type input "5"
type input "50"
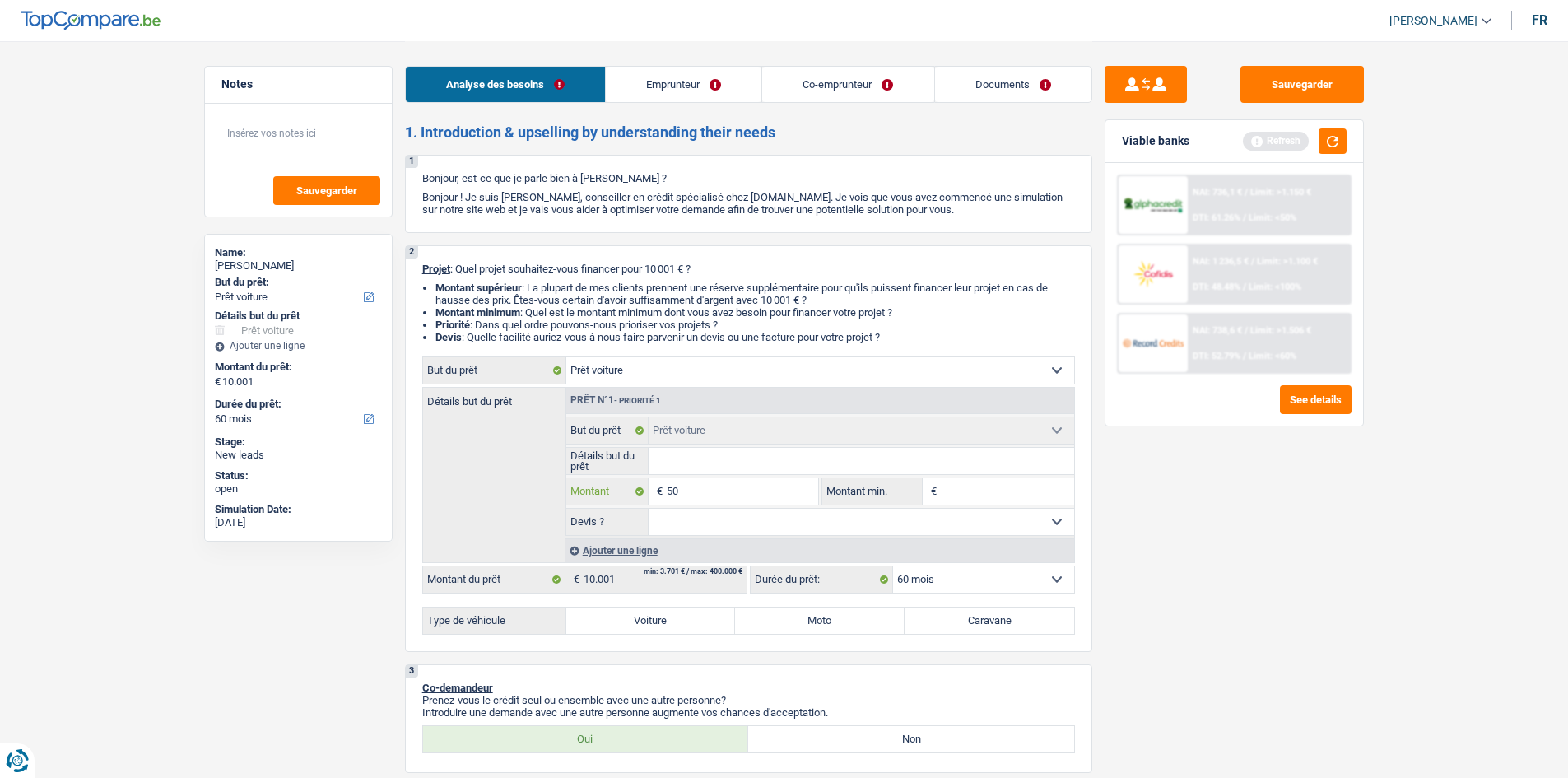
type input "500"
type input "5.000"
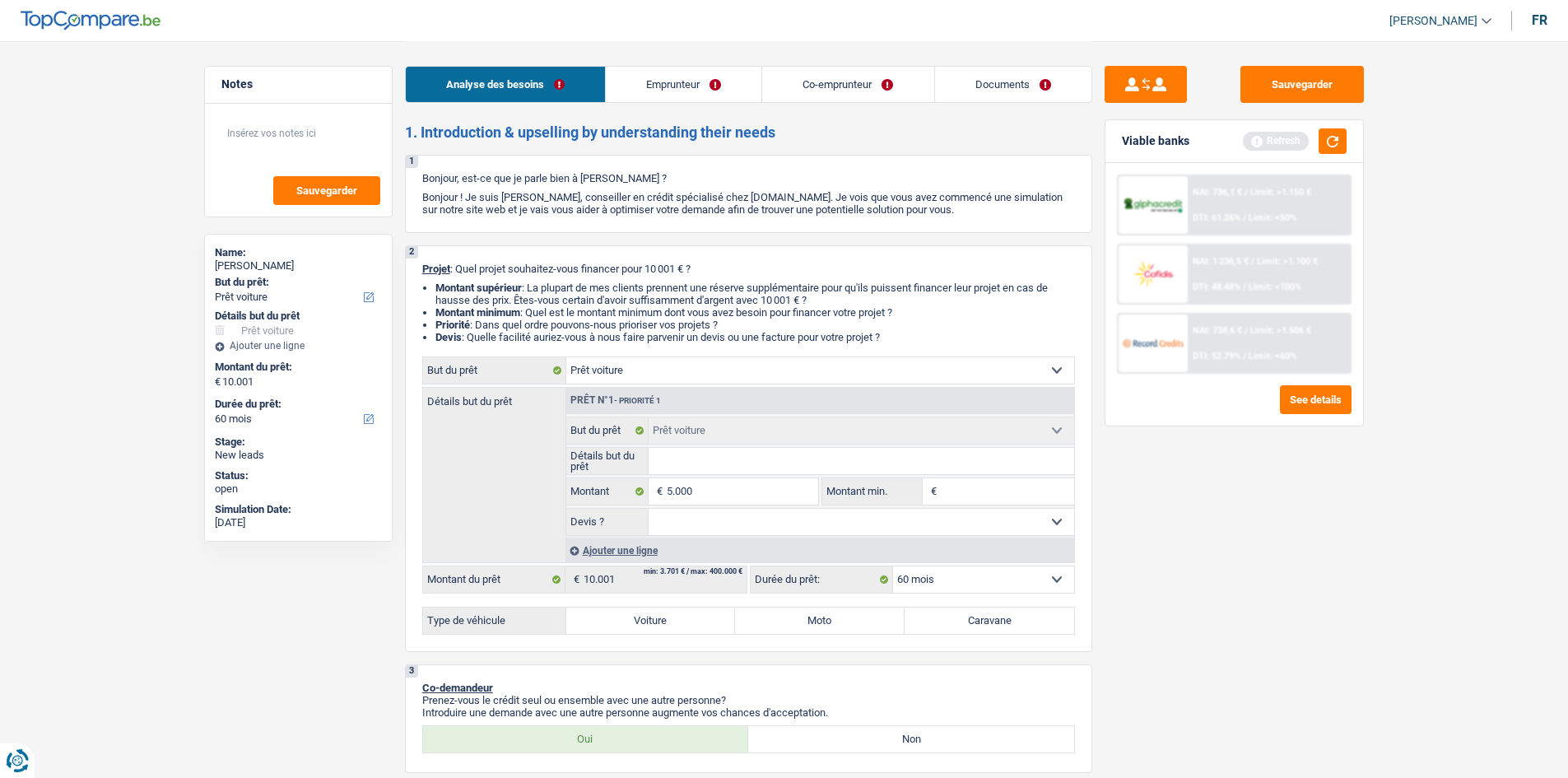
type input "5.000"
select select "36"
type input "5.000"
select select "36"
type input "5.000"
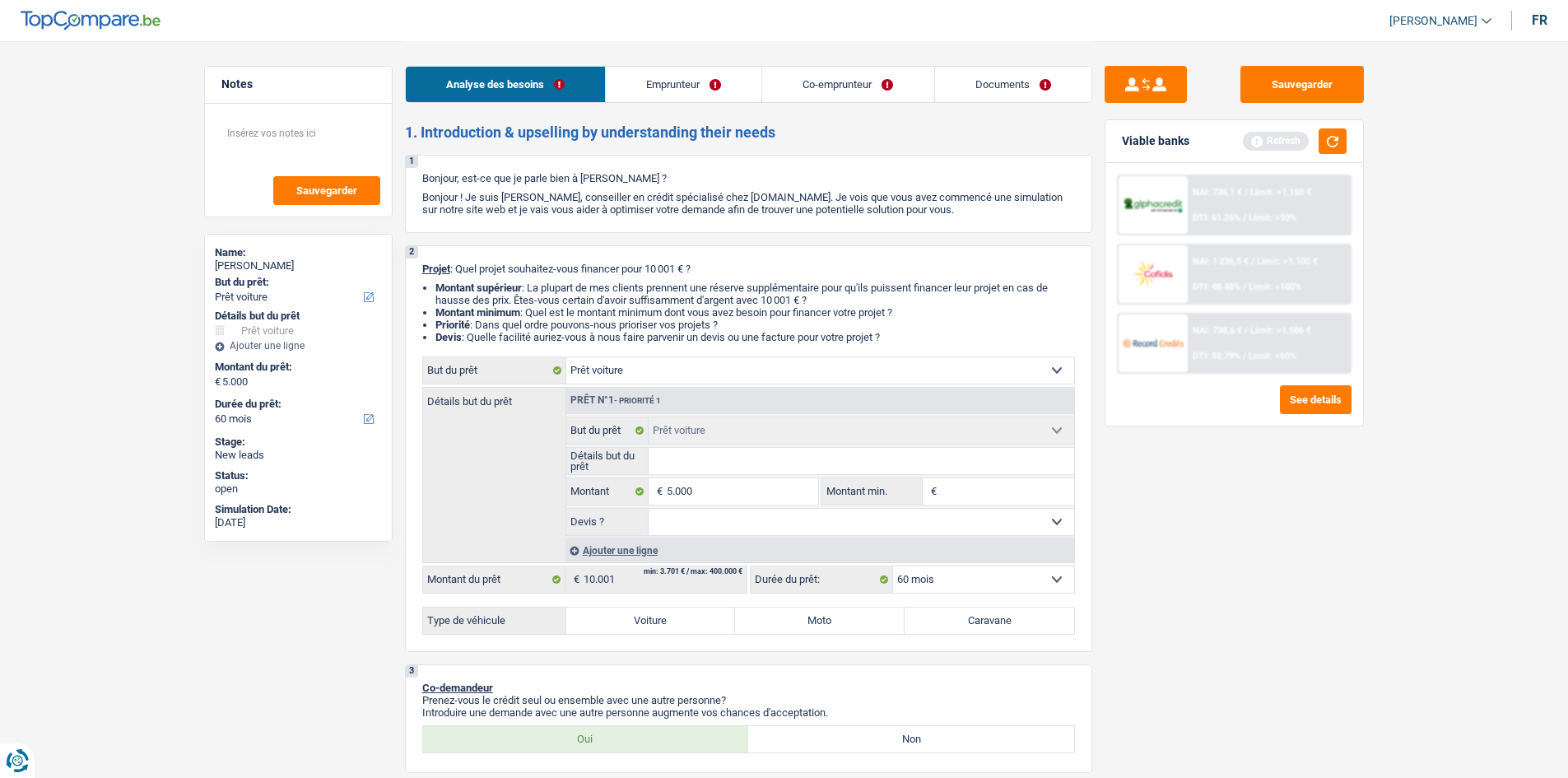
select select "36"
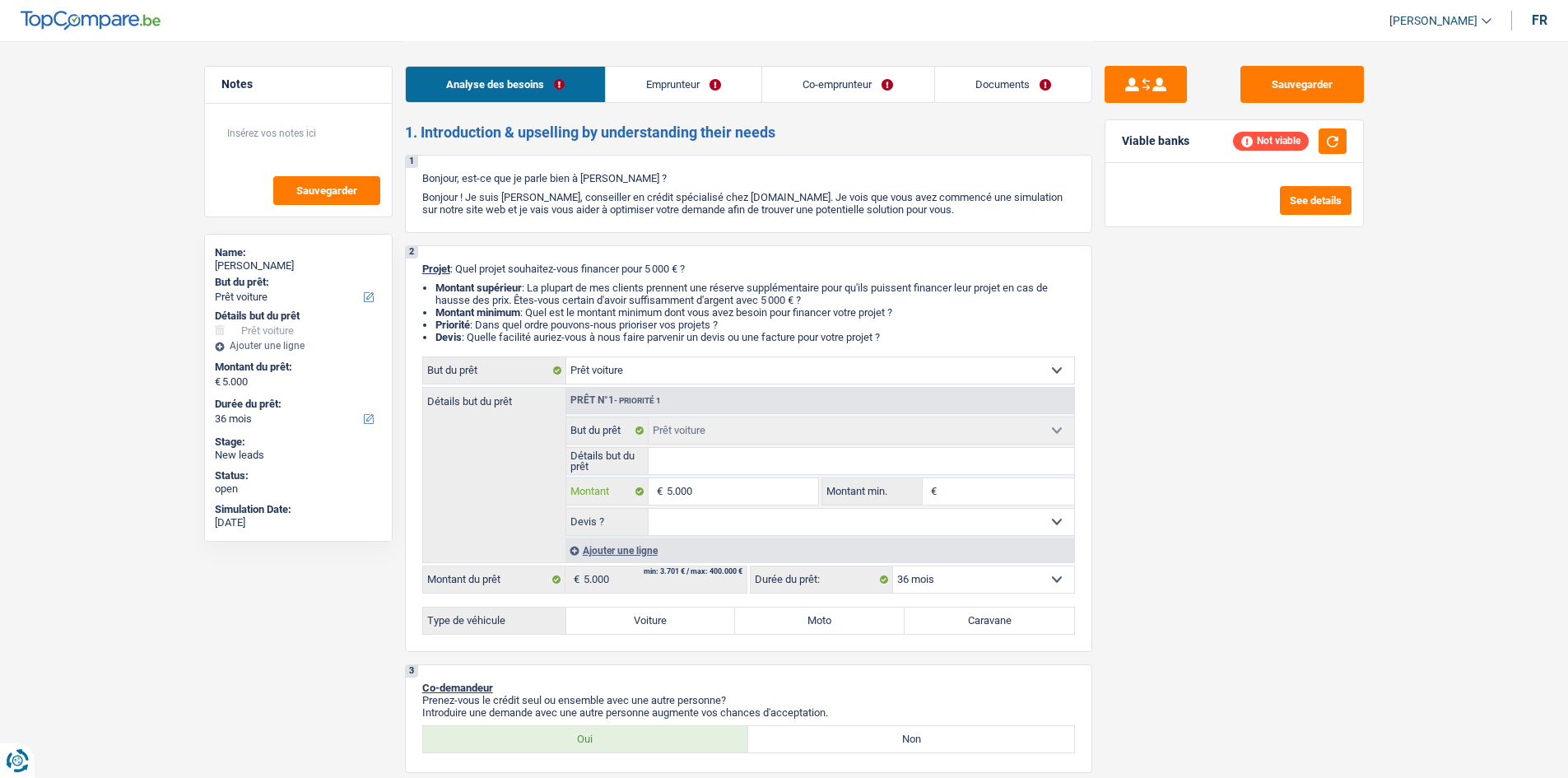
click at [725, 478] on input "5.000" at bounding box center [741, 491] width 150 height 26
type input "500"
type input "5.001"
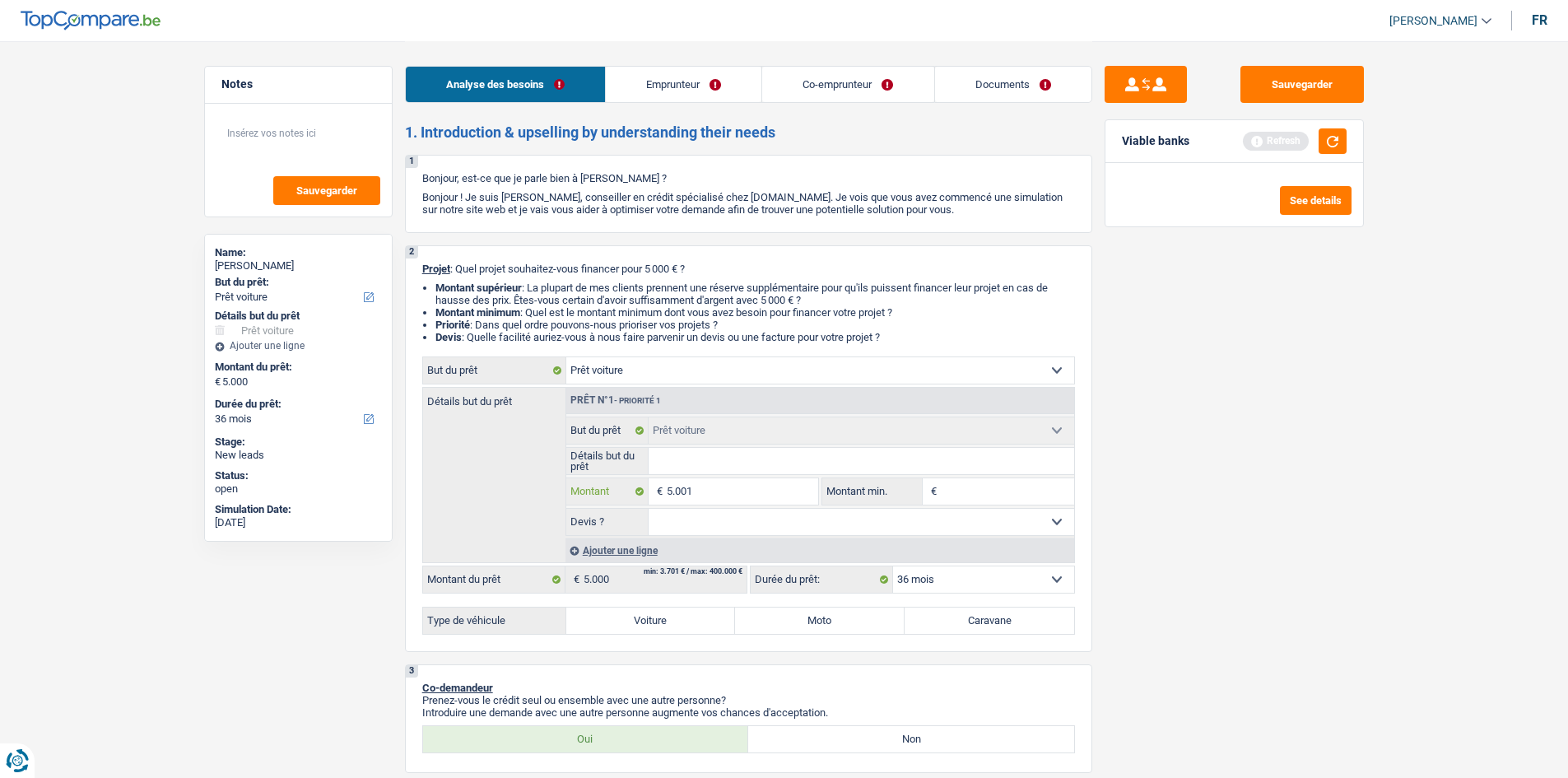
type input "5.001"
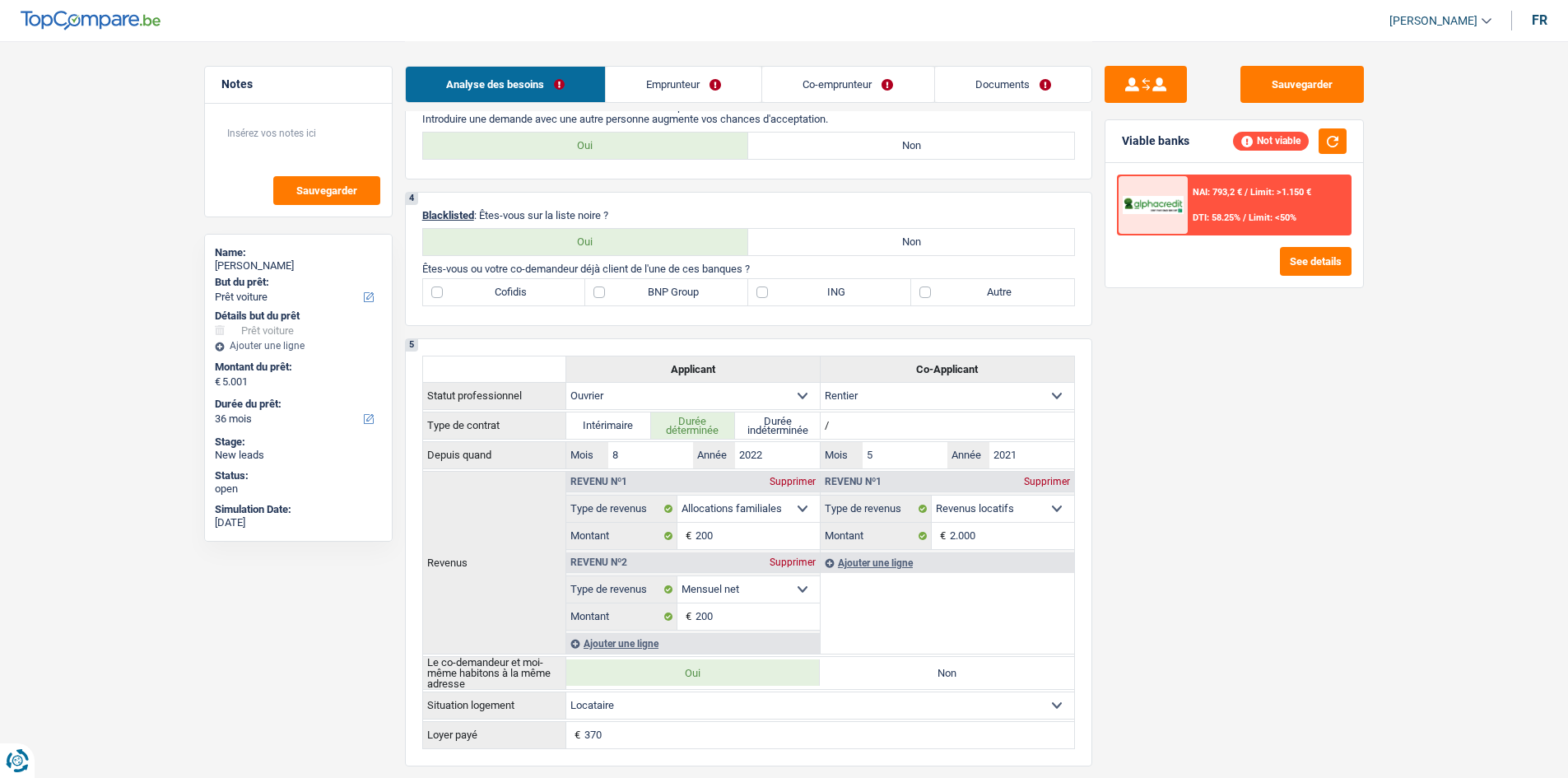
scroll to position [412, 0]
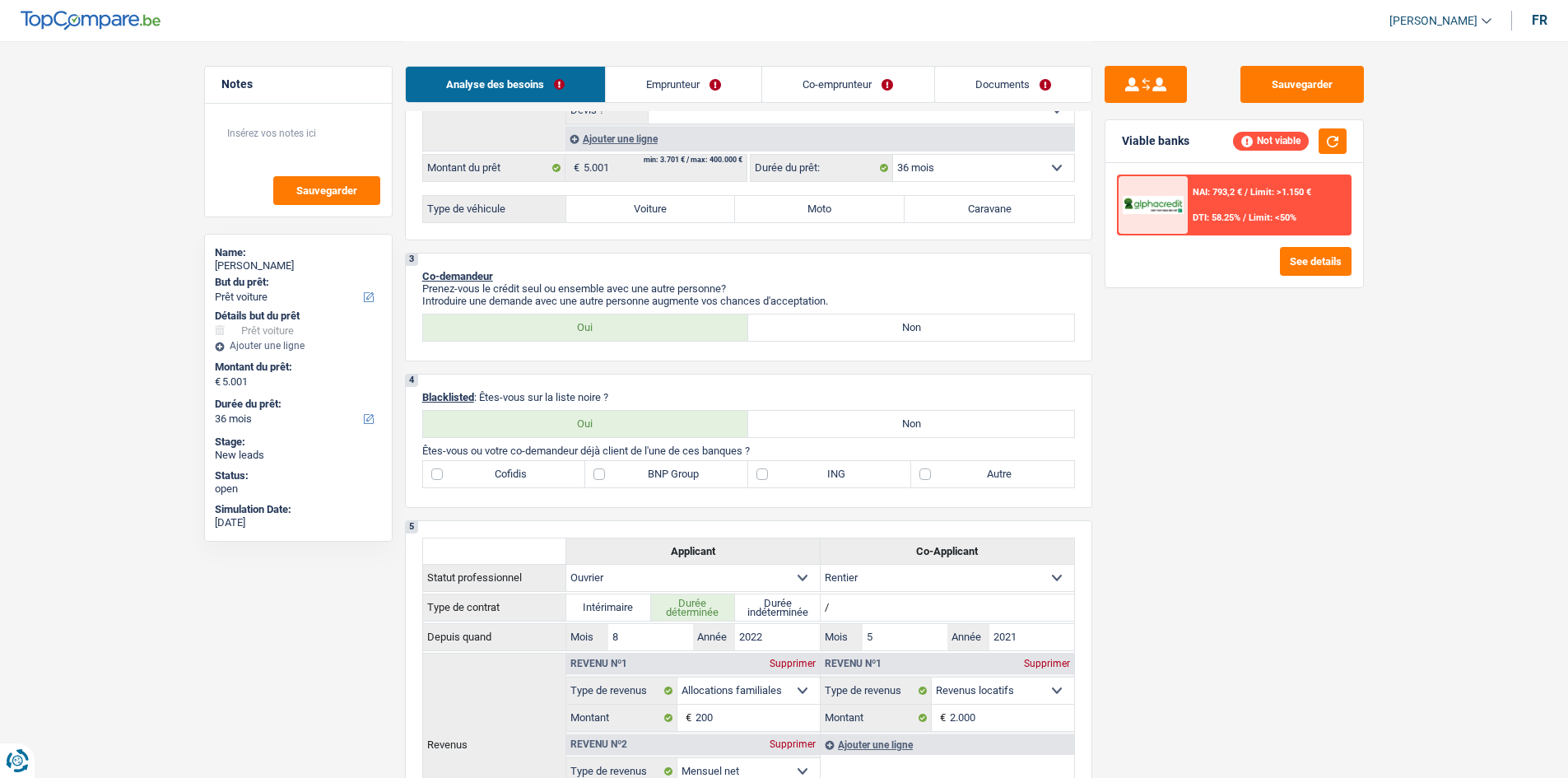
click at [805, 335] on label "Non" at bounding box center [911, 327] width 326 height 26
click at [805, 335] on input "Non" at bounding box center [911, 327] width 326 height 26
radio input "true"
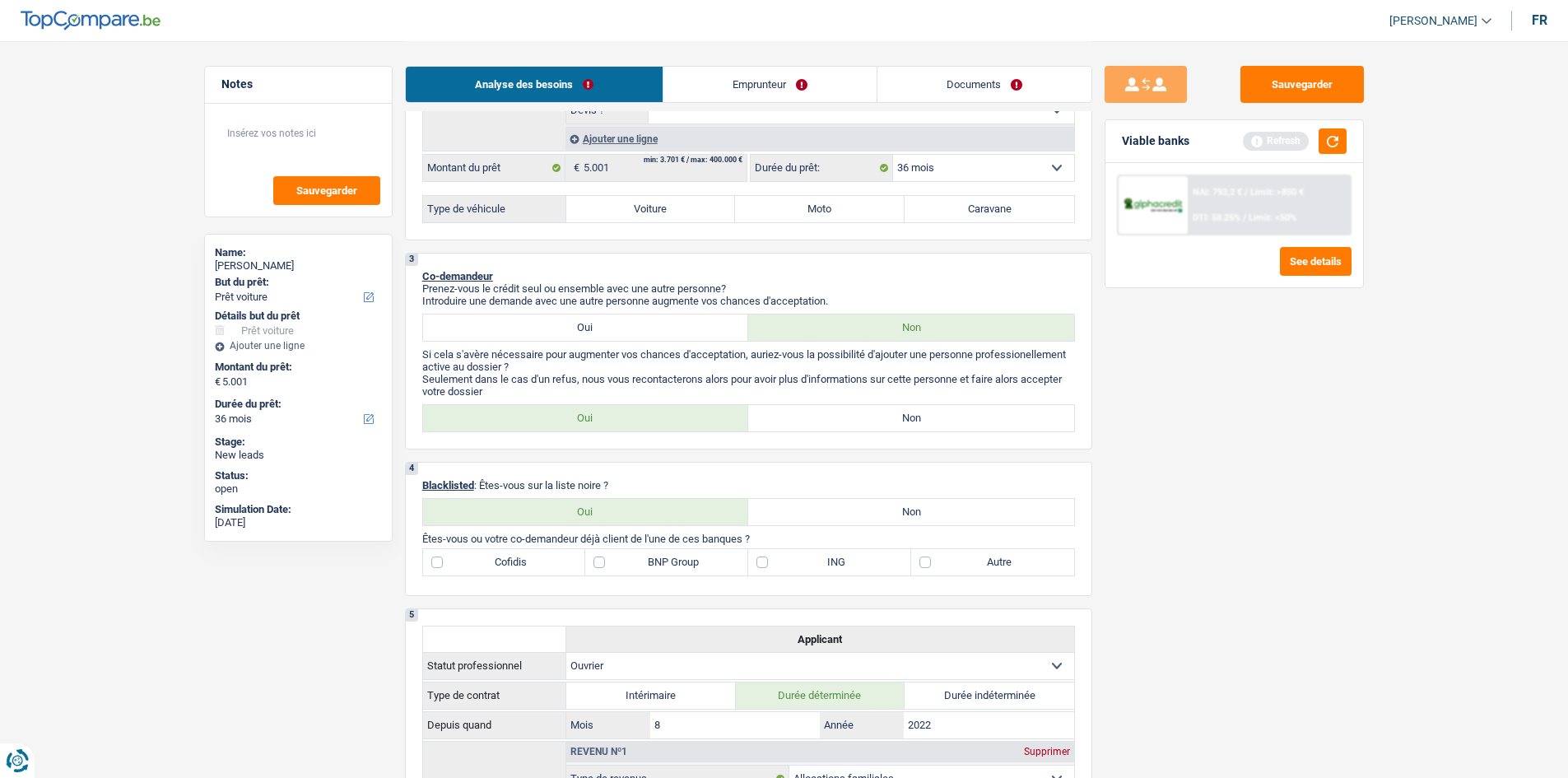
click at [828, 424] on label "Non" at bounding box center [911, 418] width 326 height 26
click at [828, 424] on input "Non" at bounding box center [911, 418] width 326 height 26
radio input "true"
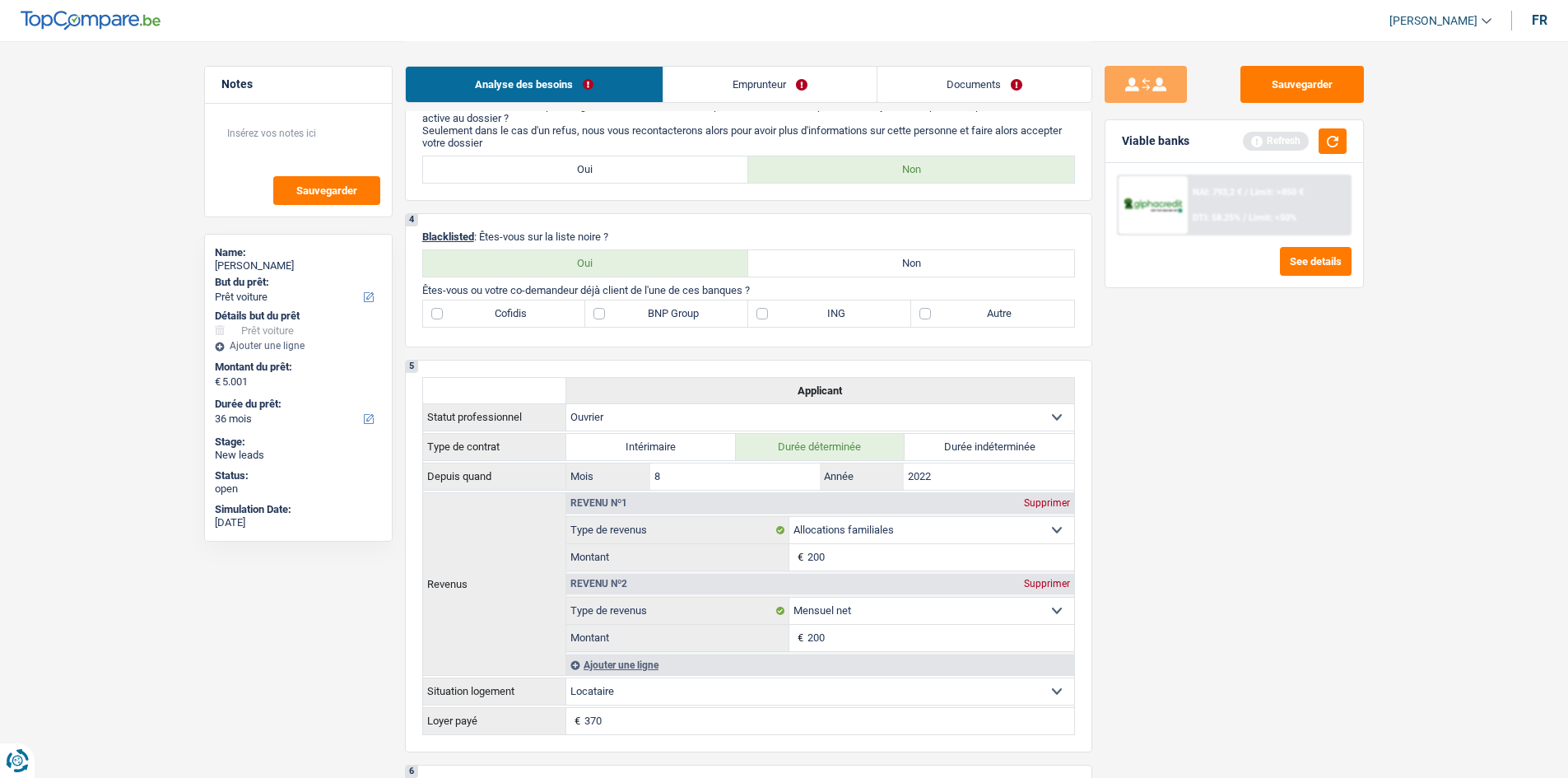
scroll to position [658, 0]
click at [880, 267] on label "Non" at bounding box center [911, 265] width 326 height 26
click at [880, 267] on input "Non" at bounding box center [911, 265] width 326 height 26
radio input "true"
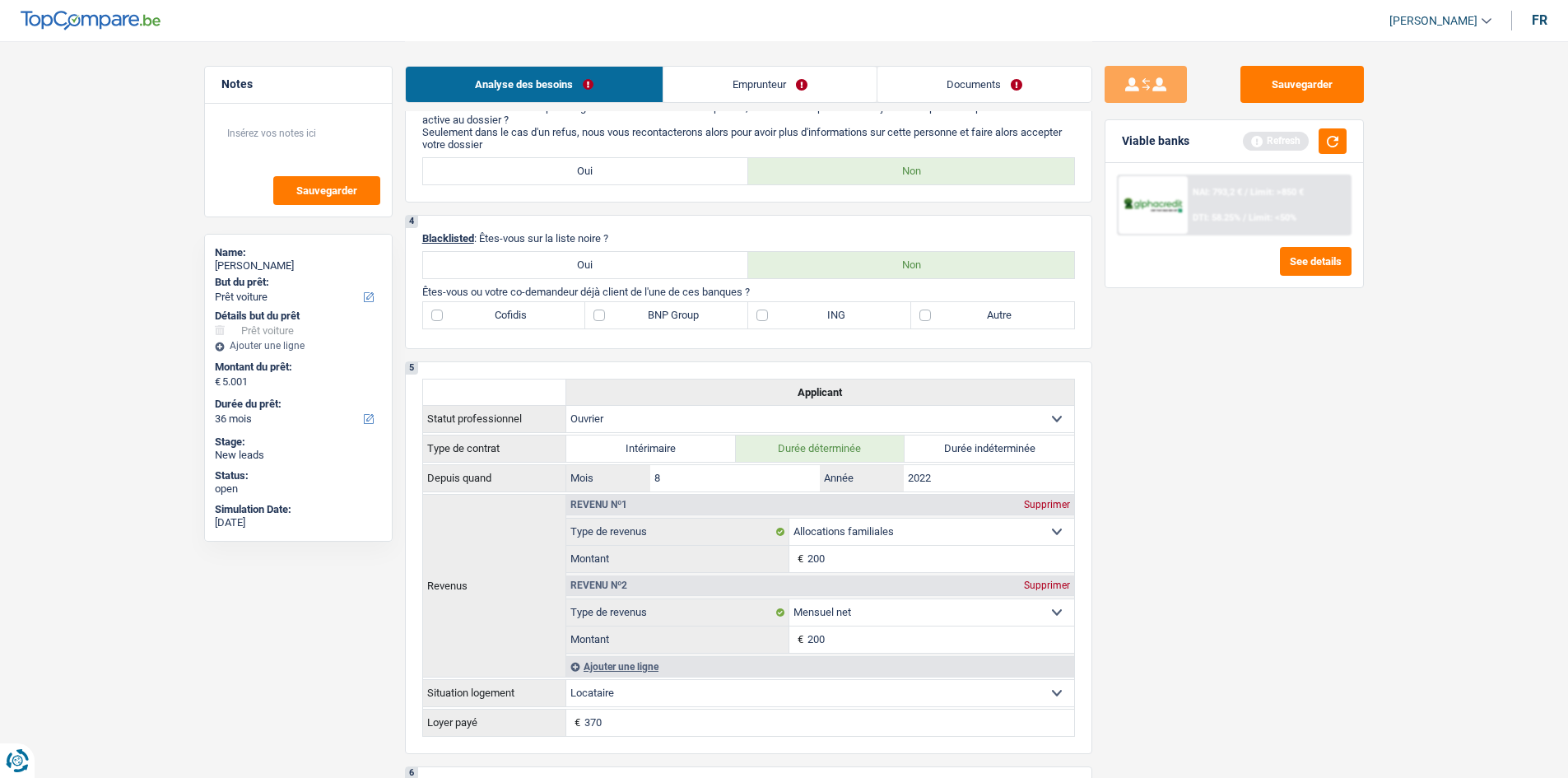
click at [780, 311] on label "ING" at bounding box center [830, 315] width 163 height 26
click at [780, 311] on input "ING" at bounding box center [830, 315] width 163 height 26
checkbox input "true"
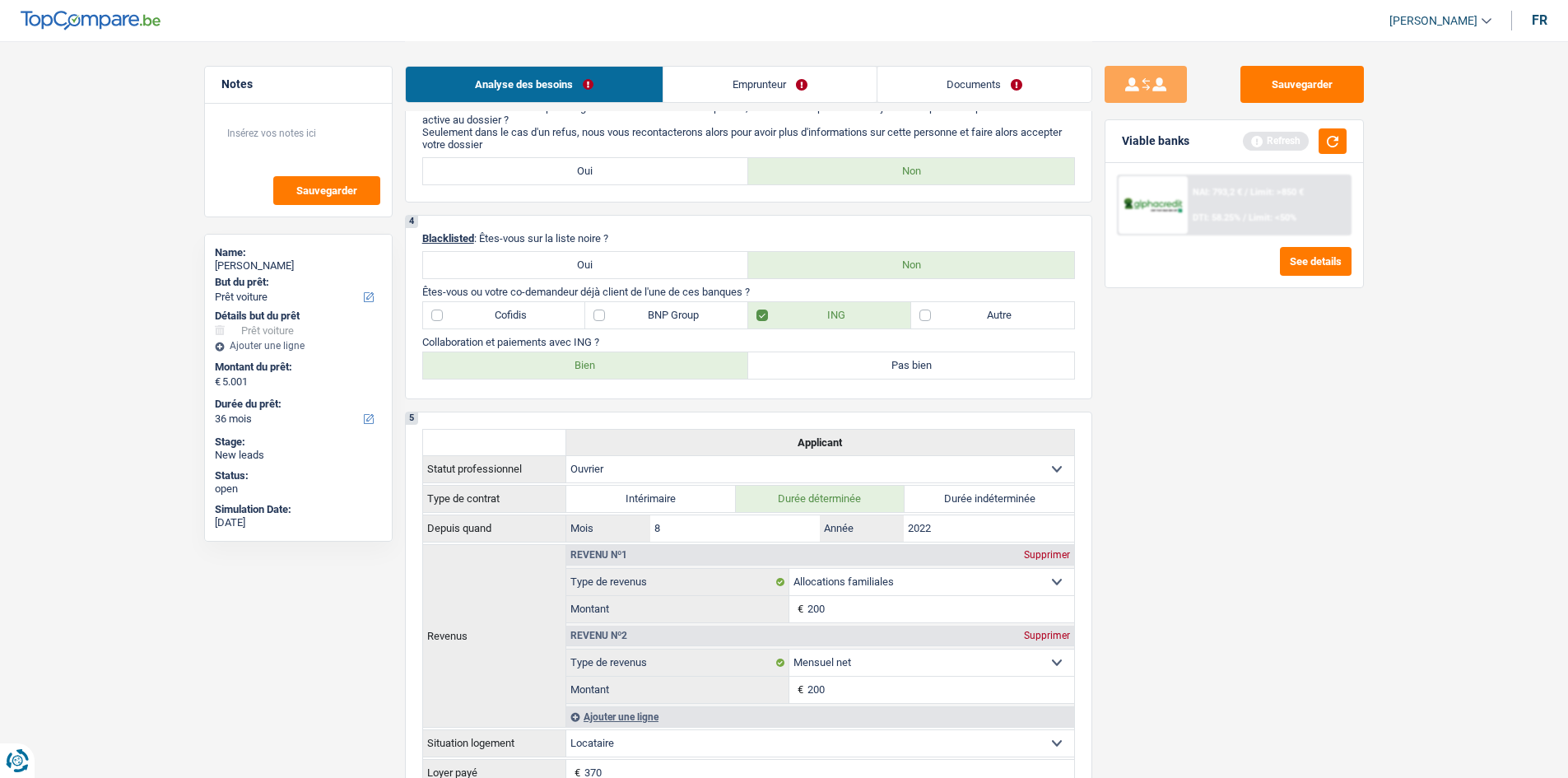
click at [583, 359] on label "Bien" at bounding box center [585, 366] width 326 height 26
click at [583, 359] on input "Bien" at bounding box center [585, 366] width 326 height 26
radio input "true"
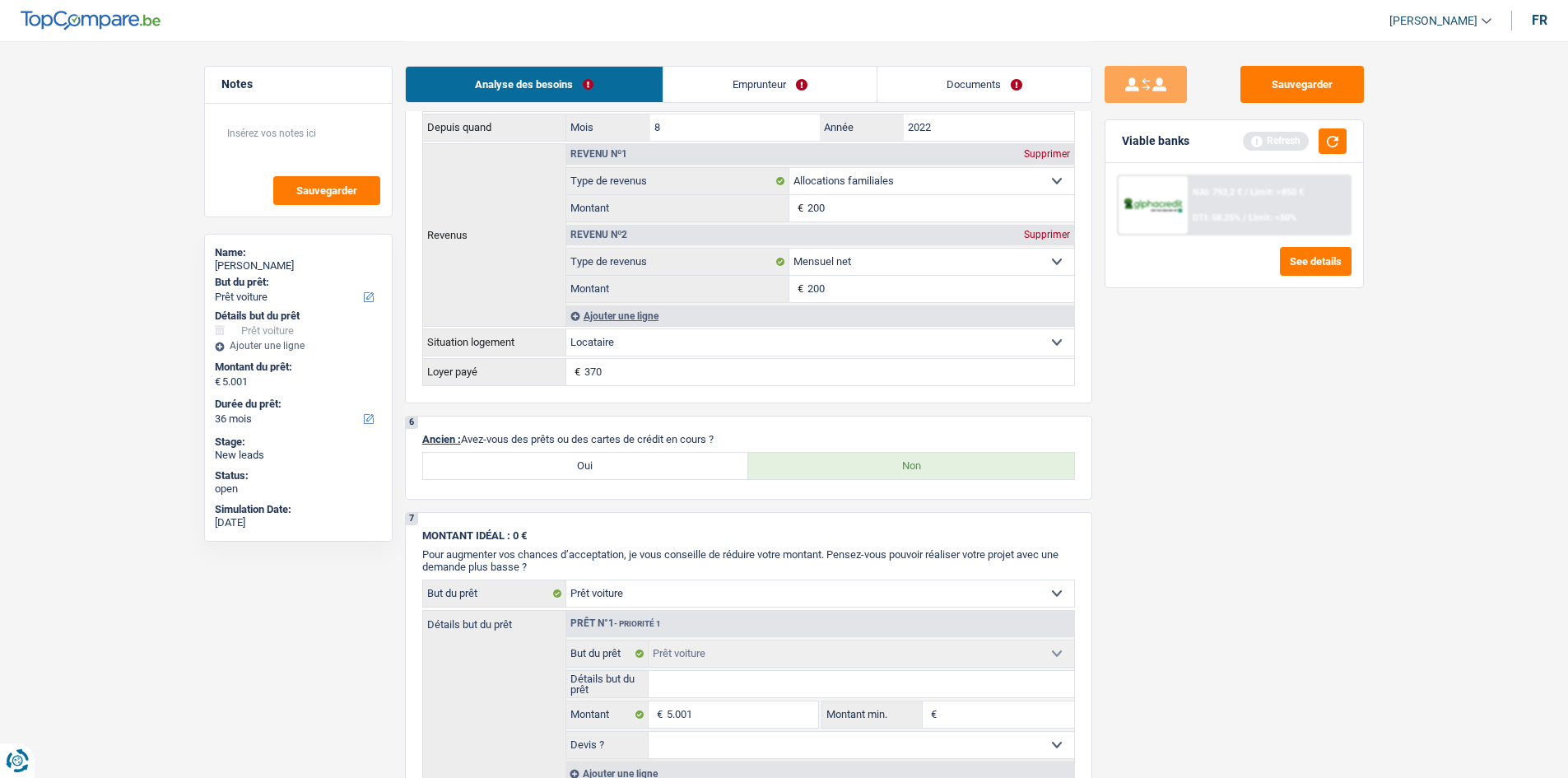
scroll to position [1152, 0]
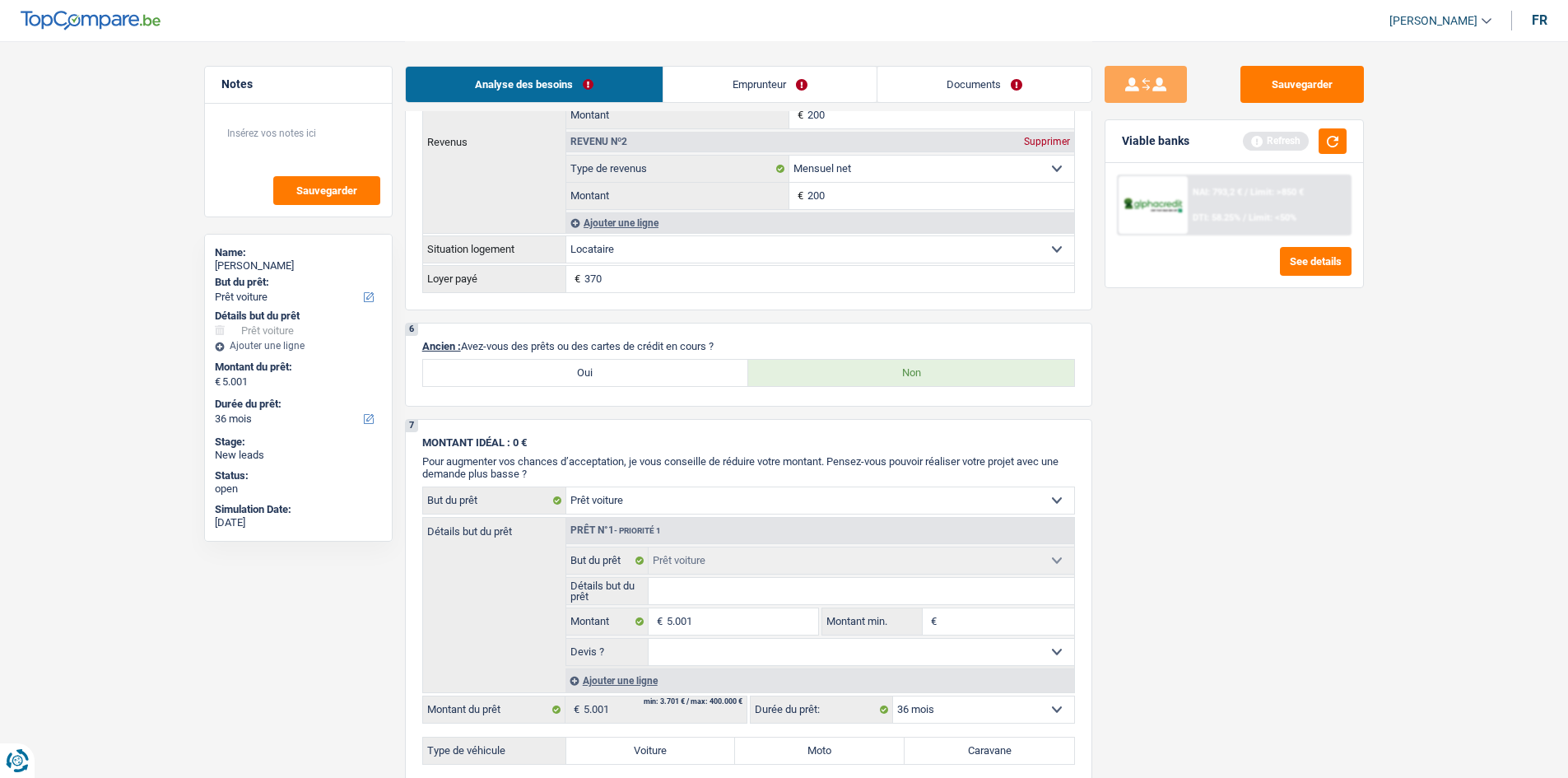
click at [638, 379] on label "Oui" at bounding box center [585, 373] width 326 height 26
click at [638, 379] on input "Oui" at bounding box center [585, 373] width 326 height 26
radio input "true"
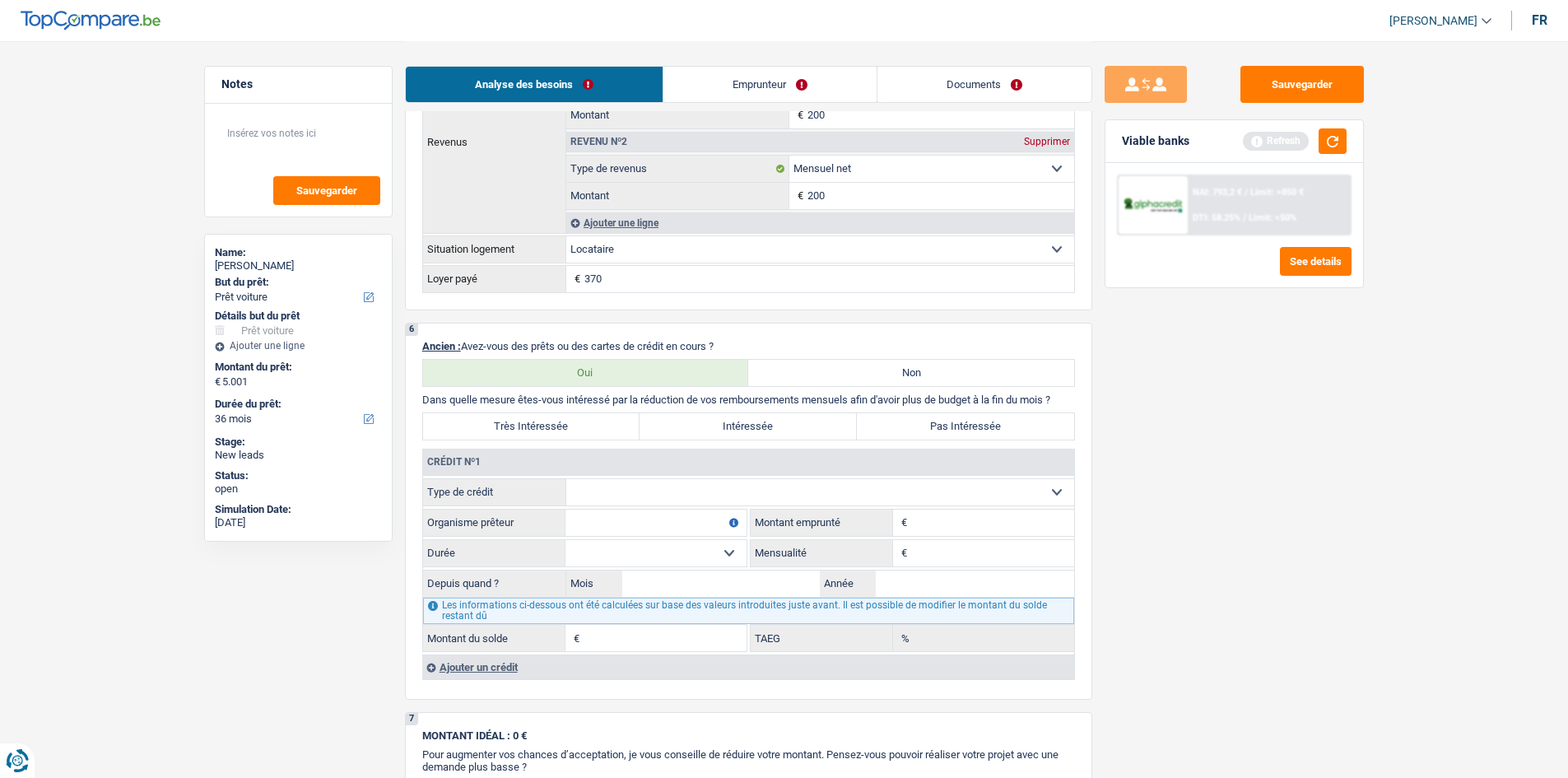
click at [769, 367] on label "Non" at bounding box center [911, 373] width 326 height 26
click at [769, 367] on input "Non" at bounding box center [911, 373] width 326 height 26
radio input "true"
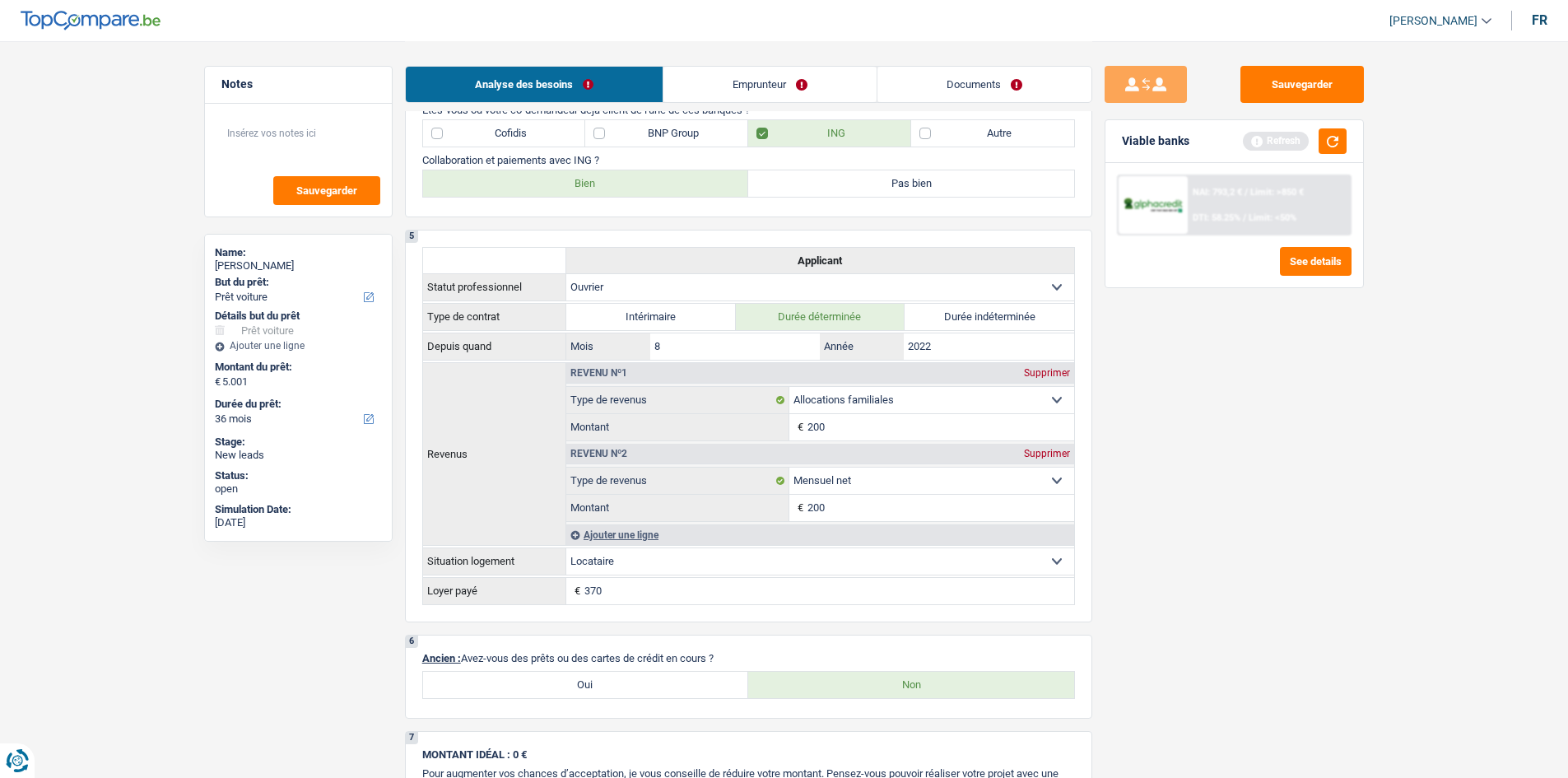
scroll to position [658, 0]
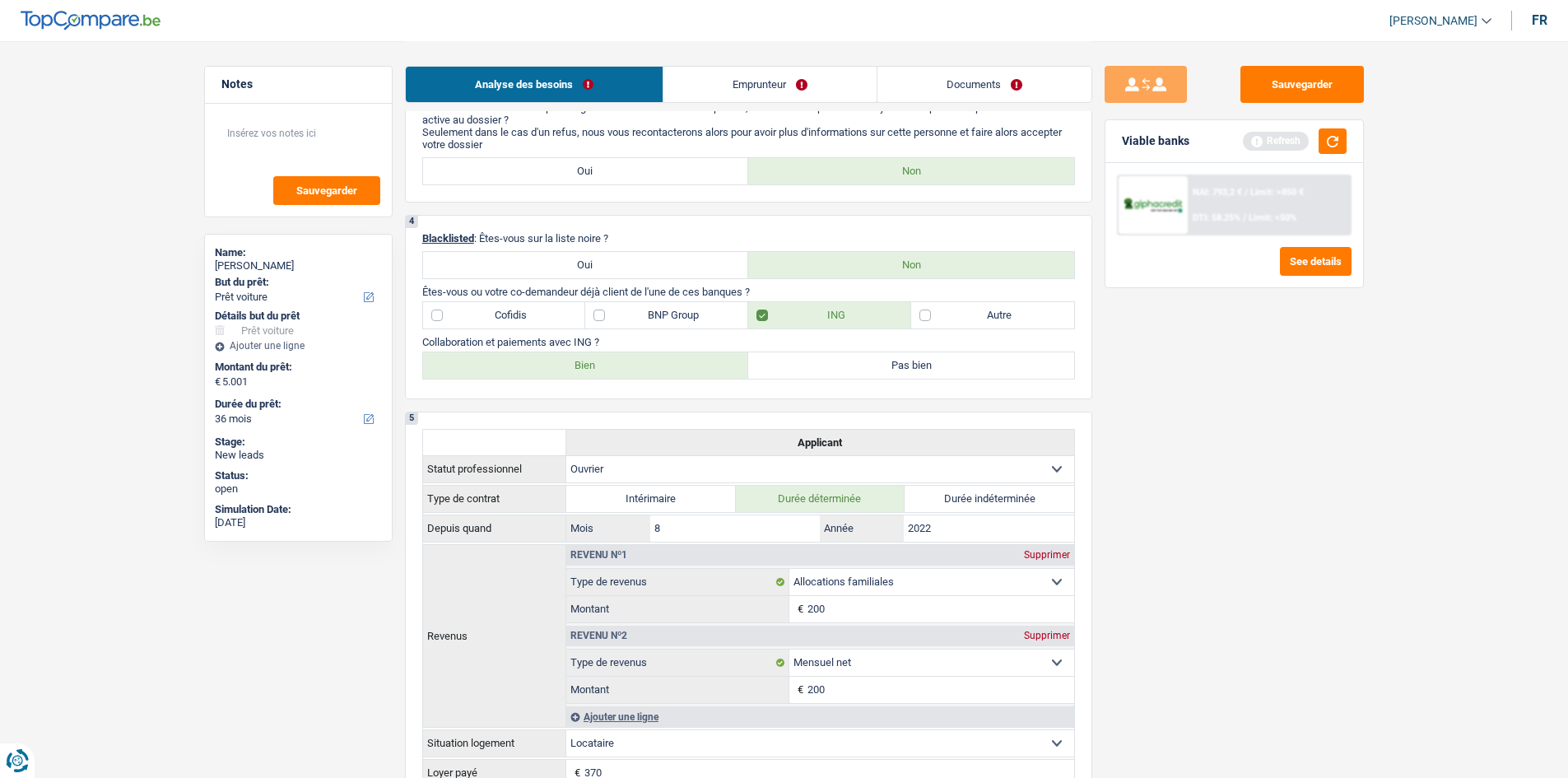
click at [746, 93] on link "Emprunteur" at bounding box center [769, 84] width 213 height 36
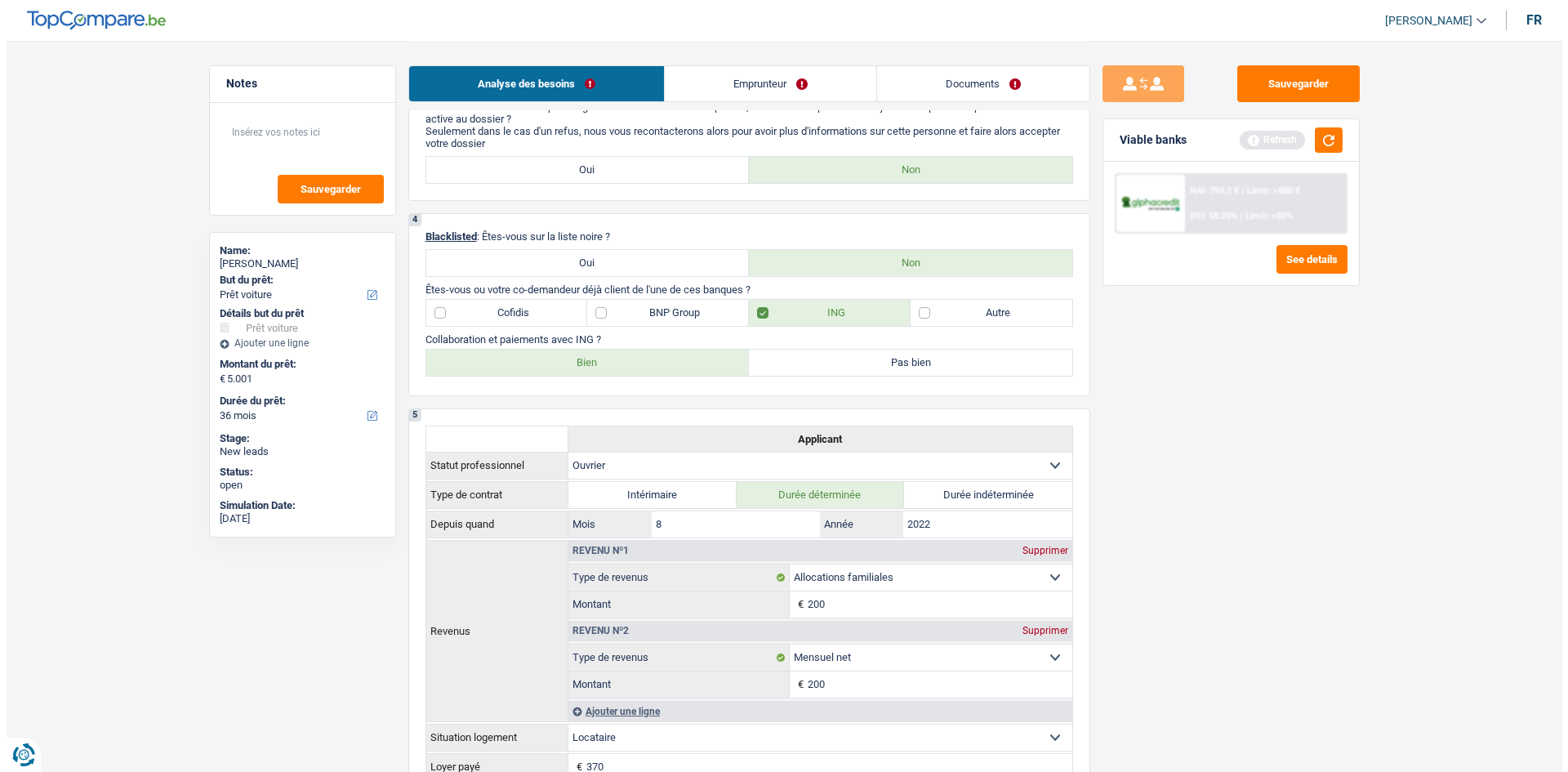
scroll to position [0, 0]
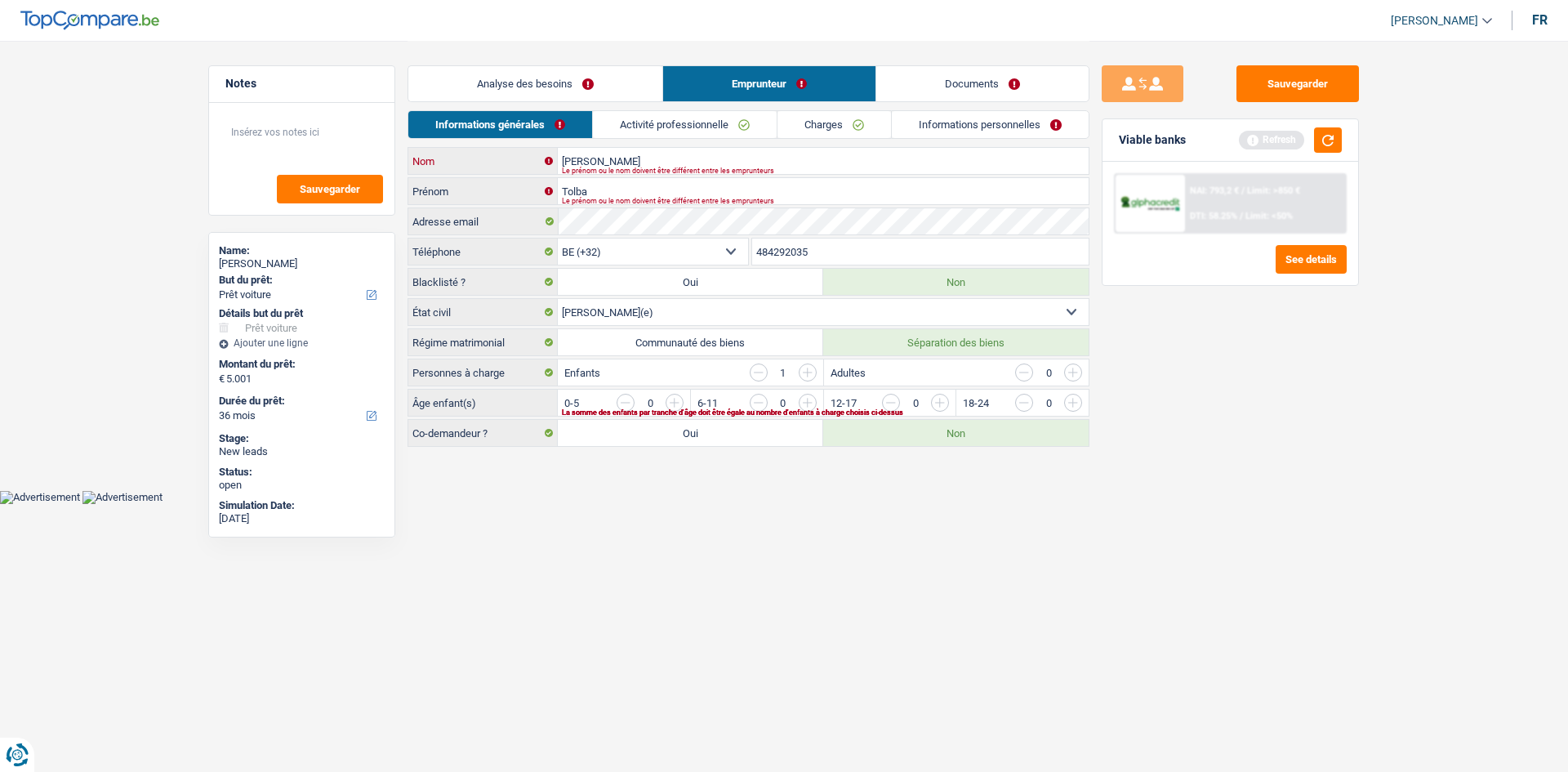
click at [654, 156] on input "[PERSON_NAME]" at bounding box center [823, 161] width 531 height 26
click at [632, 186] on input "Tolba" at bounding box center [823, 191] width 531 height 26
click at [650, 158] on input "[PERSON_NAME]" at bounding box center [823, 161] width 531 height 26
type input "A"
type input "Tolba"
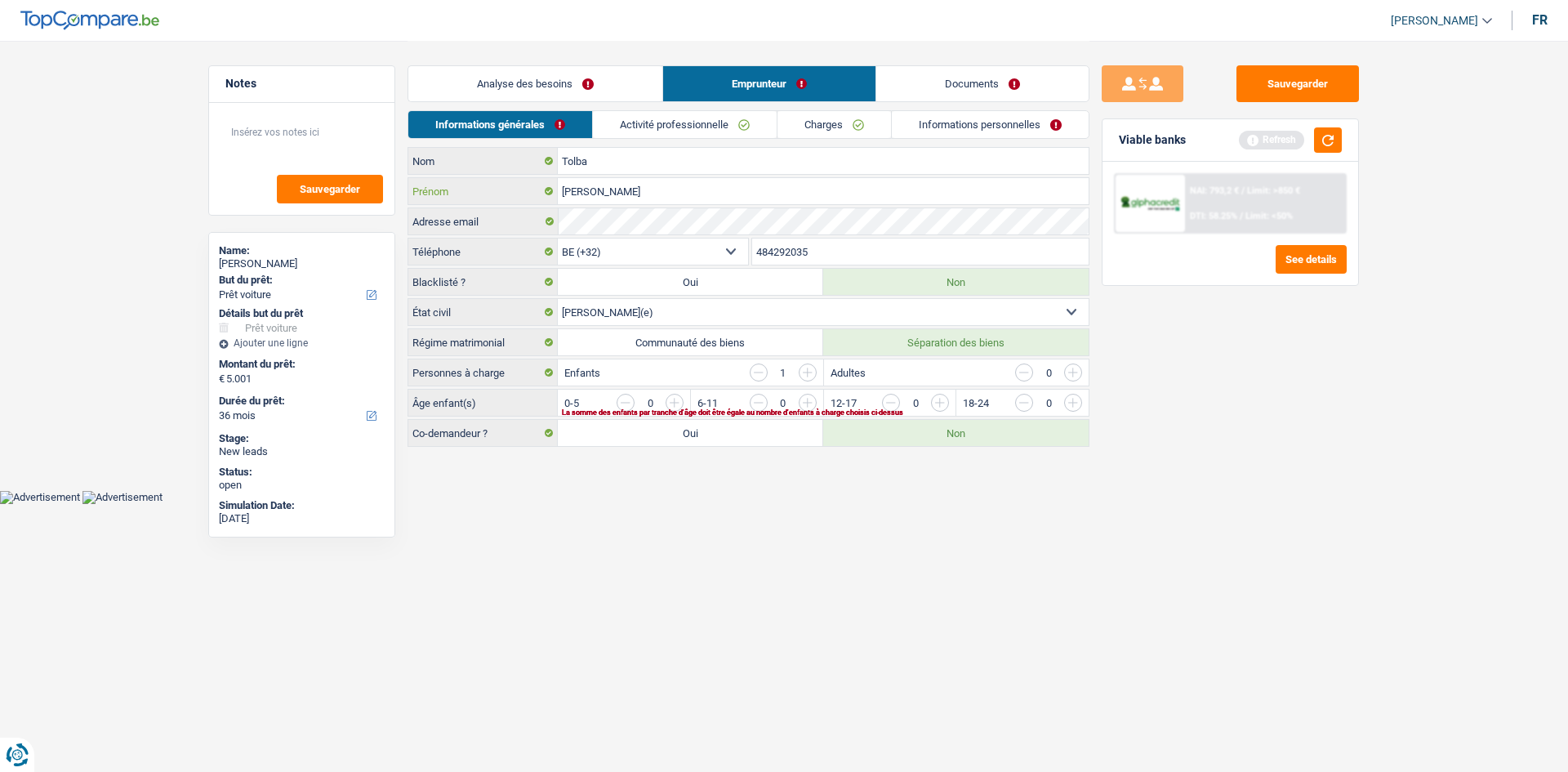
type input "[PERSON_NAME]"
click at [693, 339] on label "Communauté des biens" at bounding box center [690, 342] width 265 height 26
click at [693, 339] on input "Communauté des biens" at bounding box center [690, 342] width 265 height 26
radio input "true"
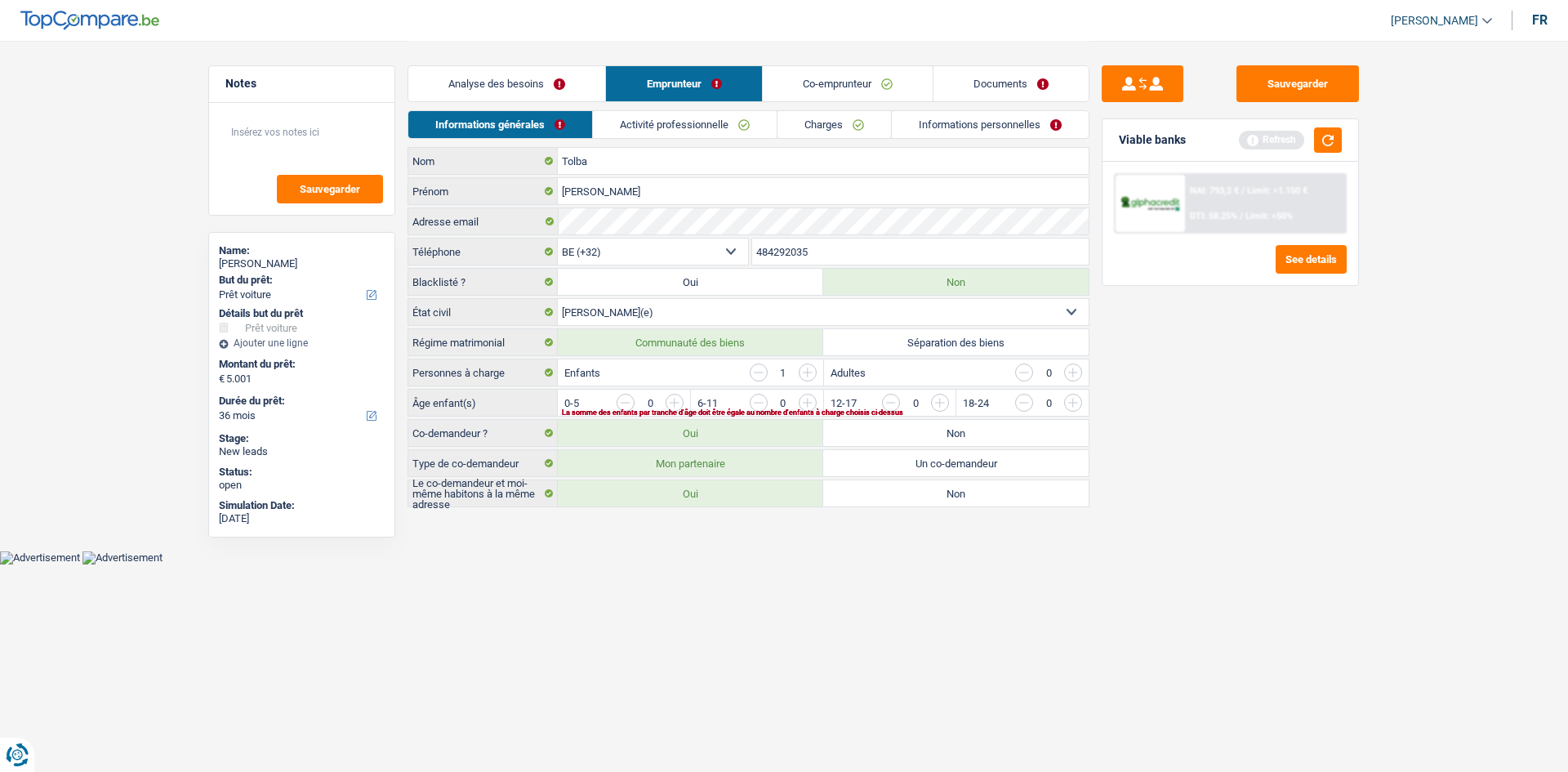
click at [961, 439] on label "Non" at bounding box center [955, 433] width 265 height 26
click at [961, 439] on input "Non" at bounding box center [955, 433] width 265 height 26
radio input "true"
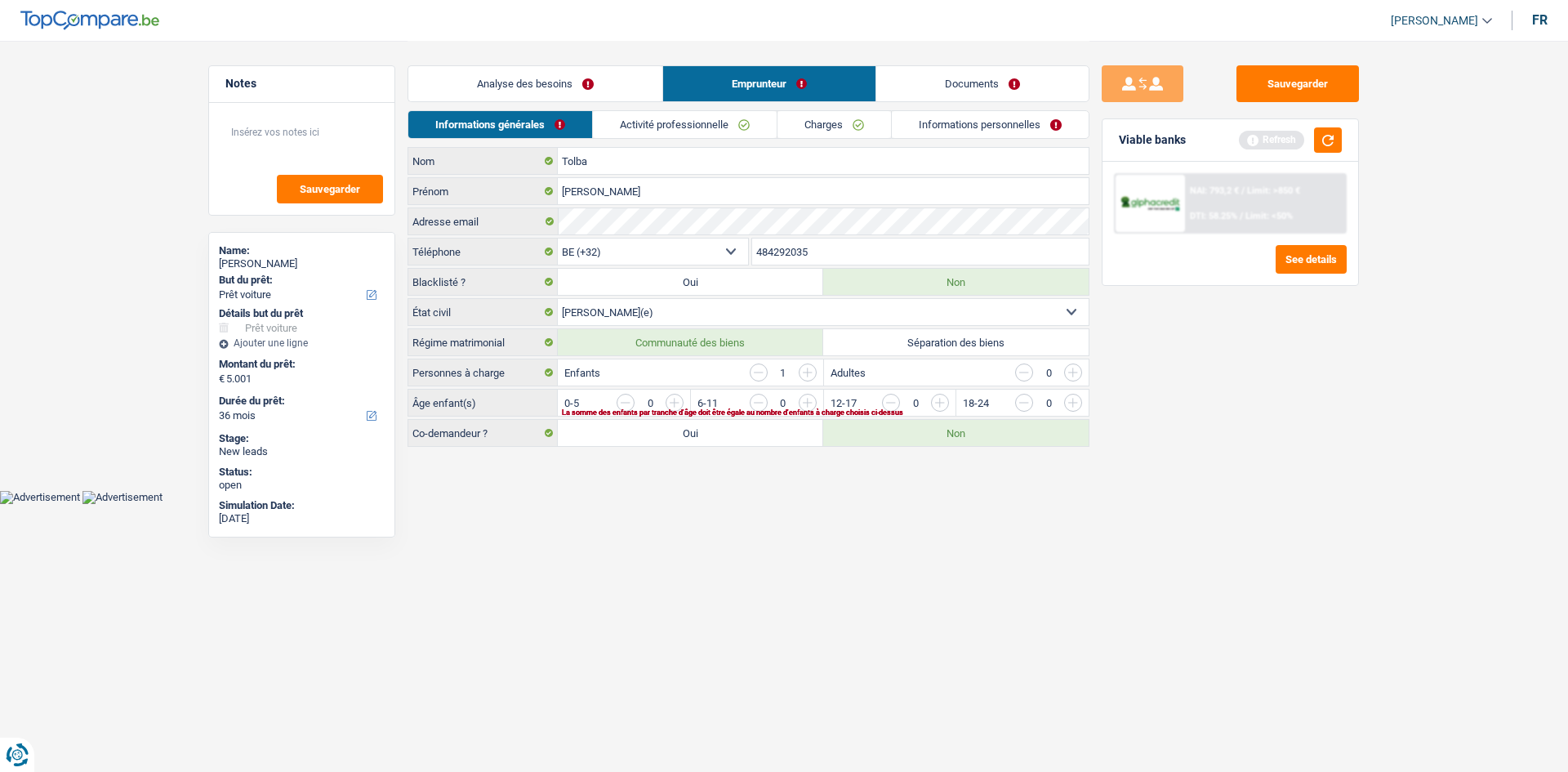
click at [766, 372] on input "button" at bounding box center [758, 372] width 18 height 18
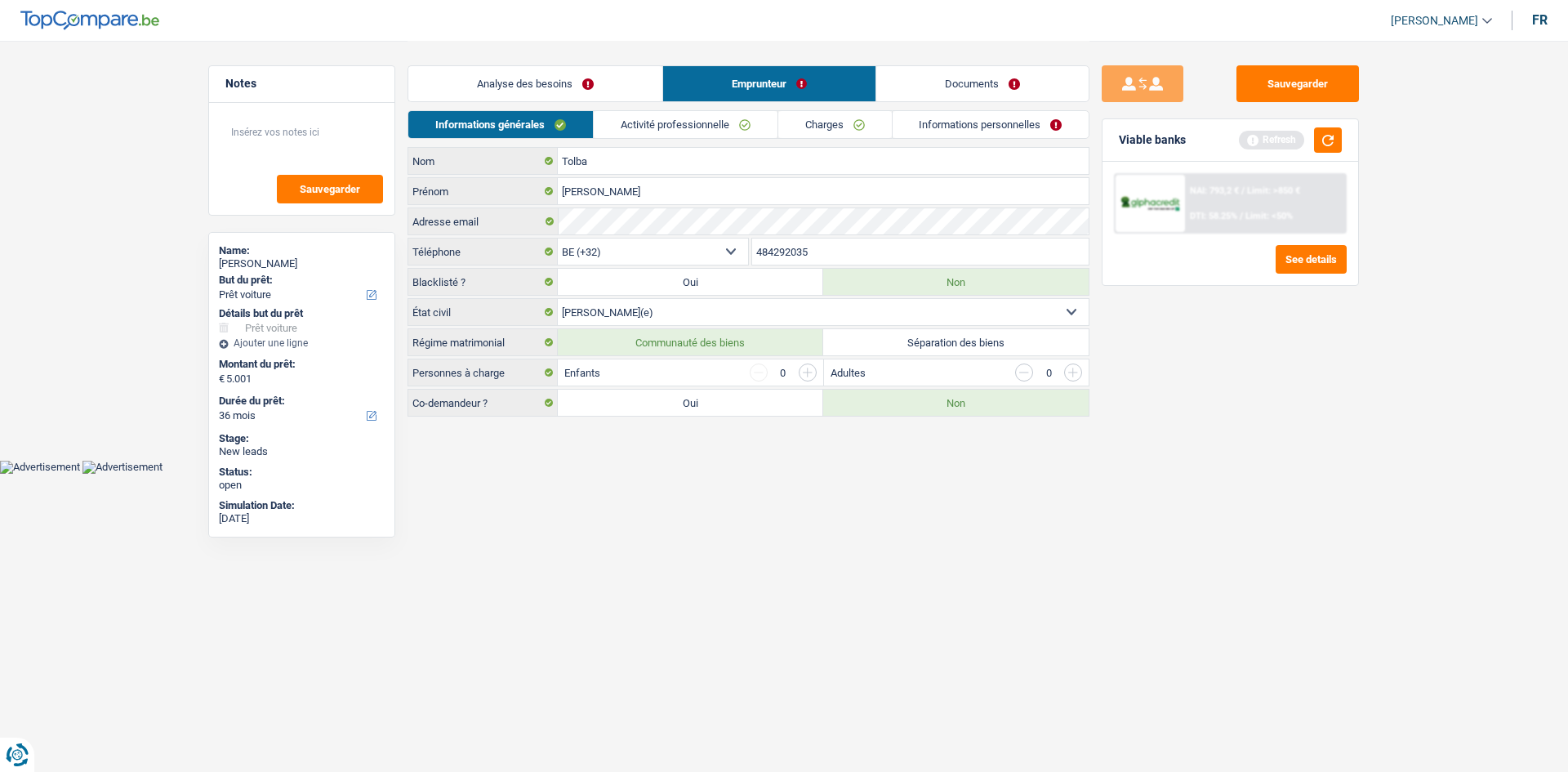
click at [675, 115] on link "Activité professionnelle" at bounding box center [685, 124] width 184 height 27
